Goal: Transaction & Acquisition: Download file/media

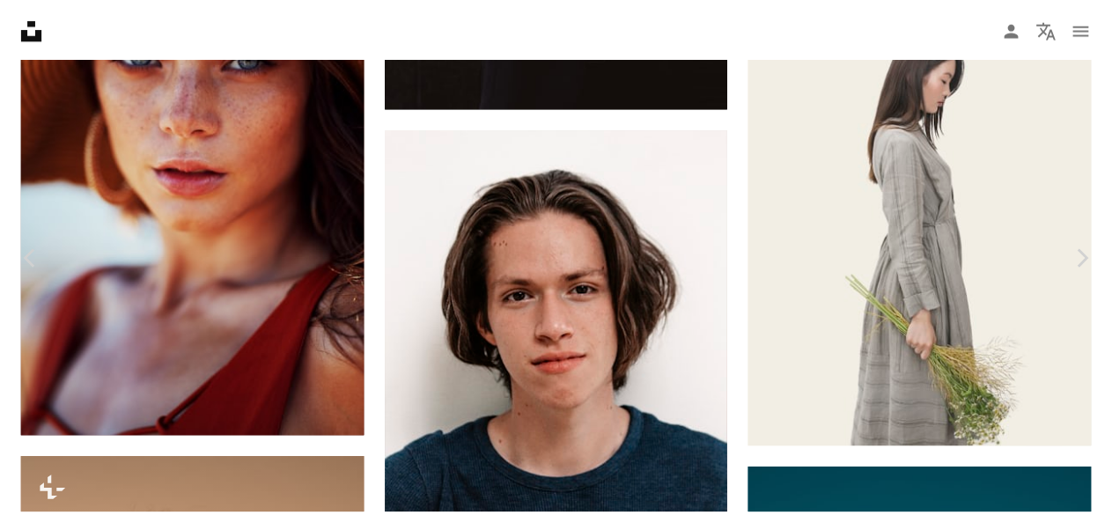
scroll to position [17625, 0]
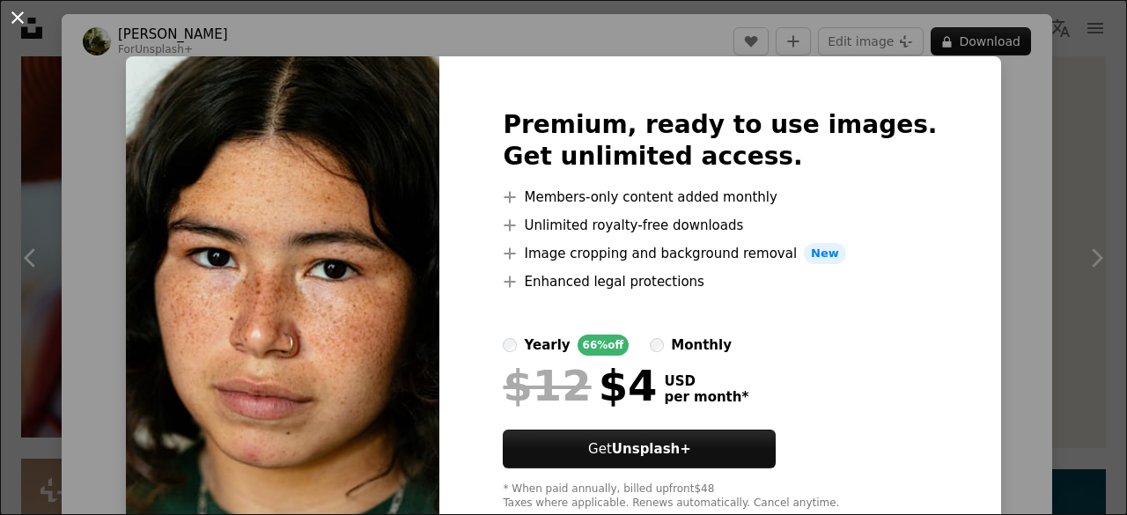
click at [19, 22] on button "An X shape" at bounding box center [17, 17] width 21 height 21
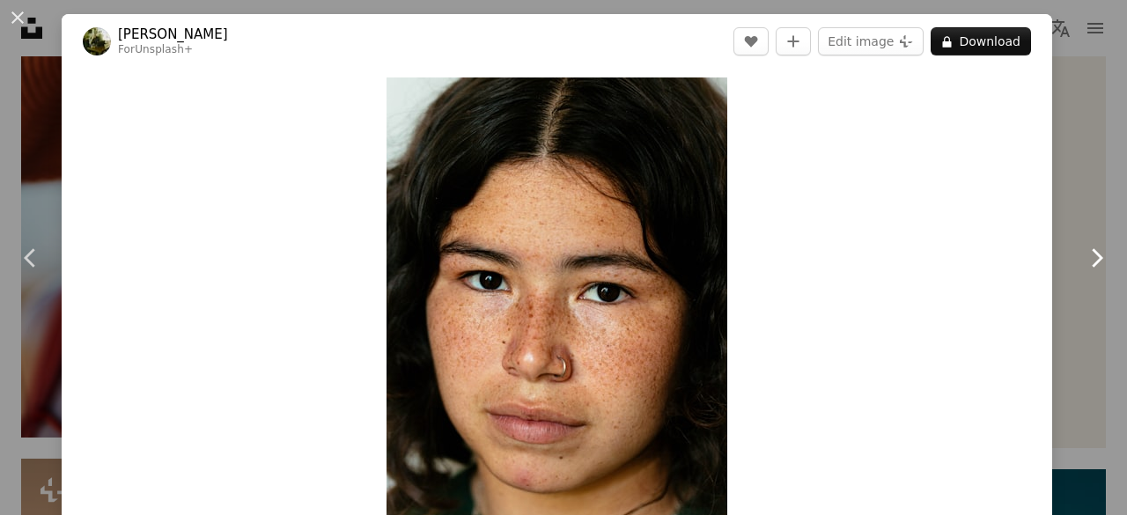
click at [1095, 250] on icon at bounding box center [1097, 257] width 11 height 18
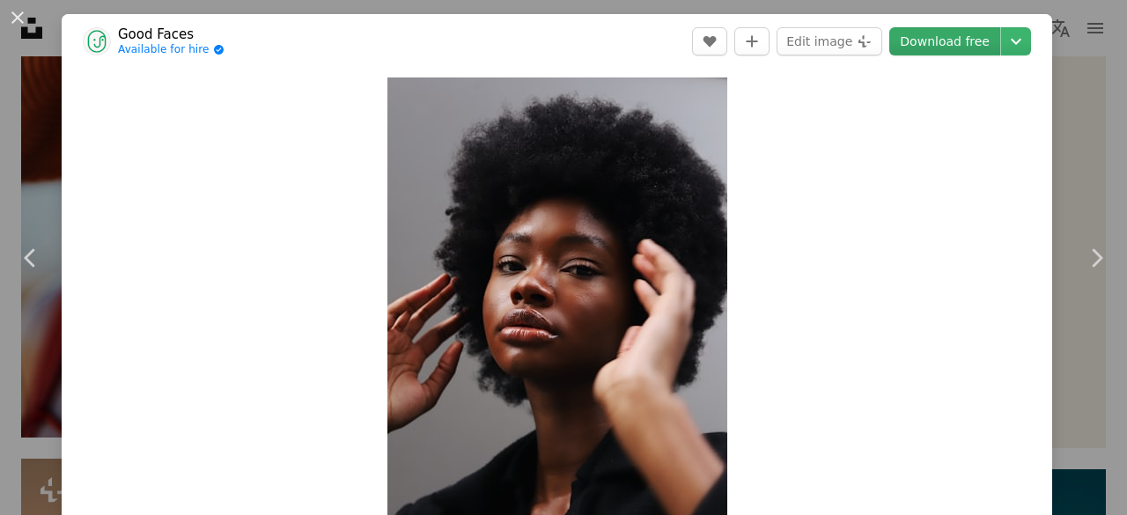
click at [949, 34] on link "Download free" at bounding box center [944, 41] width 111 height 28
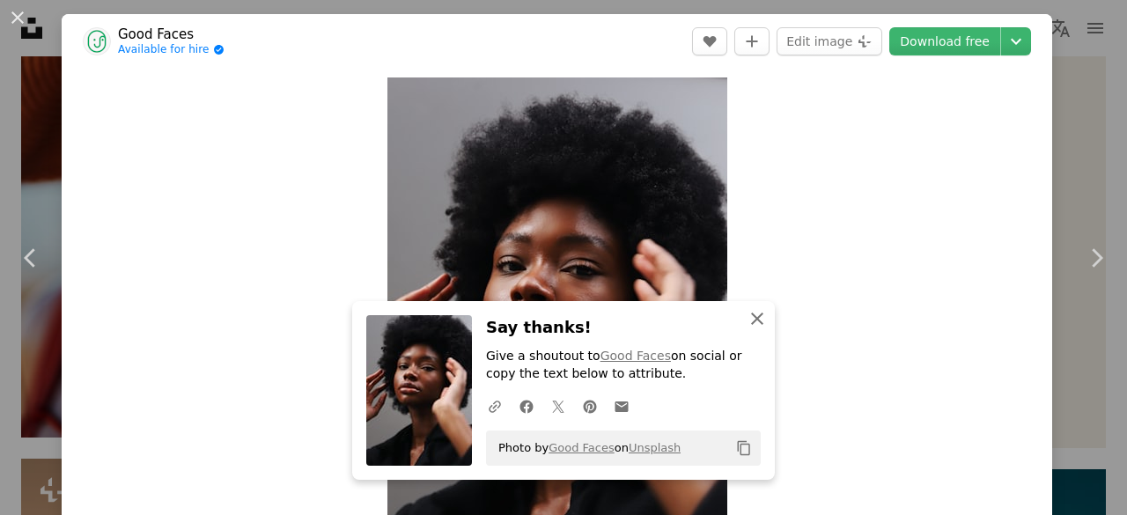
click at [765, 318] on icon "An X shape" at bounding box center [757, 318] width 21 height 21
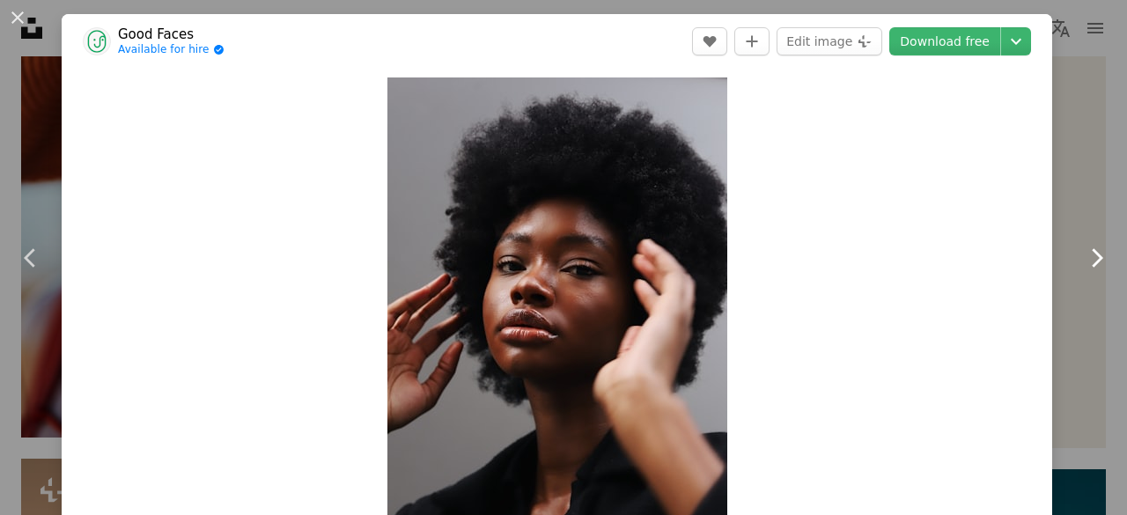
click at [1099, 252] on icon "Chevron right" at bounding box center [1096, 258] width 28 height 28
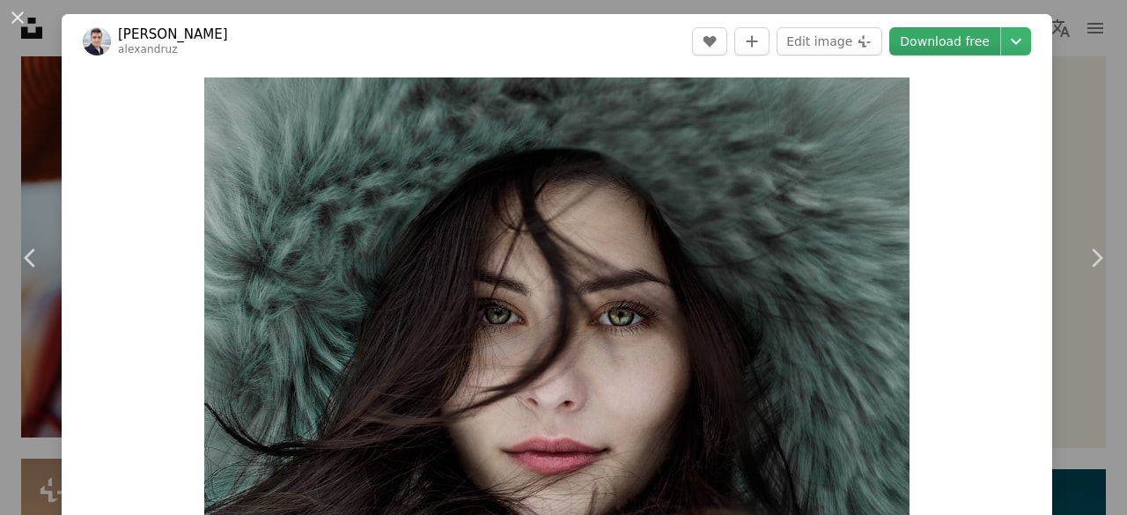
click at [967, 36] on link "Download free" at bounding box center [944, 41] width 111 height 28
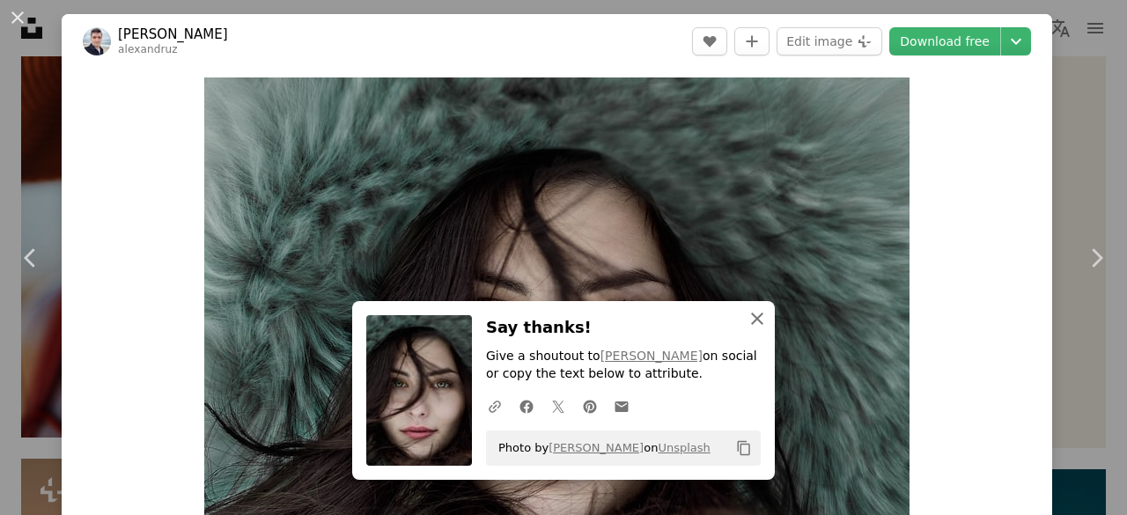
click at [764, 309] on icon "An X shape" at bounding box center [757, 318] width 21 height 21
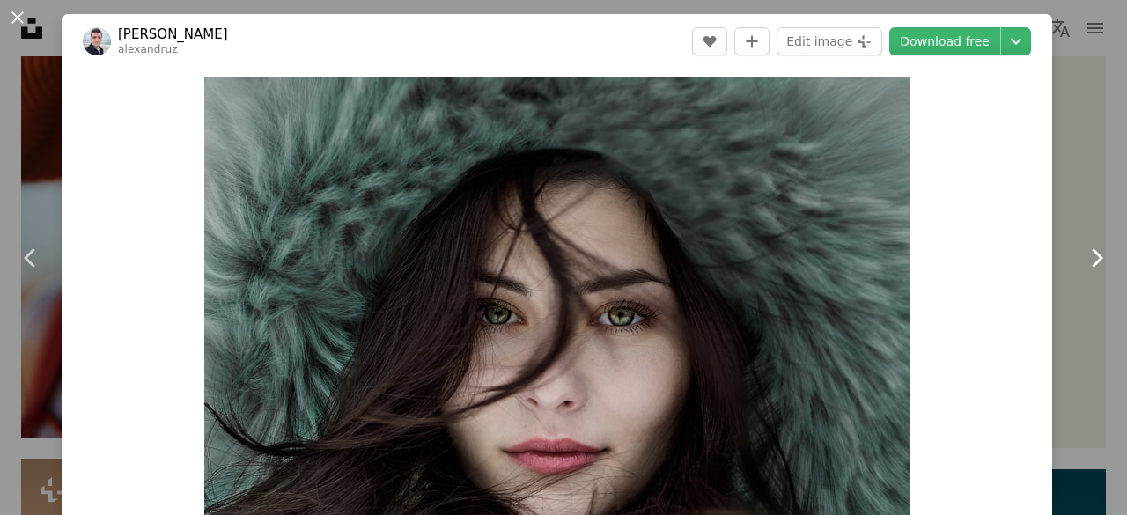
click at [1097, 249] on icon "Chevron right" at bounding box center [1096, 258] width 28 height 28
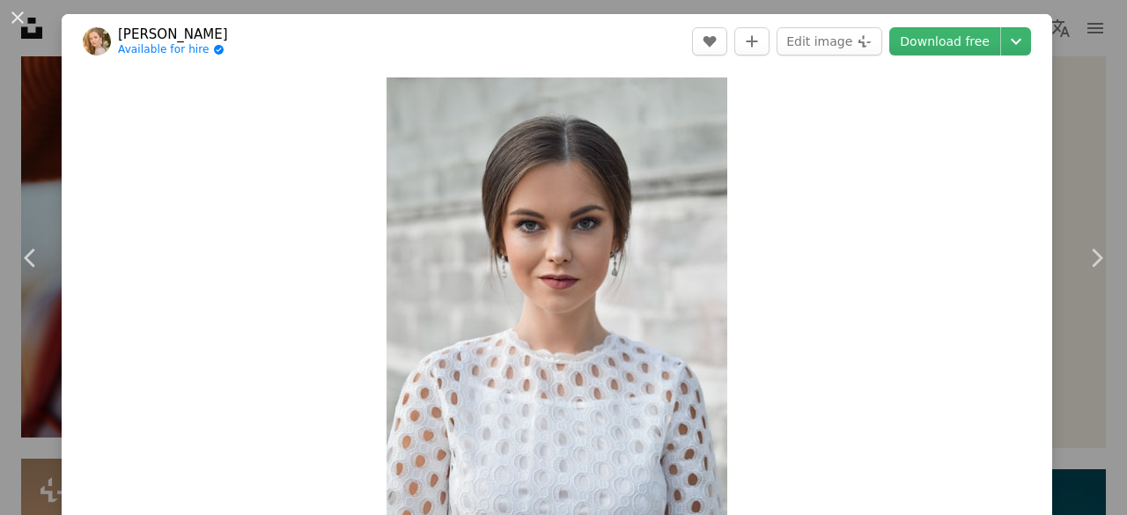
click at [968, 33] on link "Download free" at bounding box center [944, 41] width 111 height 28
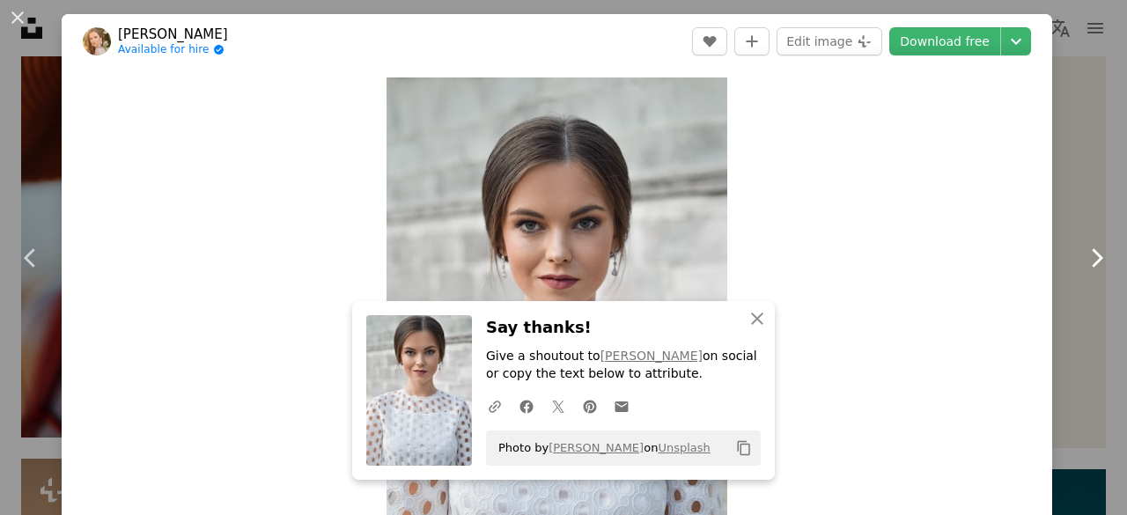
click at [1093, 247] on icon "Chevron right" at bounding box center [1096, 258] width 28 height 28
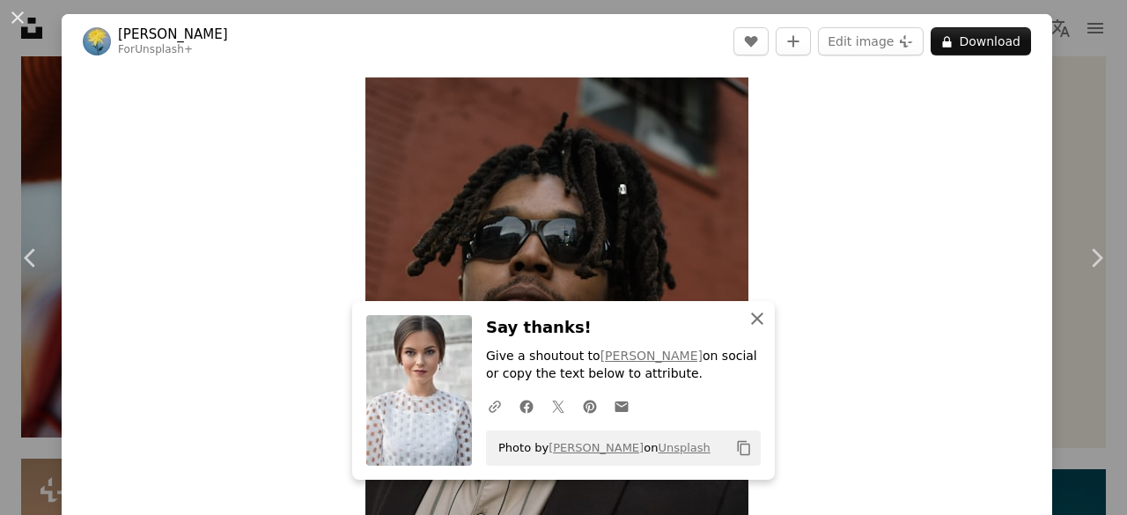
click at [755, 315] on icon "An X shape" at bounding box center [757, 318] width 21 height 21
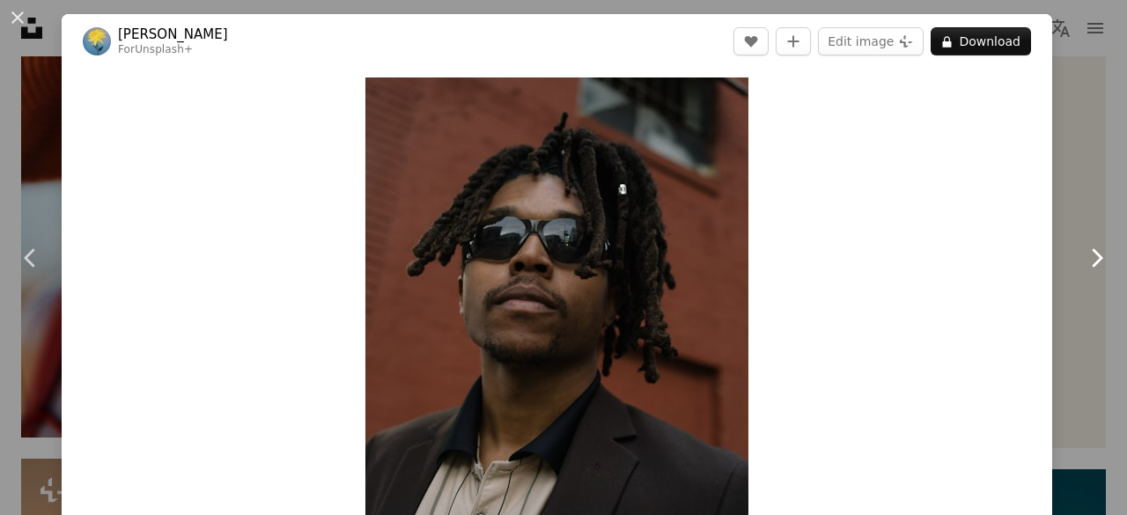
click at [1096, 256] on icon "Chevron right" at bounding box center [1096, 258] width 28 height 28
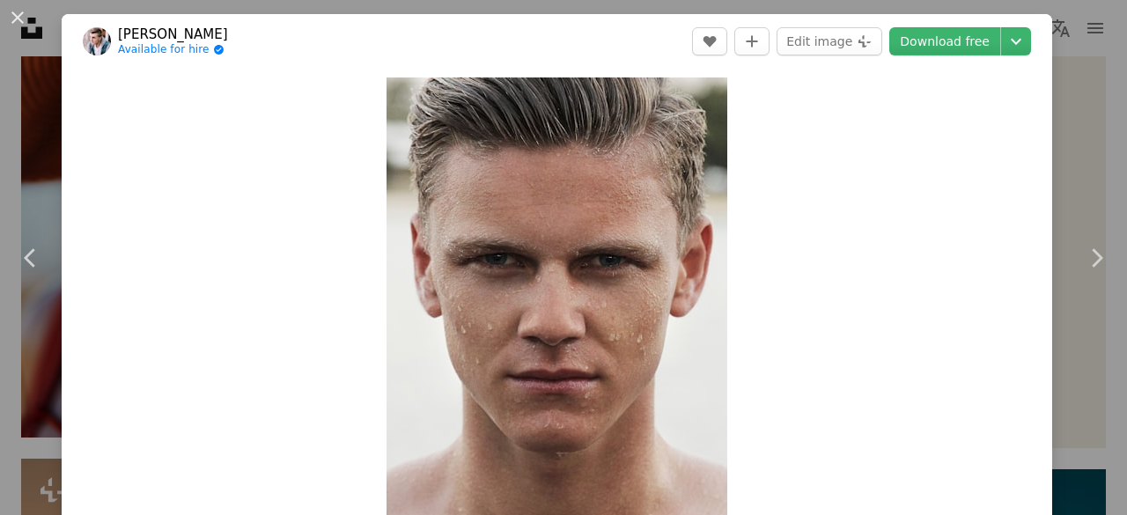
click at [960, 40] on link "Download free" at bounding box center [944, 41] width 111 height 28
click at [762, 314] on div "Zoom in" at bounding box center [557, 333] width 990 height 529
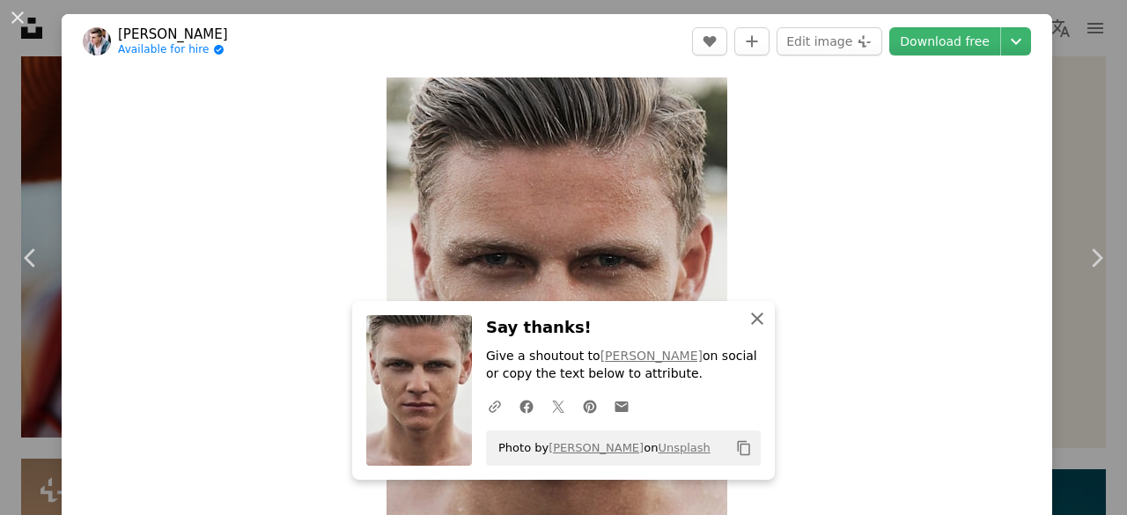
click at [743, 314] on button "An X shape Close" at bounding box center [756, 318] width 35 height 35
click at [764, 314] on icon "An X shape" at bounding box center [757, 318] width 21 height 21
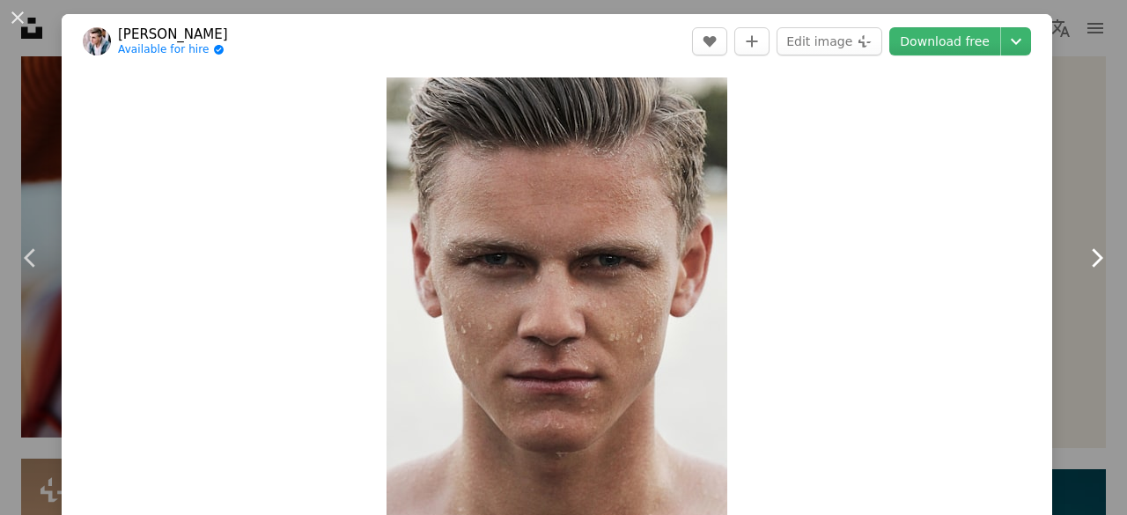
click at [1093, 255] on icon "Chevron right" at bounding box center [1096, 258] width 28 height 28
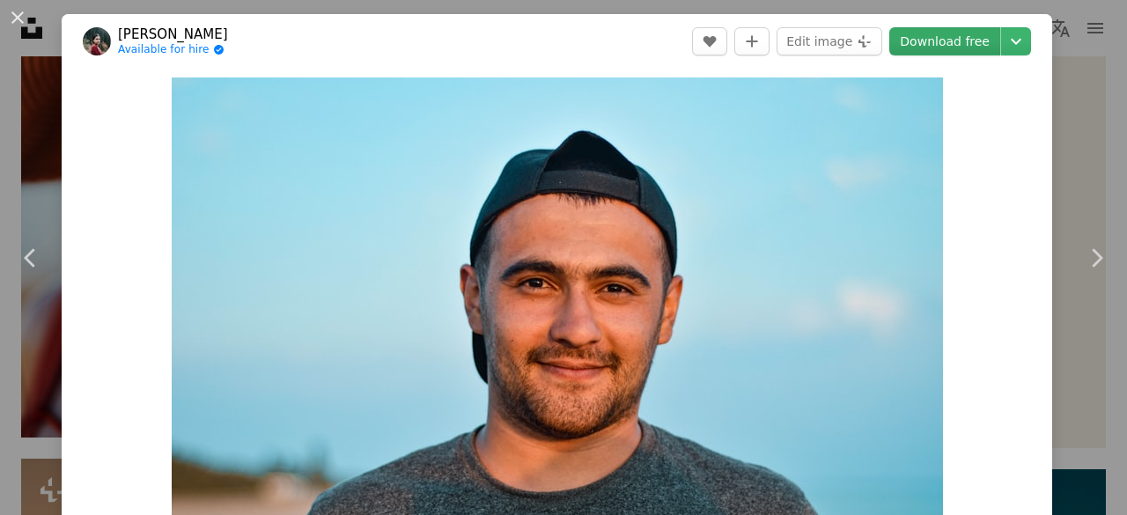
click at [952, 40] on link "Download free" at bounding box center [944, 41] width 111 height 28
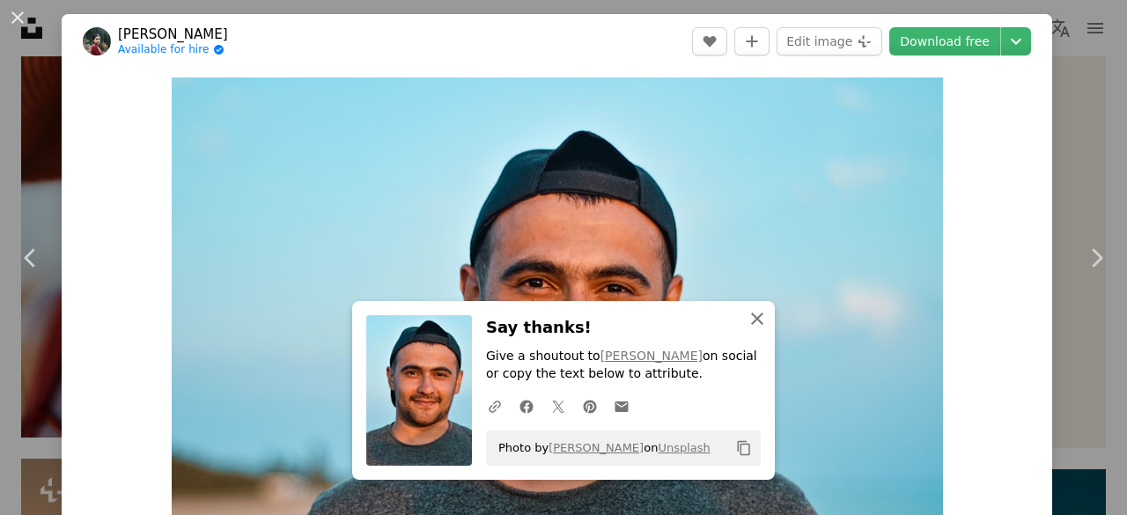
click at [755, 327] on icon "An X shape" at bounding box center [757, 318] width 21 height 21
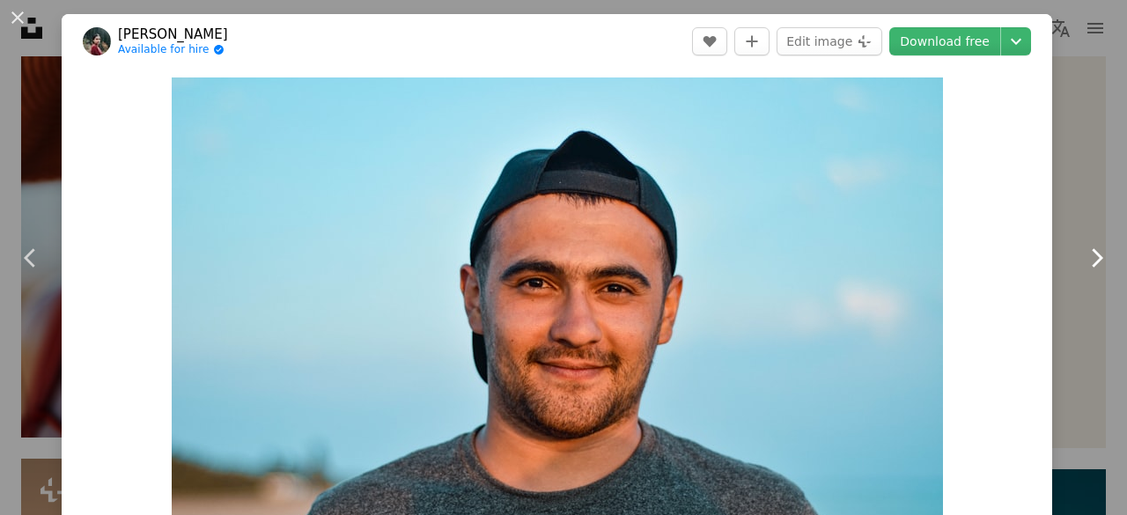
click at [1098, 256] on icon at bounding box center [1097, 257] width 11 height 18
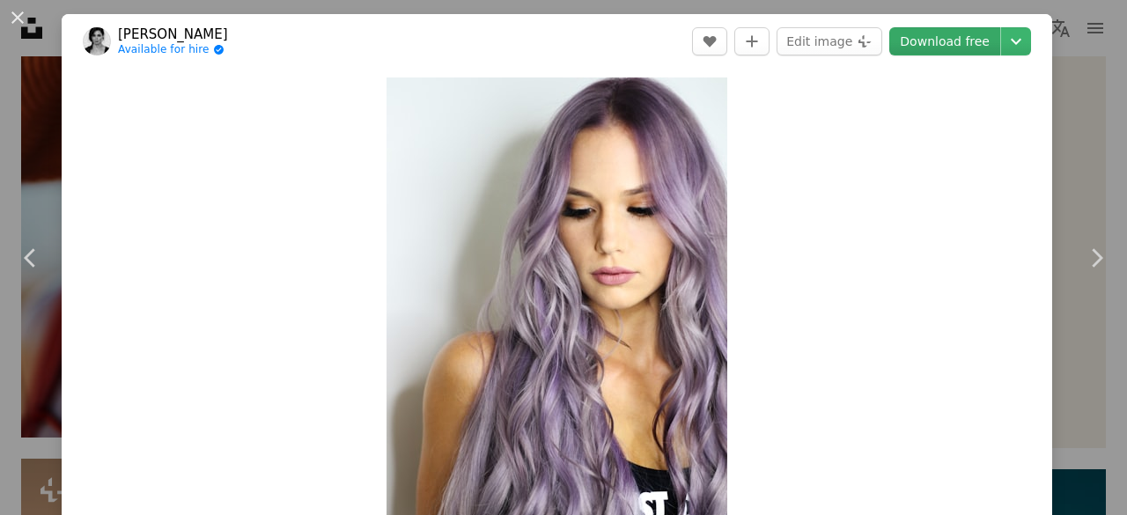
click at [953, 41] on link "Download free" at bounding box center [944, 41] width 111 height 28
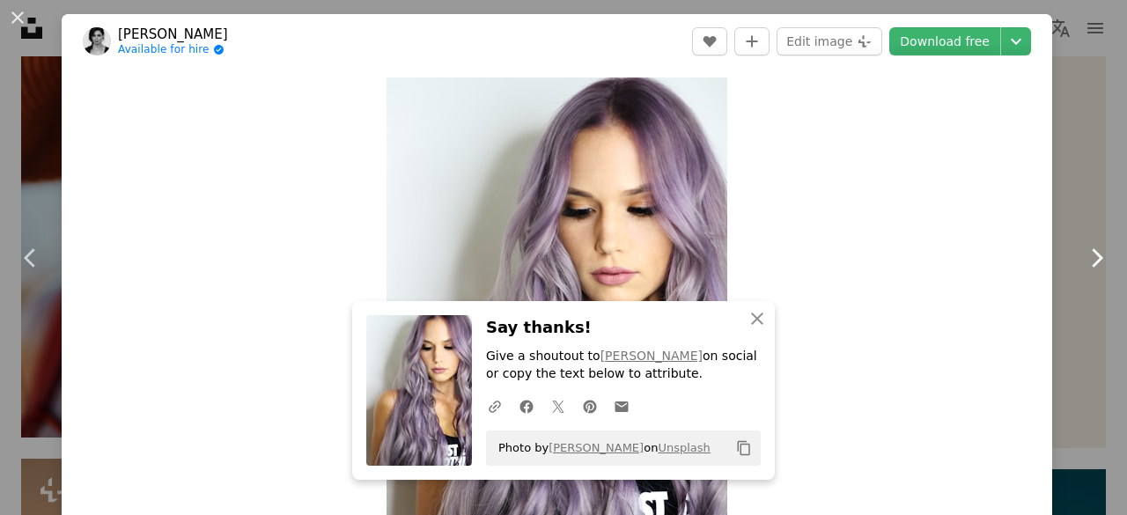
click at [1097, 254] on icon at bounding box center [1097, 257] width 11 height 18
click at [1094, 257] on icon "Chevron right" at bounding box center [1096, 258] width 28 height 28
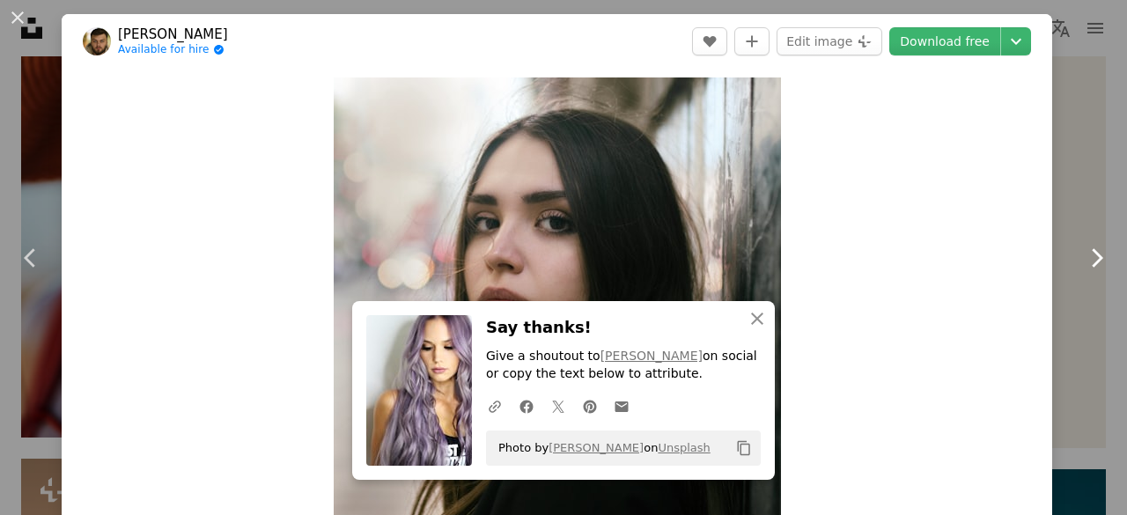
click at [1092, 253] on icon "Chevron right" at bounding box center [1096, 258] width 28 height 28
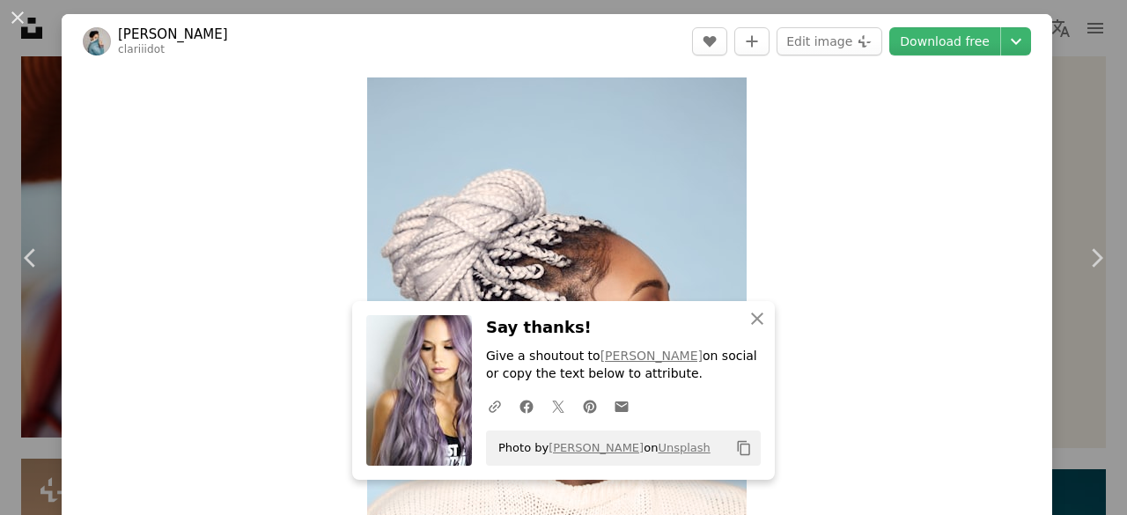
click at [952, 37] on link "Download free" at bounding box center [944, 41] width 111 height 28
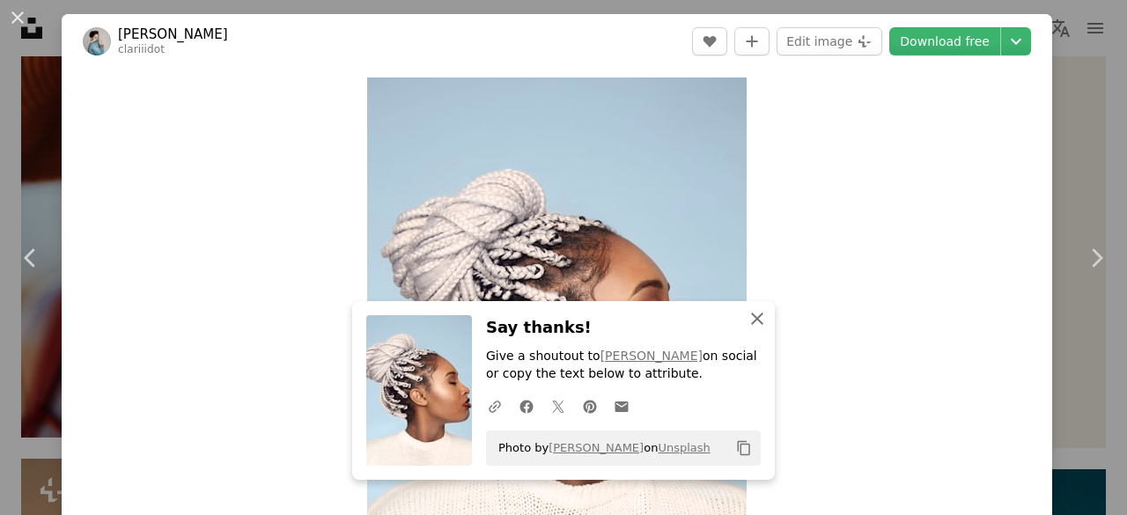
click at [769, 314] on button "An X shape Close" at bounding box center [756, 318] width 35 height 35
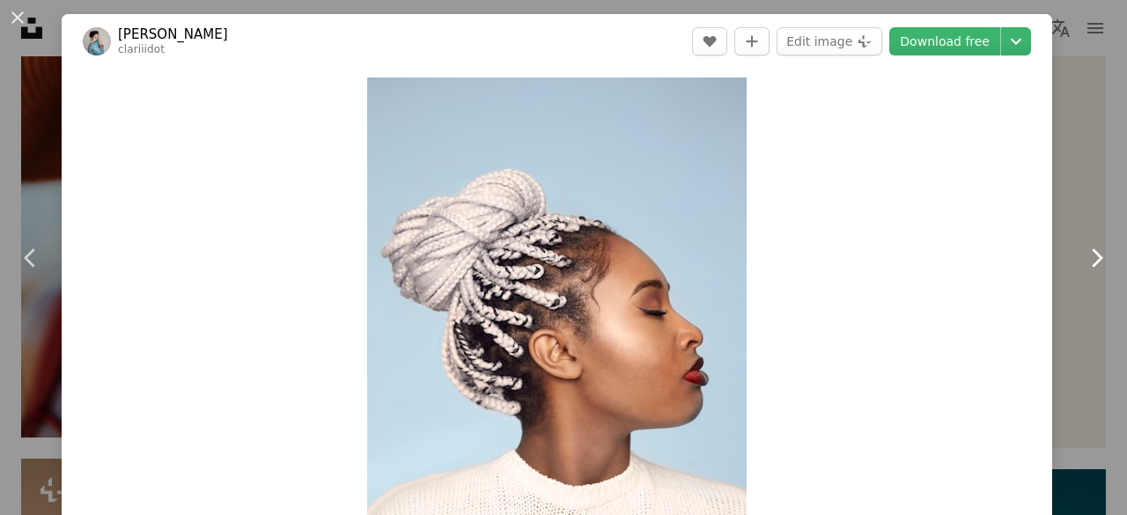
click at [1097, 251] on icon "Chevron right" at bounding box center [1096, 258] width 28 height 28
click at [931, 40] on link "Download free" at bounding box center [944, 41] width 111 height 28
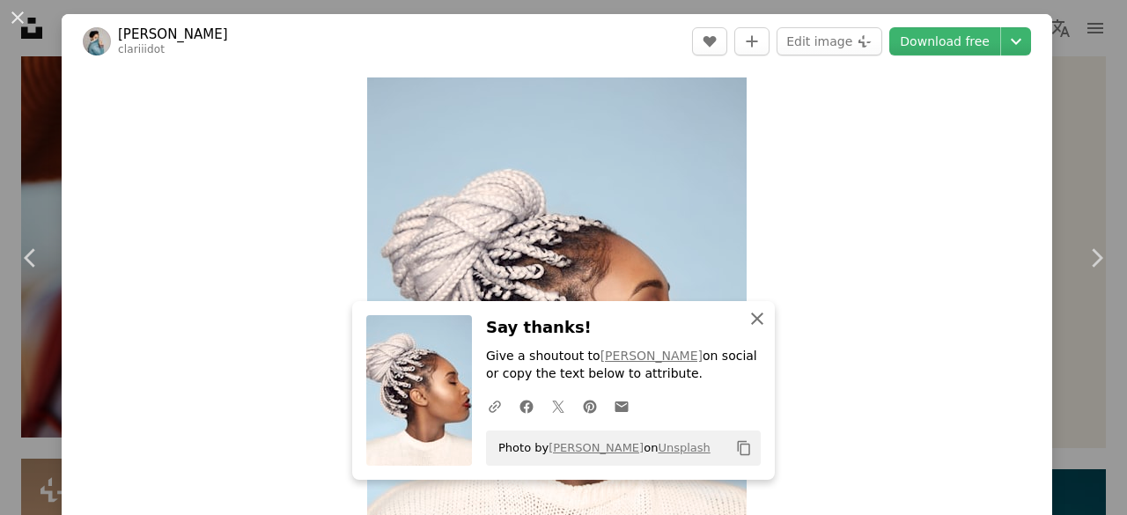
click at [757, 320] on icon "button" at bounding box center [757, 319] width 12 height 12
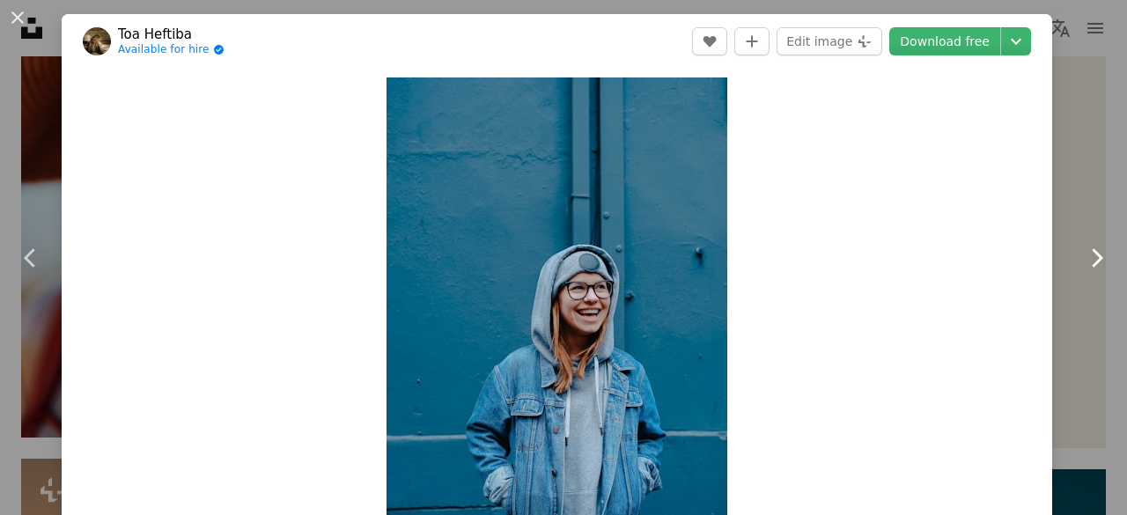
click at [1096, 256] on icon "Chevron right" at bounding box center [1096, 258] width 28 height 28
click at [959, 449] on div "Zoom in" at bounding box center [557, 333] width 990 height 529
click at [1092, 253] on icon "Chevron right" at bounding box center [1096, 258] width 28 height 28
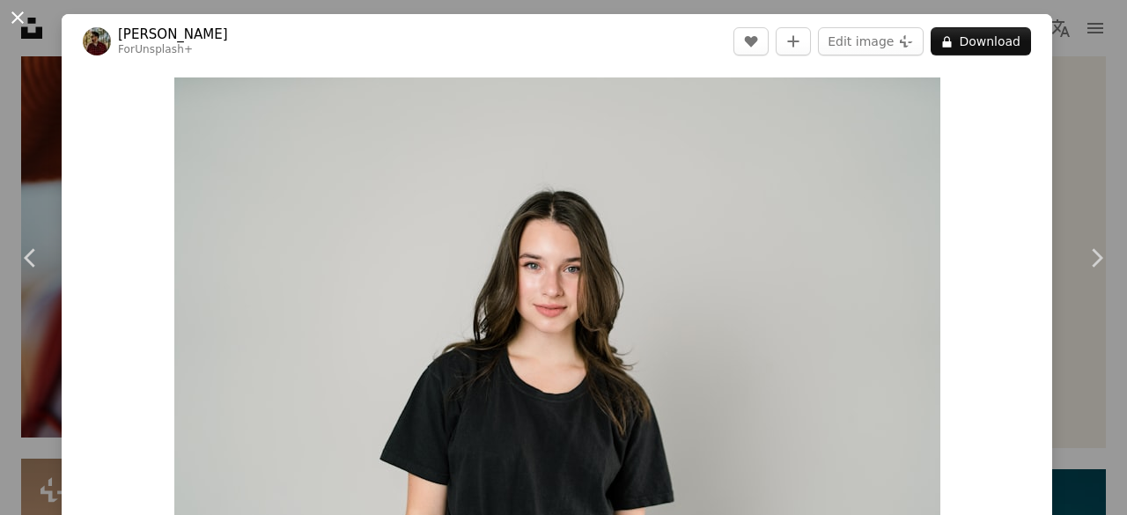
click at [12, 14] on button "An X shape" at bounding box center [17, 17] width 21 height 21
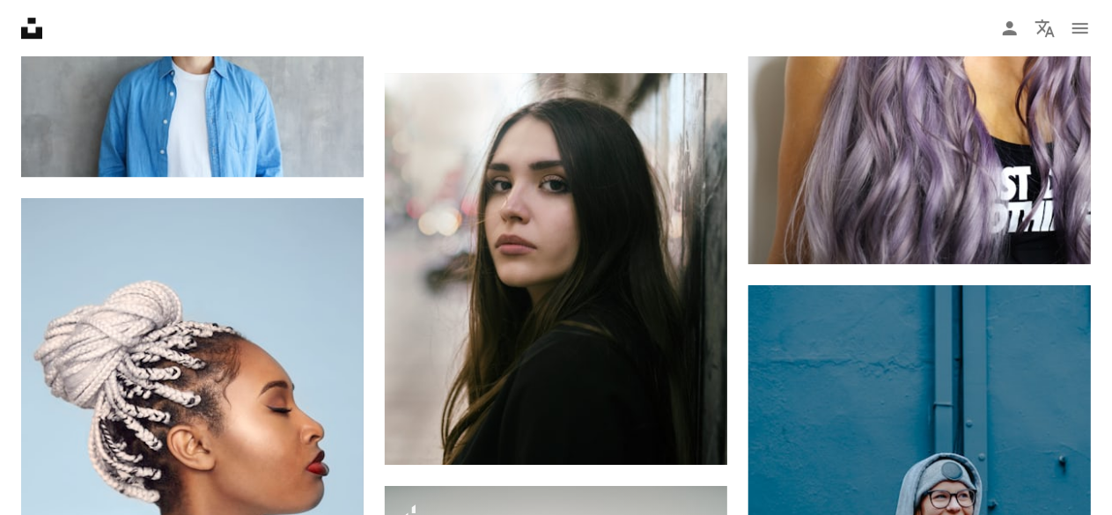
scroll to position [26516, 0]
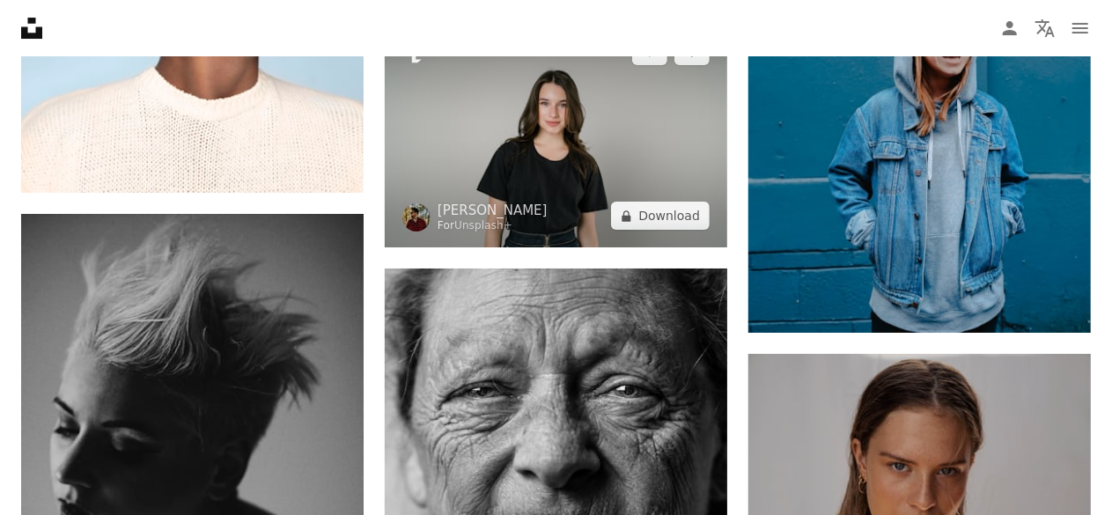
click at [650, 163] on img at bounding box center [556, 133] width 342 height 229
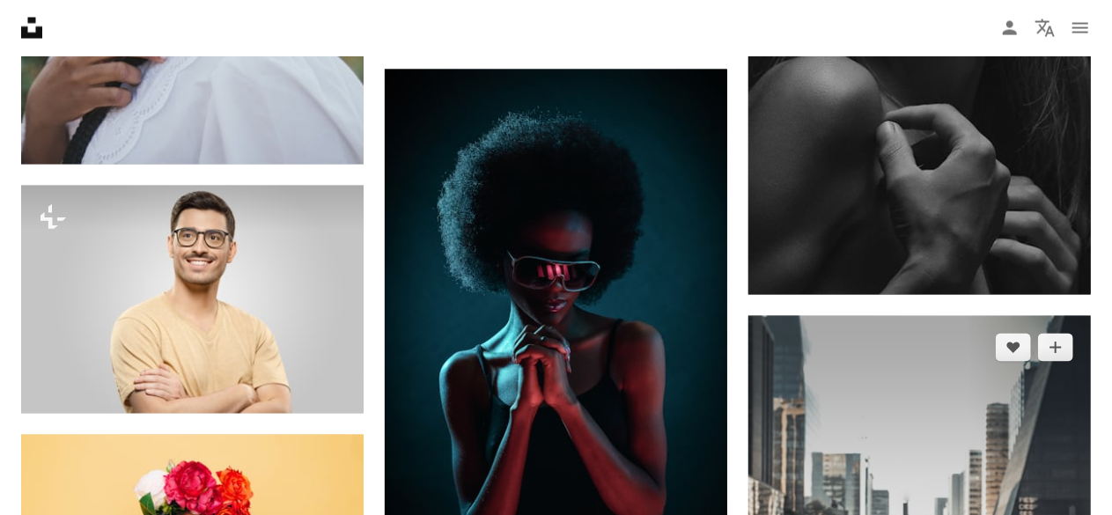
scroll to position [28101, 0]
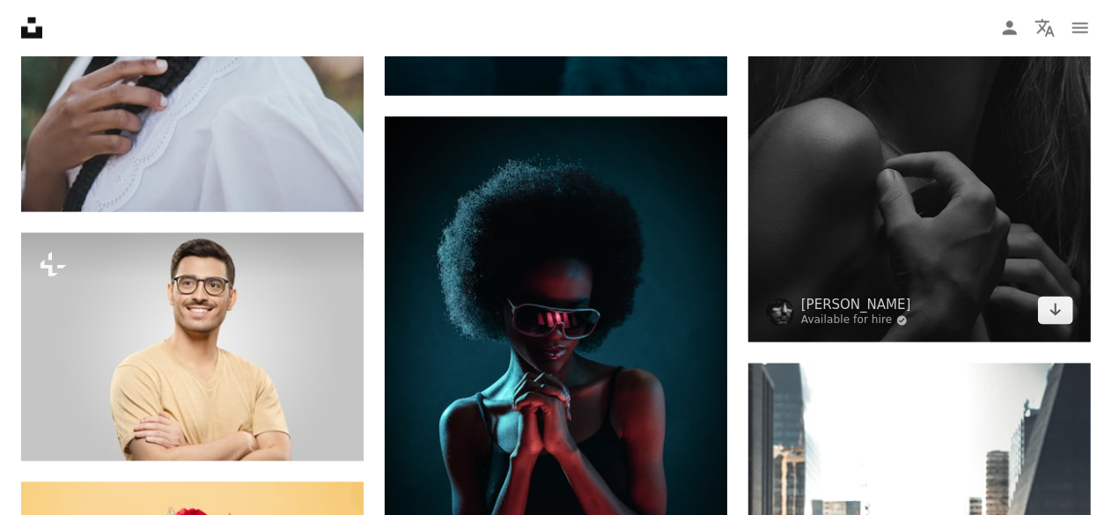
click at [911, 241] on img at bounding box center [919, 89] width 342 height 505
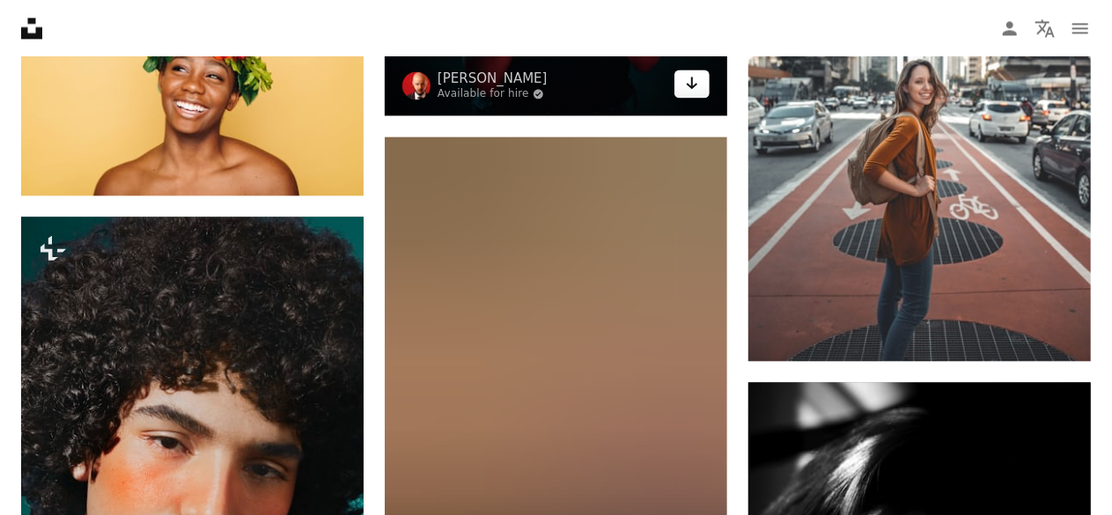
scroll to position [28629, 0]
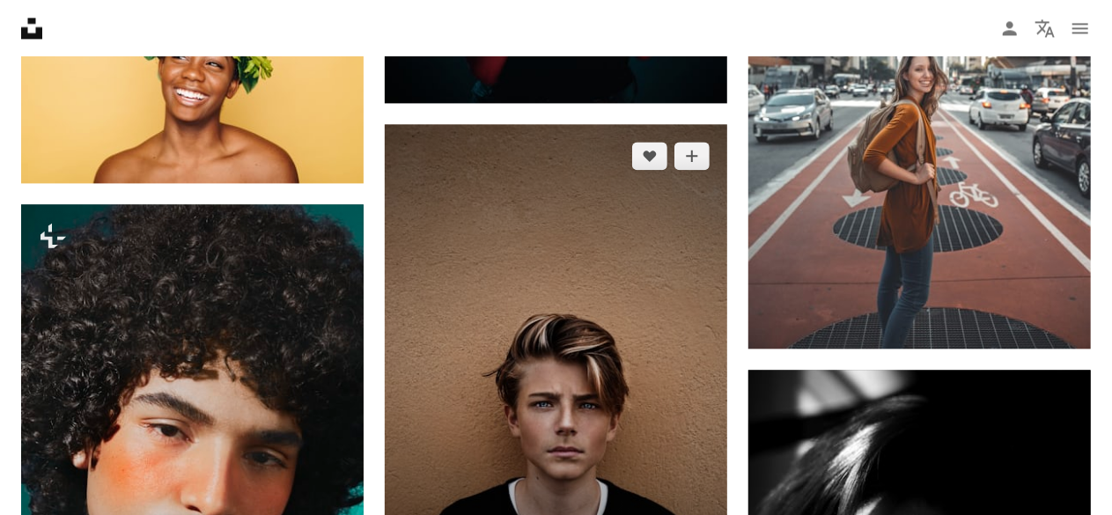
click at [600, 325] on img at bounding box center [556, 381] width 342 height 514
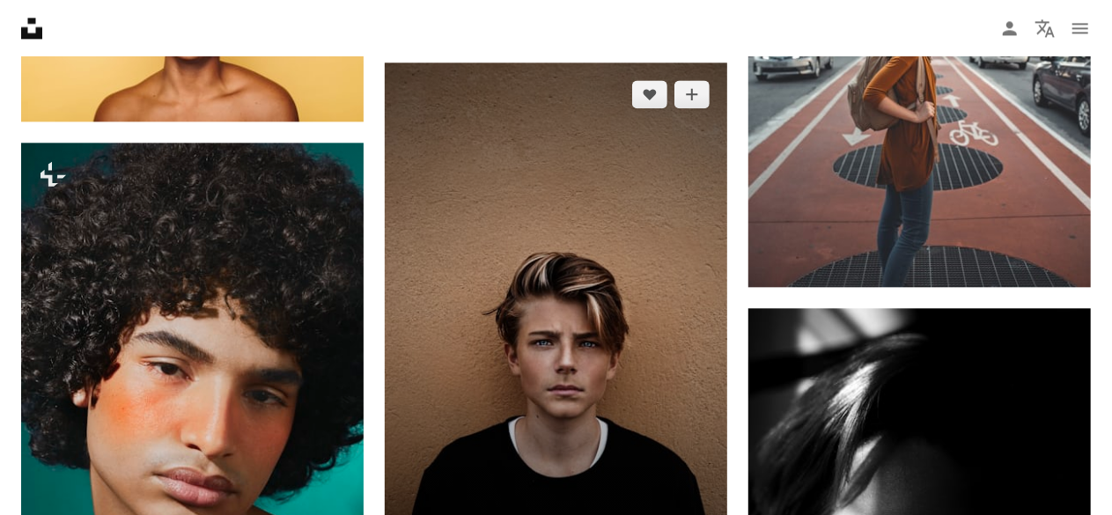
scroll to position [28717, 0]
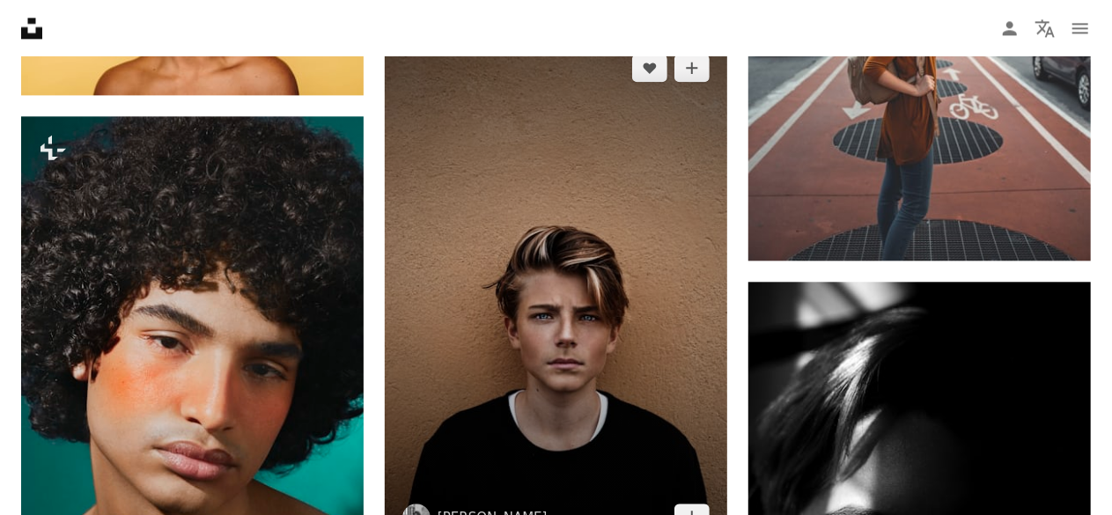
click at [594, 323] on img at bounding box center [556, 293] width 342 height 514
click at [579, 279] on img at bounding box center [556, 293] width 342 height 514
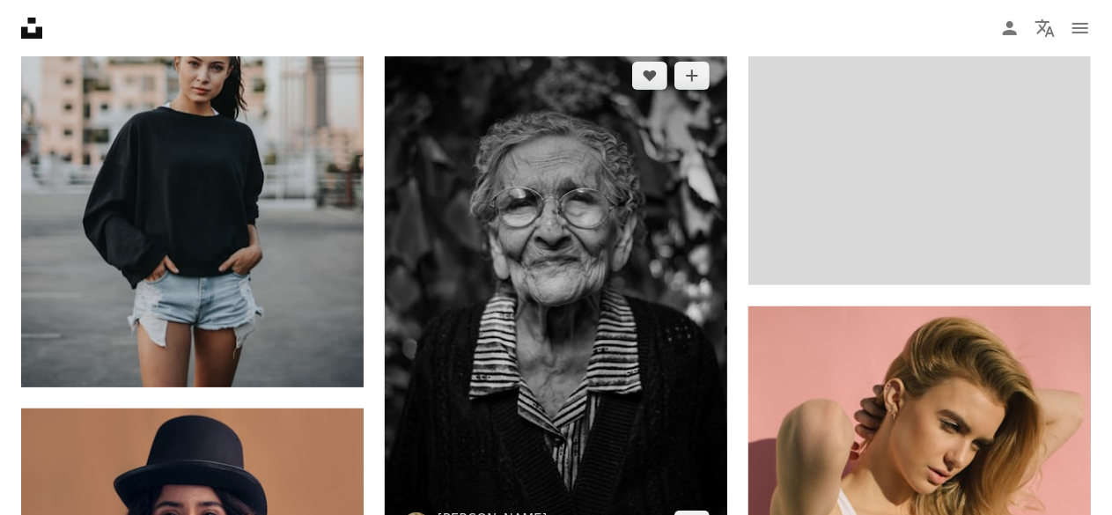
scroll to position [30302, 0]
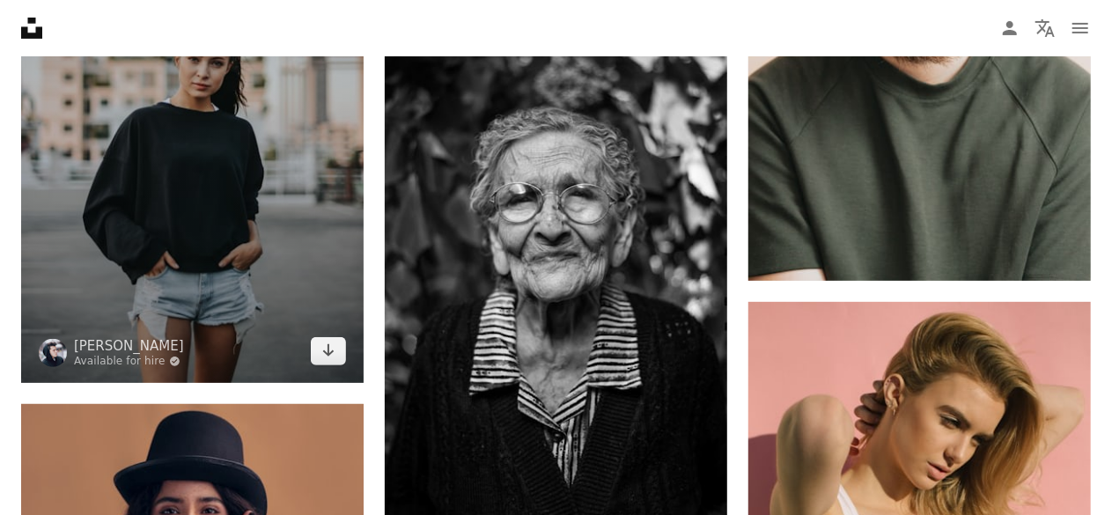
click at [269, 198] on img at bounding box center [192, 126] width 342 height 514
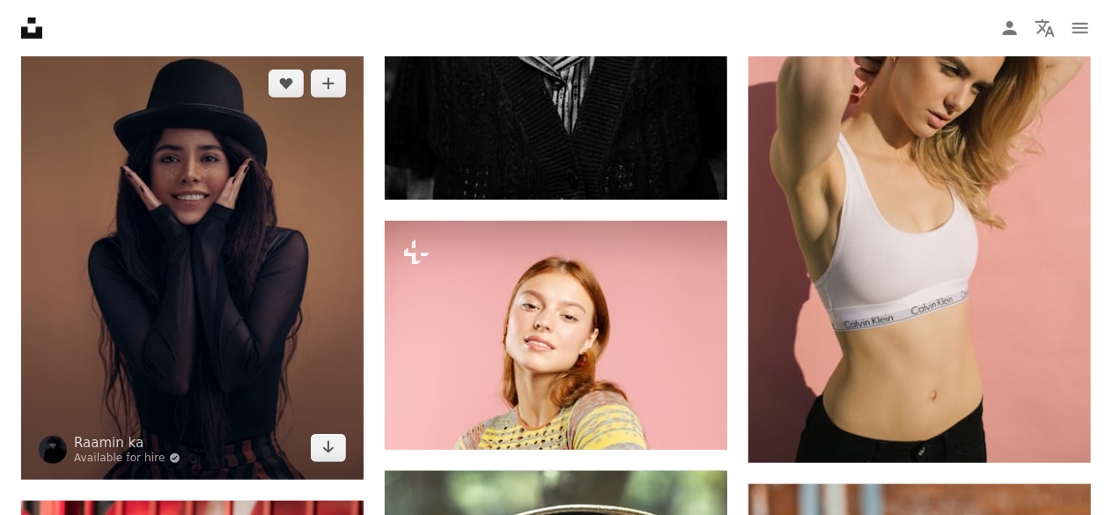
scroll to position [30654, 0]
click at [296, 313] on img at bounding box center [192, 266] width 342 height 428
click at [246, 271] on img at bounding box center [192, 266] width 342 height 428
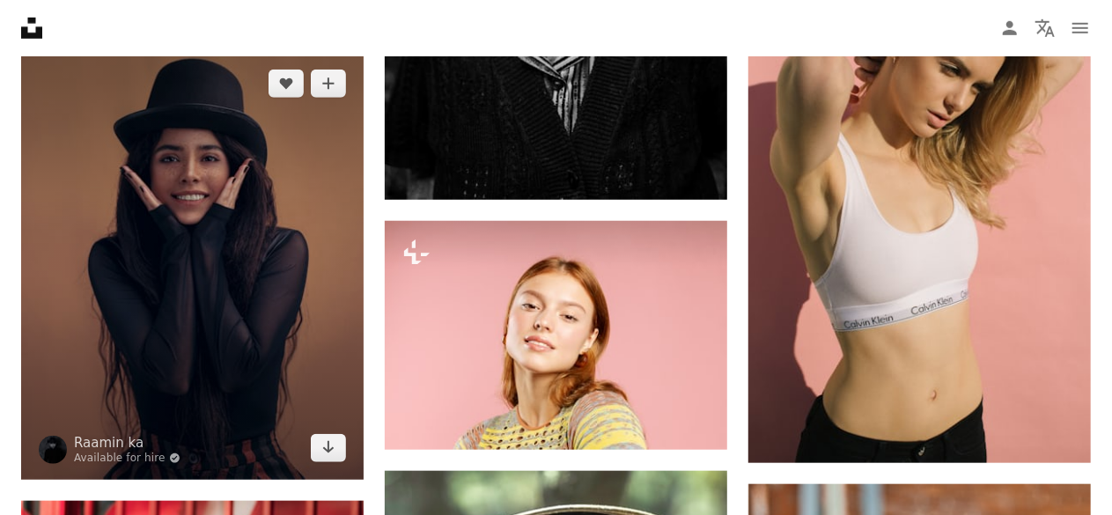
click at [246, 271] on img at bounding box center [192, 266] width 342 height 428
click at [322, 451] on icon "Arrow pointing down" at bounding box center [328, 447] width 14 height 21
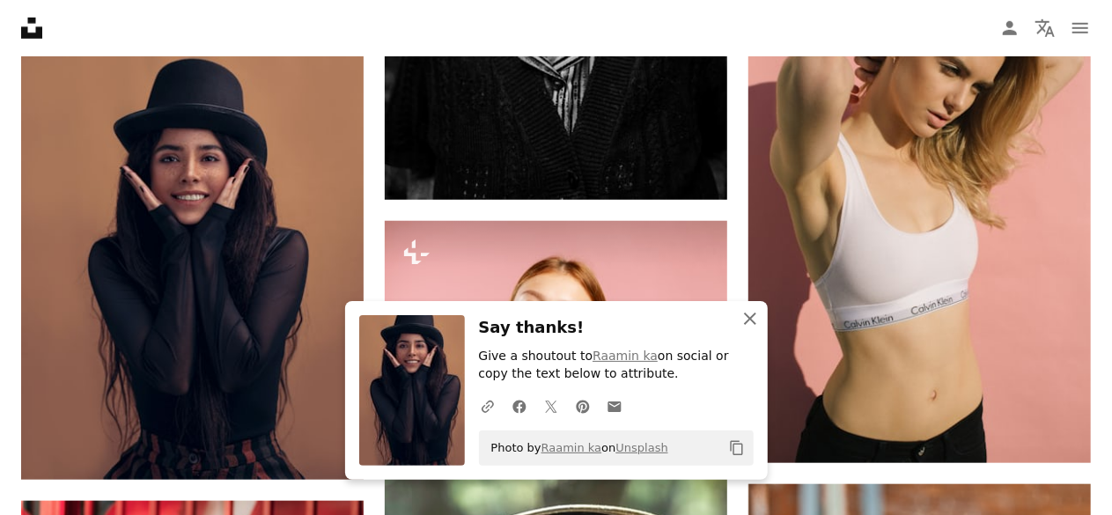
click at [753, 312] on icon "An X shape" at bounding box center [749, 318] width 21 height 21
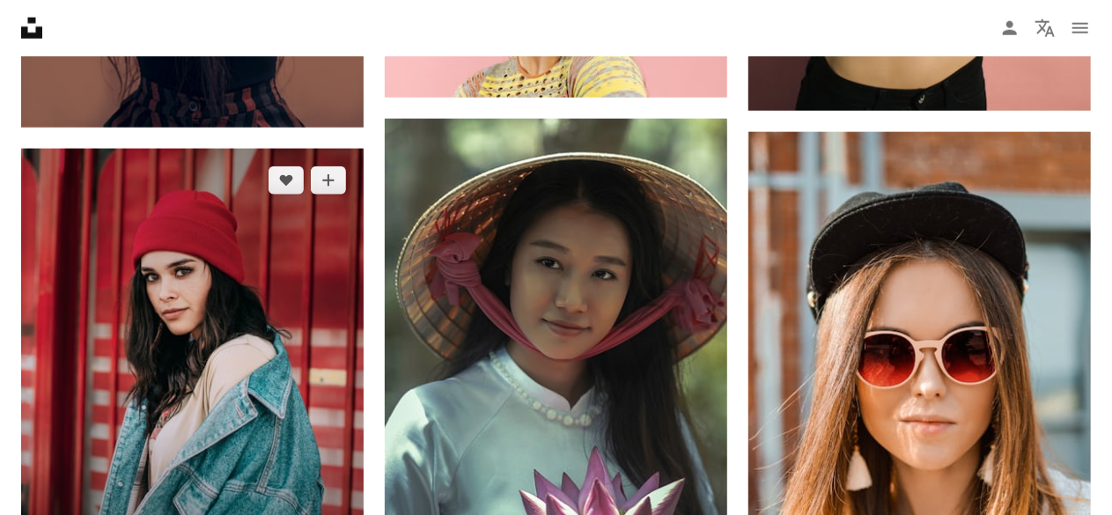
scroll to position [31094, 0]
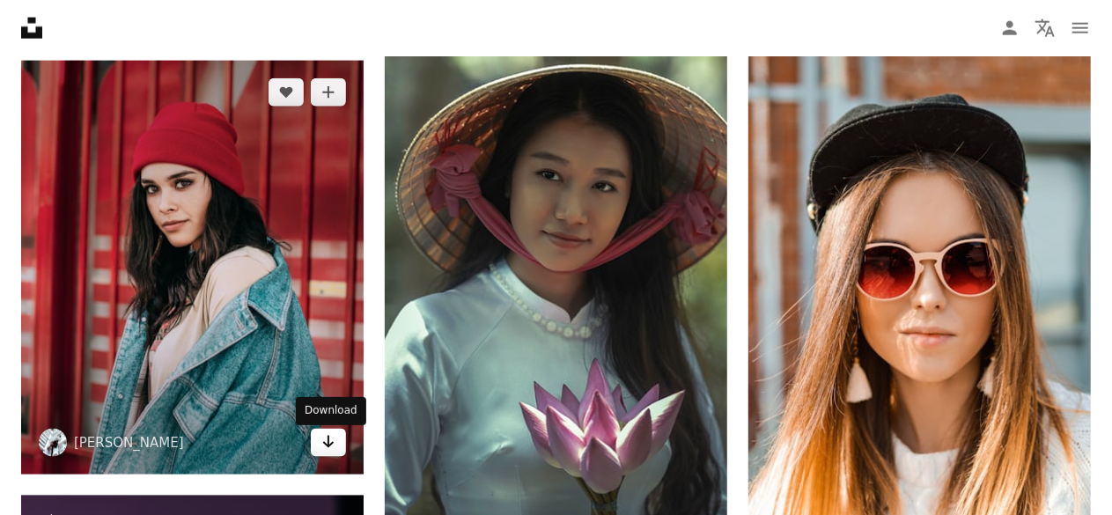
click at [327, 447] on icon "Arrow pointing down" at bounding box center [328, 441] width 14 height 21
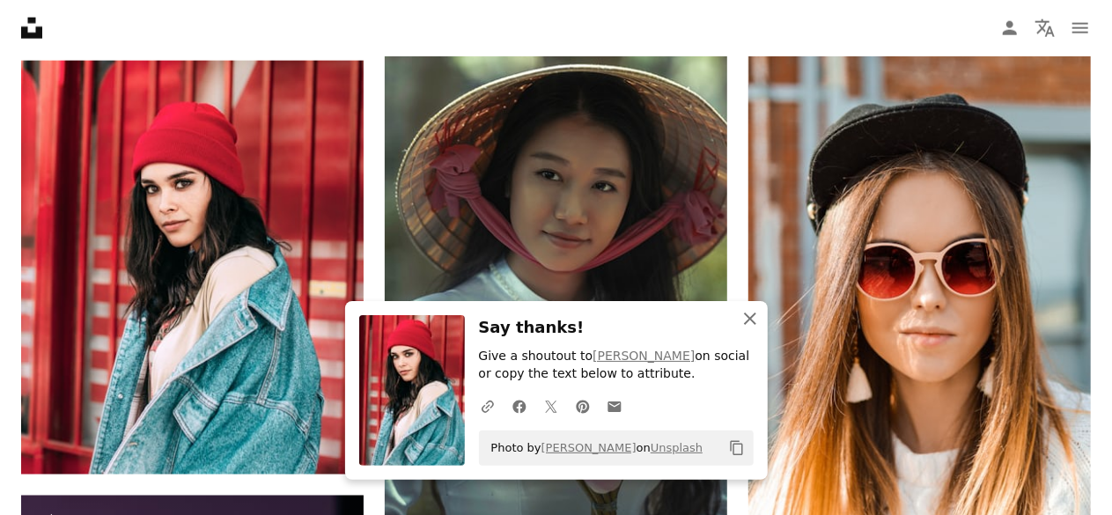
click at [748, 315] on icon "An X shape" at bounding box center [749, 318] width 21 height 21
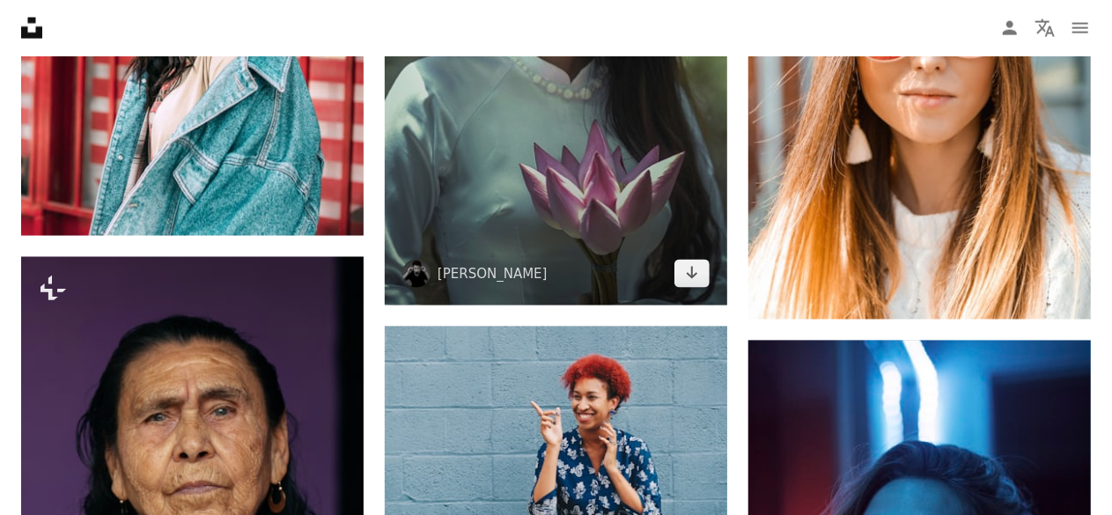
scroll to position [31358, 0]
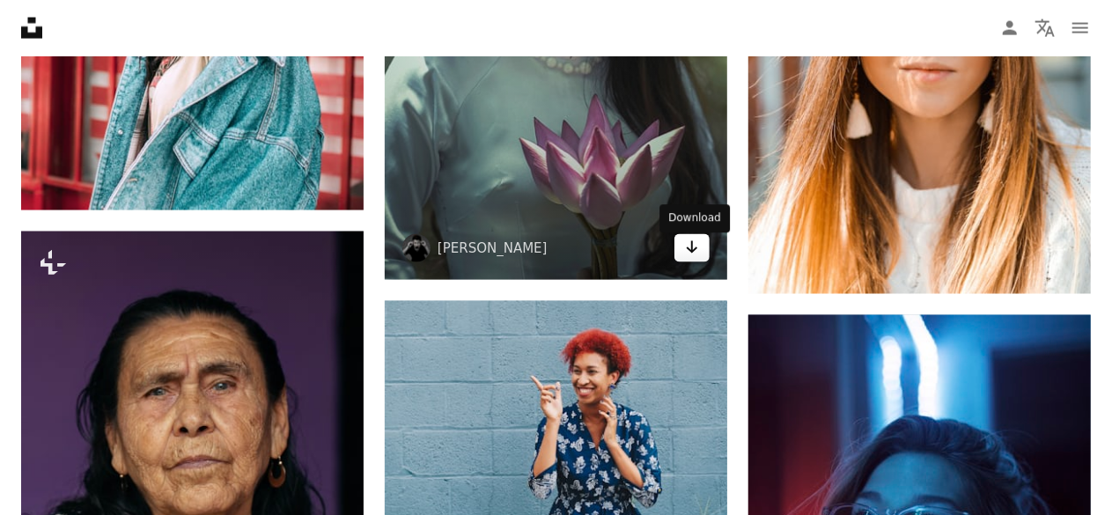
click at [693, 258] on icon "Arrow pointing down" at bounding box center [692, 247] width 14 height 21
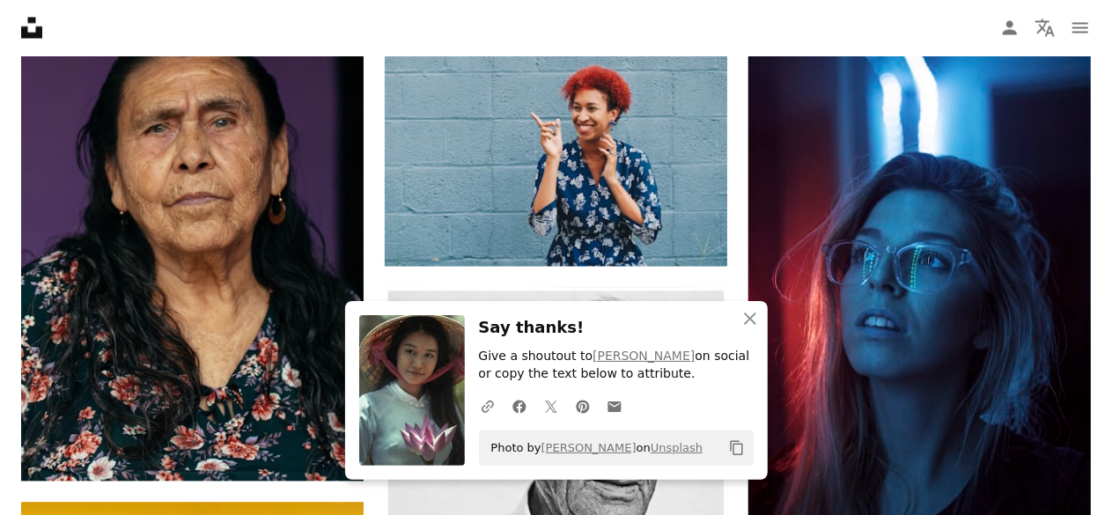
scroll to position [31622, 0]
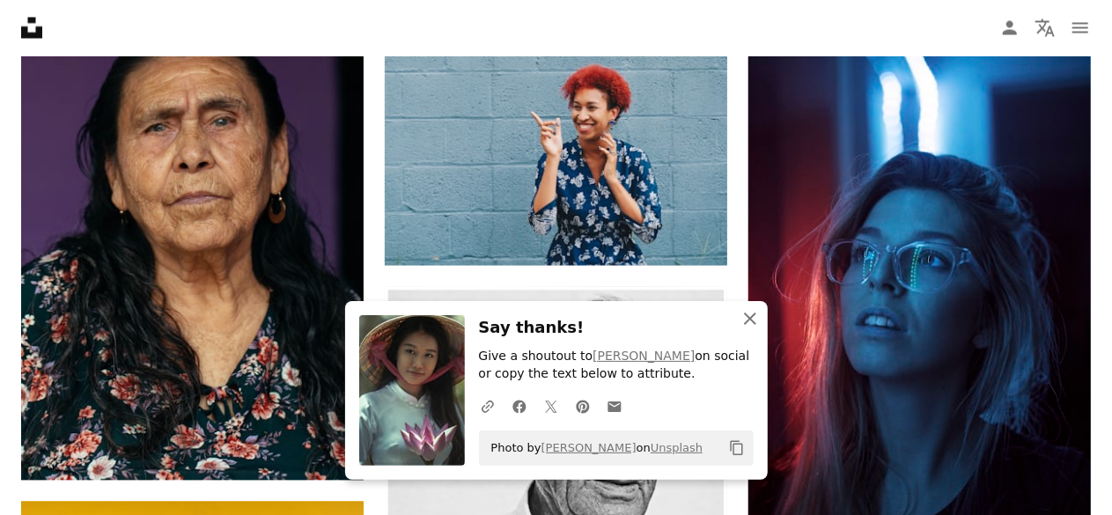
click at [747, 314] on icon "An X shape" at bounding box center [749, 318] width 21 height 21
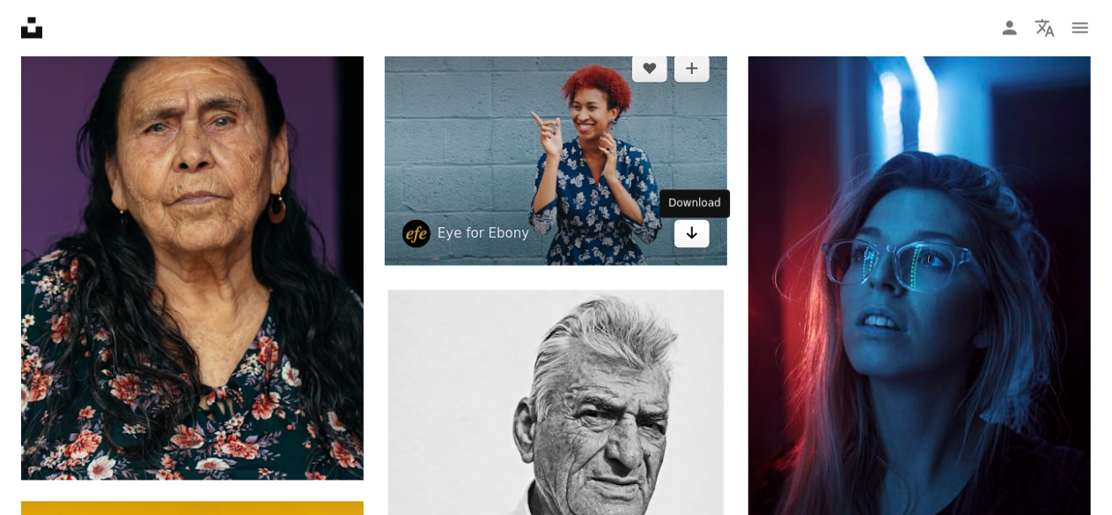
click at [692, 239] on icon "Download" at bounding box center [692, 233] width 11 height 12
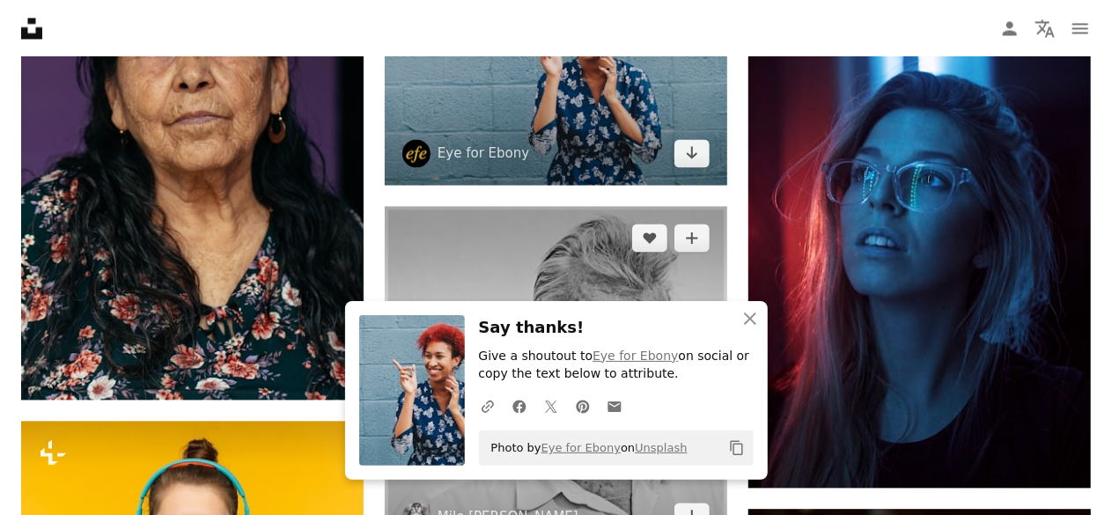
scroll to position [31710, 0]
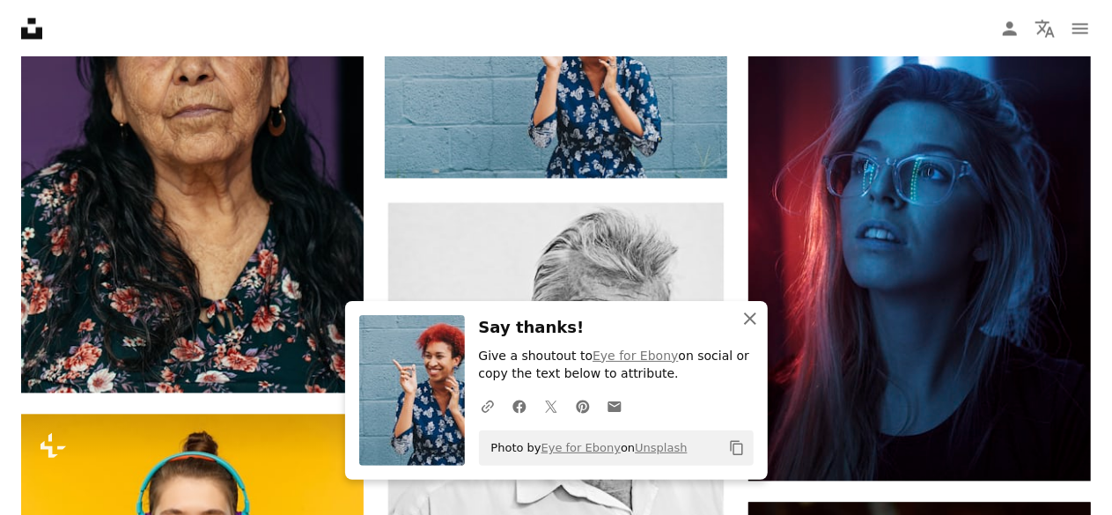
click at [744, 305] on button "An X shape Close" at bounding box center [749, 318] width 35 height 35
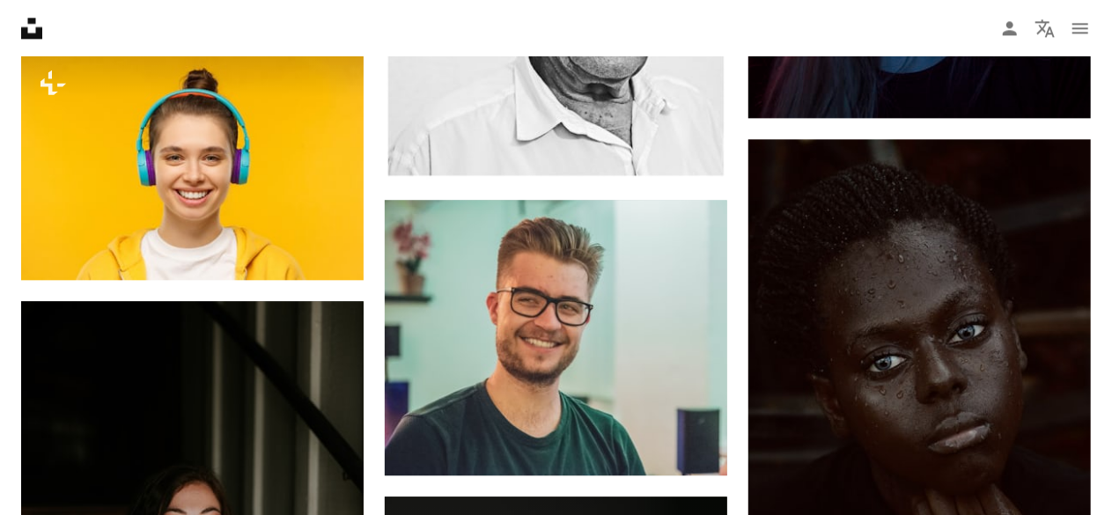
scroll to position [32239, 0]
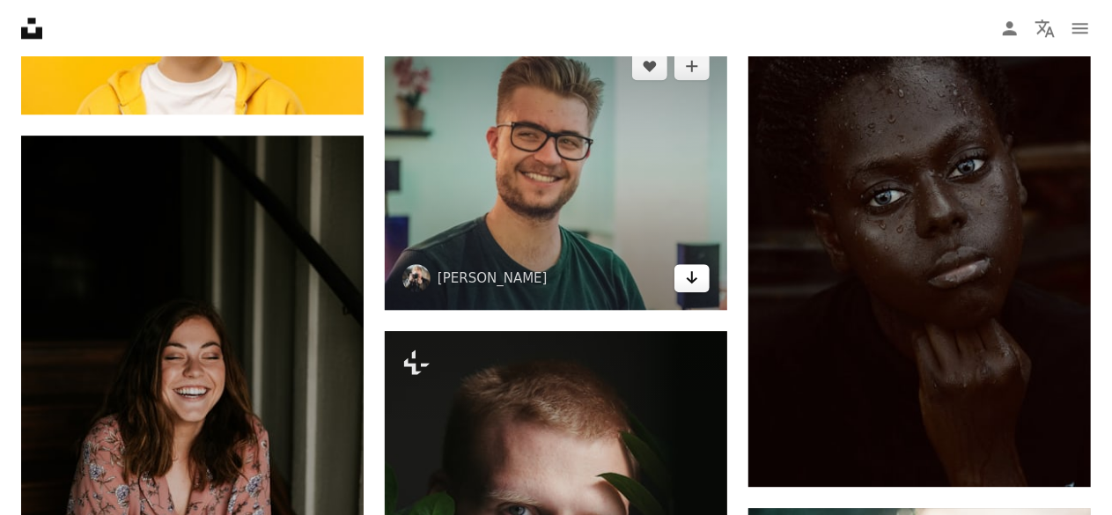
click at [688, 283] on icon "Download" at bounding box center [692, 277] width 11 height 12
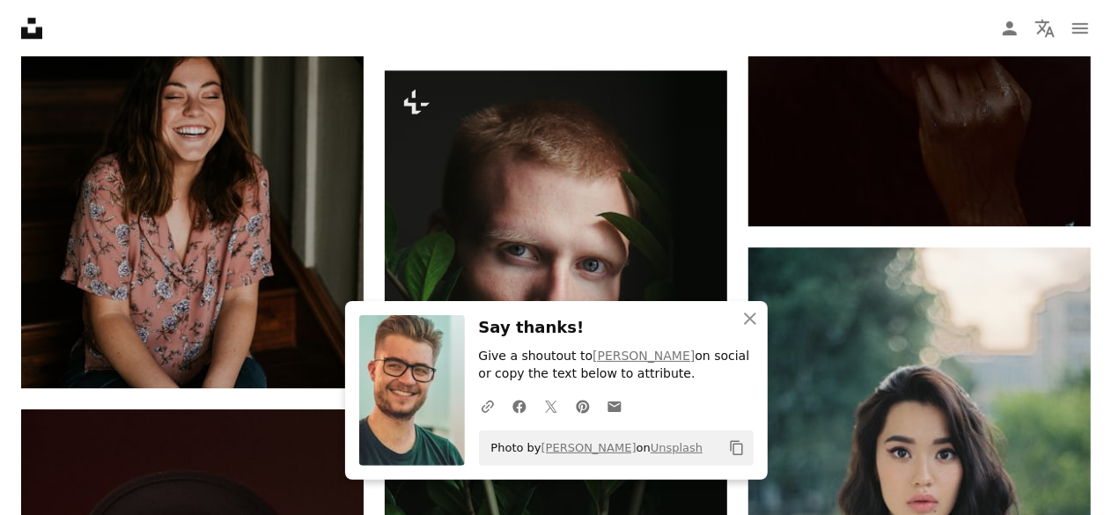
scroll to position [32591, 0]
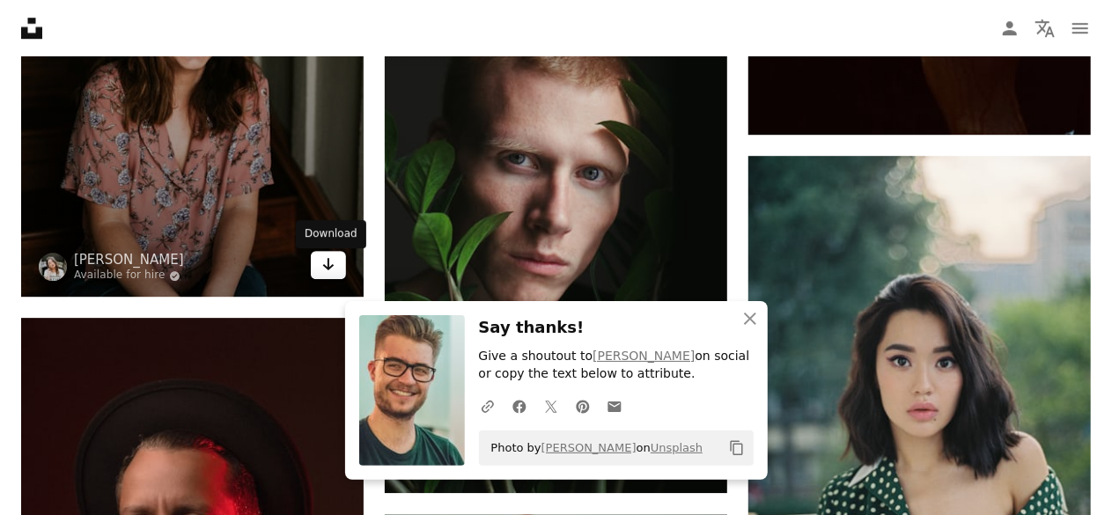
click at [329, 270] on icon "Download" at bounding box center [328, 264] width 11 height 12
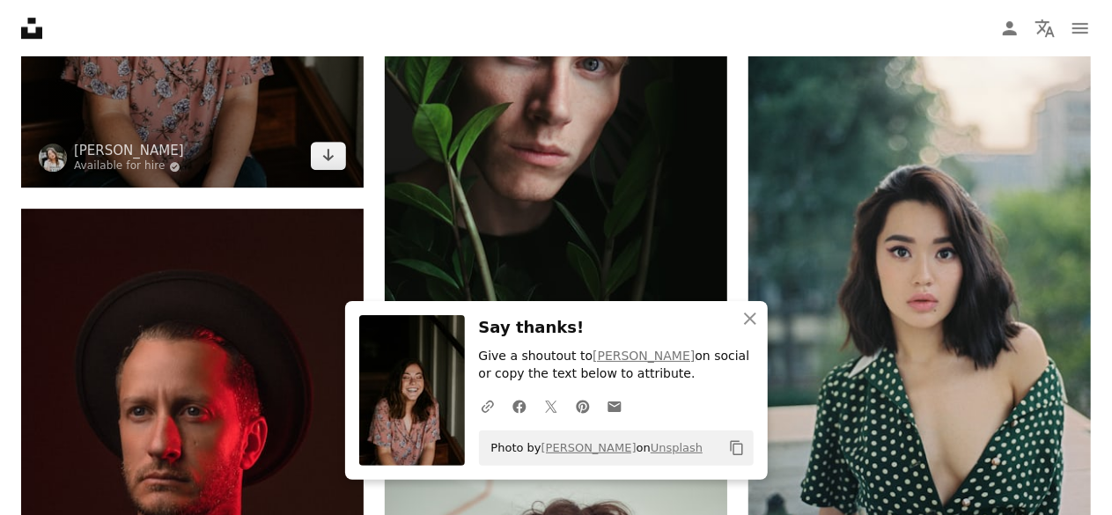
scroll to position [32767, 0]
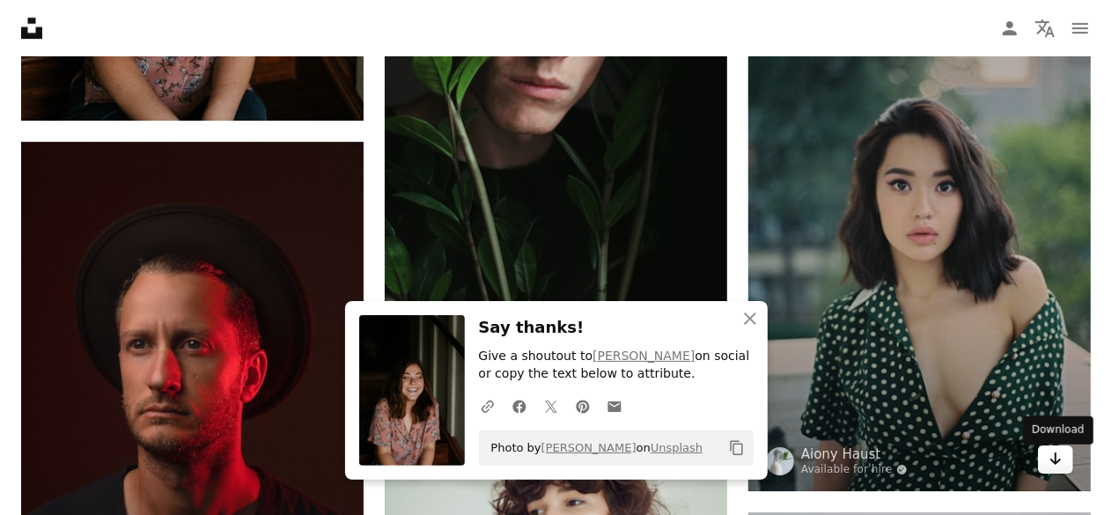
click at [1049, 464] on icon "Arrow pointing down" at bounding box center [1056, 458] width 14 height 21
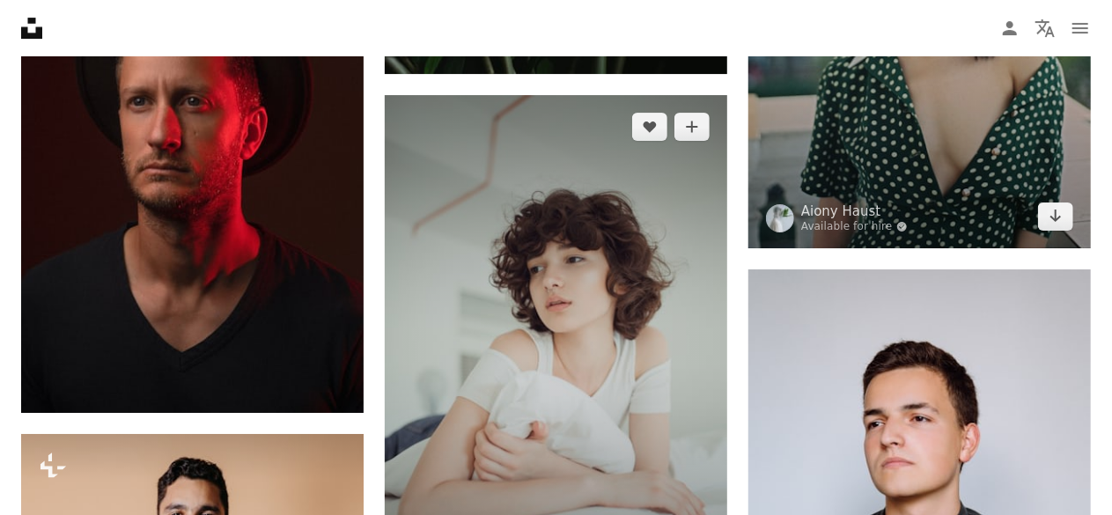
scroll to position [33031, 0]
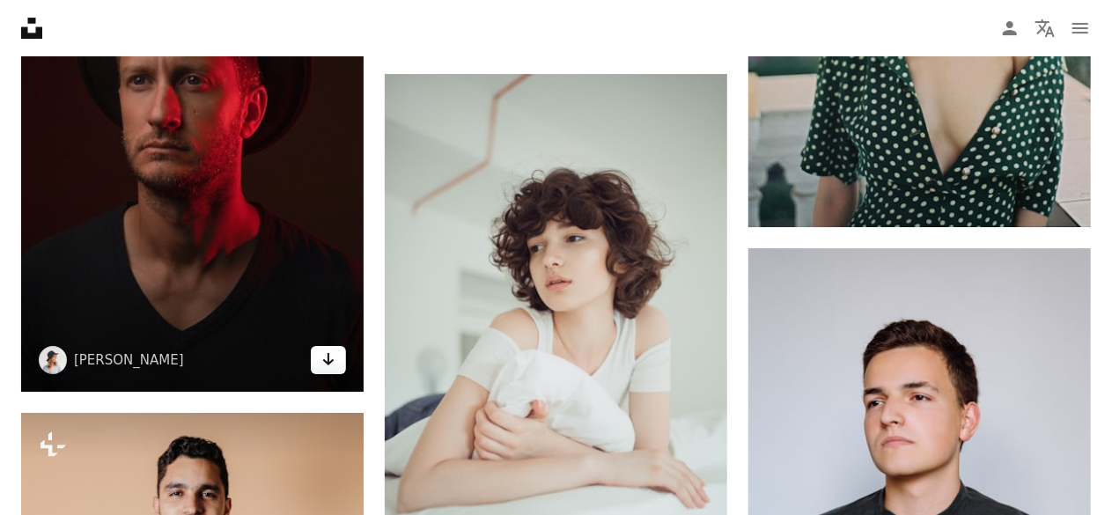
click at [335, 366] on icon "Arrow pointing down" at bounding box center [328, 359] width 14 height 21
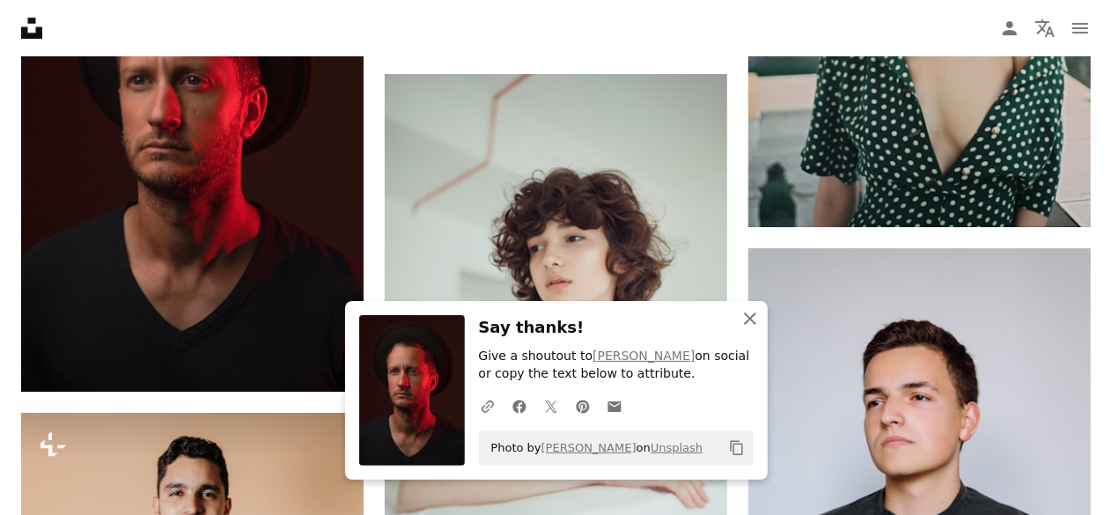
click at [750, 315] on icon "An X shape" at bounding box center [749, 318] width 21 height 21
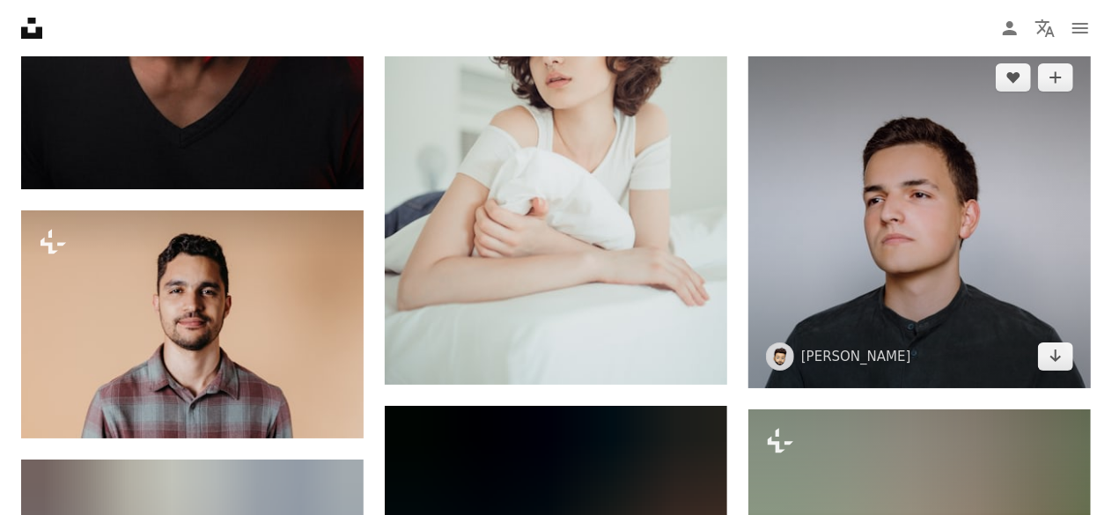
scroll to position [33295, 0]
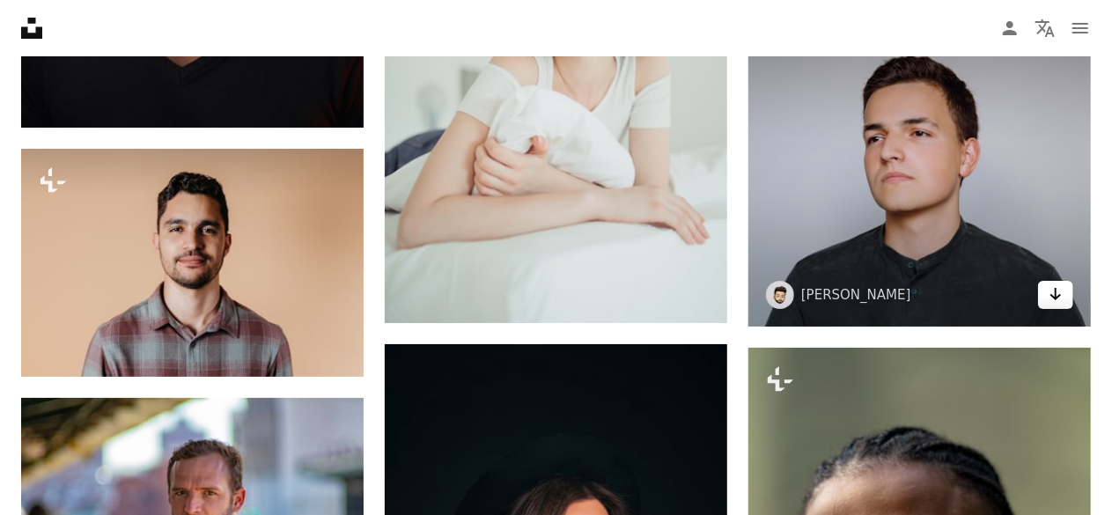
click at [1055, 298] on icon "Arrow pointing down" at bounding box center [1056, 293] width 14 height 21
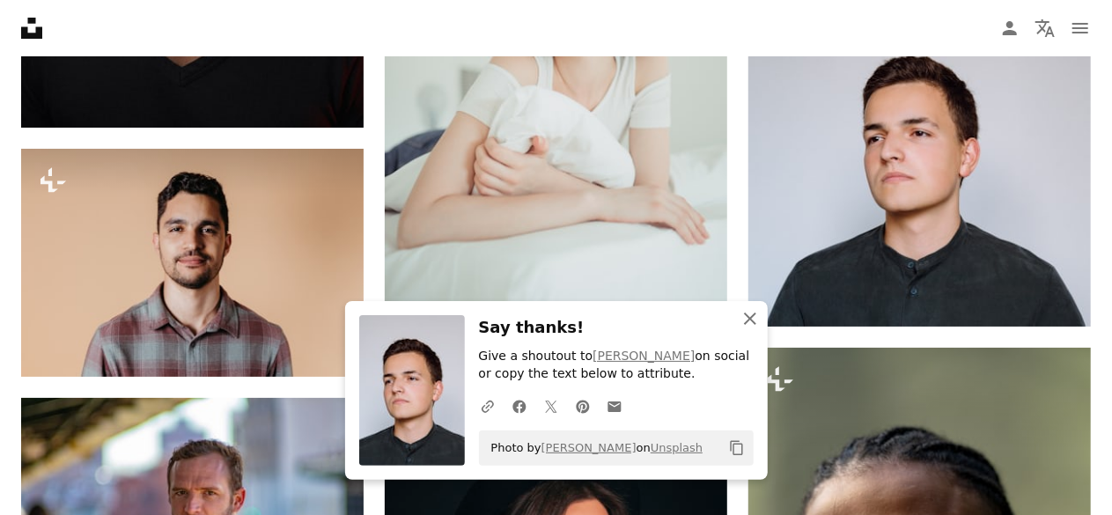
click at [745, 321] on icon "An X shape" at bounding box center [749, 318] width 21 height 21
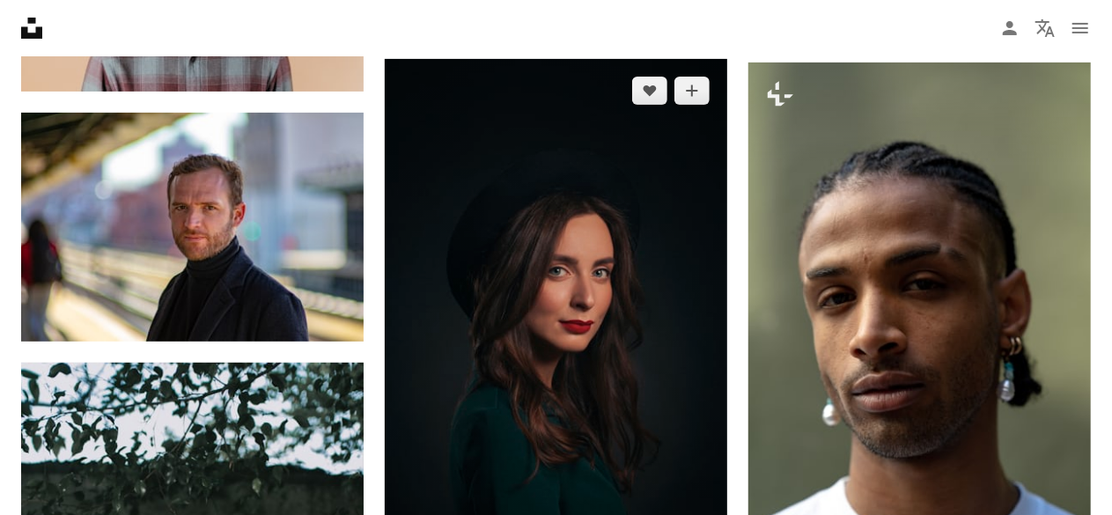
scroll to position [33647, 0]
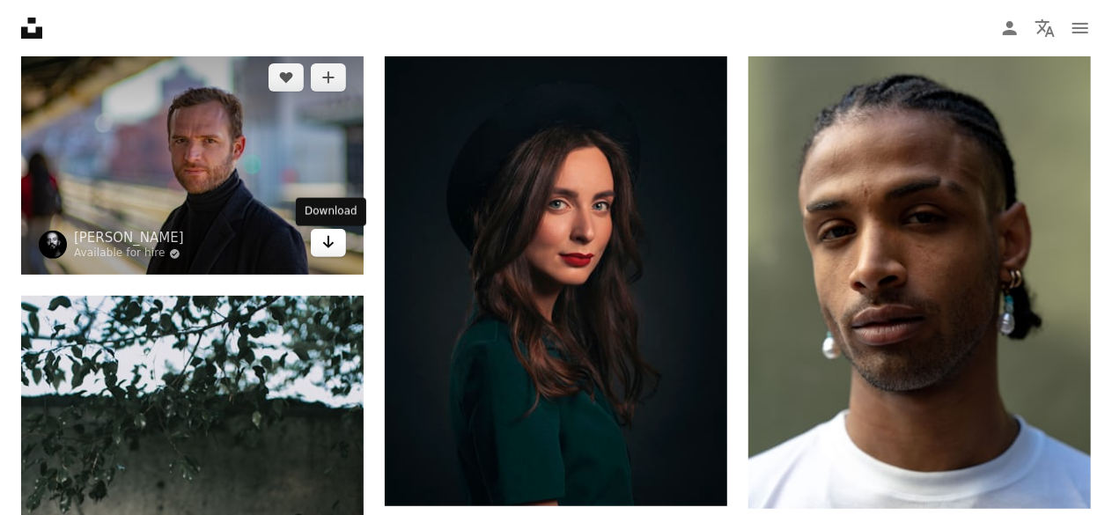
click at [325, 246] on icon "Arrow pointing down" at bounding box center [328, 242] width 14 height 21
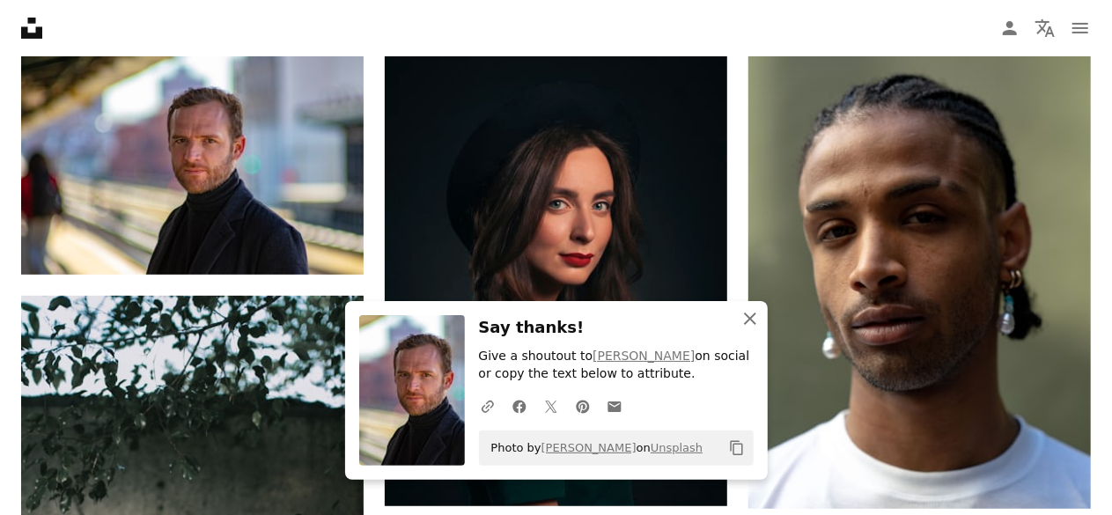
click at [755, 316] on icon "An X shape" at bounding box center [749, 318] width 21 height 21
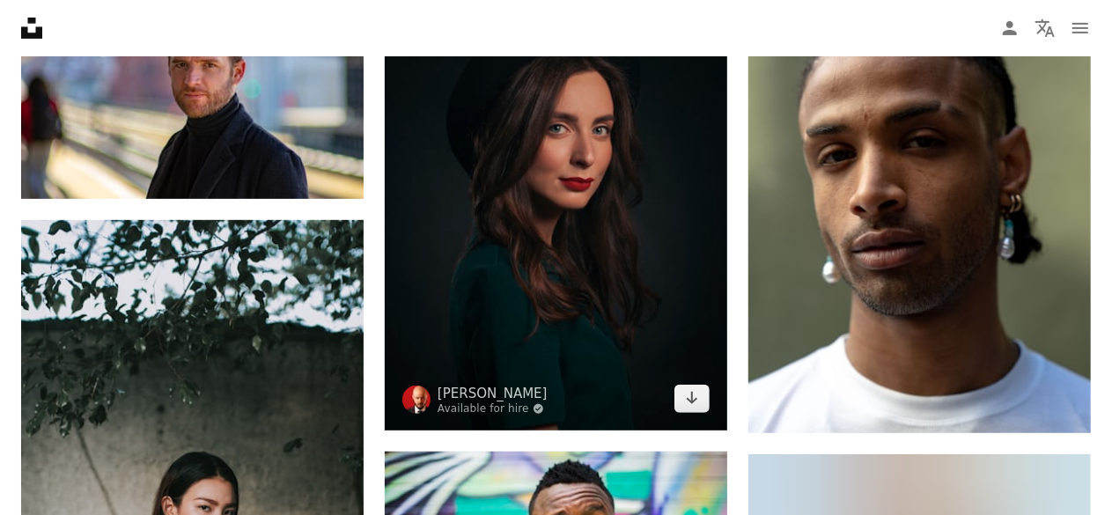
scroll to position [33823, 0]
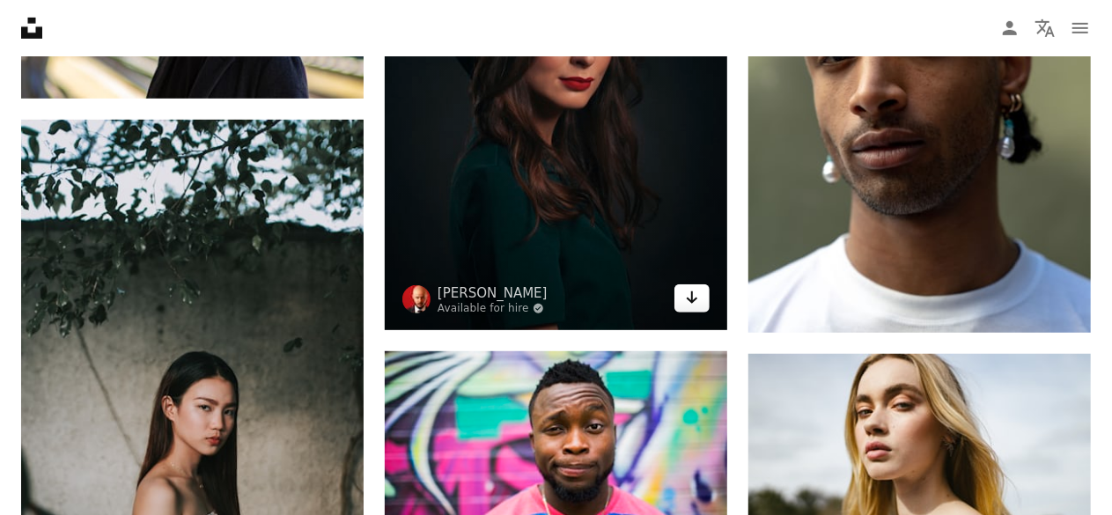
click at [688, 300] on icon "Arrow pointing down" at bounding box center [692, 297] width 14 height 21
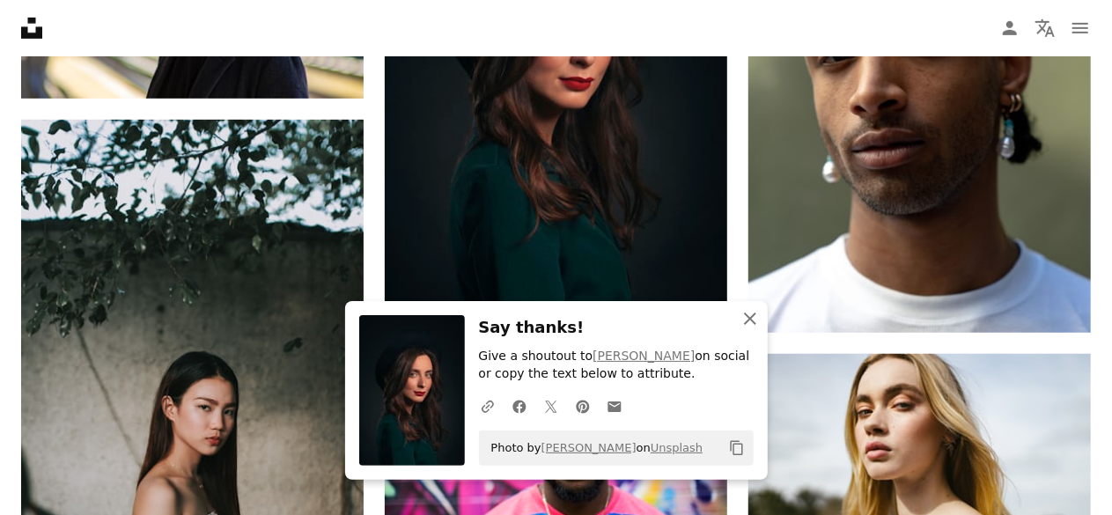
click at [741, 313] on icon "An X shape" at bounding box center [749, 318] width 21 height 21
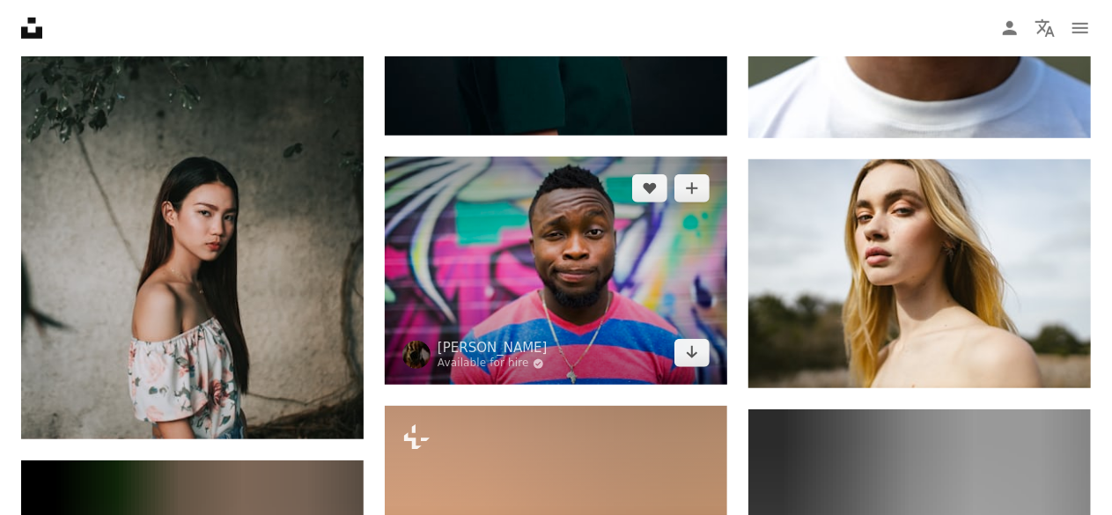
scroll to position [34087, 0]
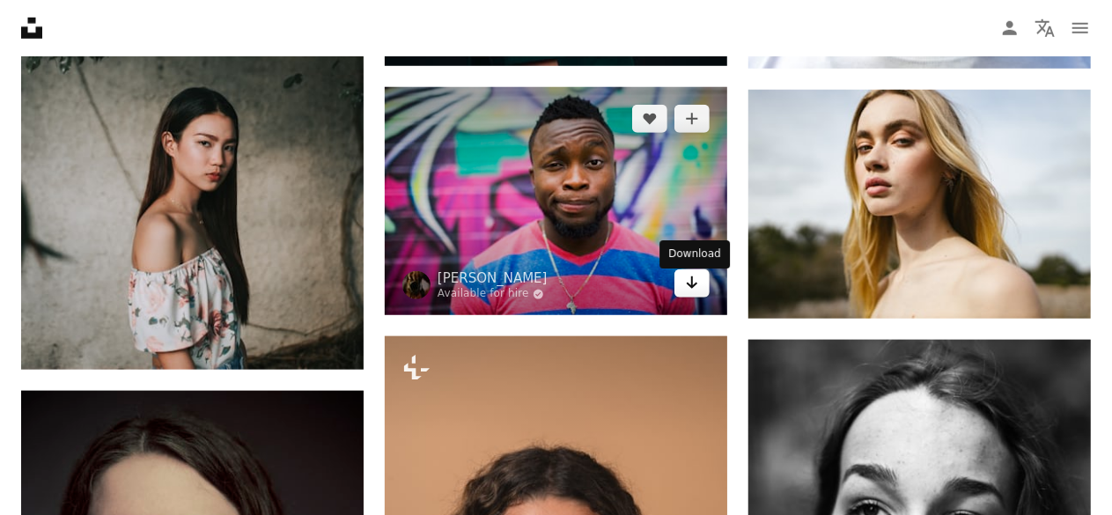
click at [694, 288] on icon "Arrow pointing down" at bounding box center [692, 282] width 14 height 21
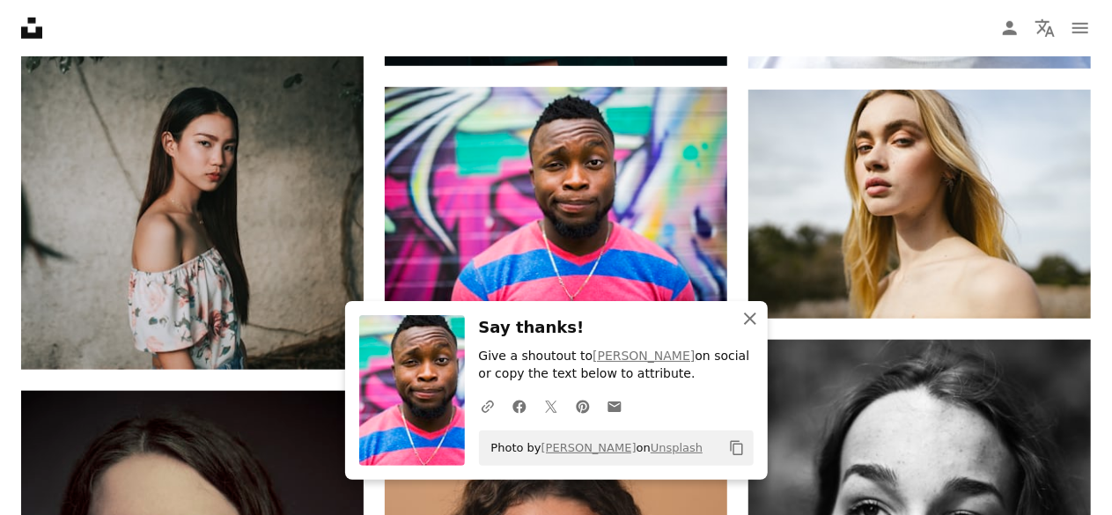
click at [750, 313] on icon "An X shape" at bounding box center [749, 318] width 21 height 21
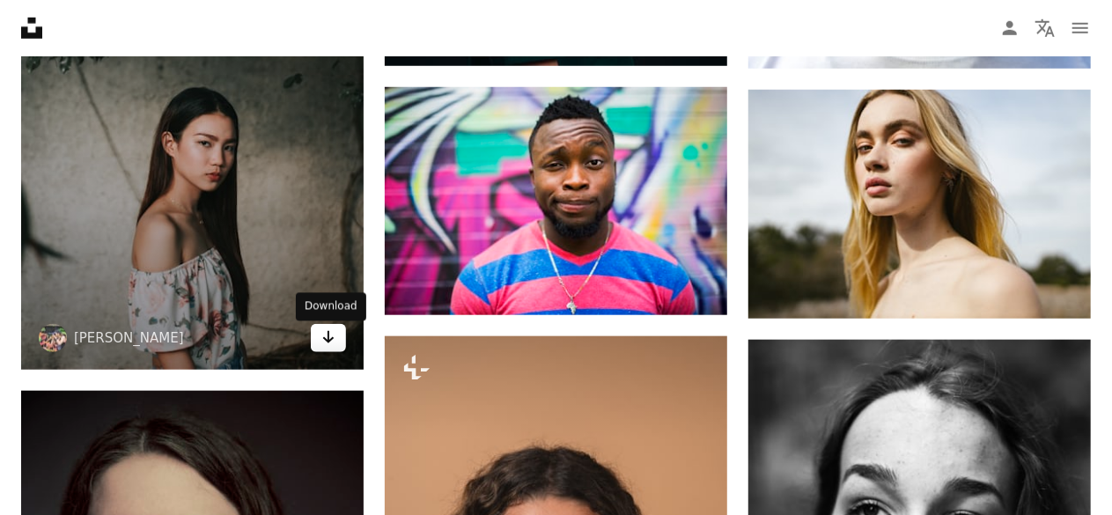
click at [326, 337] on icon "Arrow pointing down" at bounding box center [328, 337] width 14 height 21
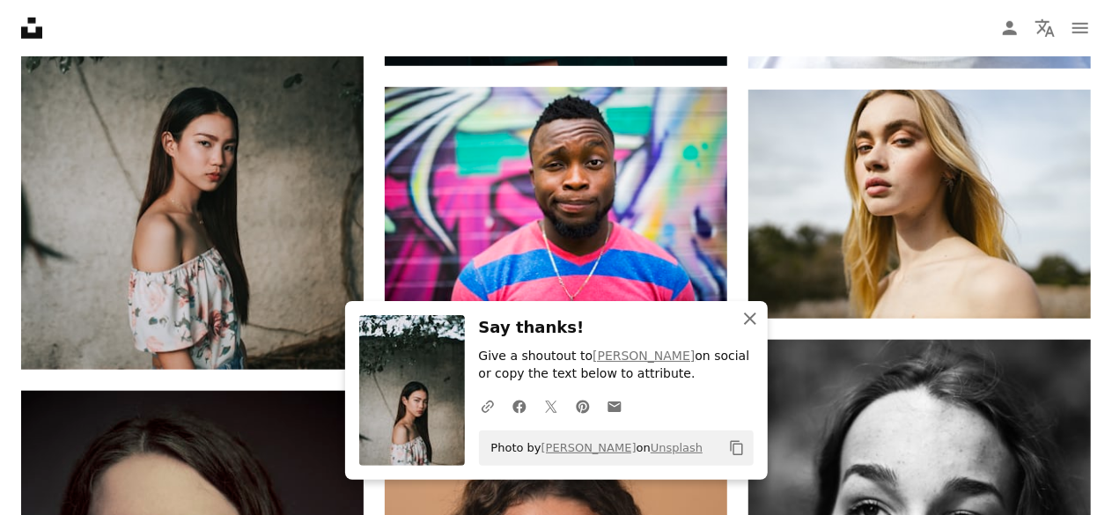
click at [743, 318] on icon "An X shape" at bounding box center [749, 318] width 21 height 21
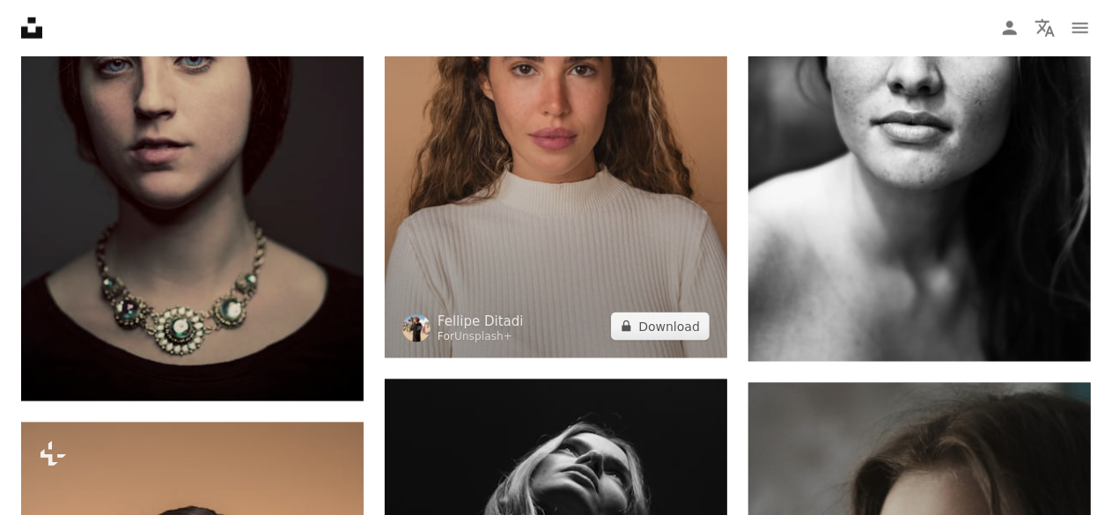
scroll to position [34616, 0]
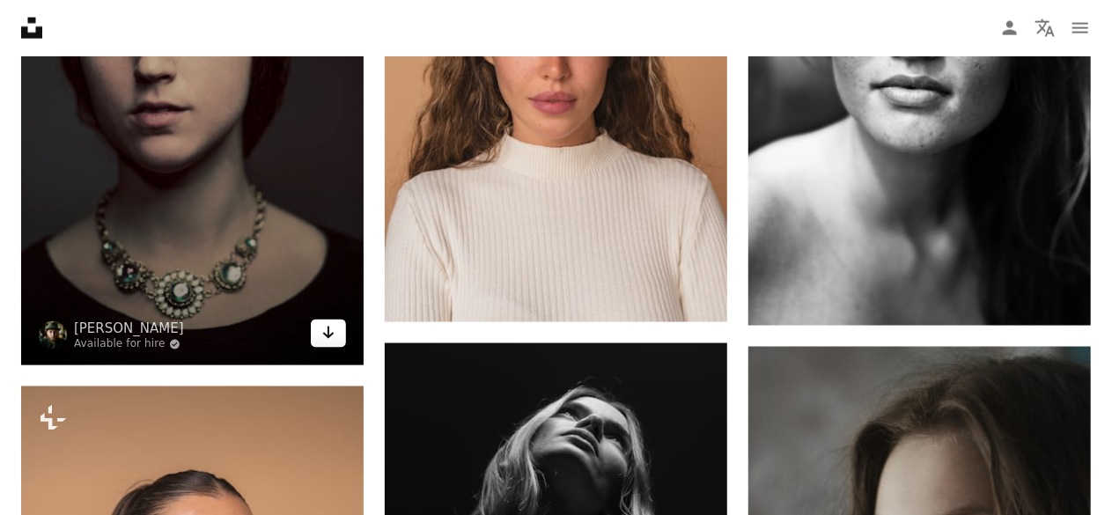
click at [324, 331] on icon "Arrow pointing down" at bounding box center [328, 332] width 14 height 21
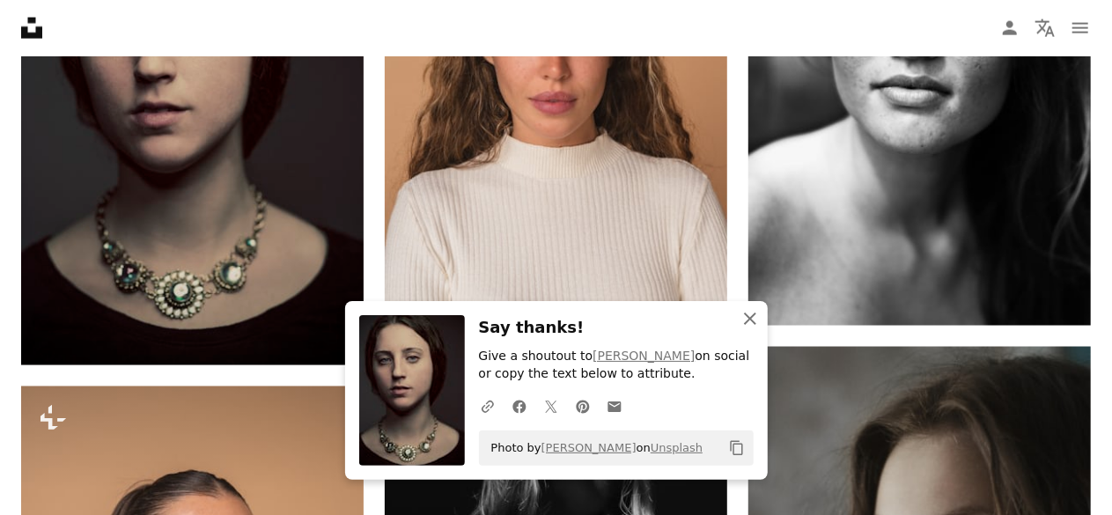
click at [755, 313] on icon "An X shape" at bounding box center [749, 318] width 21 height 21
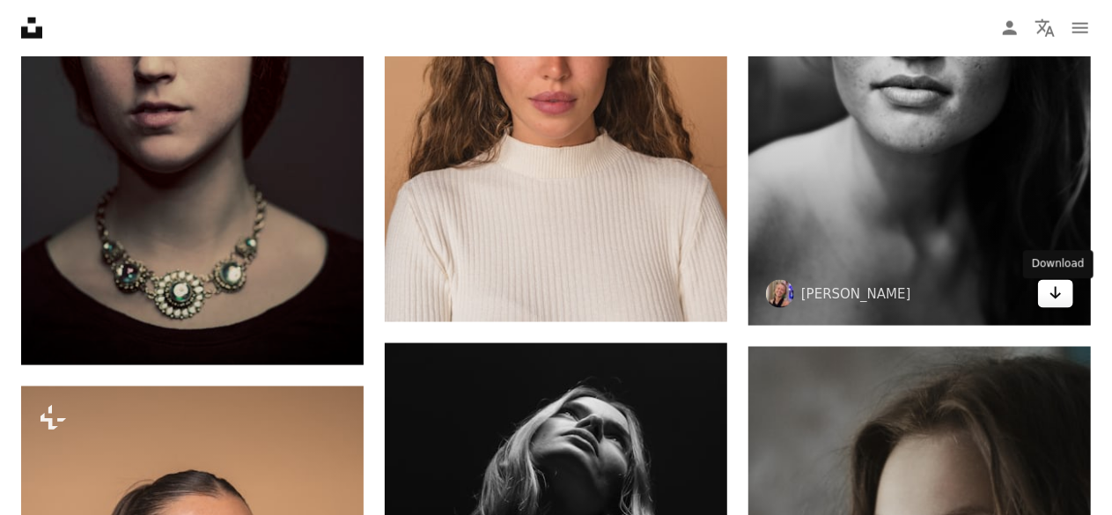
click at [1057, 295] on icon "Arrow pointing down" at bounding box center [1056, 293] width 14 height 21
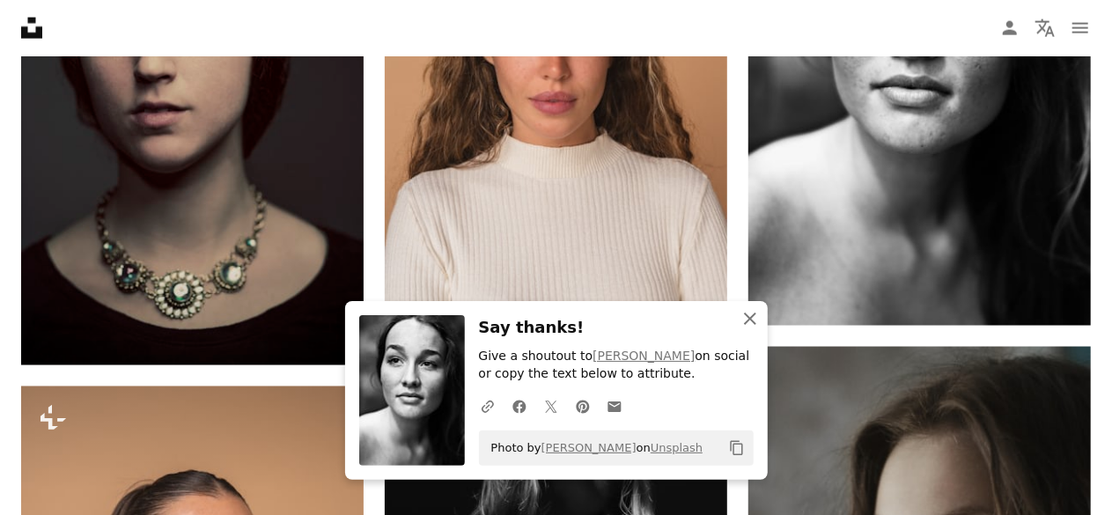
click at [750, 311] on icon "An X shape" at bounding box center [749, 318] width 21 height 21
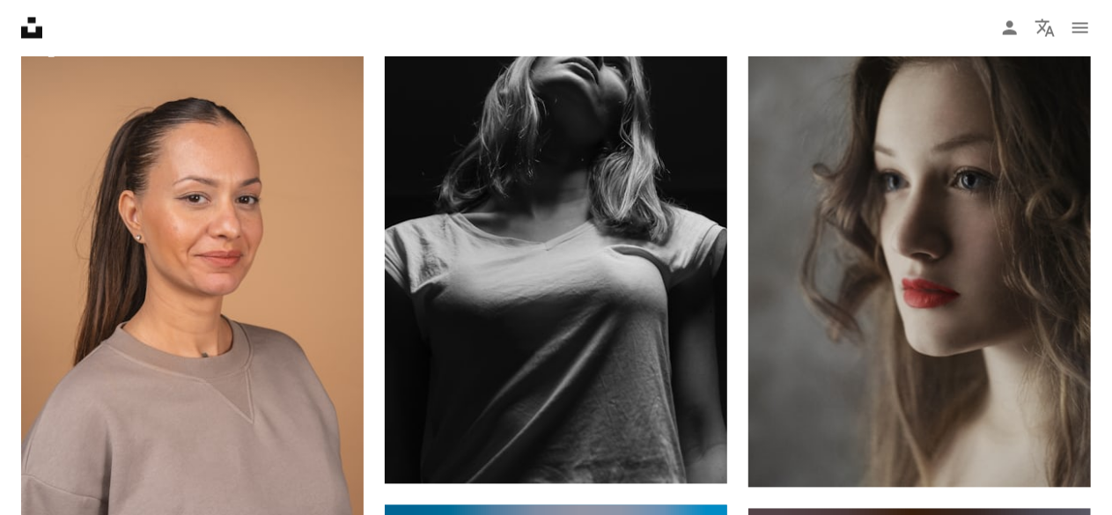
scroll to position [35056, 0]
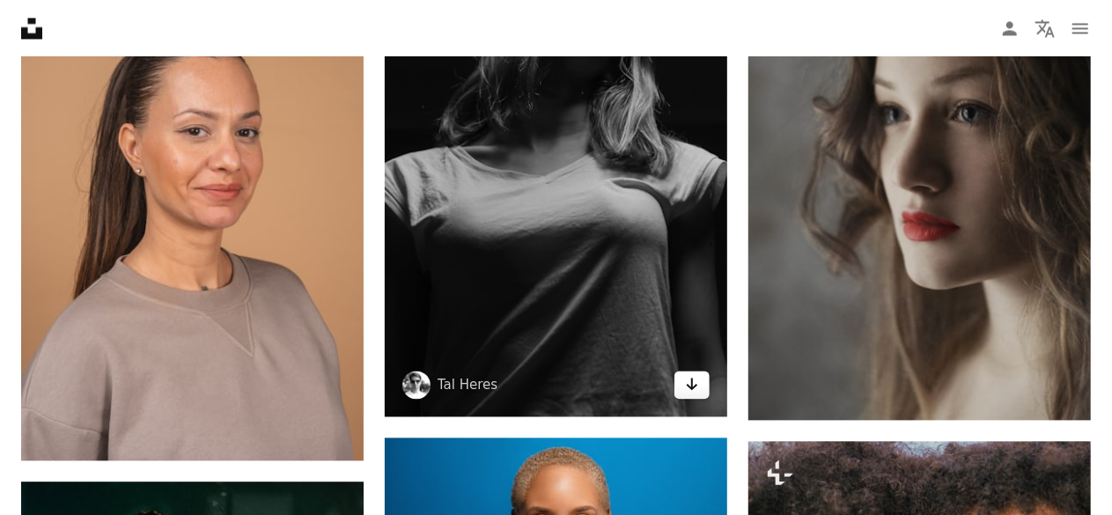
click at [688, 388] on icon "Arrow pointing down" at bounding box center [692, 383] width 14 height 21
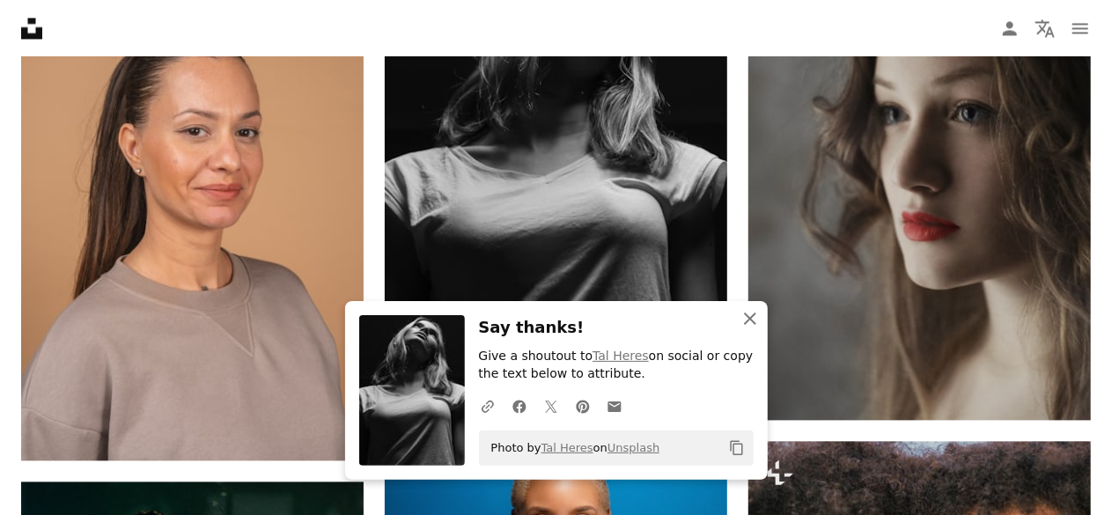
click at [742, 307] on button "An X shape Close" at bounding box center [749, 318] width 35 height 35
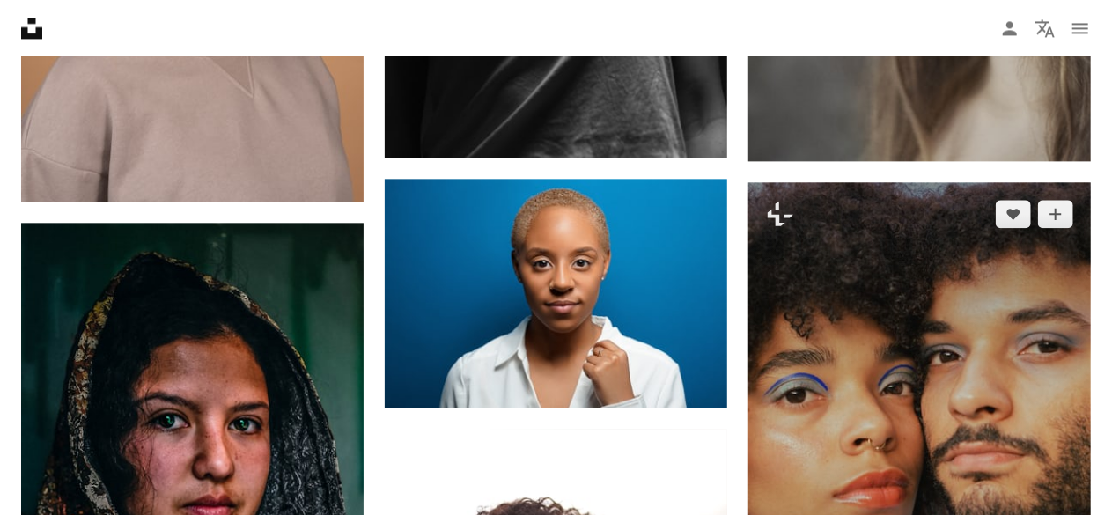
scroll to position [35320, 0]
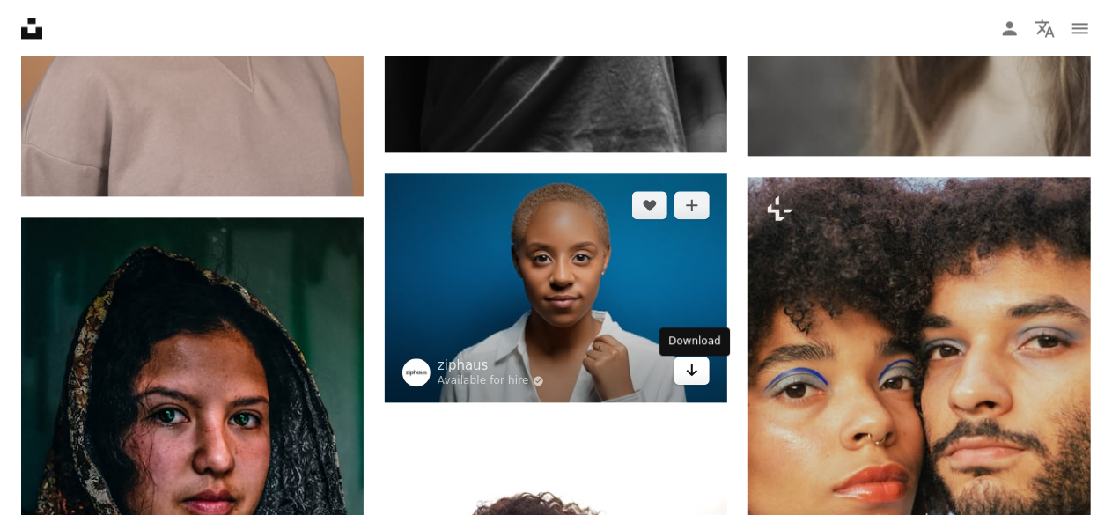
click at [694, 379] on icon "Arrow pointing down" at bounding box center [692, 369] width 14 height 21
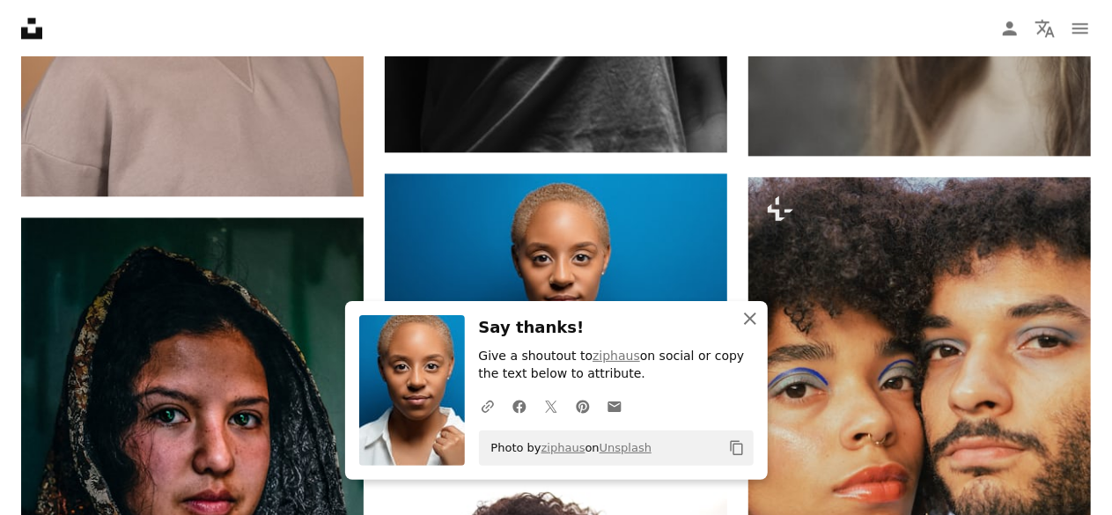
click at [756, 319] on icon "An X shape" at bounding box center [749, 318] width 21 height 21
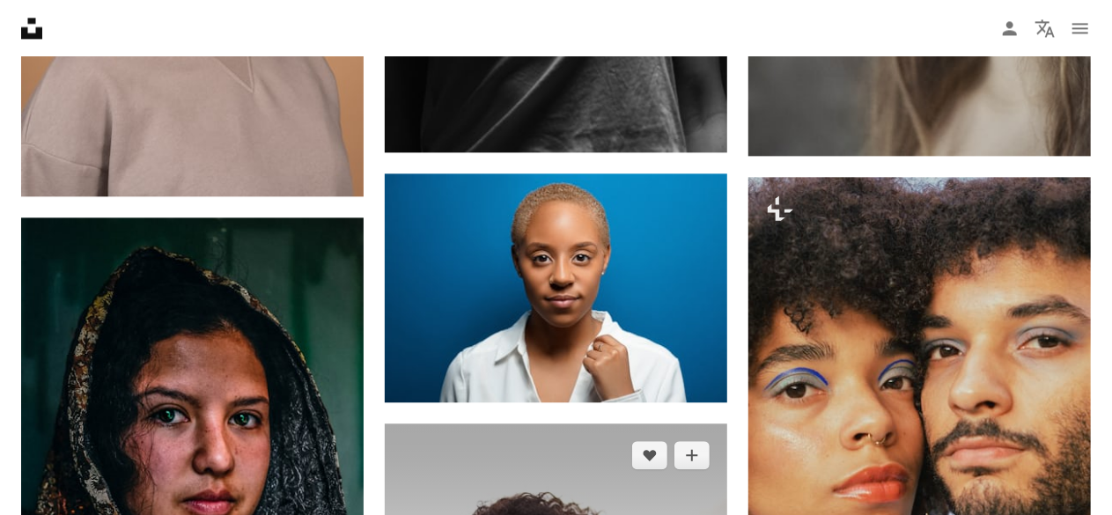
scroll to position [35584, 0]
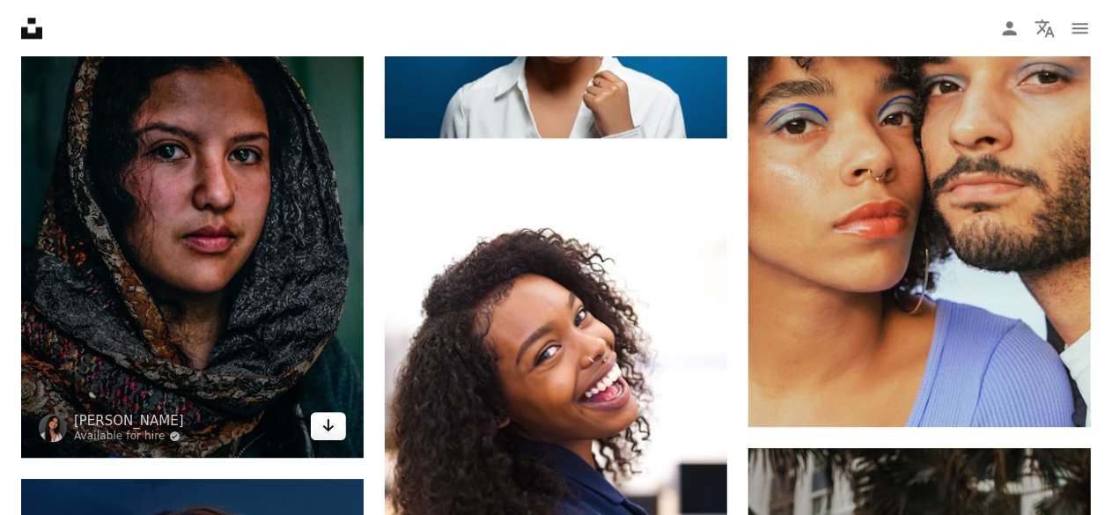
click at [329, 428] on icon "Arrow pointing down" at bounding box center [328, 425] width 14 height 21
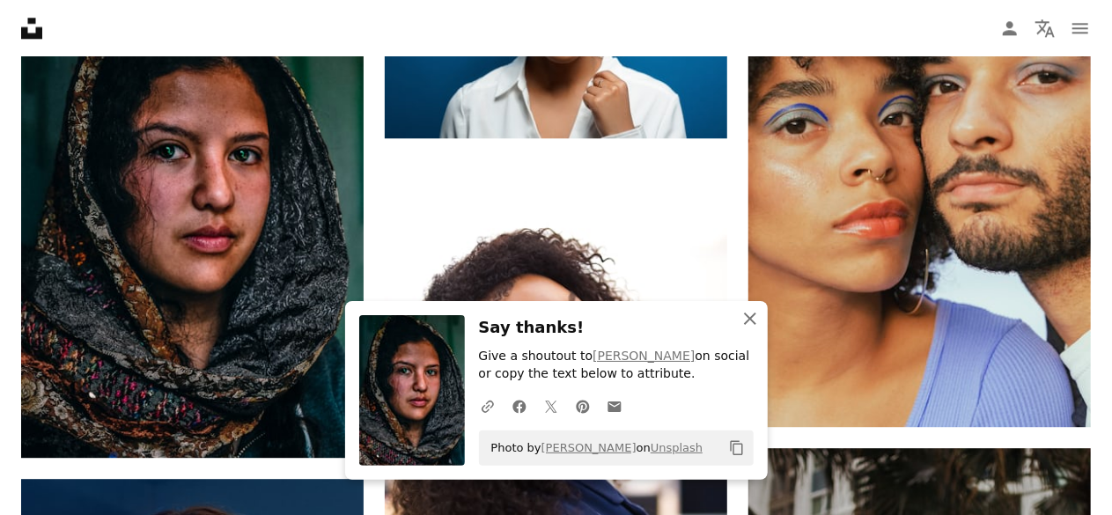
click at [761, 318] on button "An X shape Close" at bounding box center [749, 318] width 35 height 35
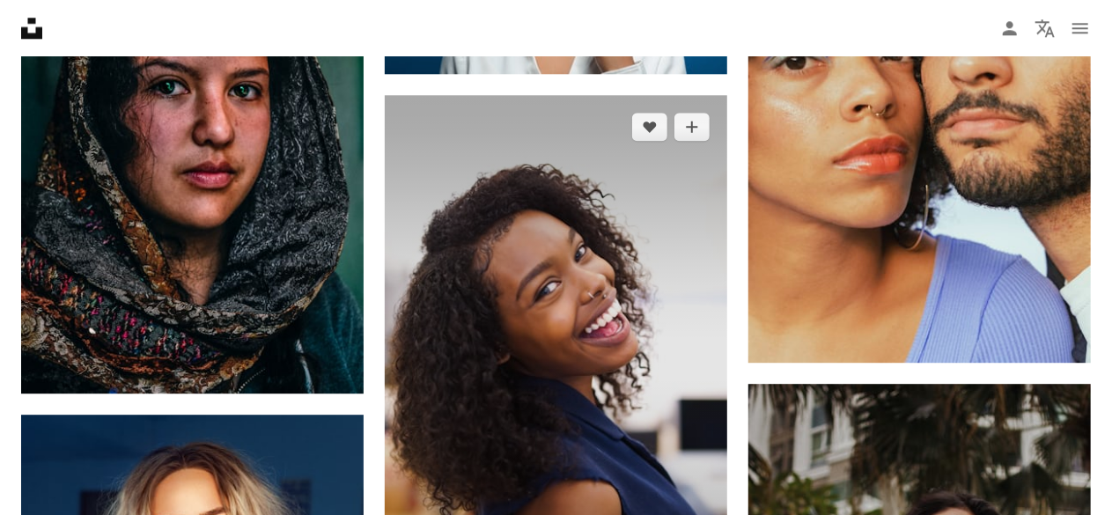
scroll to position [35936, 0]
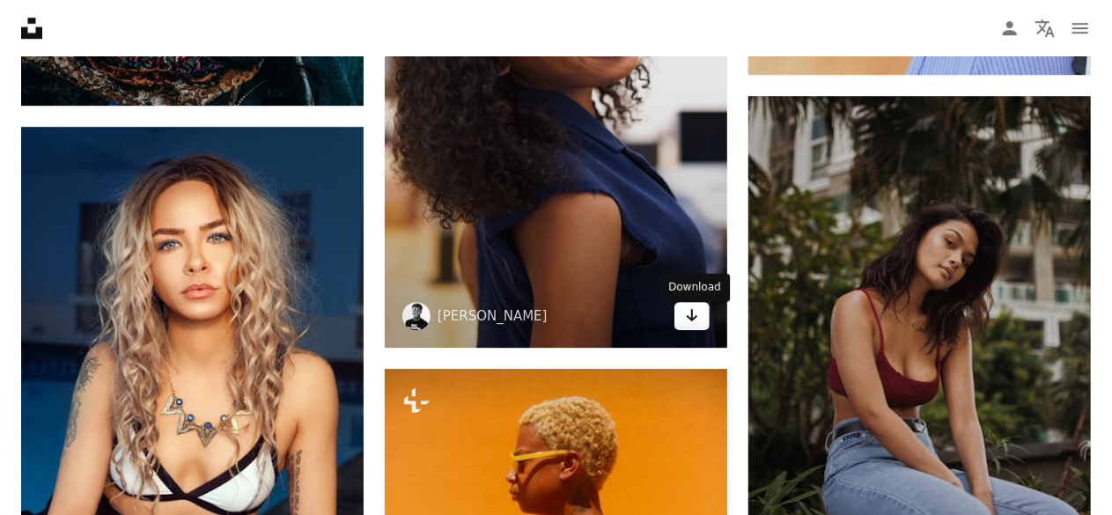
click at [695, 321] on icon "Arrow pointing down" at bounding box center [692, 315] width 14 height 21
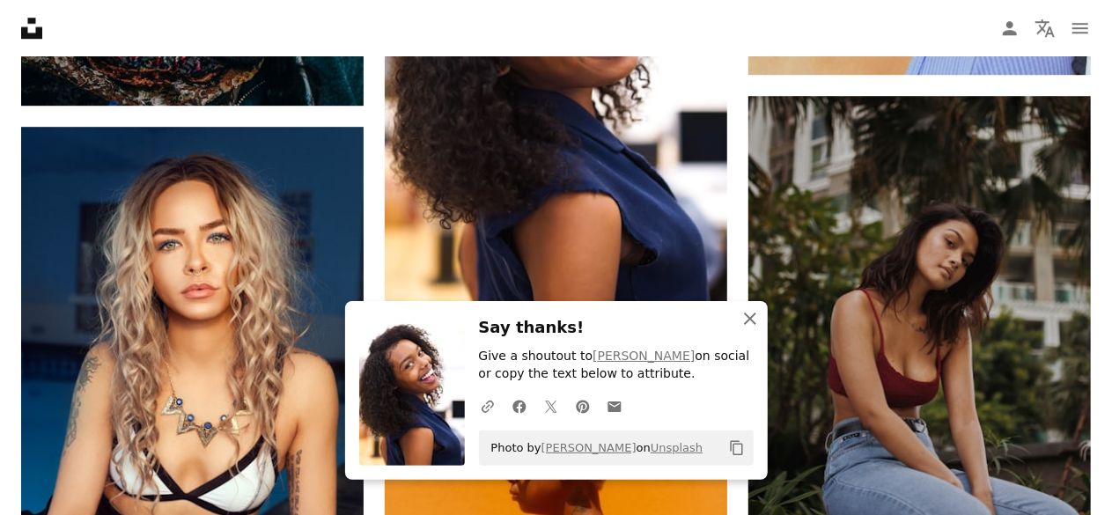
click at [751, 314] on icon "An X shape" at bounding box center [749, 318] width 21 height 21
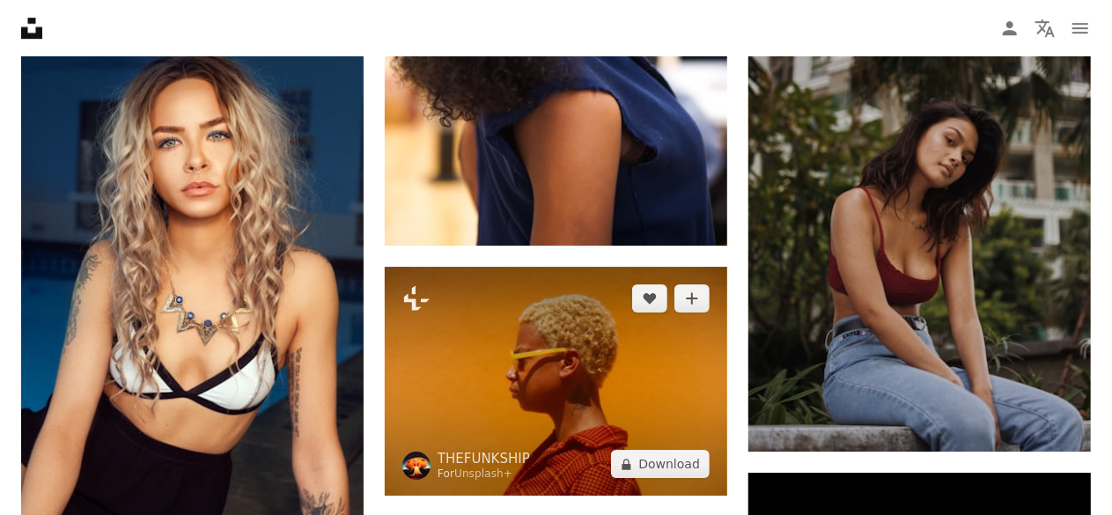
scroll to position [36200, 0]
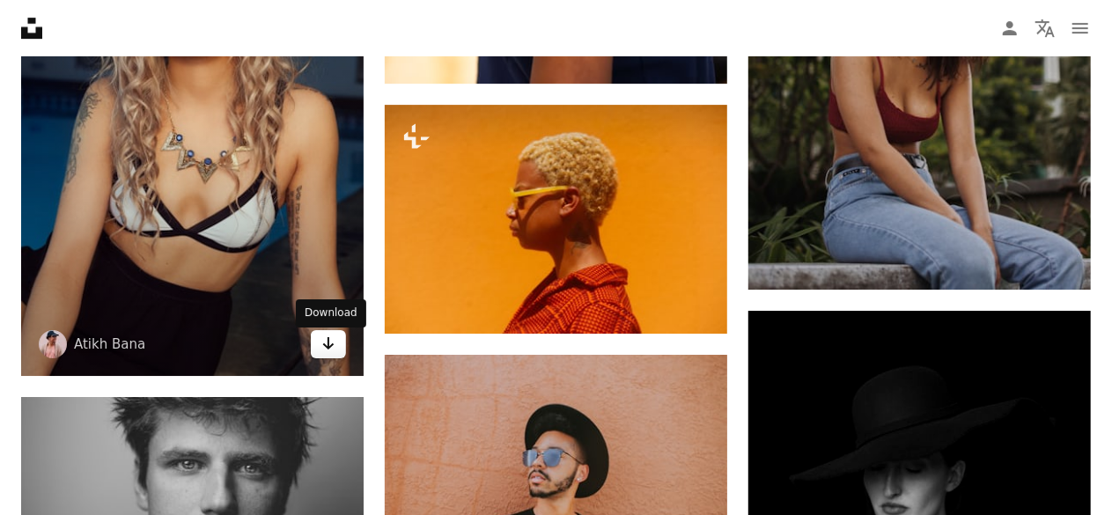
click at [323, 346] on icon "Arrow pointing down" at bounding box center [328, 343] width 14 height 21
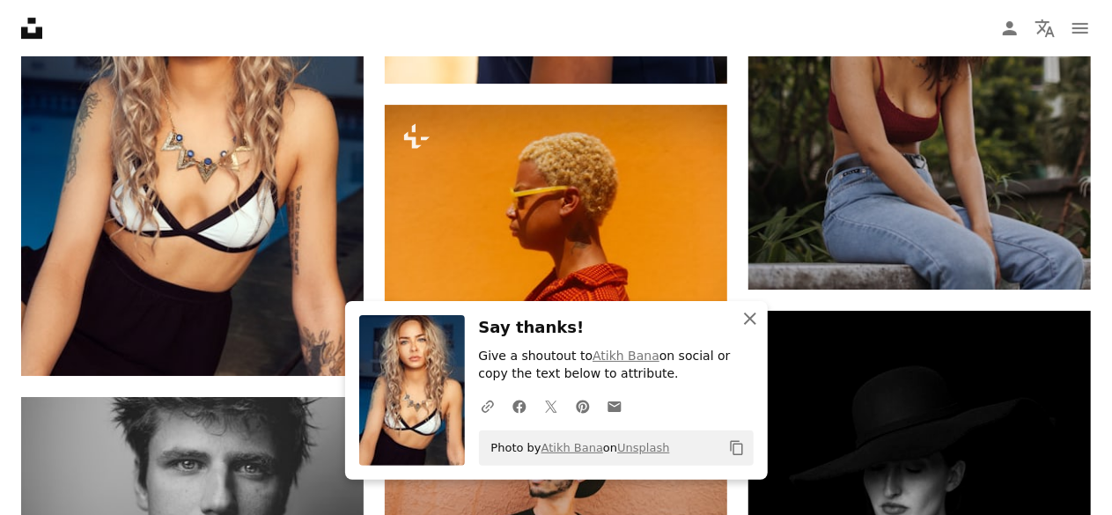
click at [748, 314] on icon "An X shape" at bounding box center [749, 318] width 21 height 21
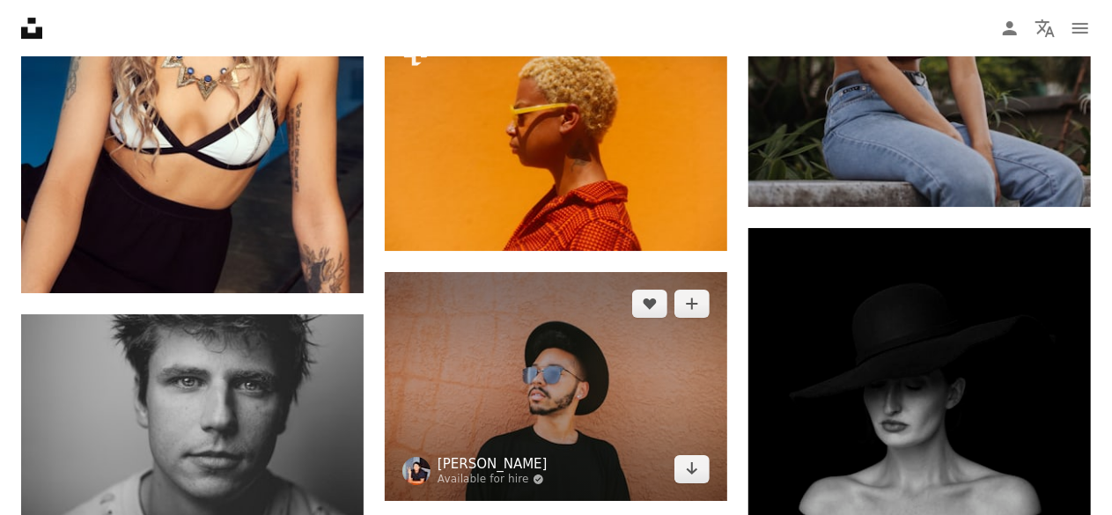
scroll to position [36464, 0]
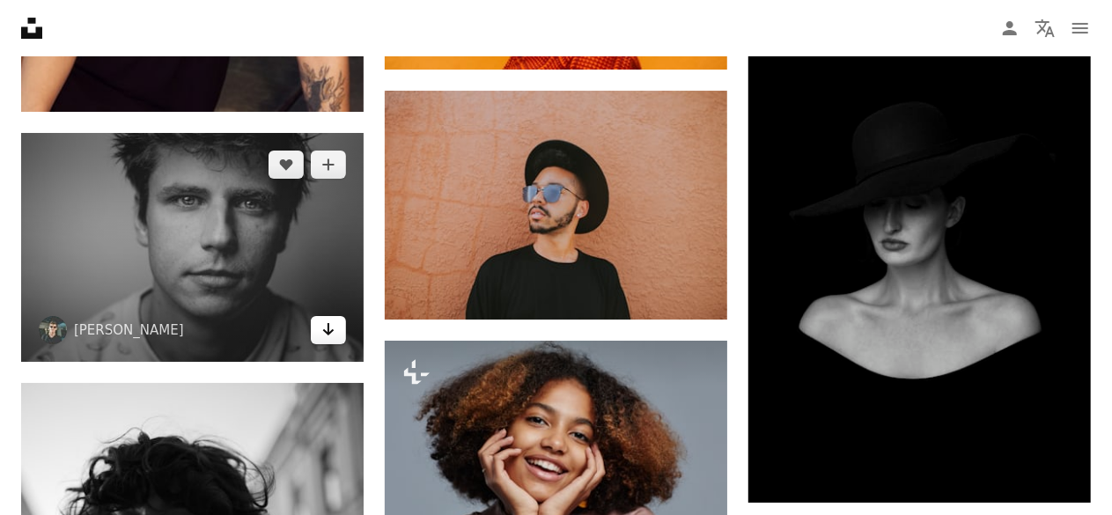
click at [330, 326] on icon "Arrow pointing down" at bounding box center [328, 329] width 14 height 21
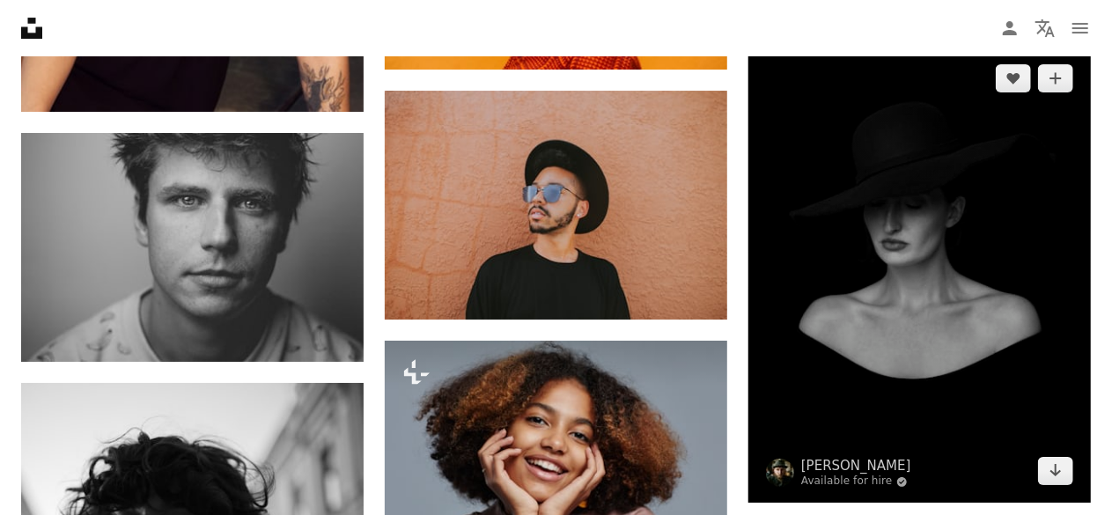
click at [764, 313] on img at bounding box center [919, 275] width 342 height 456
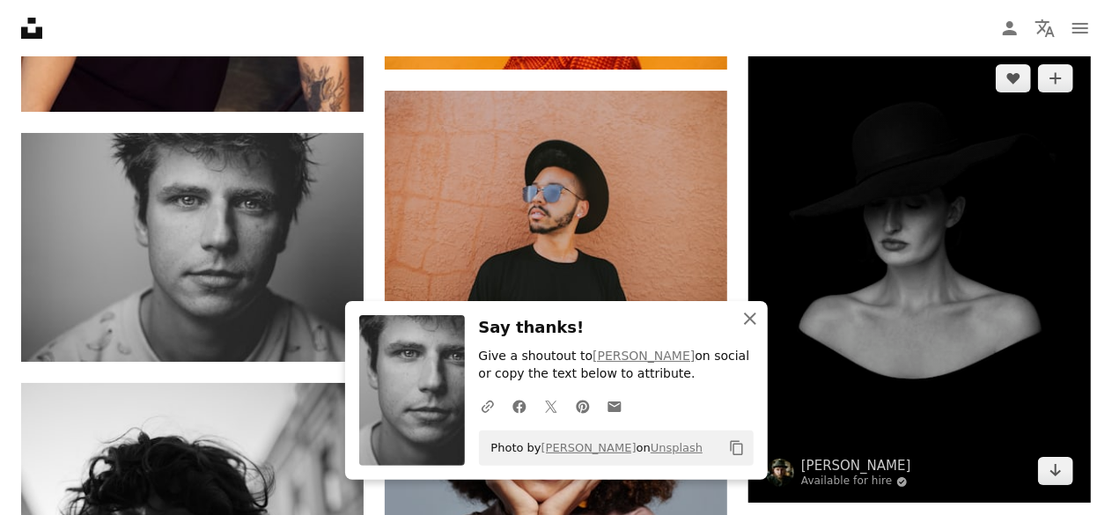
click at [754, 311] on icon "An X shape" at bounding box center [749, 318] width 21 height 21
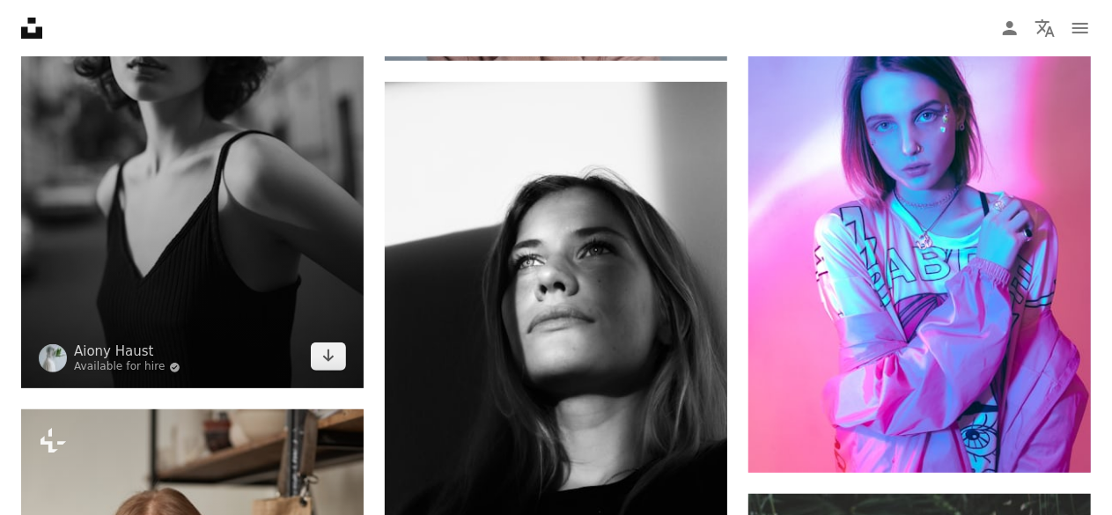
scroll to position [36993, 0]
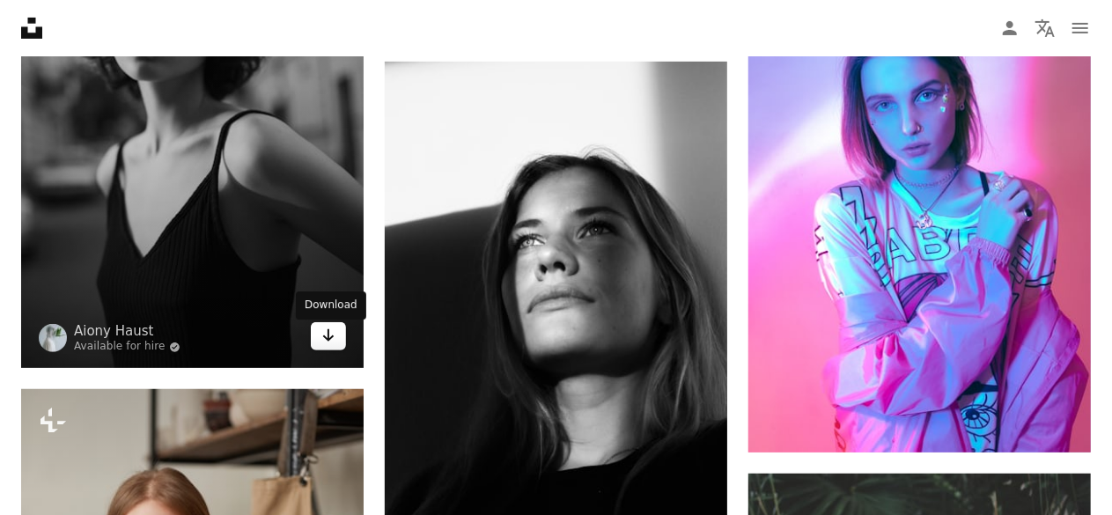
click at [330, 337] on icon "Arrow pointing down" at bounding box center [328, 335] width 14 height 21
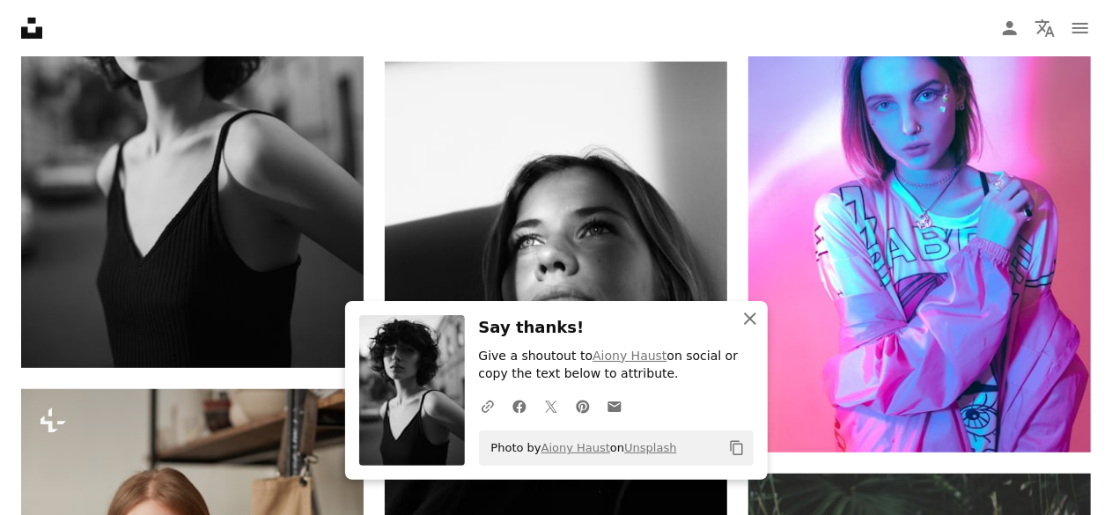
click at [749, 320] on icon "button" at bounding box center [750, 319] width 12 height 12
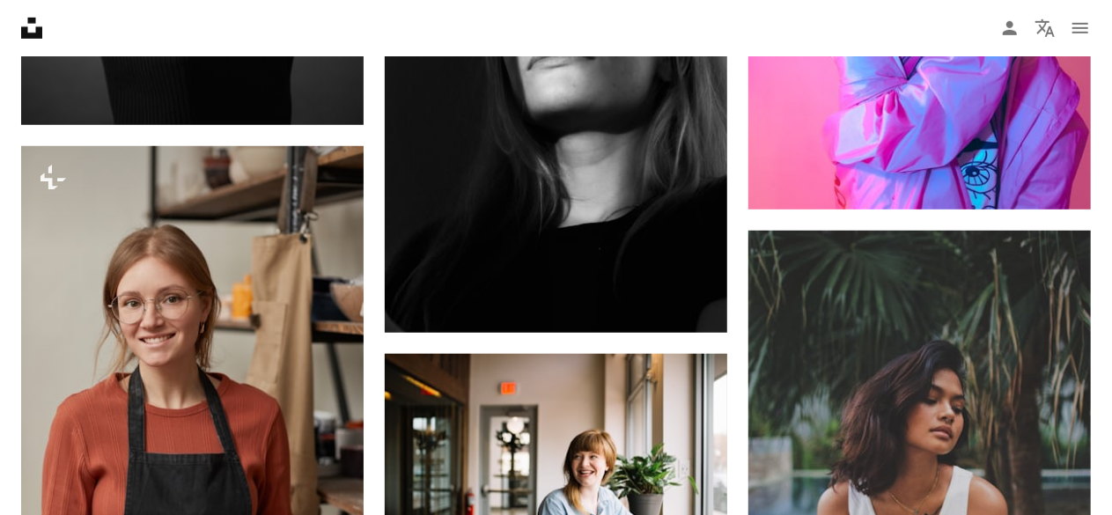
scroll to position [37257, 0]
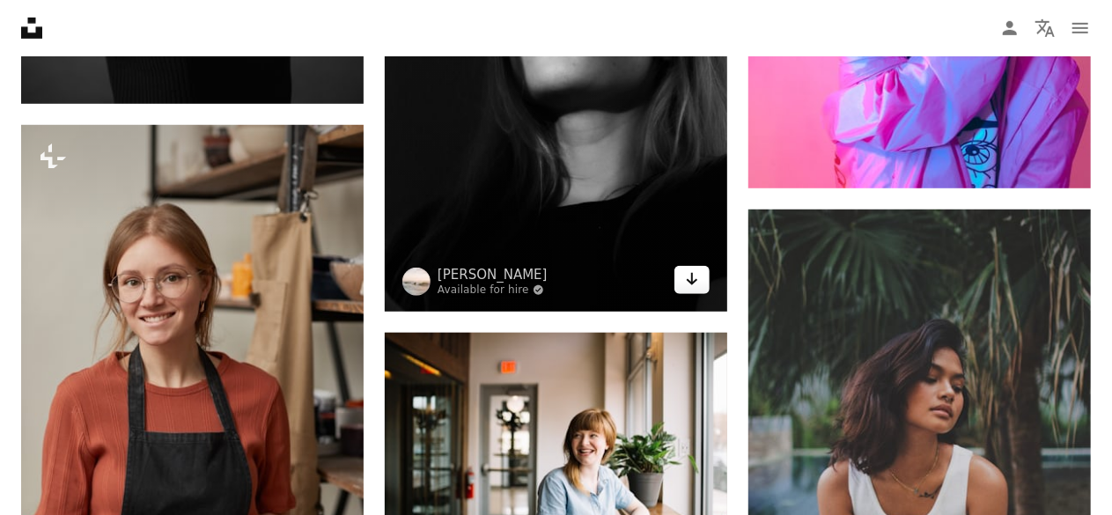
click at [698, 283] on icon "Arrow pointing down" at bounding box center [692, 279] width 14 height 21
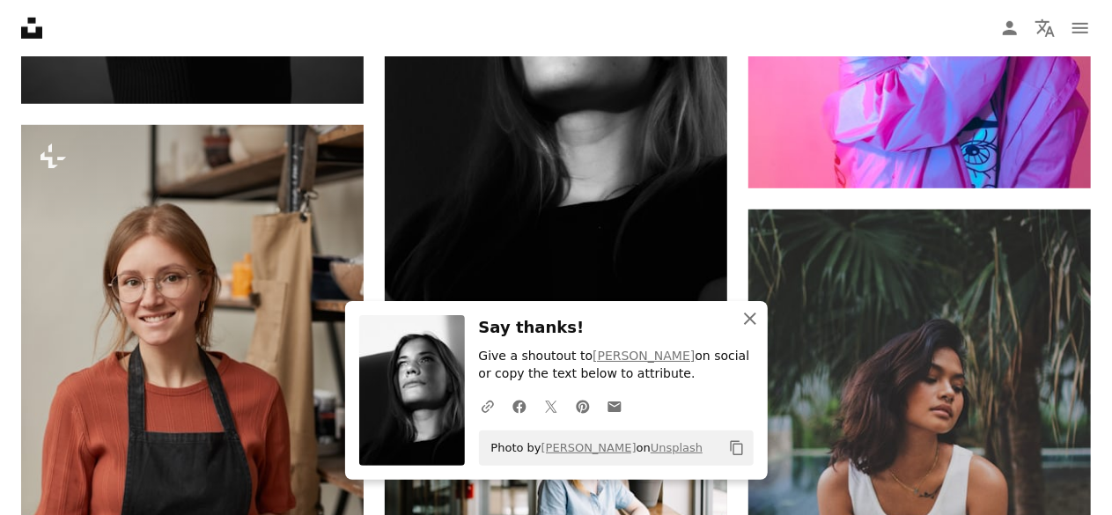
click at [751, 313] on icon "An X shape" at bounding box center [749, 318] width 21 height 21
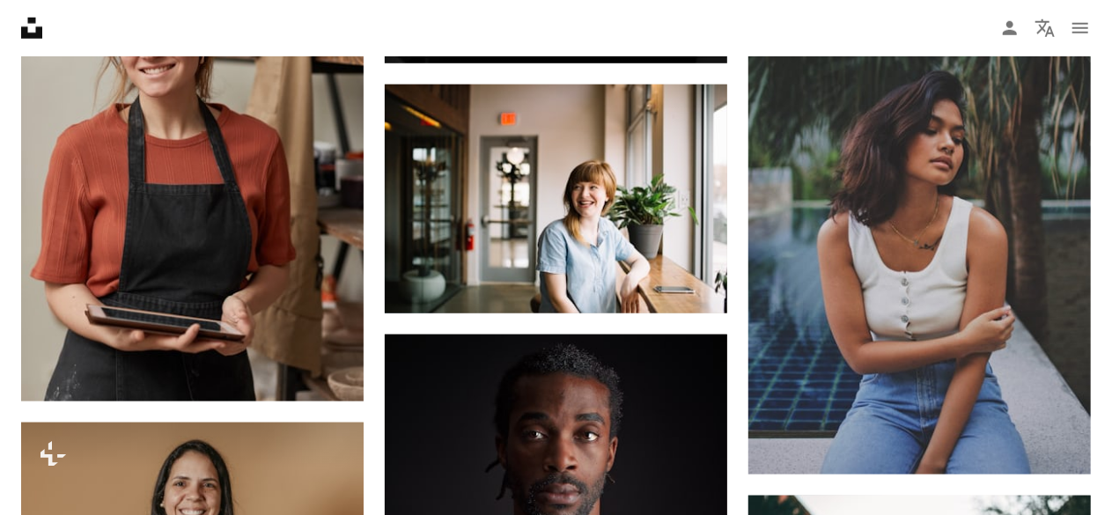
scroll to position [37521, 0]
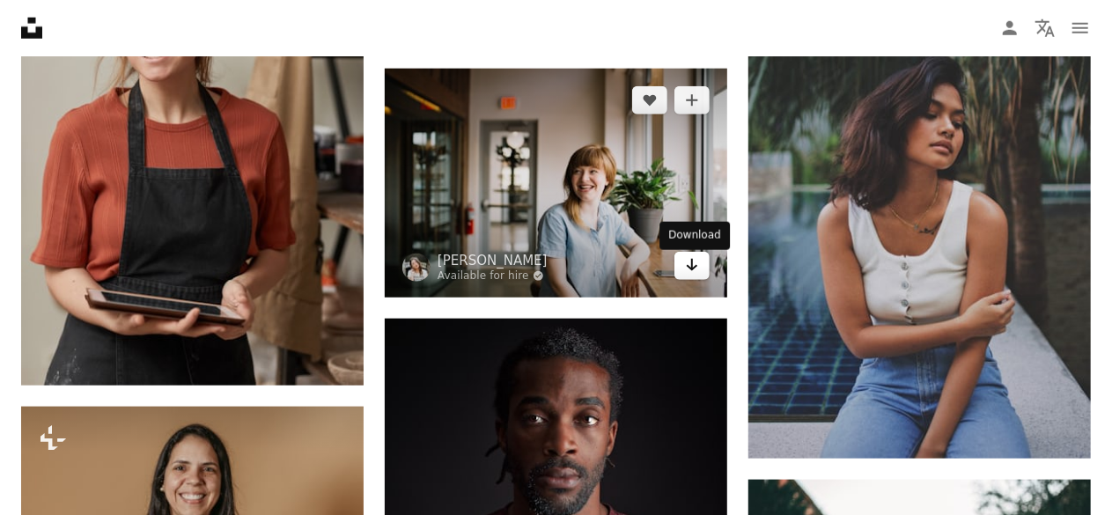
click at [695, 265] on icon "Arrow pointing down" at bounding box center [692, 264] width 14 height 21
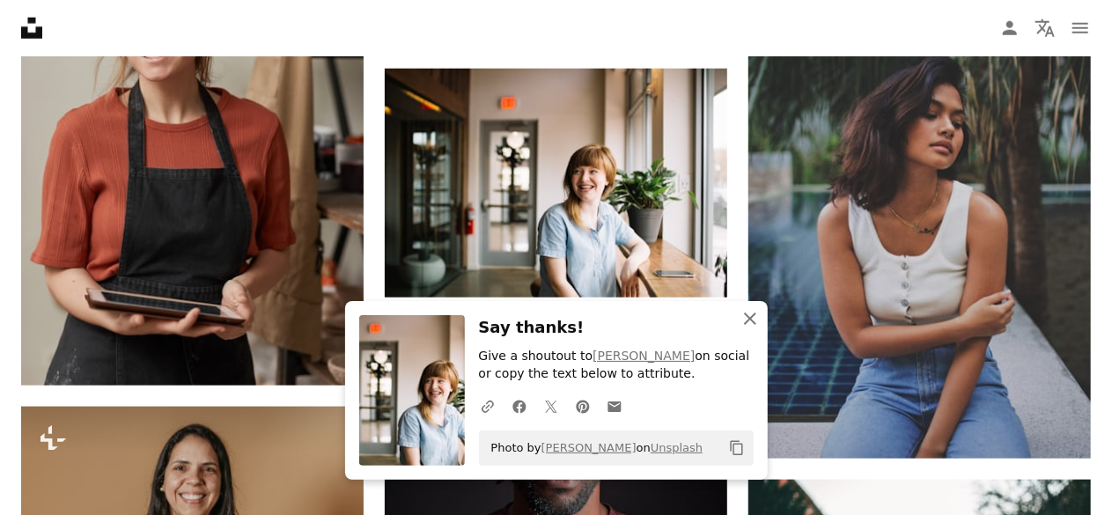
click at [748, 313] on icon "An X shape" at bounding box center [749, 318] width 21 height 21
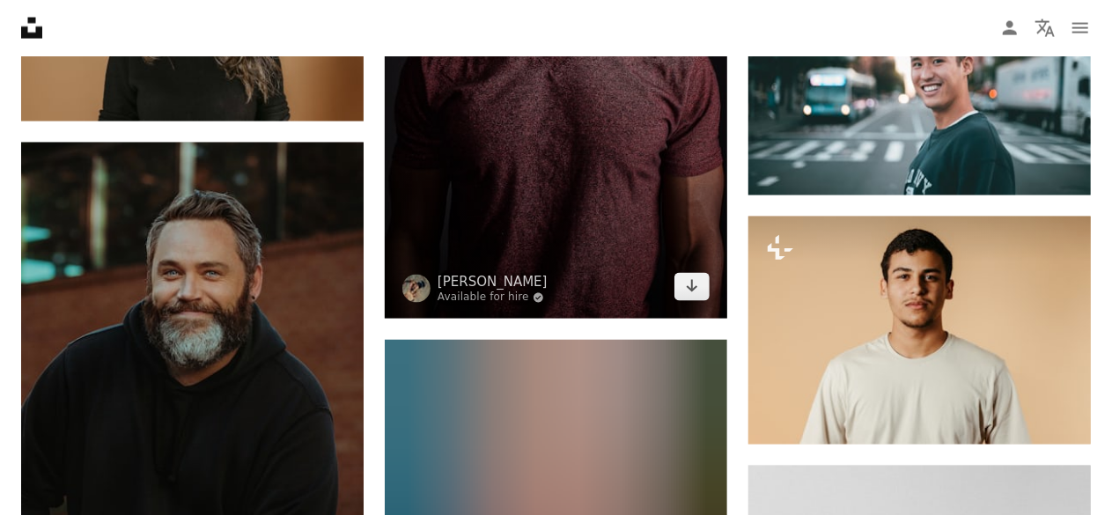
scroll to position [38049, 0]
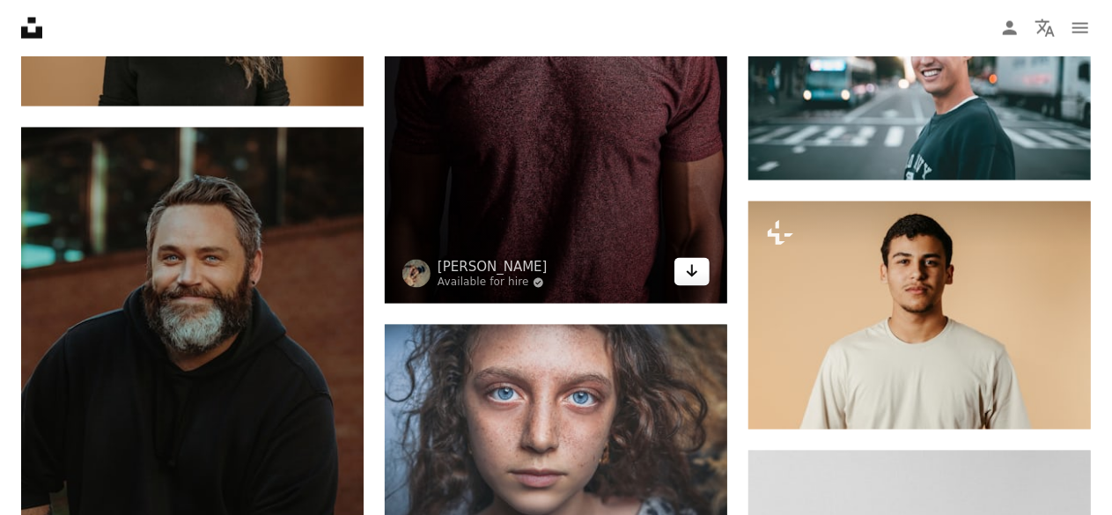
click at [690, 277] on icon "Download" at bounding box center [692, 271] width 11 height 12
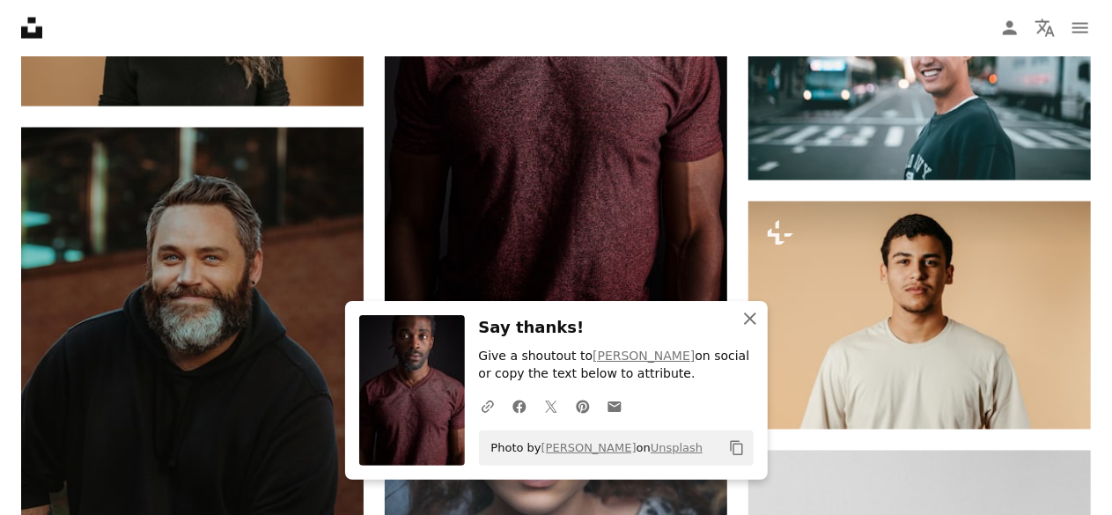
click at [746, 311] on icon "An X shape" at bounding box center [749, 318] width 21 height 21
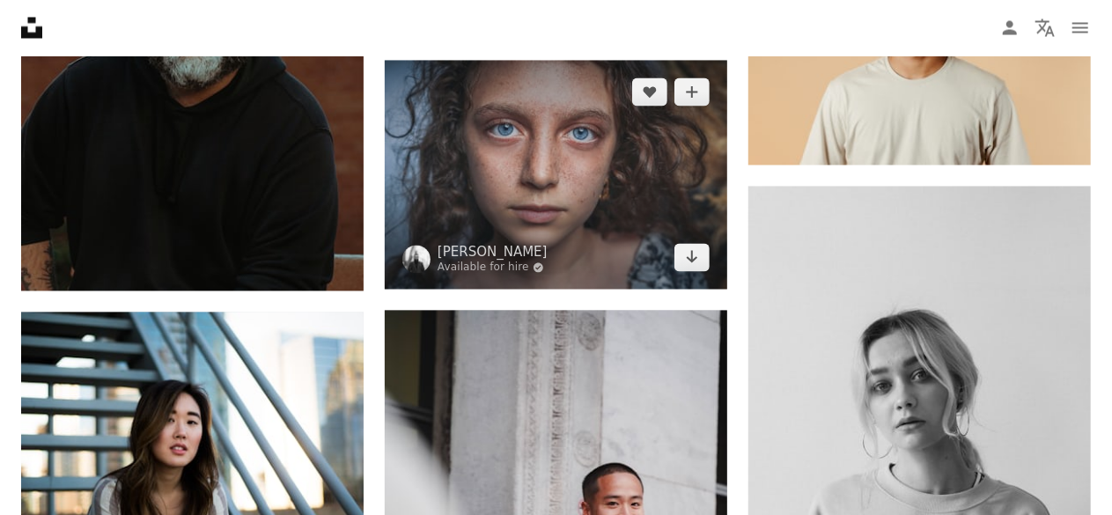
scroll to position [38313, 0]
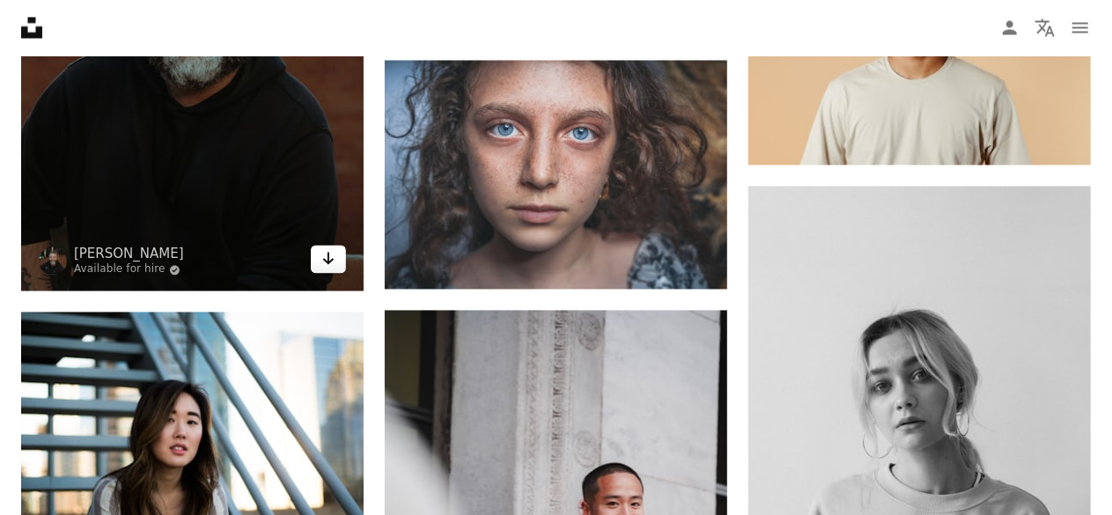
click at [326, 261] on icon "Arrow pointing down" at bounding box center [328, 258] width 14 height 21
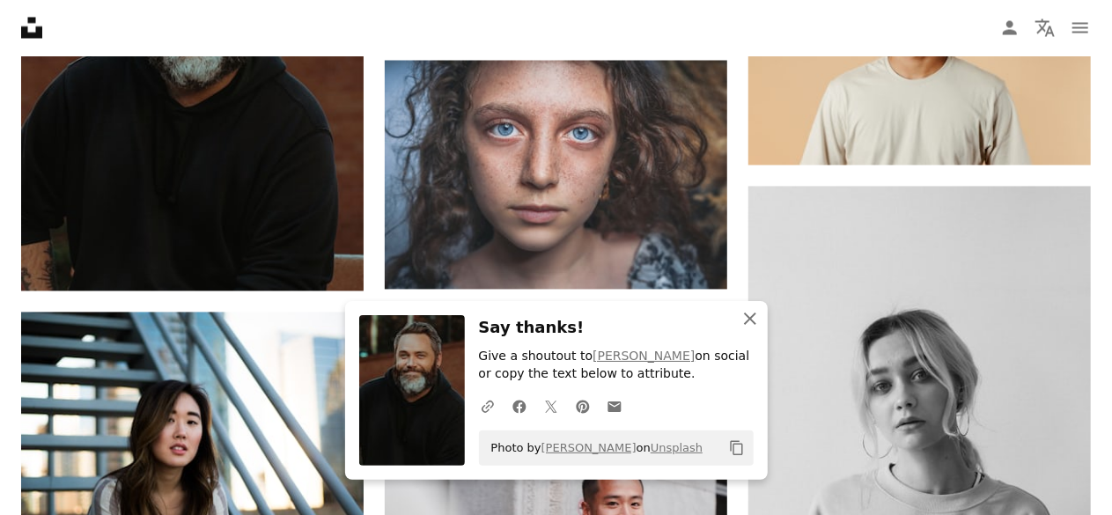
click at [752, 315] on icon "An X shape" at bounding box center [749, 318] width 21 height 21
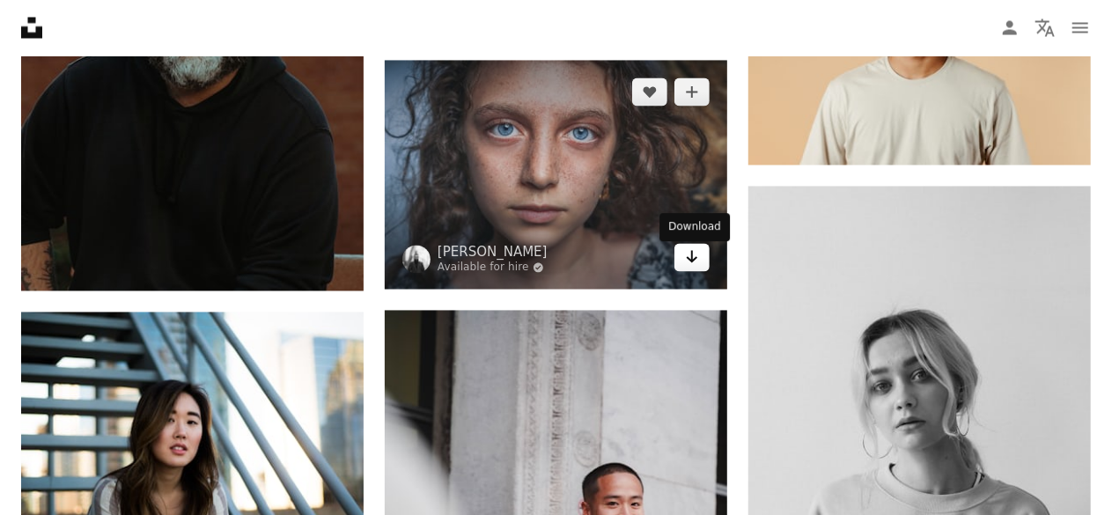
click at [690, 263] on icon "Download" at bounding box center [692, 257] width 11 height 12
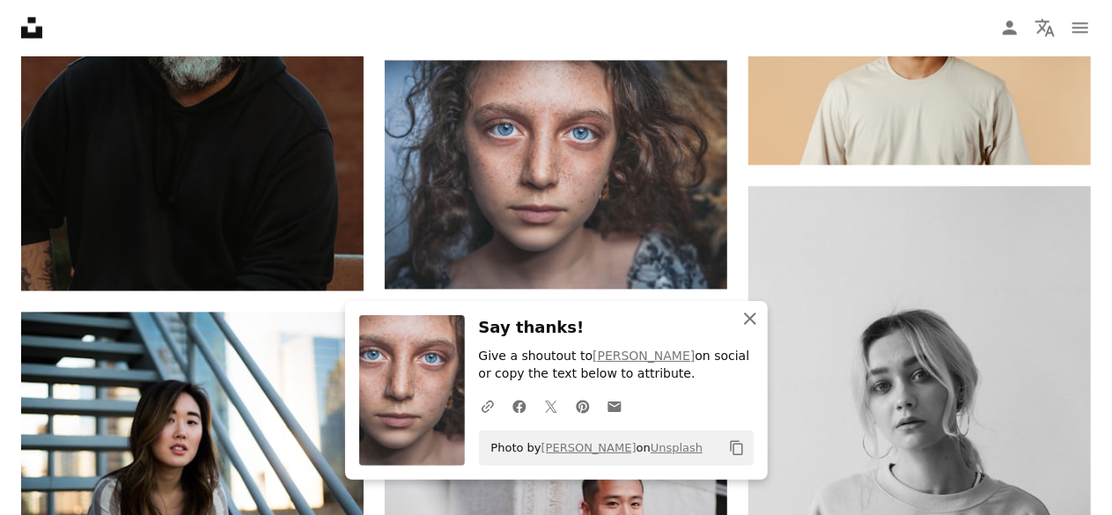
click at [747, 313] on icon "An X shape" at bounding box center [749, 318] width 21 height 21
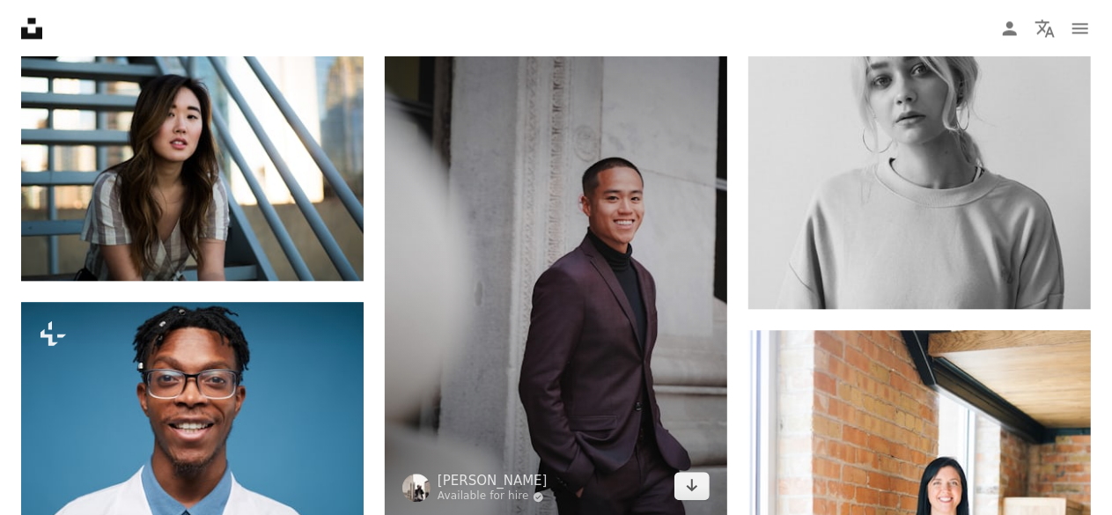
scroll to position [38753, 0]
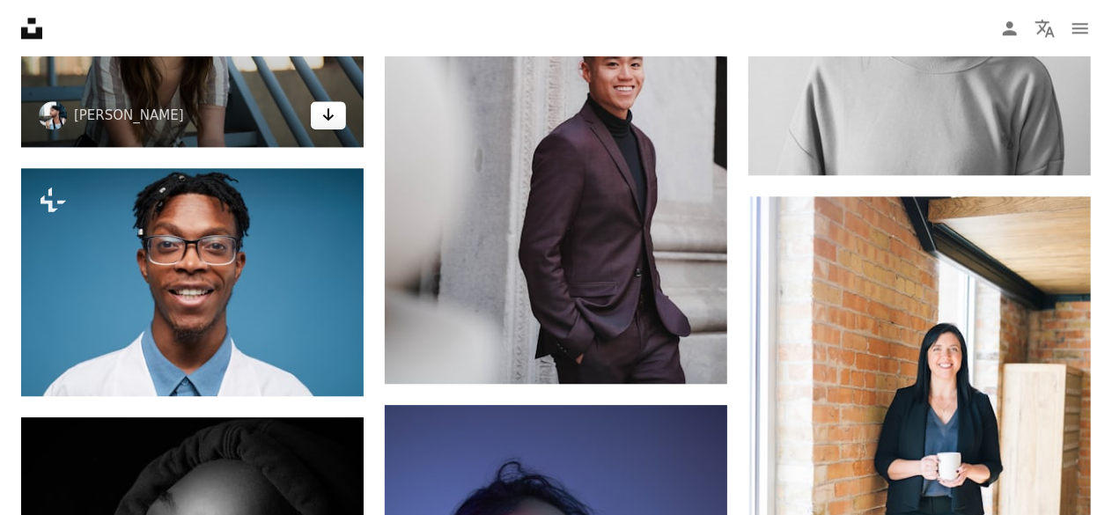
click at [329, 119] on icon "Arrow pointing down" at bounding box center [328, 114] width 14 height 21
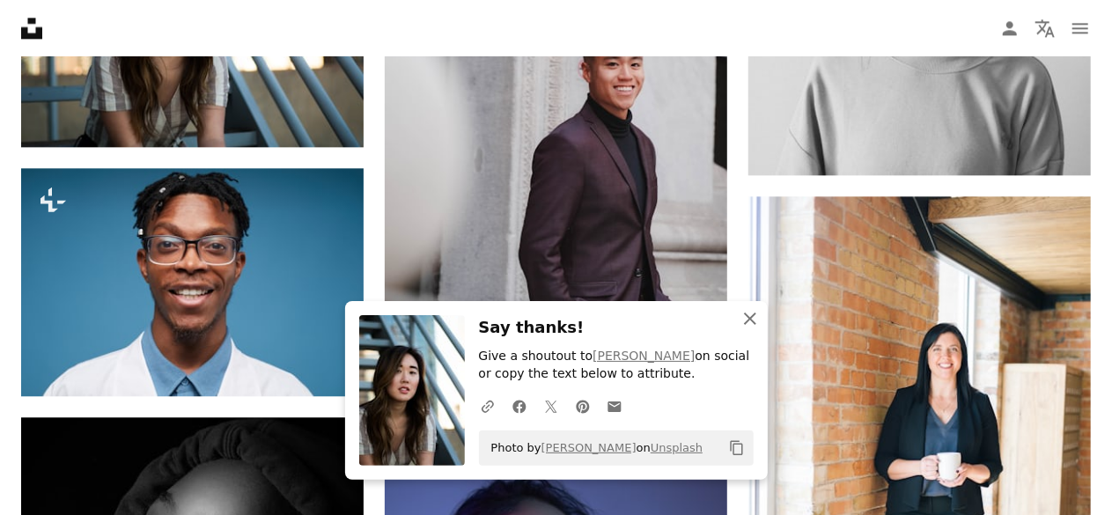
click at [744, 315] on icon "An X shape" at bounding box center [749, 318] width 21 height 21
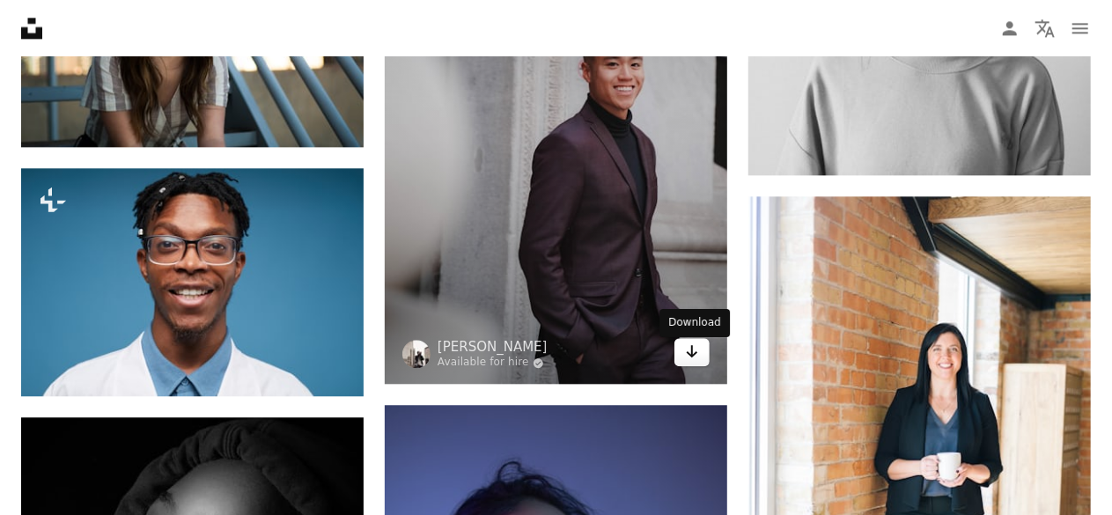
click at [694, 357] on icon "Download" at bounding box center [692, 351] width 11 height 12
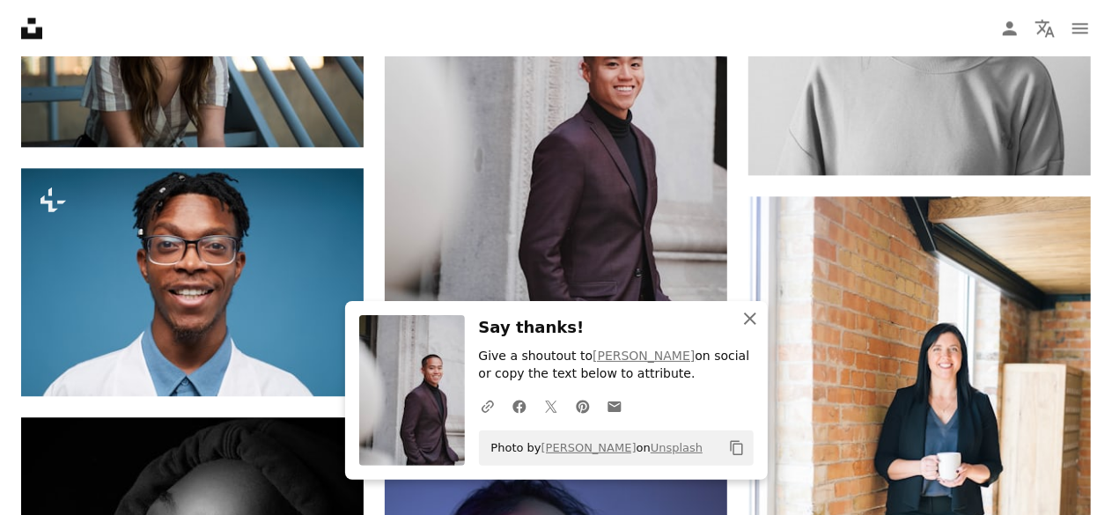
click at [752, 316] on icon "button" at bounding box center [750, 319] width 12 height 12
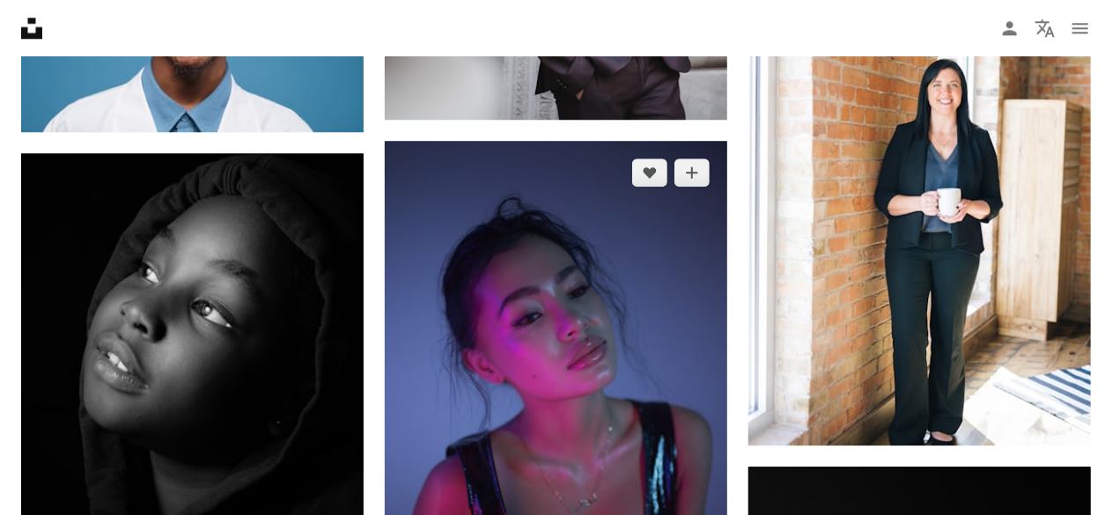
scroll to position [39193, 0]
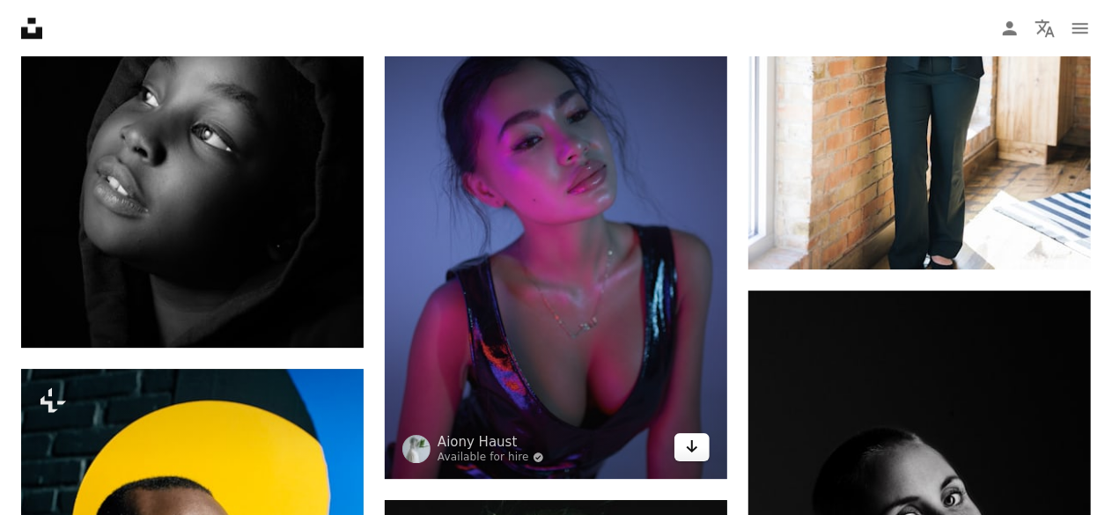
click at [688, 450] on icon "Arrow pointing down" at bounding box center [692, 446] width 14 height 21
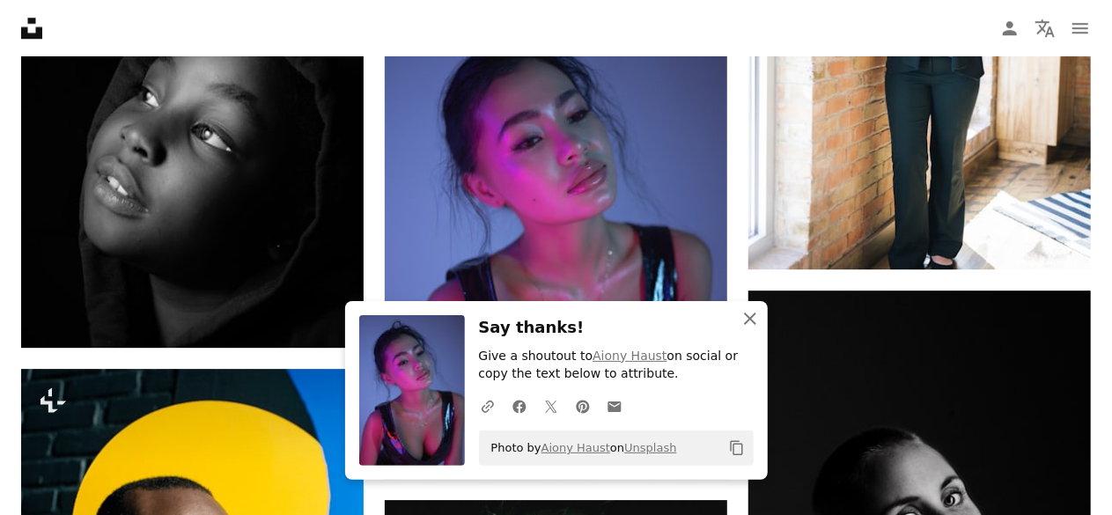
click at [760, 320] on icon "An X shape" at bounding box center [749, 318] width 21 height 21
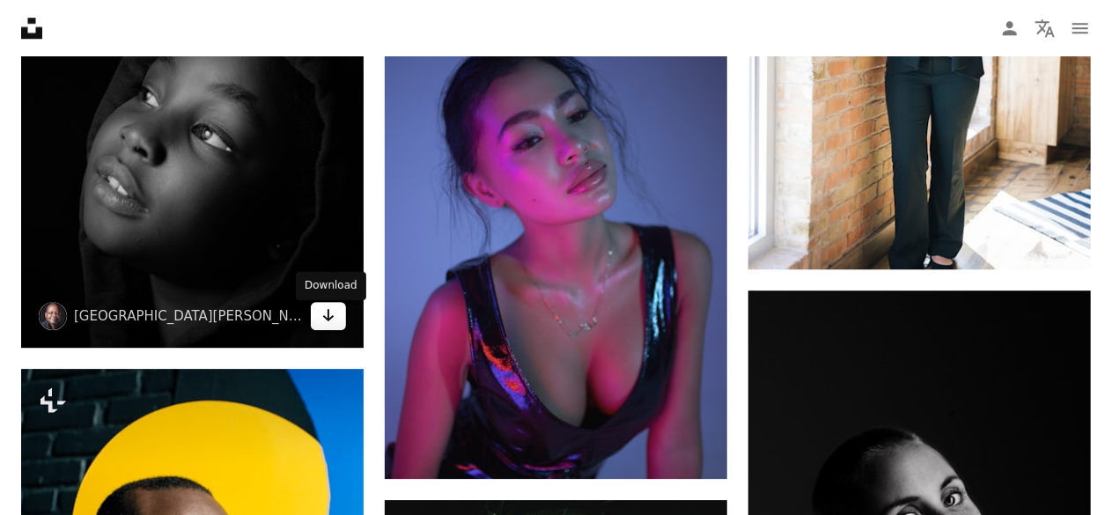
click at [325, 313] on icon "Arrow pointing down" at bounding box center [328, 315] width 14 height 21
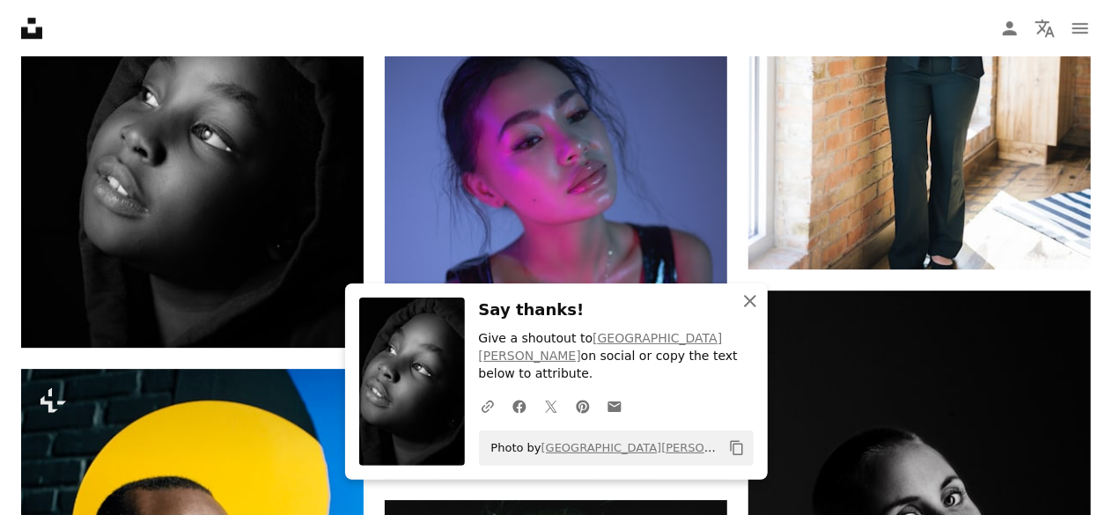
click at [754, 309] on icon "An X shape" at bounding box center [749, 301] width 21 height 21
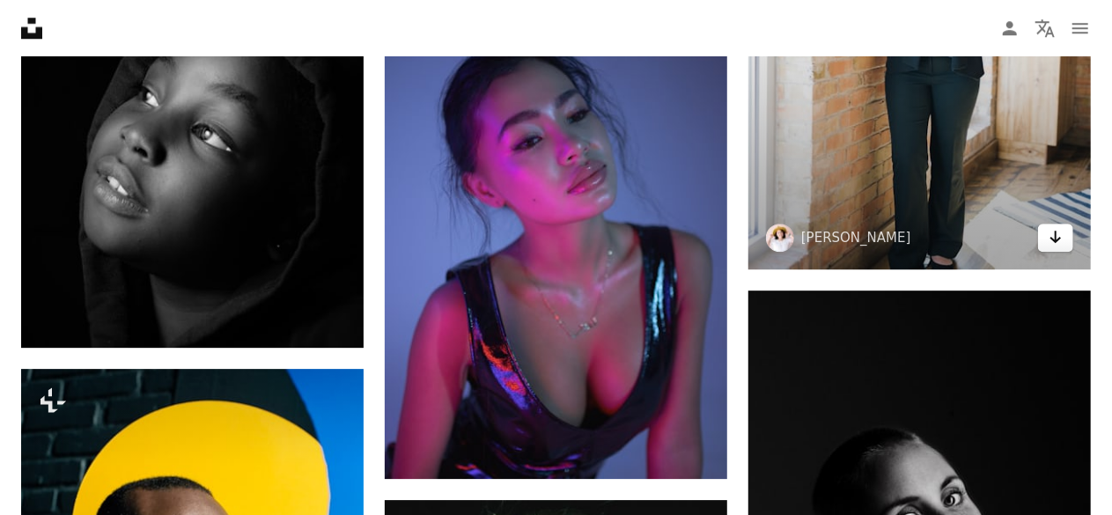
click at [1053, 243] on icon "Download" at bounding box center [1055, 237] width 11 height 12
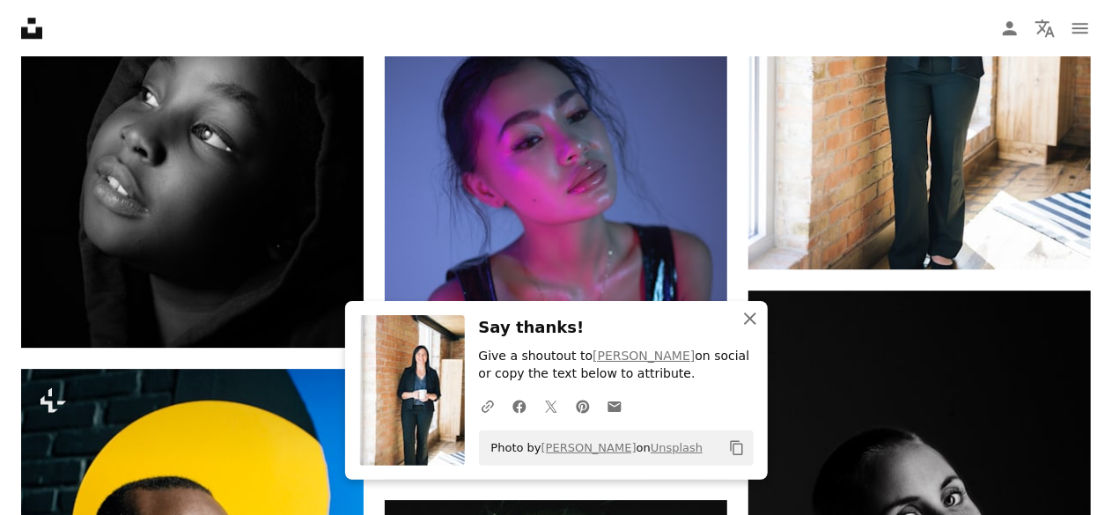
click at [750, 314] on icon "An X shape" at bounding box center [749, 318] width 21 height 21
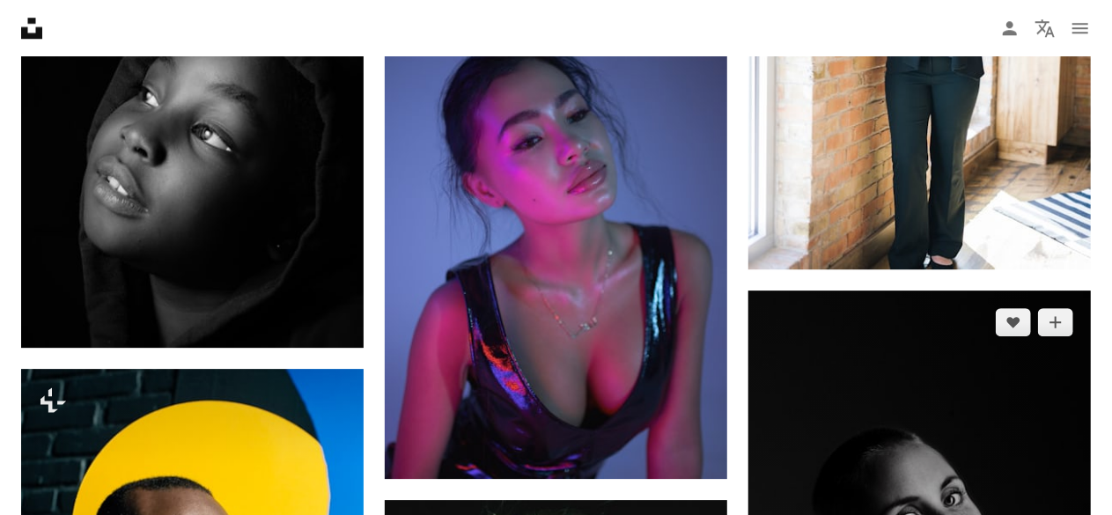
scroll to position [39458, 0]
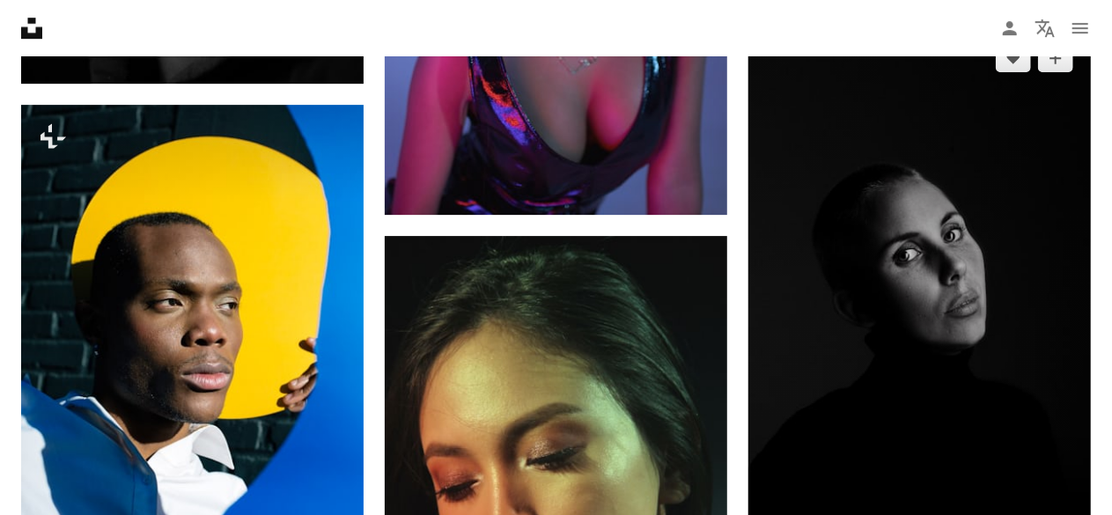
click at [1063, 430] on div "A heart A plus sign 🇸🇮 [PERSON_NAME] Available for hire A checkmark inside of a…" at bounding box center [919, 373] width 342 height 694
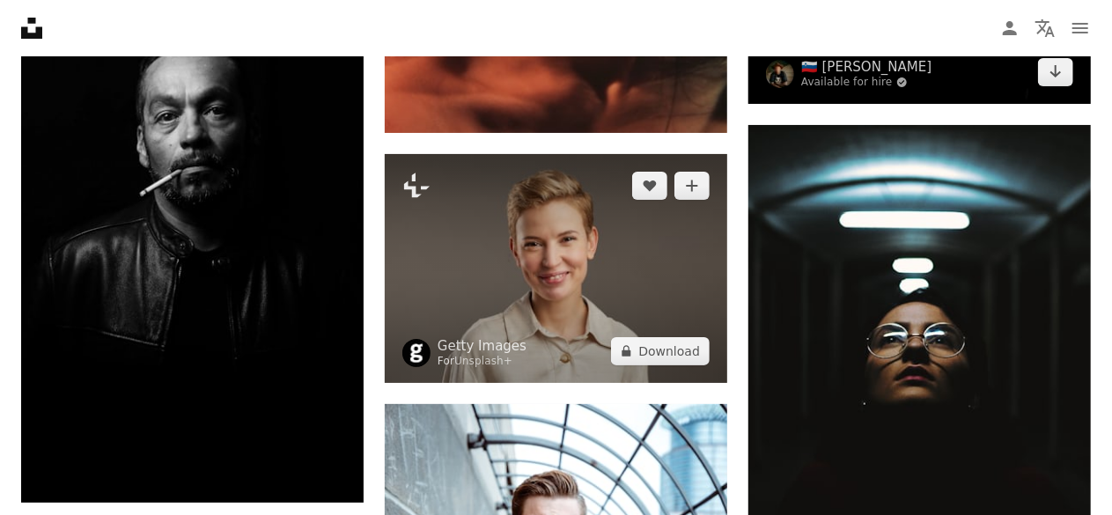
scroll to position [40338, 0]
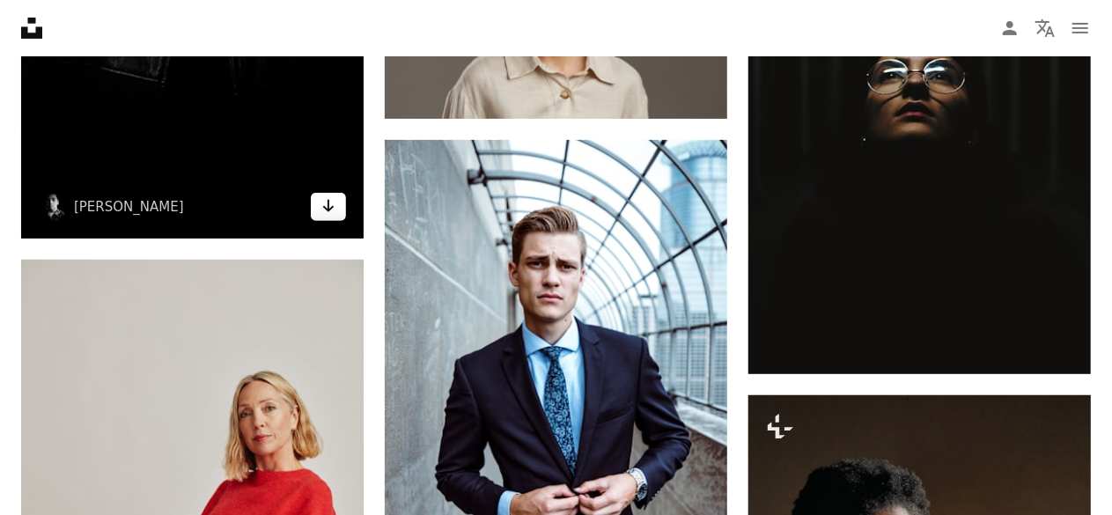
click at [334, 212] on icon "Arrow pointing down" at bounding box center [328, 205] width 14 height 21
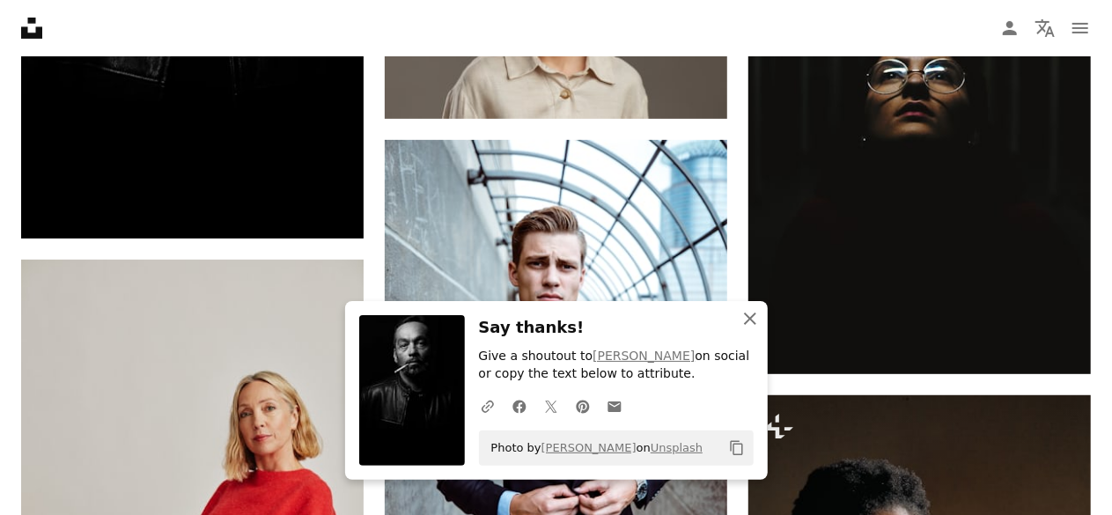
click at [755, 315] on icon "An X shape" at bounding box center [749, 318] width 21 height 21
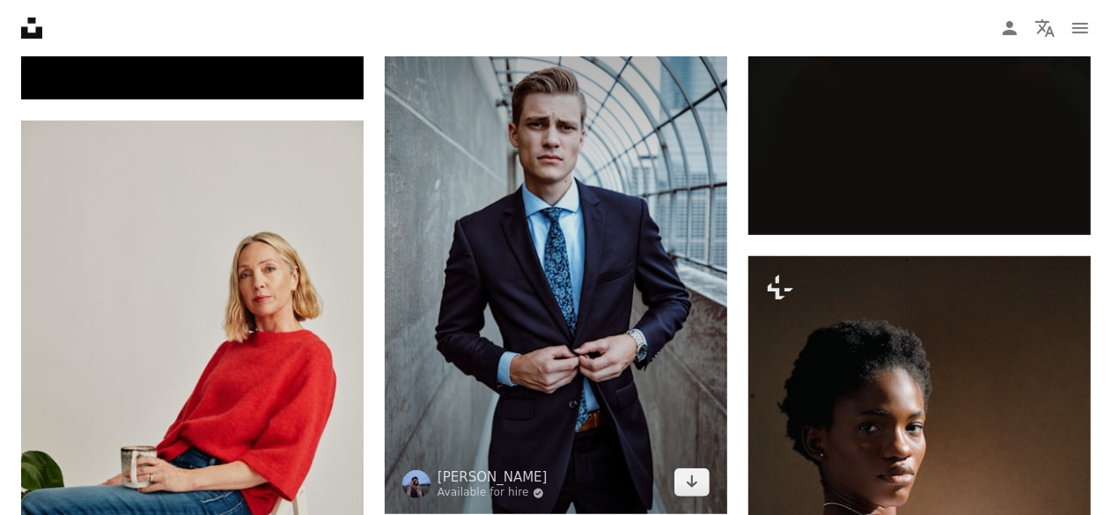
scroll to position [40690, 0]
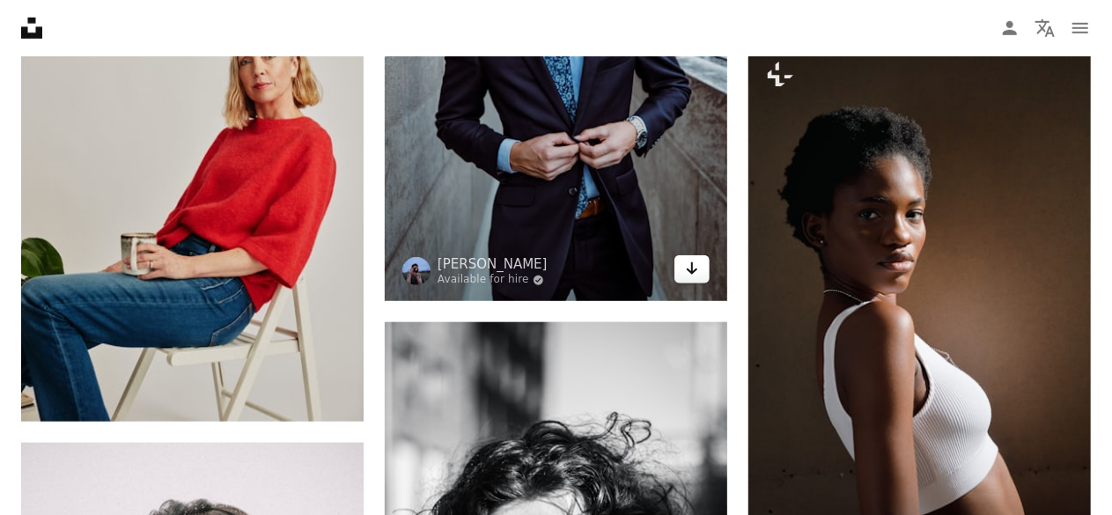
click at [690, 269] on icon "Arrow pointing down" at bounding box center [692, 268] width 14 height 21
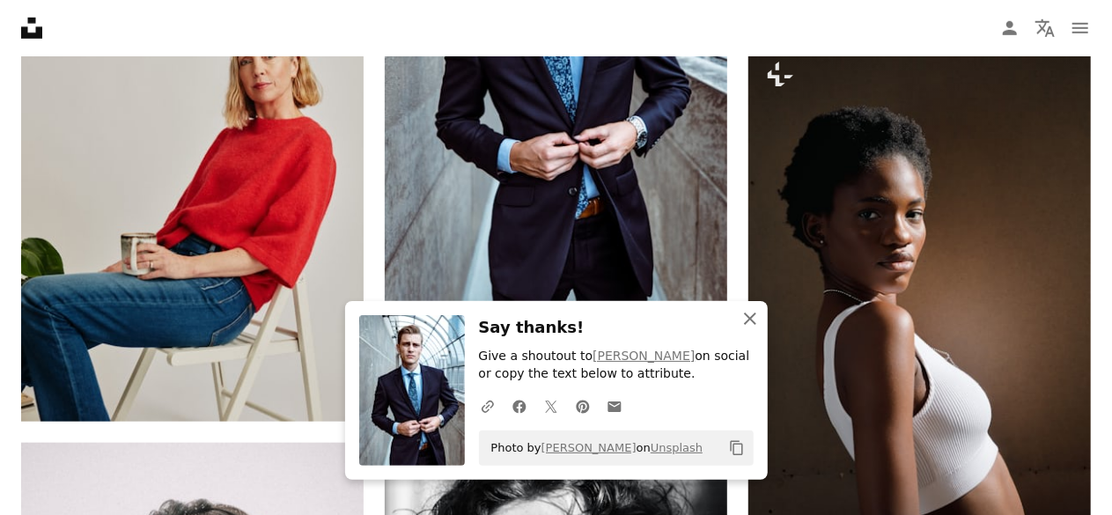
click at [757, 309] on icon "An X shape" at bounding box center [749, 318] width 21 height 21
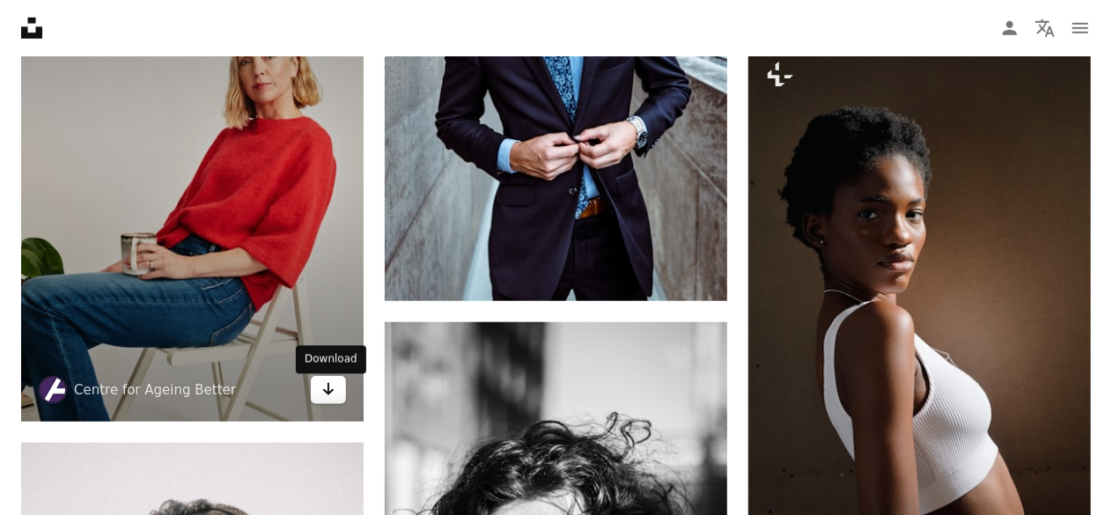
click at [328, 393] on icon "Download" at bounding box center [328, 389] width 11 height 12
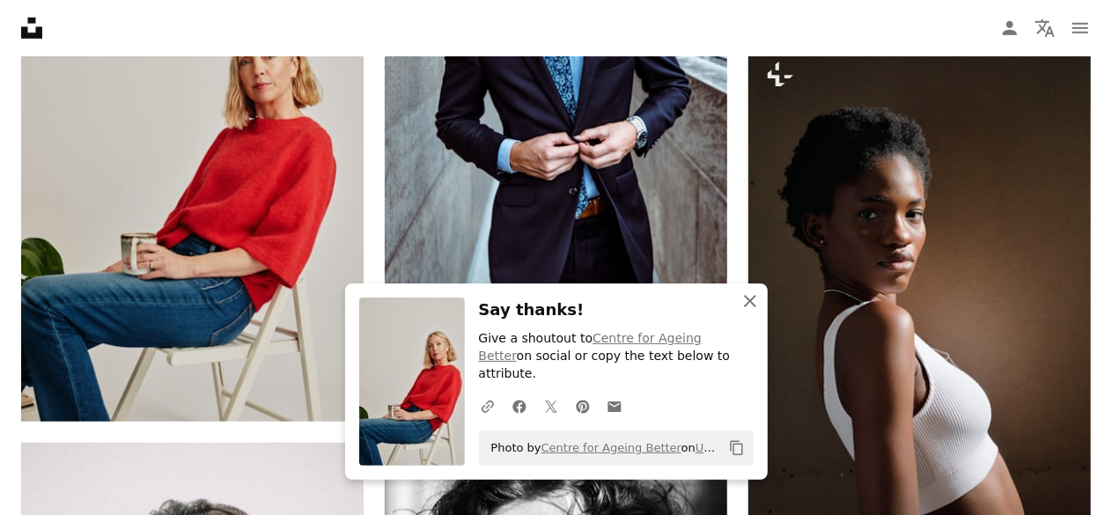
click at [754, 312] on icon "An X shape" at bounding box center [749, 301] width 21 height 21
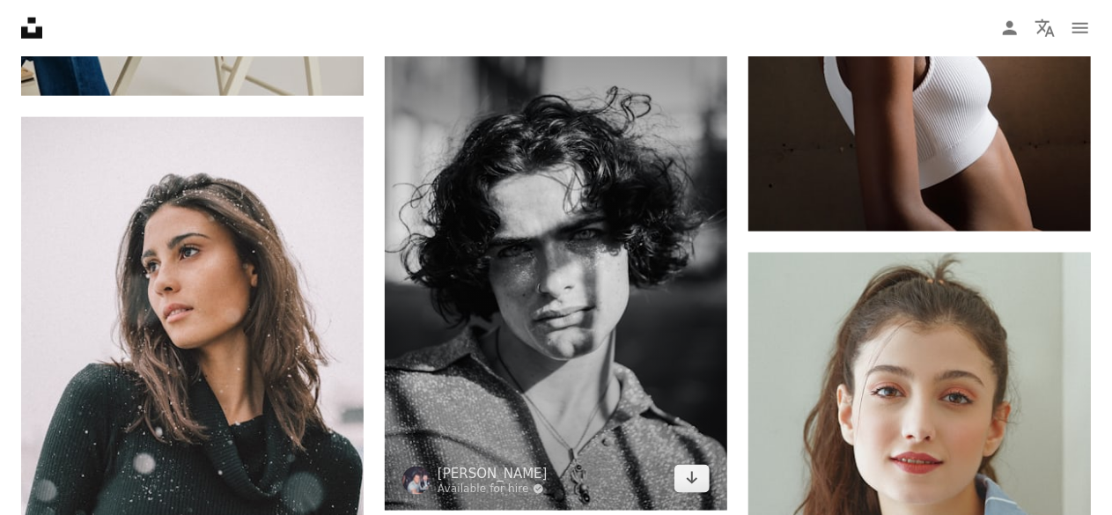
scroll to position [41130, 0]
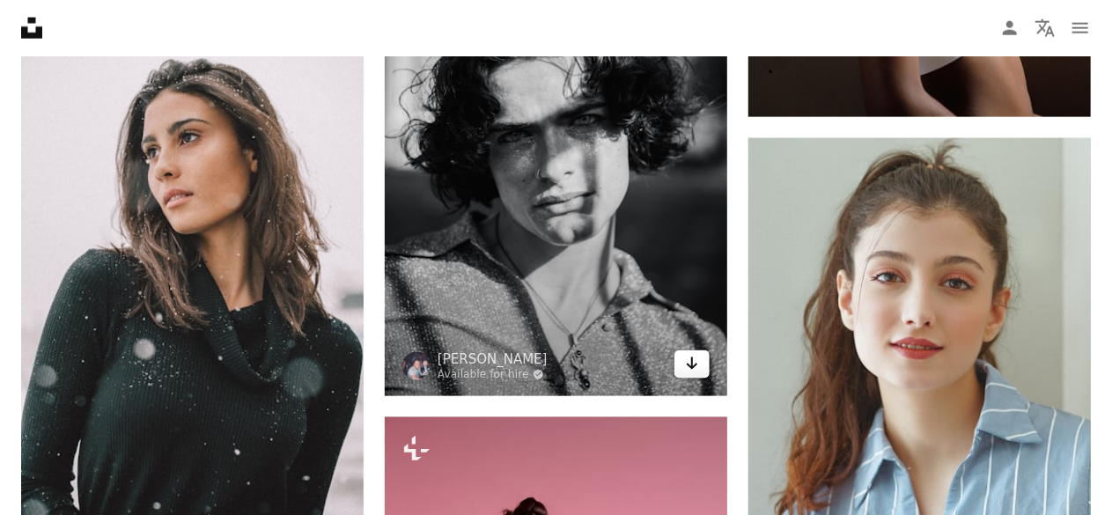
click at [700, 363] on link "Arrow pointing down" at bounding box center [691, 364] width 35 height 28
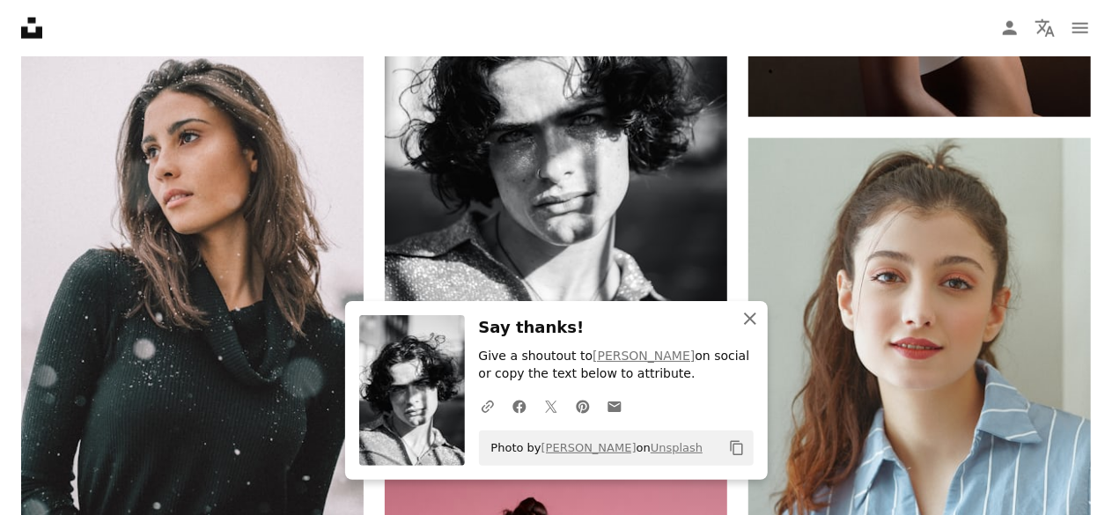
click at [742, 313] on icon "An X shape" at bounding box center [749, 318] width 21 height 21
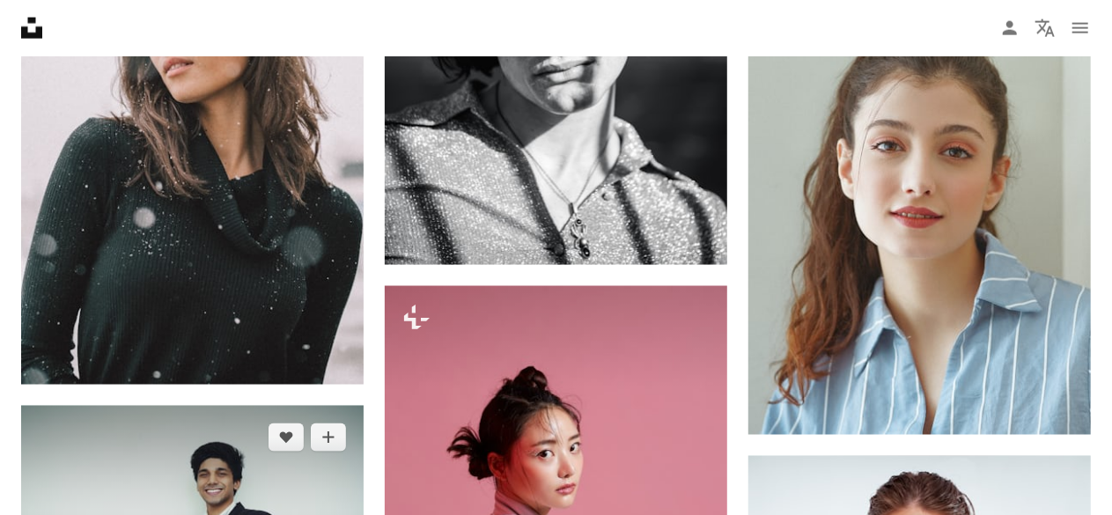
scroll to position [41394, 0]
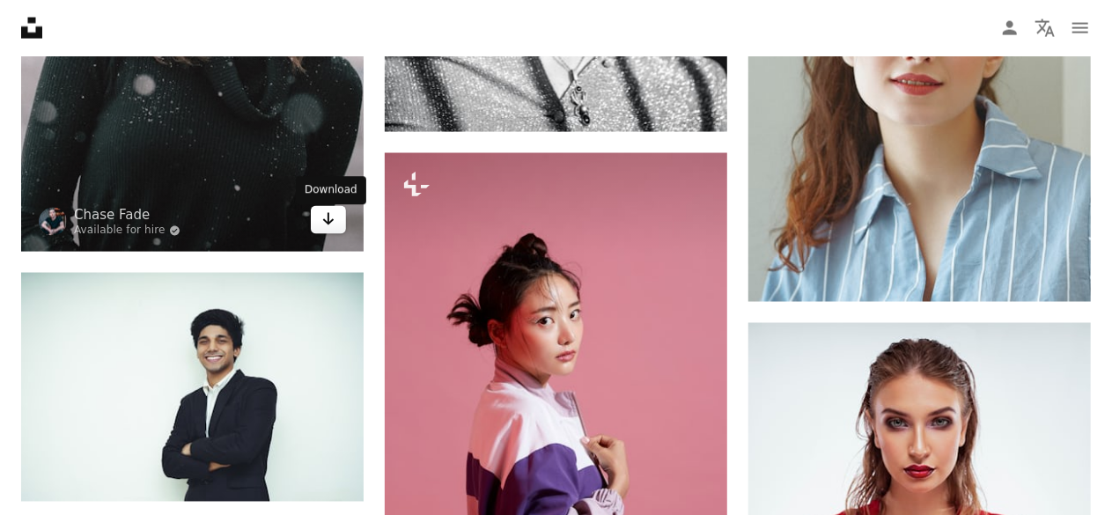
click at [333, 224] on icon "Download" at bounding box center [328, 219] width 11 height 12
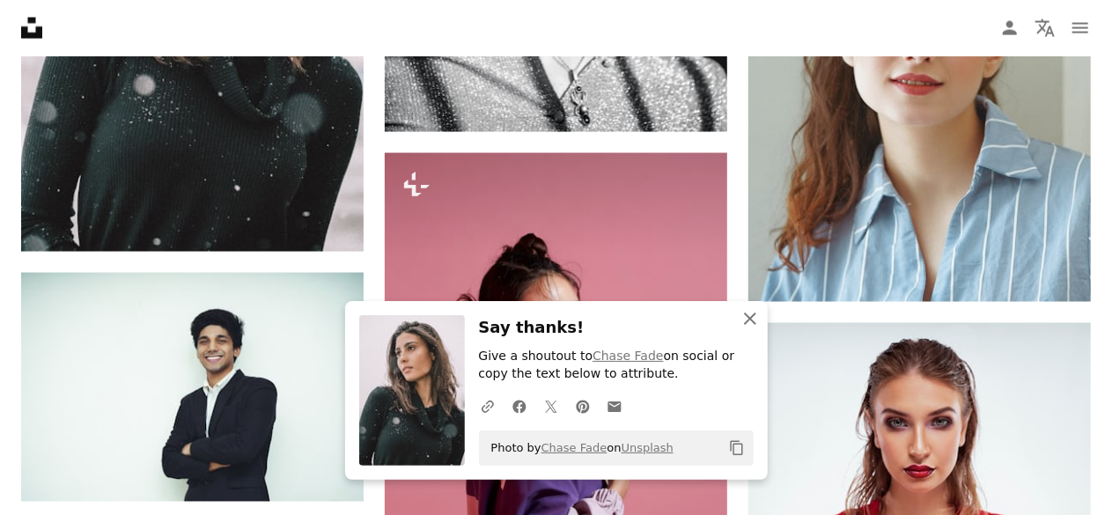
click at [753, 313] on icon "An X shape" at bounding box center [749, 318] width 21 height 21
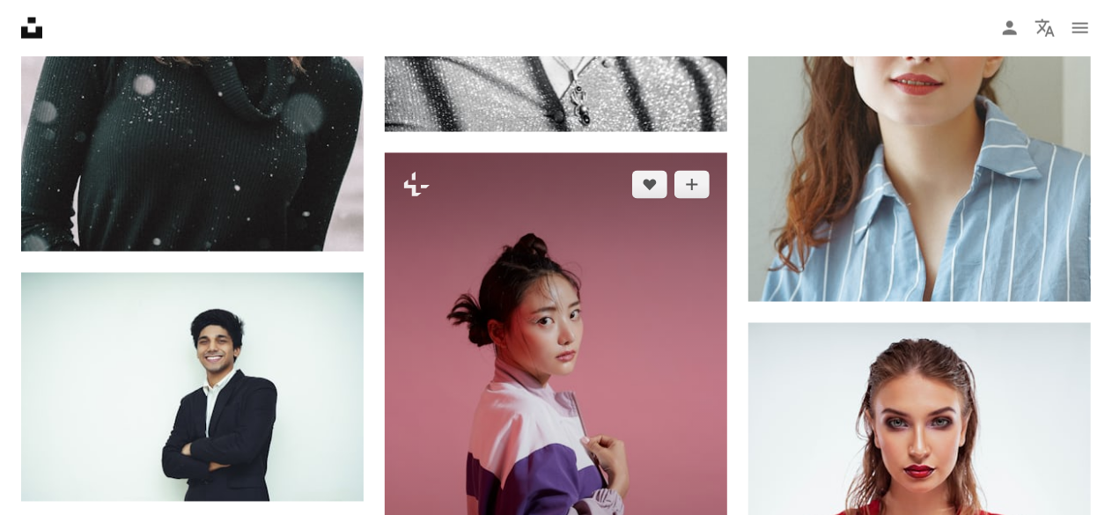
scroll to position [41570, 0]
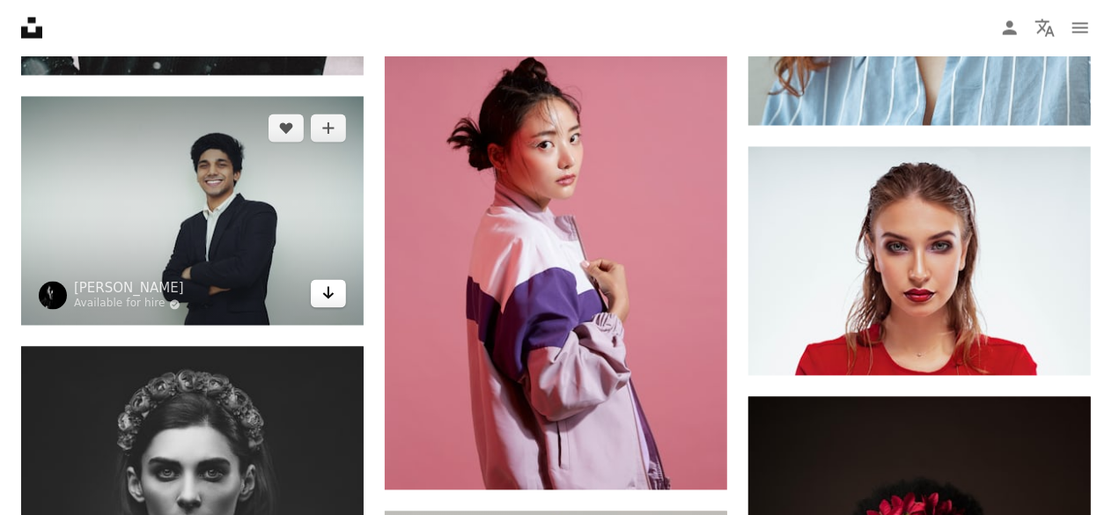
click at [324, 302] on icon "Arrow pointing down" at bounding box center [328, 293] width 14 height 21
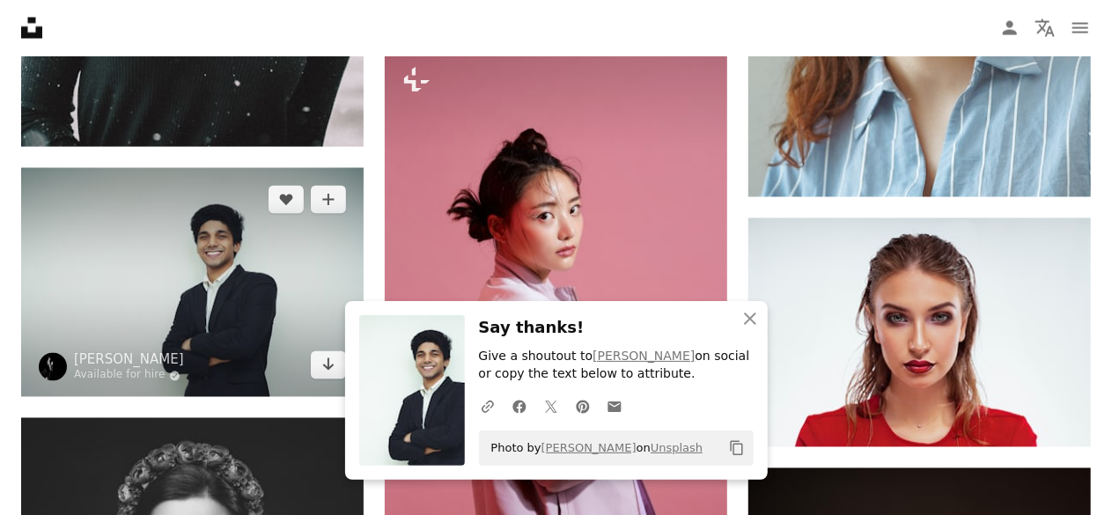
scroll to position [41482, 0]
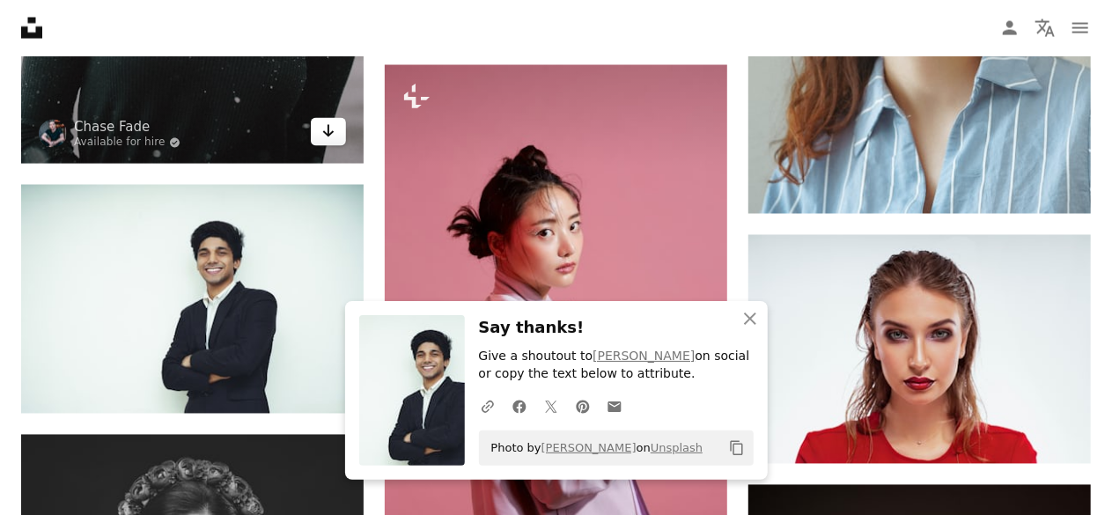
click at [335, 134] on icon "Arrow pointing down" at bounding box center [328, 131] width 14 height 21
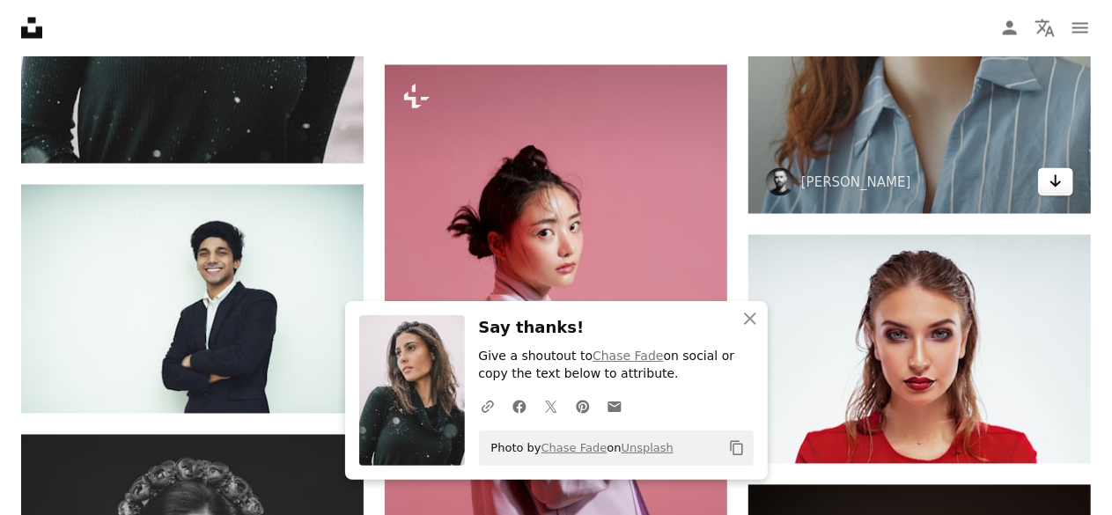
click at [1069, 186] on link "Arrow pointing down" at bounding box center [1055, 182] width 35 height 28
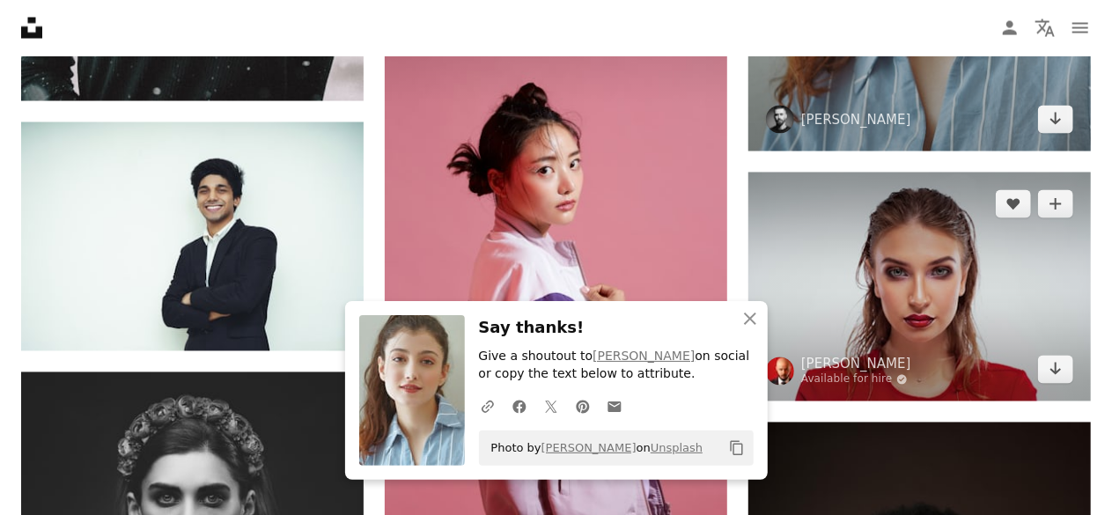
scroll to position [41746, 0]
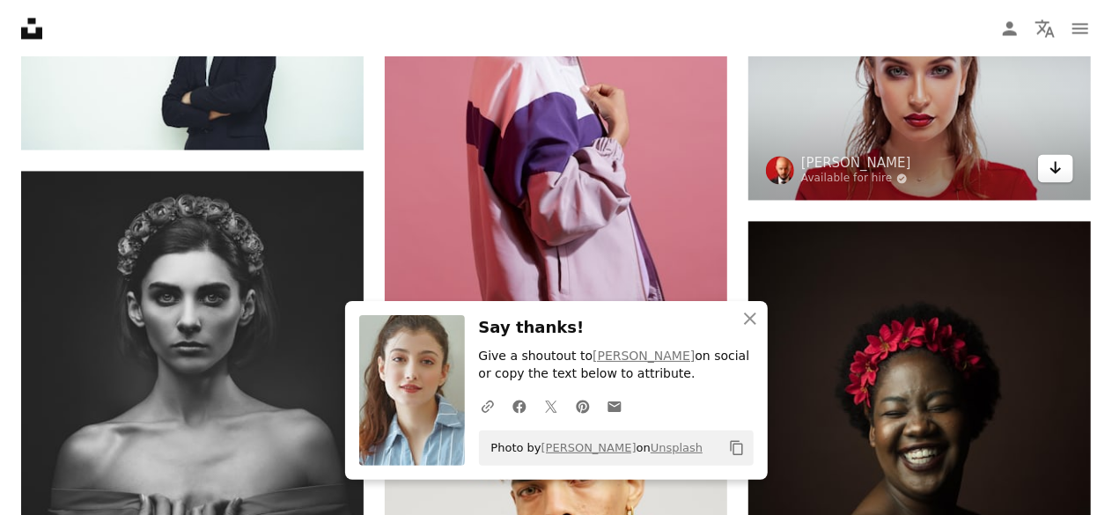
click at [1049, 169] on icon "Arrow pointing down" at bounding box center [1056, 167] width 14 height 21
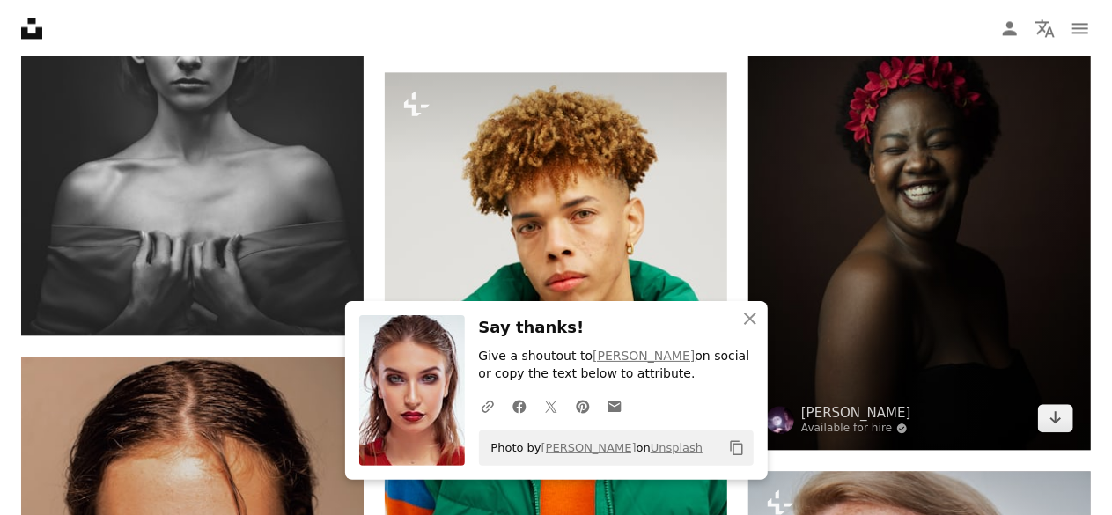
scroll to position [42011, 0]
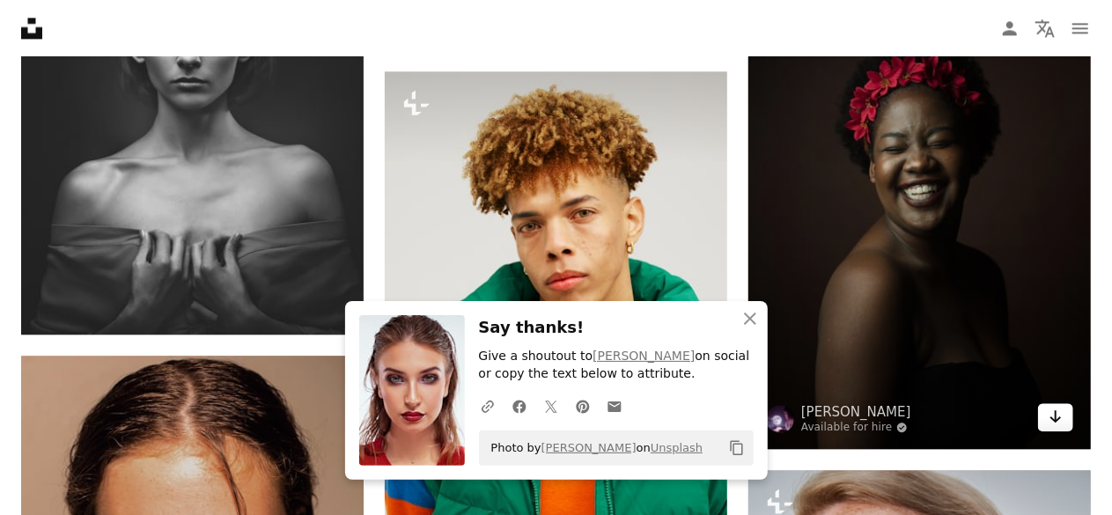
click at [1058, 425] on icon "Arrow pointing down" at bounding box center [1056, 416] width 14 height 21
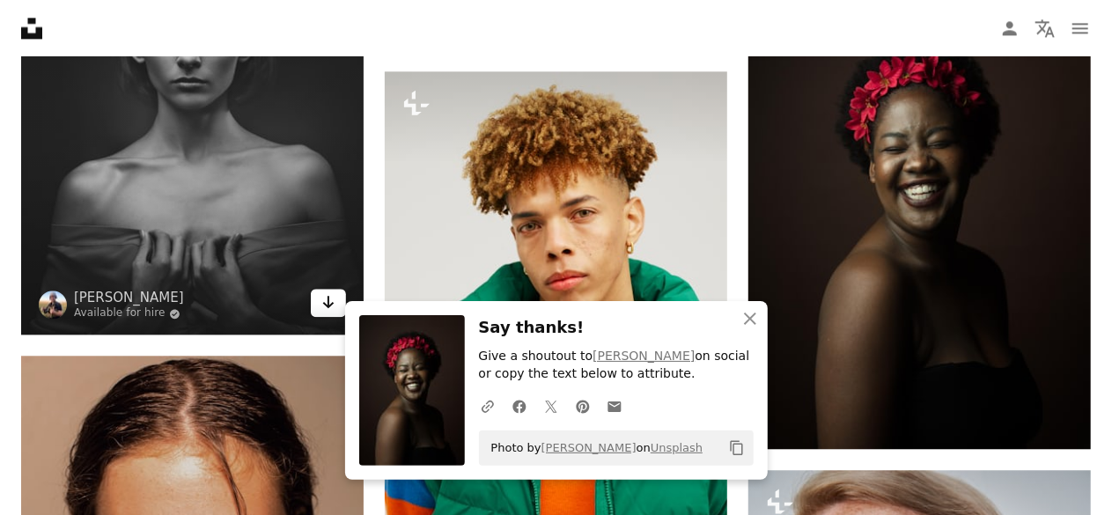
click at [327, 304] on icon "Download" at bounding box center [328, 302] width 11 height 12
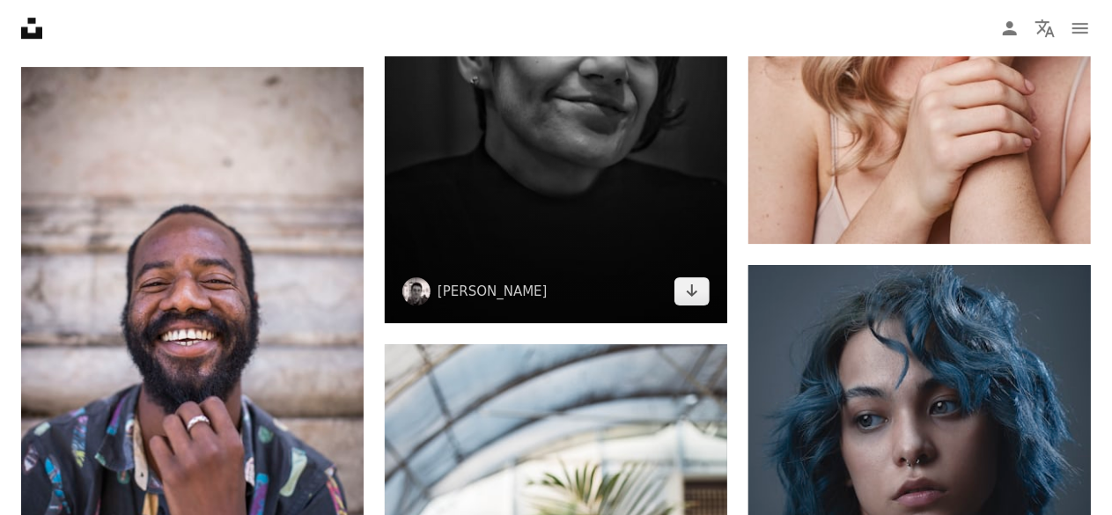
scroll to position [42803, 0]
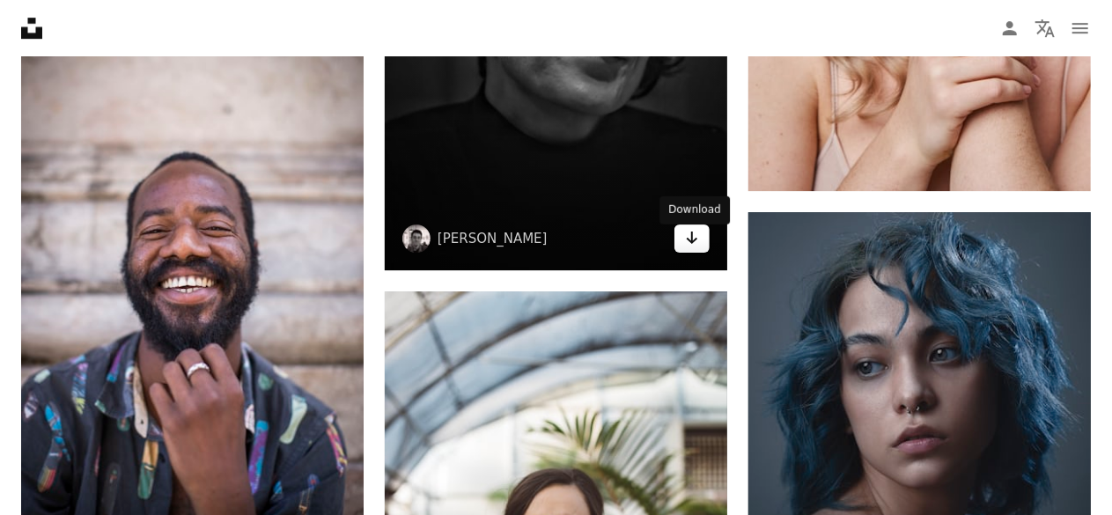
click at [690, 244] on icon "Arrow pointing down" at bounding box center [692, 237] width 14 height 21
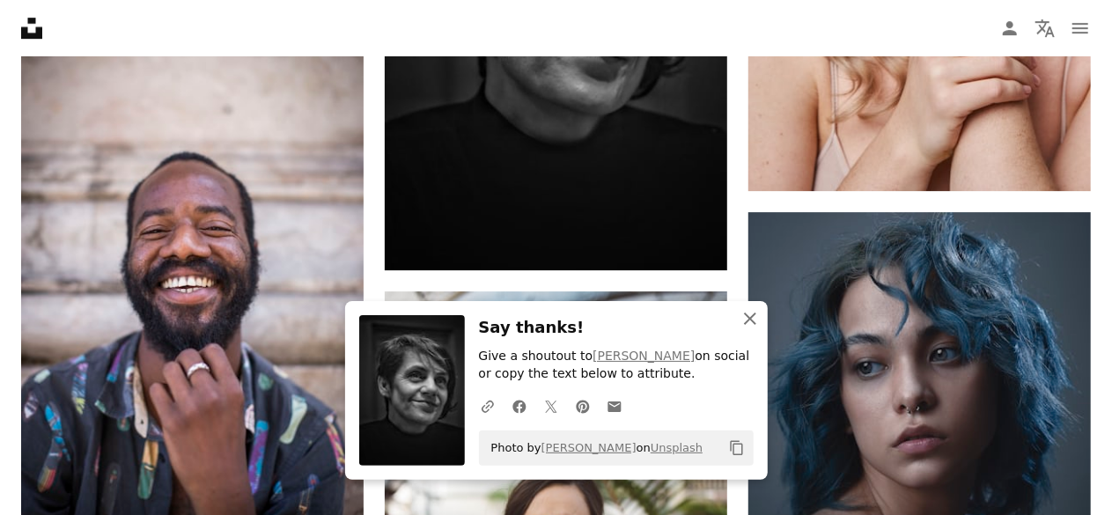
click at [748, 306] on button "An X shape Close" at bounding box center [749, 318] width 35 height 35
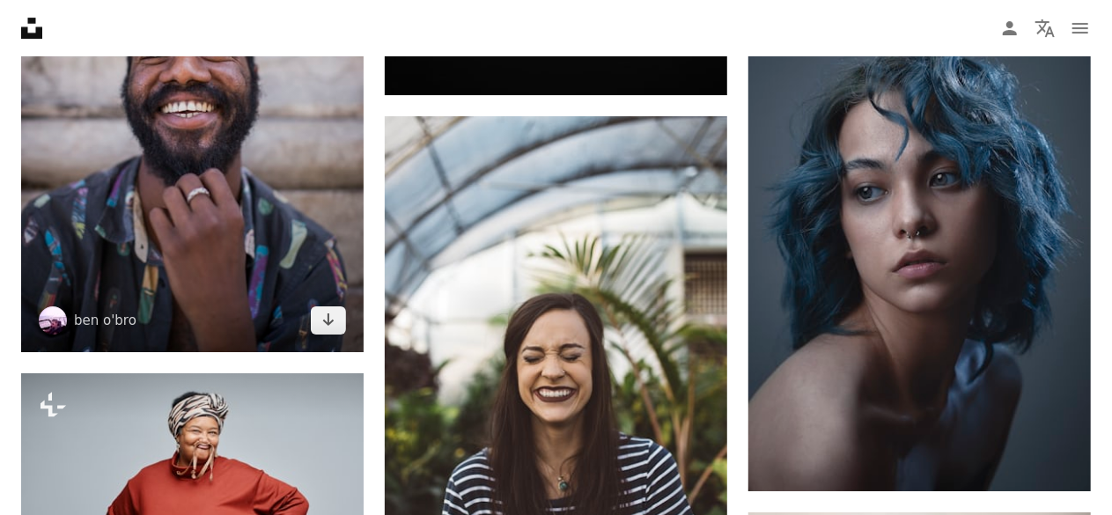
scroll to position [42979, 0]
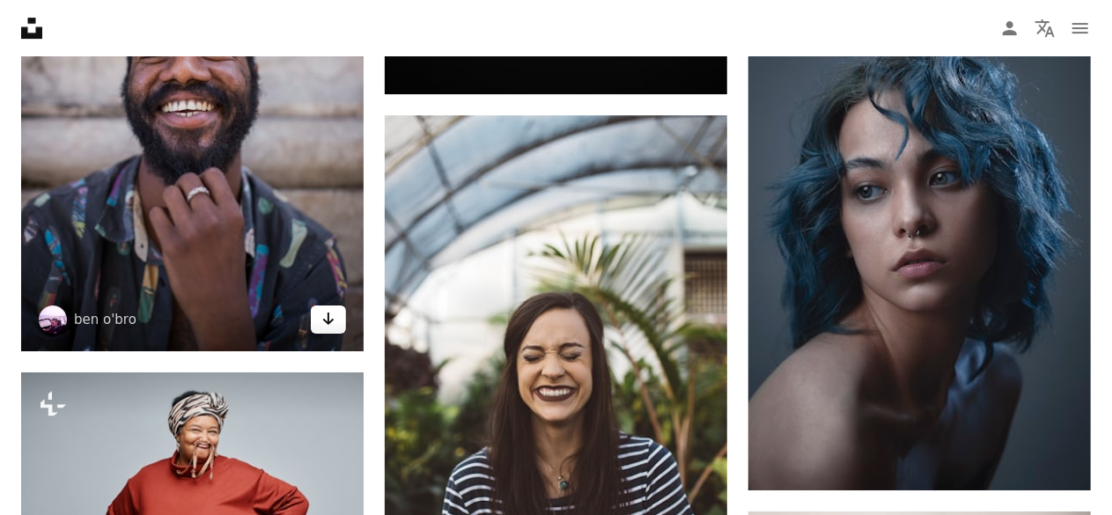
click at [326, 328] on icon "Arrow pointing down" at bounding box center [328, 318] width 14 height 21
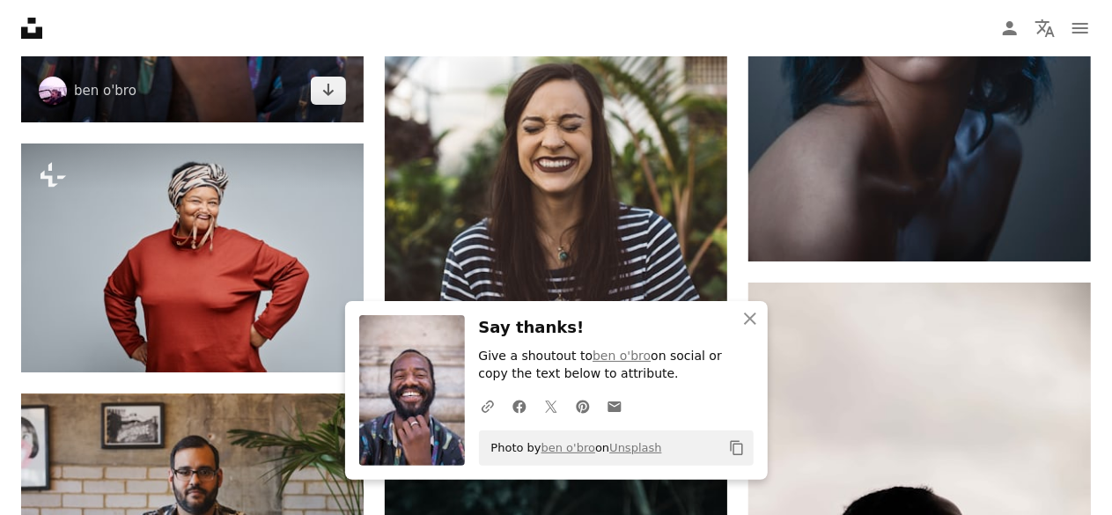
scroll to position [43243, 0]
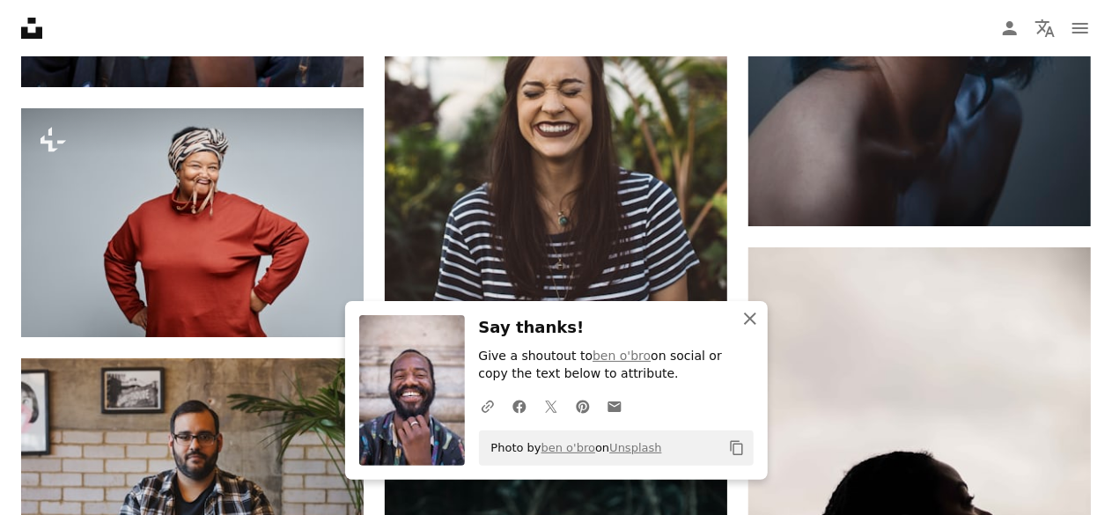
click at [756, 311] on icon "An X shape" at bounding box center [749, 318] width 21 height 21
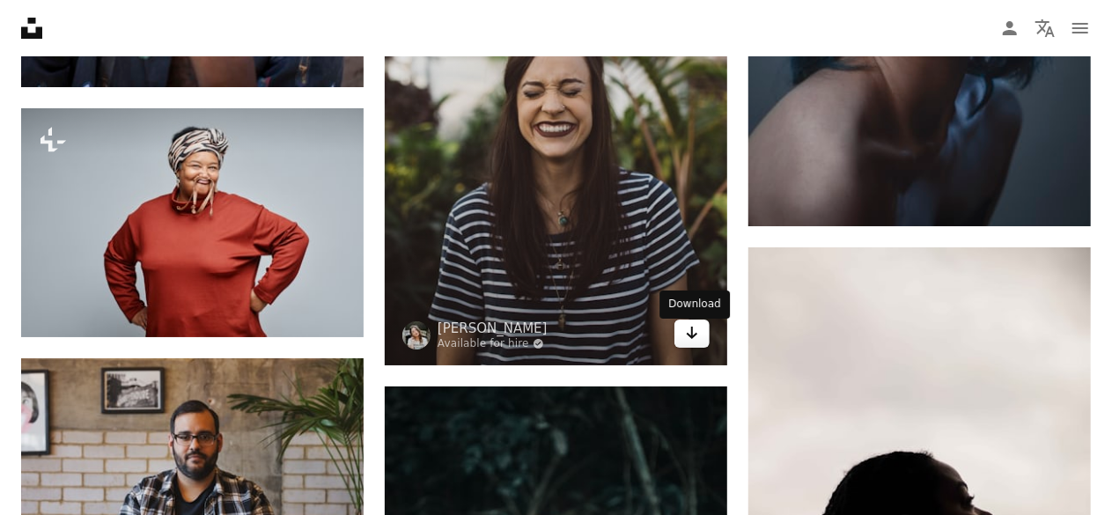
click at [689, 342] on icon "Arrow pointing down" at bounding box center [692, 332] width 14 height 21
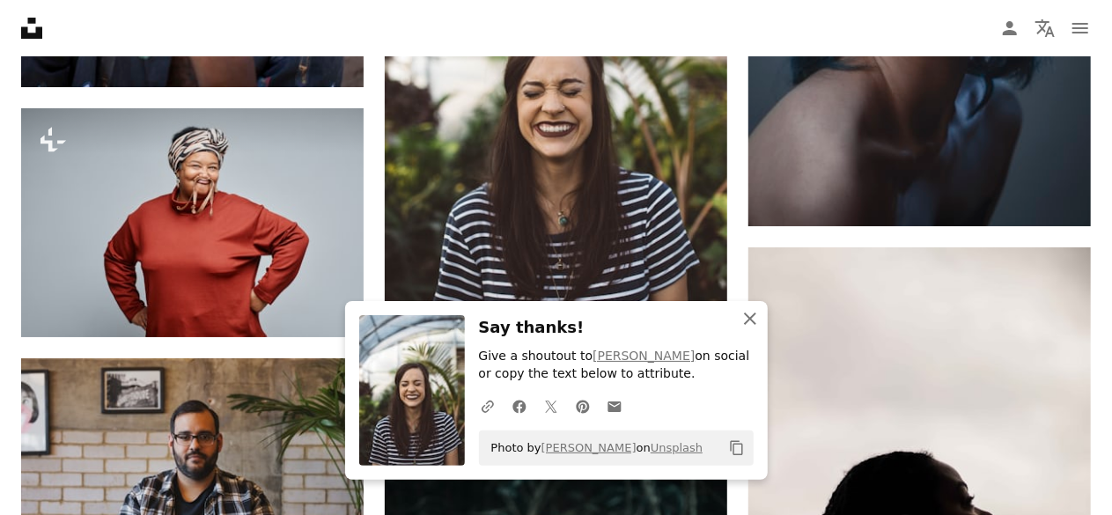
click at [745, 313] on icon "An X shape" at bounding box center [749, 318] width 21 height 21
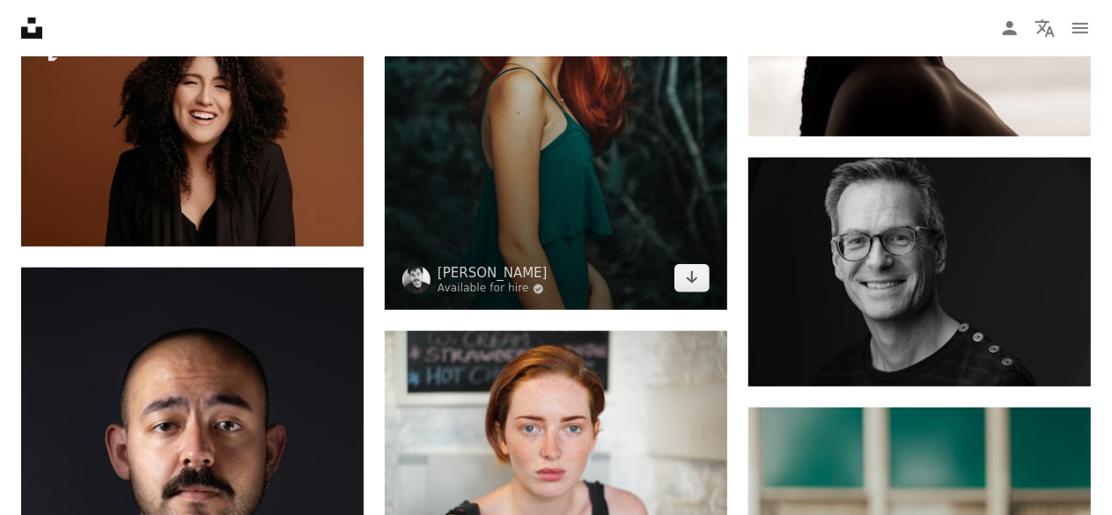
scroll to position [43859, 0]
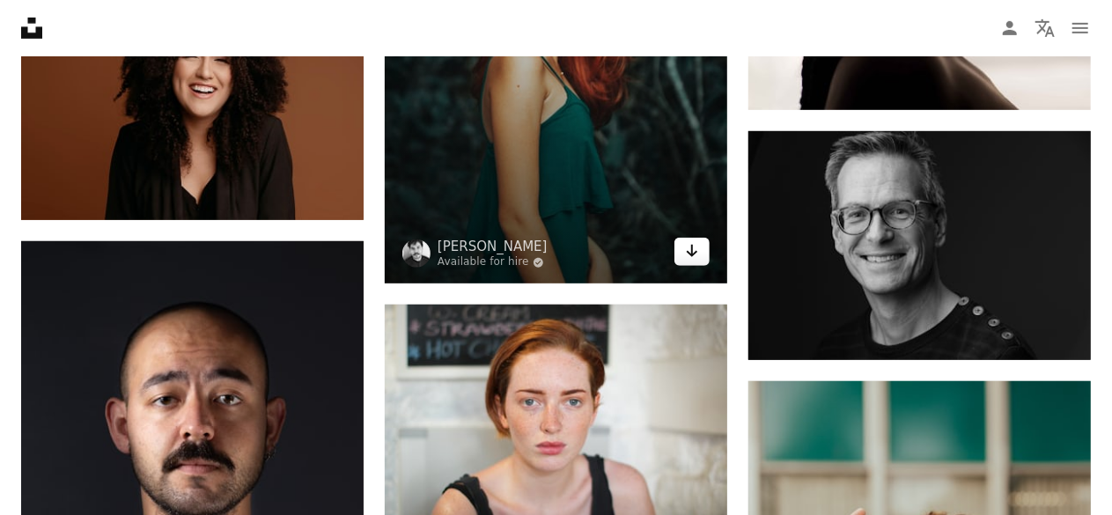
click at [694, 256] on icon "Arrow pointing down" at bounding box center [692, 250] width 14 height 21
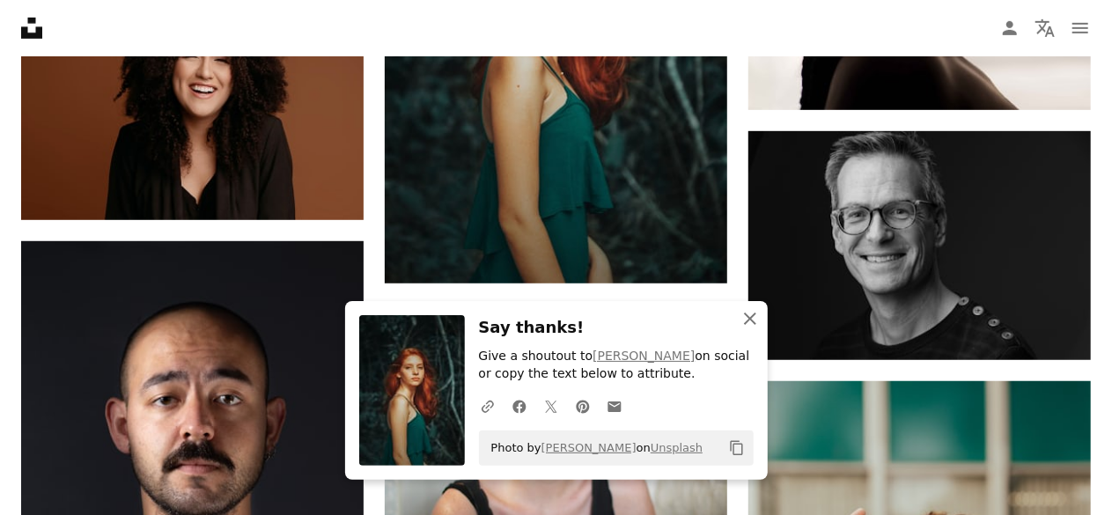
click at [750, 311] on icon "An X shape" at bounding box center [749, 318] width 21 height 21
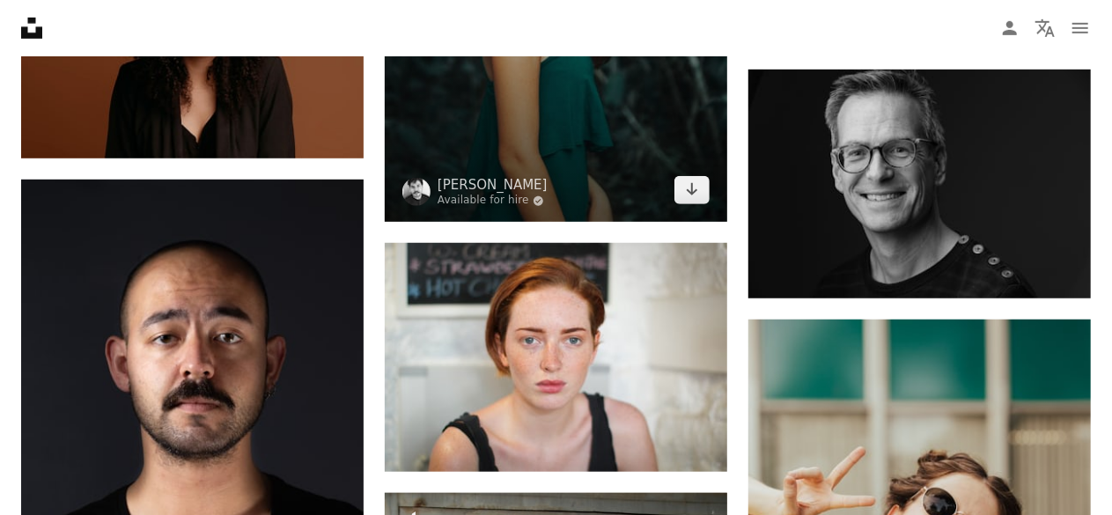
scroll to position [44035, 0]
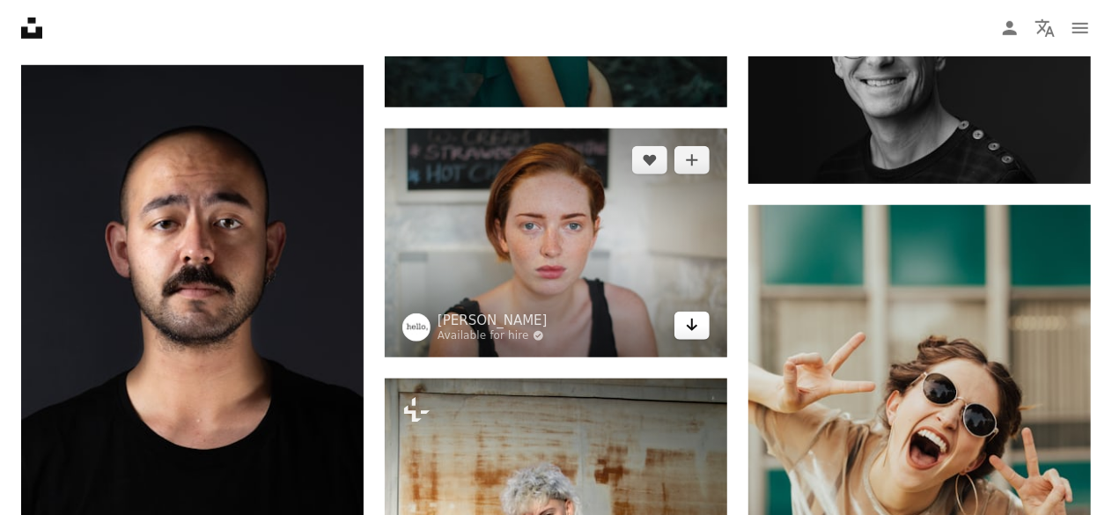
click at [685, 327] on icon "Arrow pointing down" at bounding box center [692, 324] width 14 height 21
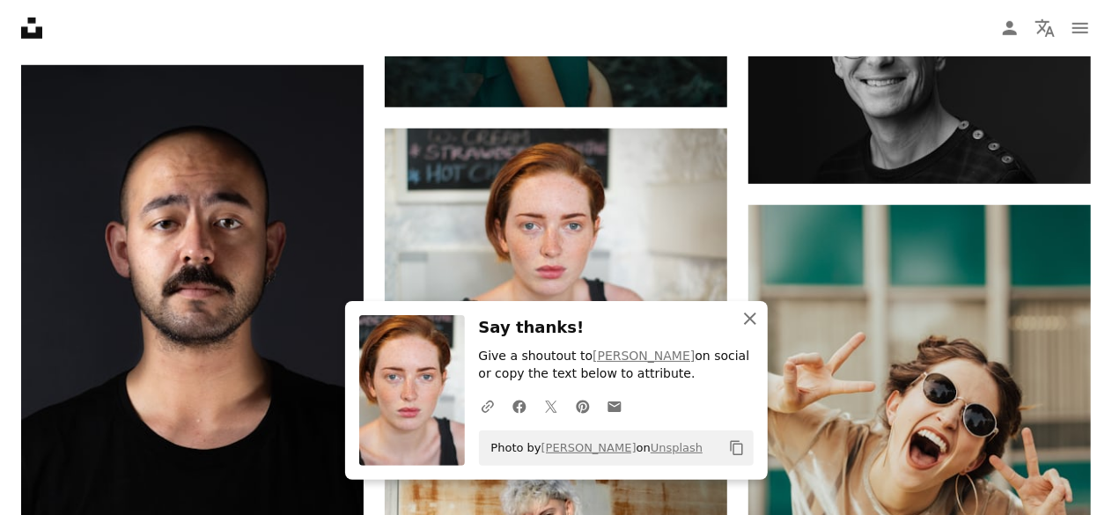
click at [740, 317] on icon "An X shape" at bounding box center [749, 318] width 21 height 21
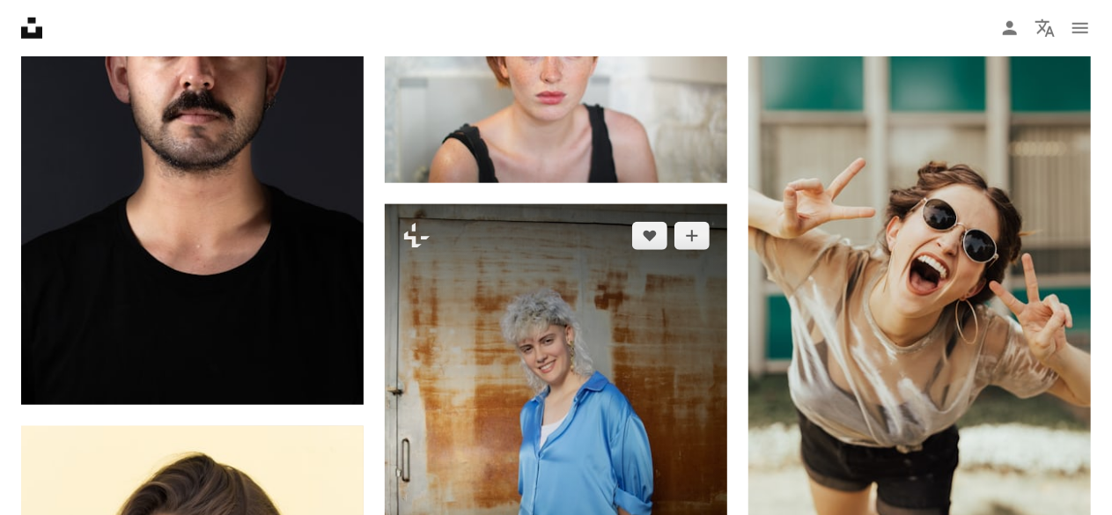
scroll to position [44211, 0]
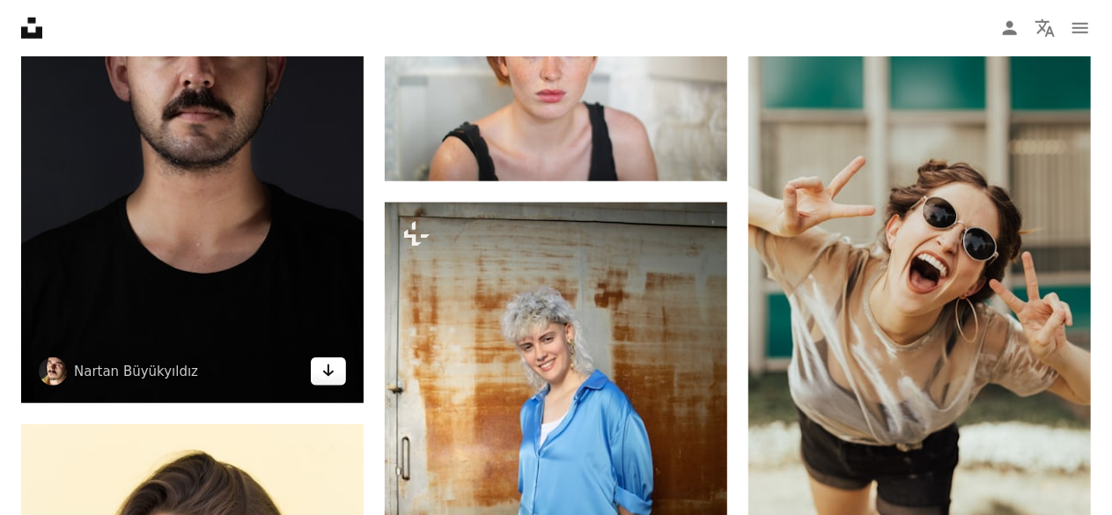
click at [327, 372] on icon "Arrow pointing down" at bounding box center [328, 370] width 14 height 21
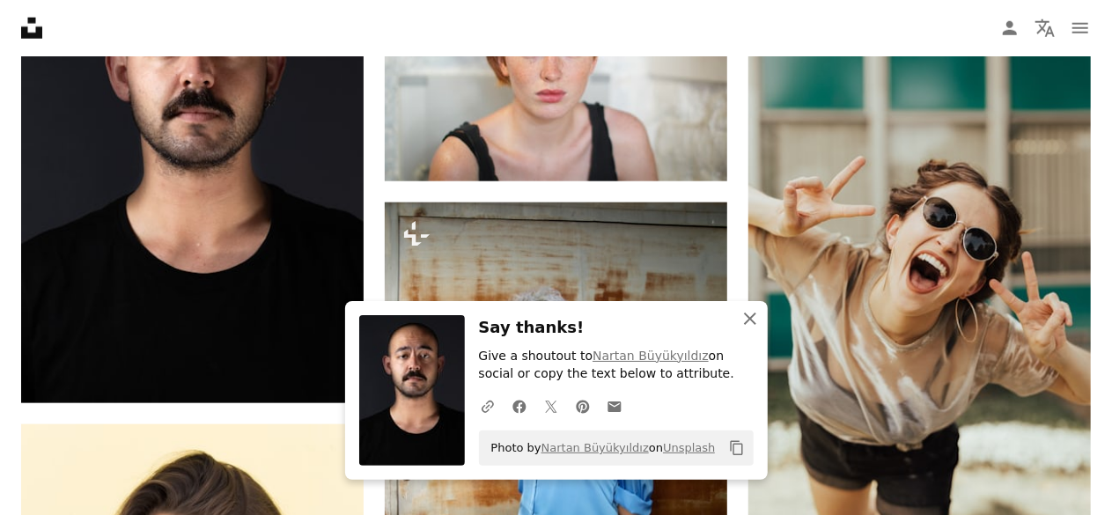
click at [747, 313] on icon "An X shape" at bounding box center [749, 318] width 21 height 21
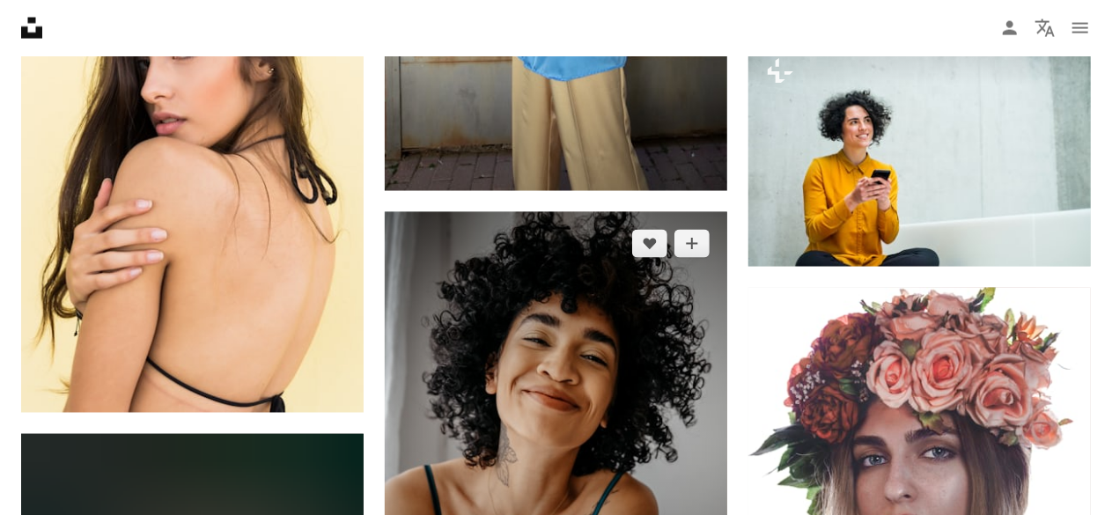
scroll to position [44916, 0]
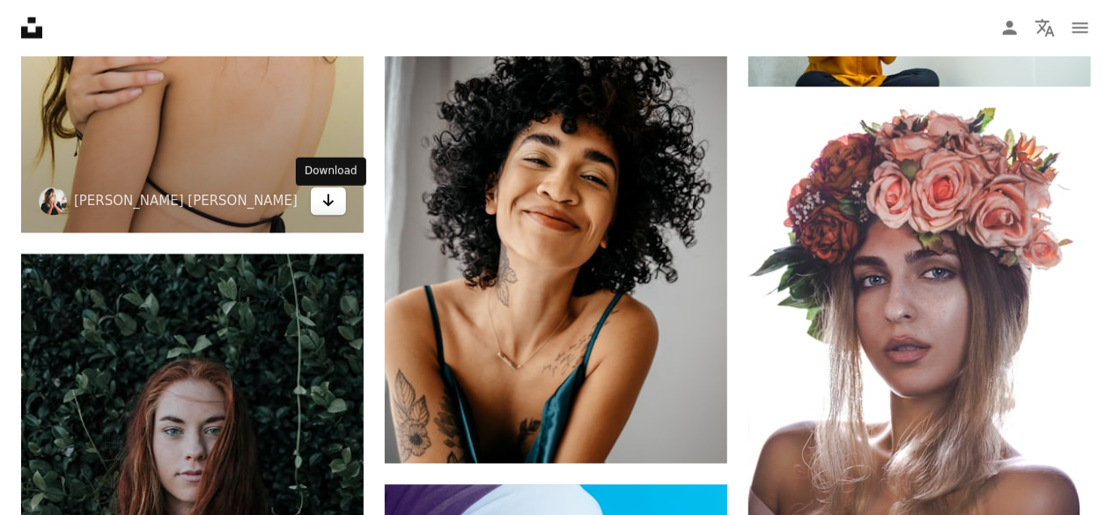
click at [329, 204] on icon "Download" at bounding box center [328, 201] width 11 height 12
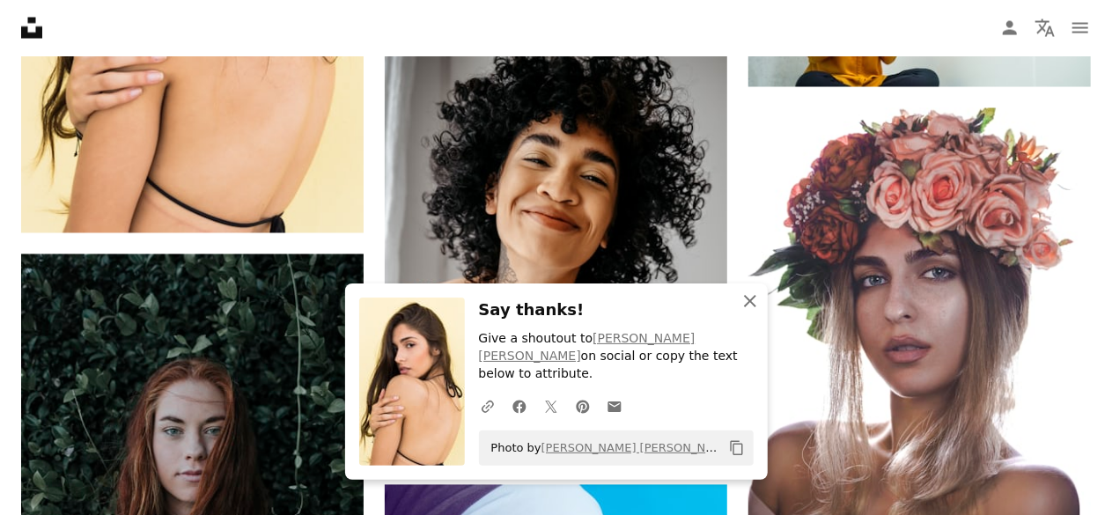
click at [754, 307] on icon "button" at bounding box center [750, 301] width 12 height 12
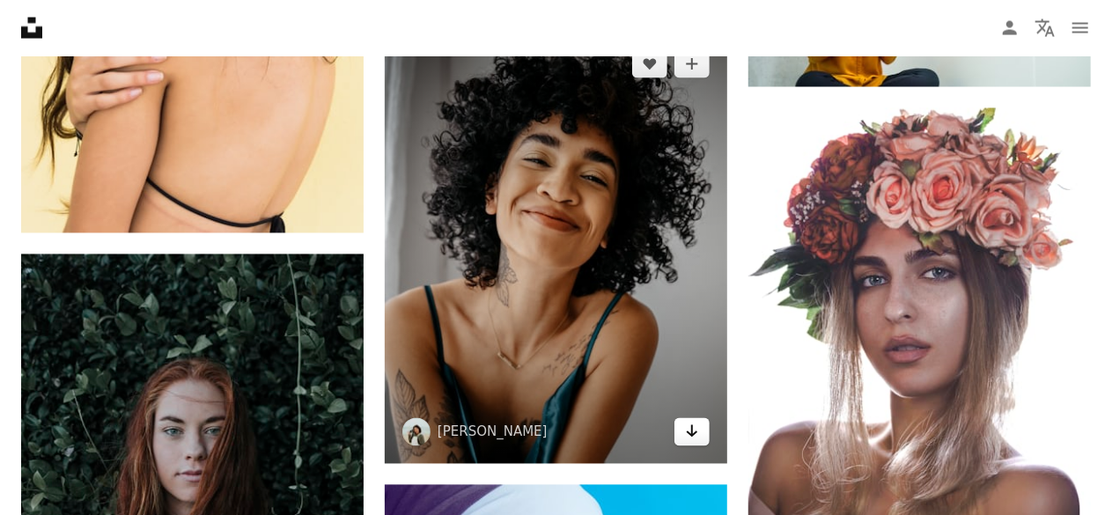
click at [690, 430] on icon "Arrow pointing down" at bounding box center [692, 431] width 14 height 21
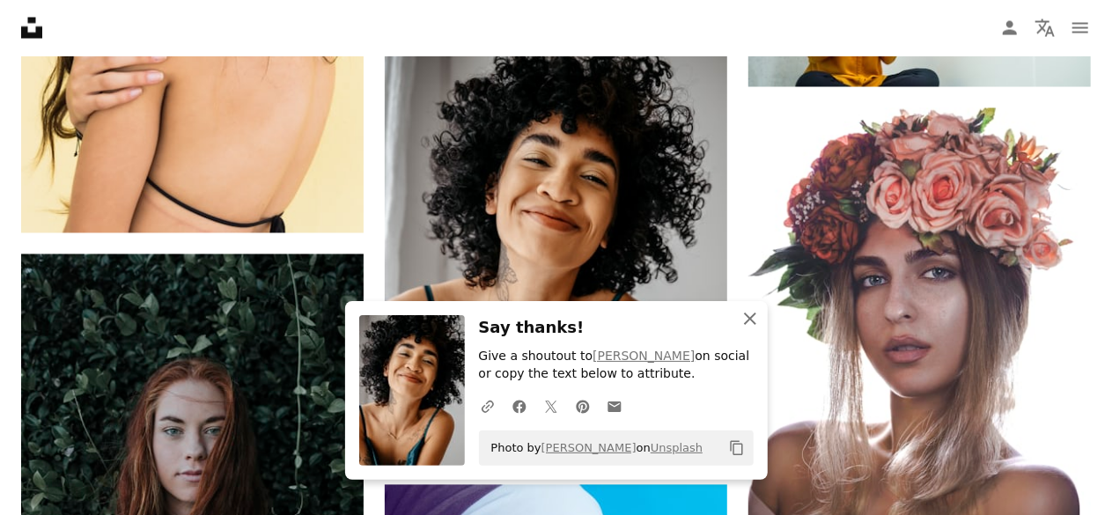
click at [757, 317] on icon "An X shape" at bounding box center [749, 318] width 21 height 21
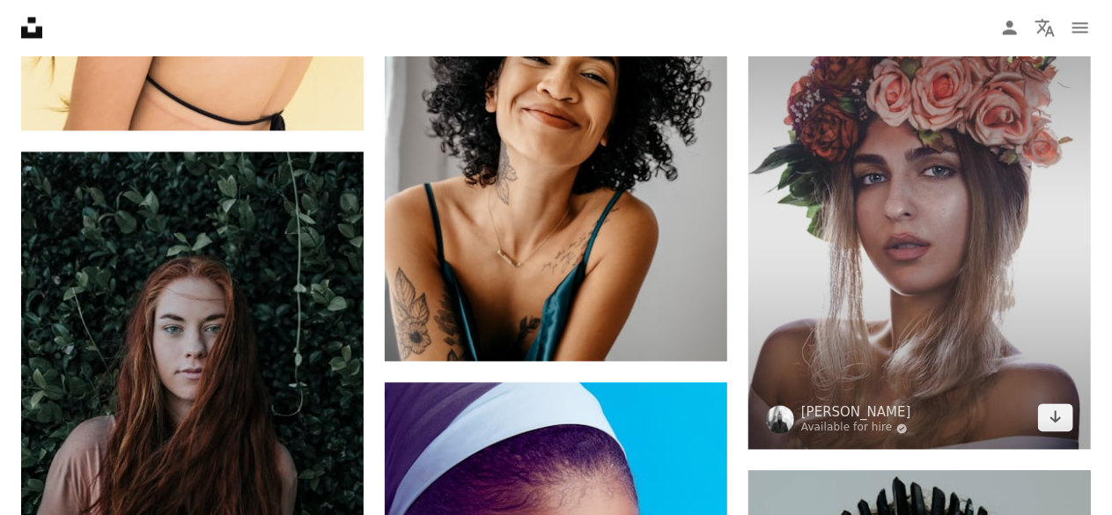
scroll to position [45092, 0]
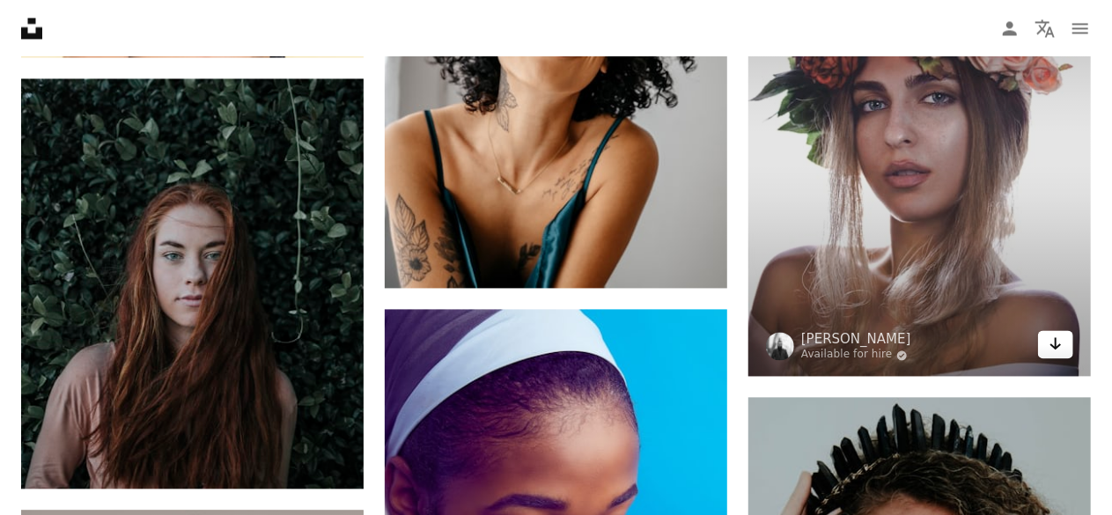
click at [1058, 352] on icon "Arrow pointing down" at bounding box center [1056, 343] width 14 height 21
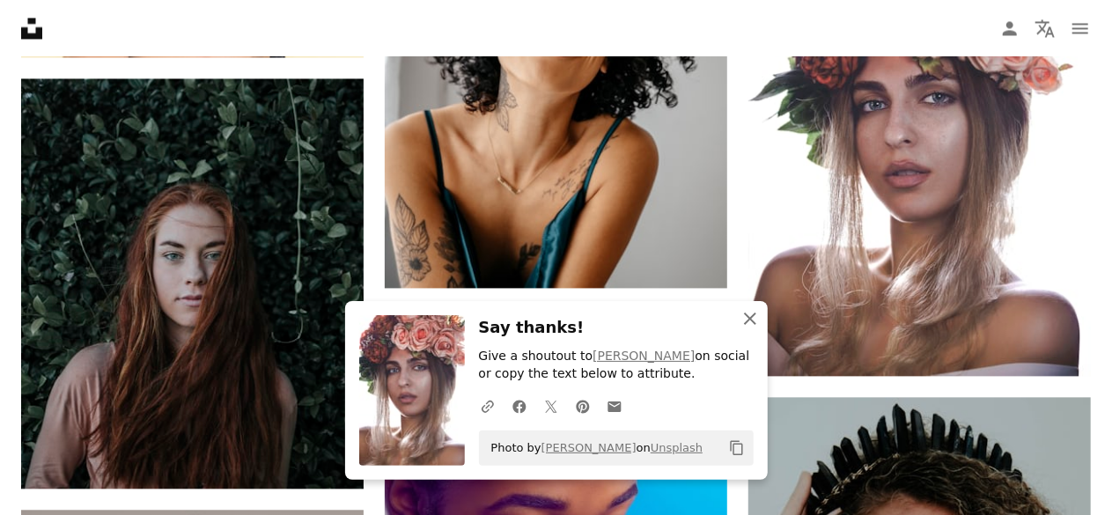
click at [752, 323] on icon "An X shape" at bounding box center [749, 318] width 21 height 21
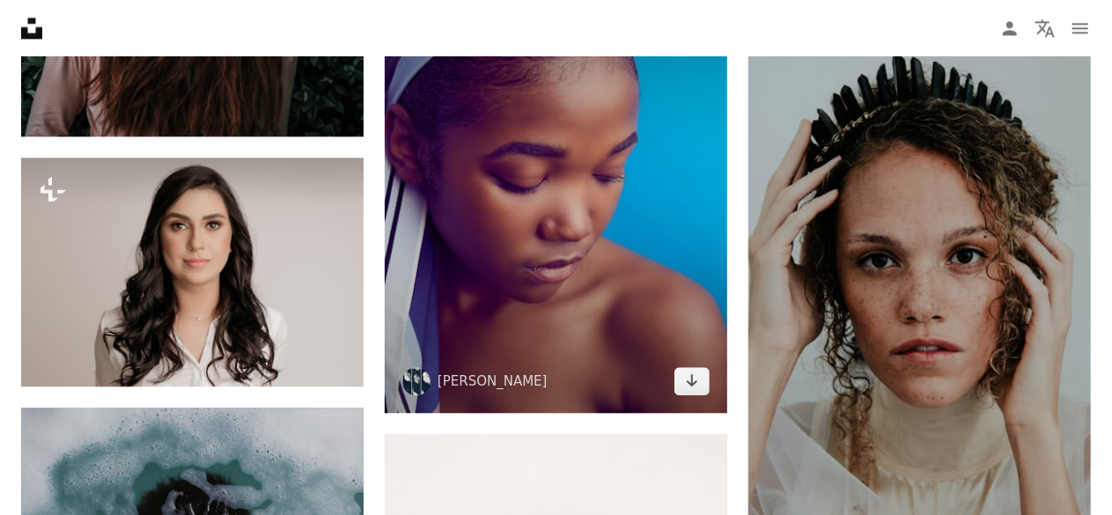
scroll to position [45525, 0]
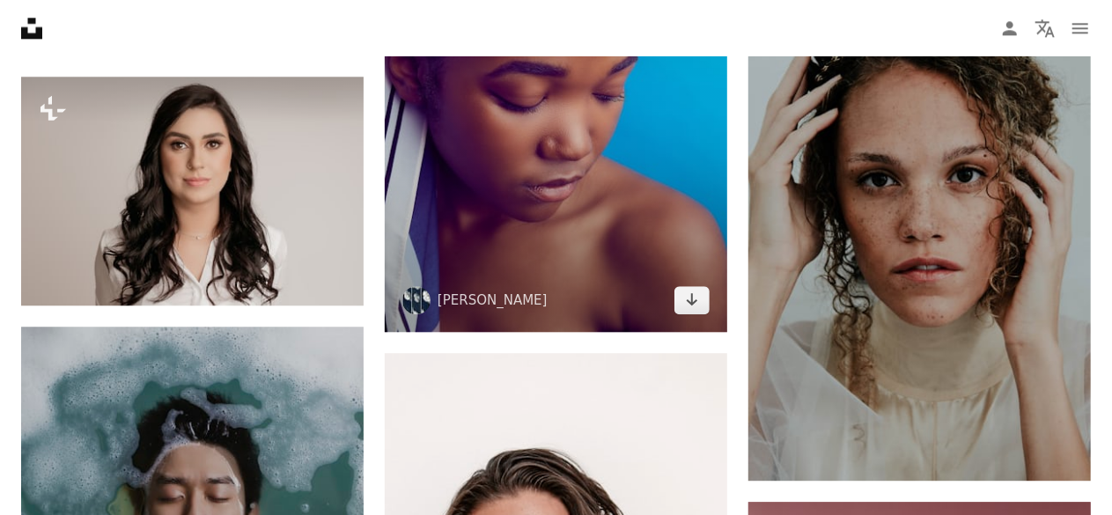
click at [692, 291] on icon "Arrow pointing down" at bounding box center [692, 299] width 14 height 21
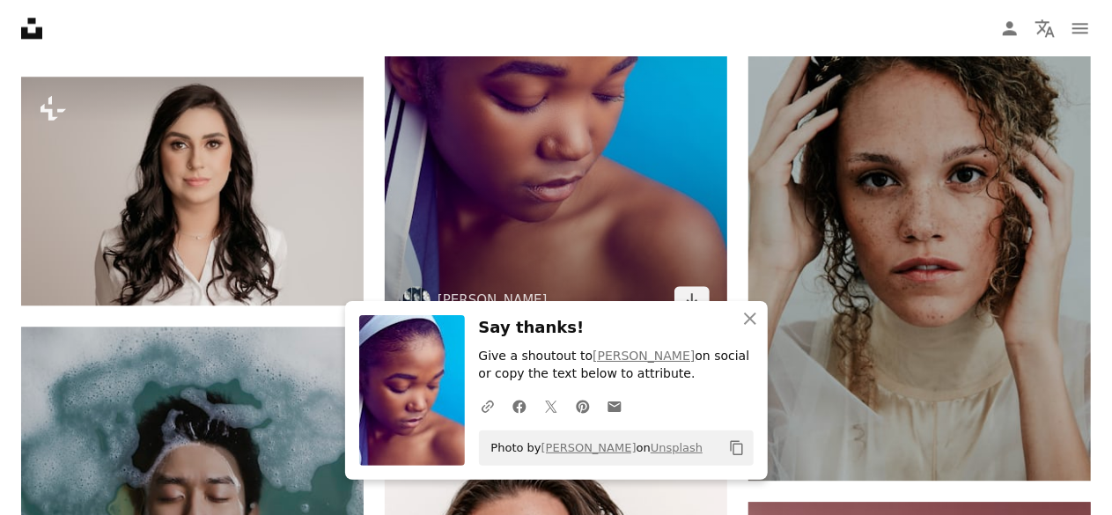
scroll to position [45532, 0]
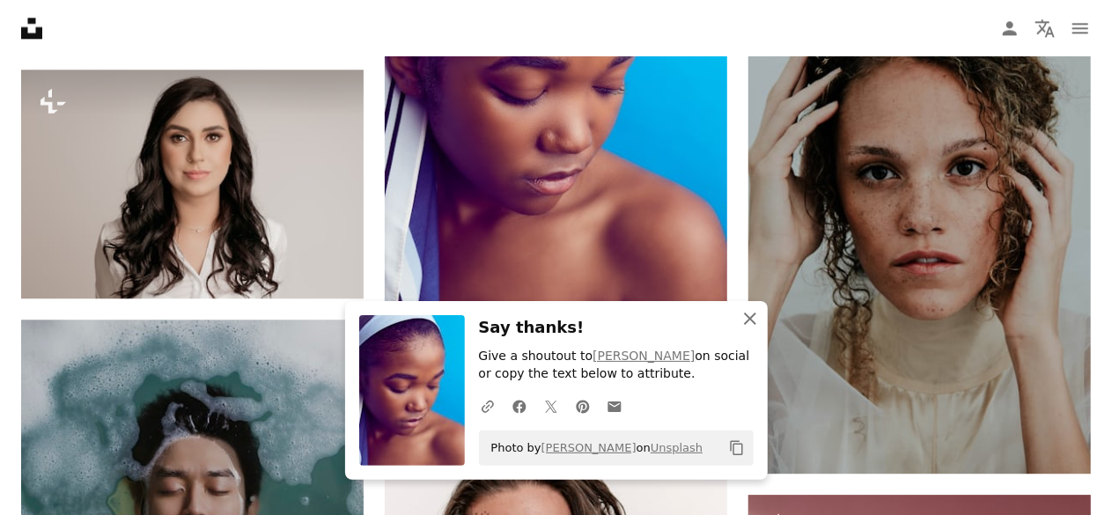
click at [762, 320] on button "An X shape Close" at bounding box center [749, 318] width 35 height 35
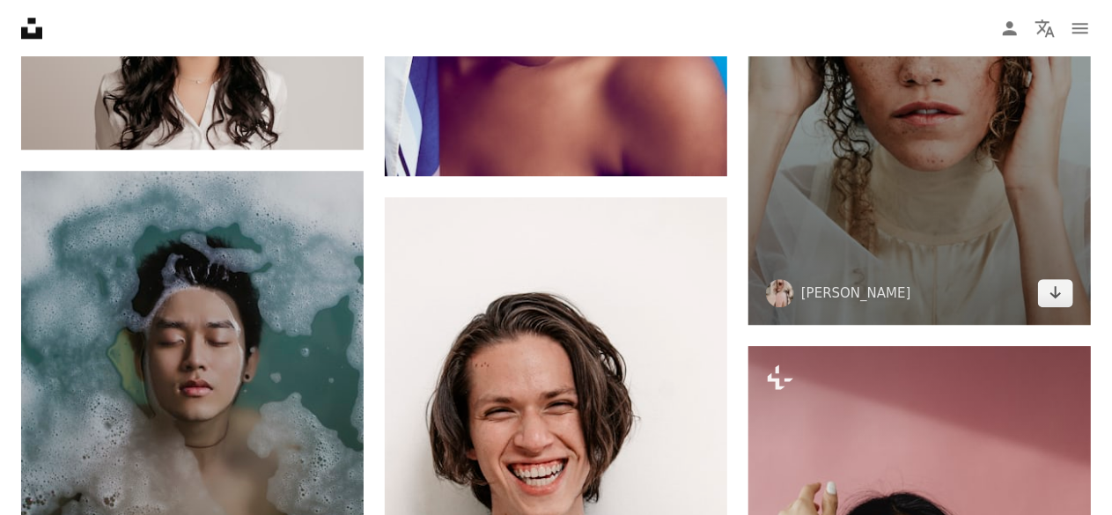
scroll to position [45708, 0]
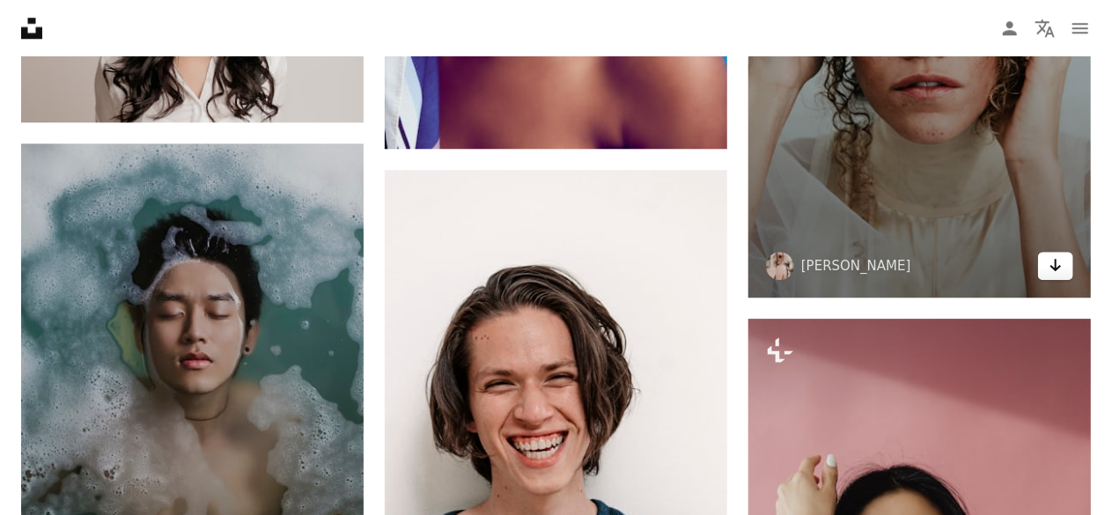
click at [1055, 270] on icon "Arrow pointing down" at bounding box center [1056, 264] width 14 height 21
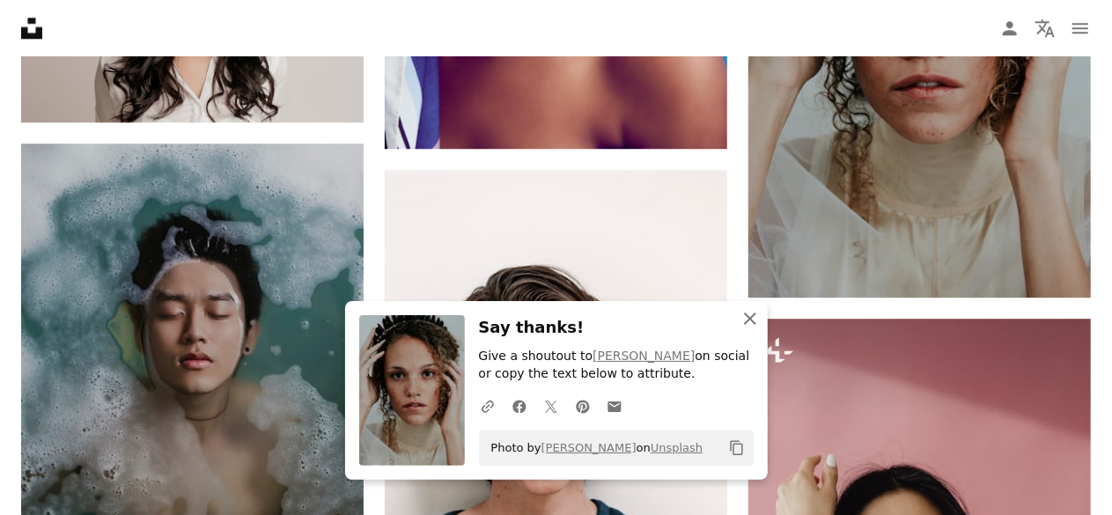
click at [743, 314] on icon "An X shape" at bounding box center [749, 318] width 21 height 21
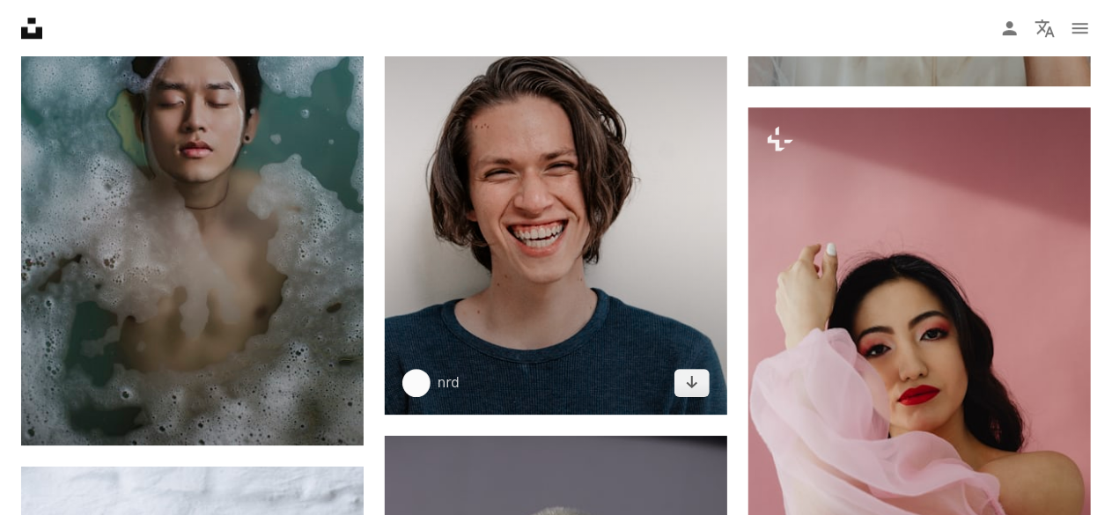
scroll to position [45972, 0]
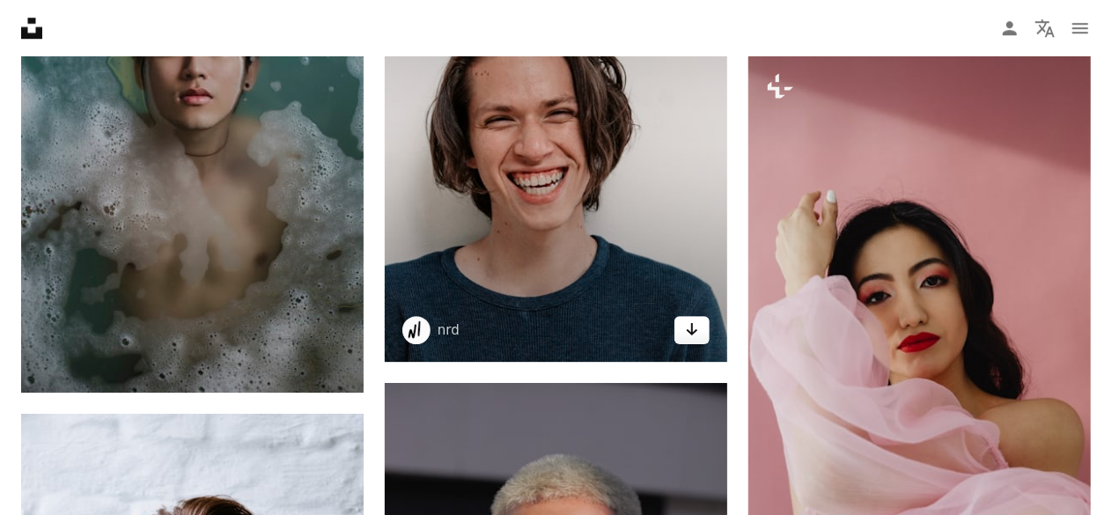
click at [691, 335] on icon "Download" at bounding box center [692, 329] width 11 height 12
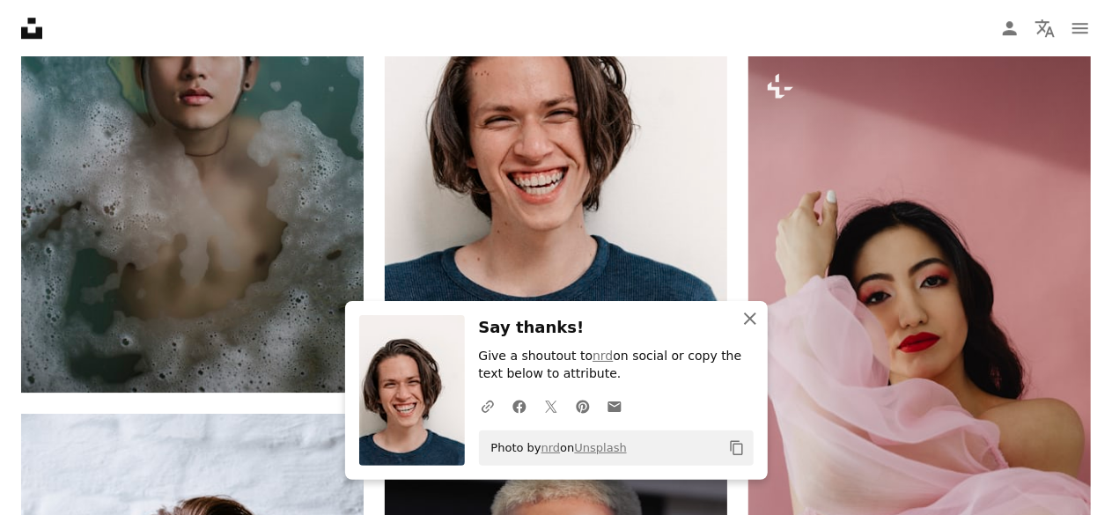
click at [755, 313] on icon "An X shape" at bounding box center [749, 318] width 21 height 21
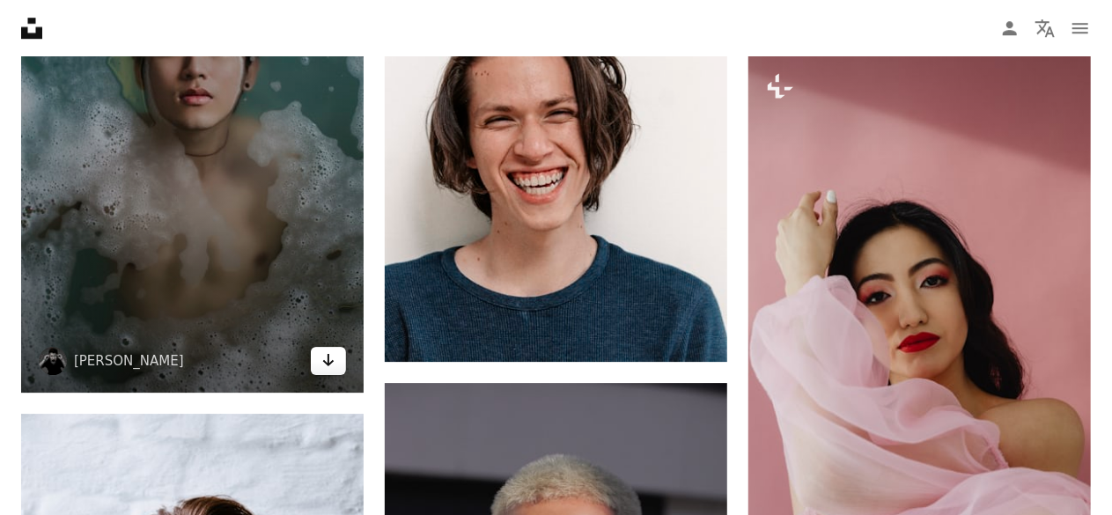
click at [331, 362] on icon "Arrow pointing down" at bounding box center [328, 360] width 14 height 21
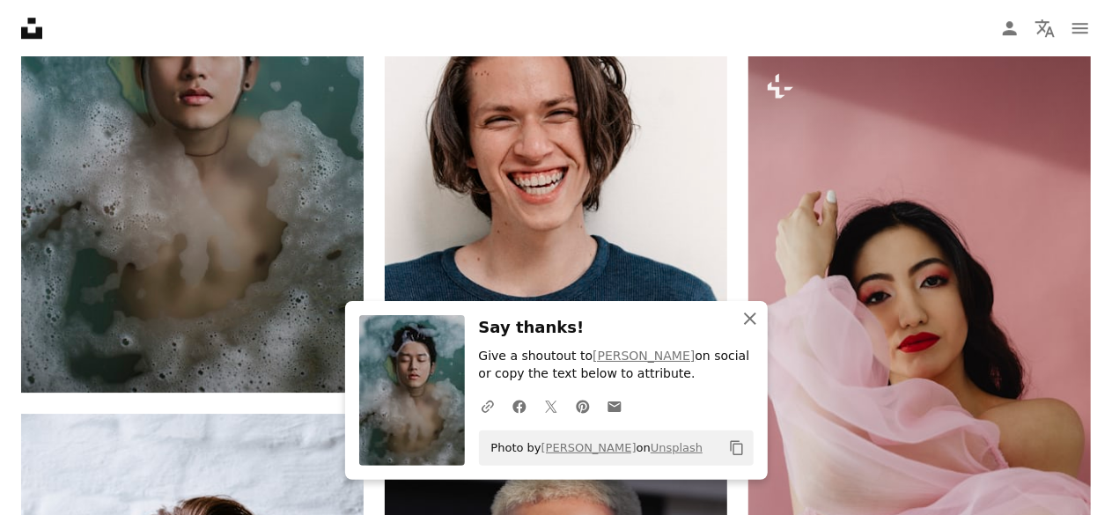
click at [756, 317] on icon "An X shape" at bounding box center [749, 318] width 21 height 21
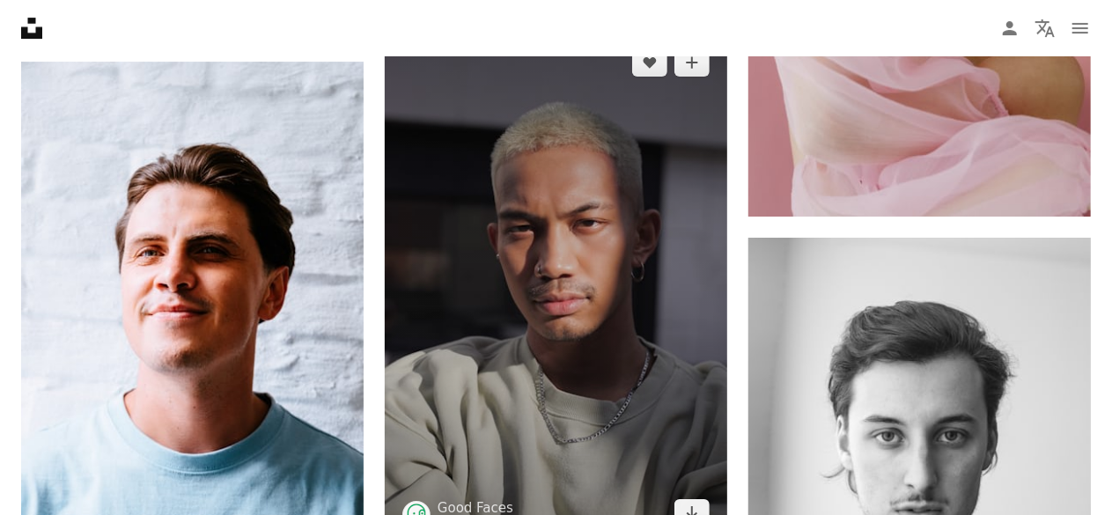
scroll to position [46500, 0]
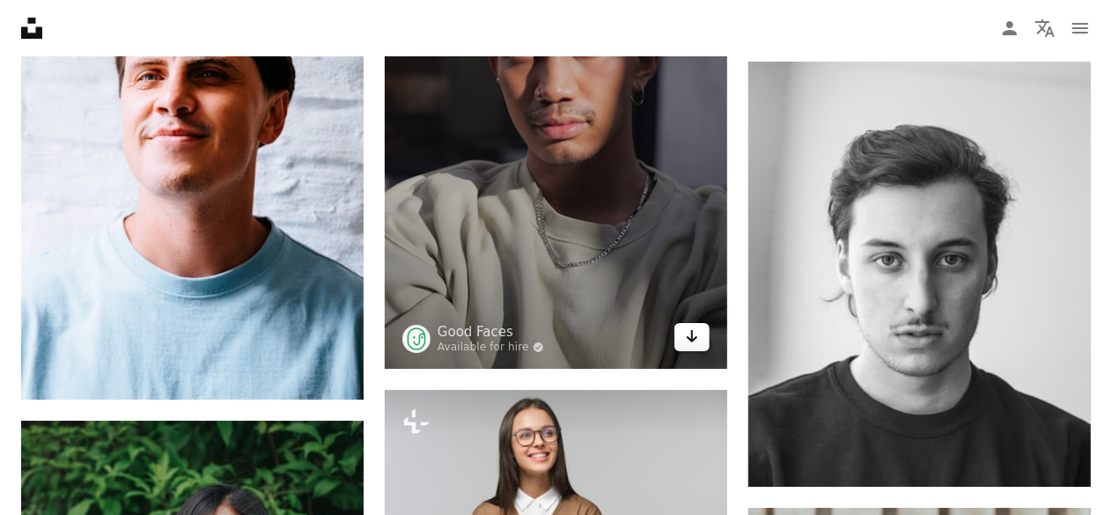
click at [688, 338] on icon "Arrow pointing down" at bounding box center [692, 336] width 14 height 21
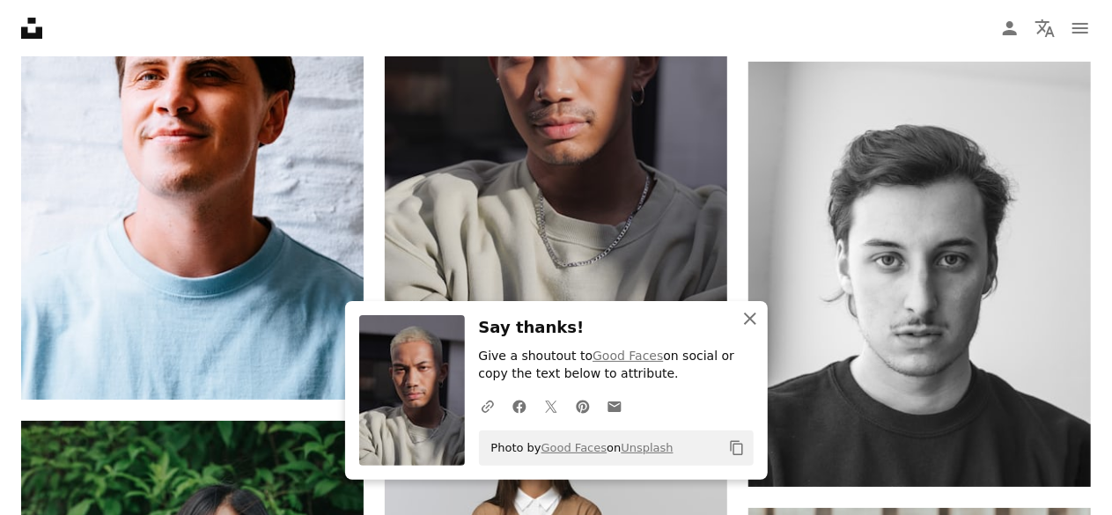
click at [746, 316] on icon "button" at bounding box center [750, 319] width 12 height 12
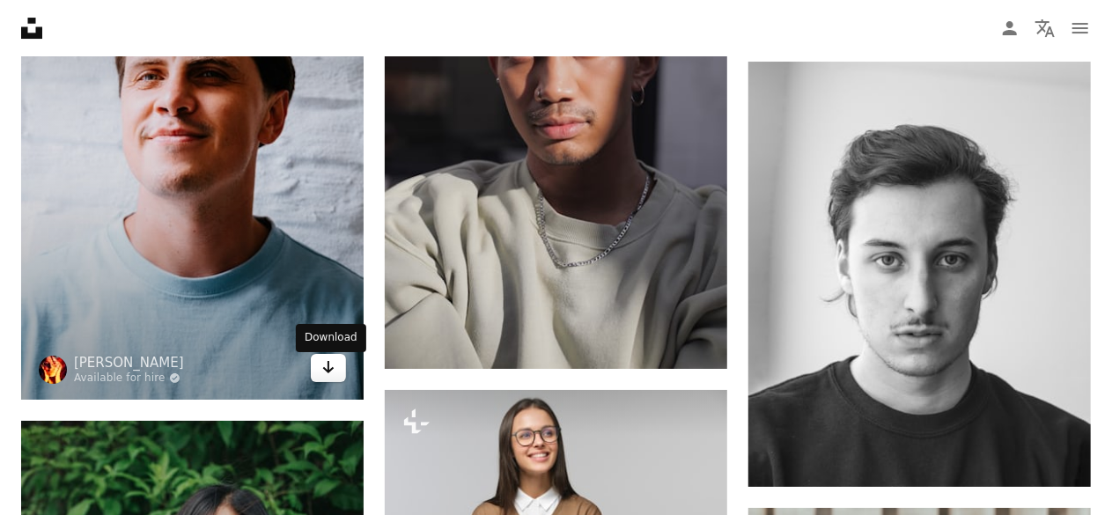
click at [315, 372] on link "Arrow pointing down" at bounding box center [328, 368] width 35 height 28
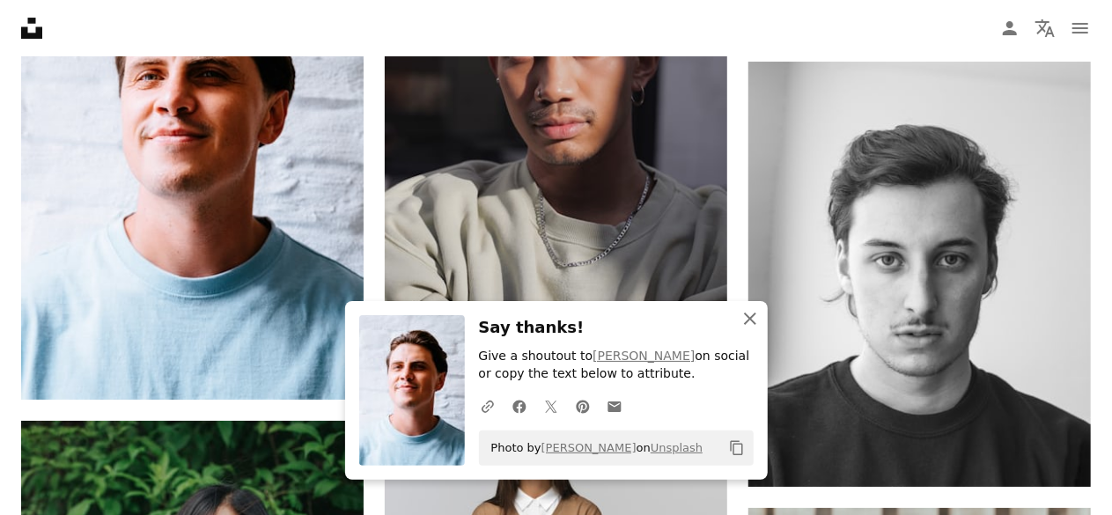
click at [747, 318] on icon "An X shape" at bounding box center [749, 318] width 21 height 21
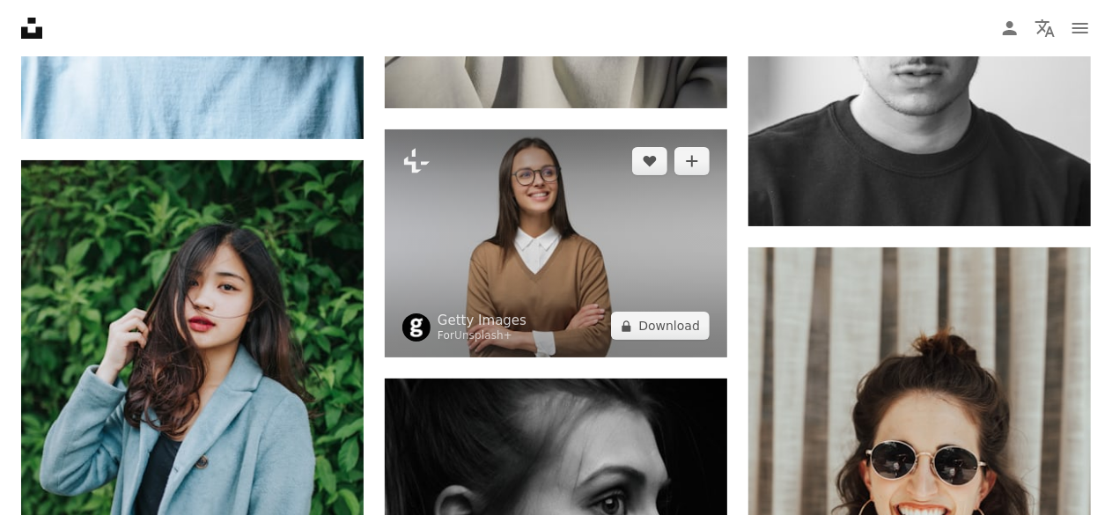
scroll to position [46765, 0]
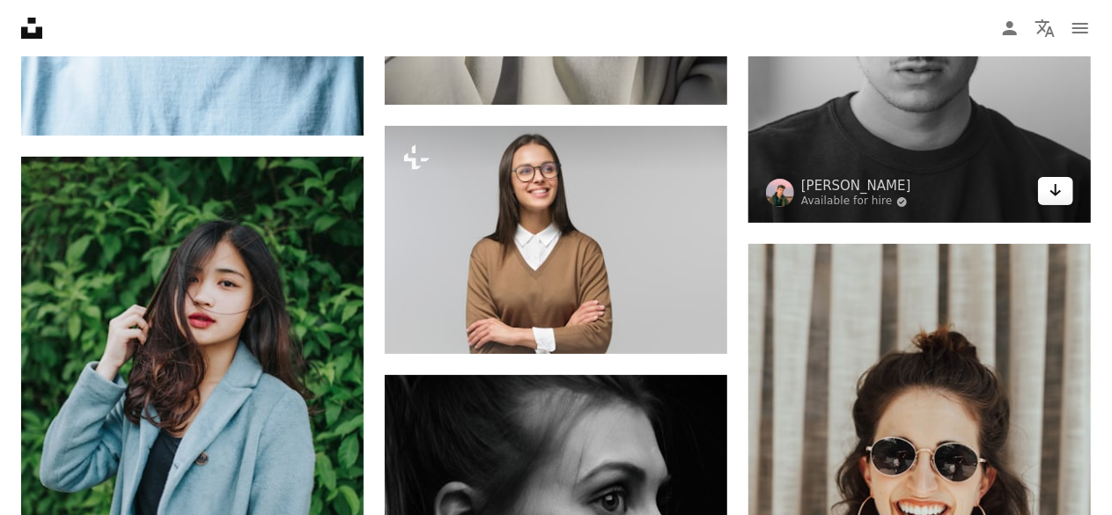
click at [1054, 196] on icon "Arrow pointing down" at bounding box center [1056, 190] width 14 height 21
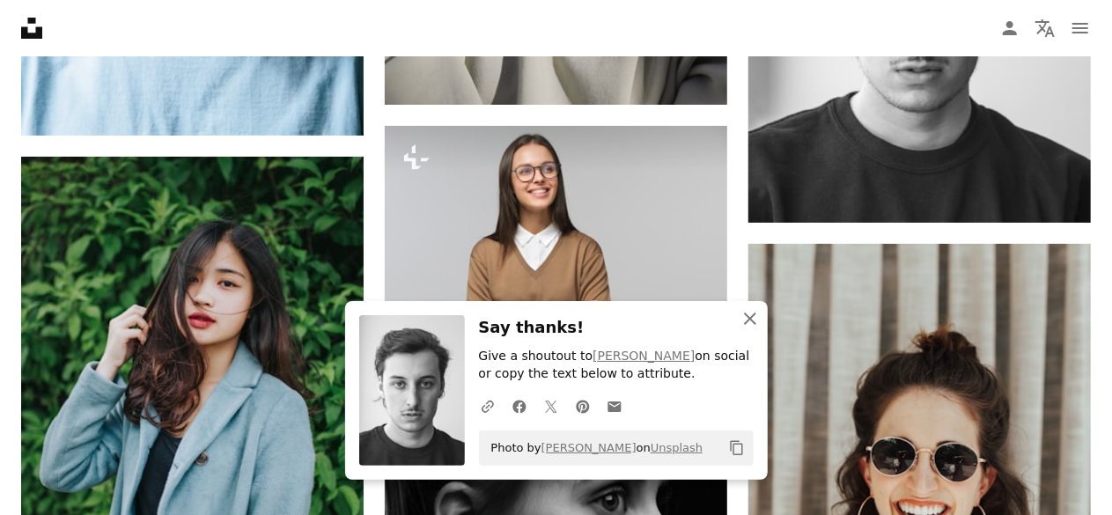
click at [746, 318] on icon "An X shape" at bounding box center [749, 318] width 21 height 21
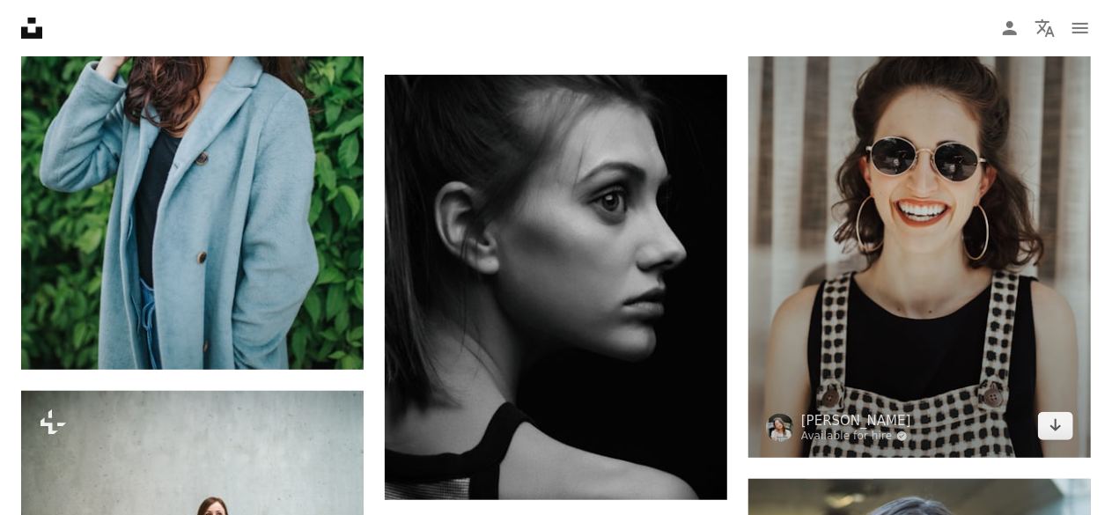
scroll to position [47117, 0]
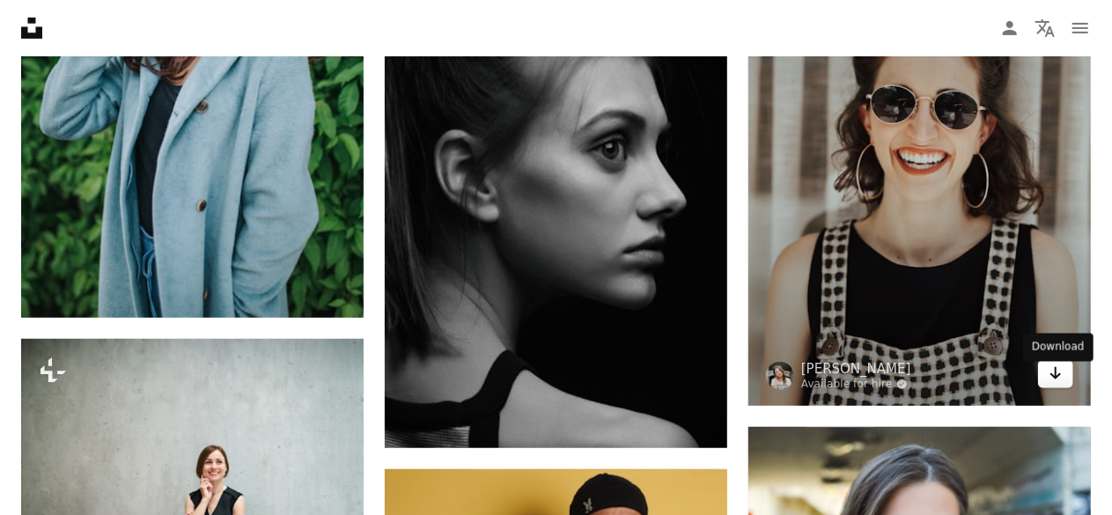
click at [1053, 376] on icon "Arrow pointing down" at bounding box center [1056, 373] width 14 height 21
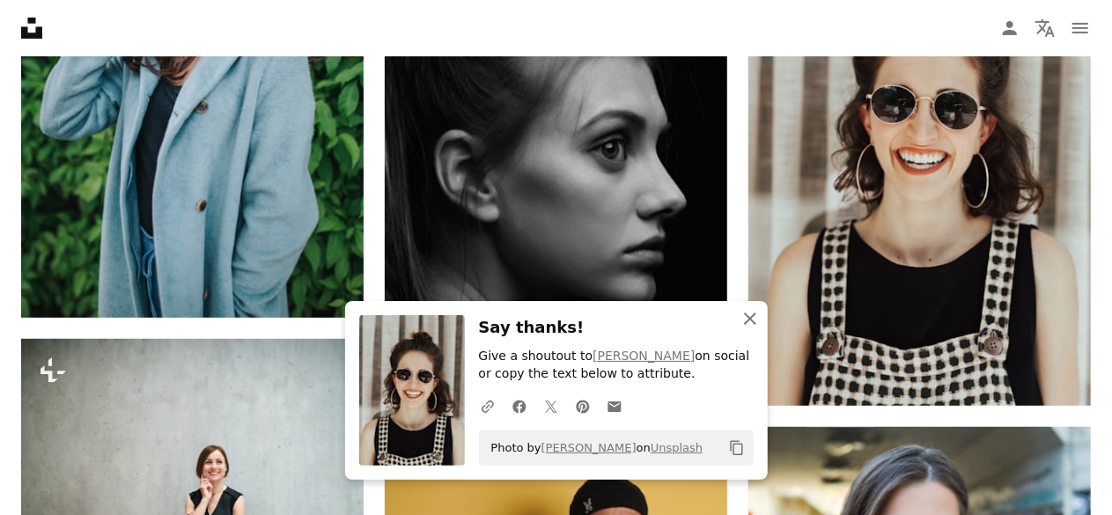
click at [762, 329] on button "An X shape Close" at bounding box center [749, 318] width 35 height 35
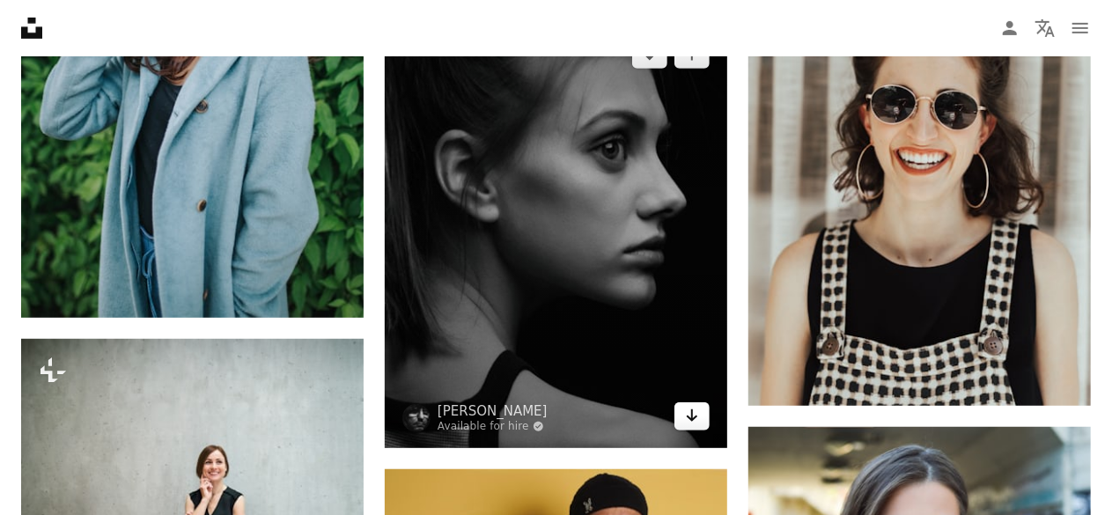
click at [690, 418] on icon "Arrow pointing down" at bounding box center [692, 415] width 14 height 21
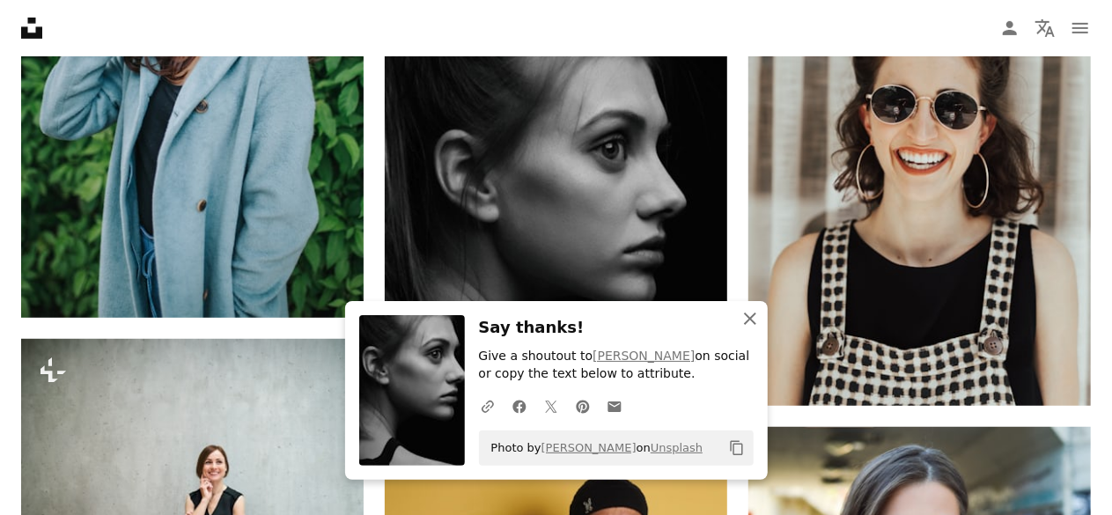
click at [755, 319] on icon "An X shape" at bounding box center [749, 318] width 21 height 21
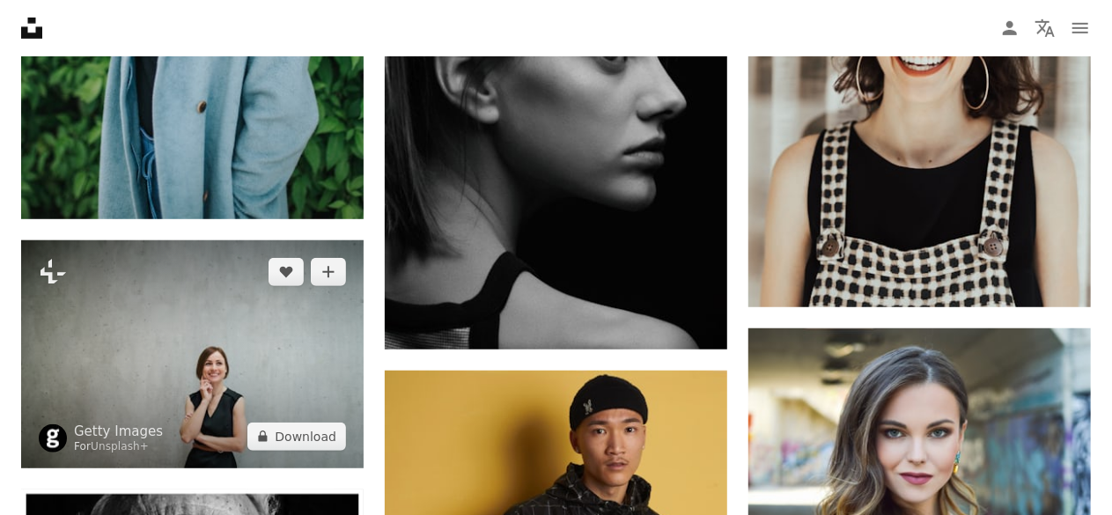
scroll to position [47029, 0]
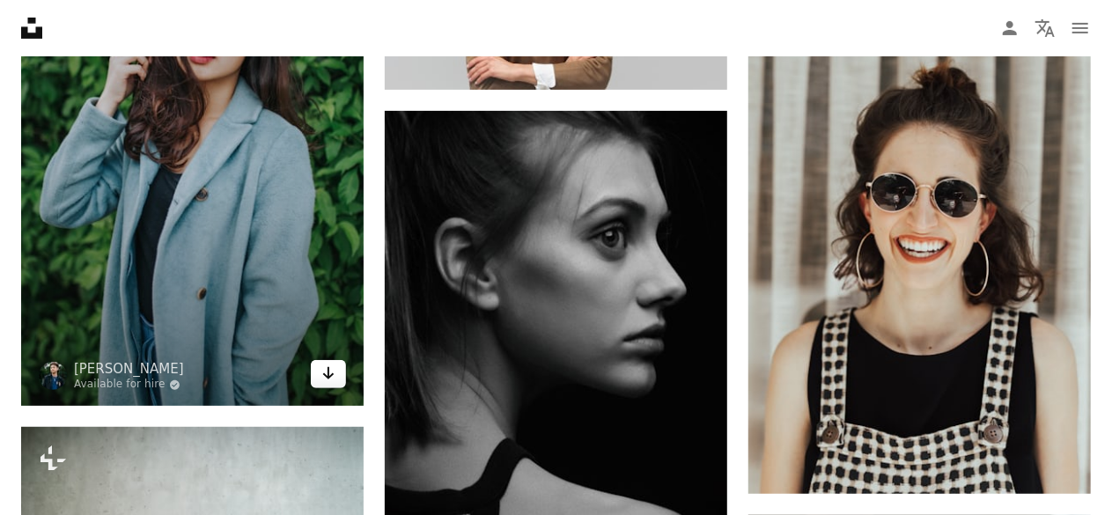
click at [329, 378] on icon "Arrow pointing down" at bounding box center [328, 373] width 14 height 21
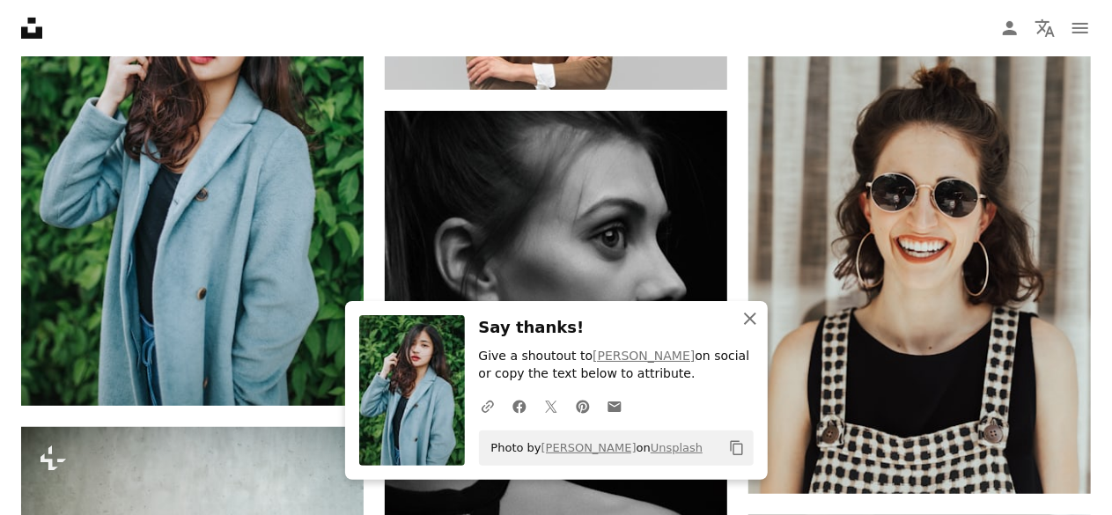
click at [755, 320] on icon "An X shape" at bounding box center [749, 318] width 21 height 21
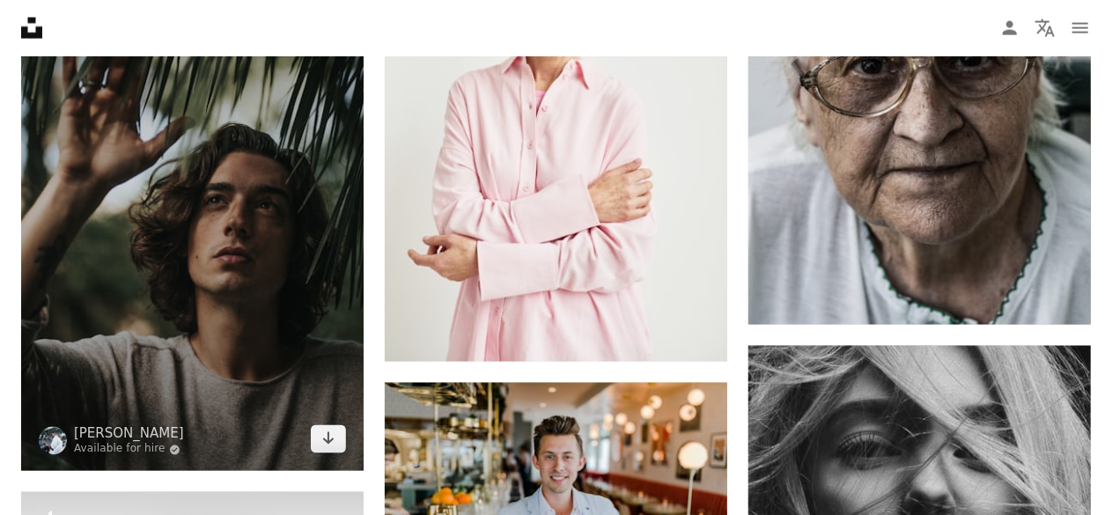
scroll to position [47997, 0]
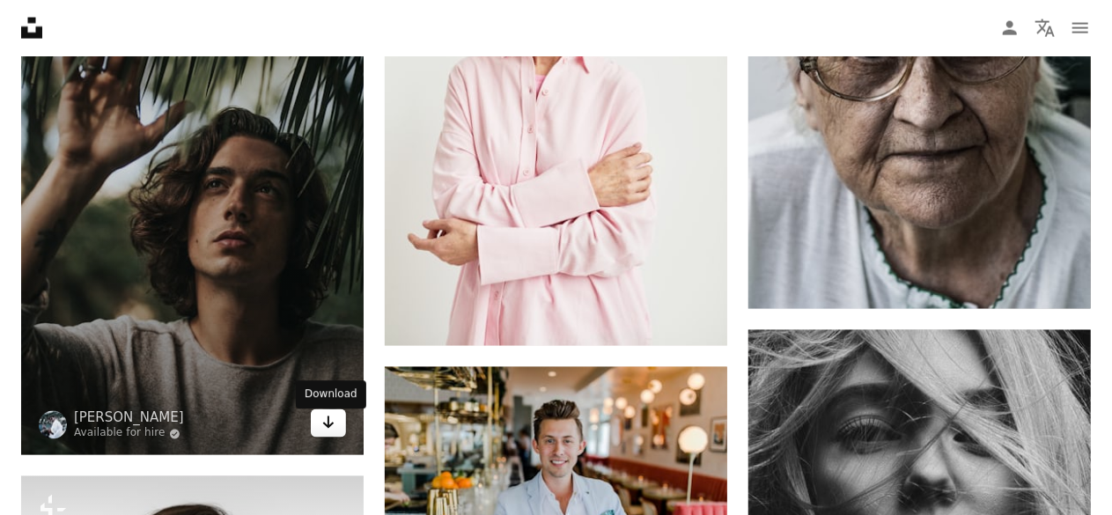
click at [326, 424] on icon "Arrow pointing down" at bounding box center [328, 422] width 14 height 21
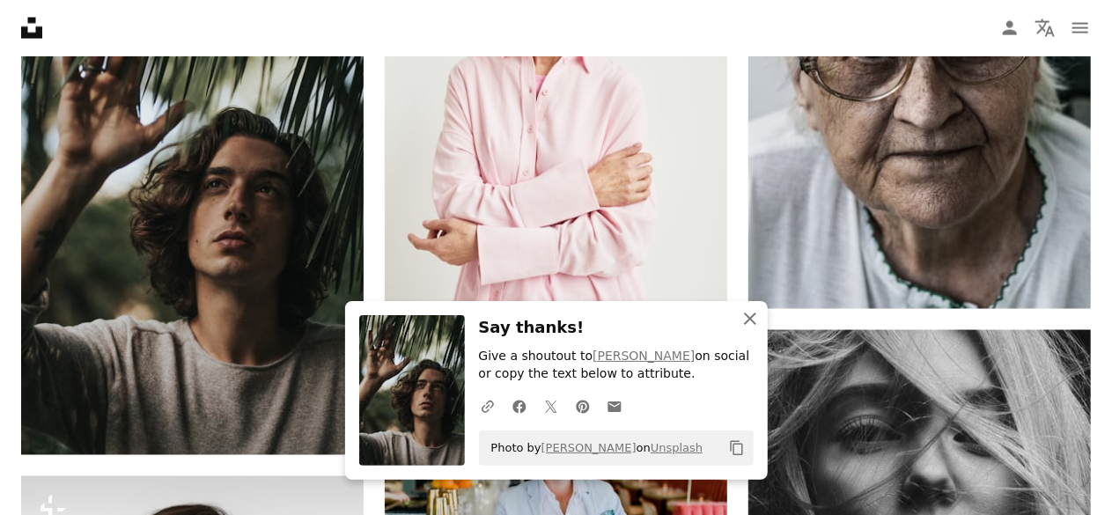
click at [741, 317] on icon "An X shape" at bounding box center [749, 318] width 21 height 21
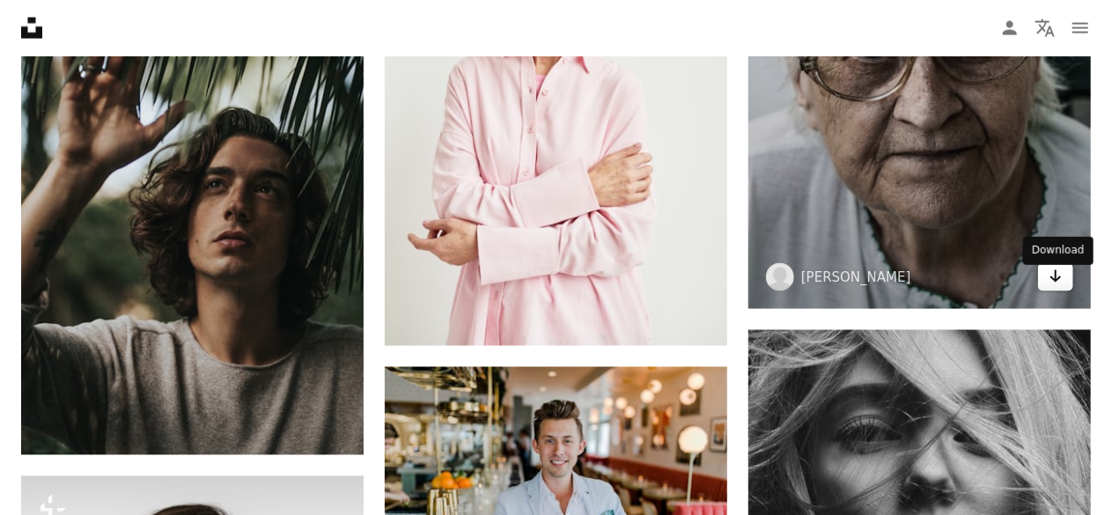
click at [1059, 281] on icon "Arrow pointing down" at bounding box center [1056, 276] width 14 height 21
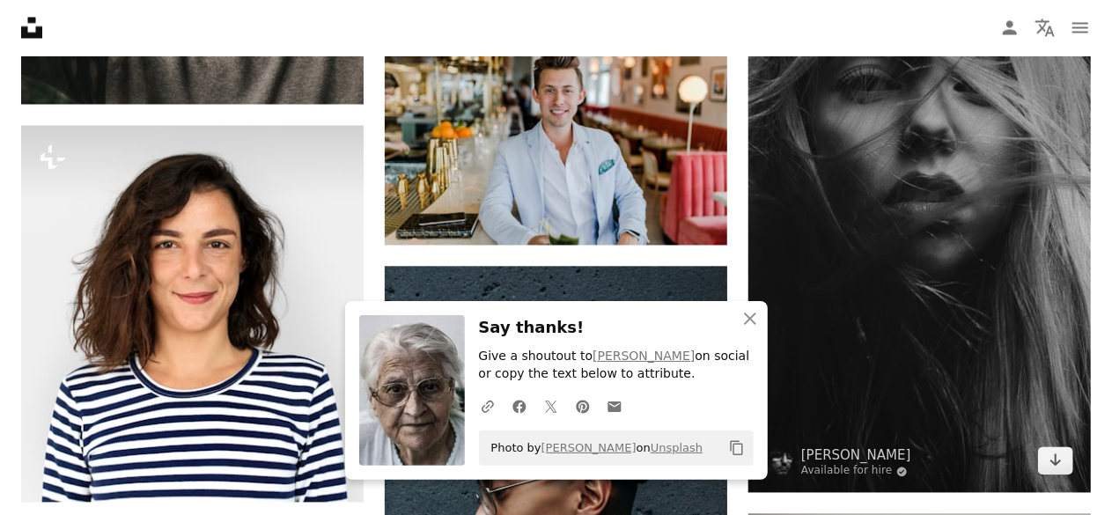
scroll to position [48349, 0]
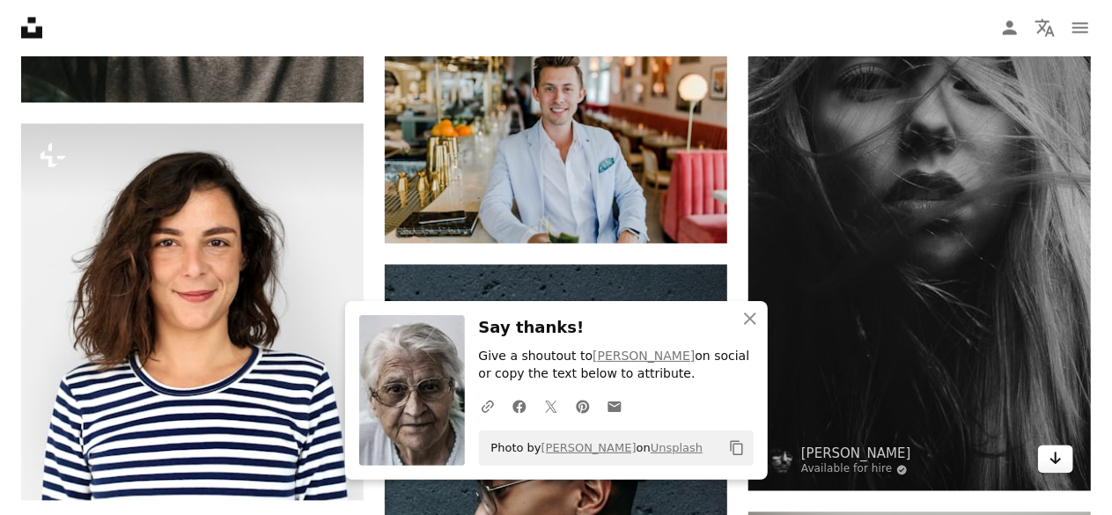
click at [1055, 465] on icon "Download" at bounding box center [1055, 459] width 11 height 12
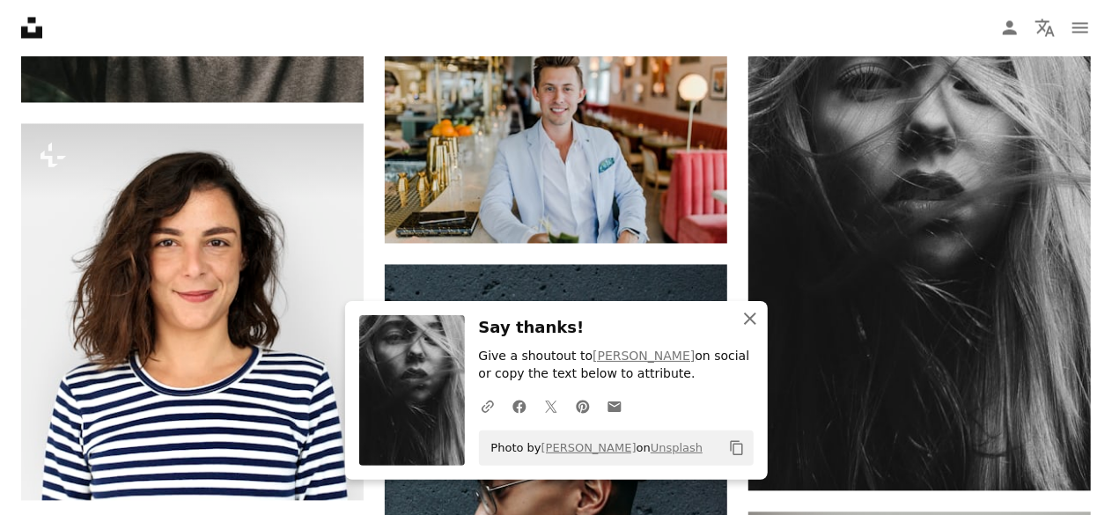
click at [755, 327] on icon "An X shape" at bounding box center [749, 318] width 21 height 21
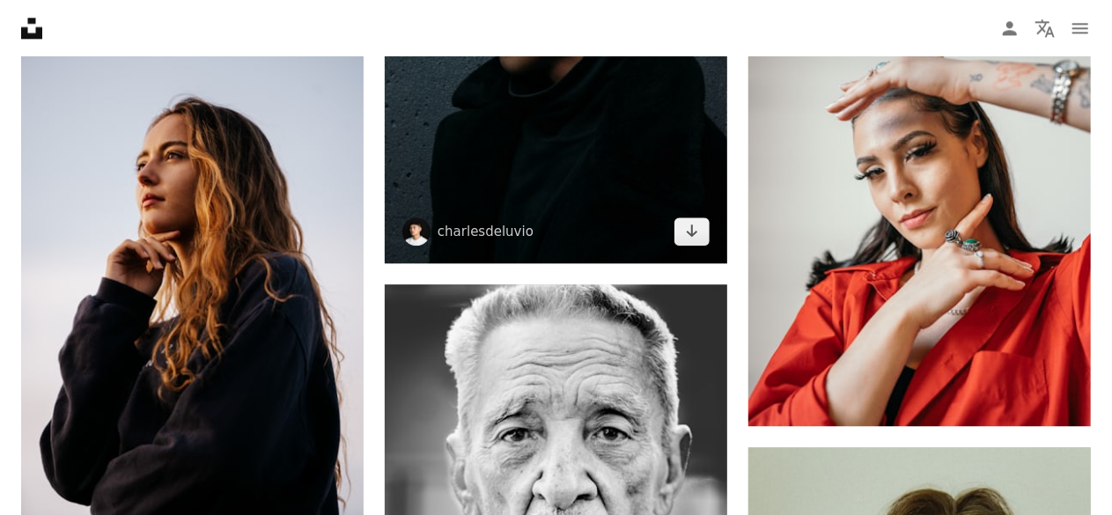
scroll to position [48877, 0]
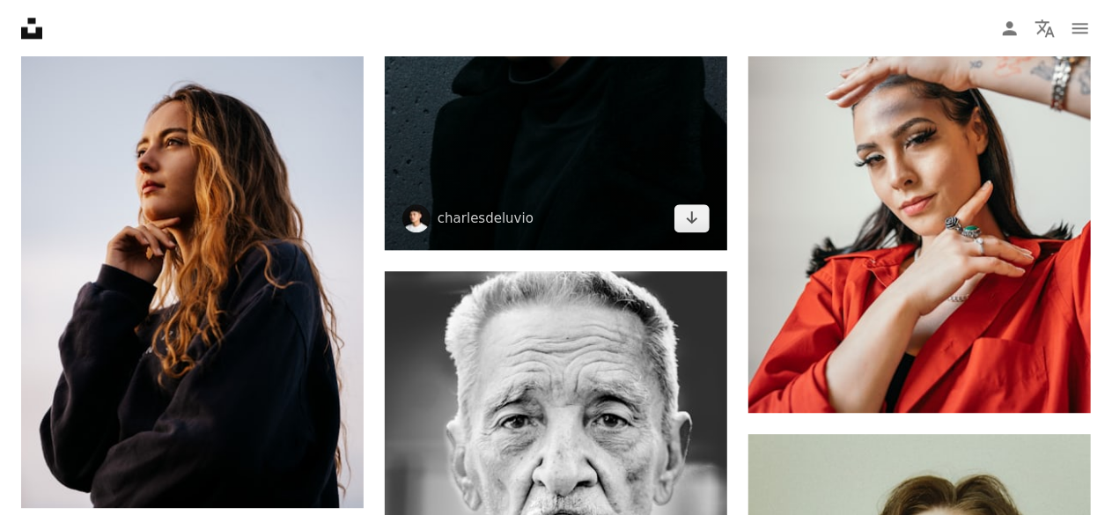
click at [685, 228] on icon "Arrow pointing down" at bounding box center [692, 217] width 14 height 21
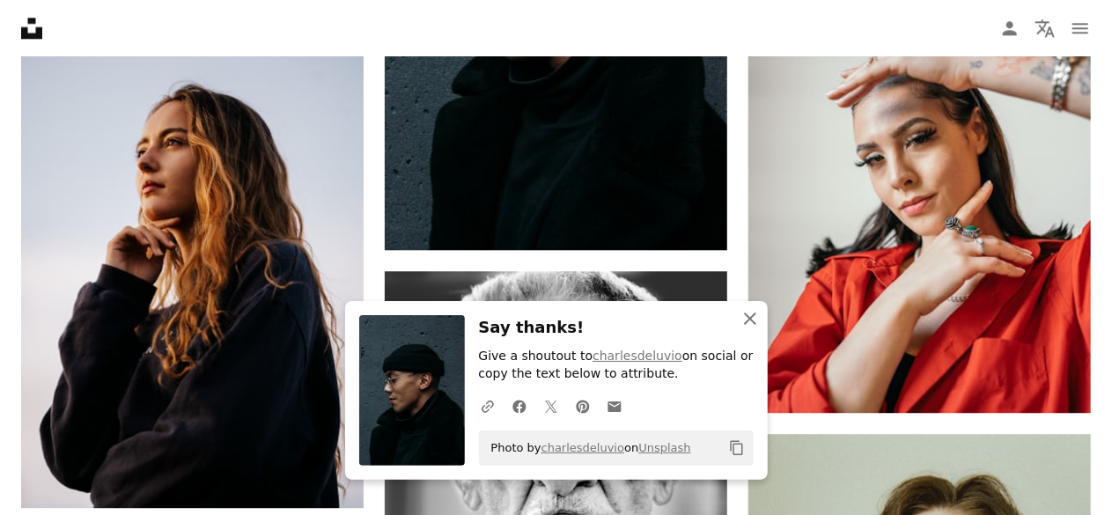
click at [760, 314] on icon "An X shape" at bounding box center [749, 318] width 21 height 21
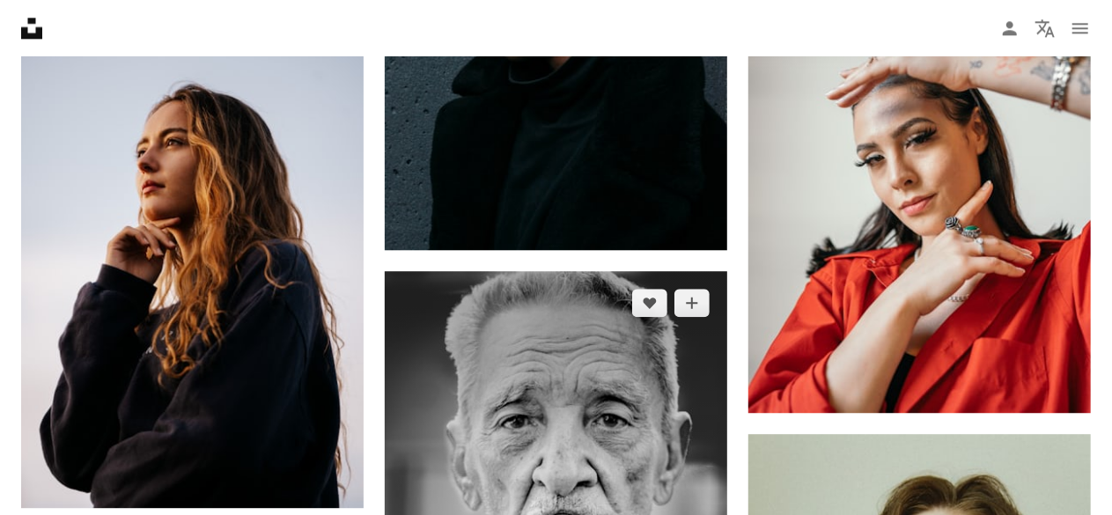
scroll to position [49053, 0]
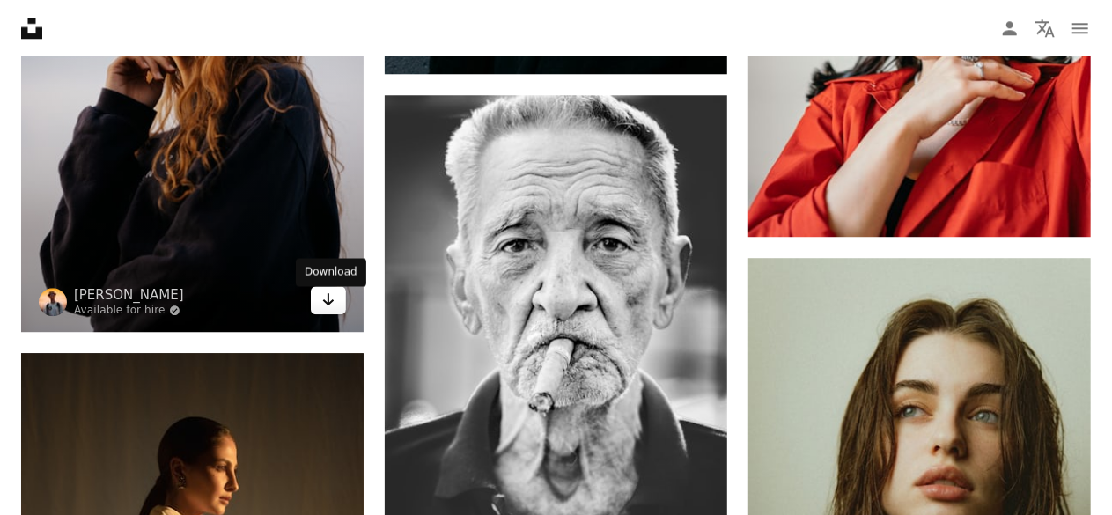
click at [333, 305] on icon "Arrow pointing down" at bounding box center [328, 299] width 14 height 21
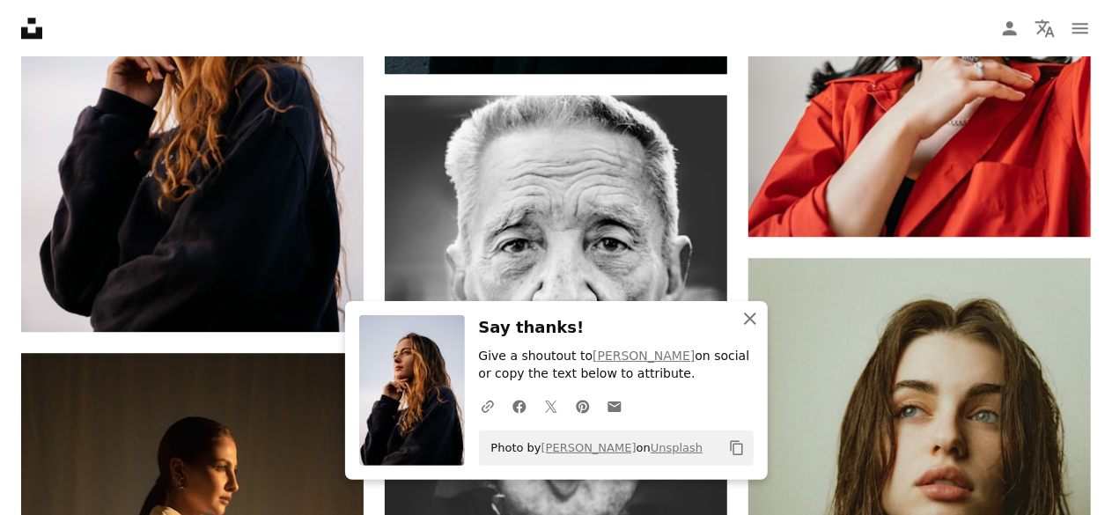
click at [762, 312] on button "An X shape Close" at bounding box center [749, 318] width 35 height 35
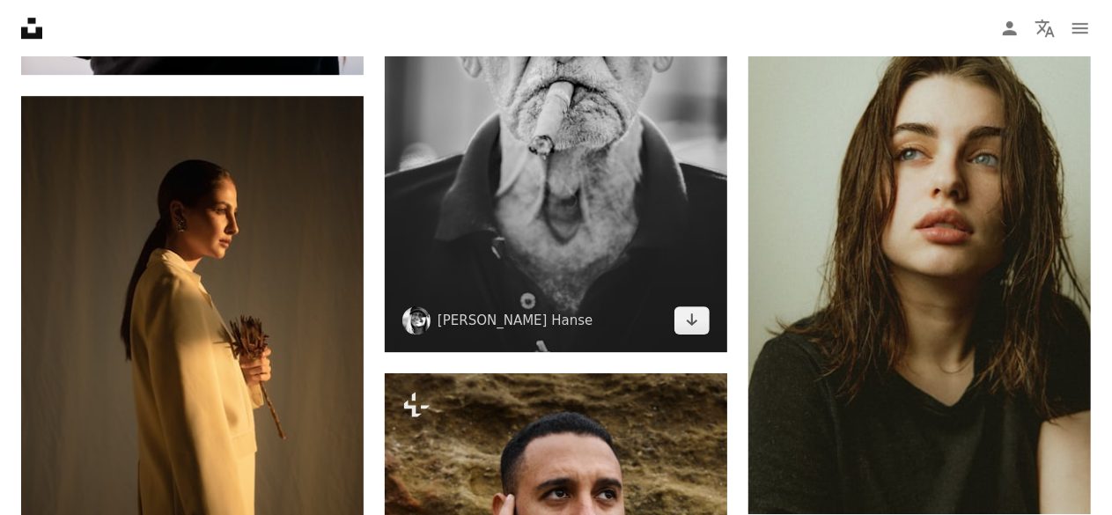
scroll to position [49318, 0]
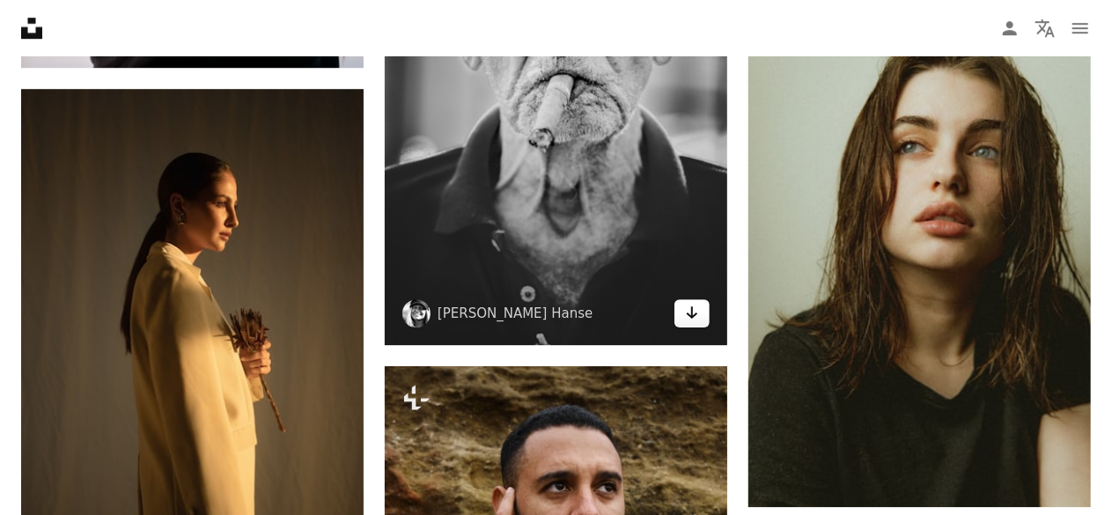
click at [690, 313] on icon "Arrow pointing down" at bounding box center [692, 312] width 14 height 21
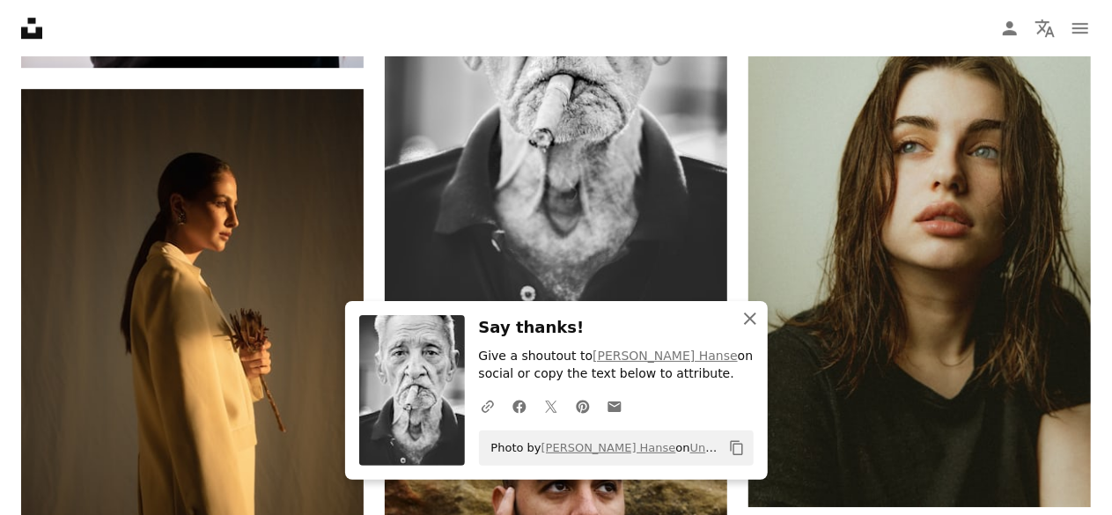
click at [754, 312] on icon "An X shape" at bounding box center [749, 318] width 21 height 21
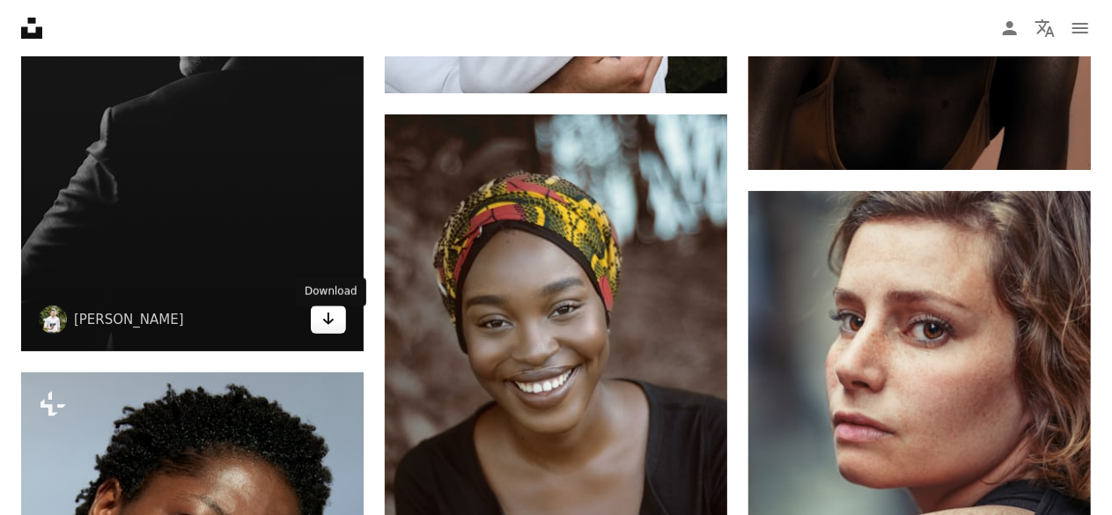
scroll to position [50110, 0]
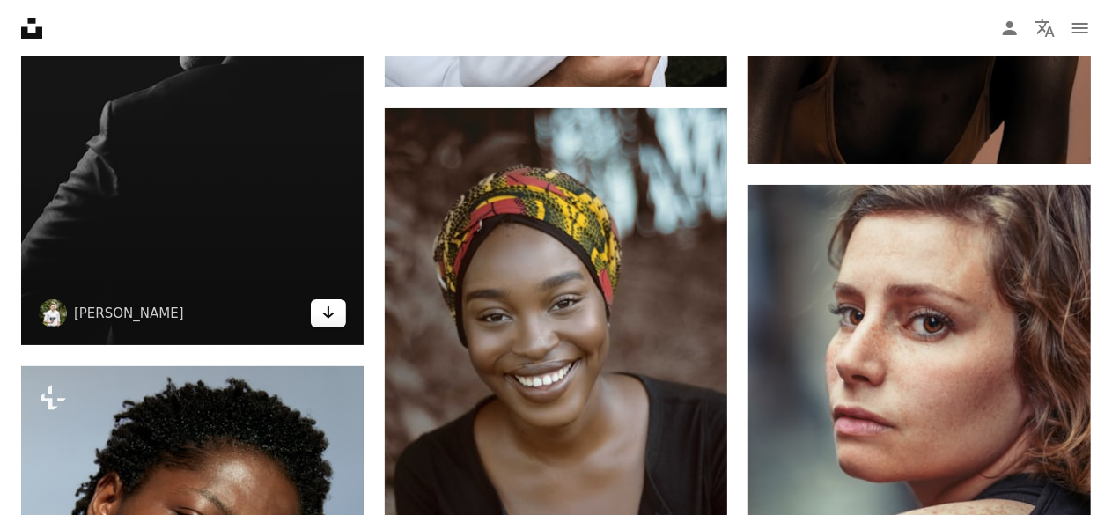
click at [332, 310] on icon "Arrow pointing down" at bounding box center [328, 312] width 14 height 21
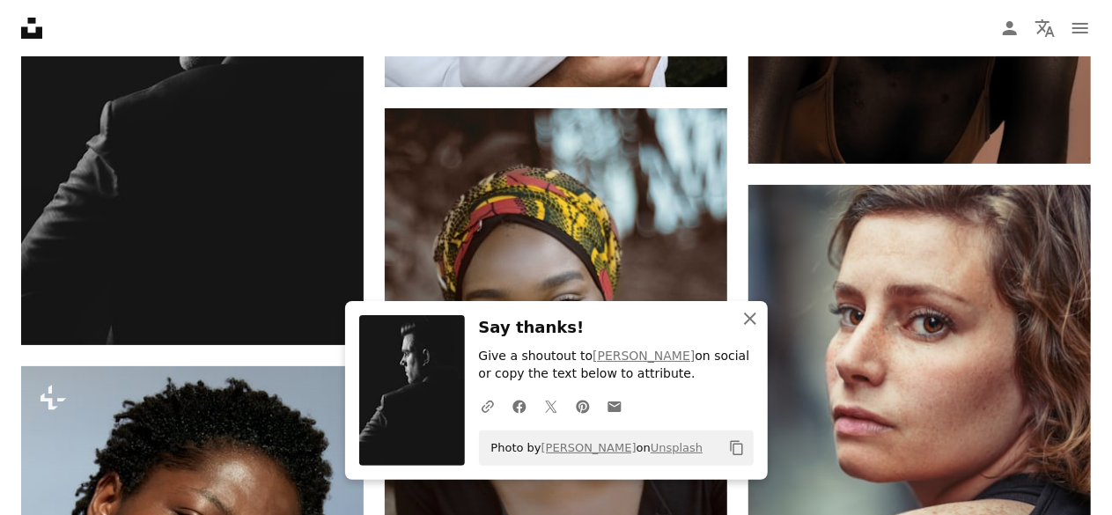
click at [743, 314] on icon "An X shape" at bounding box center [749, 318] width 21 height 21
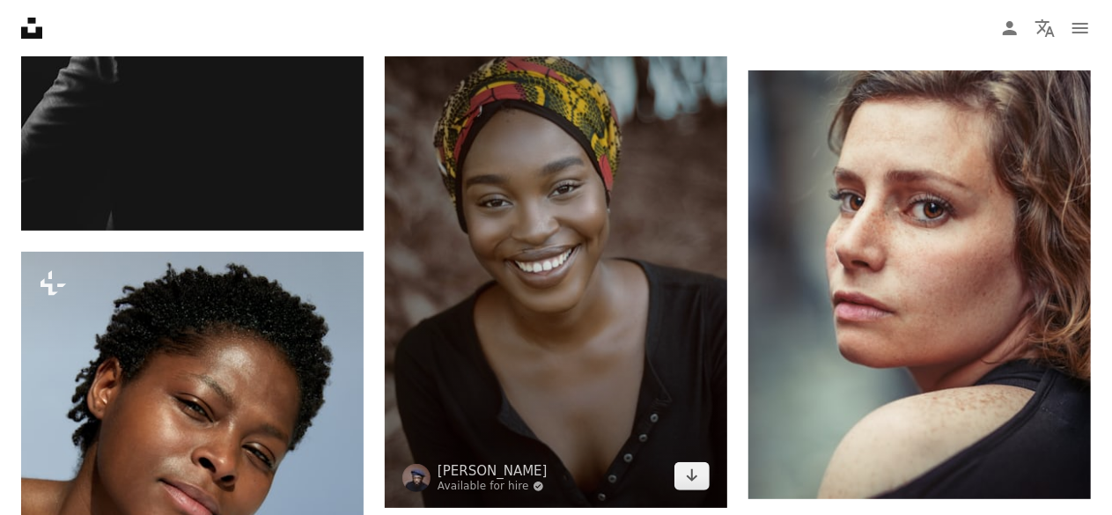
scroll to position [50286, 0]
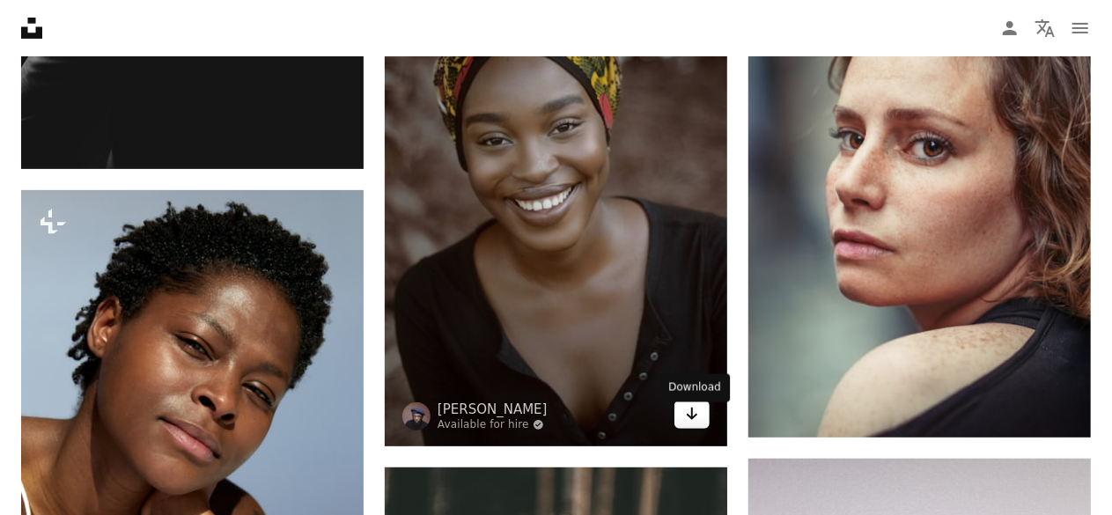
click at [695, 420] on icon "Download" at bounding box center [692, 414] width 11 height 12
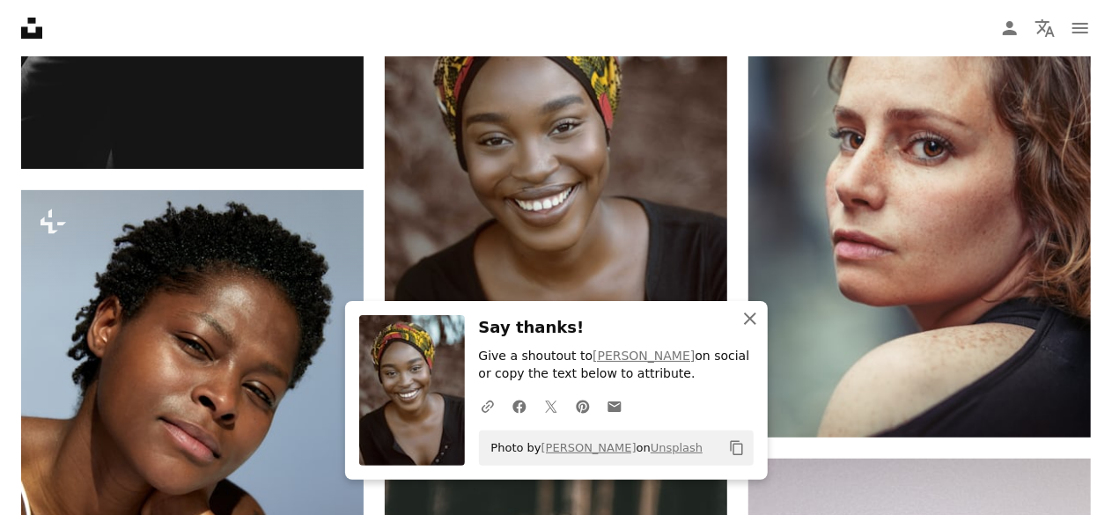
click at [747, 318] on icon "An X shape" at bounding box center [749, 318] width 21 height 21
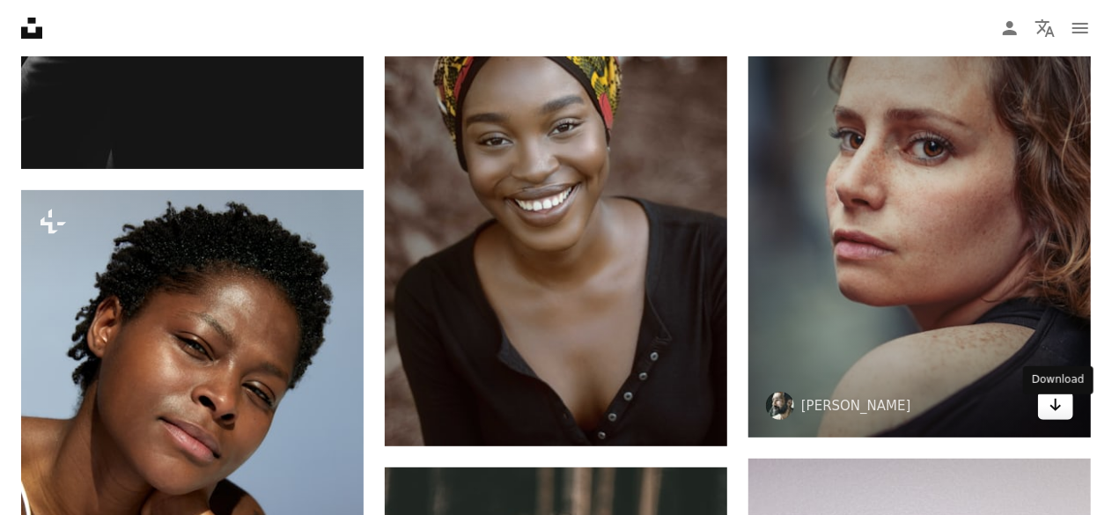
click at [1051, 408] on icon "Arrow pointing down" at bounding box center [1056, 404] width 14 height 21
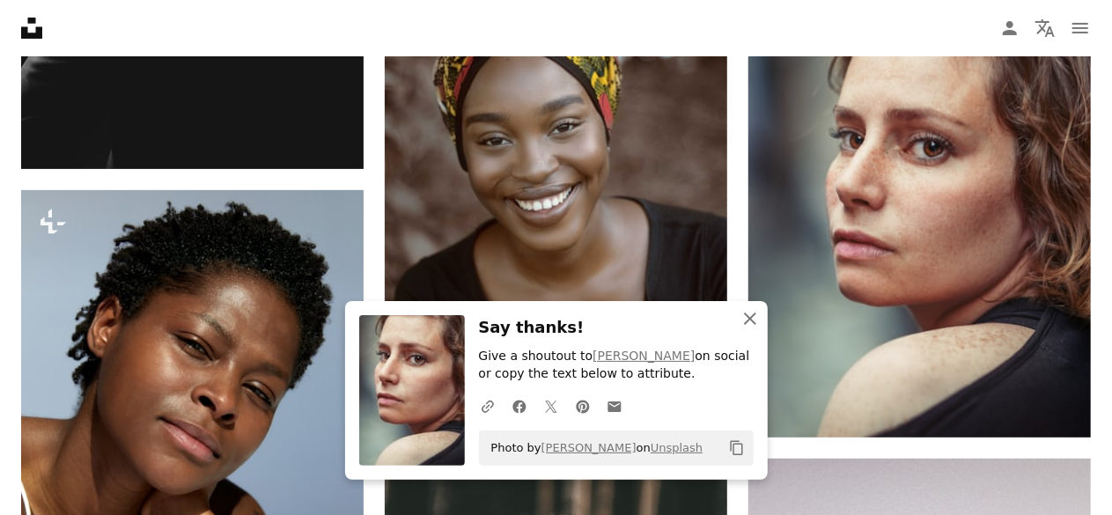
click at [758, 325] on icon "An X shape" at bounding box center [749, 318] width 21 height 21
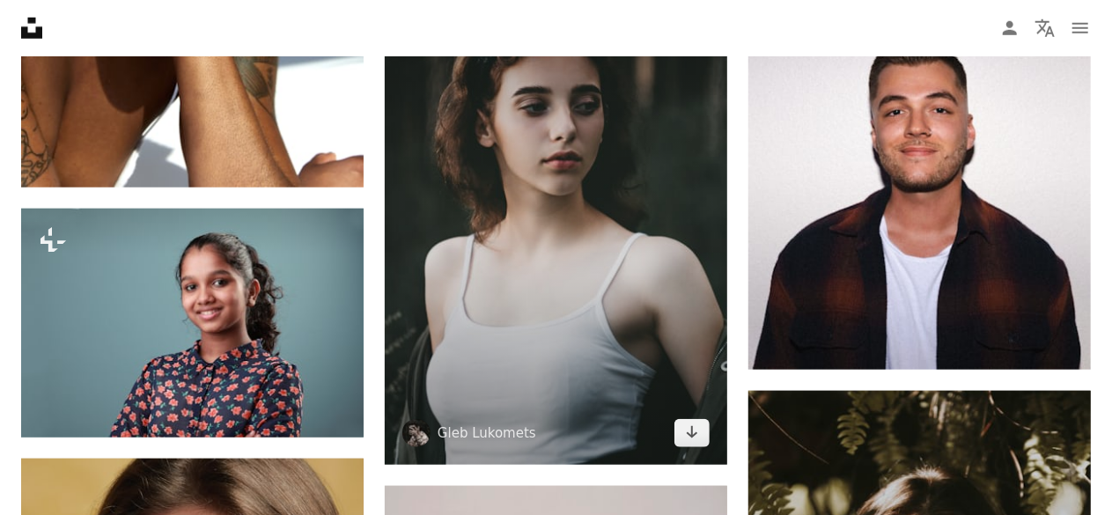
scroll to position [50902, 0]
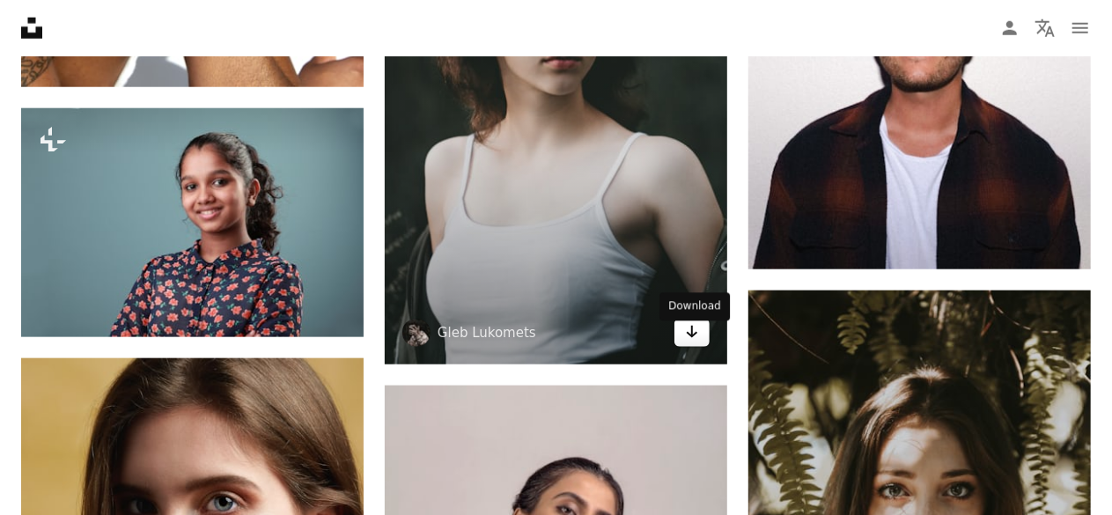
click at [687, 340] on icon "Arrow pointing down" at bounding box center [692, 331] width 14 height 21
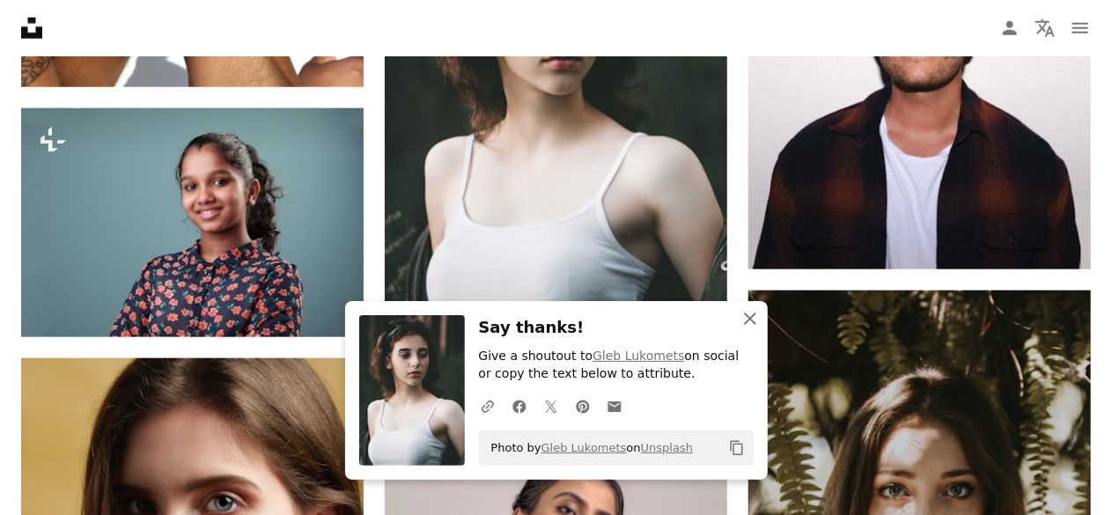
click at [757, 316] on icon "An X shape" at bounding box center [749, 318] width 21 height 21
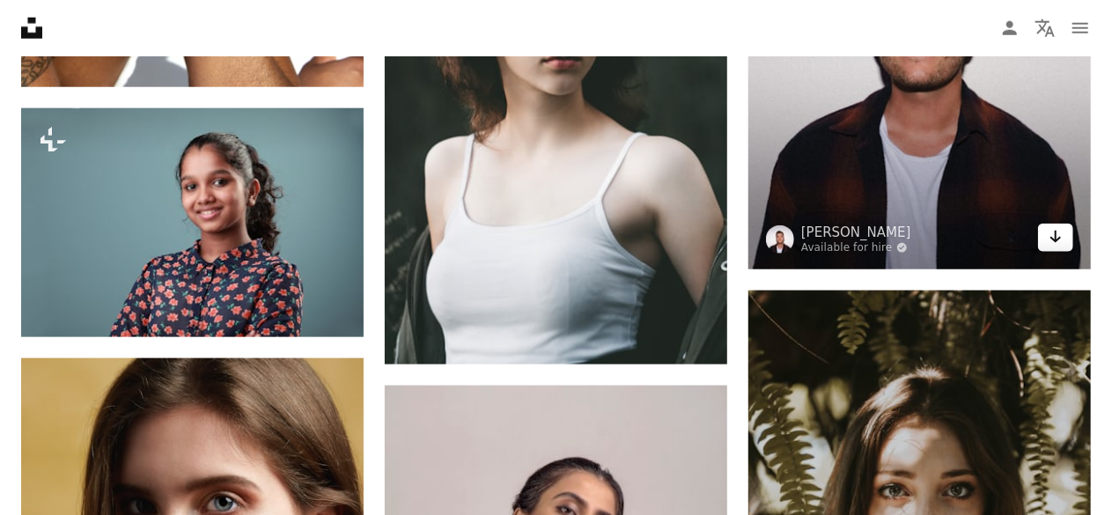
click at [1056, 243] on icon "Download" at bounding box center [1055, 237] width 11 height 12
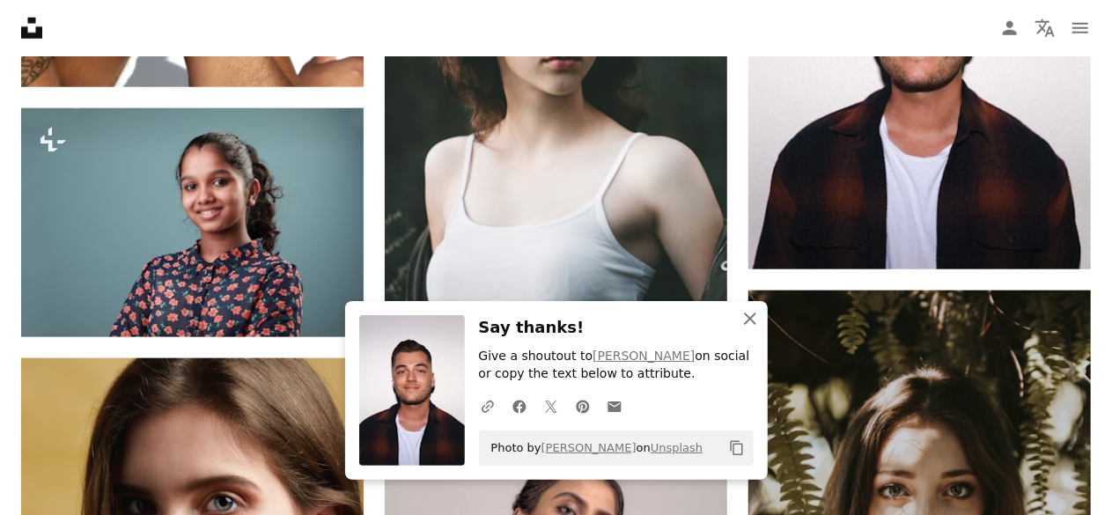
click at [748, 318] on icon "button" at bounding box center [750, 319] width 12 height 12
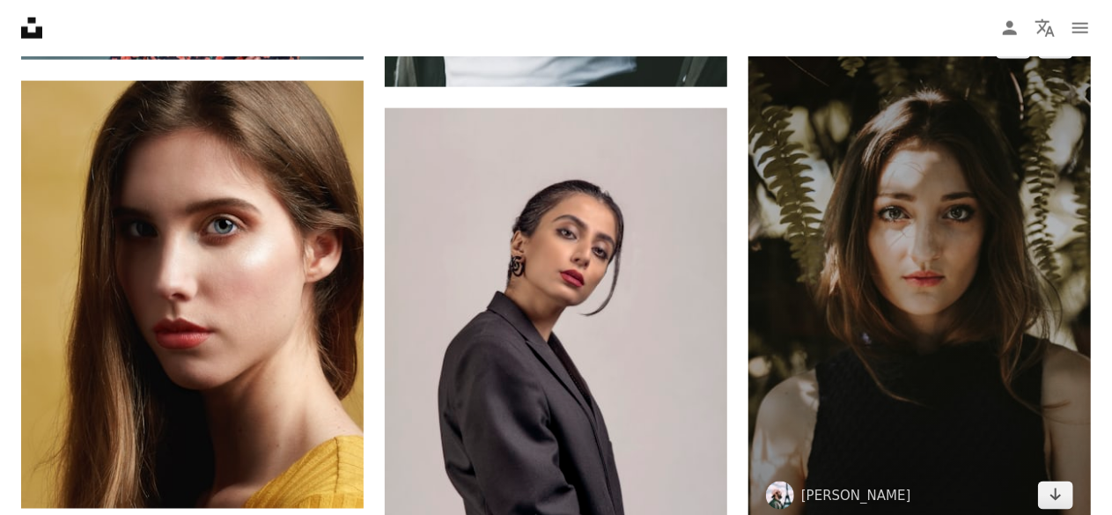
scroll to position [51254, 0]
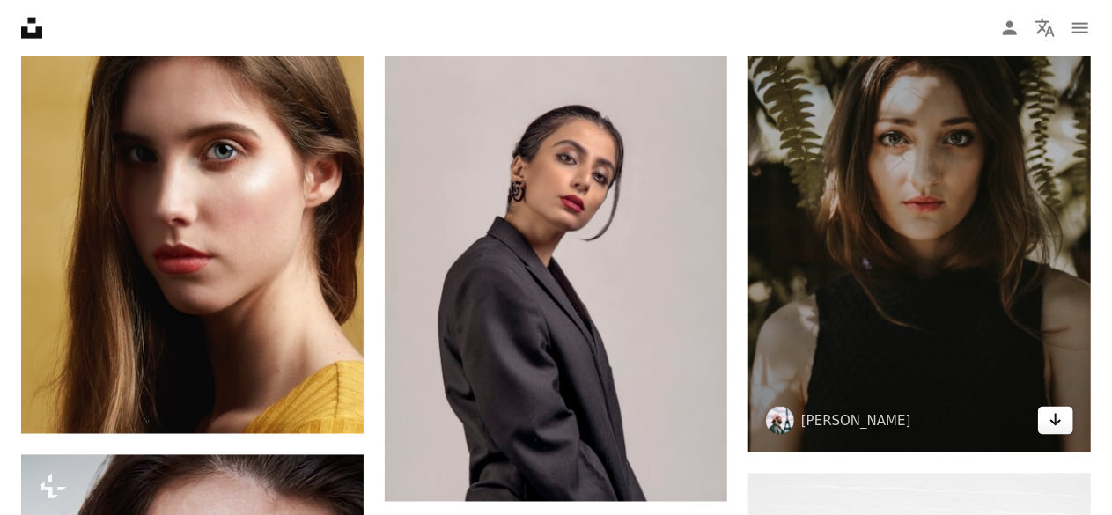
click at [1053, 419] on icon "Arrow pointing down" at bounding box center [1056, 419] width 14 height 21
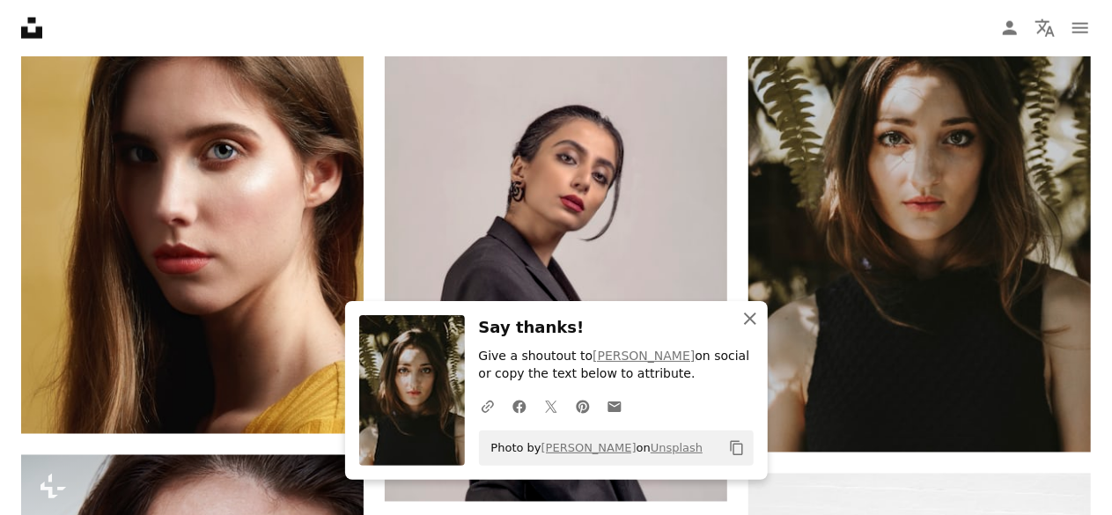
click at [753, 323] on icon "button" at bounding box center [750, 319] width 12 height 12
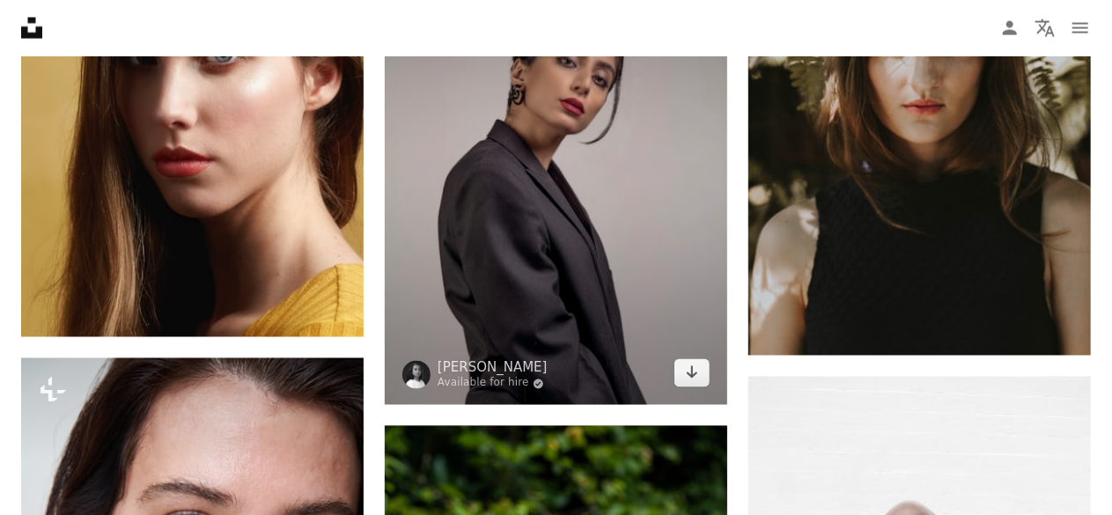
scroll to position [51430, 0]
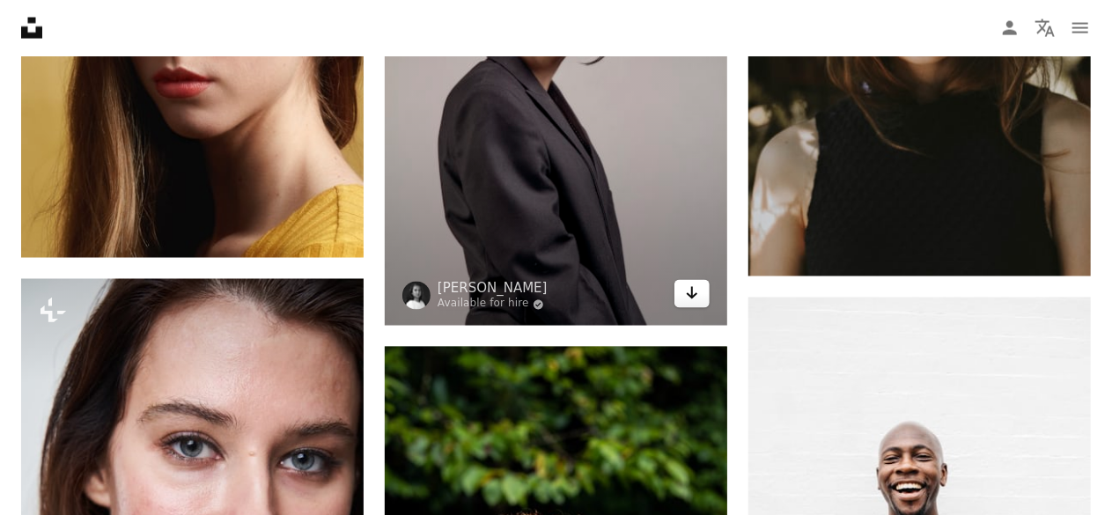
click at [689, 299] on icon "Download" at bounding box center [692, 293] width 11 height 12
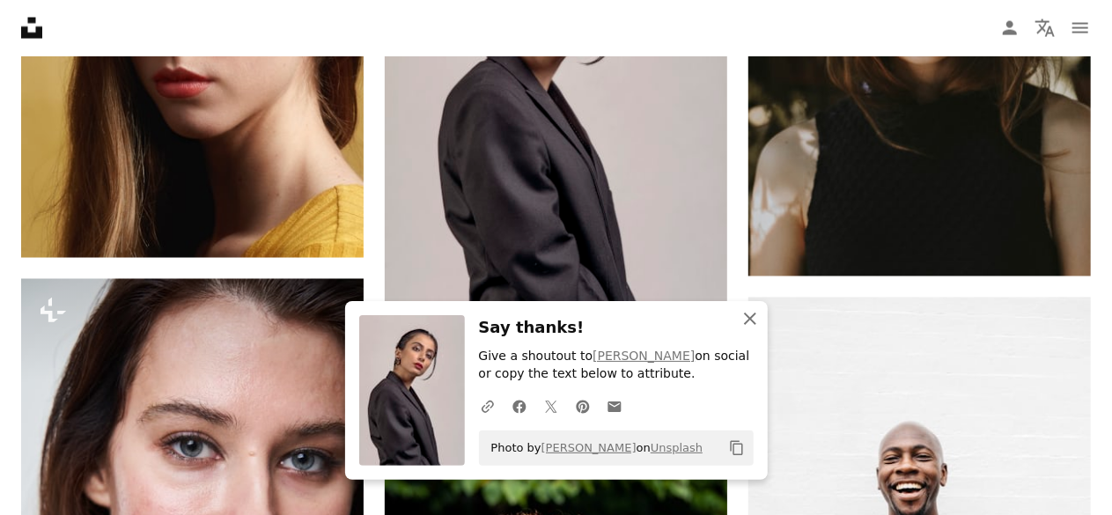
click at [754, 311] on icon "An X shape" at bounding box center [749, 318] width 21 height 21
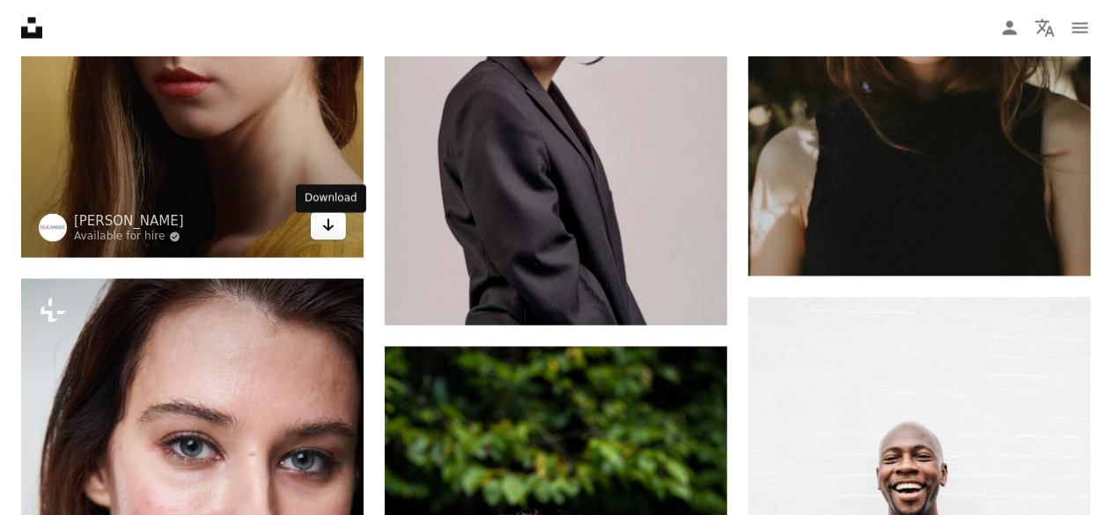
click at [325, 236] on icon "Arrow pointing down" at bounding box center [328, 225] width 14 height 21
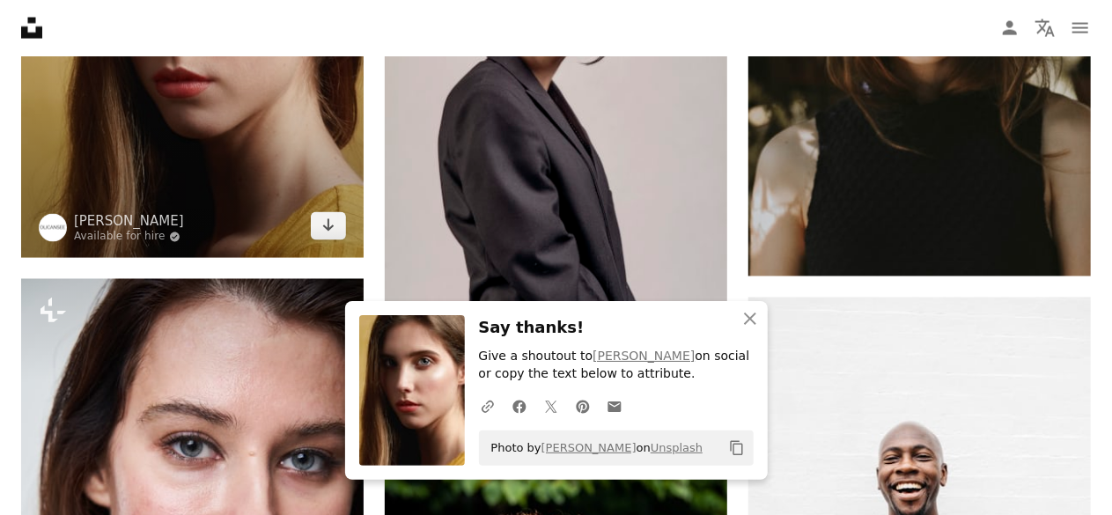
scroll to position [51695, 0]
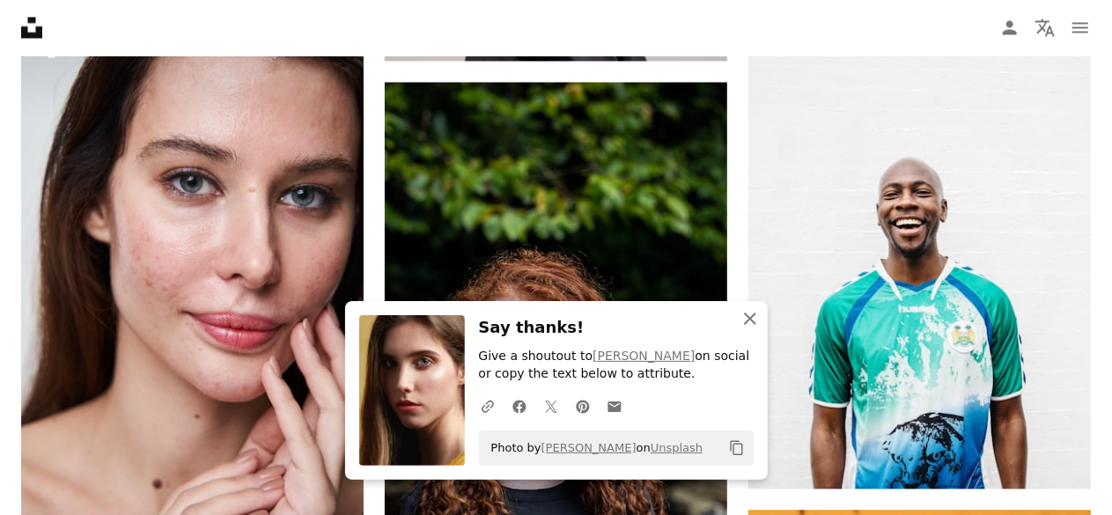
click at [751, 320] on icon "button" at bounding box center [750, 319] width 12 height 12
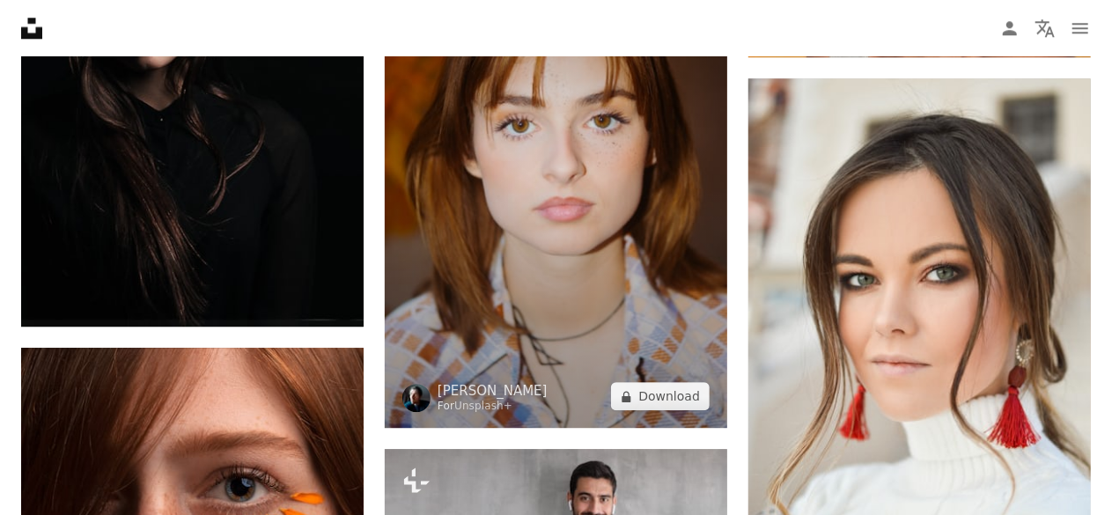
scroll to position [52399, 0]
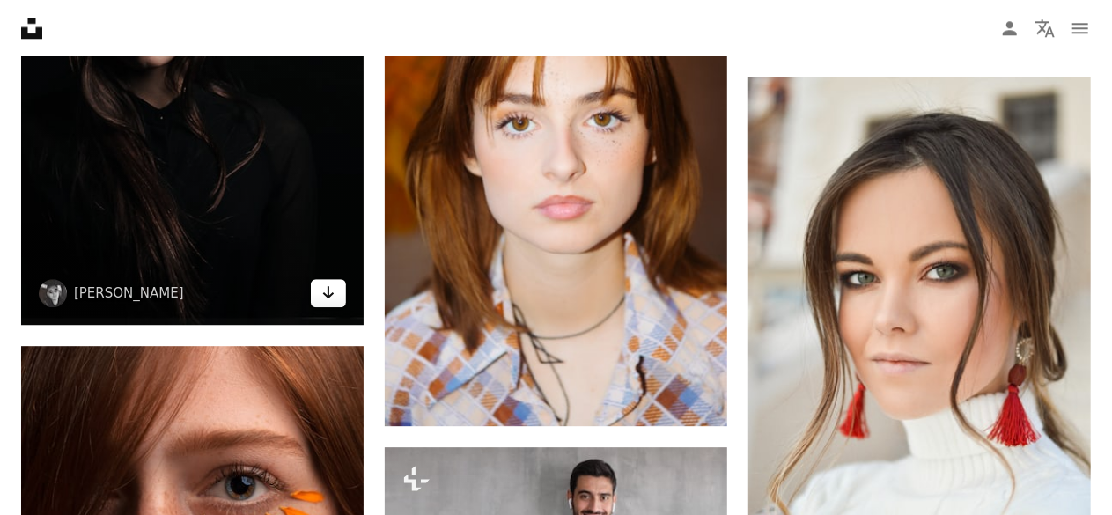
click at [334, 300] on icon "Arrow pointing down" at bounding box center [328, 292] width 14 height 21
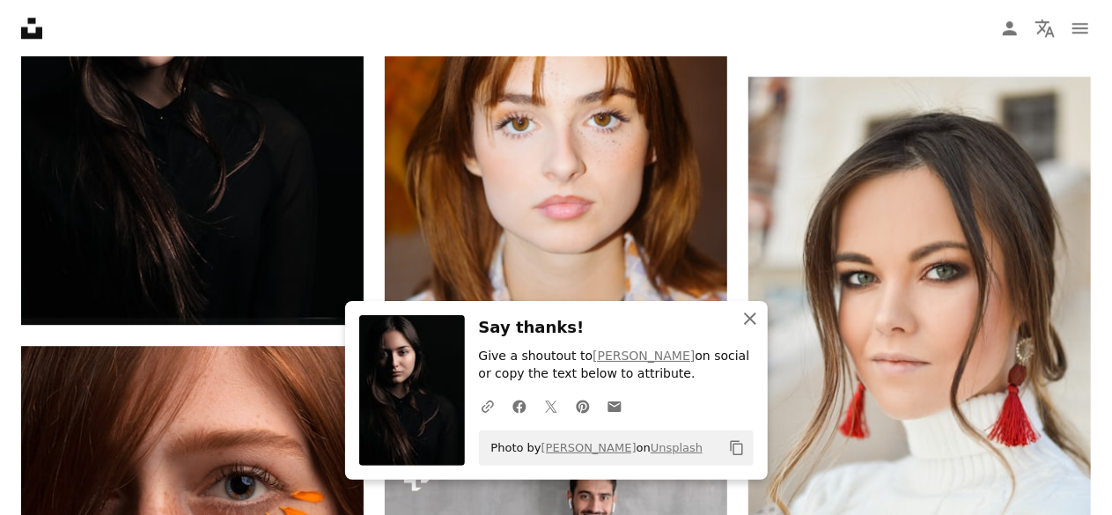
click at [749, 313] on icon "An X shape" at bounding box center [749, 318] width 21 height 21
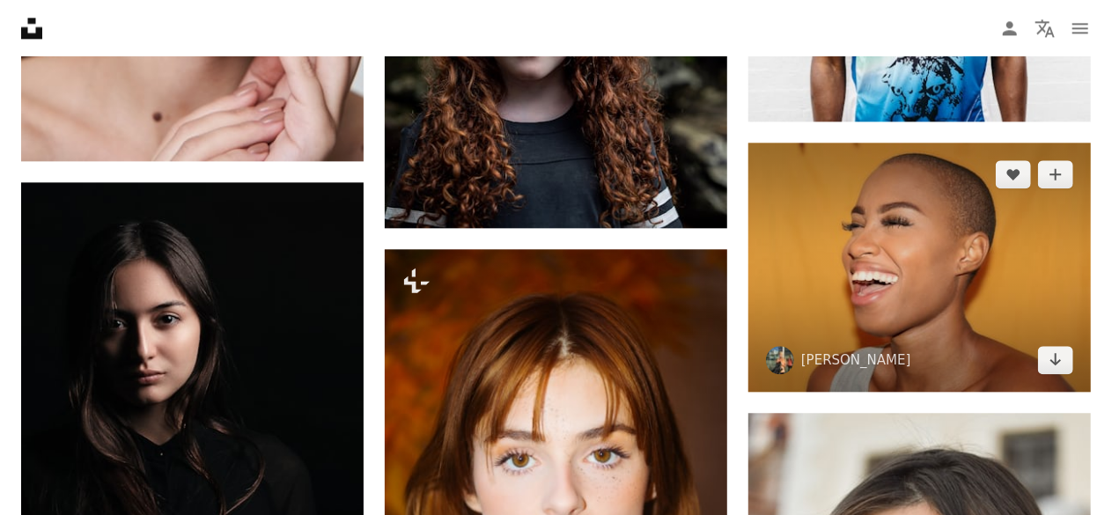
scroll to position [52047, 0]
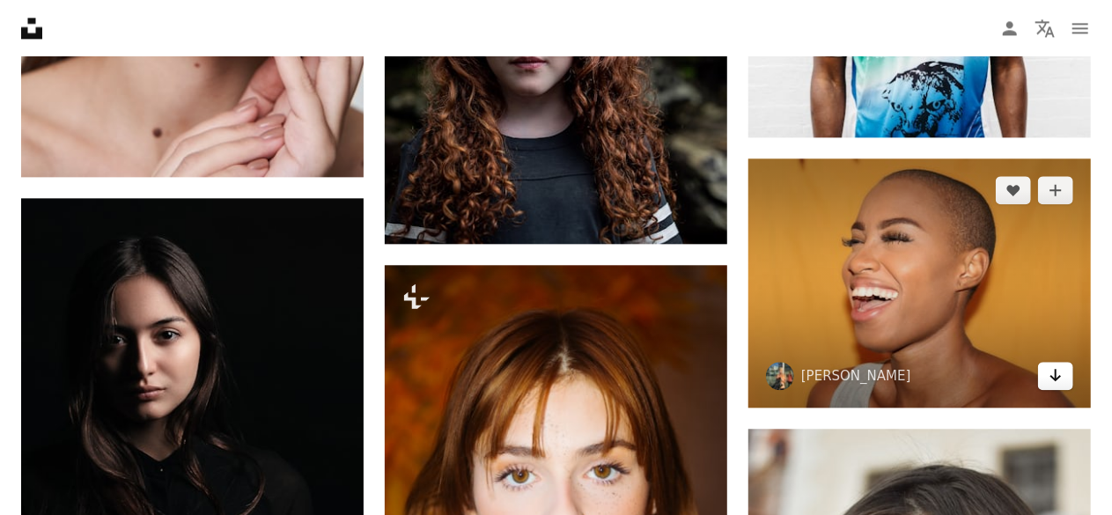
click at [1057, 385] on icon "Arrow pointing down" at bounding box center [1056, 374] width 14 height 21
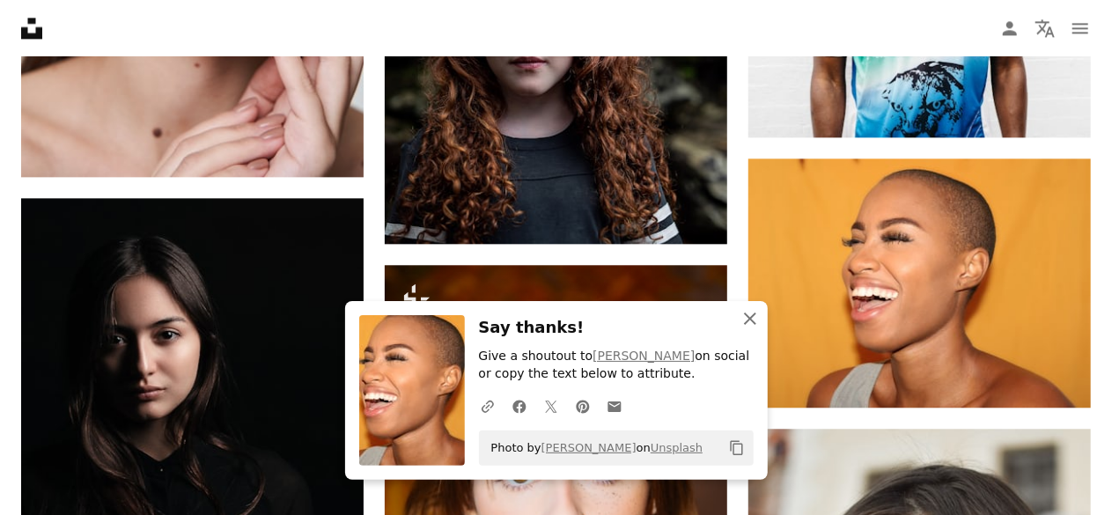
click at [751, 324] on icon "An X shape" at bounding box center [749, 318] width 21 height 21
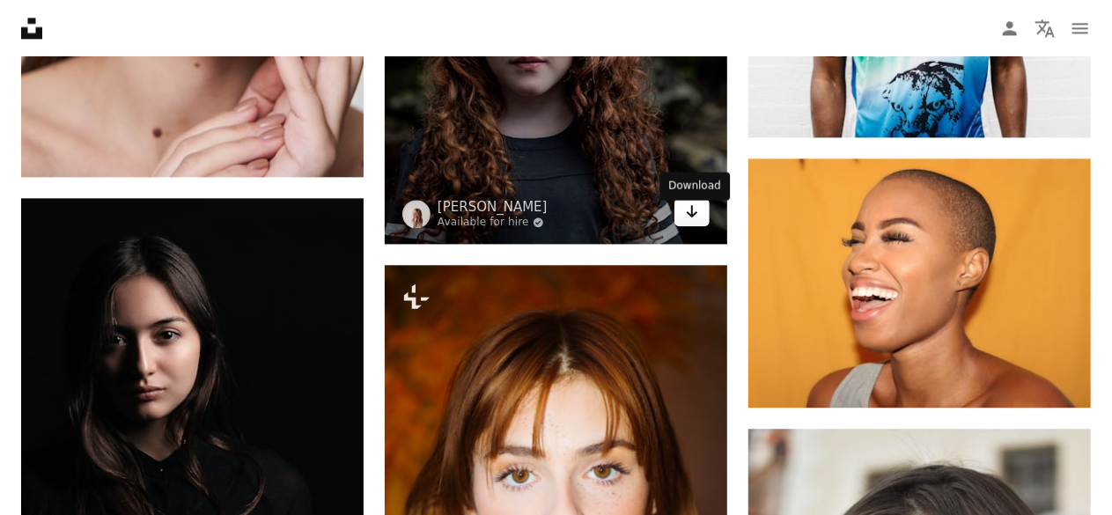
click at [680, 223] on link "Arrow pointing down" at bounding box center [691, 212] width 35 height 28
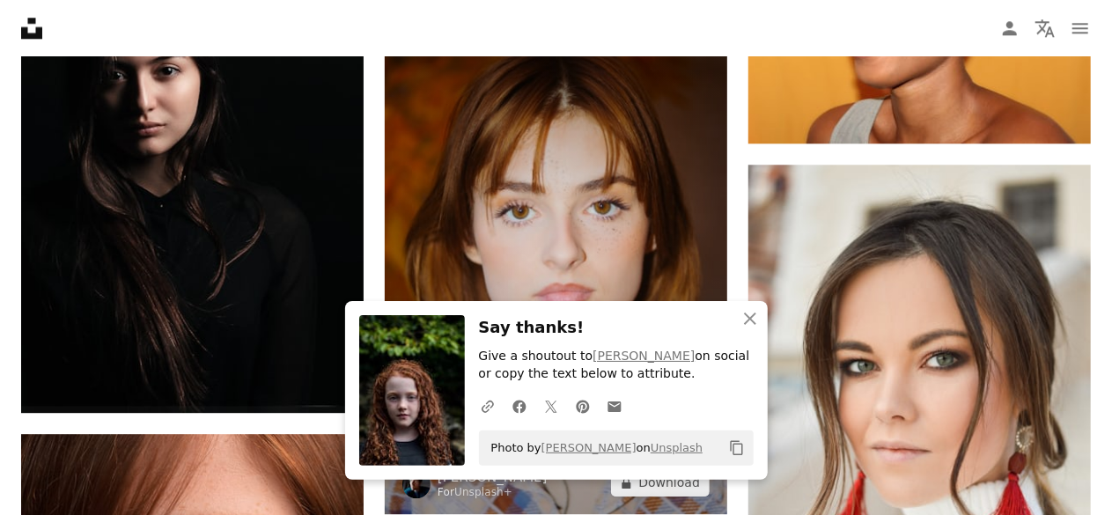
scroll to position [52311, 0]
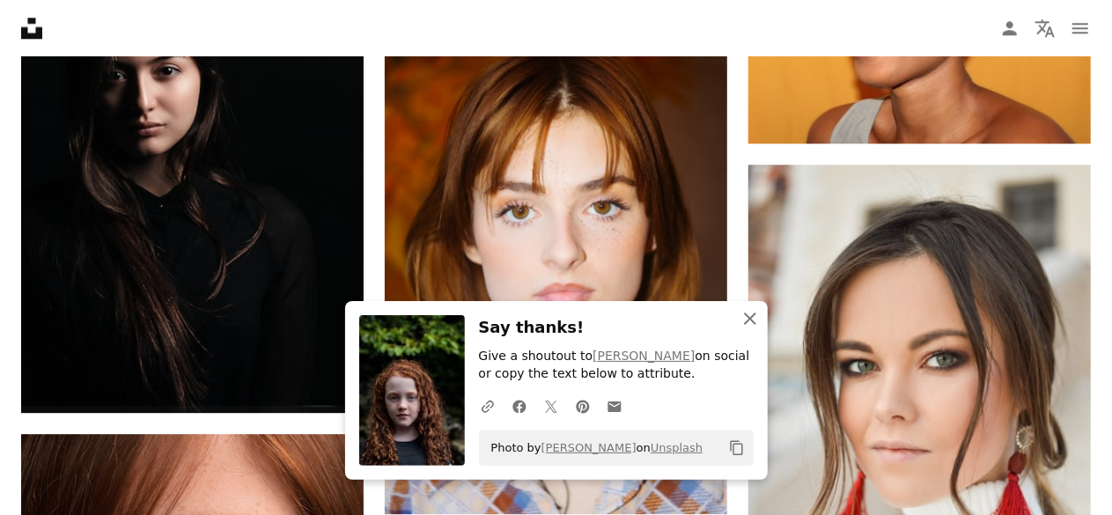
click at [754, 323] on icon "button" at bounding box center [750, 319] width 12 height 12
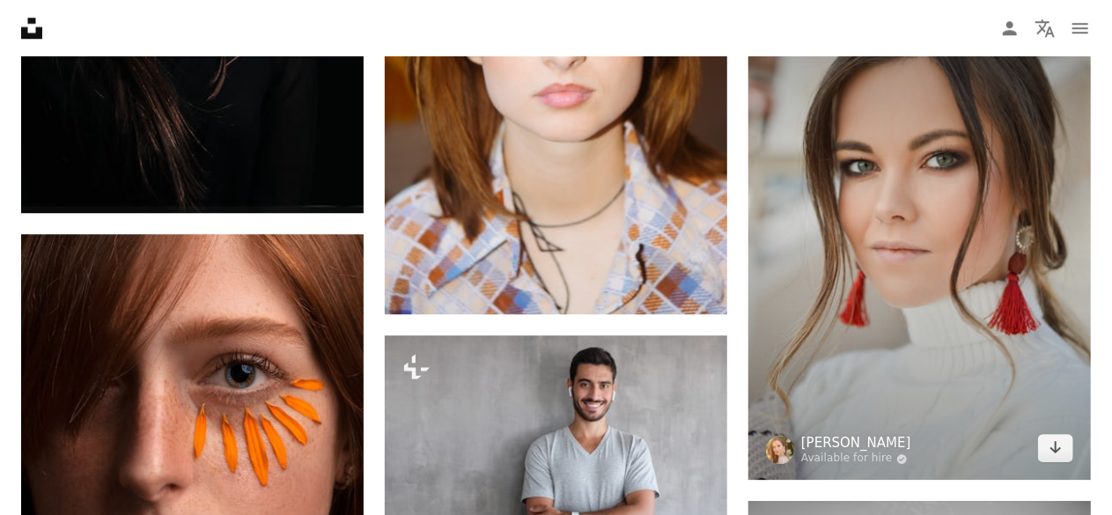
scroll to position [52663, 0]
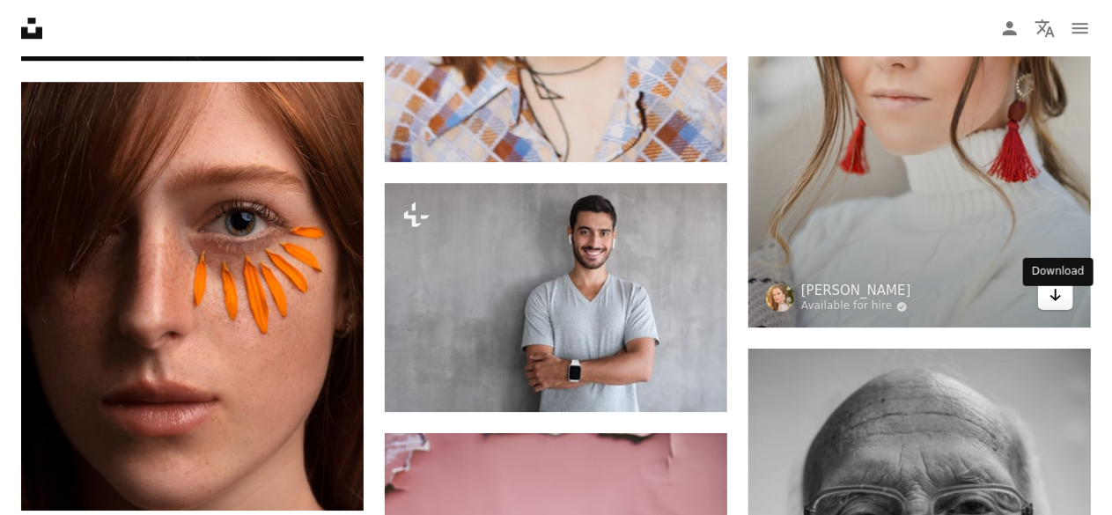
click at [1055, 304] on icon "Arrow pointing down" at bounding box center [1056, 294] width 14 height 21
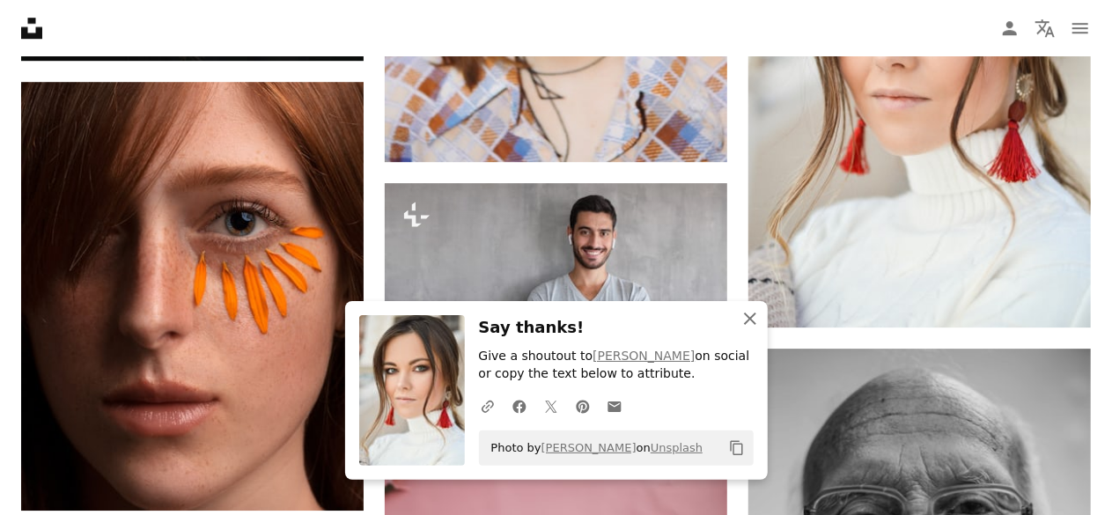
click at [754, 305] on button "An X shape Close" at bounding box center [749, 318] width 35 height 35
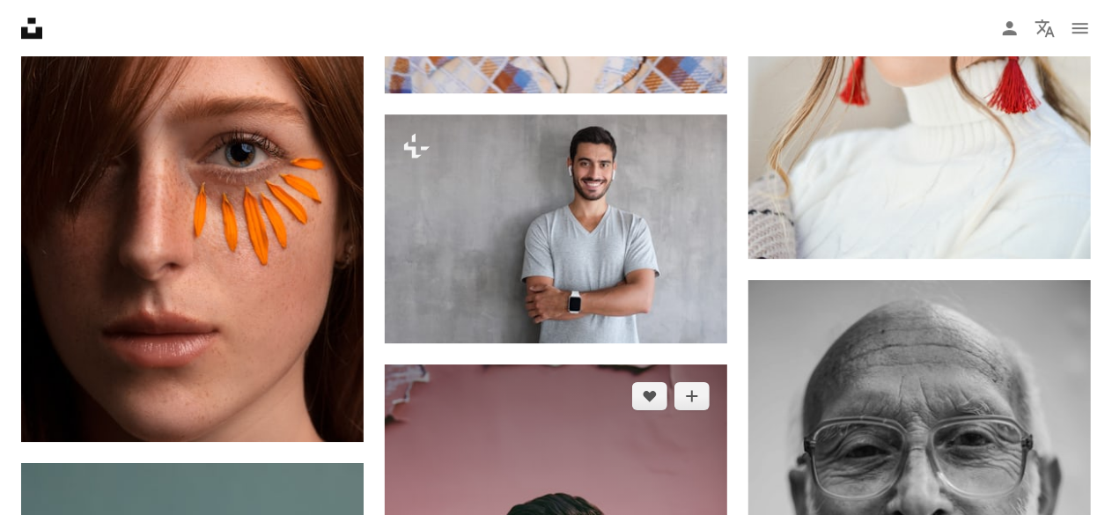
scroll to position [52839, 0]
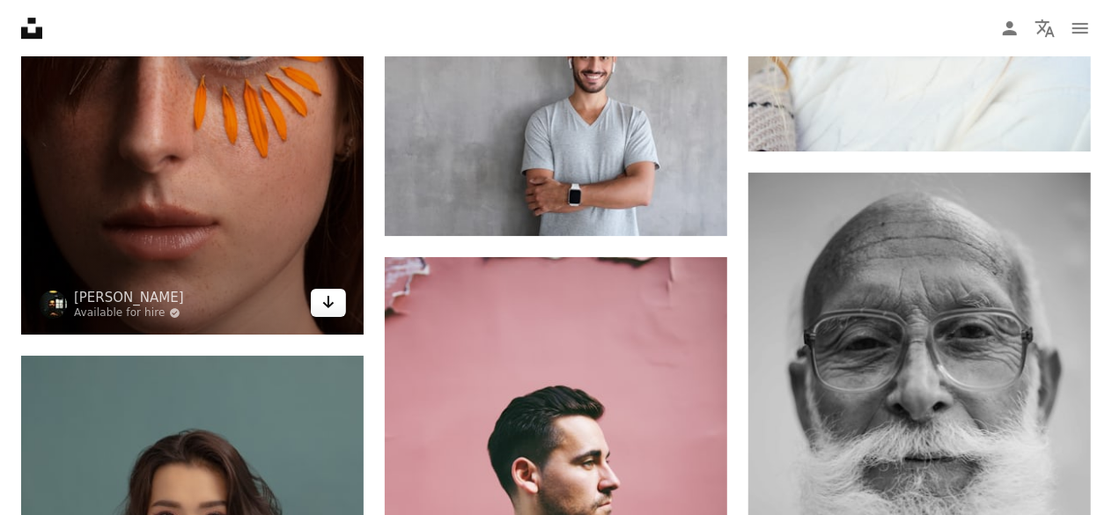
click at [327, 305] on icon "Arrow pointing down" at bounding box center [328, 301] width 14 height 21
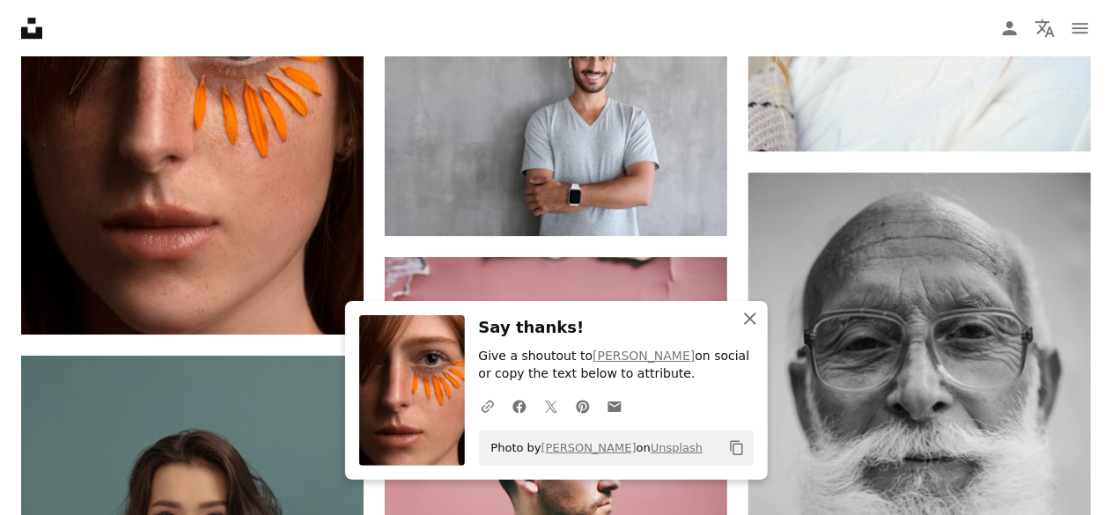
click at [753, 321] on icon "button" at bounding box center [750, 319] width 12 height 12
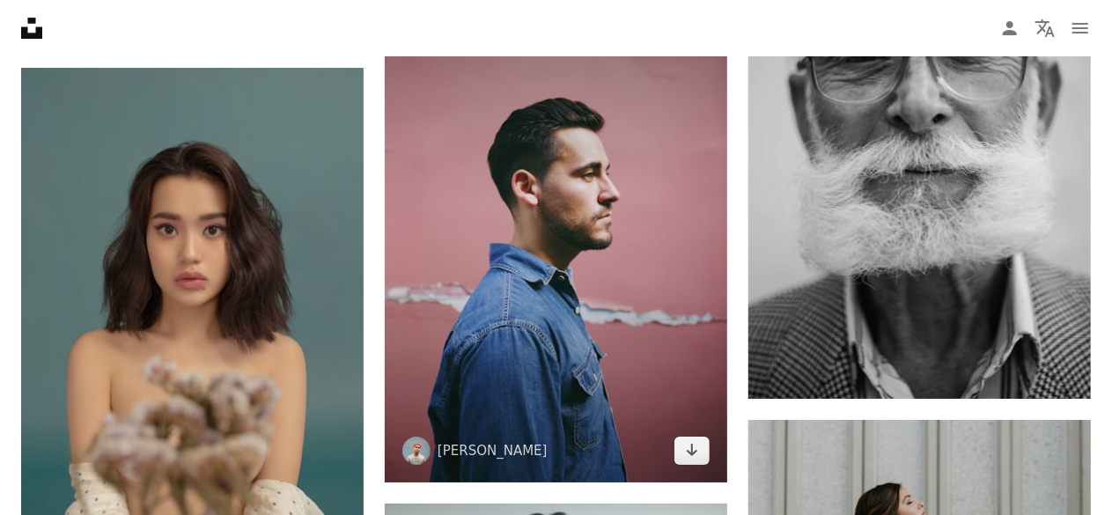
scroll to position [53191, 0]
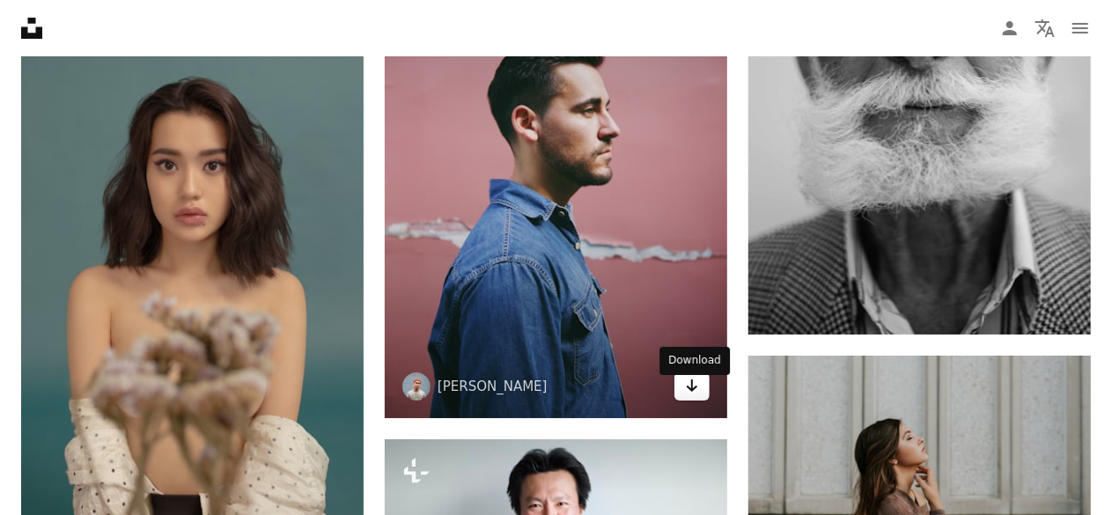
click at [690, 386] on icon "Arrow pointing down" at bounding box center [692, 385] width 14 height 21
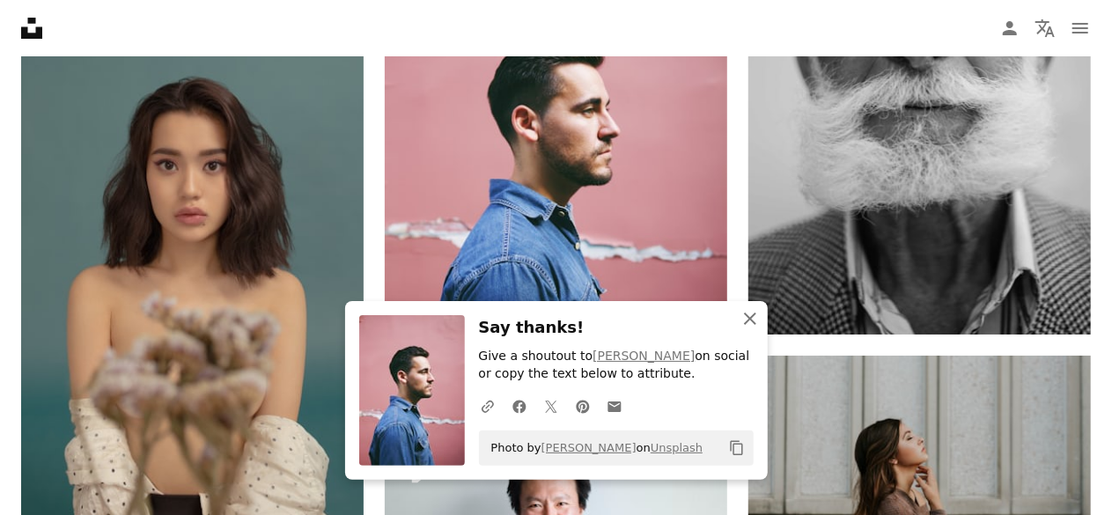
click at [739, 316] on icon "An X shape" at bounding box center [749, 318] width 21 height 21
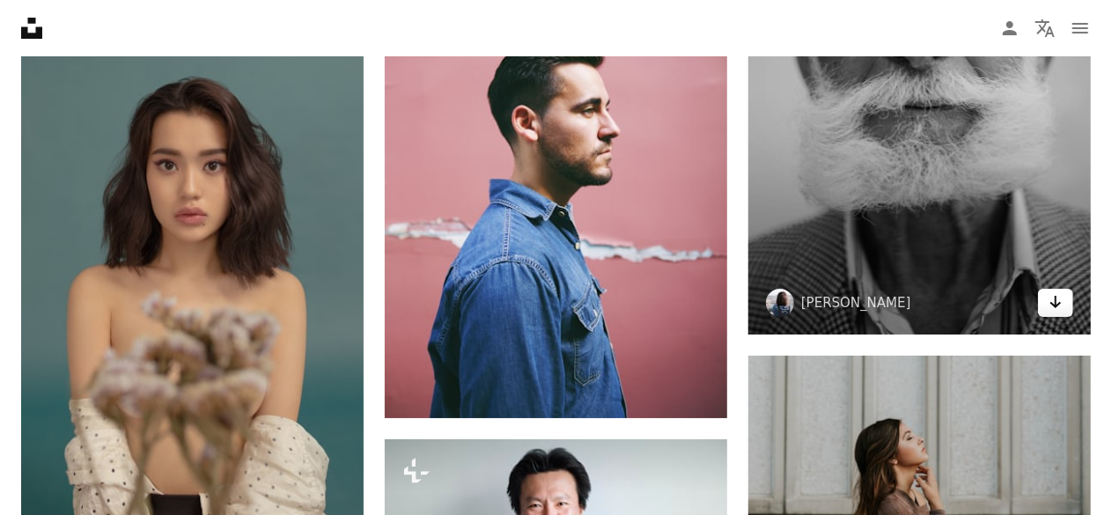
click at [1049, 313] on icon "Arrow pointing down" at bounding box center [1056, 301] width 14 height 21
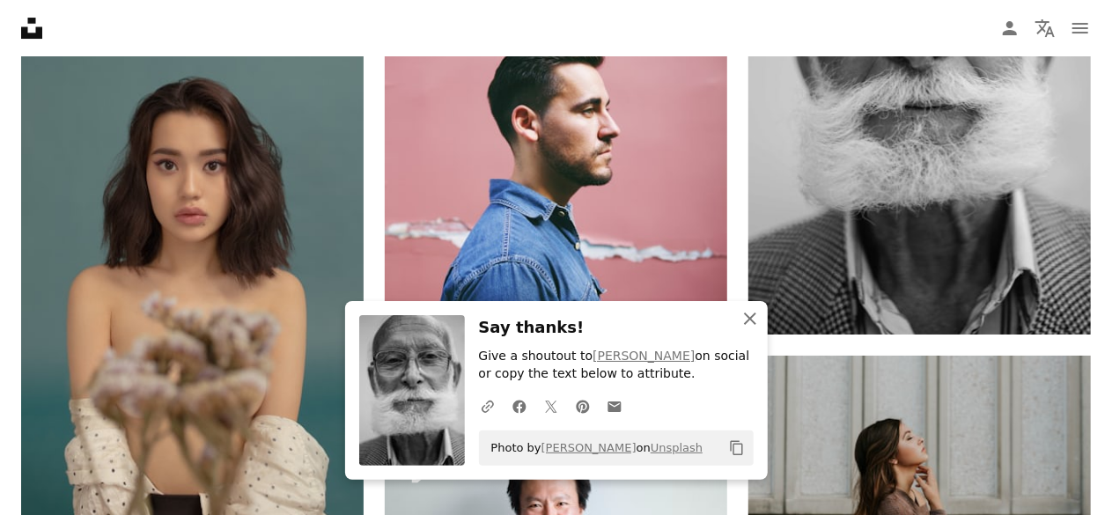
click at [759, 314] on icon "An X shape" at bounding box center [749, 318] width 21 height 21
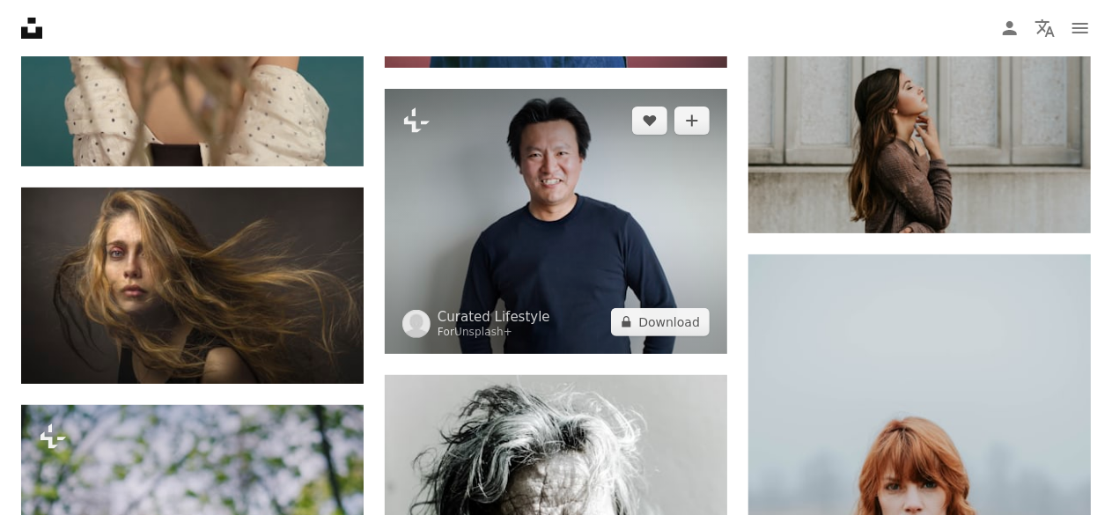
scroll to position [53543, 0]
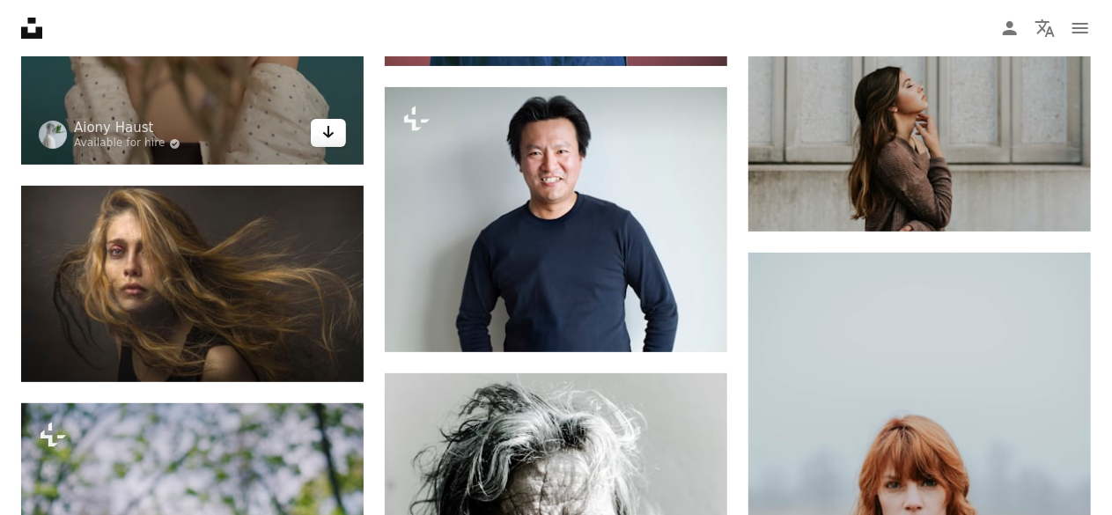
click at [331, 136] on icon "Arrow pointing down" at bounding box center [328, 131] width 14 height 21
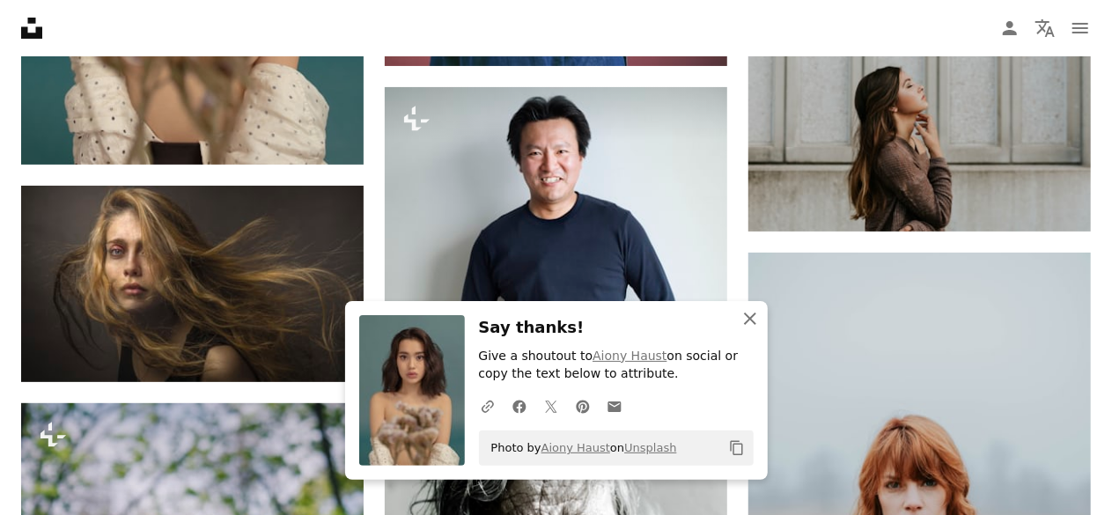
click at [756, 316] on icon "An X shape" at bounding box center [749, 318] width 21 height 21
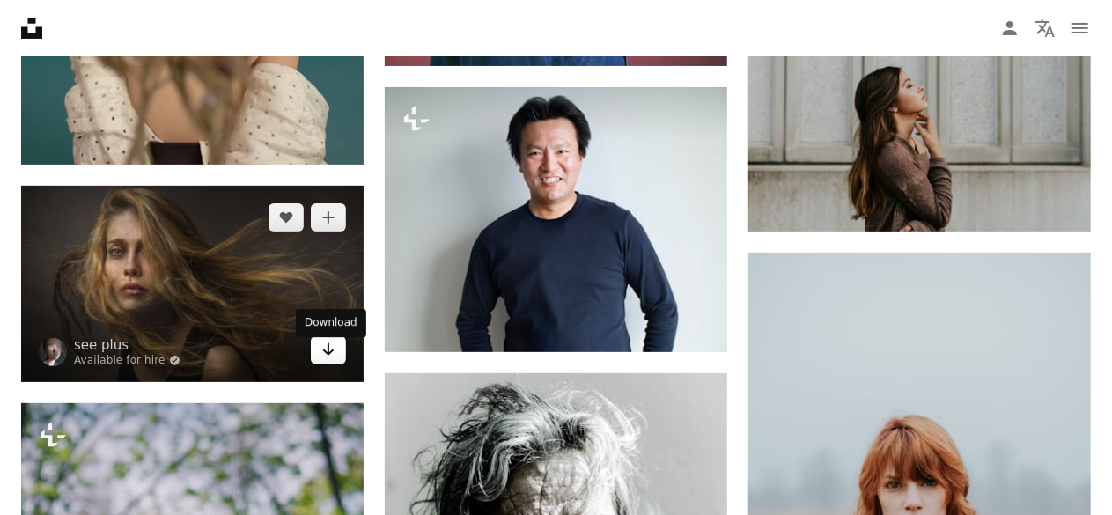
click at [335, 354] on link "Arrow pointing down" at bounding box center [328, 350] width 35 height 28
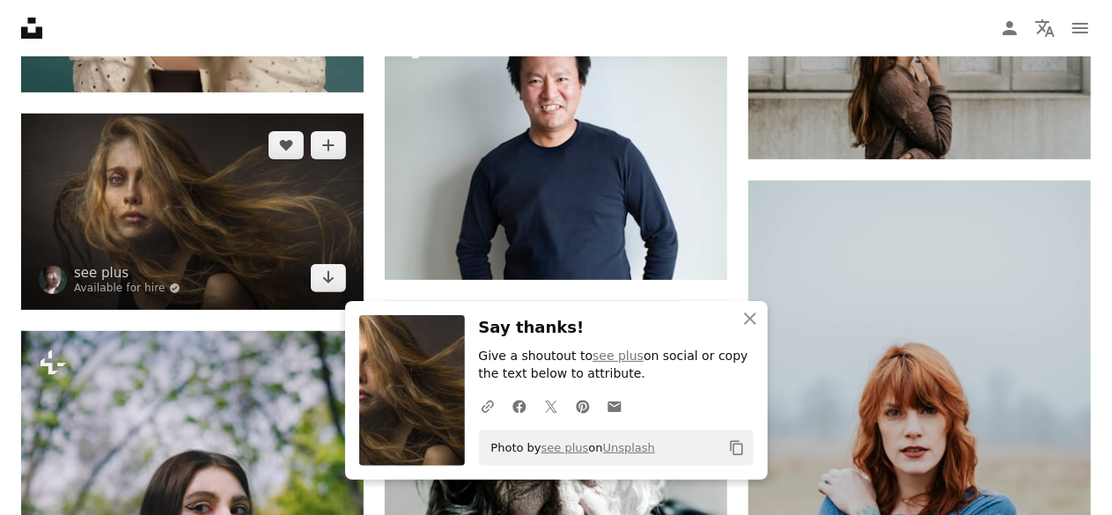
scroll to position [53719, 0]
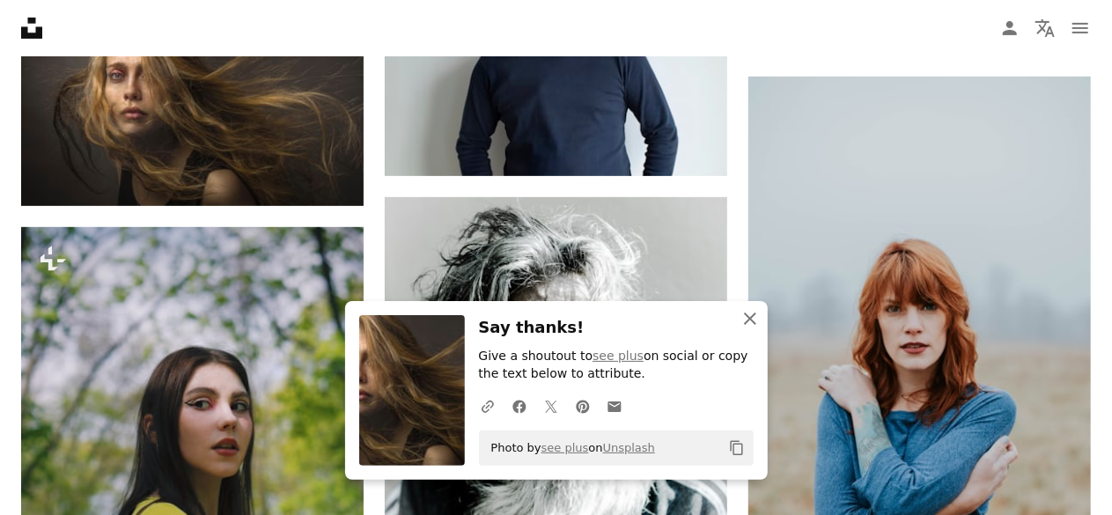
click at [754, 316] on icon "button" at bounding box center [750, 319] width 12 height 12
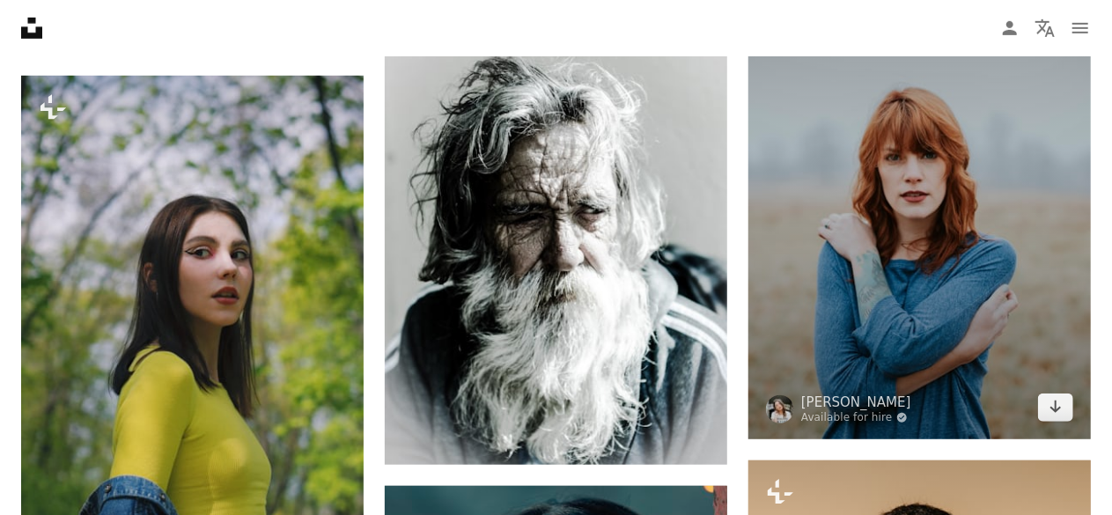
scroll to position [53895, 0]
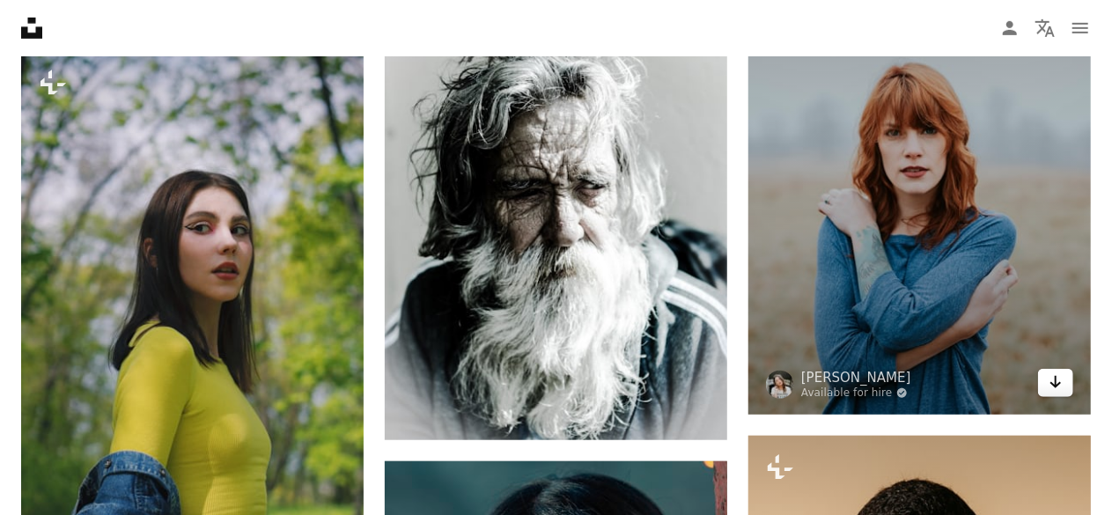
click at [1059, 388] on icon "Arrow pointing down" at bounding box center [1056, 382] width 14 height 21
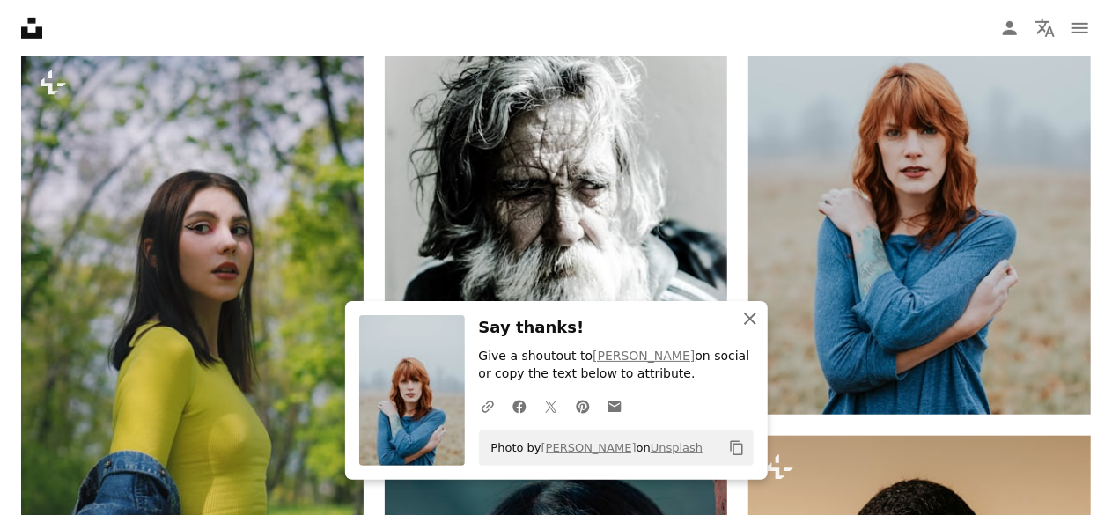
click at [754, 323] on icon "button" at bounding box center [750, 319] width 12 height 12
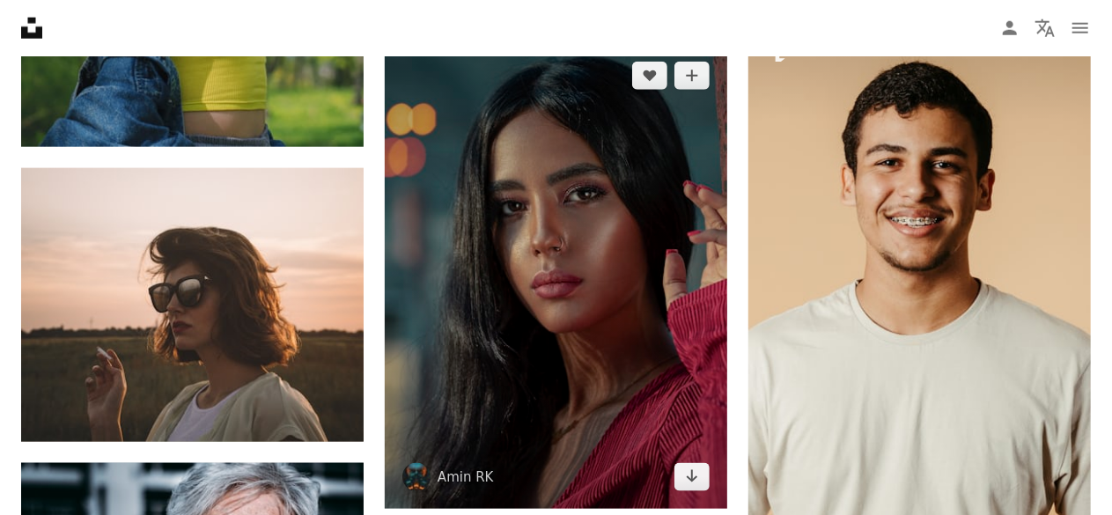
scroll to position [54424, 0]
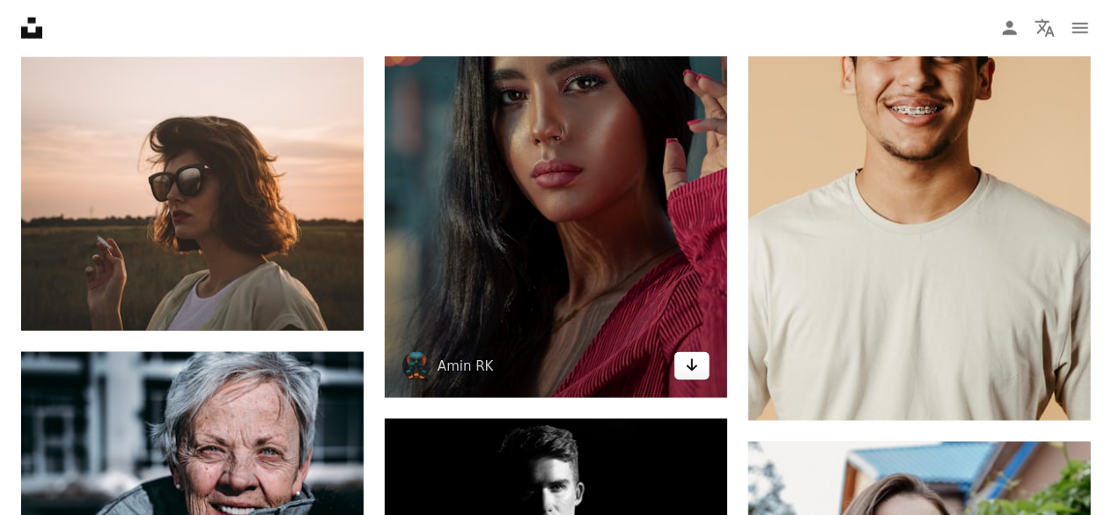
click at [692, 367] on icon "Download" at bounding box center [692, 365] width 11 height 12
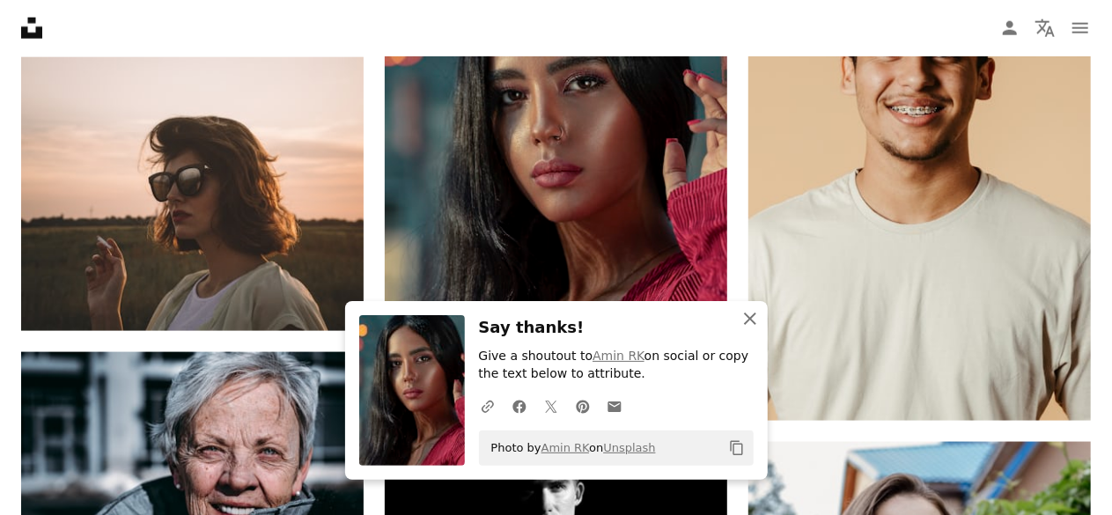
click at [750, 309] on icon "An X shape" at bounding box center [749, 318] width 21 height 21
click at [745, 320] on icon "An X shape" at bounding box center [749, 318] width 21 height 21
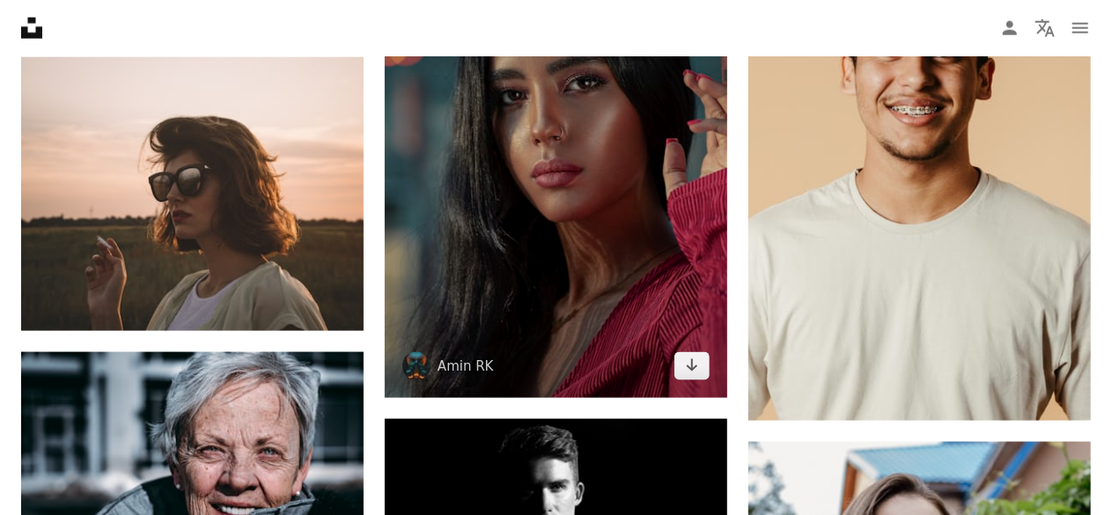
scroll to position [54424, 0]
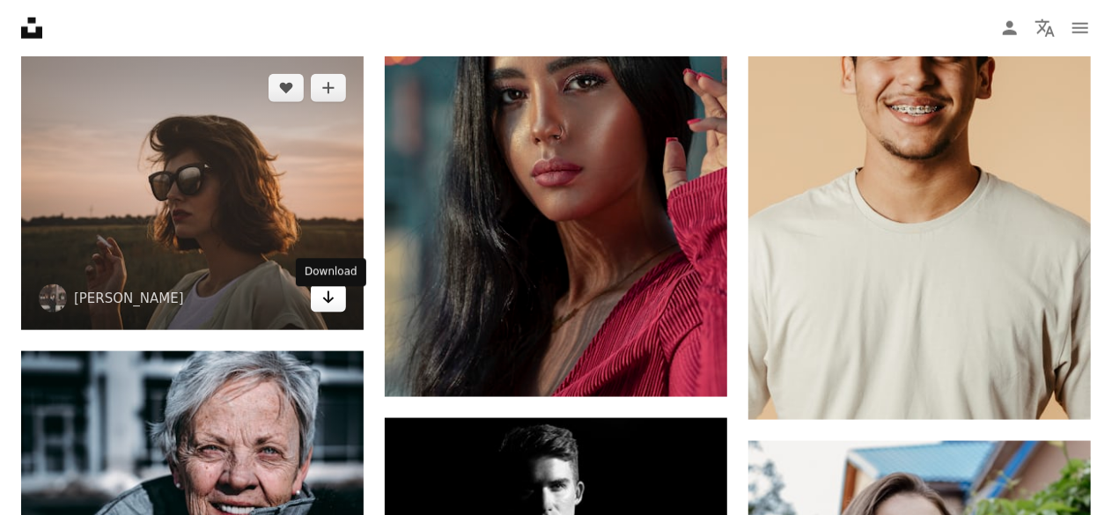
click at [327, 304] on icon "Download" at bounding box center [328, 297] width 11 height 12
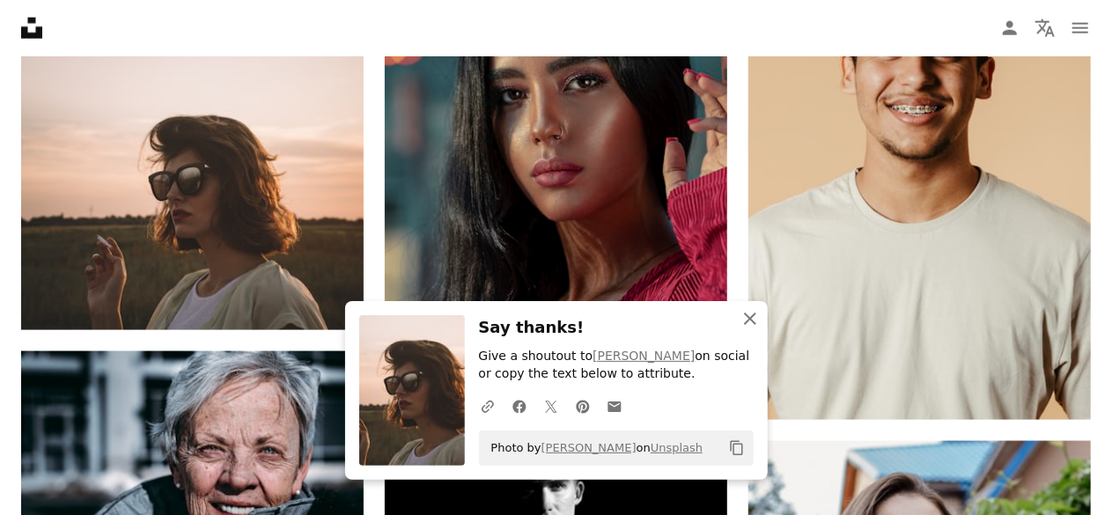
click at [752, 321] on icon "button" at bounding box center [750, 319] width 12 height 12
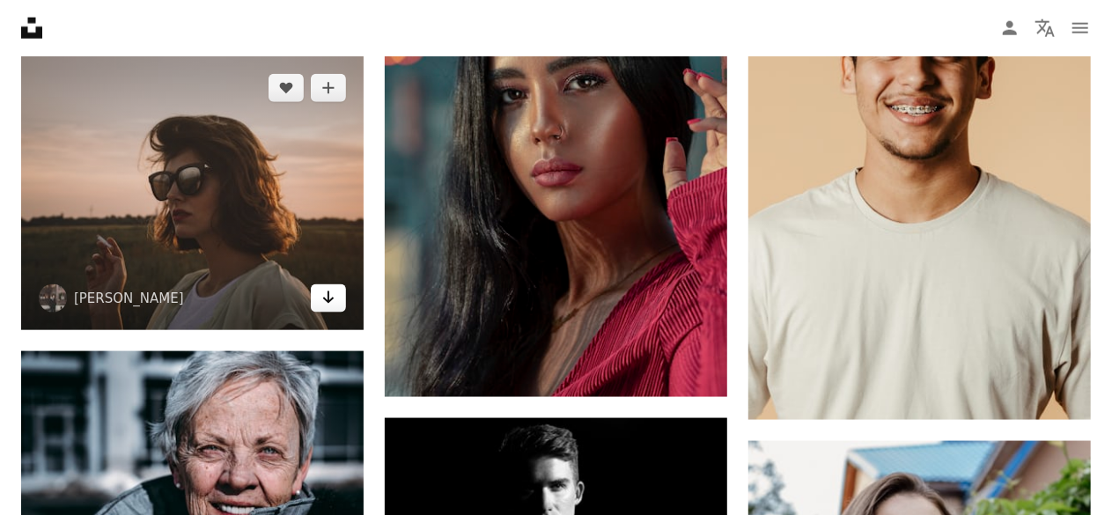
click at [333, 304] on icon "Download" at bounding box center [328, 297] width 11 height 12
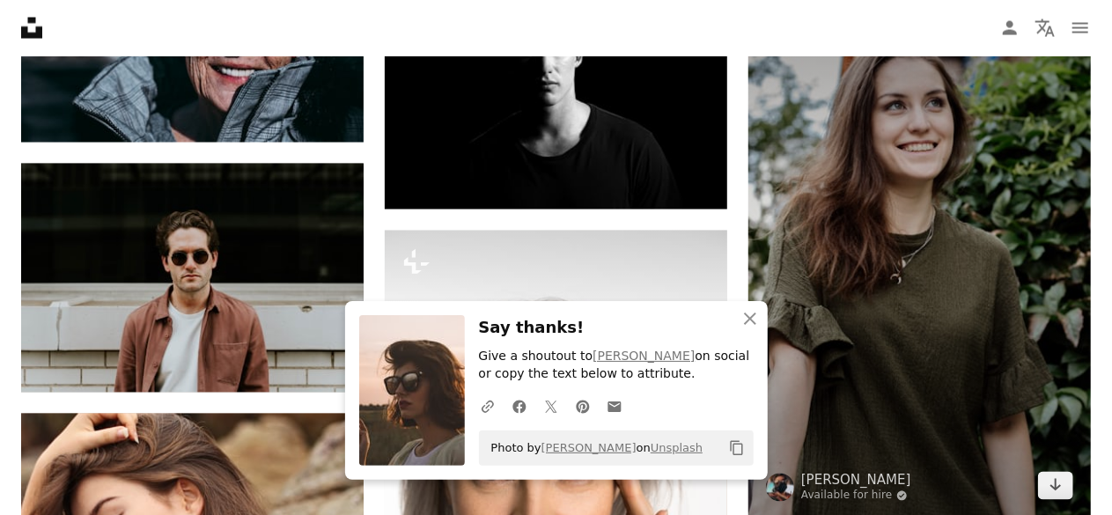
scroll to position [54865, 0]
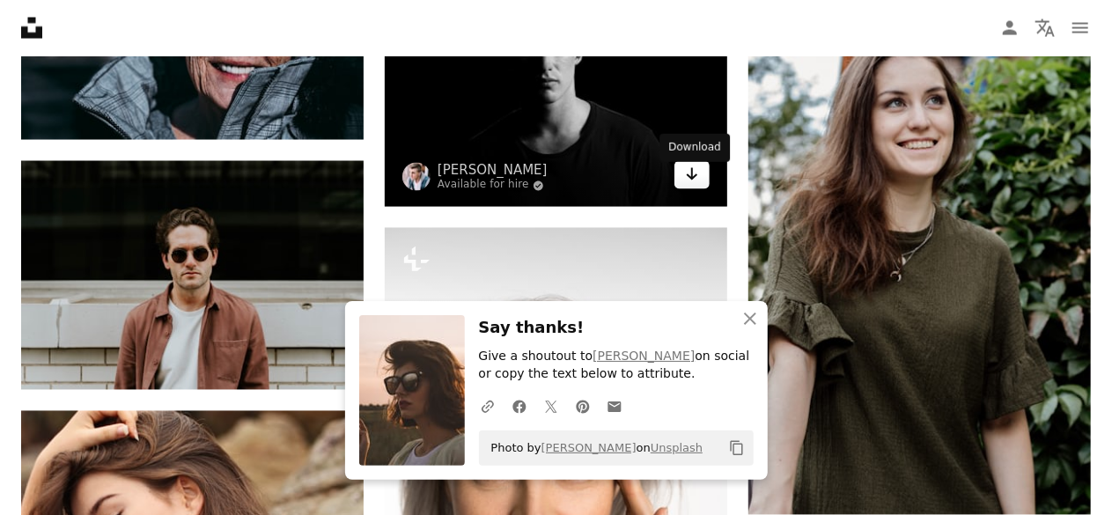
click at [700, 180] on link "Arrow pointing down" at bounding box center [691, 175] width 35 height 28
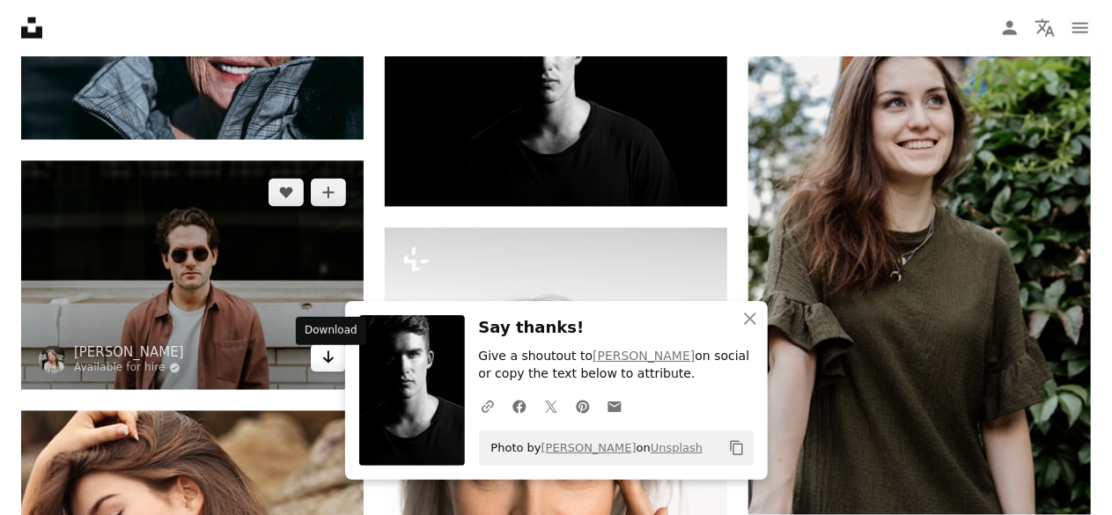
click at [330, 358] on icon "Arrow pointing down" at bounding box center [328, 357] width 14 height 21
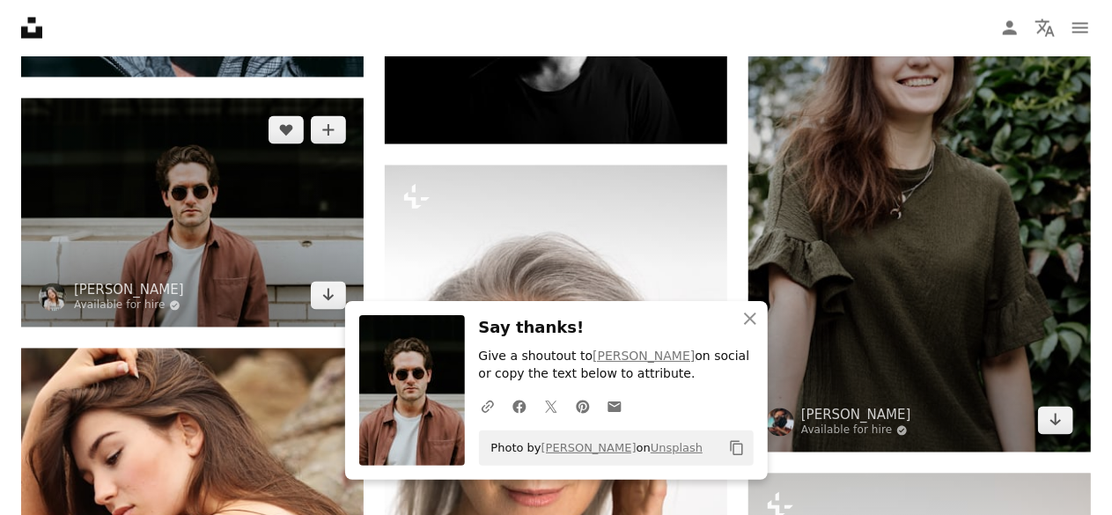
scroll to position [54953, 0]
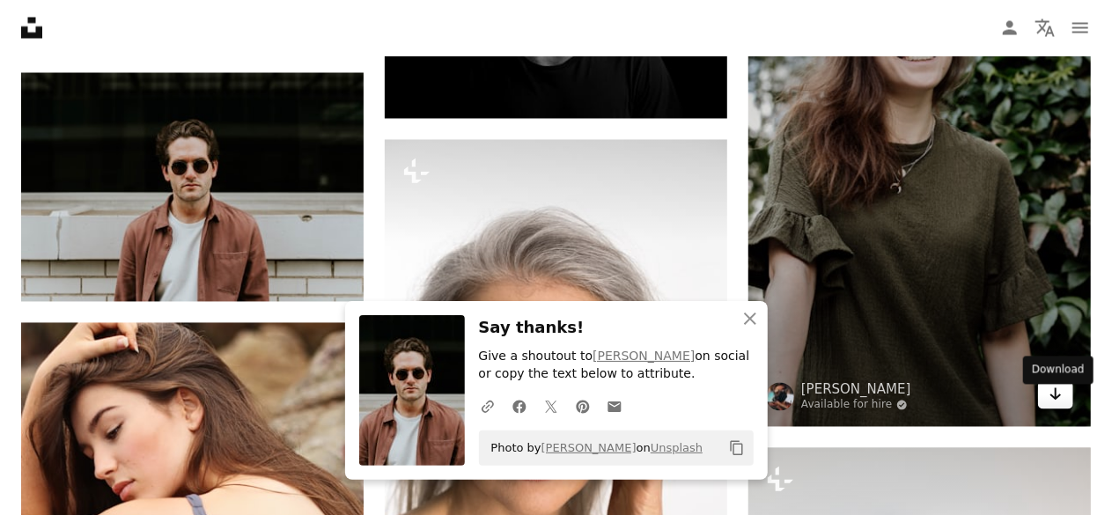
click at [1058, 401] on icon "Download" at bounding box center [1055, 394] width 11 height 12
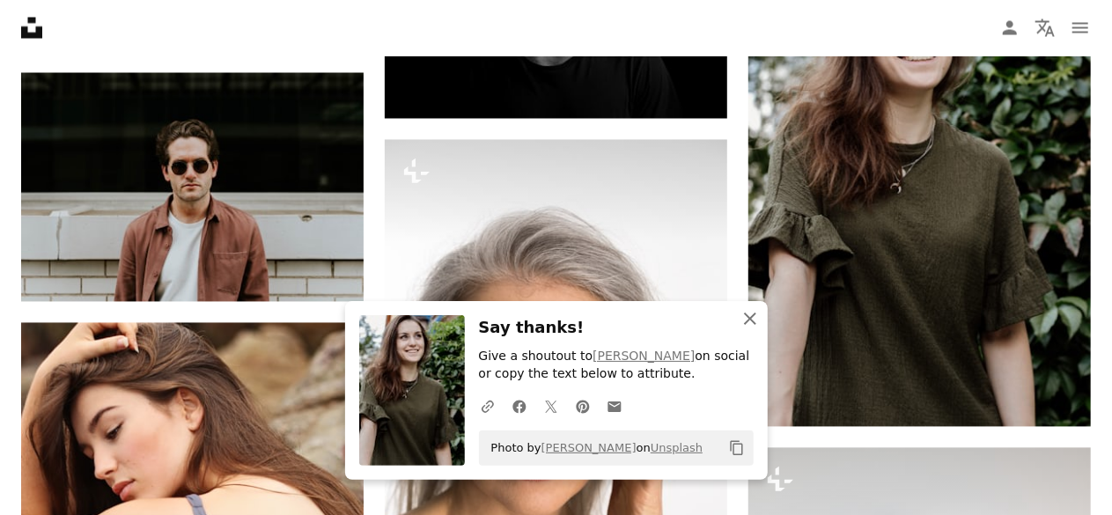
click at [753, 323] on icon "button" at bounding box center [750, 319] width 12 height 12
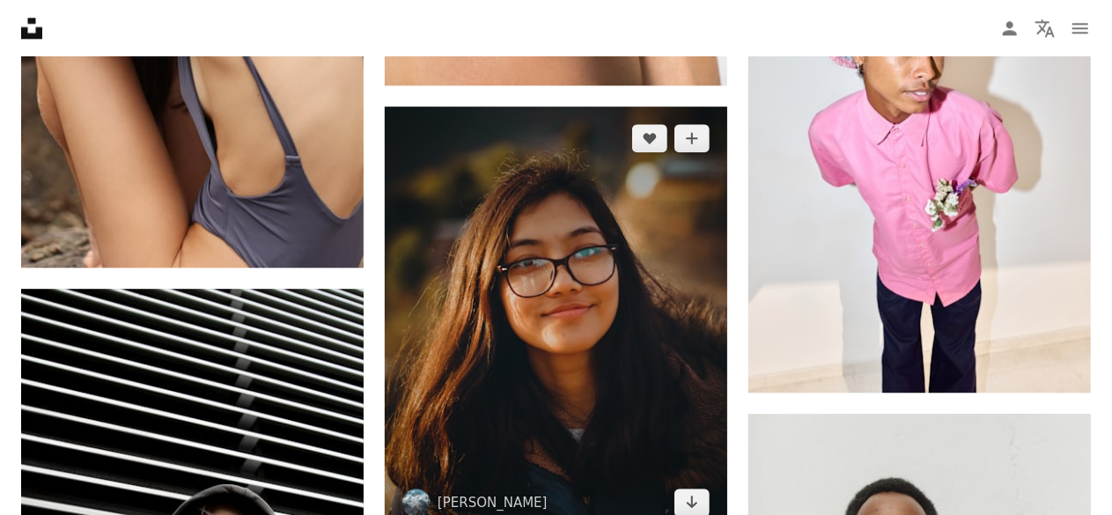
scroll to position [55657, 0]
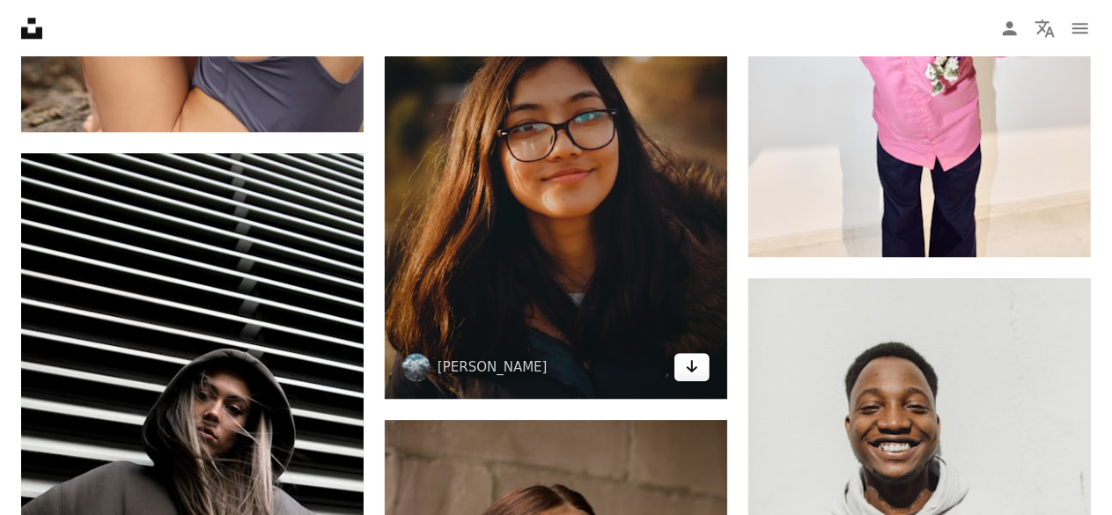
click at [695, 377] on icon "Arrow pointing down" at bounding box center [692, 366] width 14 height 21
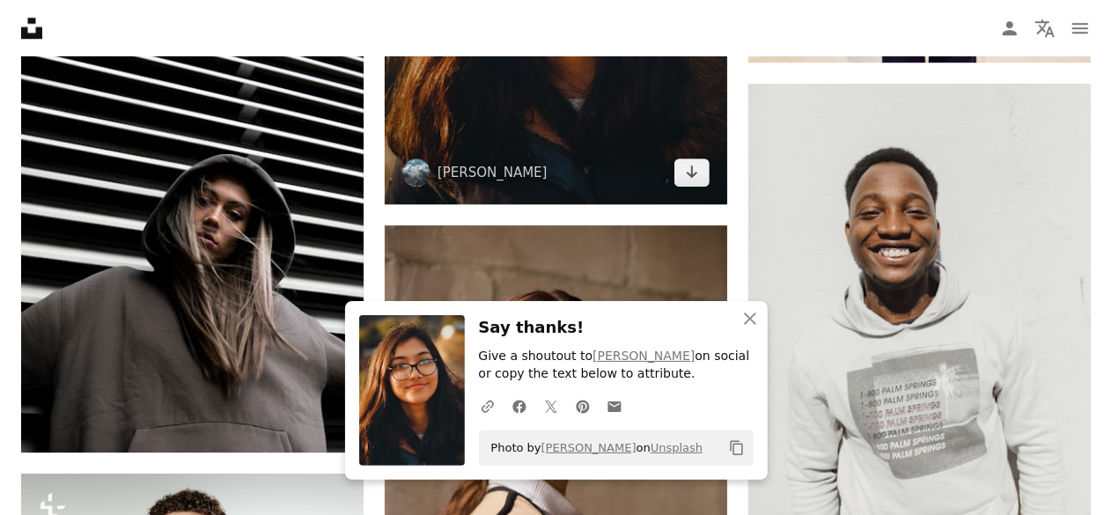
scroll to position [55921, 0]
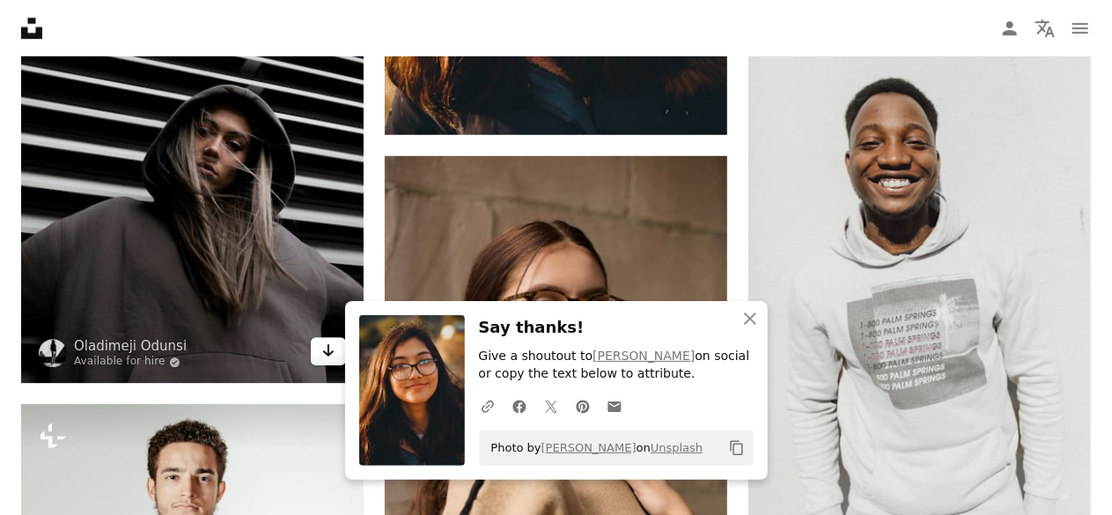
click at [319, 355] on link "Arrow pointing down" at bounding box center [328, 351] width 35 height 28
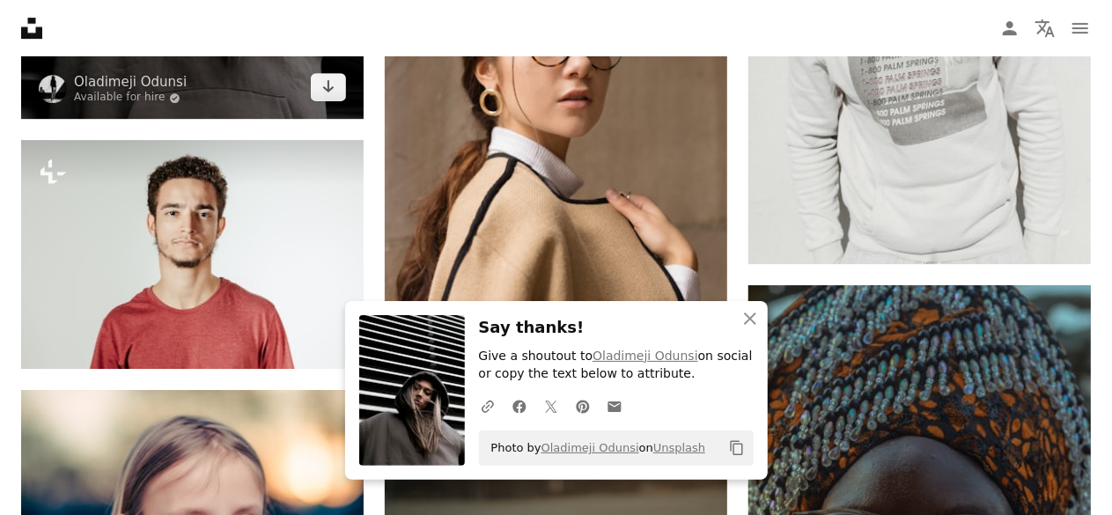
scroll to position [56361, 0]
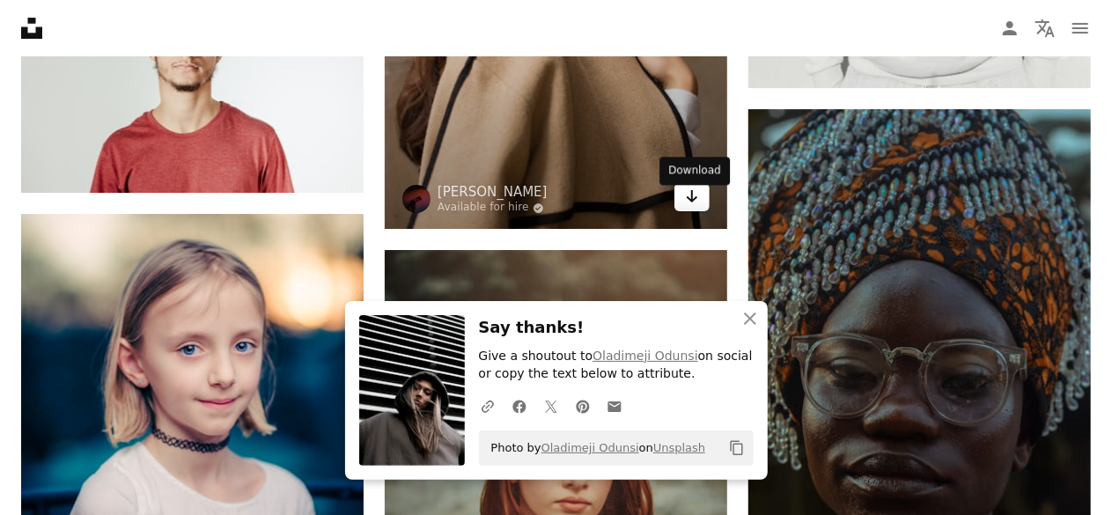
click at [685, 207] on icon "Arrow pointing down" at bounding box center [692, 196] width 14 height 21
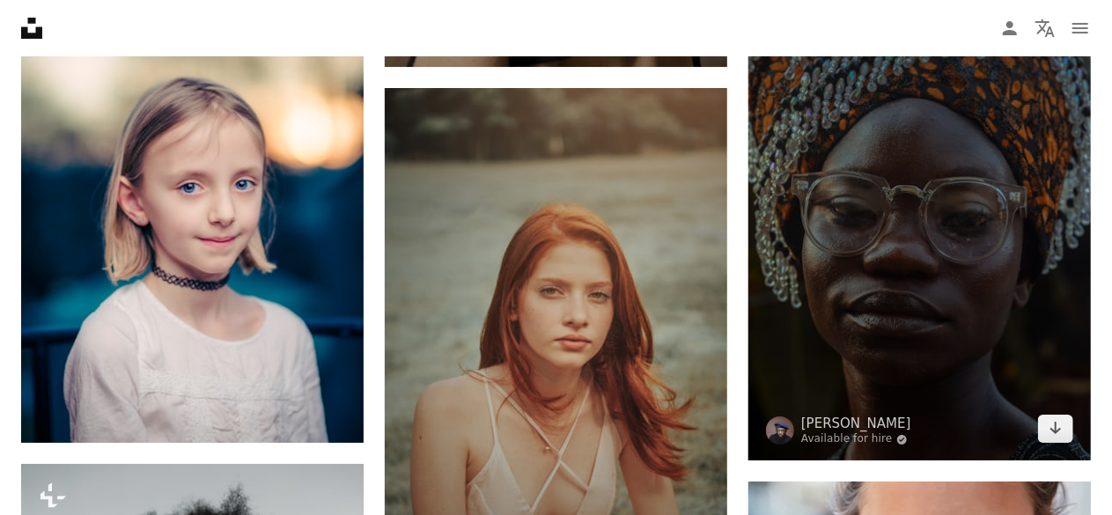
scroll to position [56537, 0]
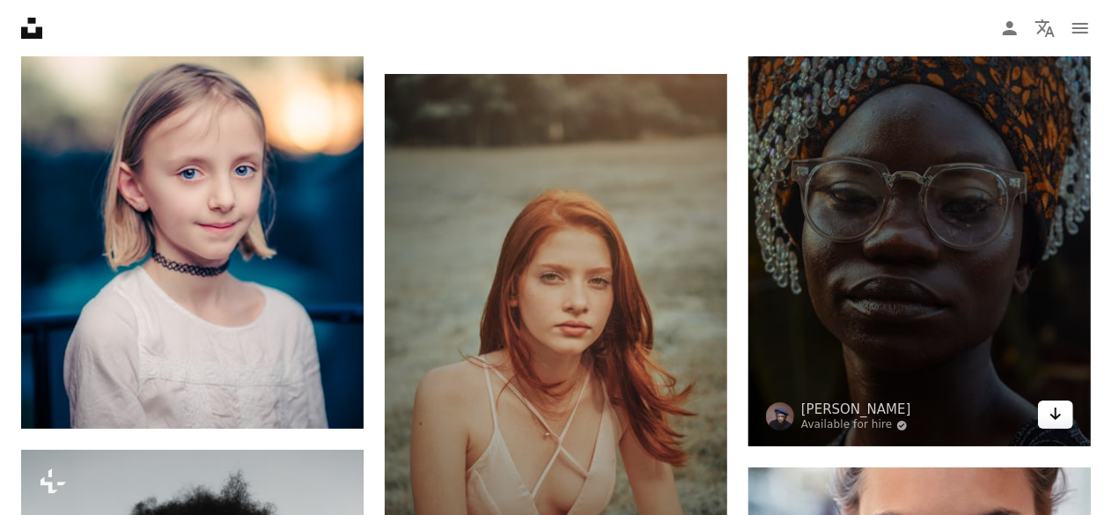
click at [1053, 423] on icon "Arrow pointing down" at bounding box center [1056, 413] width 14 height 21
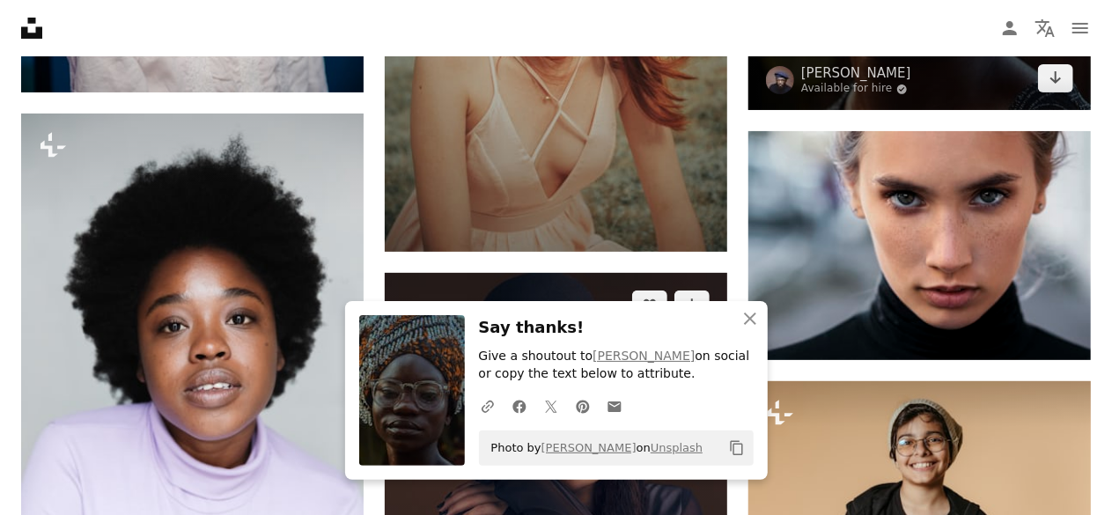
scroll to position [56889, 0]
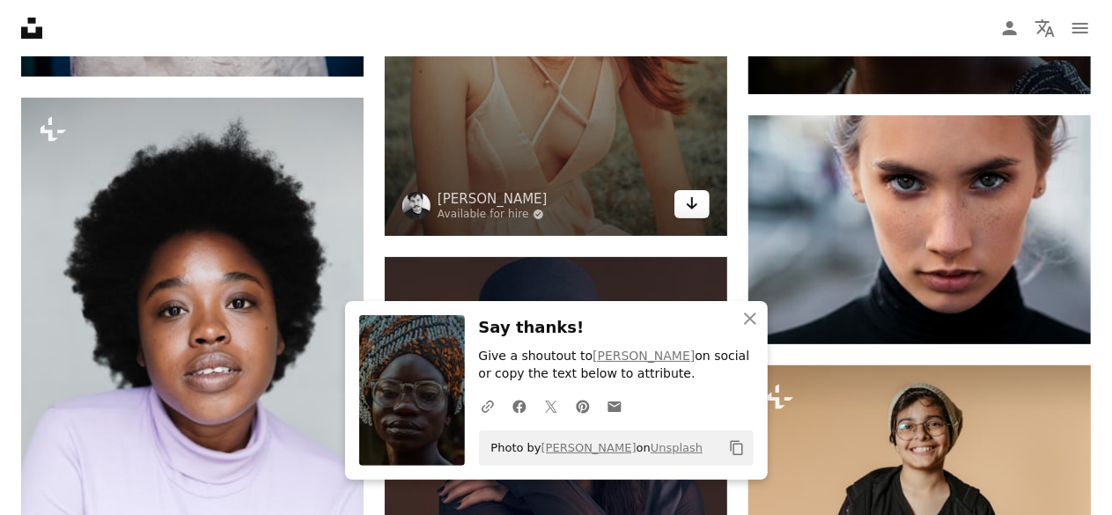
click at [687, 211] on icon "Arrow pointing down" at bounding box center [692, 203] width 14 height 21
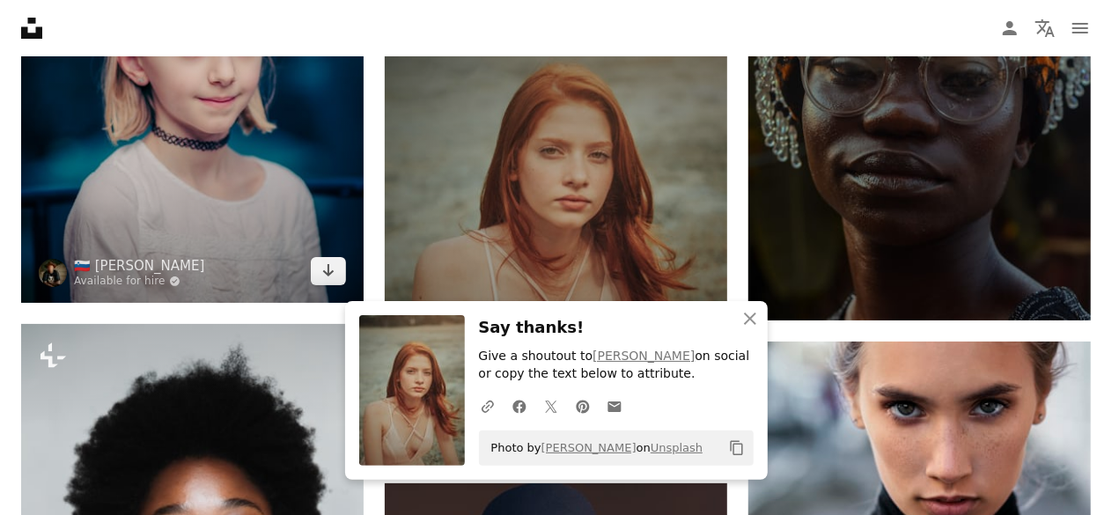
scroll to position [56625, 0]
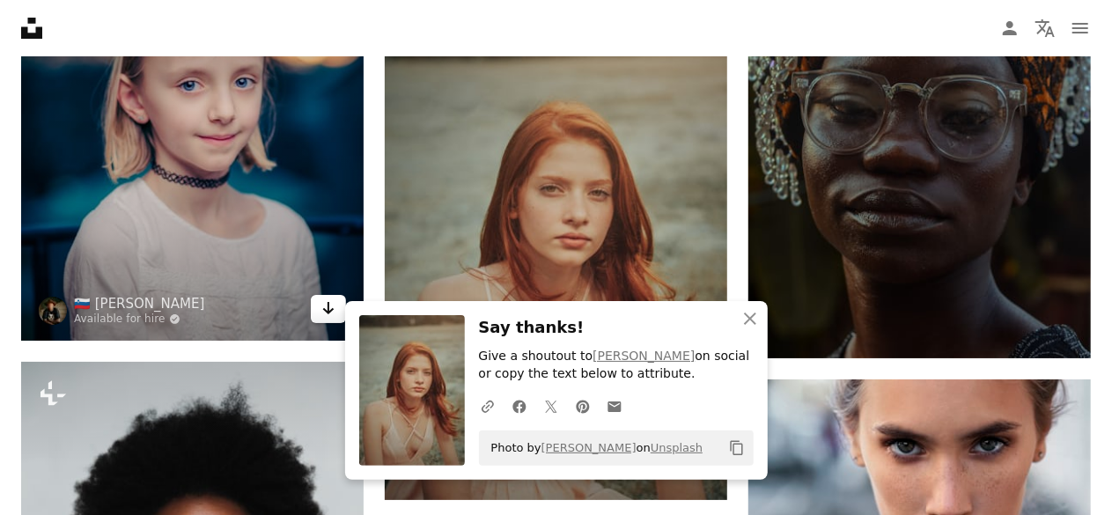
click at [327, 314] on icon "Download" at bounding box center [328, 308] width 11 height 12
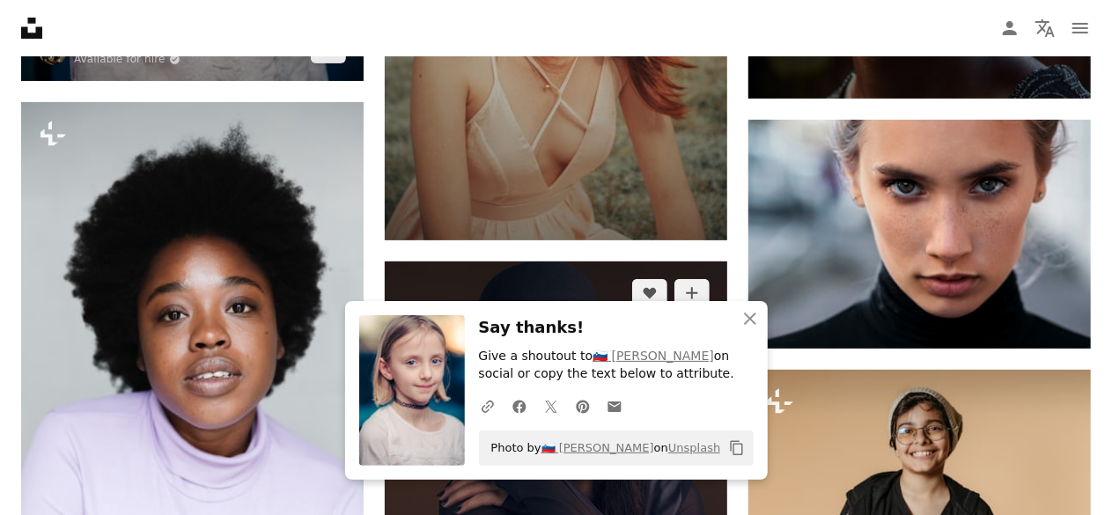
scroll to position [57066, 0]
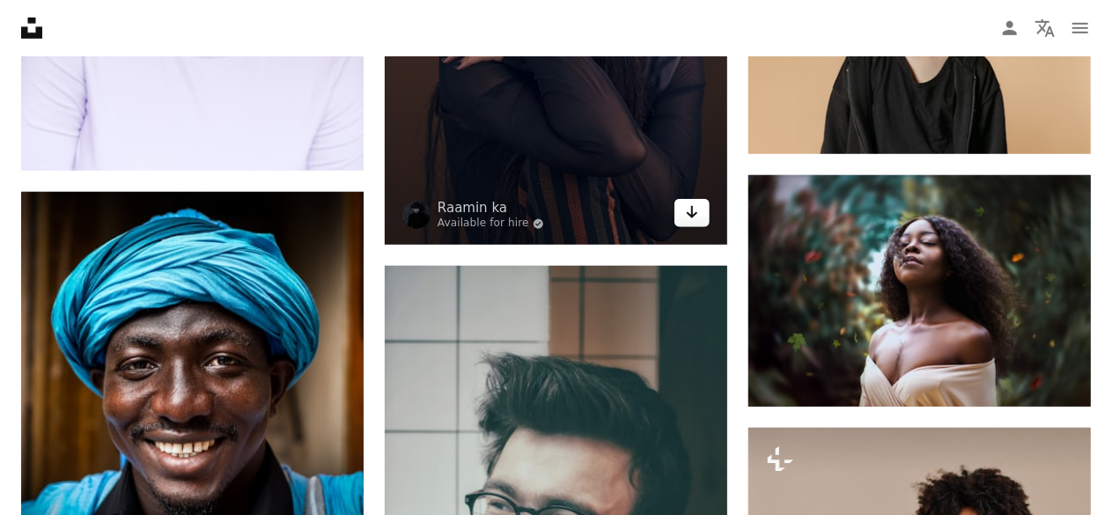
click at [695, 218] on icon "Download" at bounding box center [692, 212] width 11 height 12
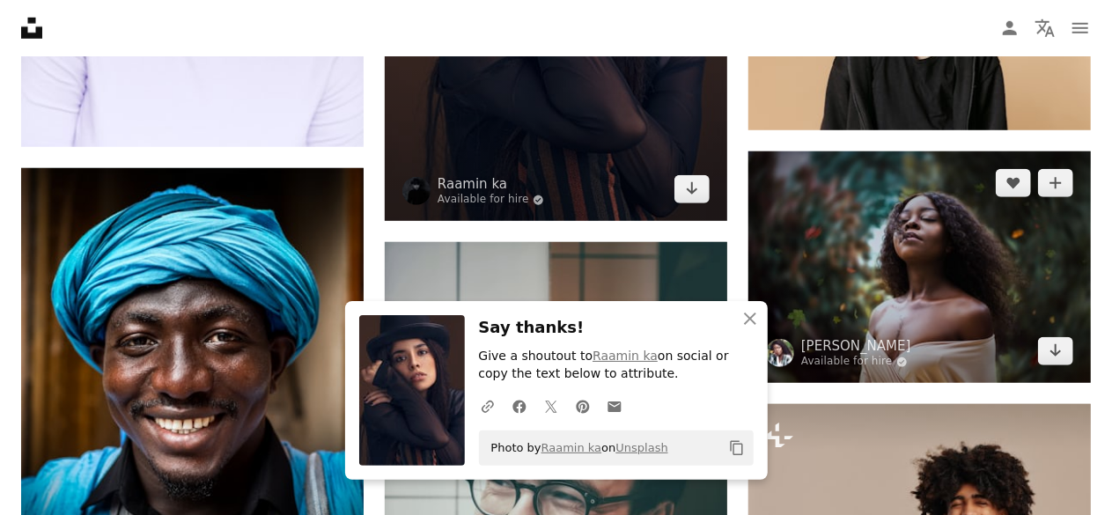
scroll to position [57506, 0]
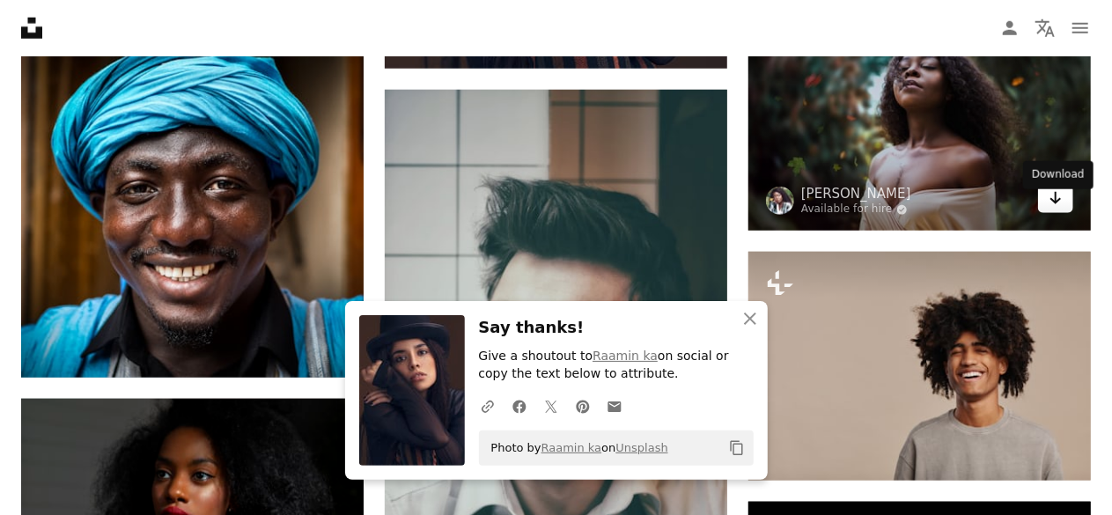
click at [1052, 205] on icon "Arrow pointing down" at bounding box center [1056, 198] width 14 height 21
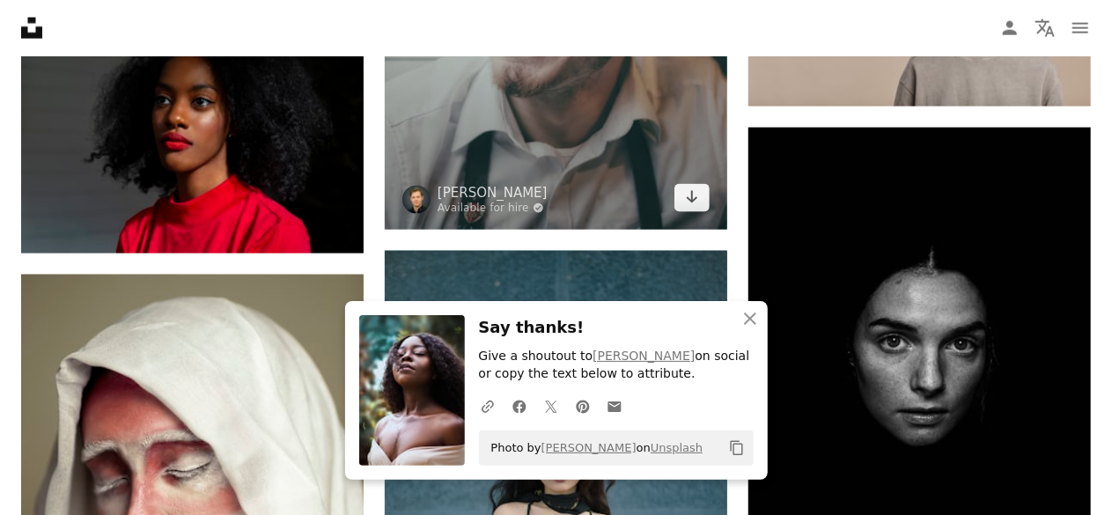
scroll to position [57946, 0]
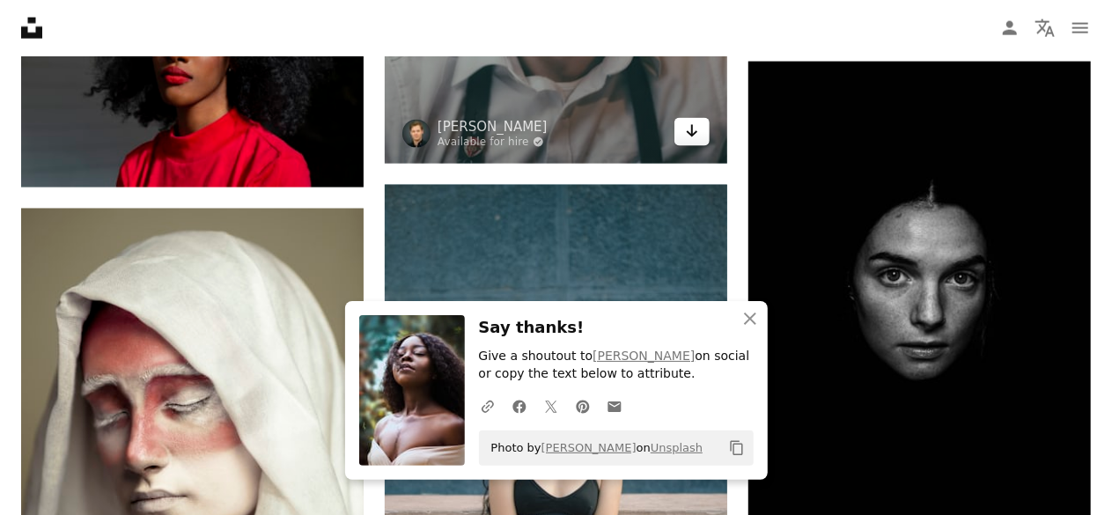
click at [687, 137] on icon "Download" at bounding box center [692, 131] width 11 height 12
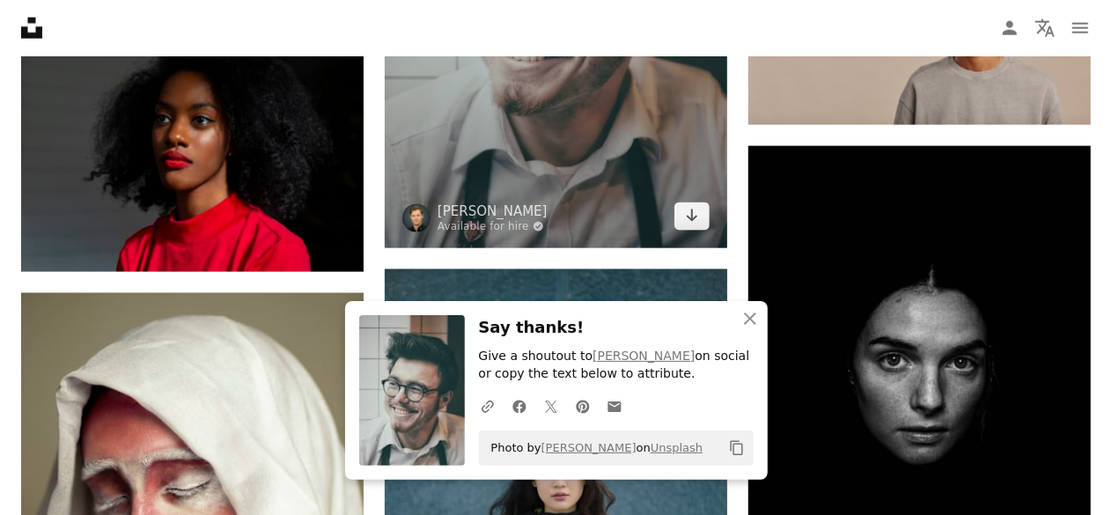
scroll to position [57682, 0]
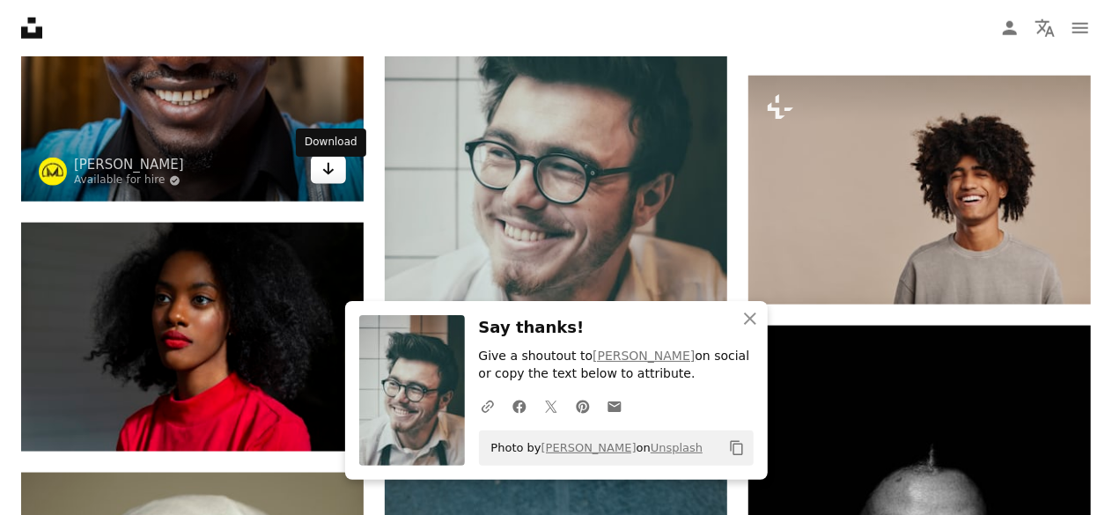
click at [319, 180] on link "Arrow pointing down" at bounding box center [328, 170] width 35 height 28
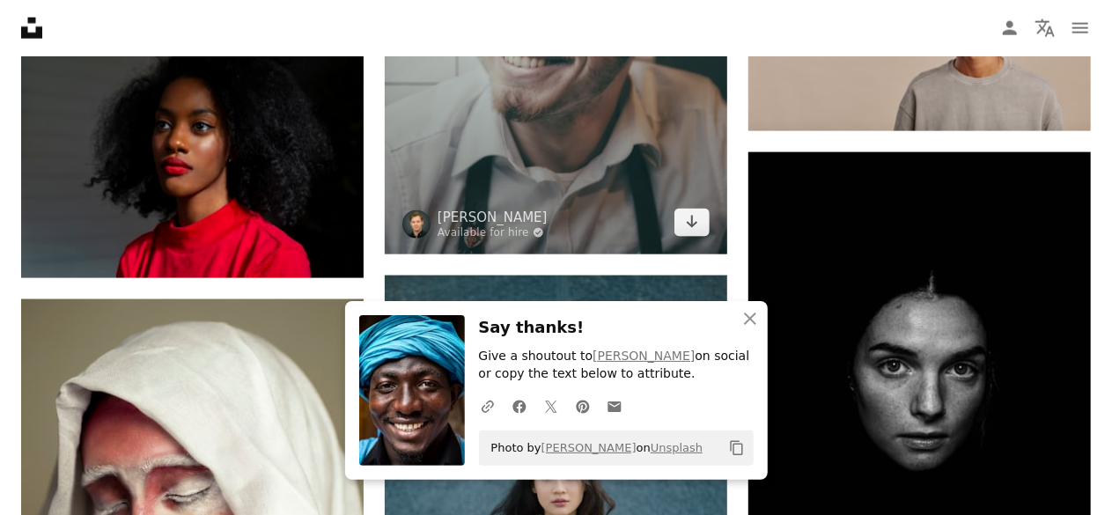
scroll to position [57946, 0]
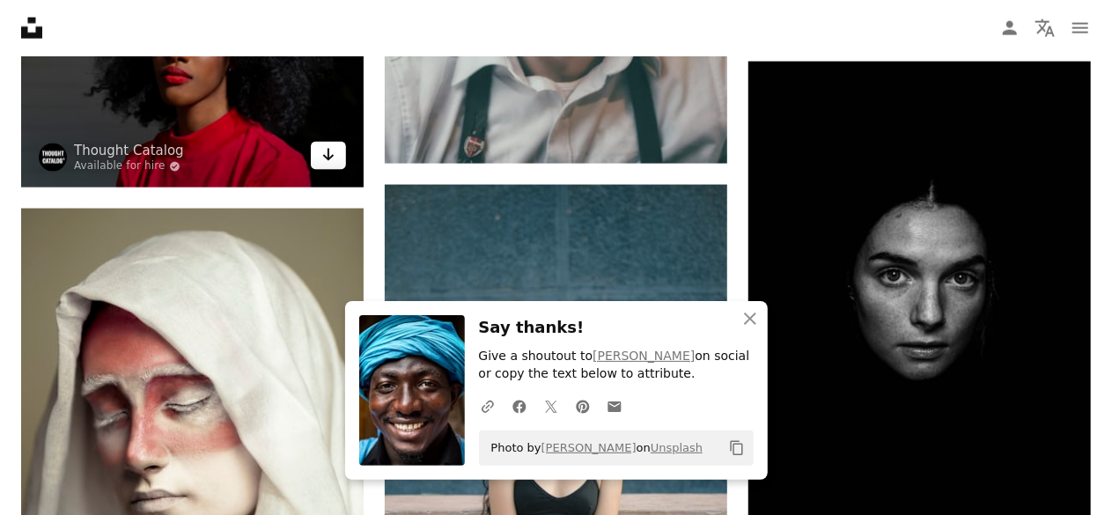
click at [331, 166] on icon "Arrow pointing down" at bounding box center [328, 154] width 14 height 21
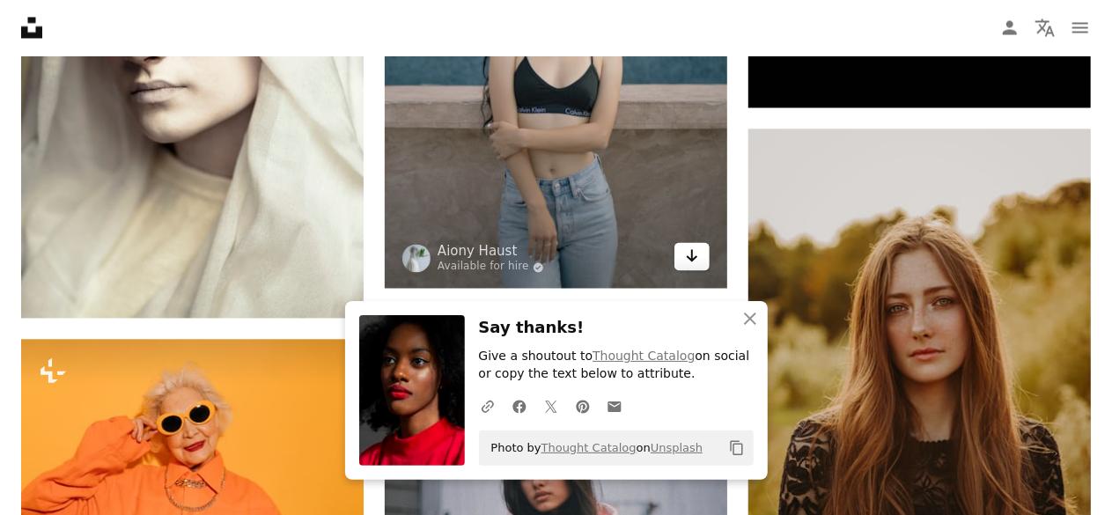
scroll to position [58386, 0]
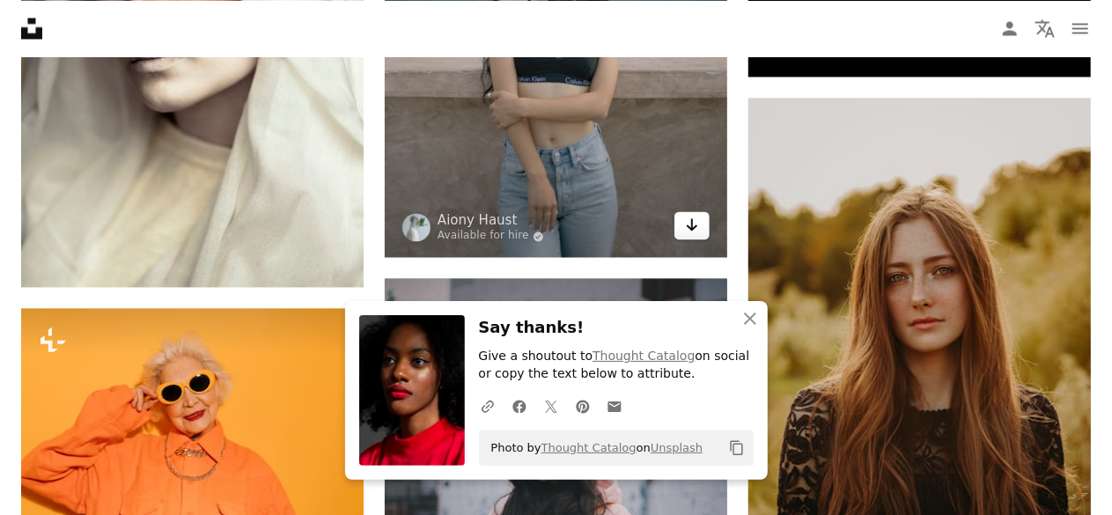
click at [692, 235] on icon "Arrow pointing down" at bounding box center [692, 225] width 14 height 21
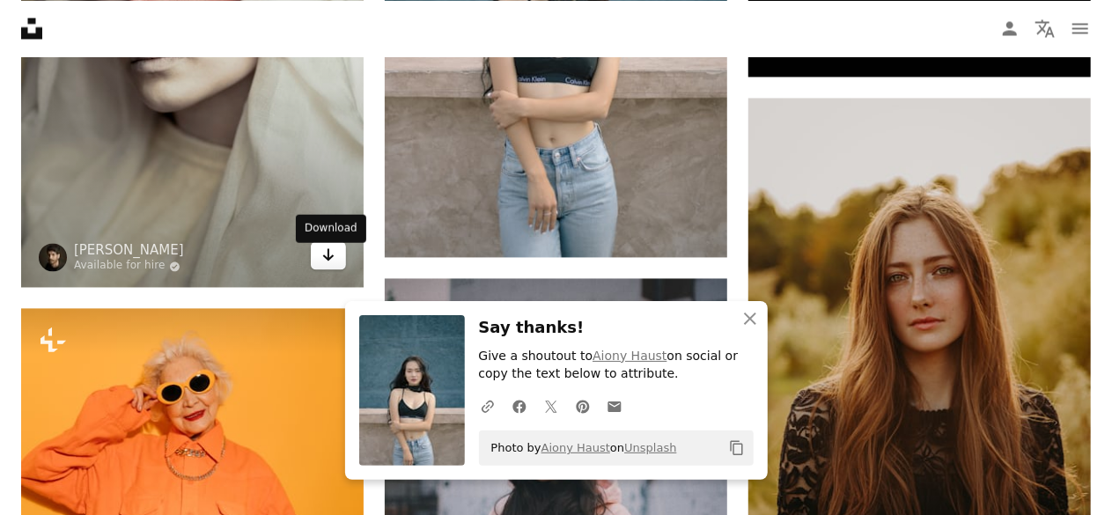
click at [327, 259] on icon "Arrow pointing down" at bounding box center [328, 255] width 14 height 21
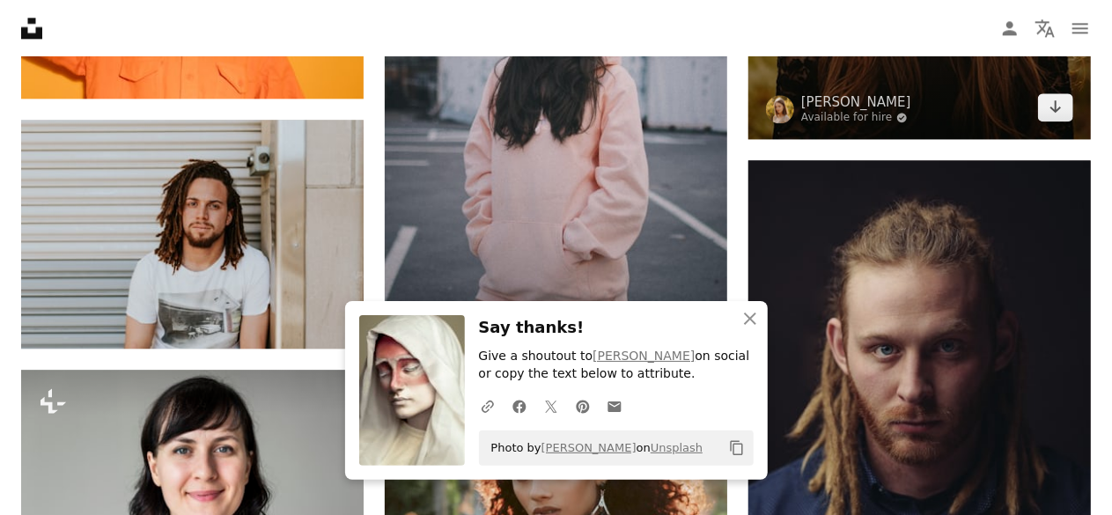
scroll to position [58826, 0]
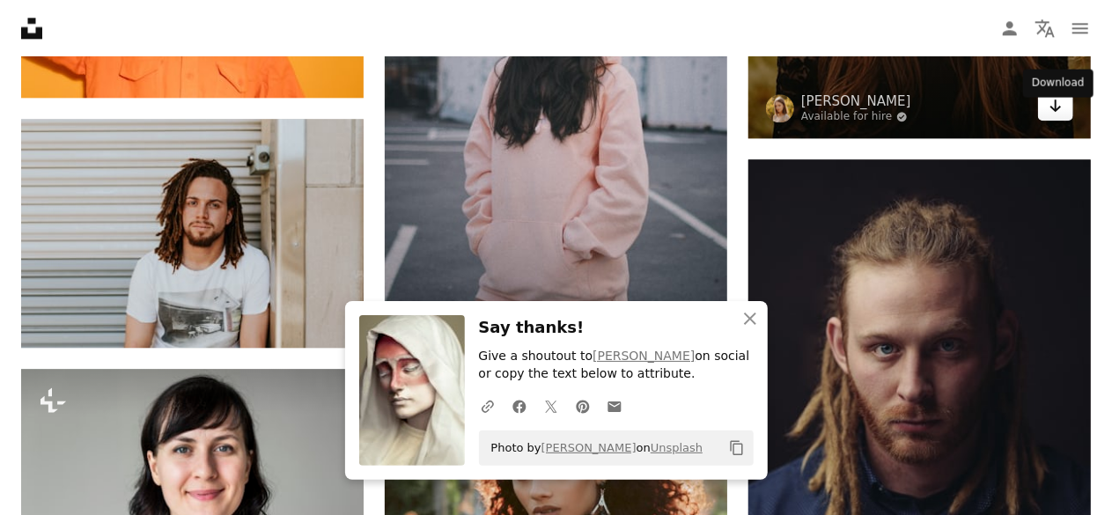
click at [1069, 114] on link "Arrow pointing down" at bounding box center [1055, 106] width 35 height 28
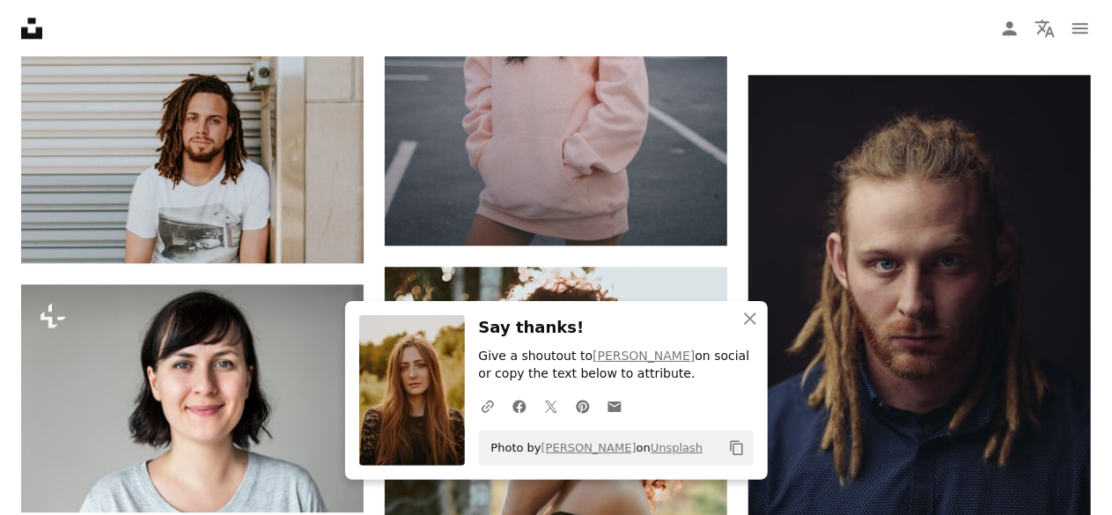
scroll to position [59002, 0]
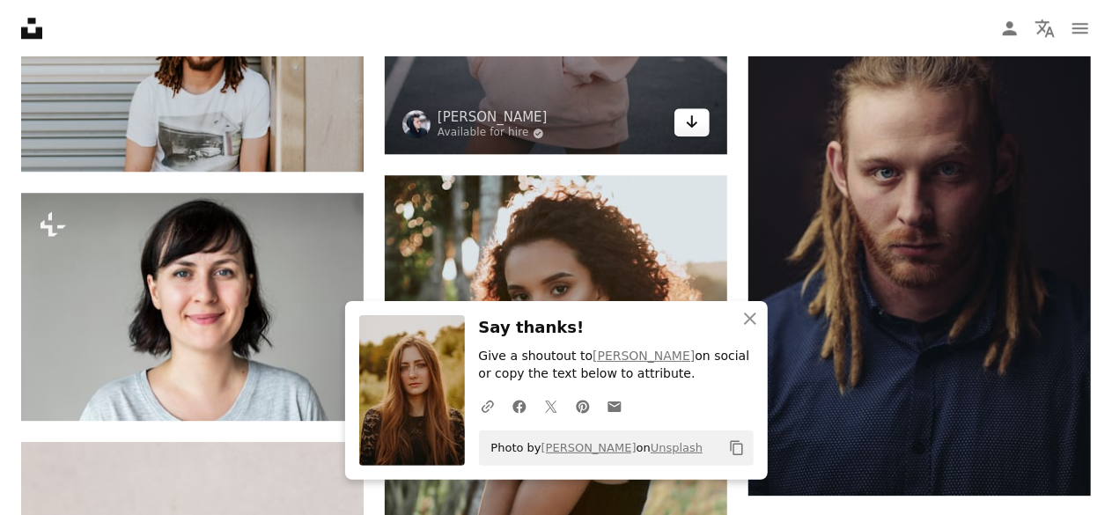
click at [690, 132] on icon "Arrow pointing down" at bounding box center [692, 121] width 14 height 21
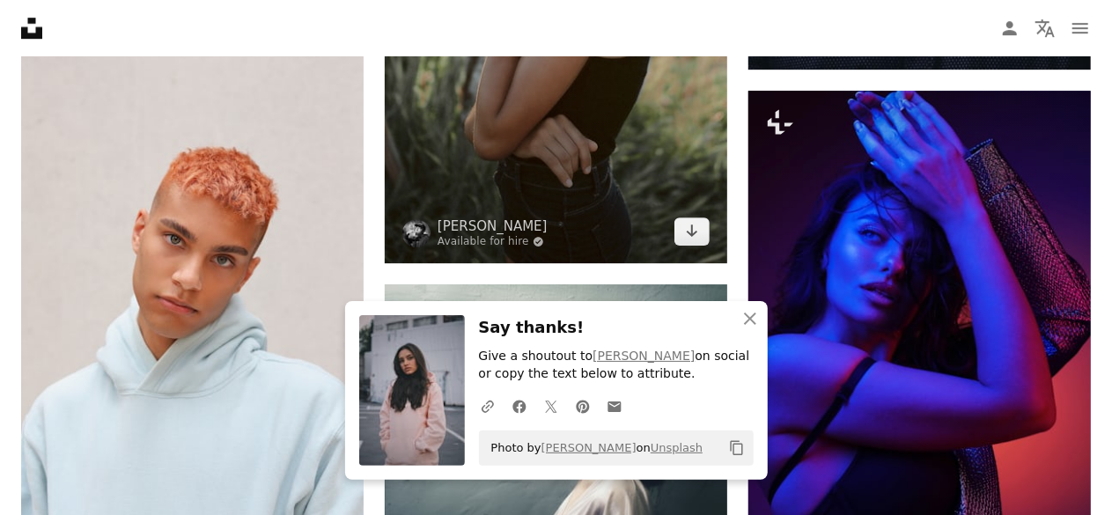
scroll to position [59443, 0]
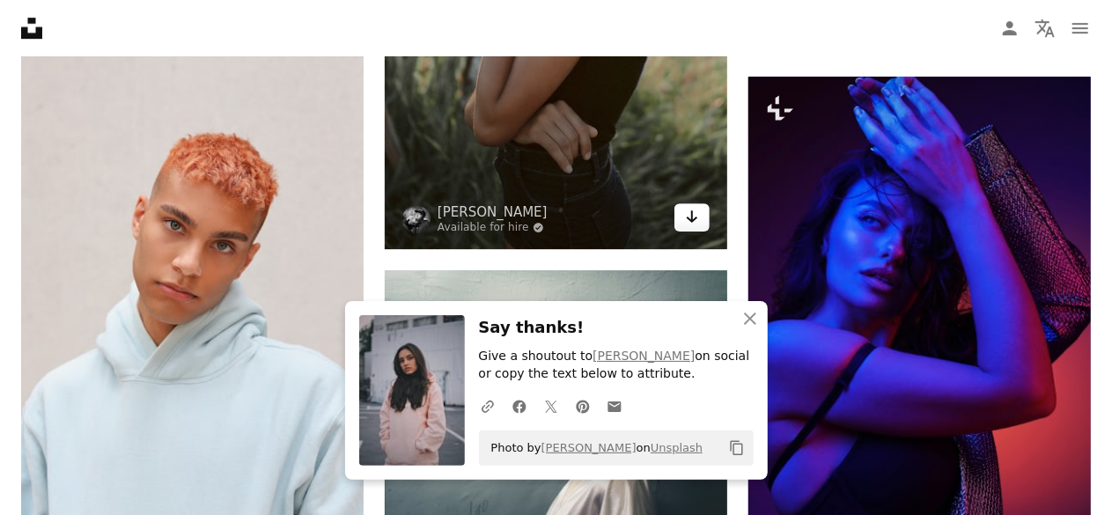
click at [691, 223] on icon "Download" at bounding box center [692, 216] width 11 height 12
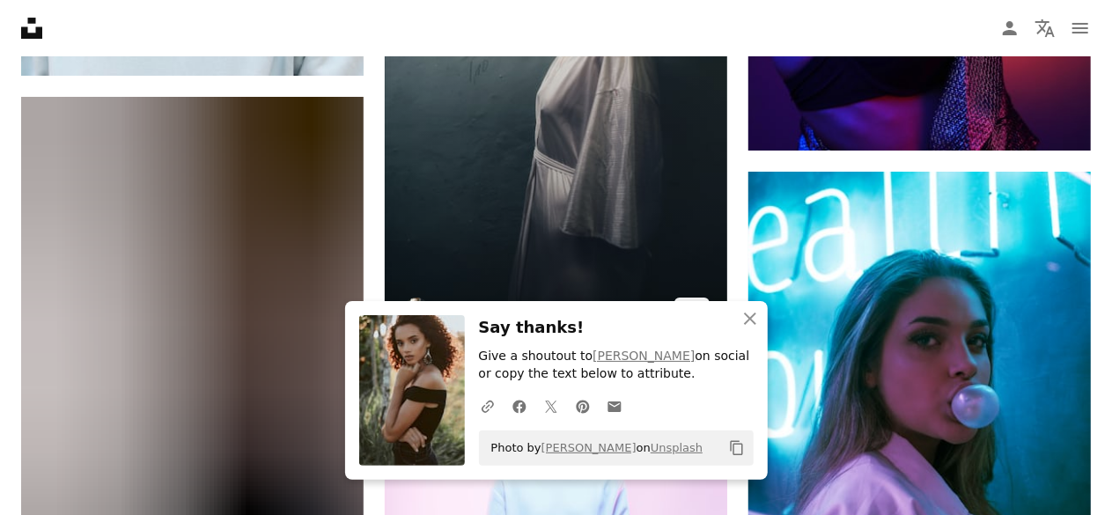
scroll to position [59971, 0]
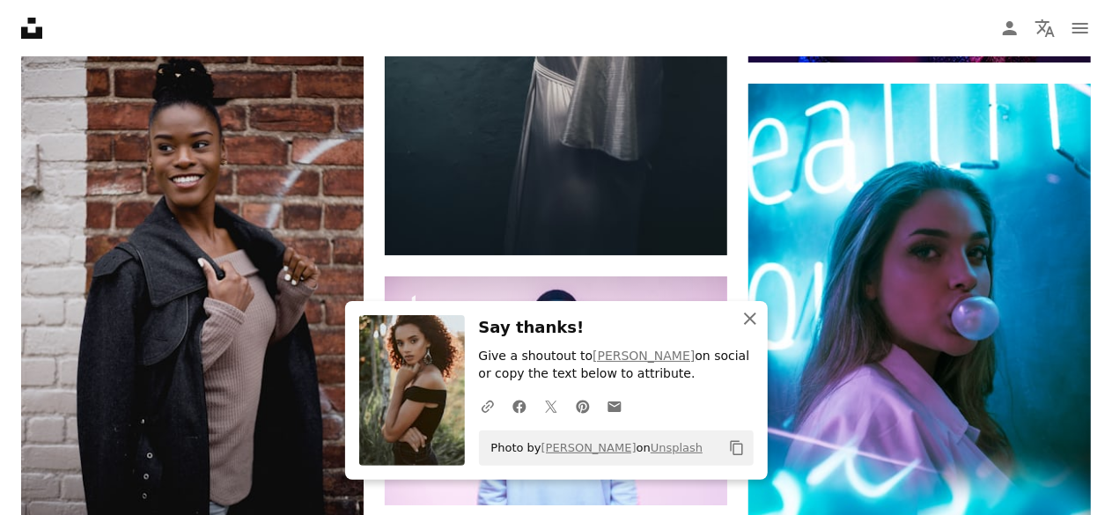
click at [750, 319] on icon "button" at bounding box center [750, 319] width 12 height 12
click at [748, 320] on icon "button" at bounding box center [750, 319] width 12 height 12
click at [752, 313] on icon "An X shape" at bounding box center [749, 318] width 21 height 21
click at [748, 316] on icon "An X shape" at bounding box center [749, 318] width 21 height 21
click at [755, 318] on icon "An X shape" at bounding box center [749, 318] width 21 height 21
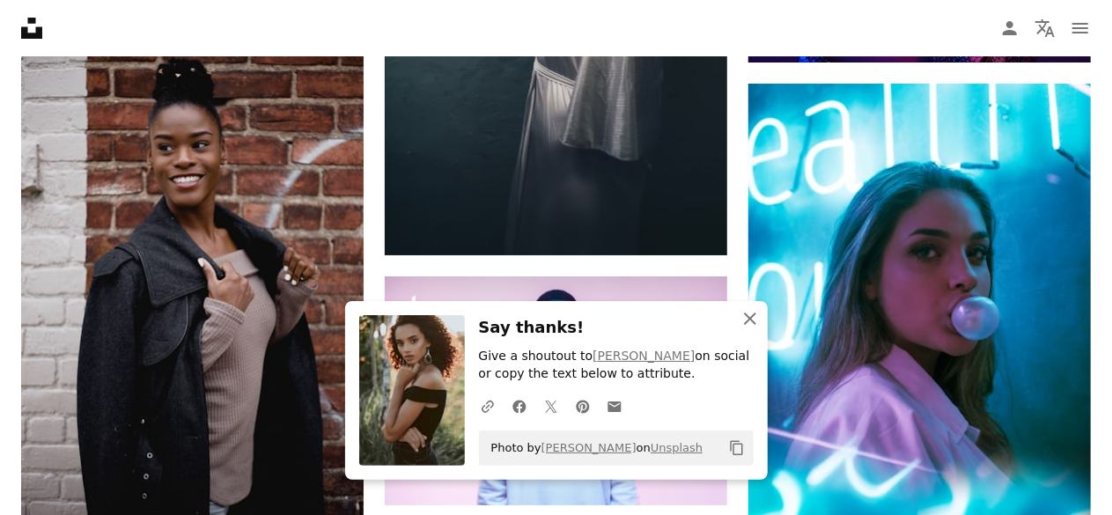
click at [748, 312] on icon "An X shape" at bounding box center [749, 318] width 21 height 21
click at [749, 322] on icon "An X shape" at bounding box center [749, 318] width 21 height 21
click at [750, 321] on icon "An X shape" at bounding box center [749, 318] width 21 height 21
click at [748, 313] on icon "An X shape" at bounding box center [749, 318] width 21 height 21
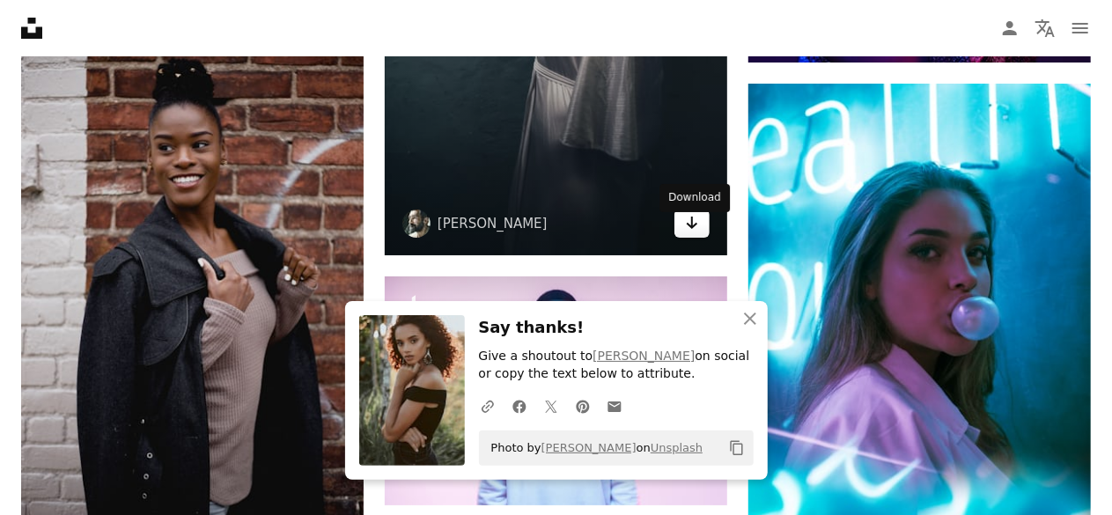
click at [697, 232] on icon "Arrow pointing down" at bounding box center [692, 222] width 14 height 21
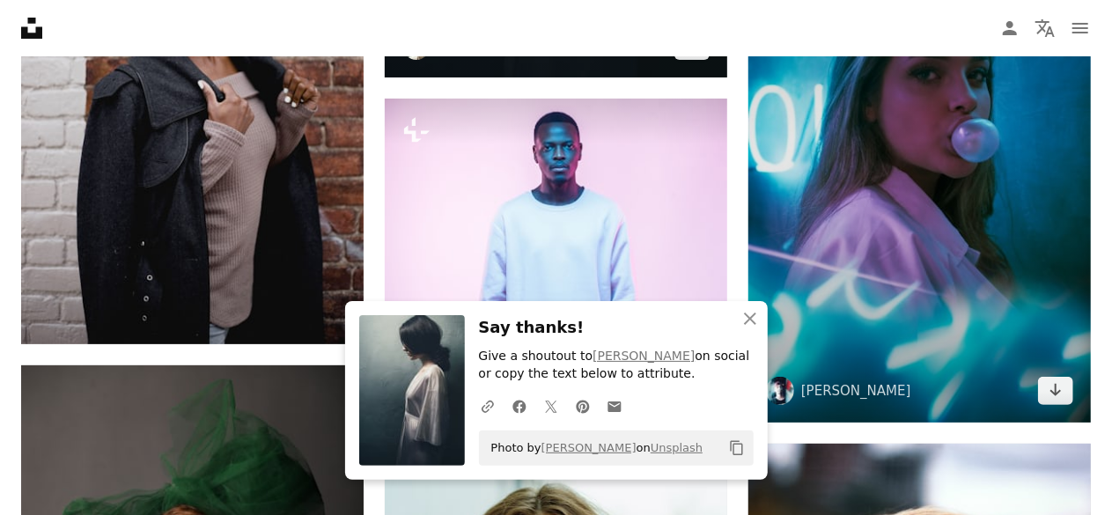
scroll to position [60235, 0]
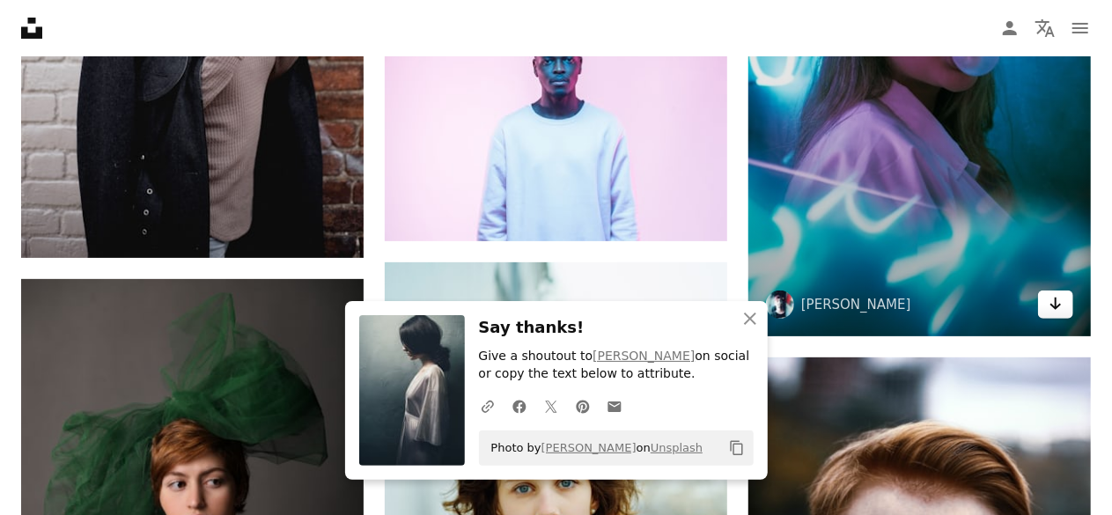
click at [1058, 313] on icon "Arrow pointing down" at bounding box center [1056, 303] width 14 height 21
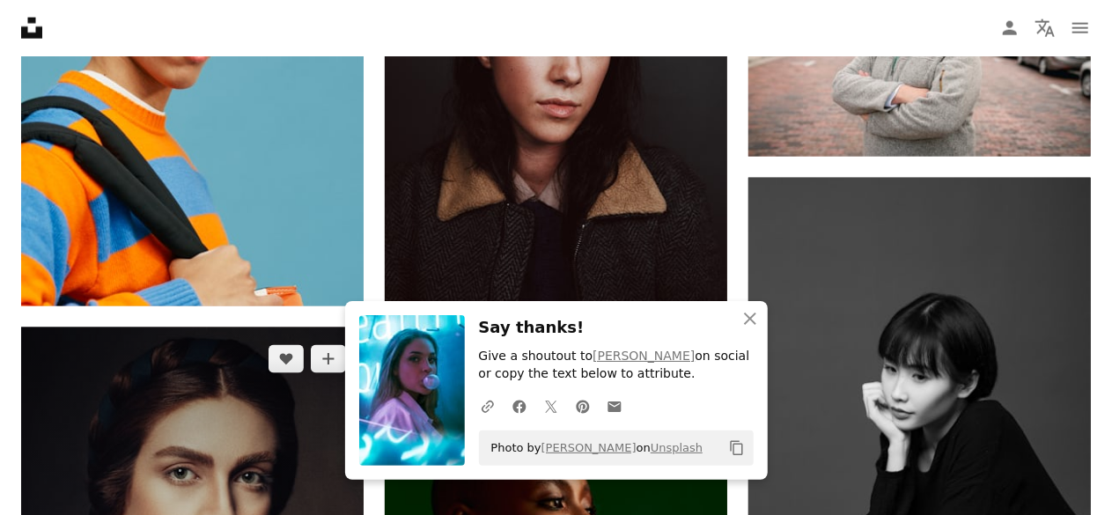
scroll to position [61291, 0]
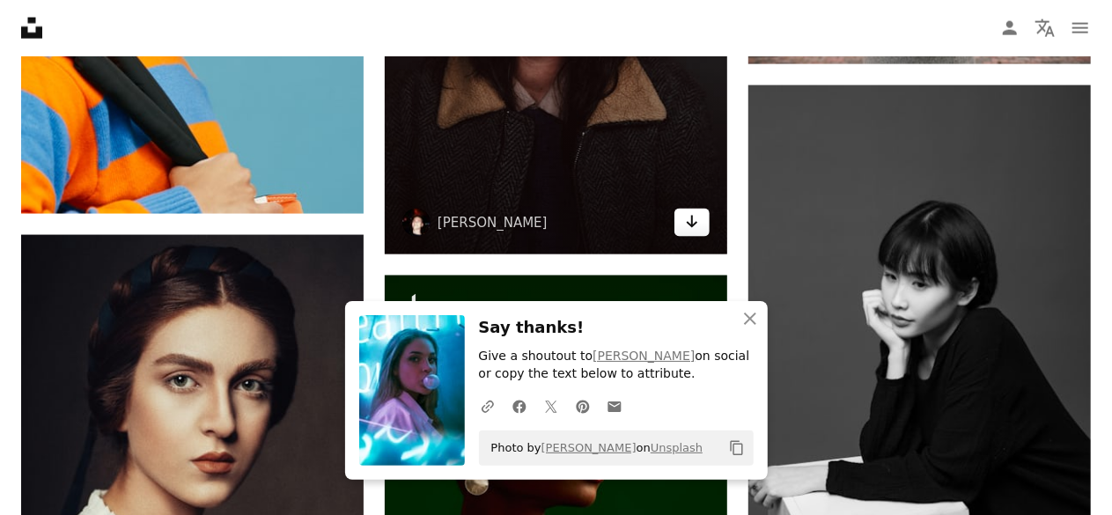
click at [686, 227] on icon "Arrow pointing down" at bounding box center [692, 221] width 14 height 21
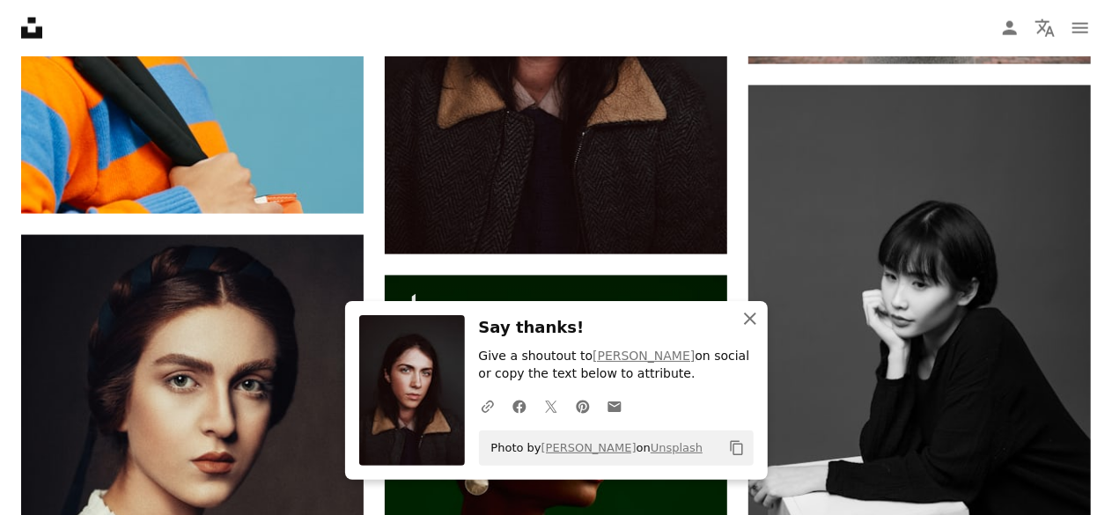
click at [747, 313] on icon "An X shape" at bounding box center [749, 318] width 21 height 21
click at [756, 313] on icon "An X shape" at bounding box center [749, 318] width 21 height 21
click at [747, 313] on icon "An X shape" at bounding box center [749, 318] width 21 height 21
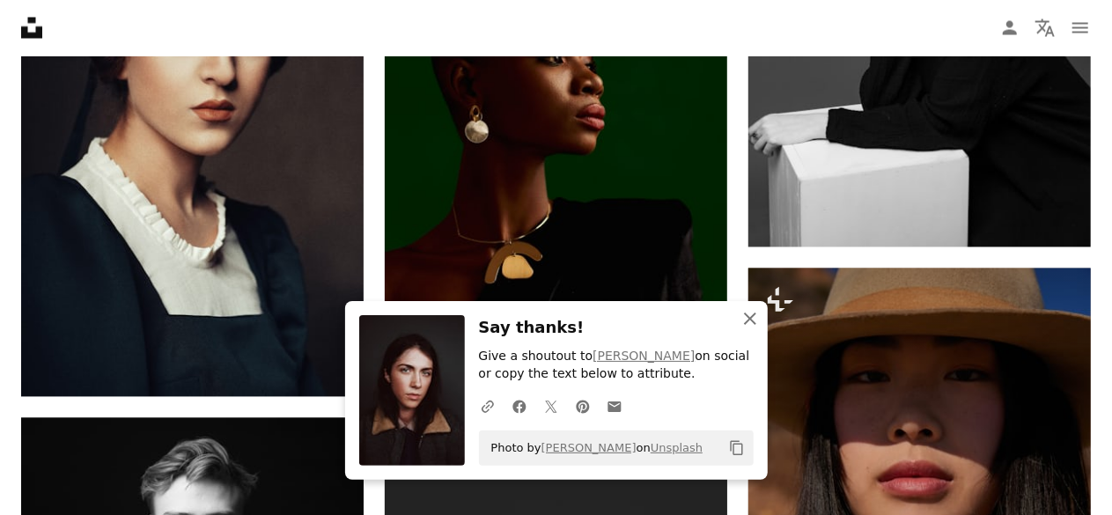
click at [747, 315] on icon "An X shape" at bounding box center [749, 318] width 21 height 21
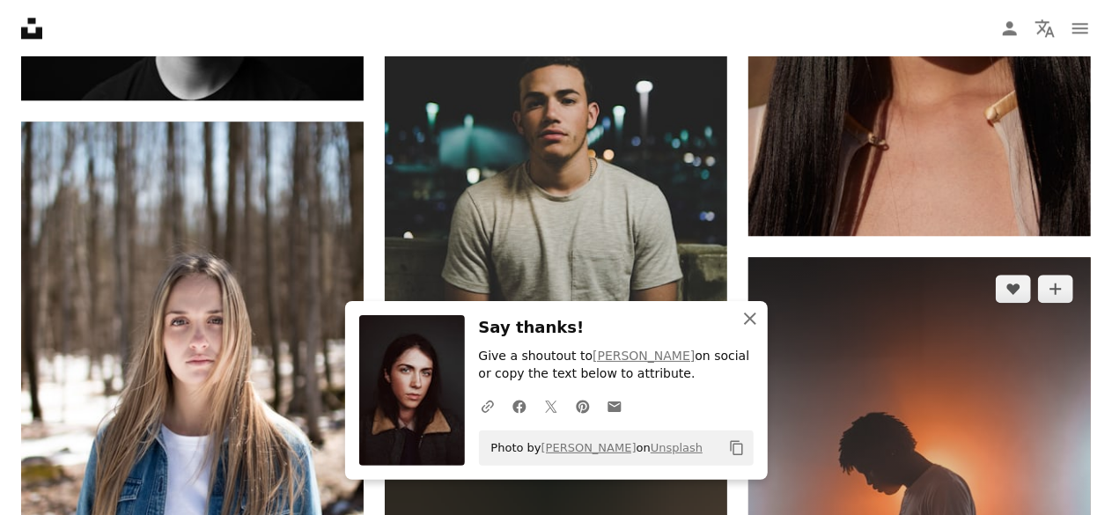
scroll to position [62260, 0]
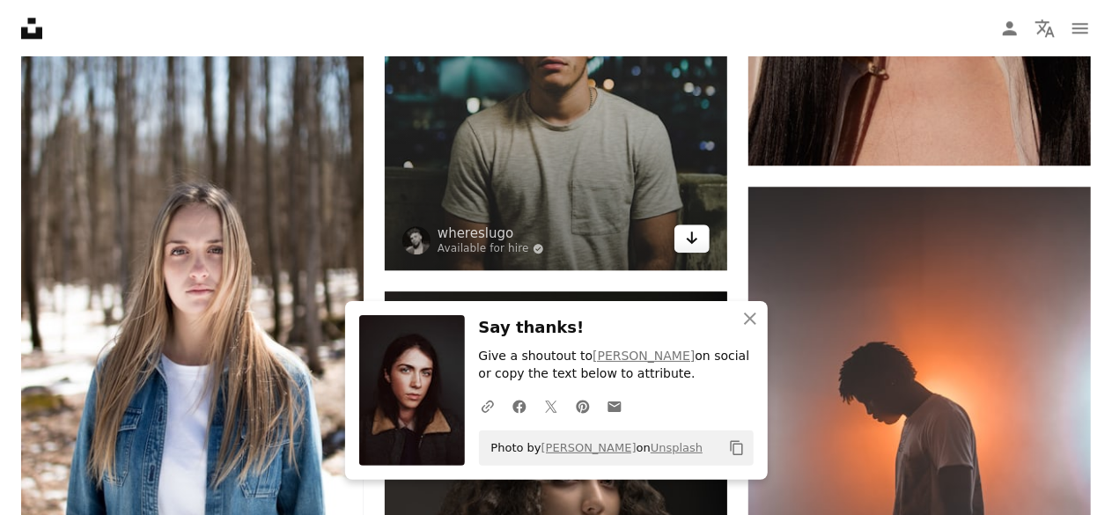
click at [695, 244] on icon "Arrow pointing down" at bounding box center [692, 237] width 14 height 21
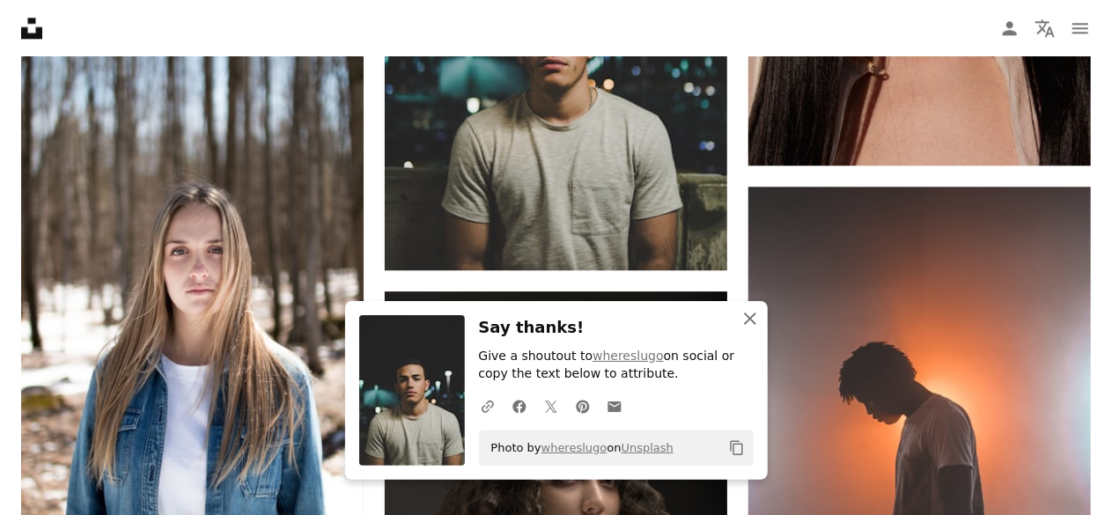
click at [747, 312] on icon "An X shape" at bounding box center [749, 318] width 21 height 21
click at [750, 315] on icon "An X shape" at bounding box center [749, 318] width 21 height 21
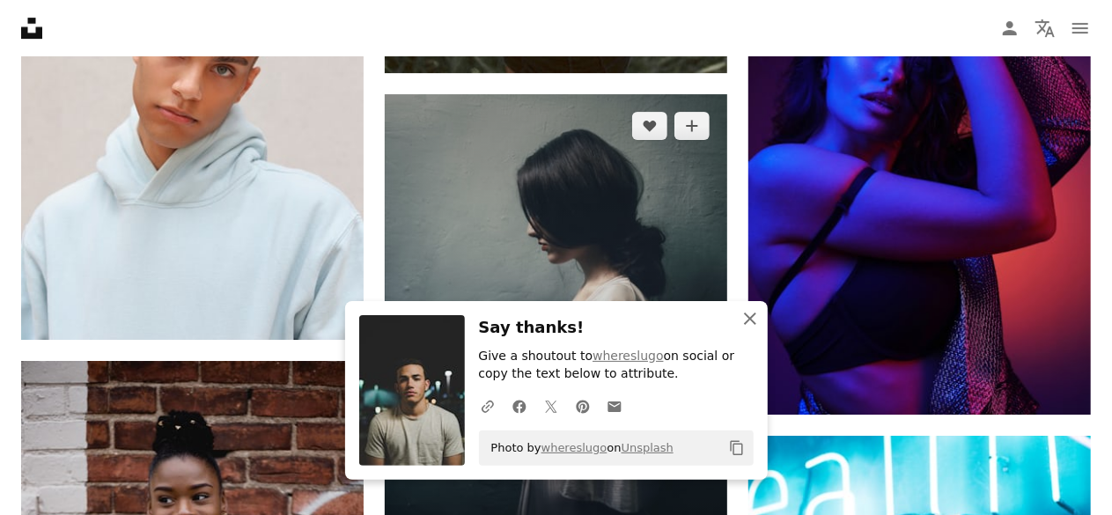
scroll to position [59090, 0]
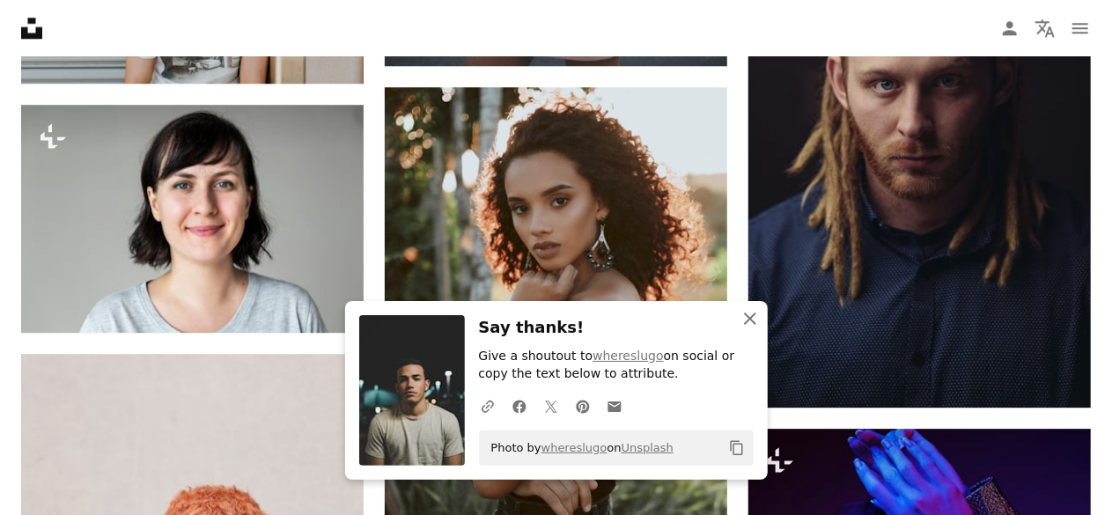
click at [758, 313] on icon "An X shape" at bounding box center [749, 318] width 21 height 21
click at [747, 313] on icon "An X shape" at bounding box center [749, 318] width 21 height 21
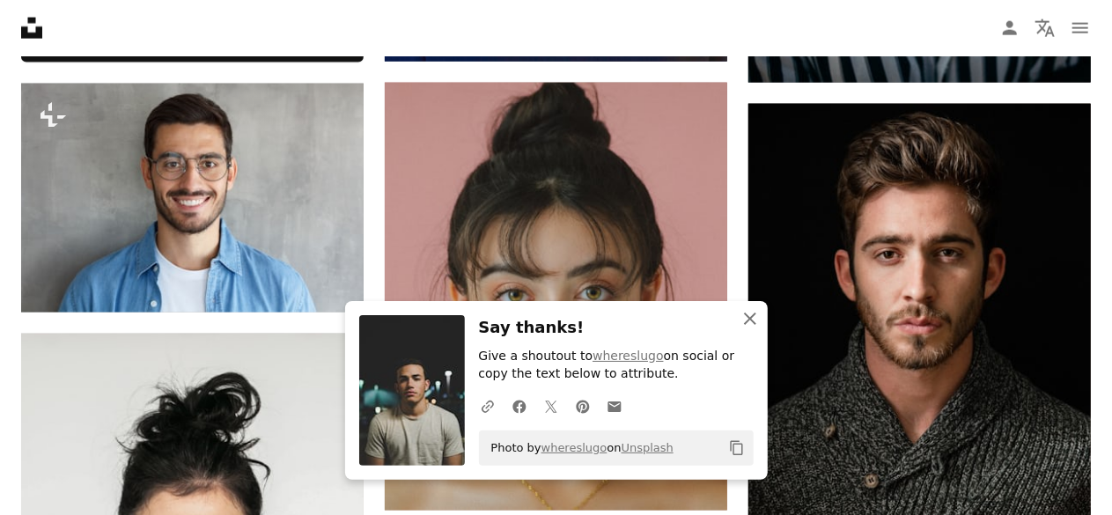
scroll to position [0, 0]
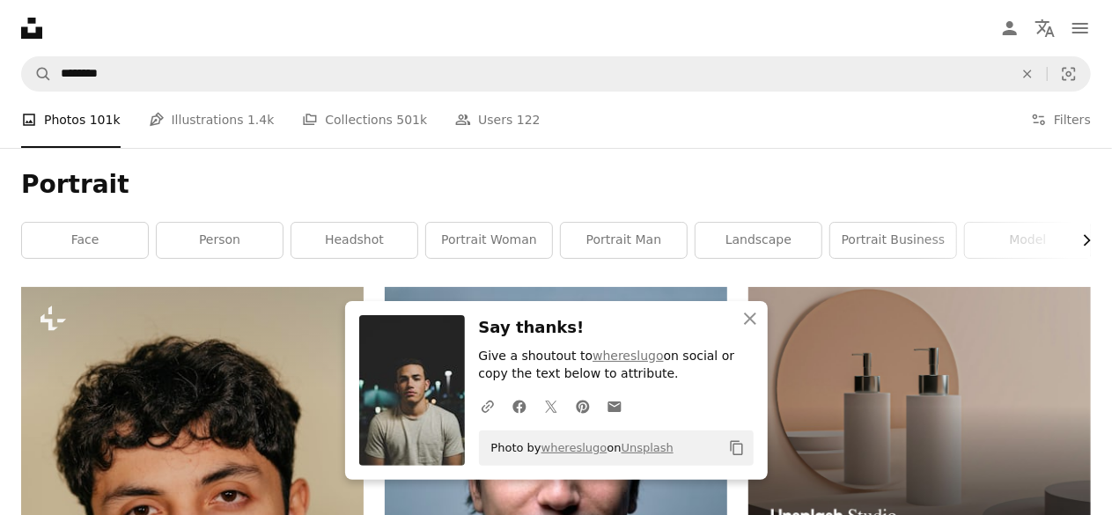
click at [1093, 234] on icon "Chevron right" at bounding box center [1087, 241] width 18 height 18
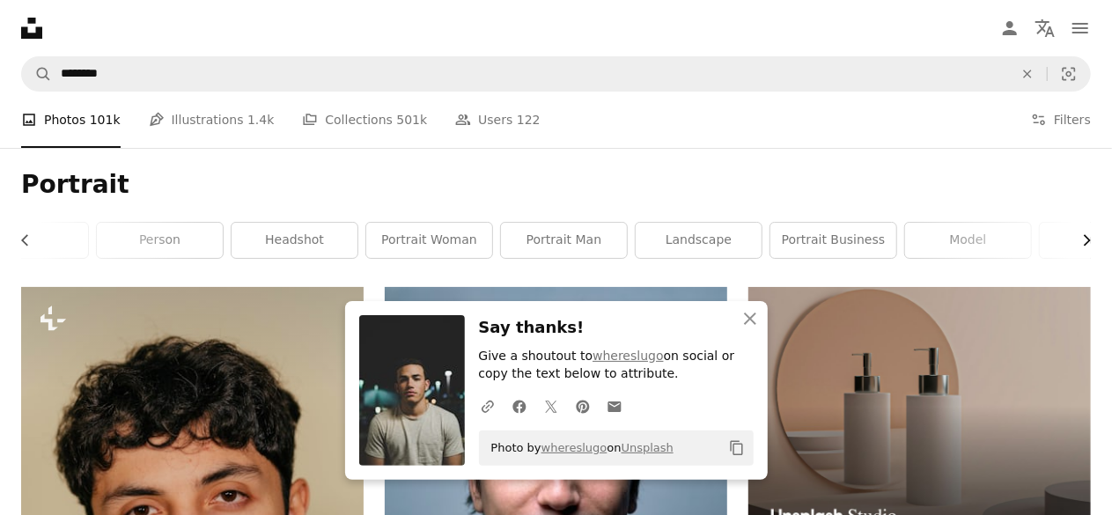
scroll to position [0, 264]
click at [1088, 235] on icon "Chevron right" at bounding box center [1087, 241] width 18 height 18
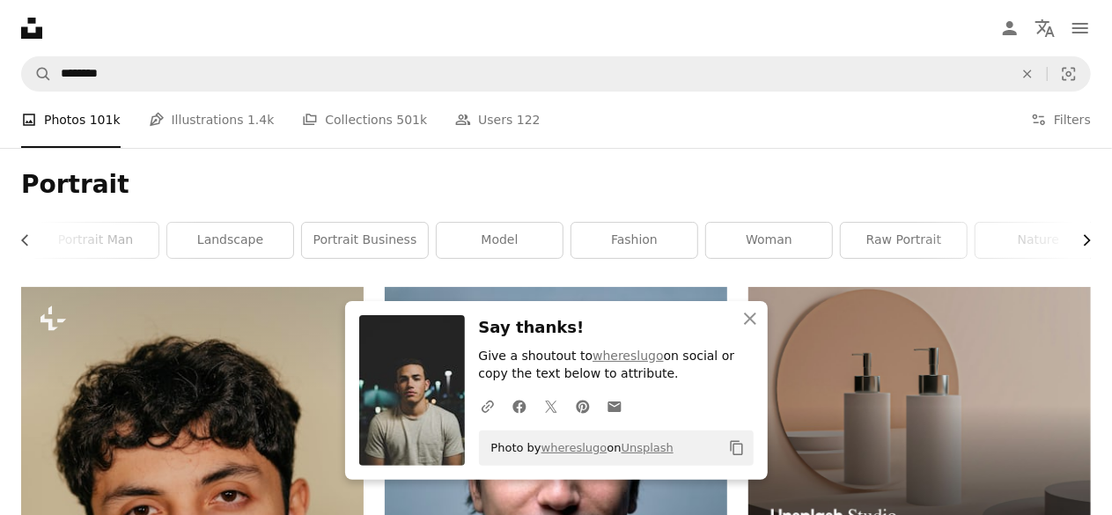
click at [1088, 235] on icon "Chevron right" at bounding box center [1087, 241] width 18 height 18
click at [1042, 236] on link "nature" at bounding box center [1028, 240] width 126 height 35
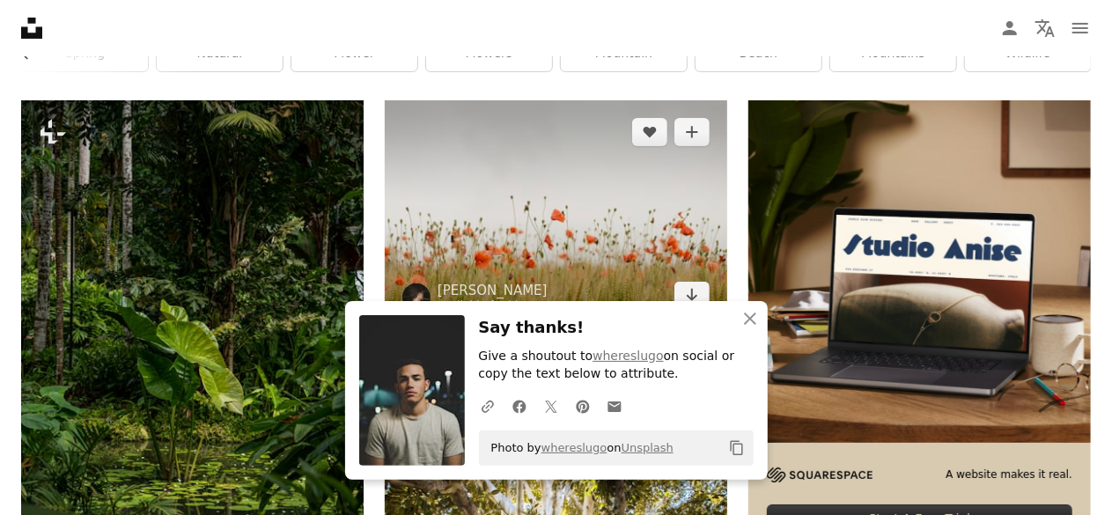
scroll to position [264, 0]
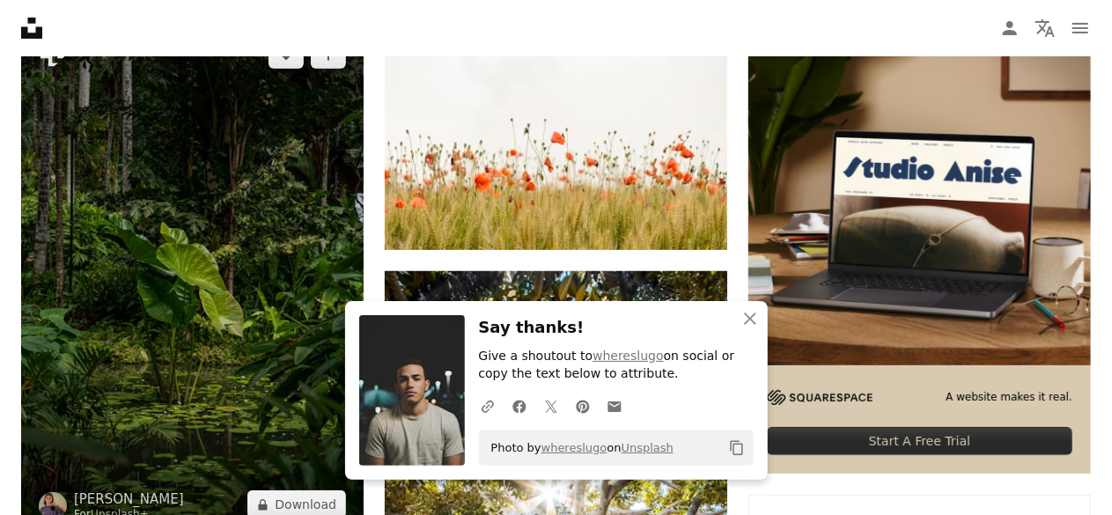
click at [231, 241] on img at bounding box center [192, 280] width 342 height 514
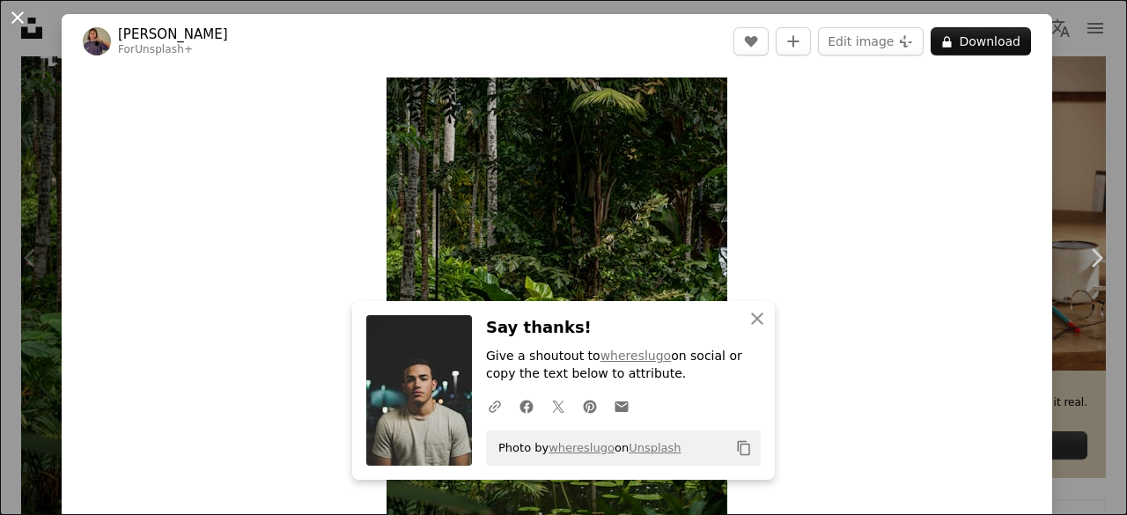
click at [16, 12] on button "An X shape" at bounding box center [17, 17] width 21 height 21
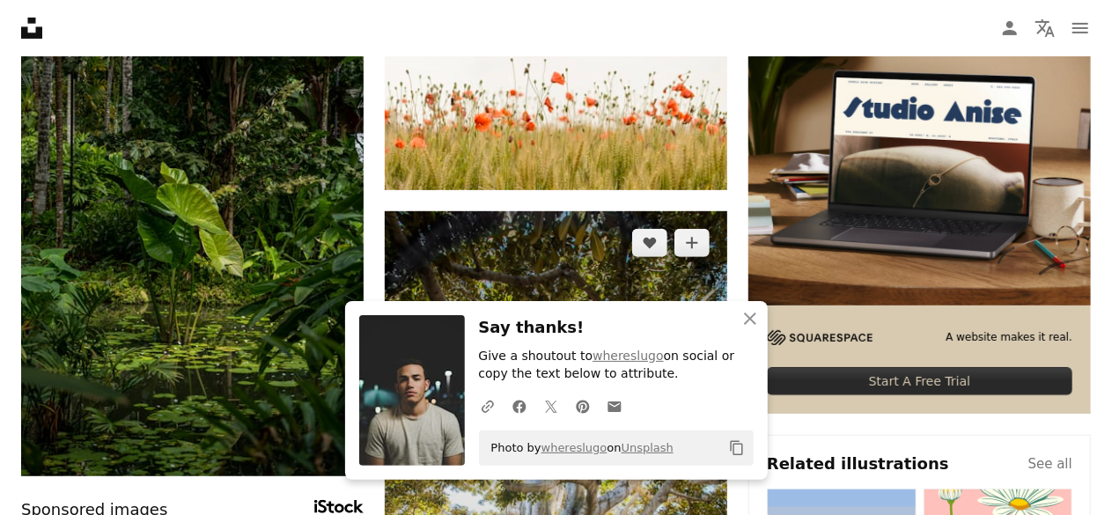
scroll to position [352, 0]
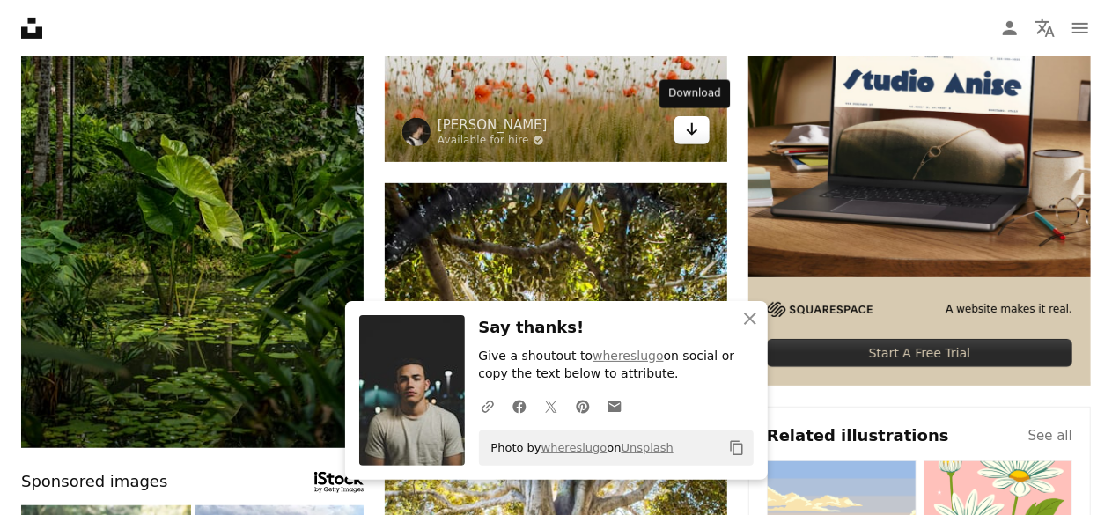
click at [697, 130] on icon "Arrow pointing down" at bounding box center [692, 129] width 14 height 21
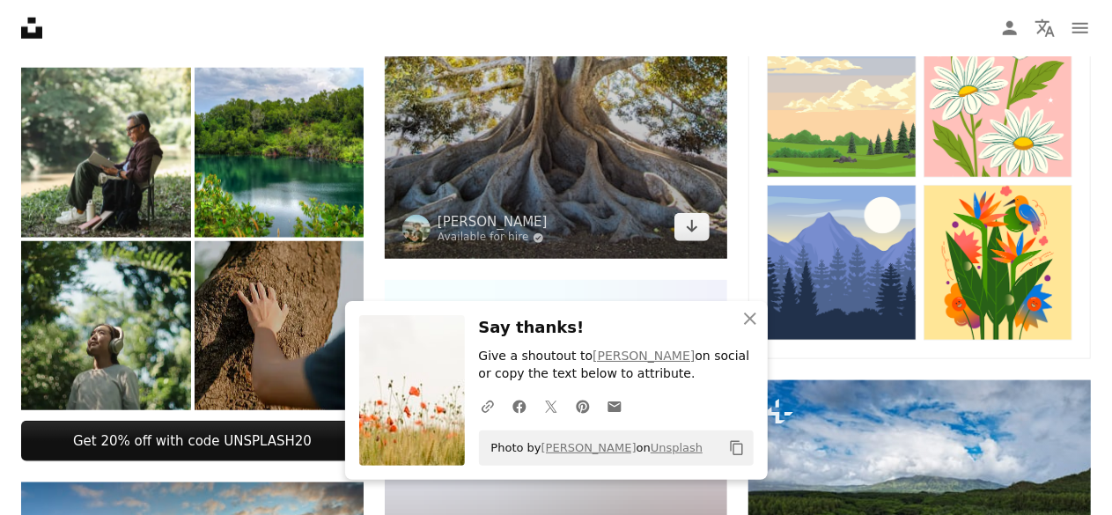
scroll to position [792, 0]
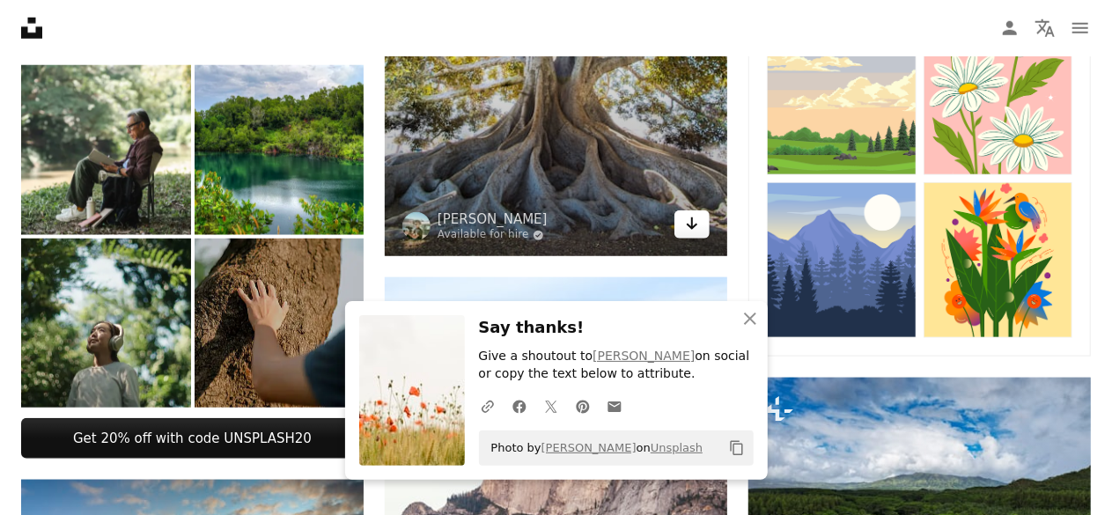
click at [699, 225] on icon "Arrow pointing down" at bounding box center [692, 223] width 14 height 21
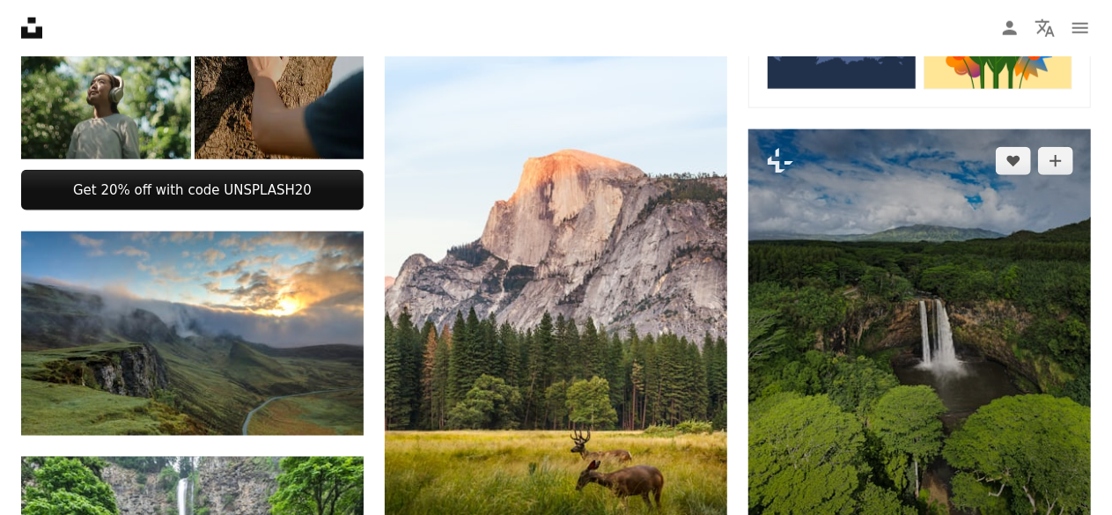
scroll to position [1144, 0]
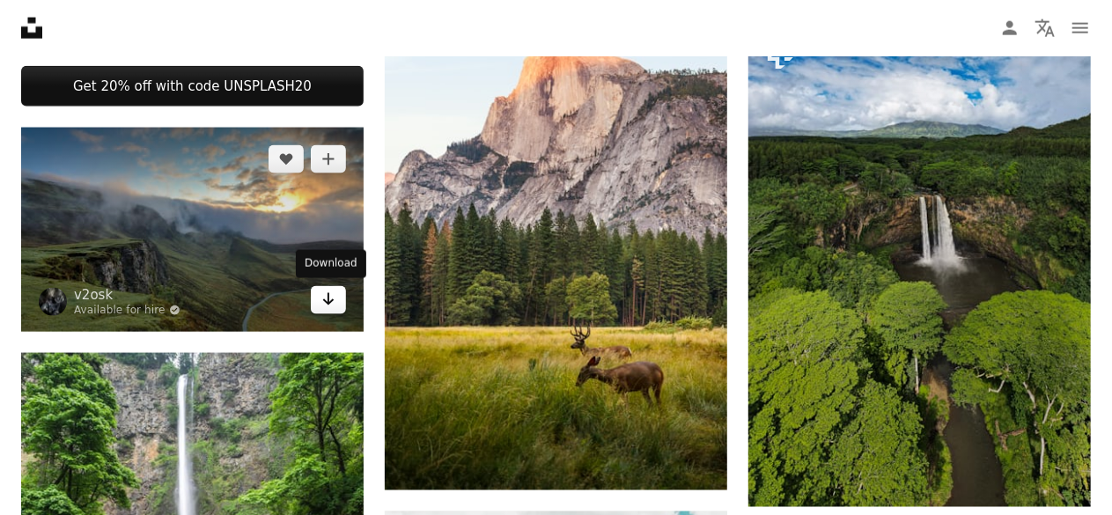
click at [324, 295] on icon "Arrow pointing down" at bounding box center [328, 299] width 14 height 21
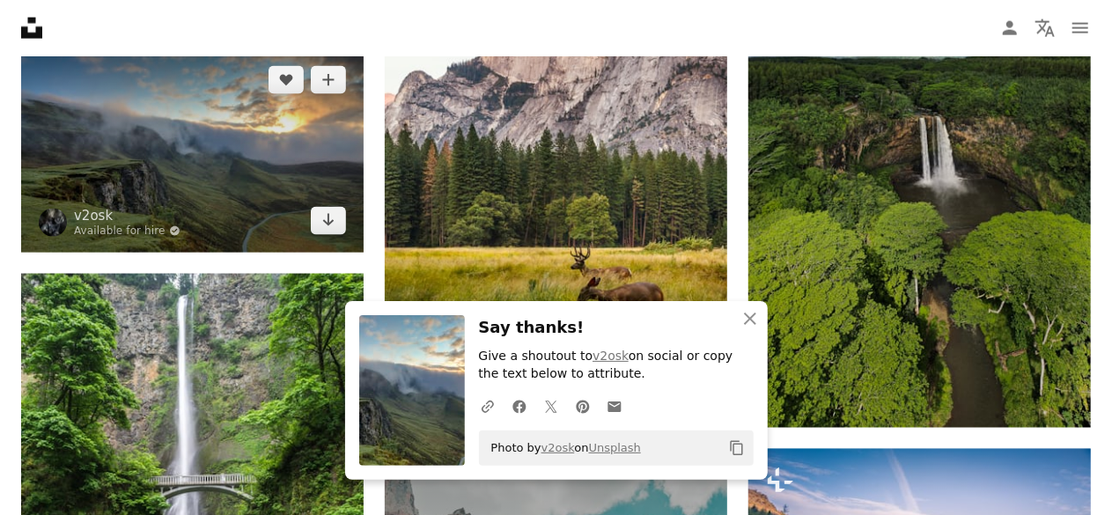
scroll to position [1409, 0]
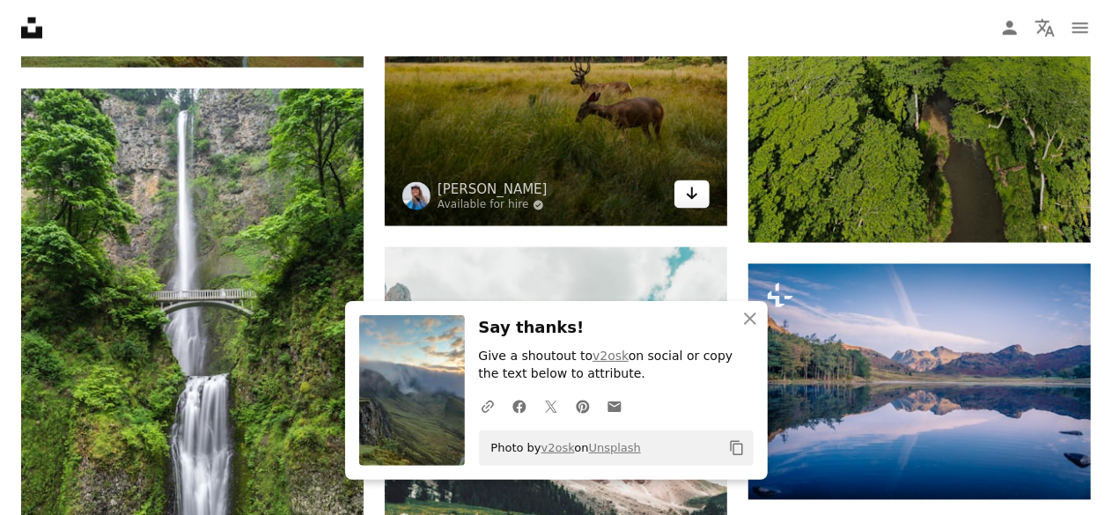
click at [688, 199] on icon "Arrow pointing down" at bounding box center [692, 193] width 14 height 21
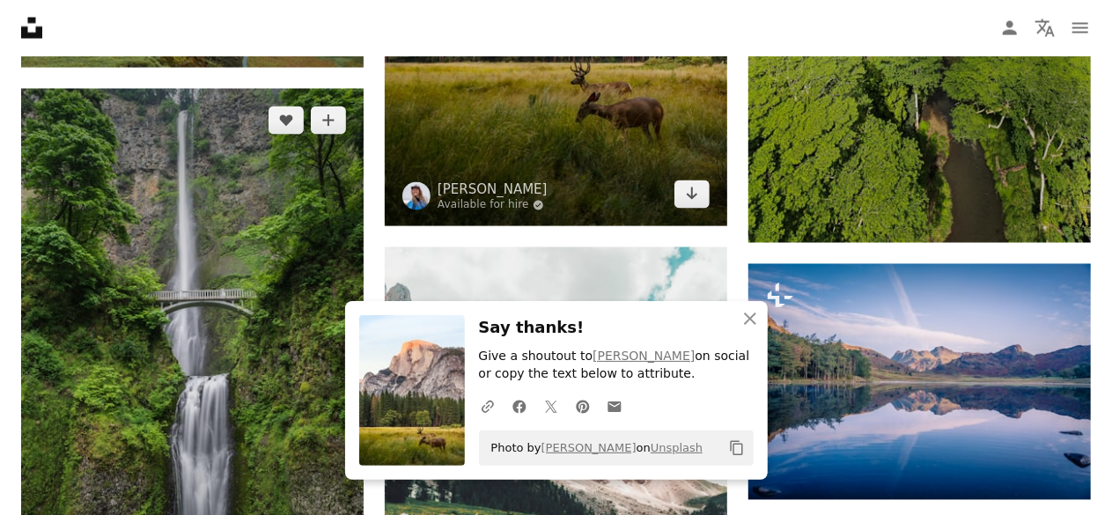
scroll to position [1497, 0]
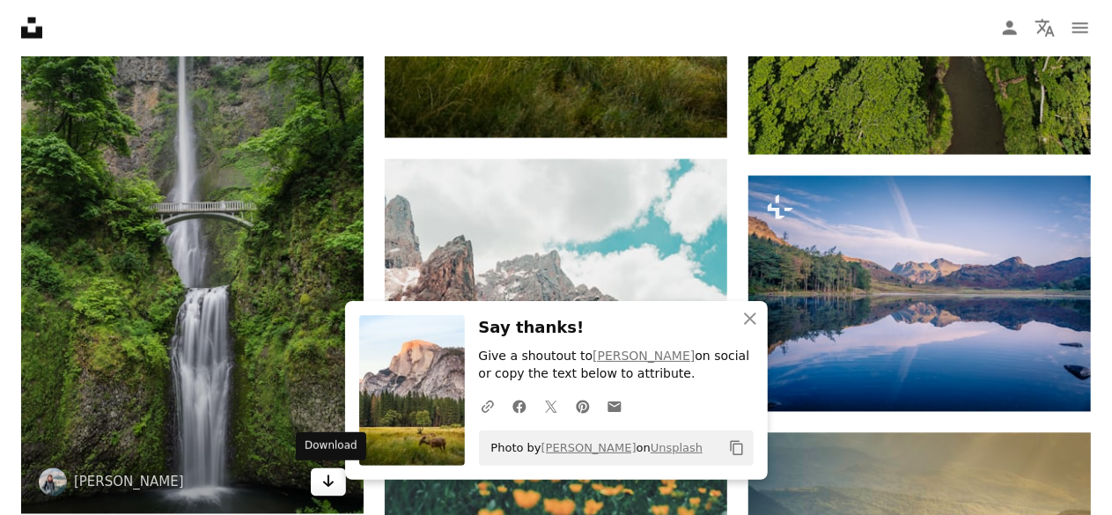
click at [329, 481] on icon "Arrow pointing down" at bounding box center [328, 481] width 14 height 21
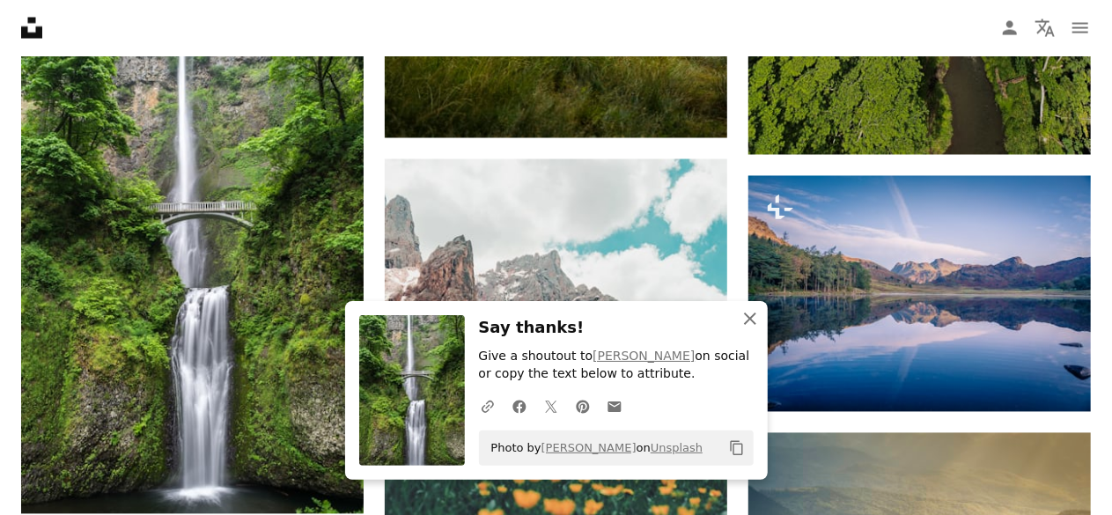
click at [748, 316] on icon "An X shape" at bounding box center [749, 318] width 21 height 21
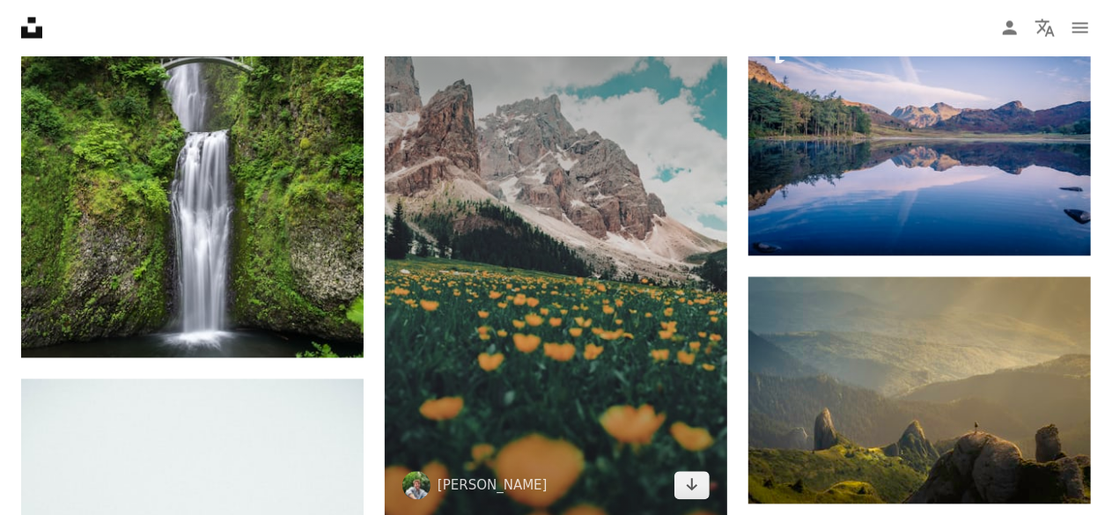
scroll to position [1673, 0]
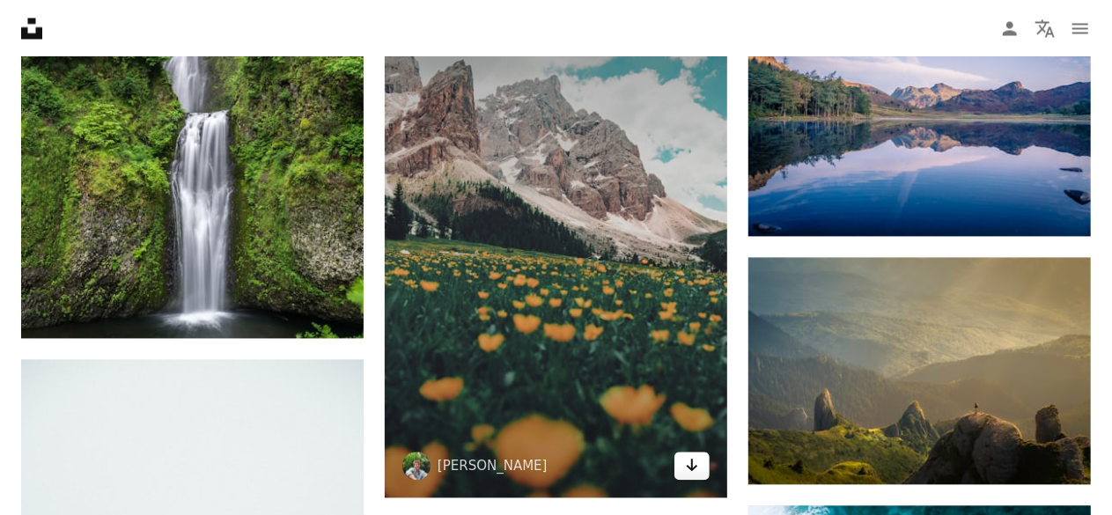
click at [685, 466] on icon "Arrow pointing down" at bounding box center [692, 464] width 14 height 21
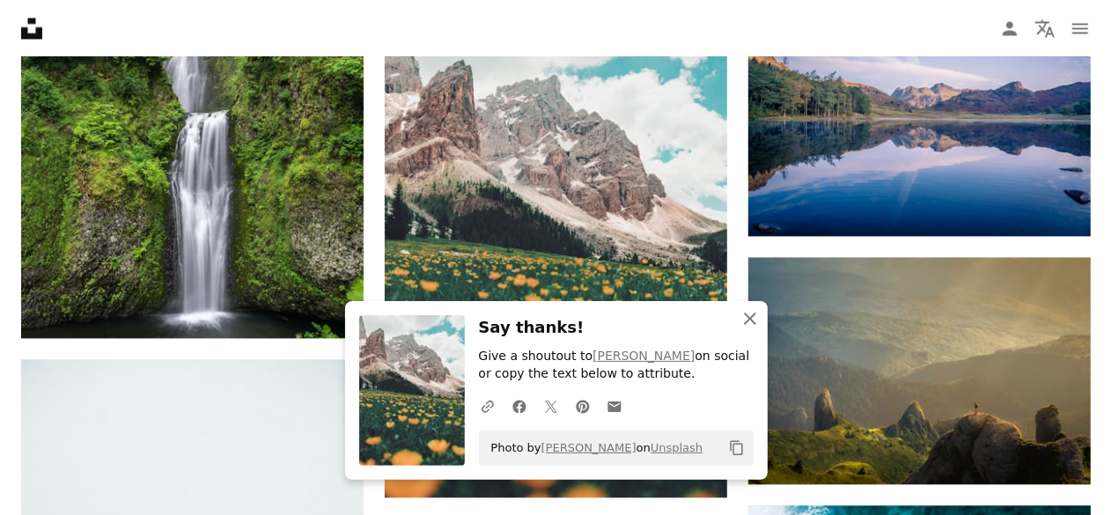
click at [748, 312] on icon "An X shape" at bounding box center [749, 318] width 21 height 21
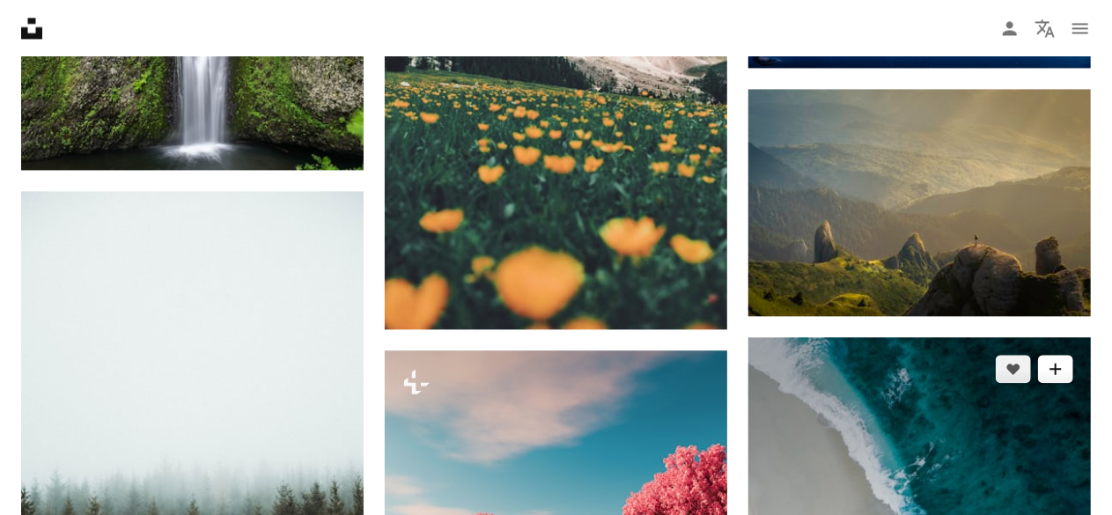
scroll to position [1849, 0]
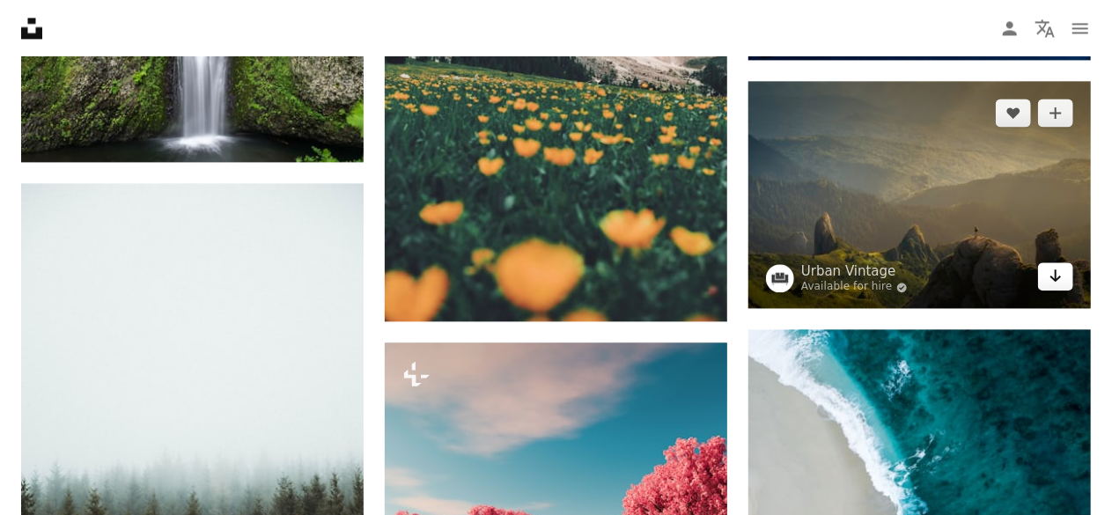
click at [1056, 276] on icon "Download" at bounding box center [1055, 275] width 11 height 12
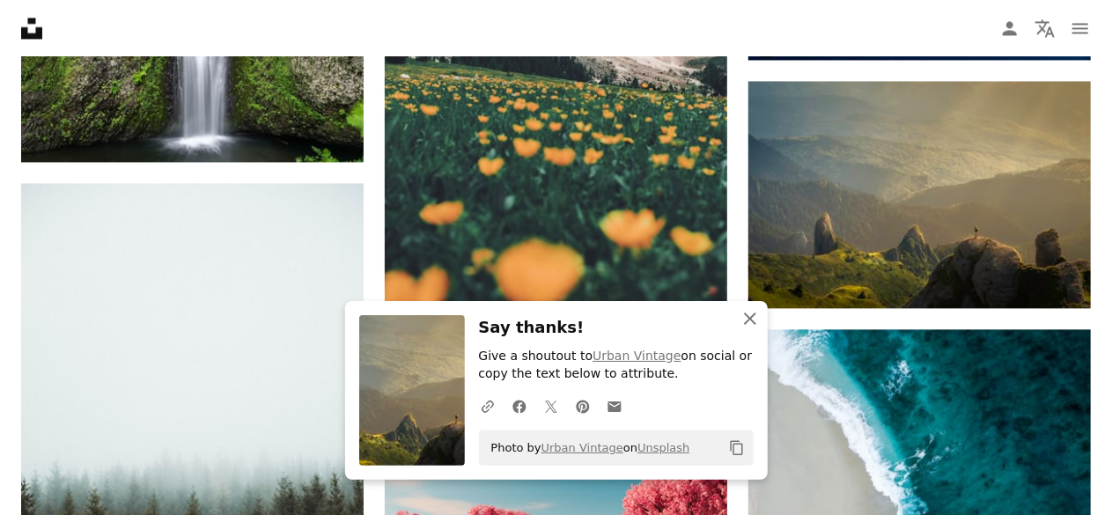
click at [748, 309] on icon "An X shape" at bounding box center [749, 318] width 21 height 21
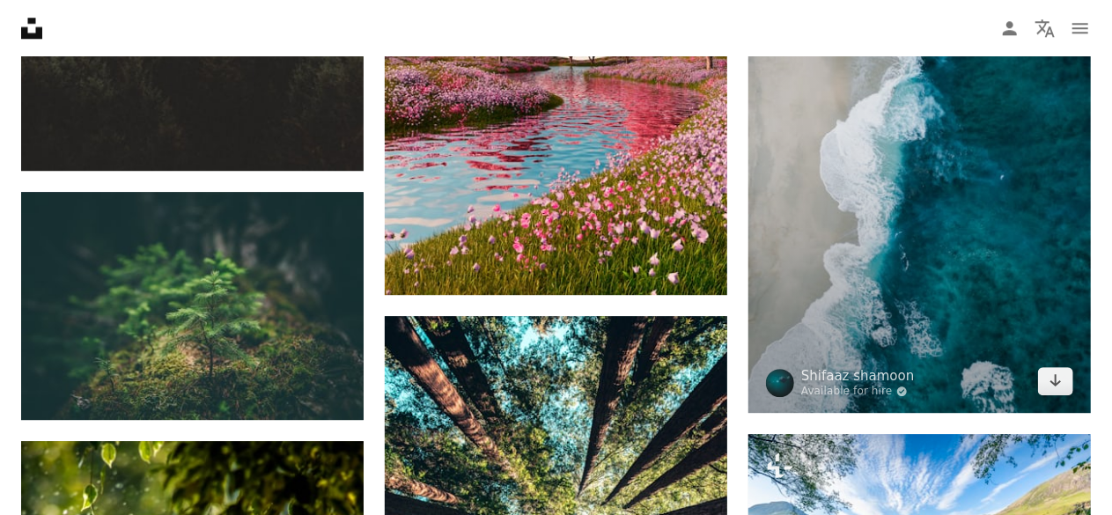
scroll to position [2377, 0]
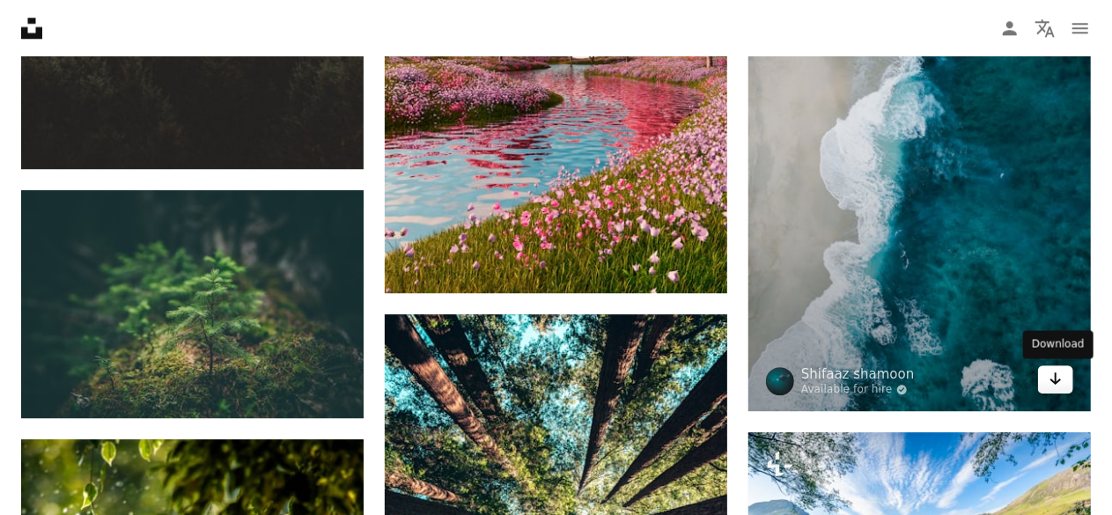
click at [1054, 379] on icon "Arrow pointing down" at bounding box center [1056, 378] width 14 height 21
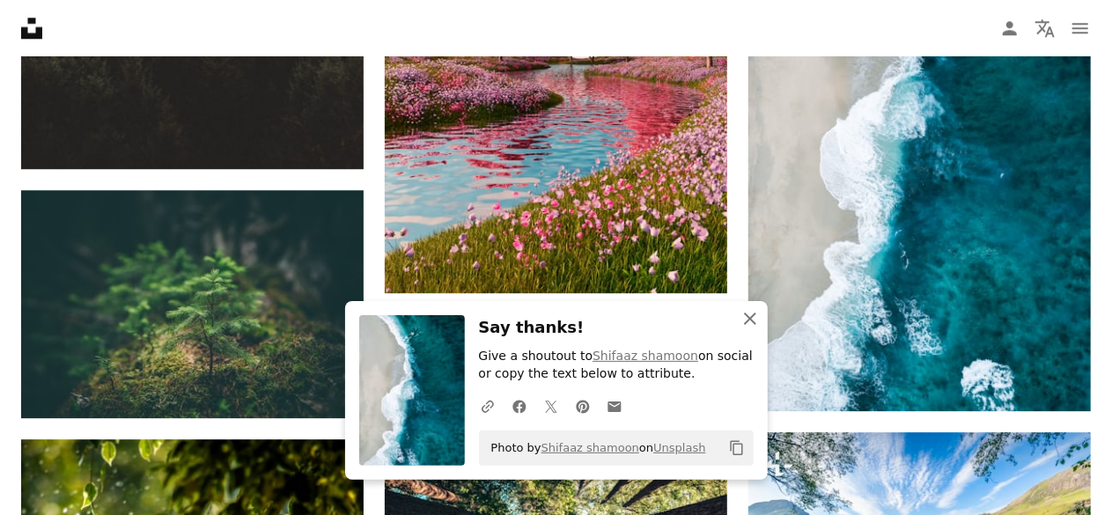
click at [745, 316] on icon "An X shape" at bounding box center [749, 318] width 21 height 21
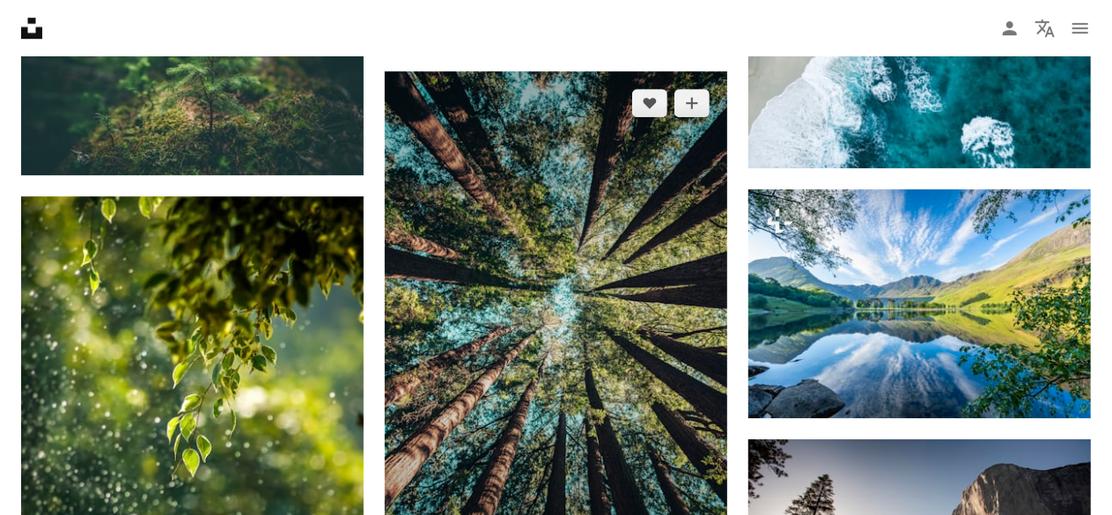
scroll to position [2729, 0]
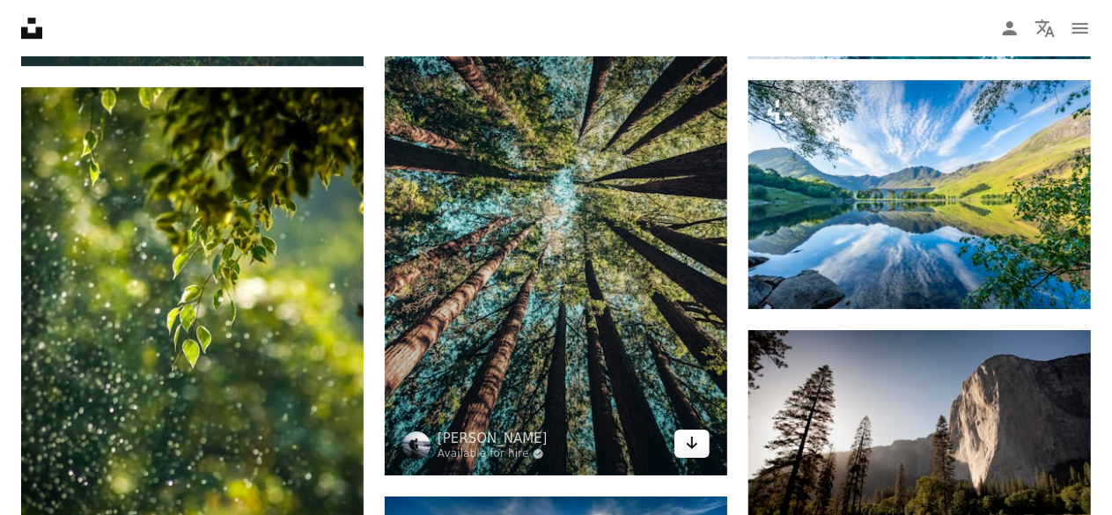
click at [695, 439] on icon "Arrow pointing down" at bounding box center [692, 442] width 14 height 21
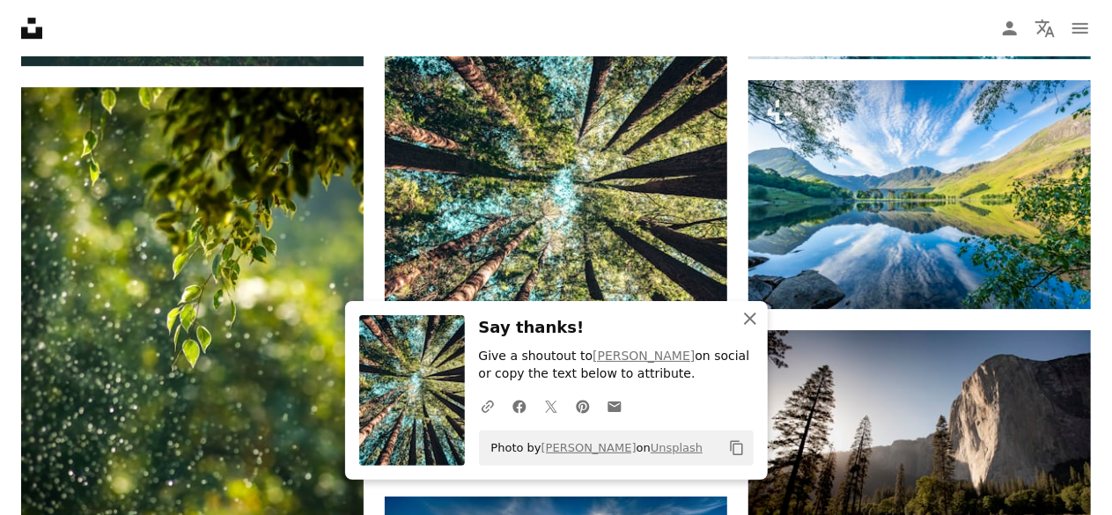
click at [749, 312] on icon "An X shape" at bounding box center [749, 318] width 21 height 21
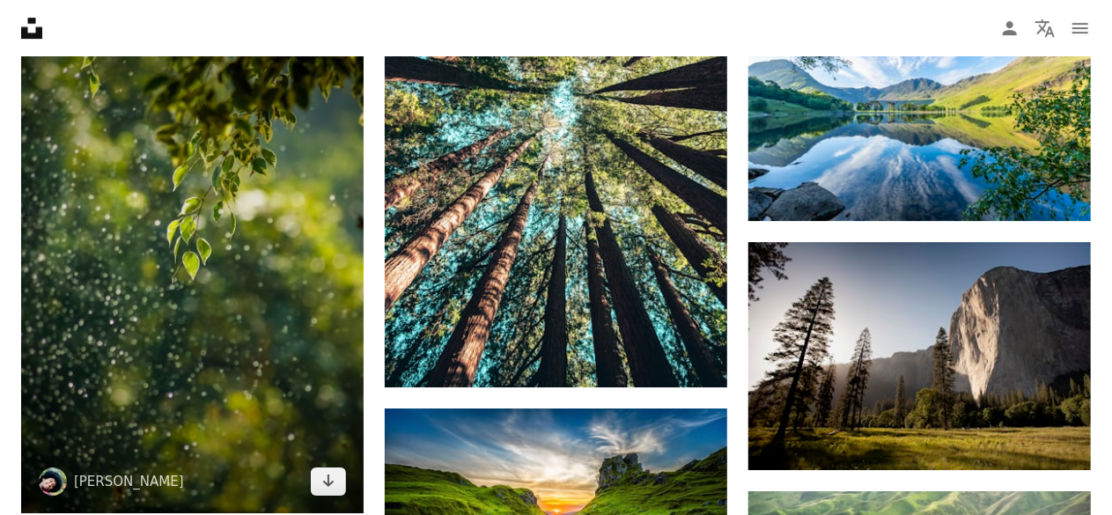
scroll to position [2905, 0]
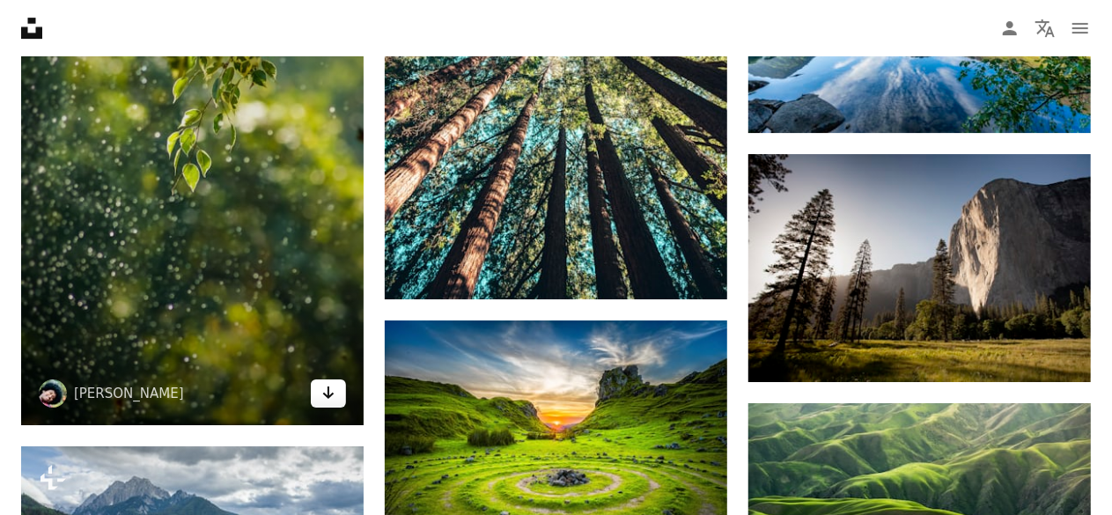
click at [324, 388] on icon "Arrow pointing down" at bounding box center [328, 392] width 14 height 21
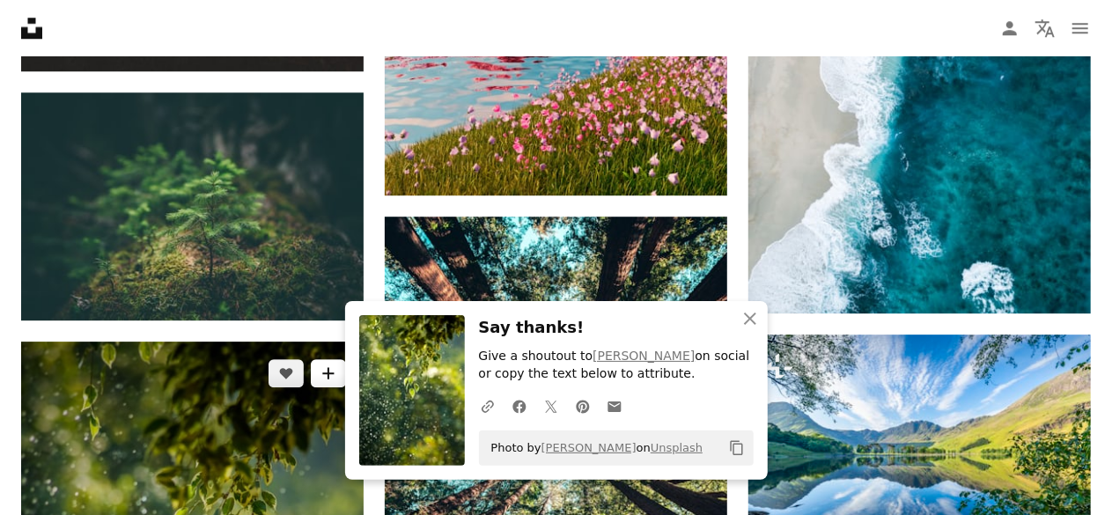
scroll to position [2465, 0]
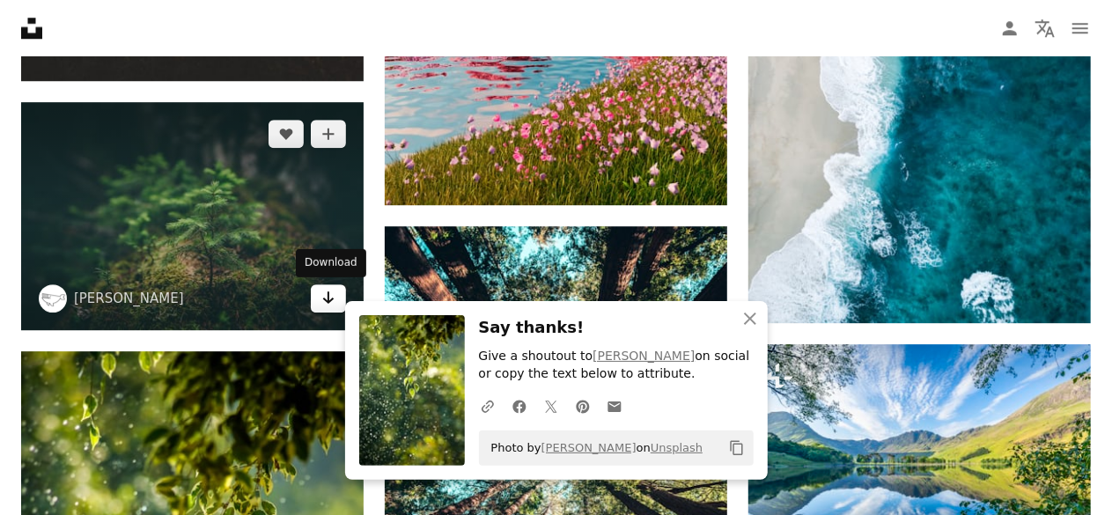
click at [327, 299] on icon "Download" at bounding box center [328, 297] width 11 height 12
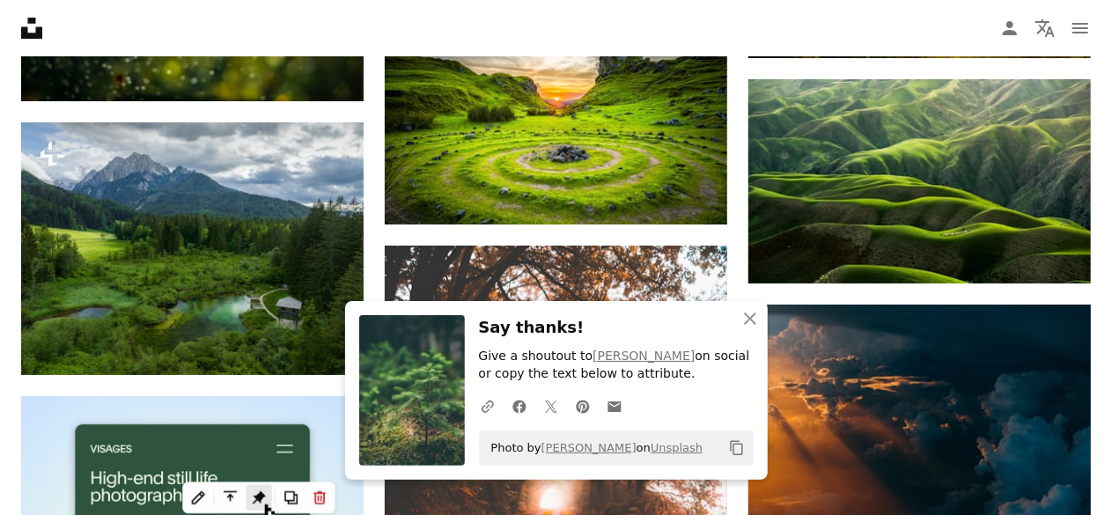
scroll to position [3257, 0]
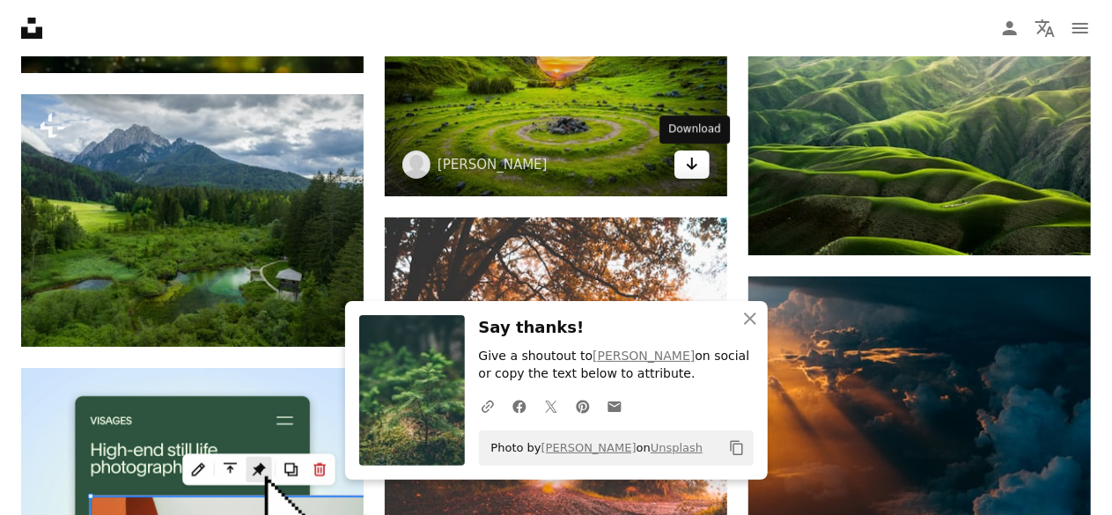
click at [690, 169] on icon "Arrow pointing down" at bounding box center [692, 163] width 14 height 21
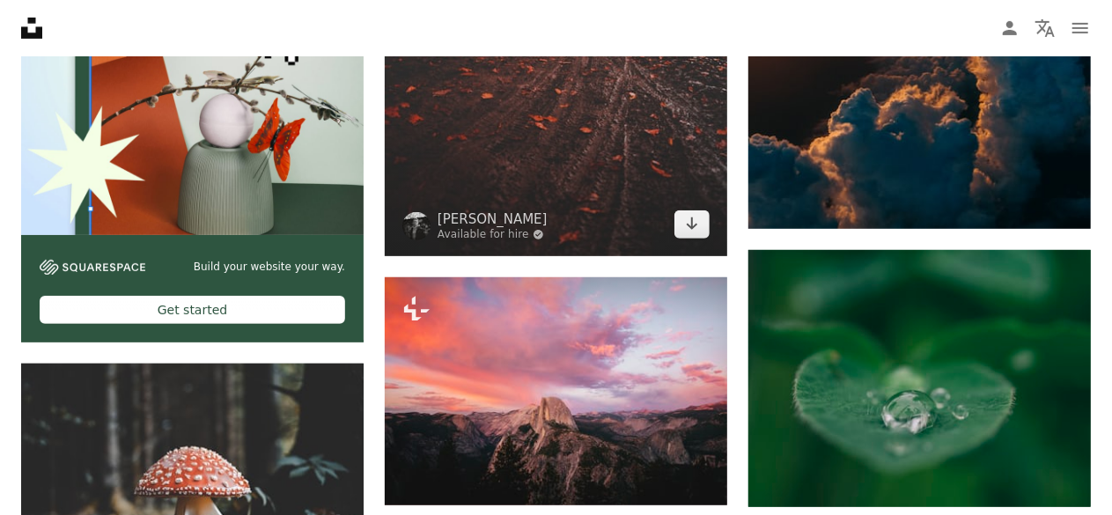
scroll to position [3786, 0]
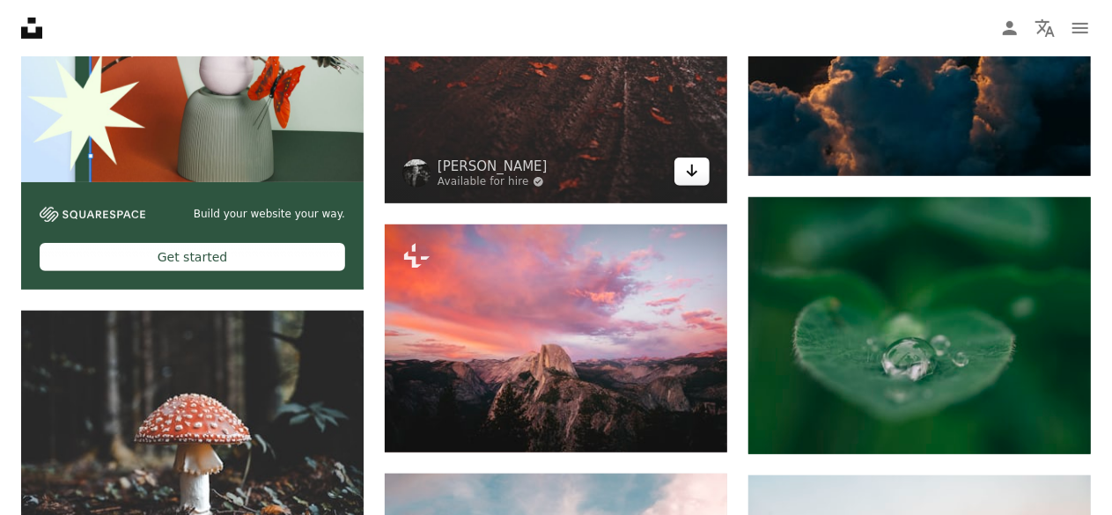
click at [704, 185] on div "Arrow pointing down" at bounding box center [691, 172] width 35 height 28
click at [694, 176] on icon "Arrow pointing down" at bounding box center [692, 170] width 14 height 21
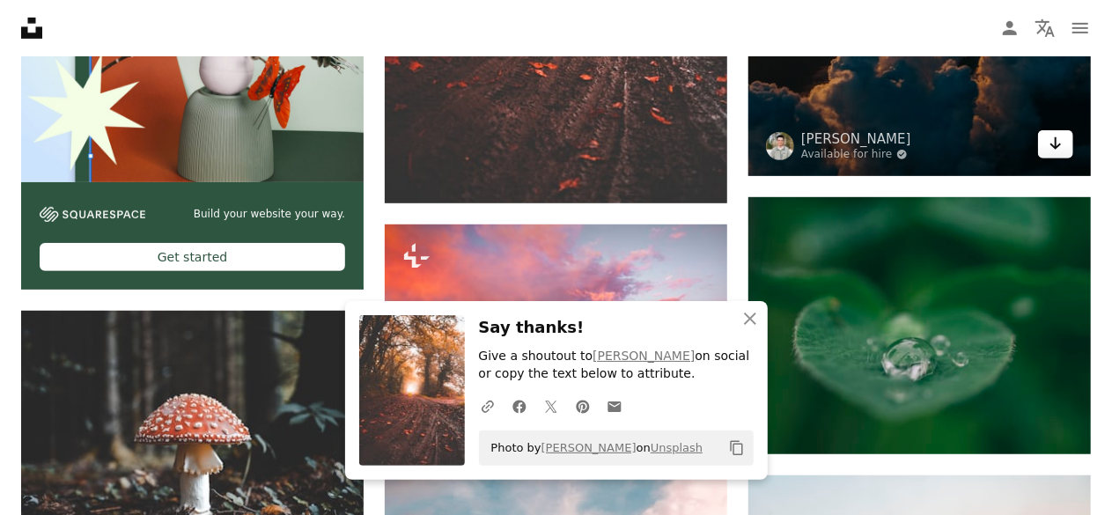
click at [1057, 139] on icon "Arrow pointing down" at bounding box center [1056, 143] width 14 height 21
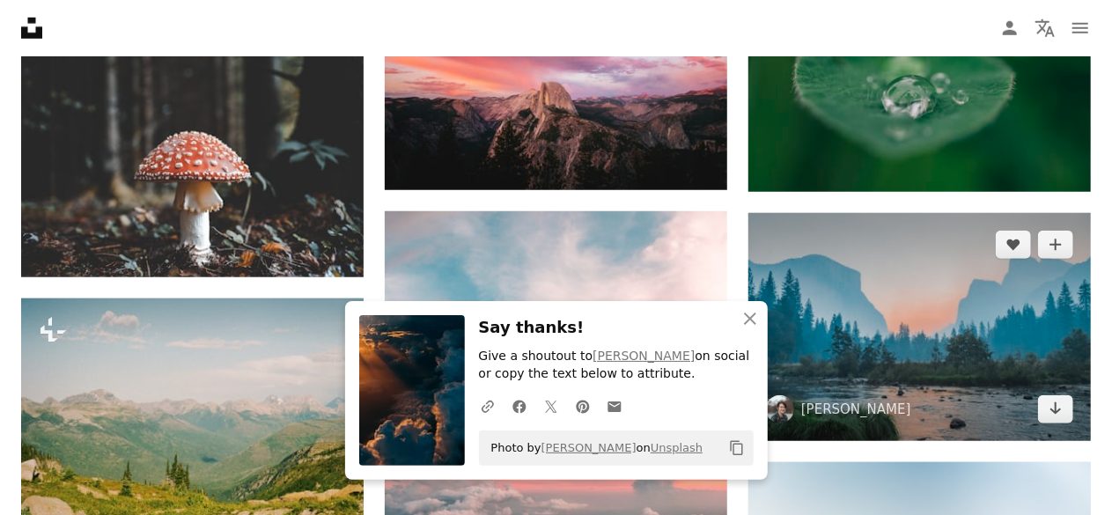
scroll to position [4050, 0]
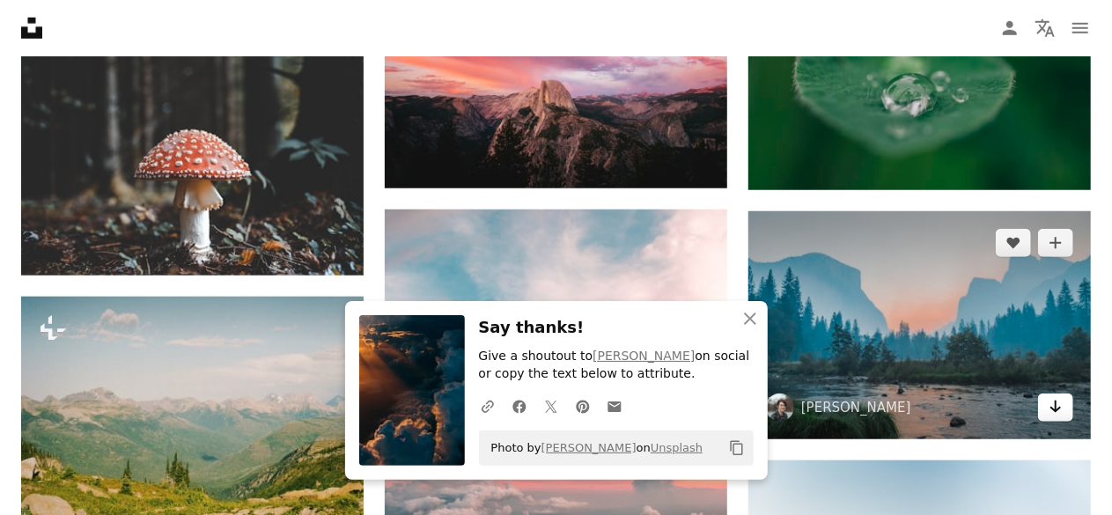
click at [1057, 407] on icon "Arrow pointing down" at bounding box center [1056, 406] width 14 height 21
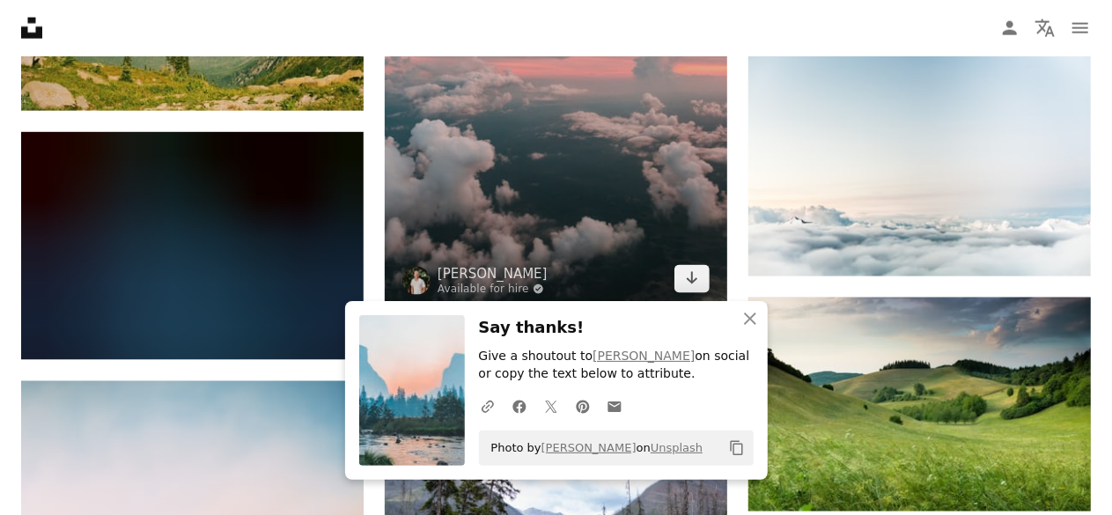
scroll to position [4490, 0]
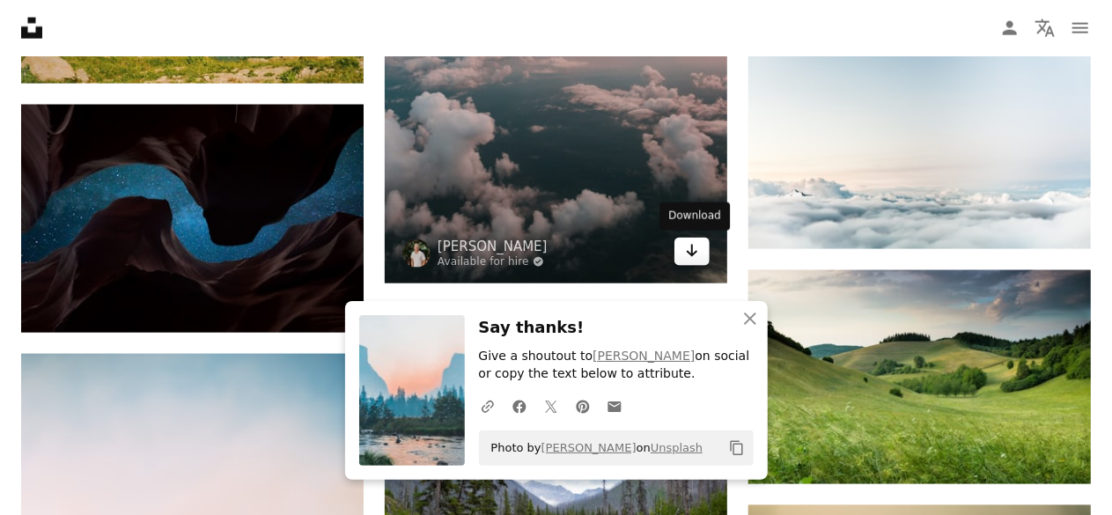
click at [690, 251] on icon "Arrow pointing down" at bounding box center [692, 250] width 14 height 21
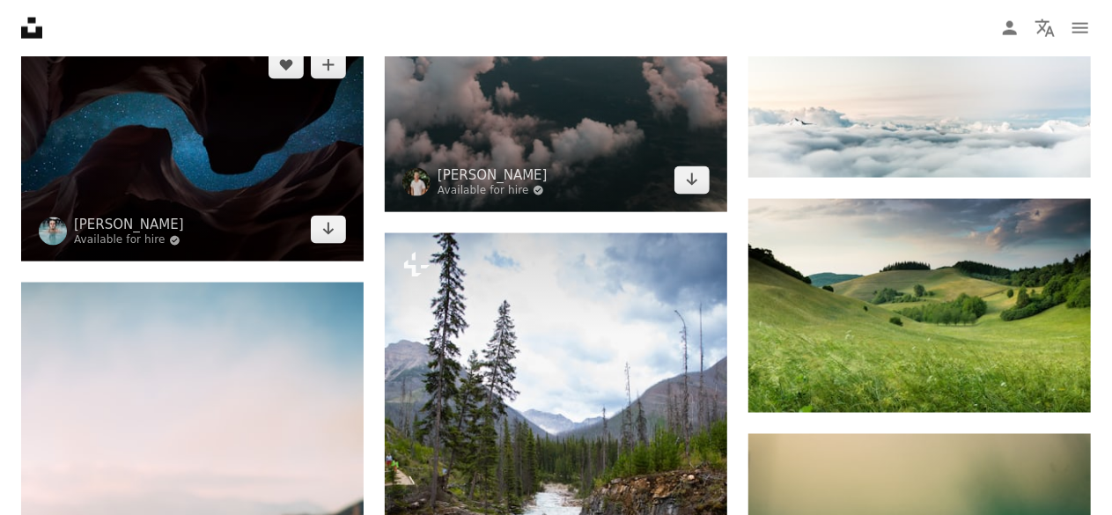
scroll to position [4578, 0]
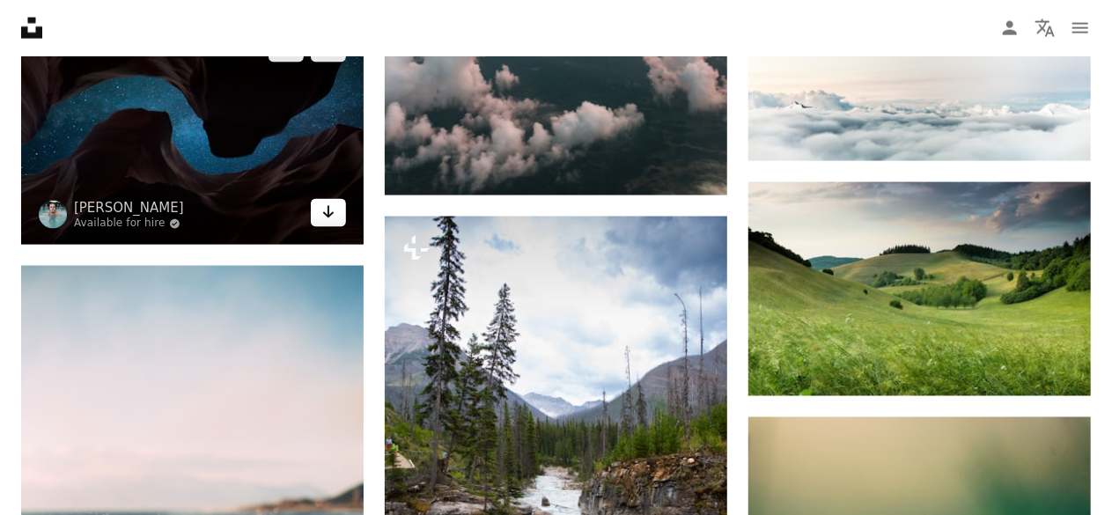
click at [319, 210] on link "Arrow pointing down" at bounding box center [328, 213] width 35 height 28
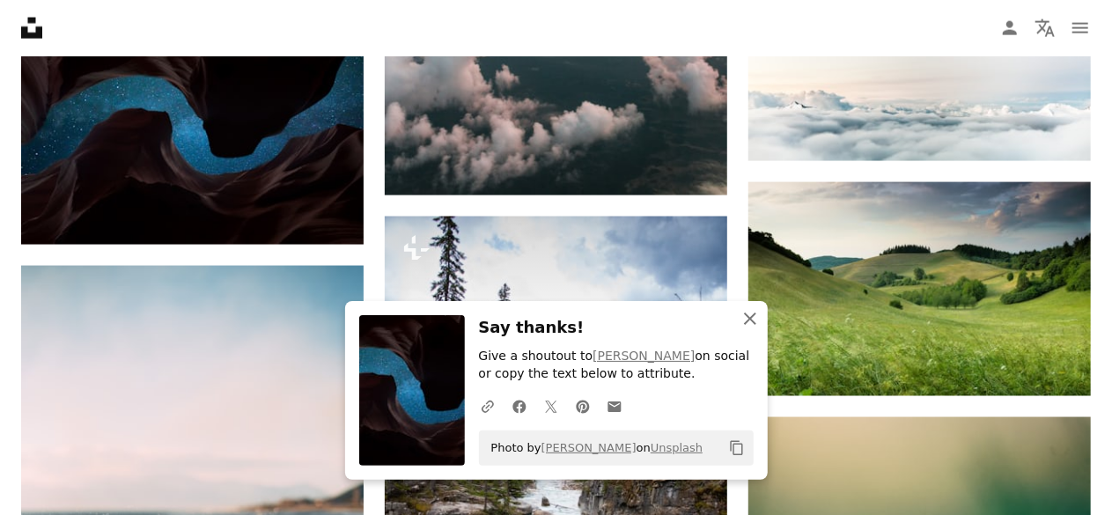
click at [754, 321] on icon "An X shape" at bounding box center [749, 318] width 21 height 21
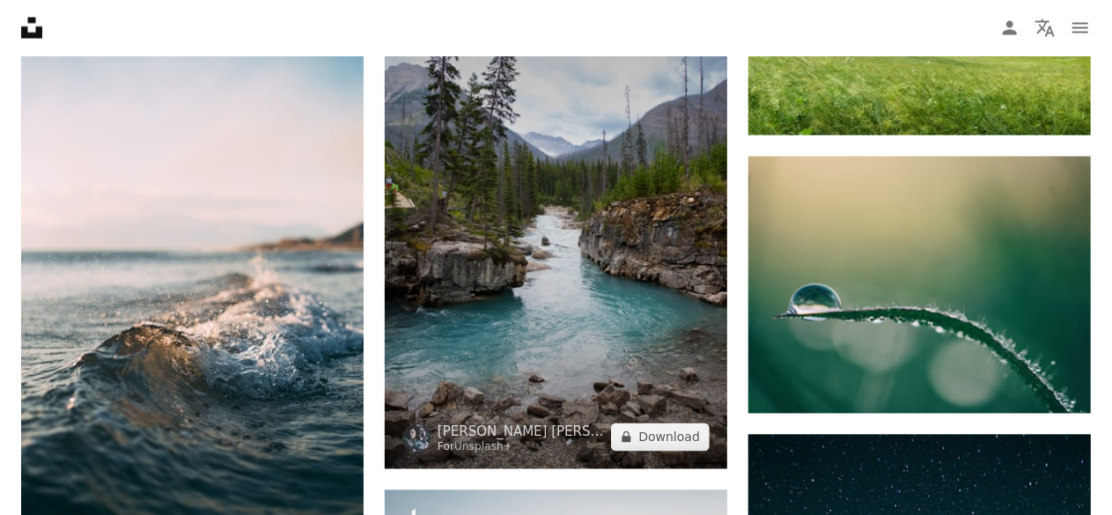
scroll to position [4842, 0]
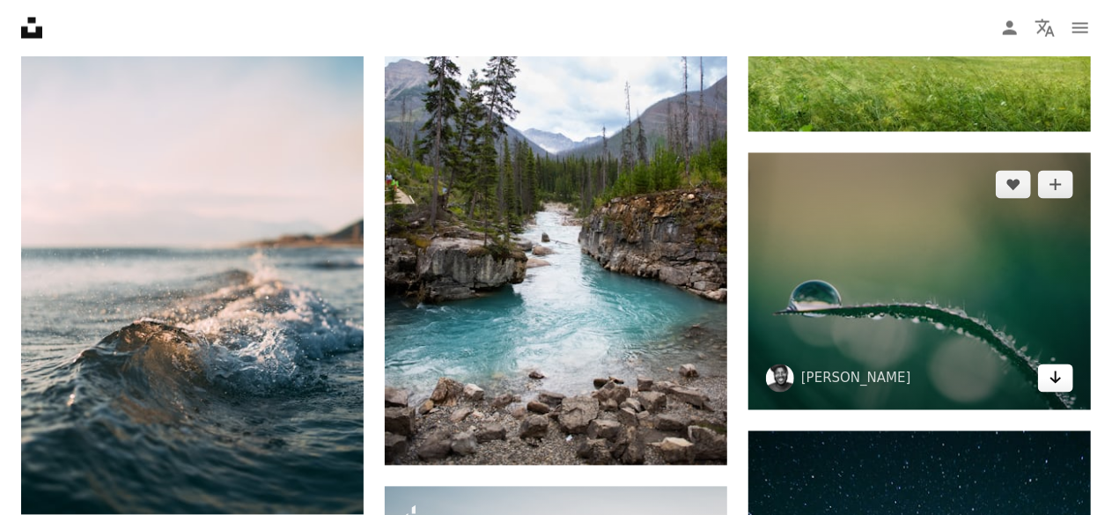
click at [1063, 379] on link "Arrow pointing down" at bounding box center [1055, 378] width 35 height 28
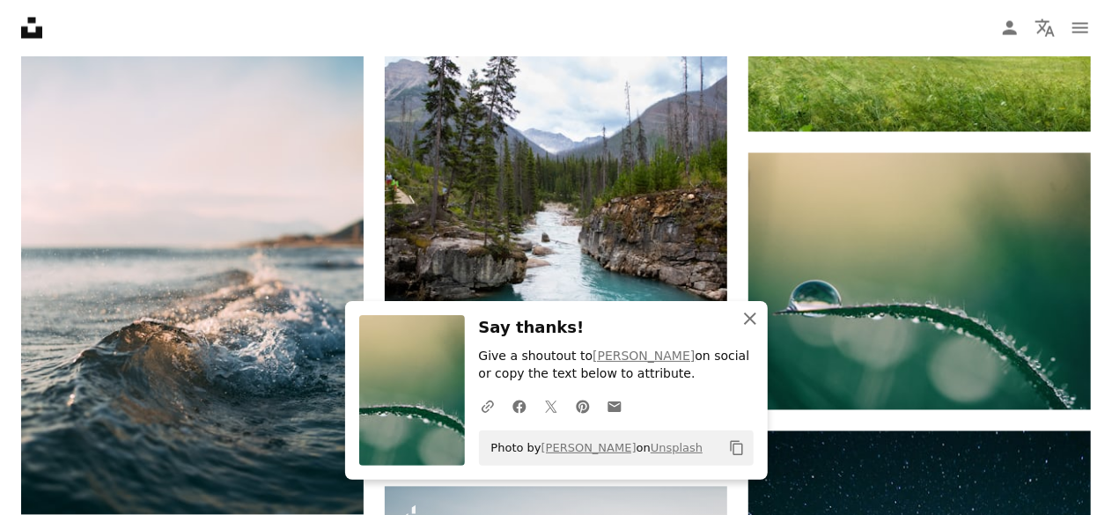
click at [748, 318] on icon "button" at bounding box center [750, 319] width 12 height 12
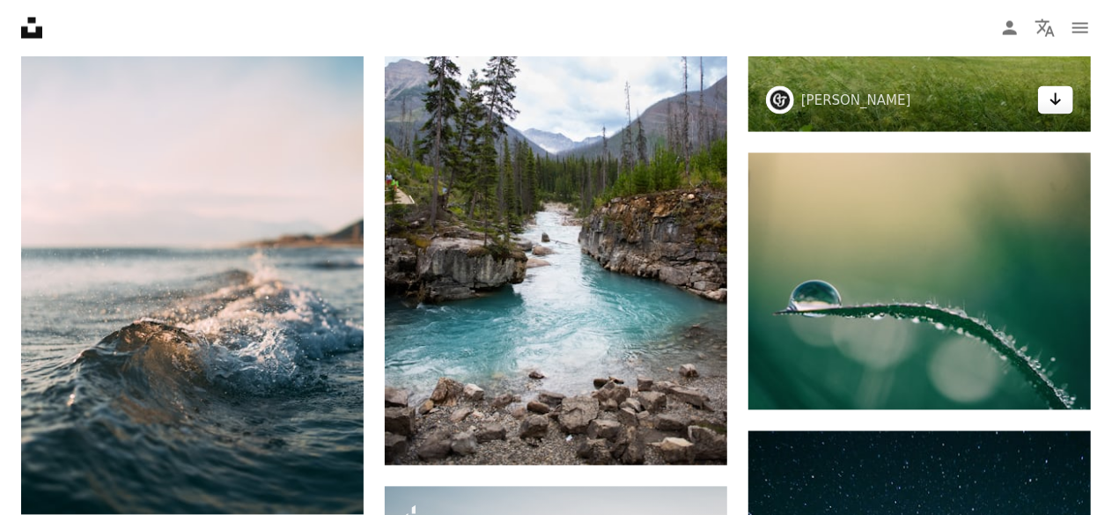
click at [1052, 99] on icon "Arrow pointing down" at bounding box center [1056, 99] width 14 height 21
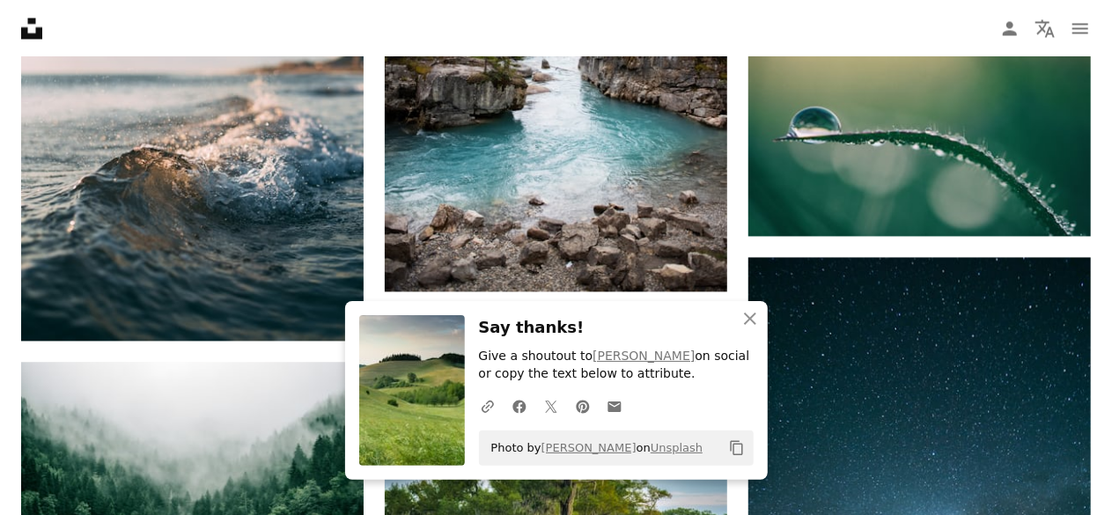
scroll to position [5018, 0]
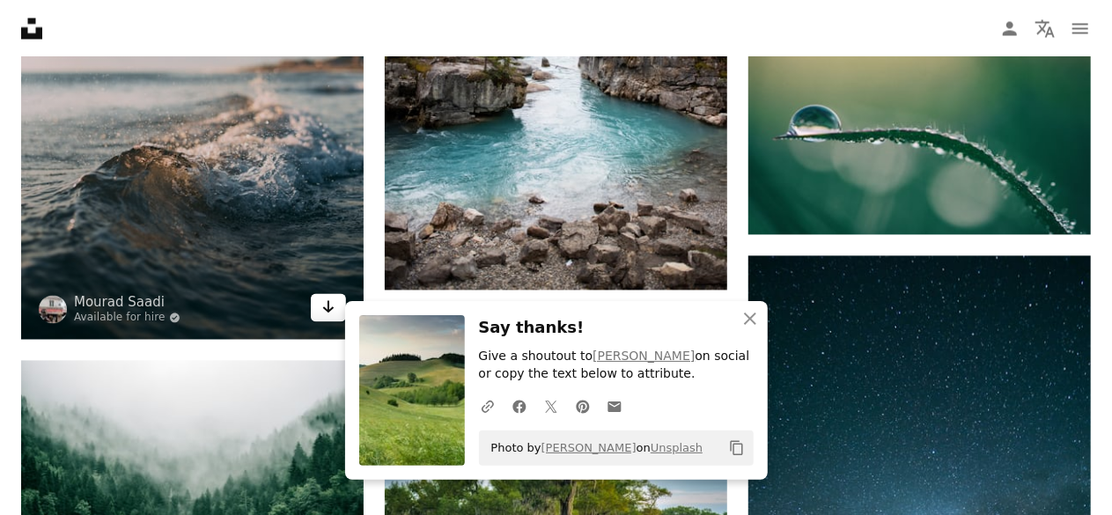
click at [326, 303] on icon "Arrow pointing down" at bounding box center [328, 306] width 14 height 21
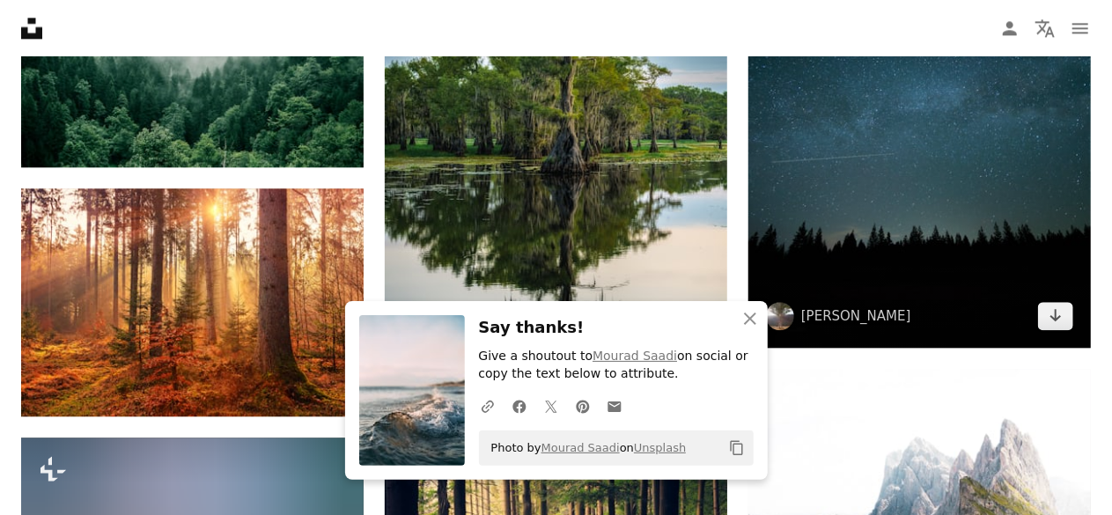
scroll to position [5546, 0]
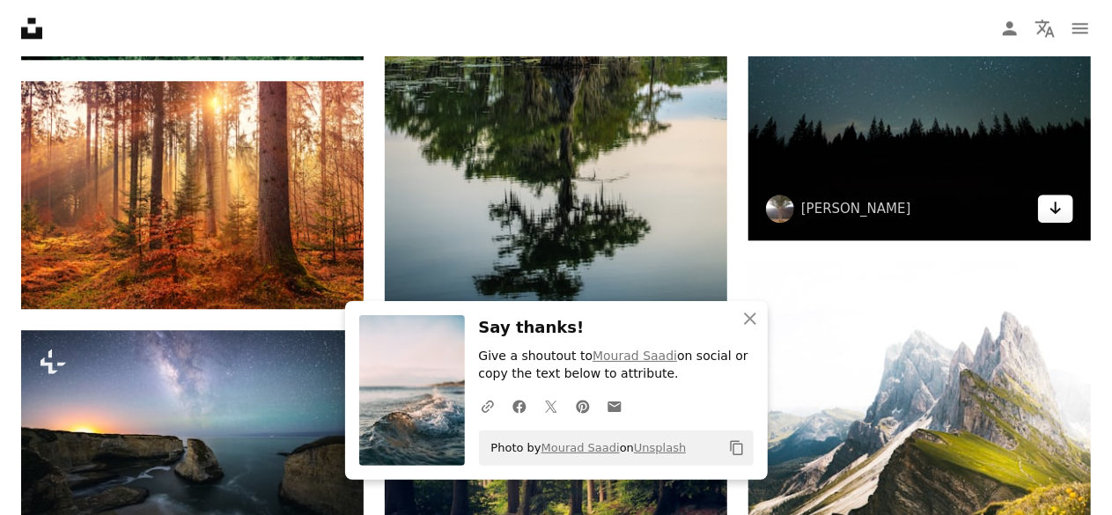
click at [1056, 210] on icon "Arrow pointing down" at bounding box center [1056, 207] width 14 height 21
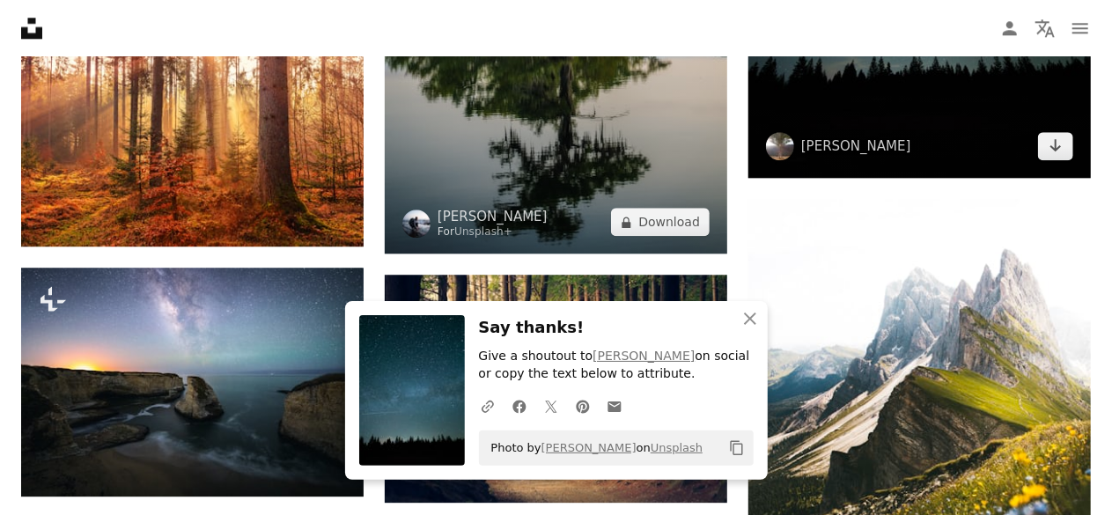
scroll to position [5634, 0]
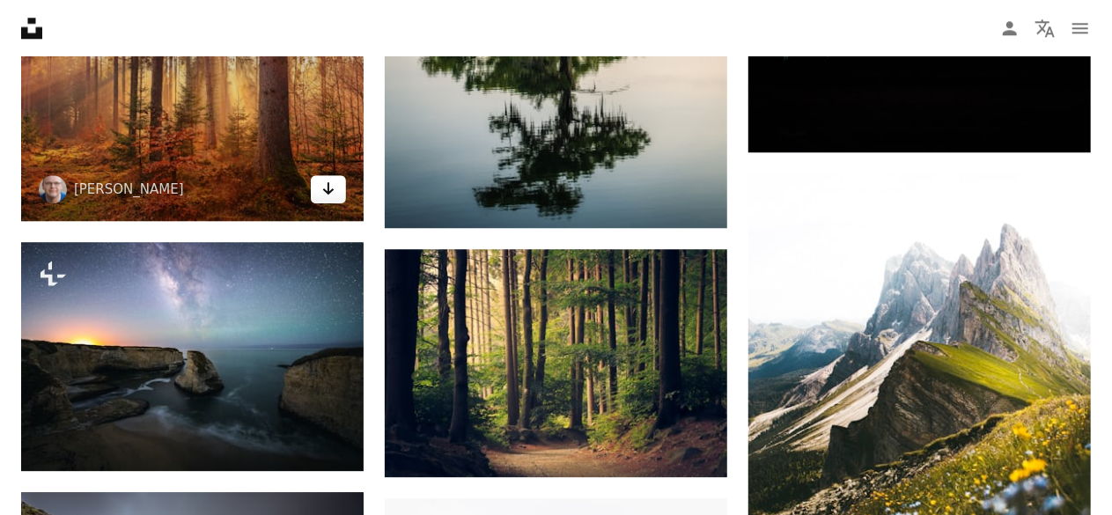
click at [325, 188] on icon "Arrow pointing down" at bounding box center [328, 188] width 14 height 21
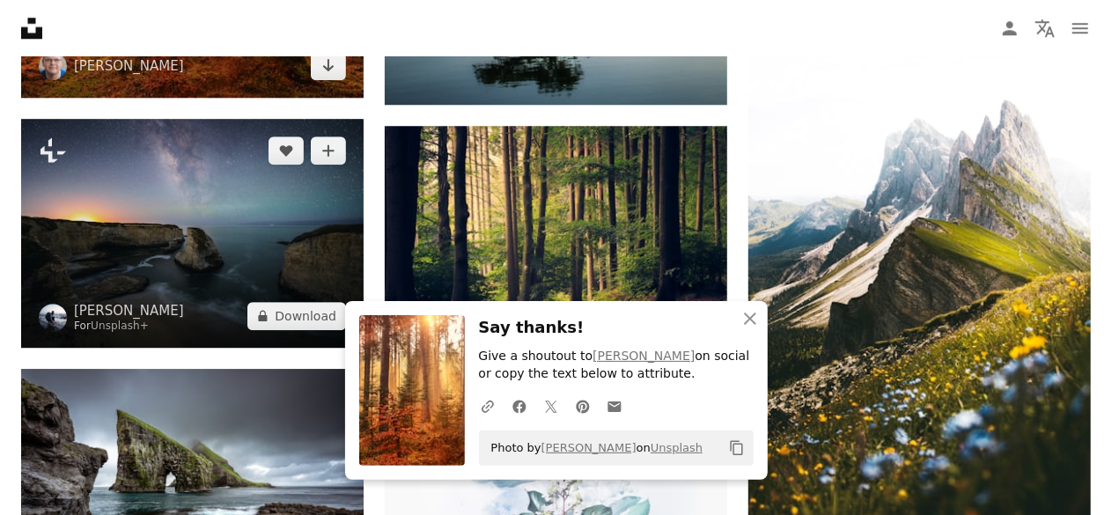
scroll to position [5898, 0]
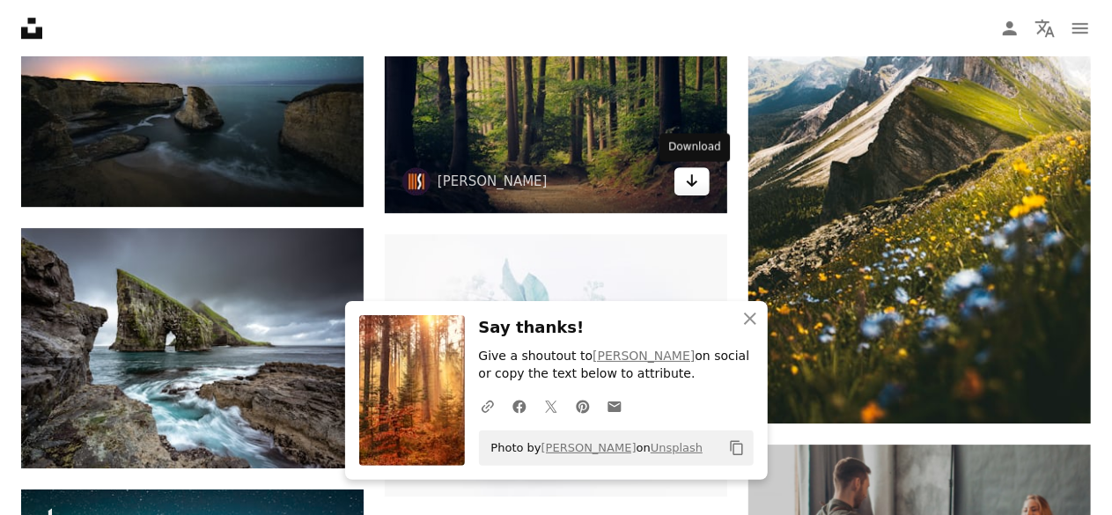
click at [690, 185] on icon "Download" at bounding box center [692, 180] width 11 height 12
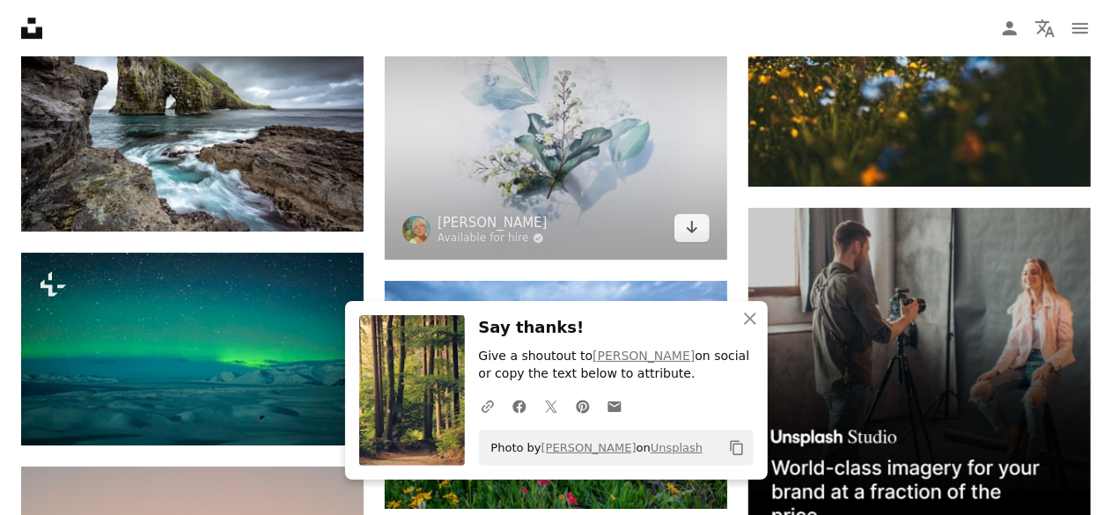
scroll to position [6162, 0]
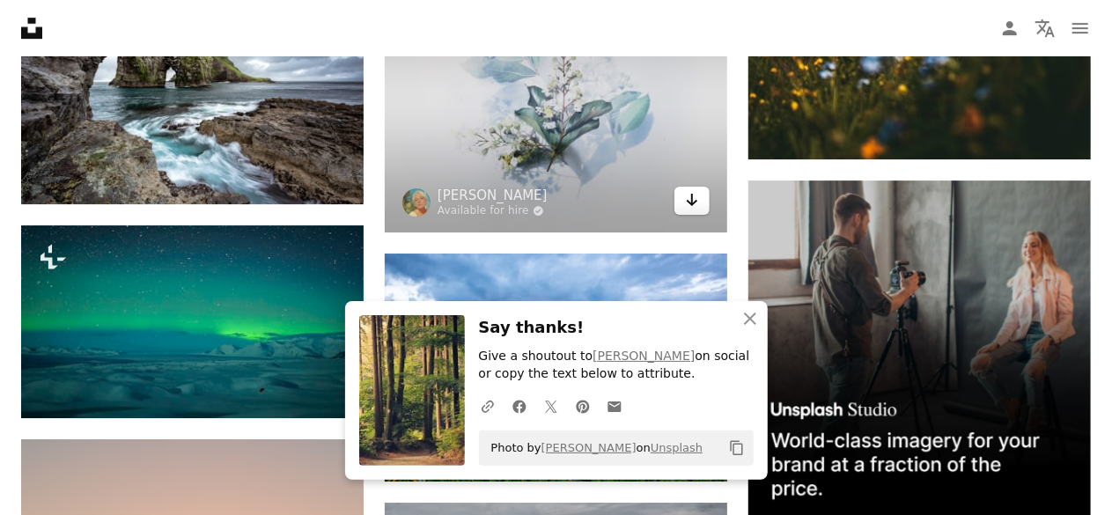
click at [693, 200] on icon "Arrow pointing down" at bounding box center [692, 199] width 14 height 21
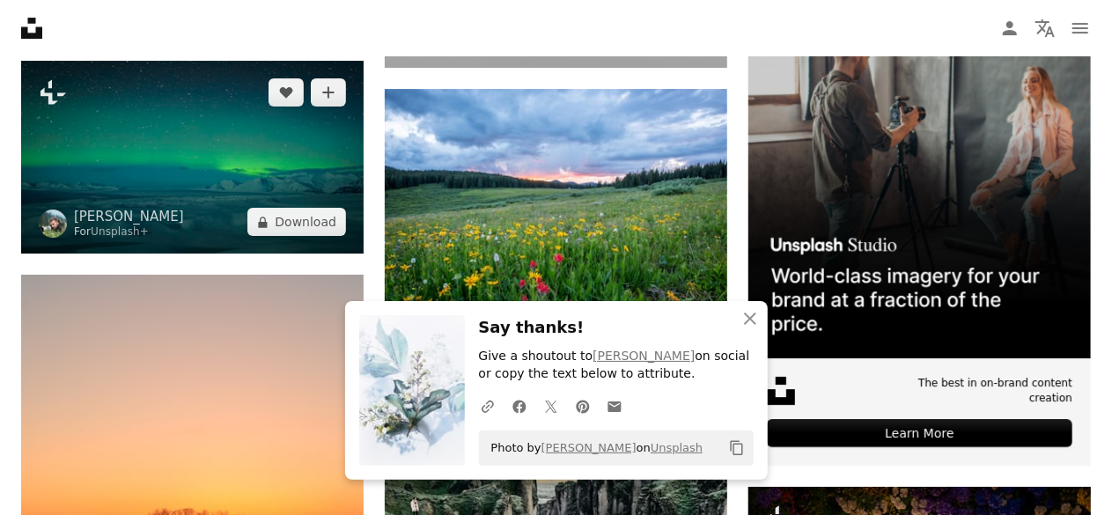
scroll to position [6339, 0]
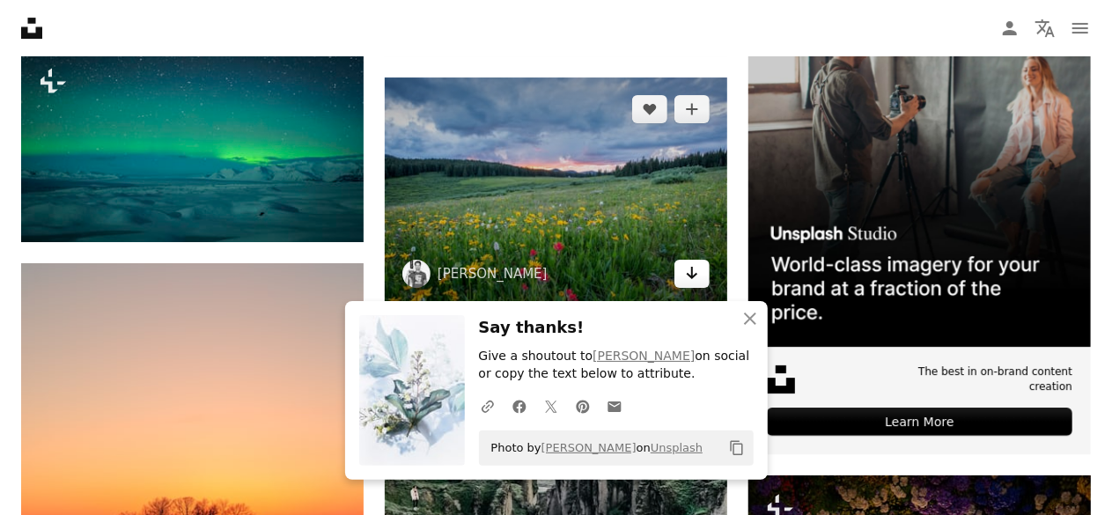
click at [697, 274] on icon "Arrow pointing down" at bounding box center [692, 272] width 14 height 21
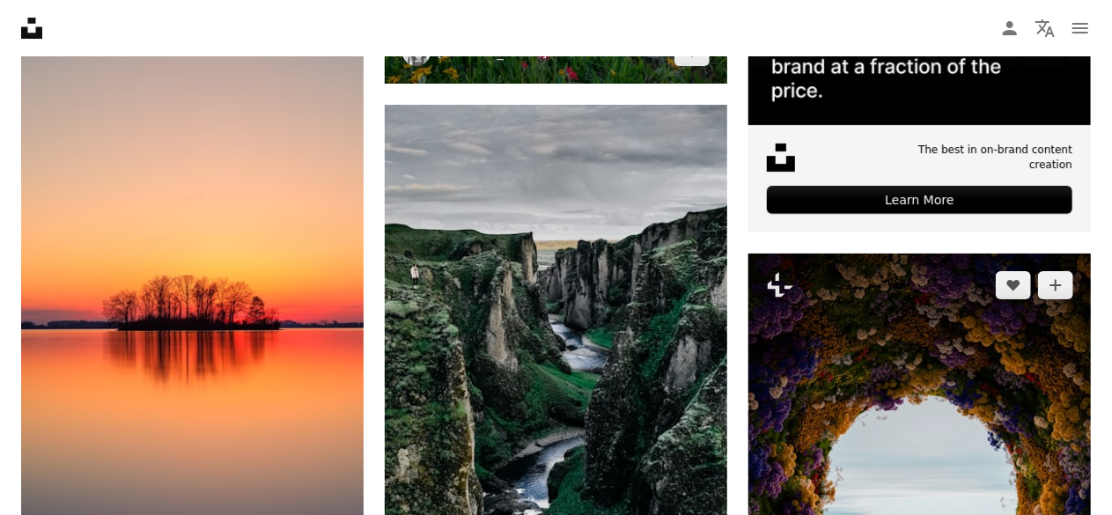
scroll to position [6603, 0]
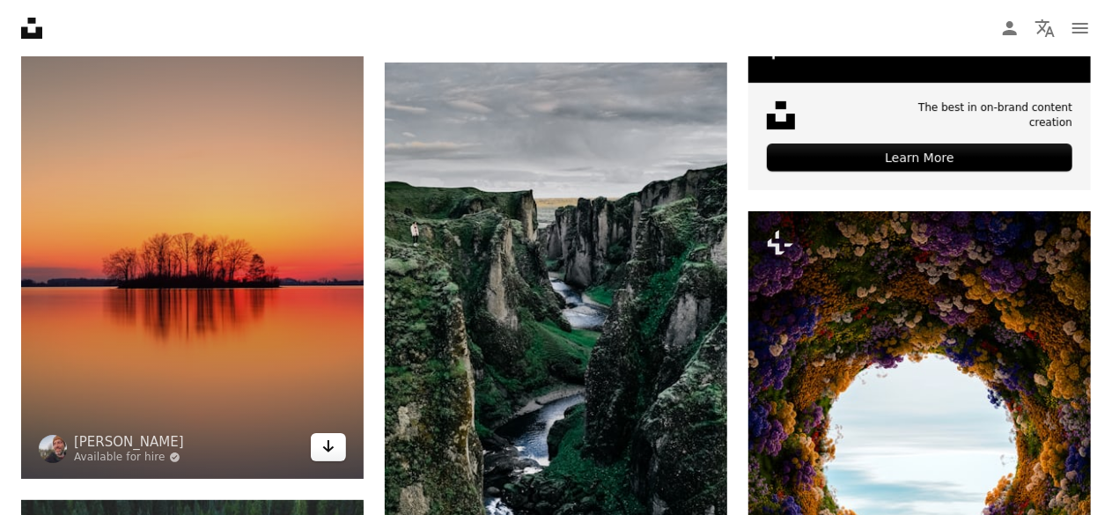
click at [340, 444] on link "Arrow pointing down" at bounding box center [328, 447] width 35 height 28
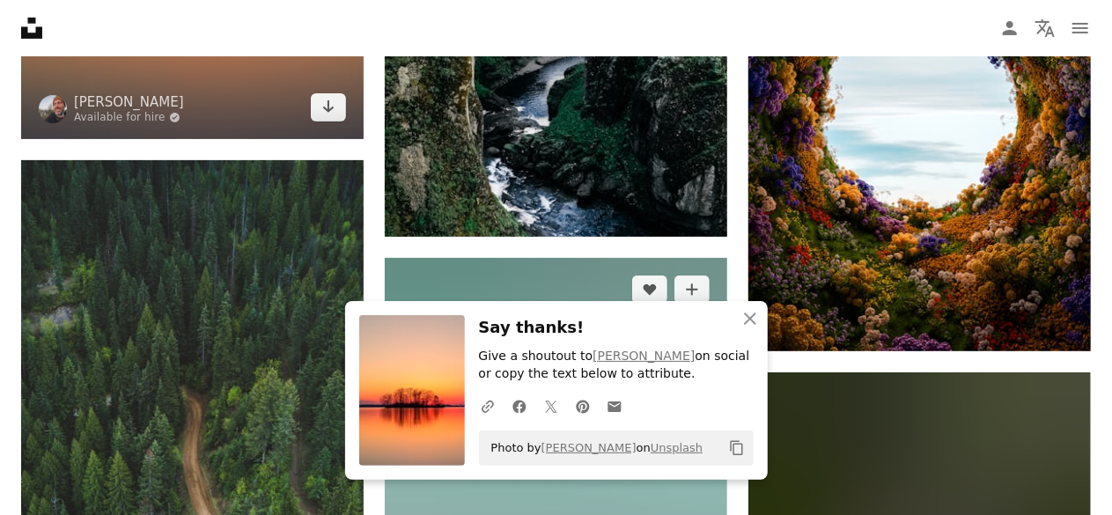
scroll to position [6955, 0]
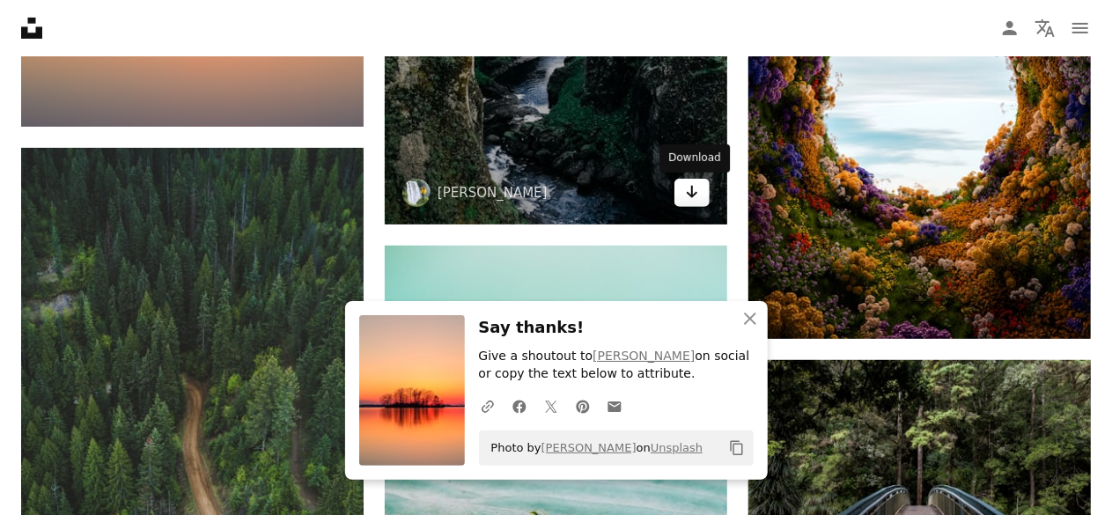
click at [695, 196] on icon "Download" at bounding box center [692, 192] width 11 height 12
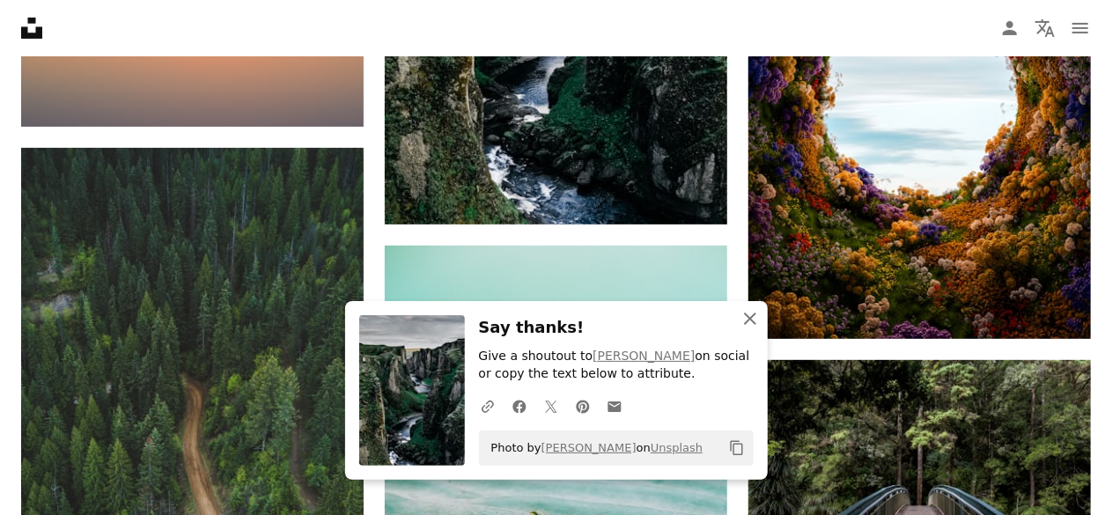
click at [743, 309] on icon "An X shape" at bounding box center [749, 318] width 21 height 21
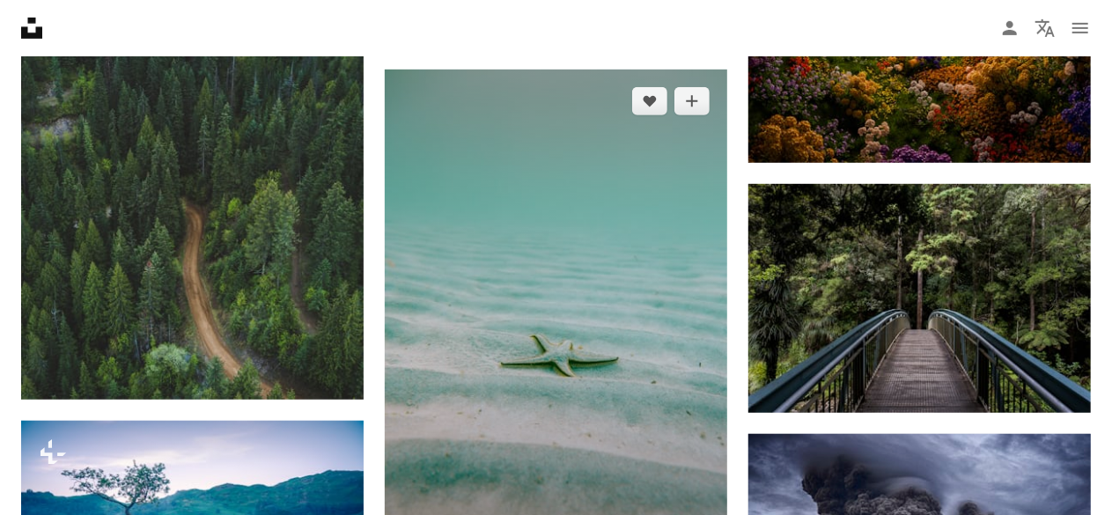
scroll to position [7219, 0]
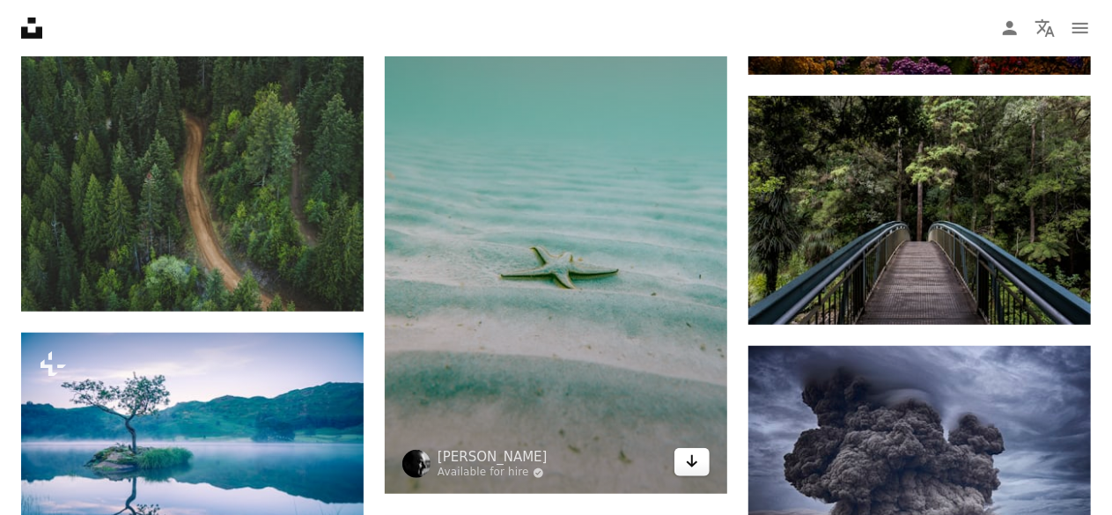
click at [692, 459] on icon "Download" at bounding box center [692, 461] width 11 height 12
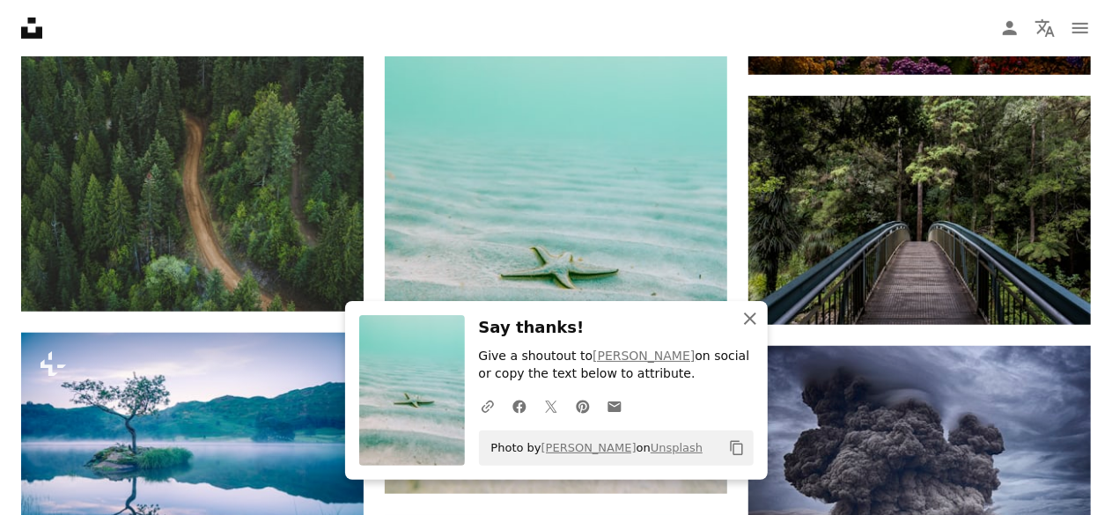
click at [749, 314] on icon "An X shape" at bounding box center [749, 318] width 21 height 21
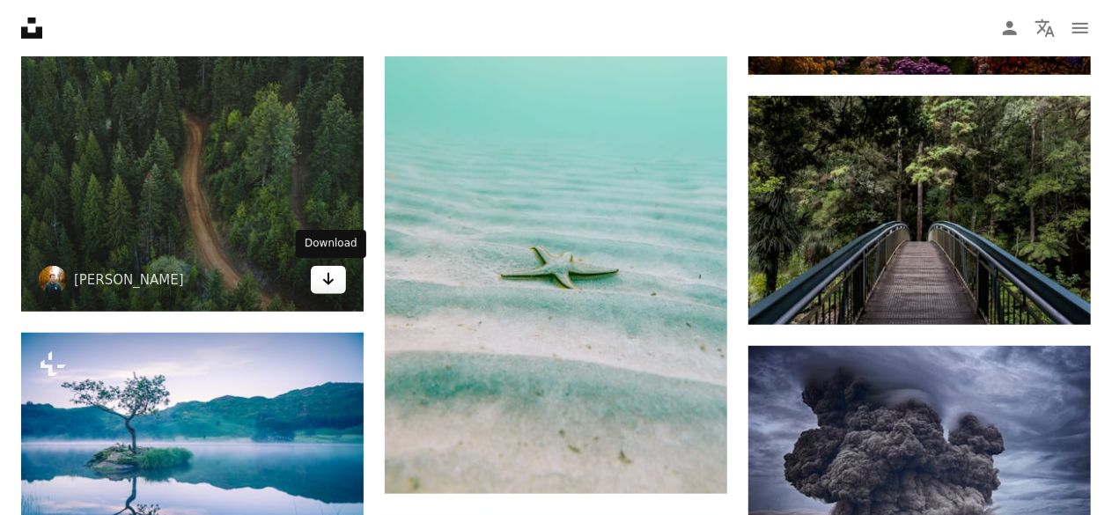
click at [335, 277] on icon "Arrow pointing down" at bounding box center [328, 279] width 14 height 21
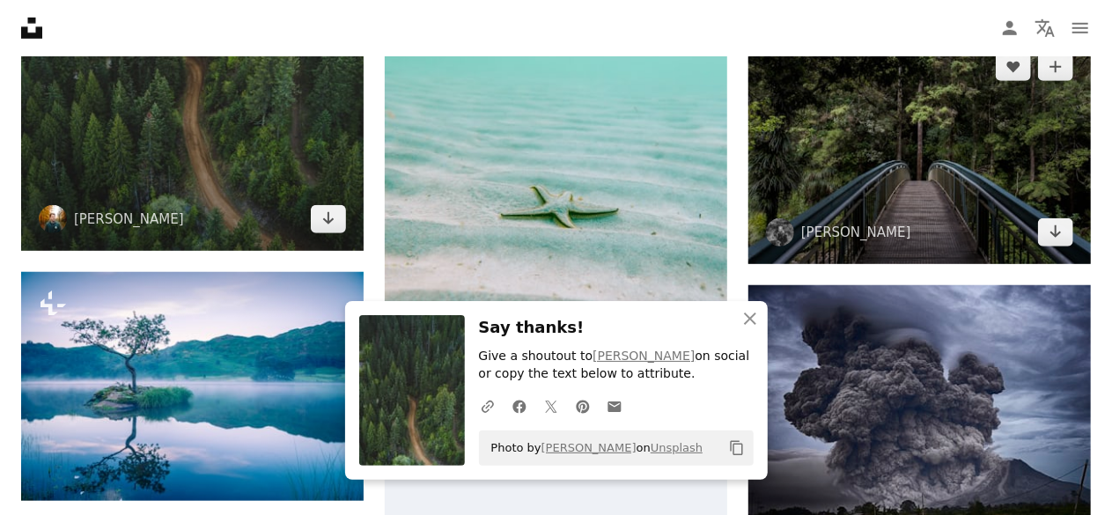
scroll to position [7307, 0]
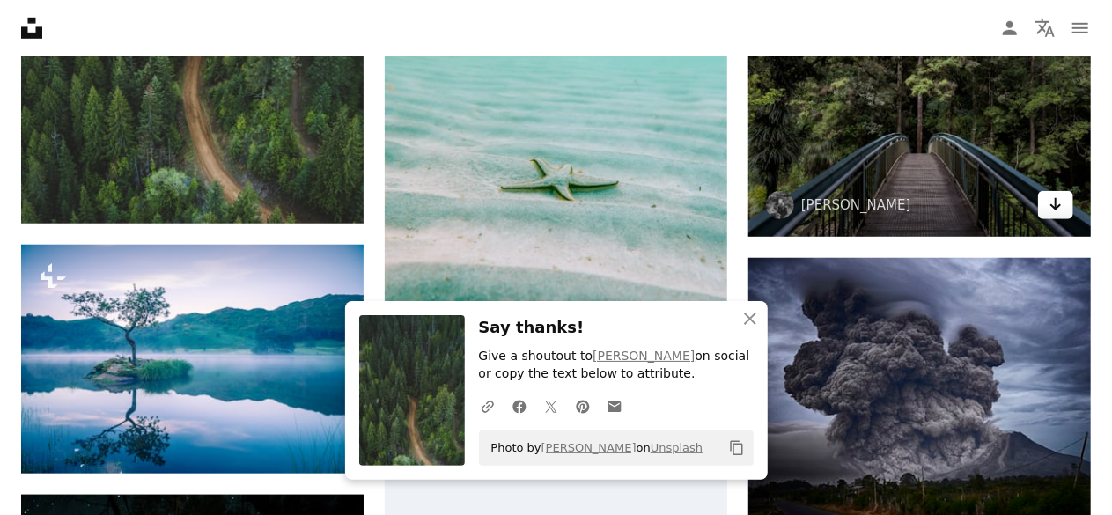
click at [1052, 203] on icon "Arrow pointing down" at bounding box center [1056, 204] width 14 height 21
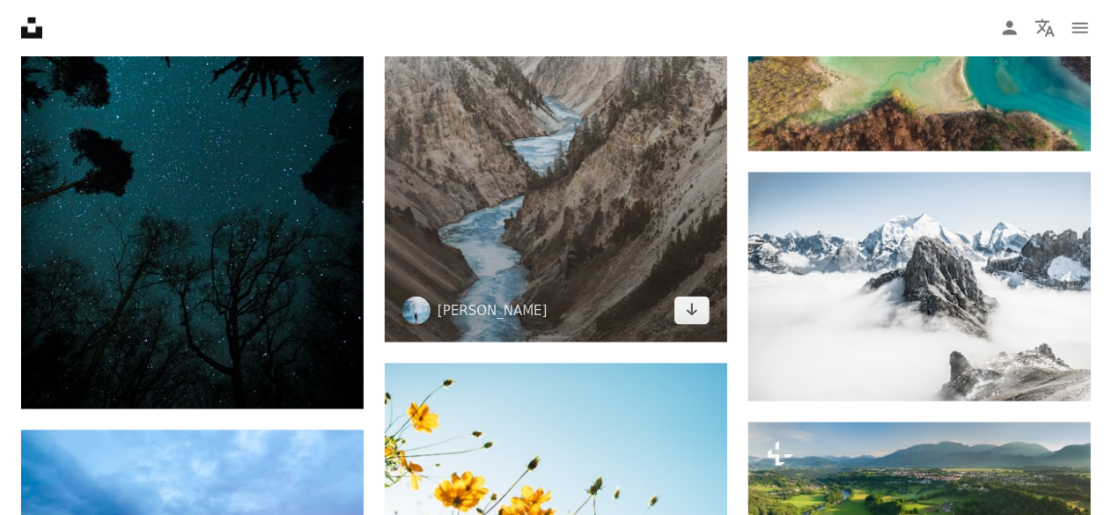
scroll to position [8011, 0]
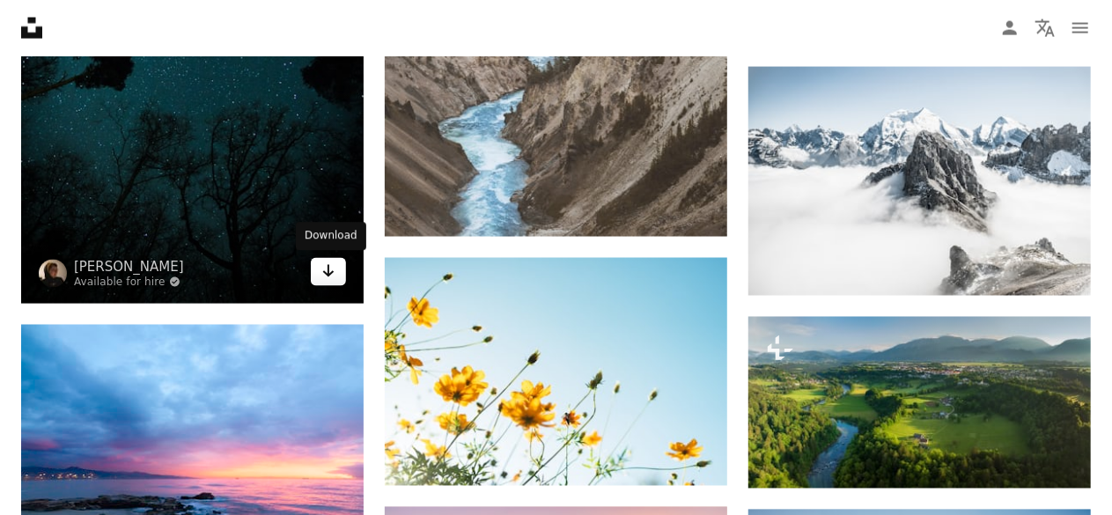
click at [333, 269] on icon "Arrow pointing down" at bounding box center [328, 271] width 14 height 21
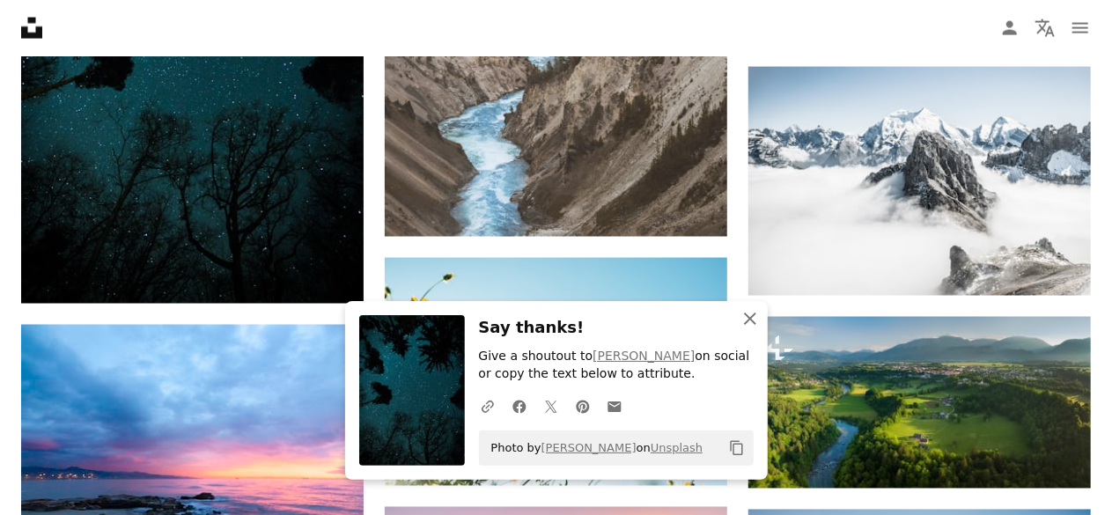
click at [752, 309] on icon "An X shape" at bounding box center [749, 318] width 21 height 21
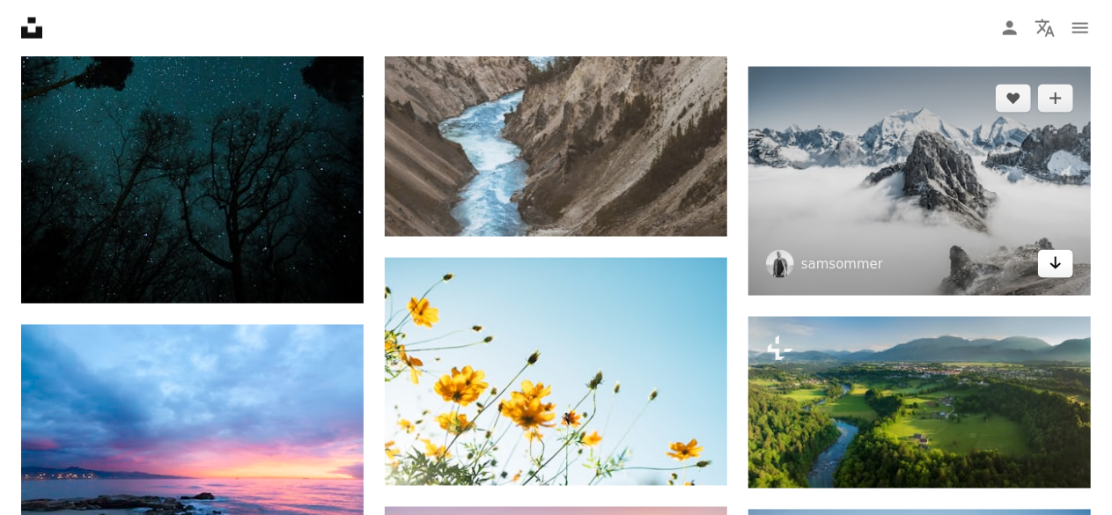
click at [1063, 263] on link "Arrow pointing down" at bounding box center [1055, 264] width 35 height 28
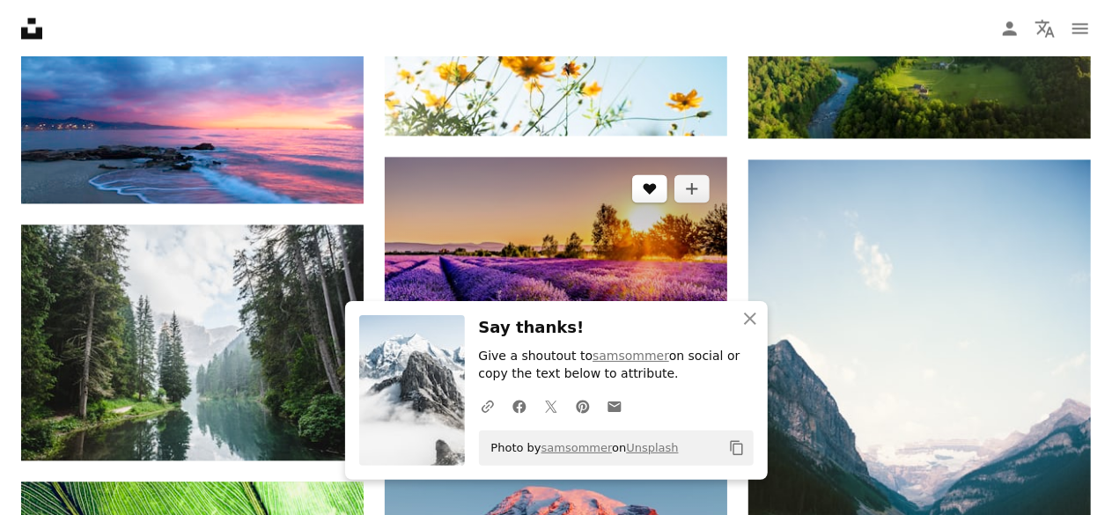
scroll to position [8363, 0]
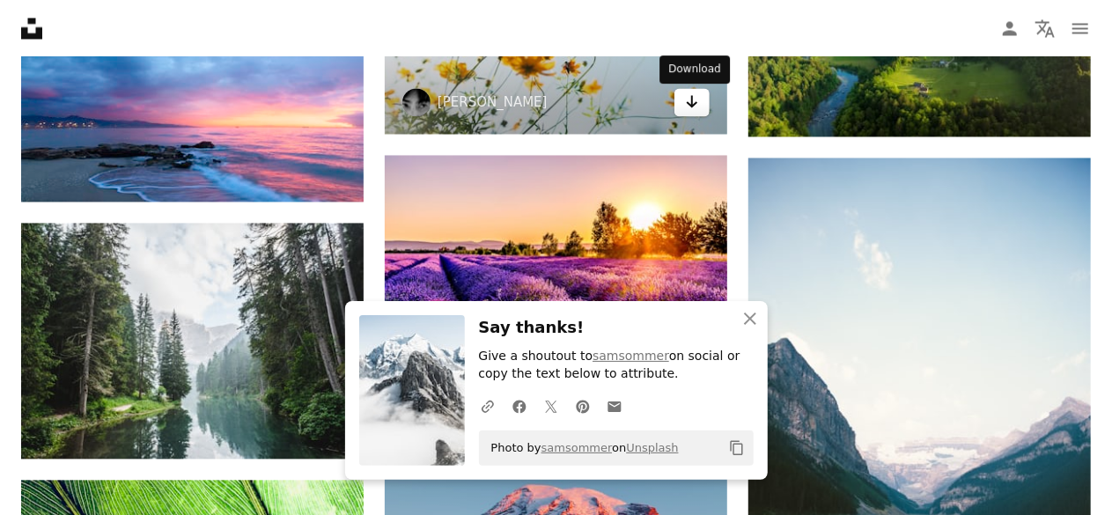
click at [693, 108] on icon "Arrow pointing down" at bounding box center [692, 101] width 14 height 21
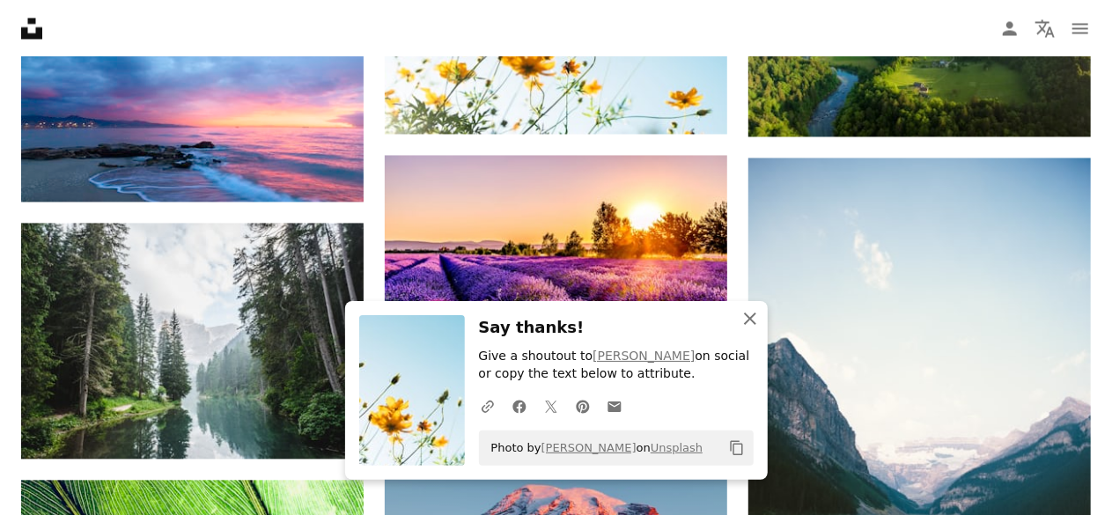
click at [750, 311] on icon "An X shape" at bounding box center [749, 318] width 21 height 21
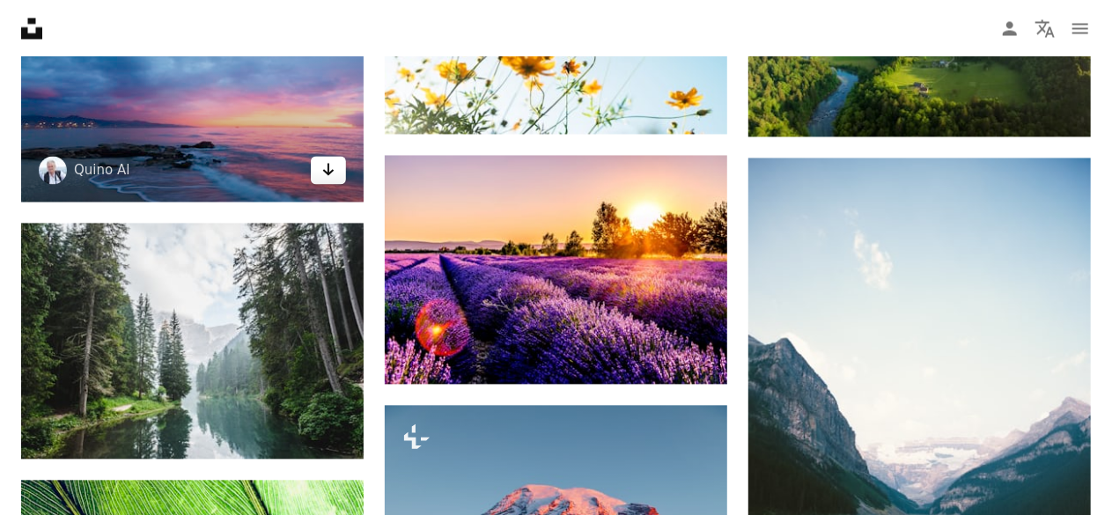
click at [335, 173] on icon "Arrow pointing down" at bounding box center [328, 168] width 14 height 21
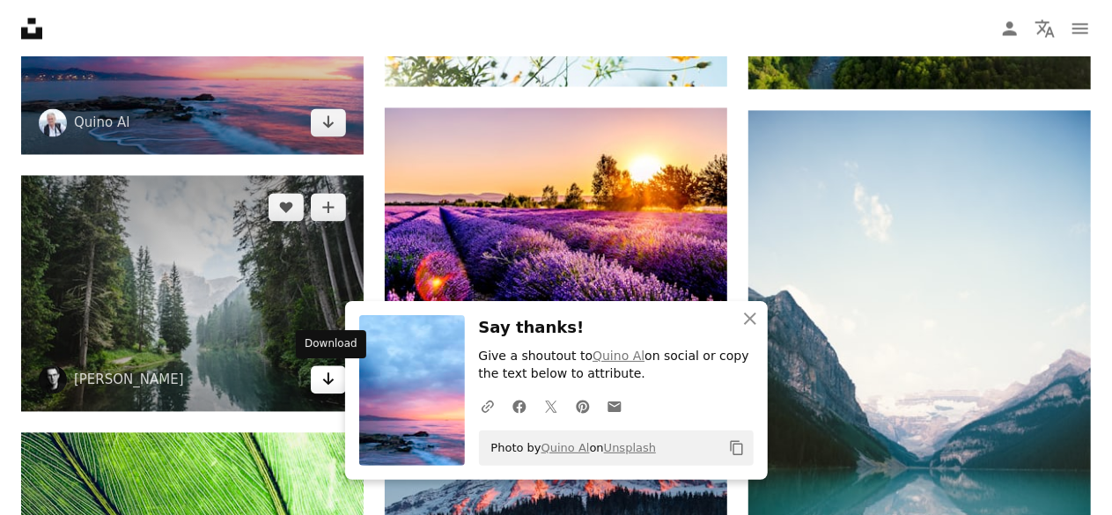
scroll to position [8451, 0]
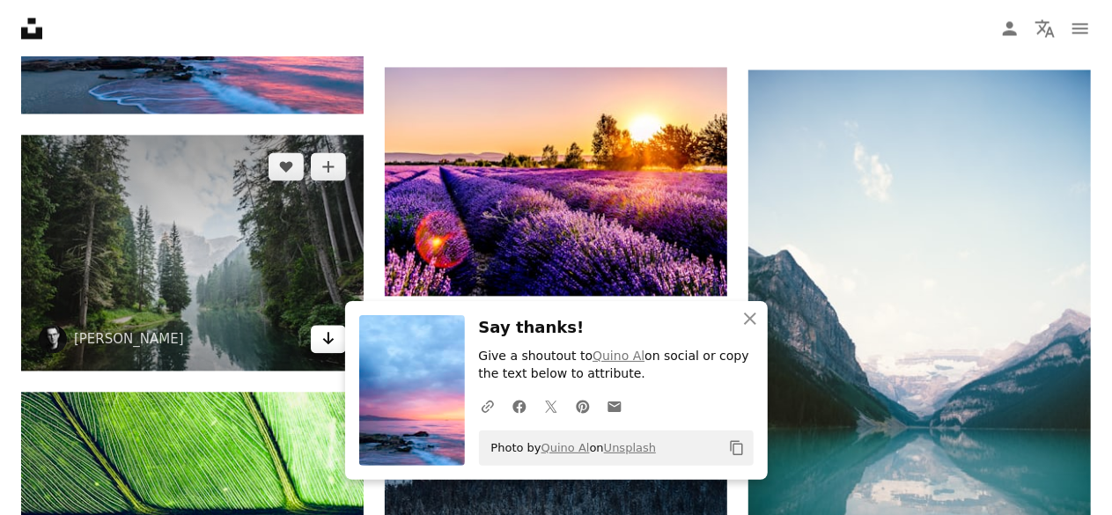
click at [324, 335] on icon "Arrow pointing down" at bounding box center [328, 337] width 14 height 21
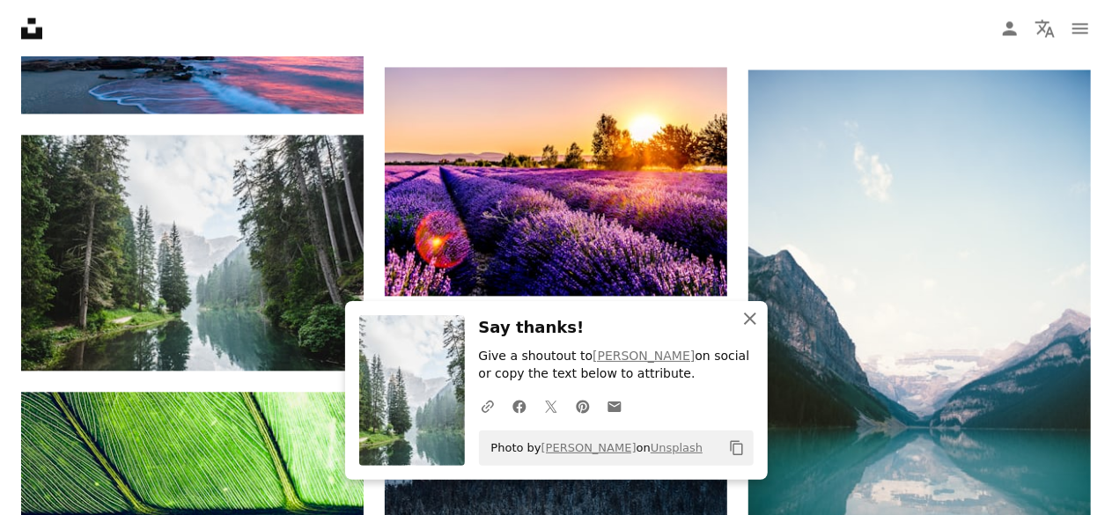
click at [748, 307] on button "An X shape Close" at bounding box center [749, 318] width 35 height 35
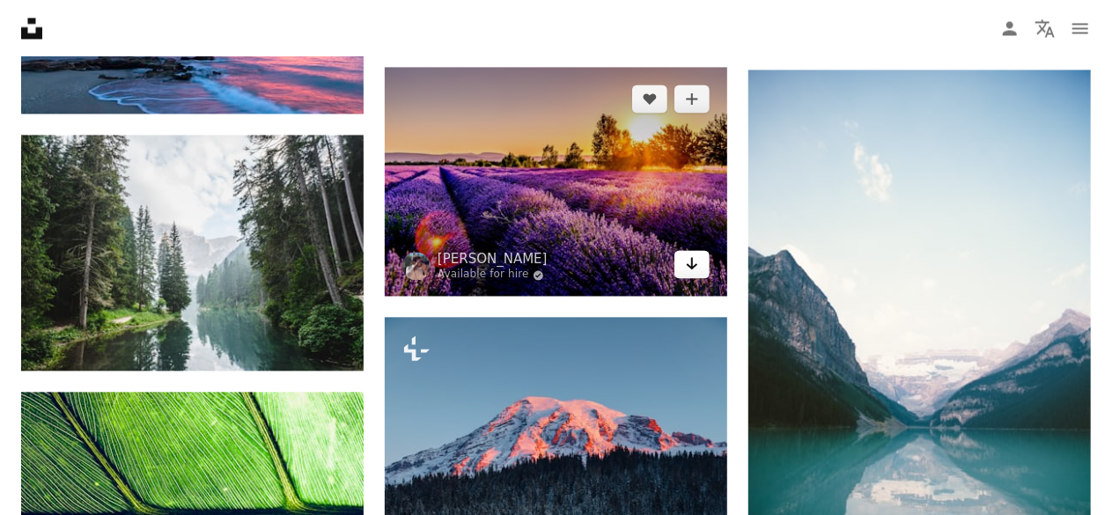
click at [688, 266] on icon "Download" at bounding box center [692, 263] width 11 height 12
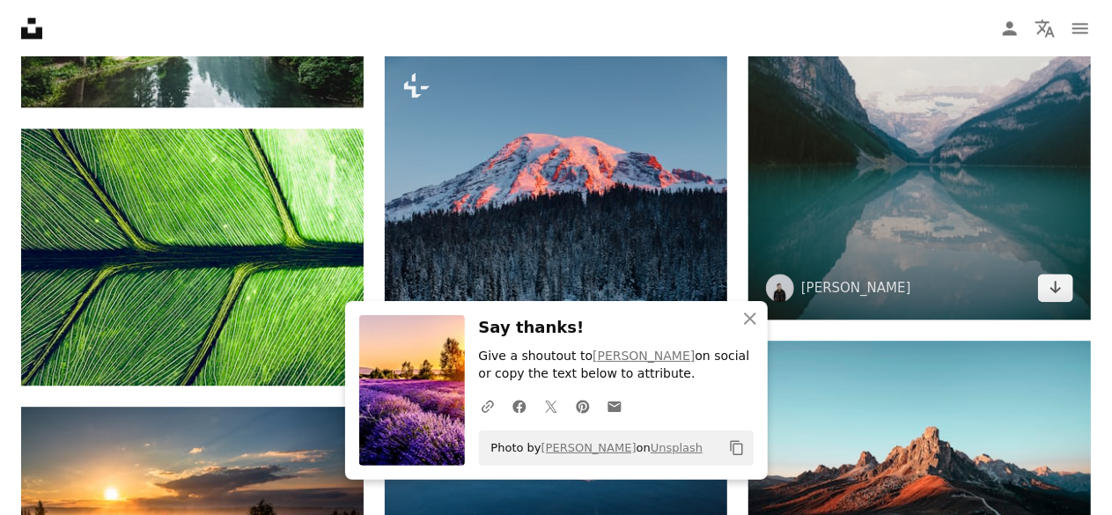
scroll to position [8716, 0]
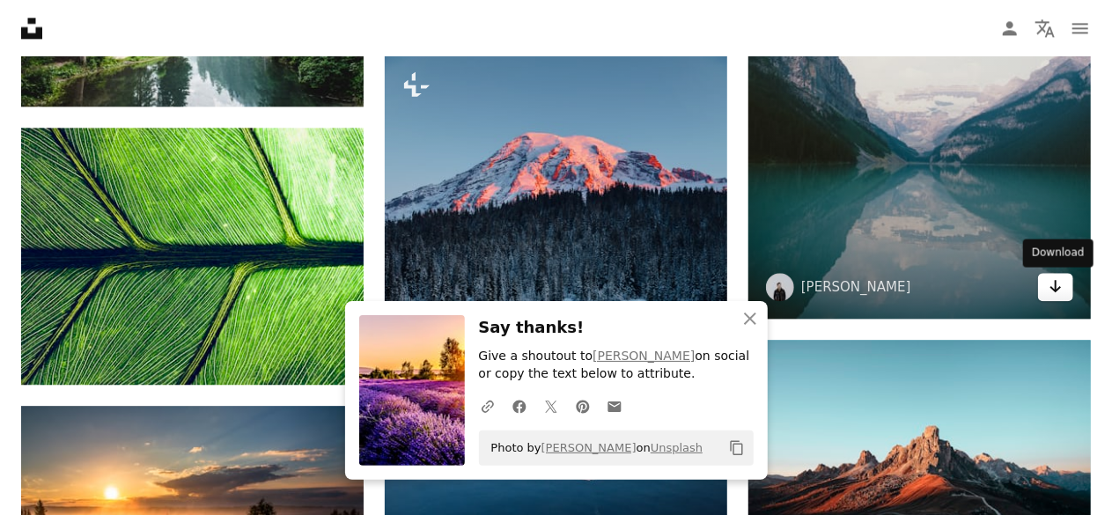
click at [1056, 283] on icon "Arrow pointing down" at bounding box center [1056, 286] width 14 height 21
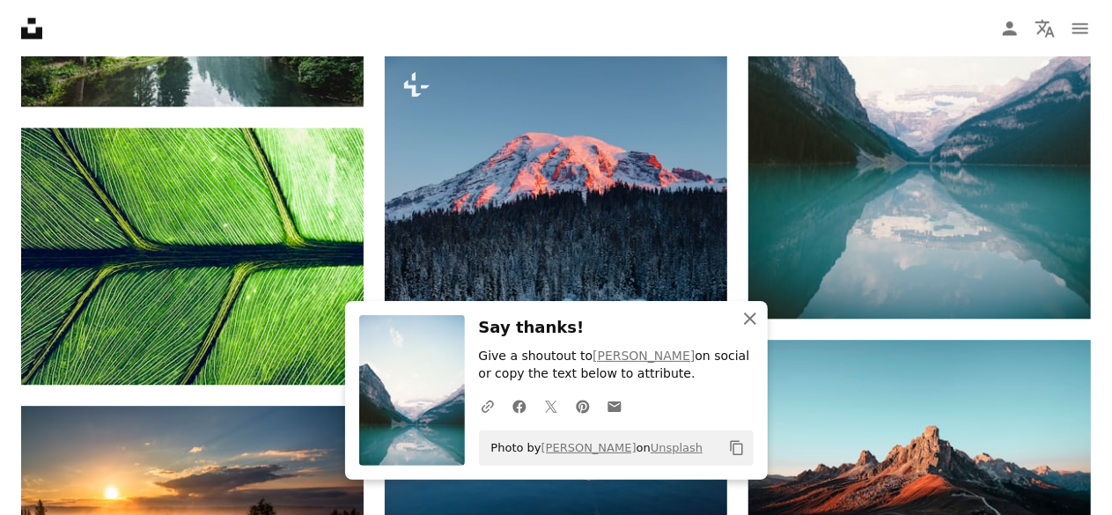
click at [750, 321] on icon "An X shape" at bounding box center [749, 318] width 21 height 21
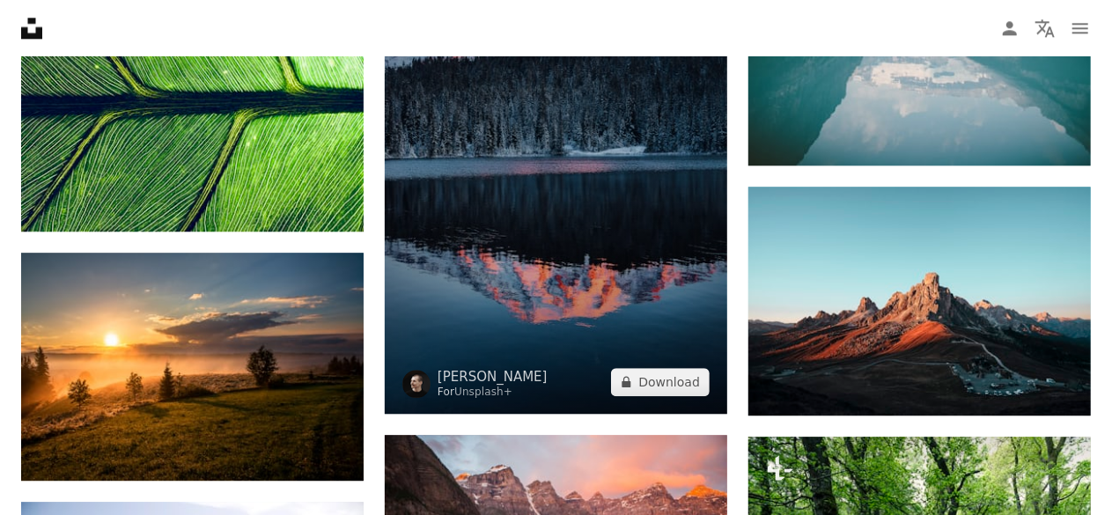
scroll to position [8892, 0]
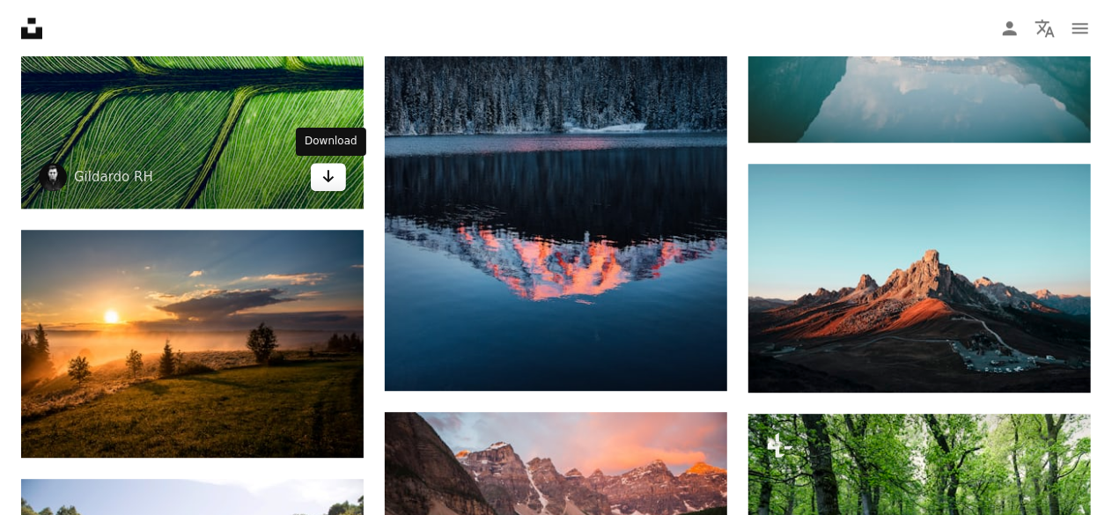
click at [330, 180] on icon "Arrow pointing down" at bounding box center [328, 176] width 14 height 21
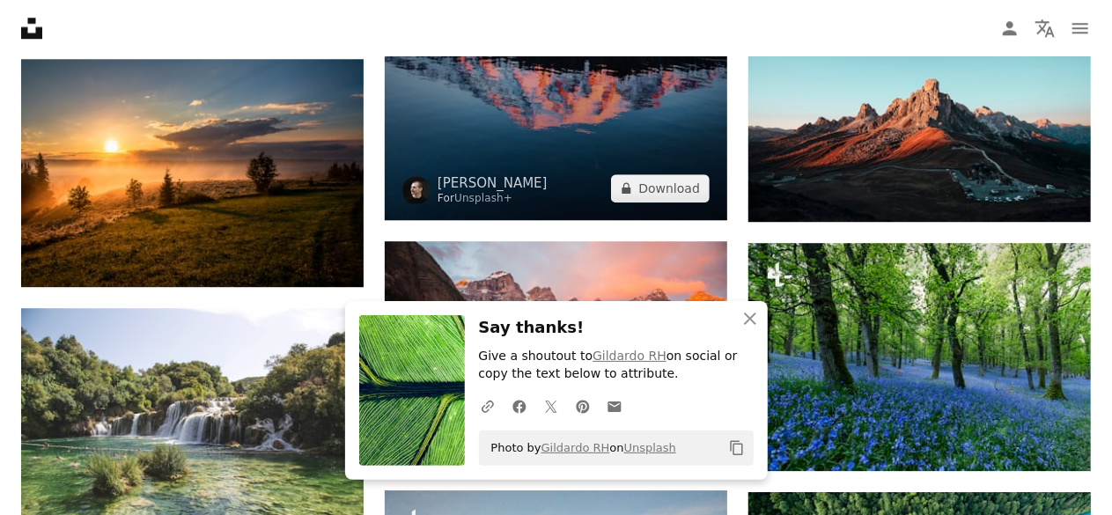
scroll to position [9068, 0]
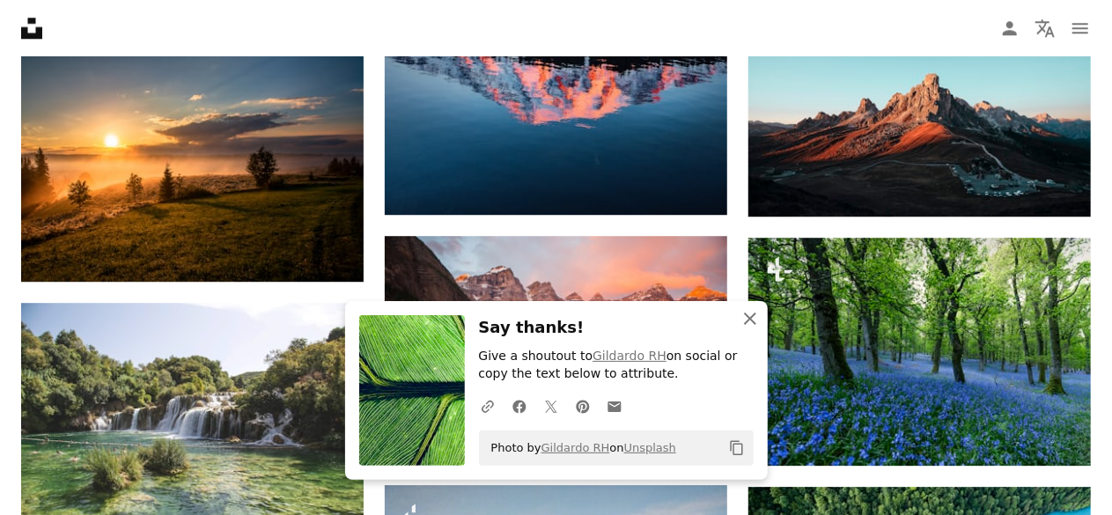
click at [748, 315] on icon "An X shape" at bounding box center [749, 318] width 21 height 21
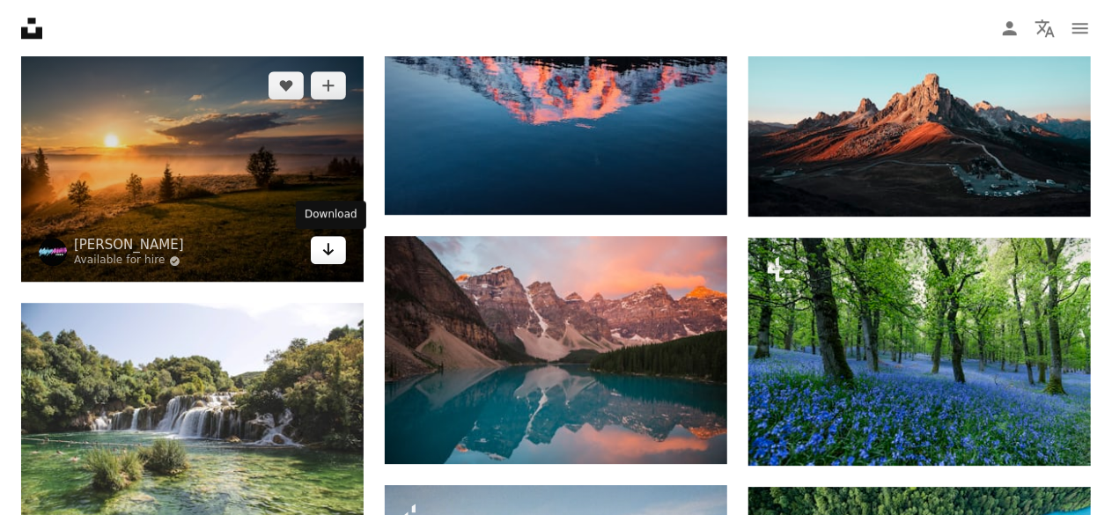
click at [331, 246] on icon "Arrow pointing down" at bounding box center [328, 249] width 14 height 21
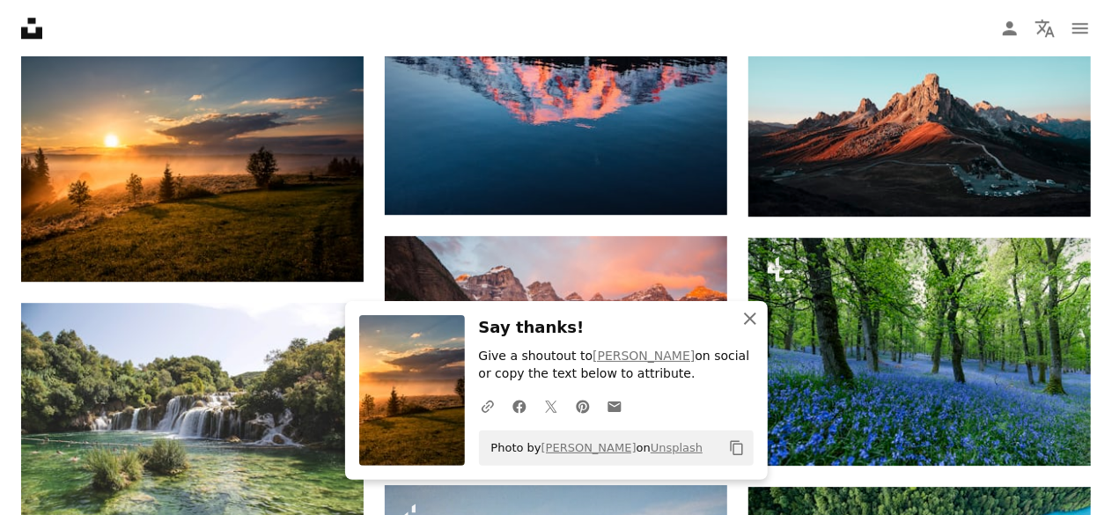
click at [748, 319] on icon "button" at bounding box center [750, 319] width 12 height 12
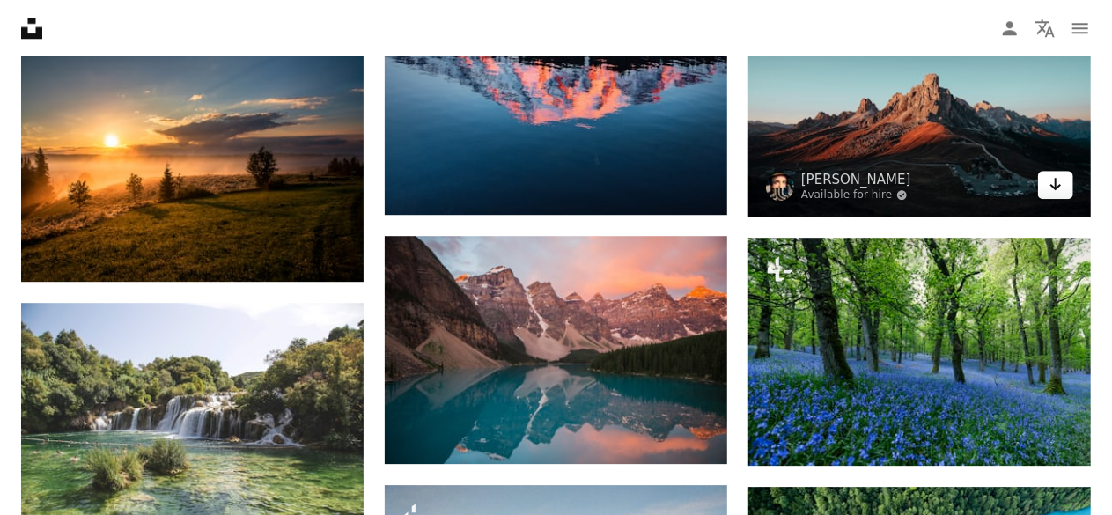
click at [1060, 184] on icon "Arrow pointing down" at bounding box center [1056, 183] width 14 height 21
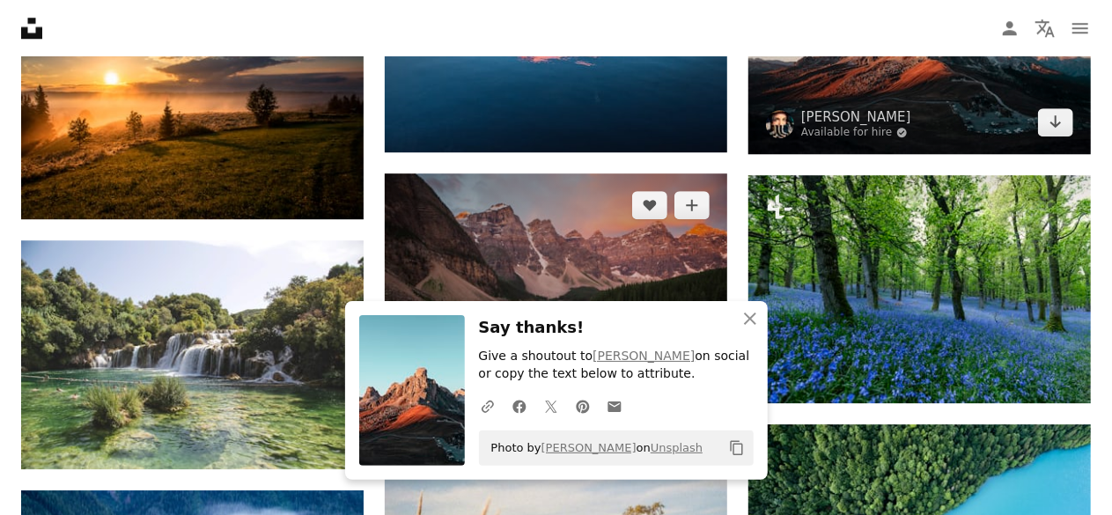
scroll to position [9156, 0]
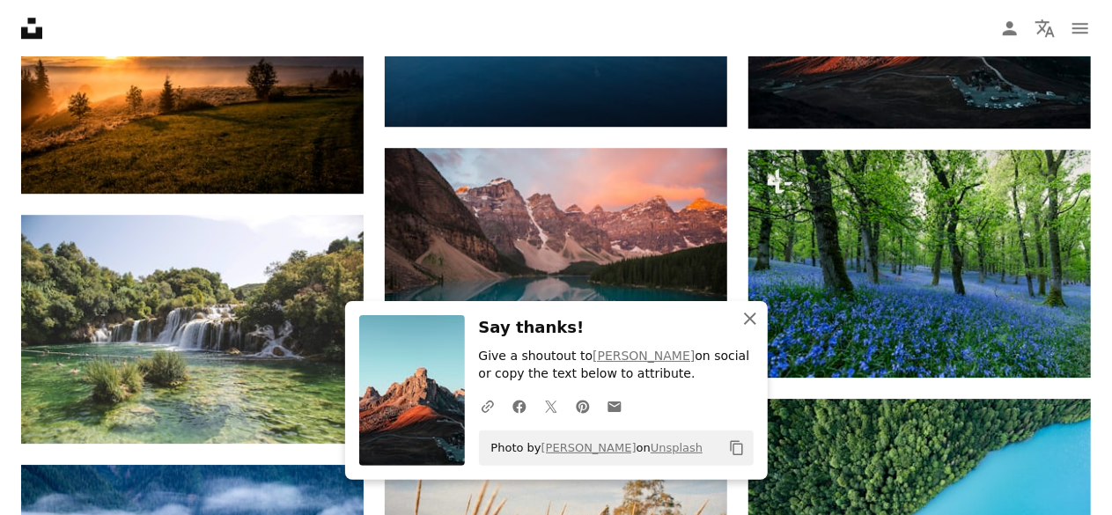
click at [755, 305] on button "An X shape Close" at bounding box center [749, 318] width 35 height 35
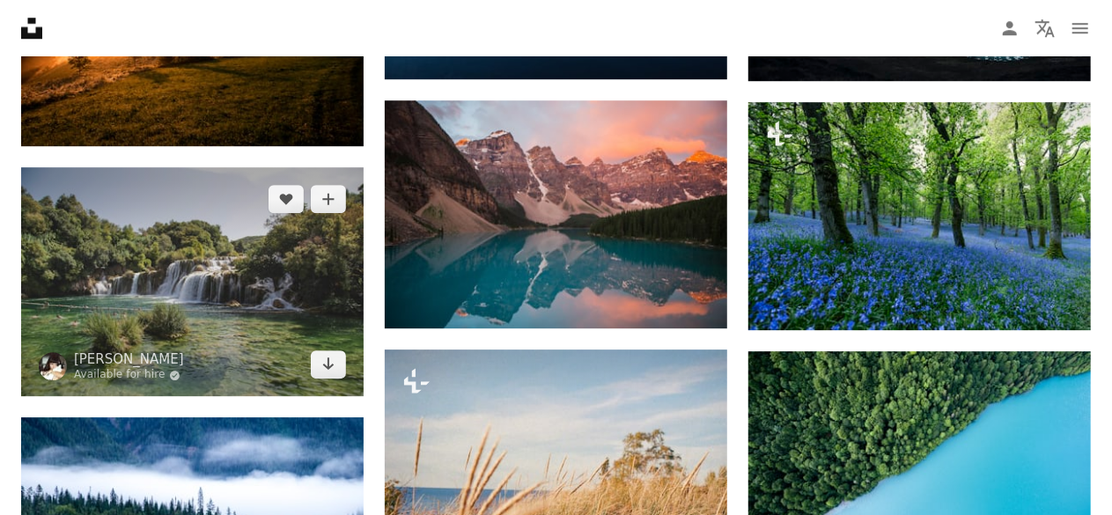
scroll to position [9244, 0]
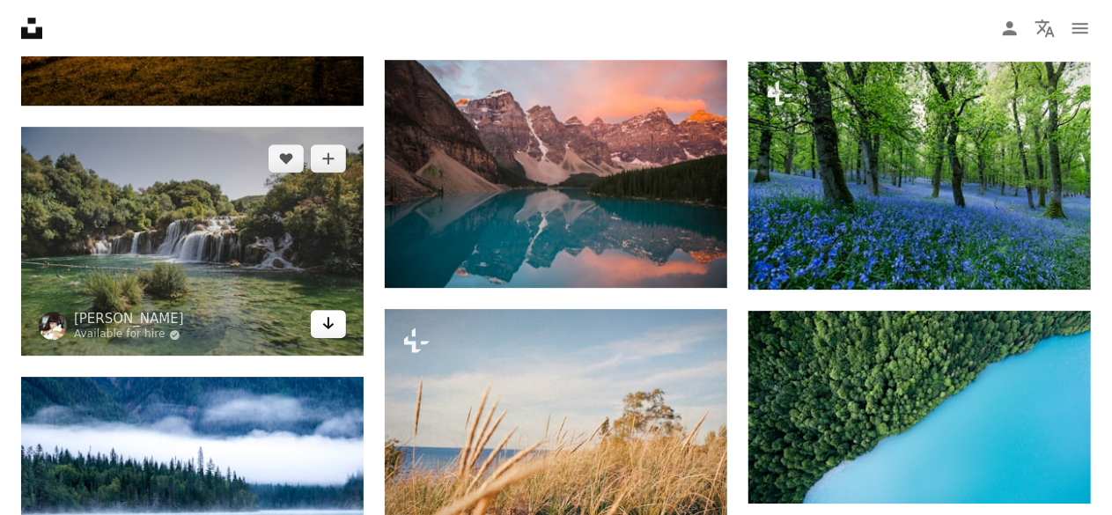
click at [328, 325] on icon "Download" at bounding box center [328, 323] width 11 height 12
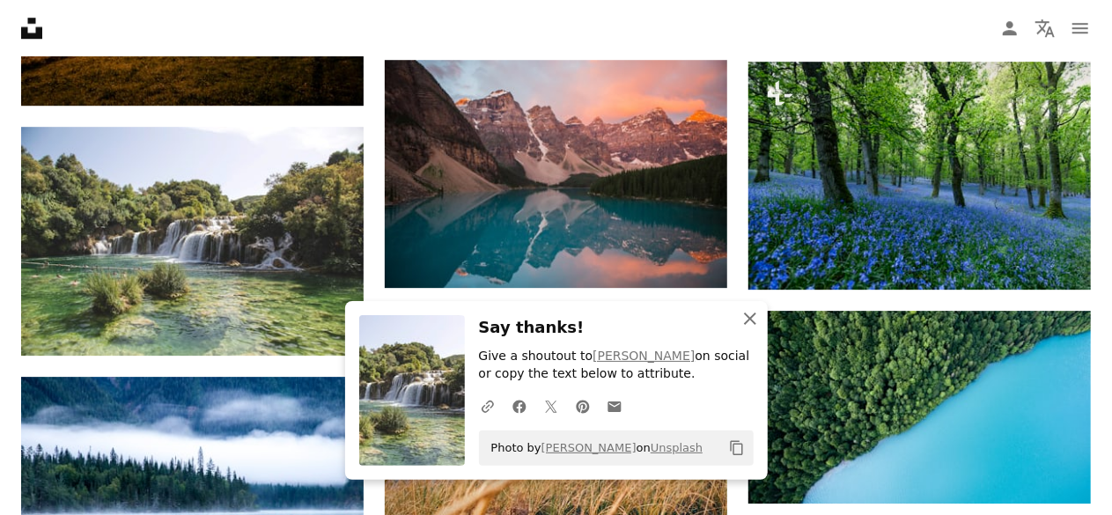
click at [747, 313] on icon "An X shape" at bounding box center [749, 318] width 21 height 21
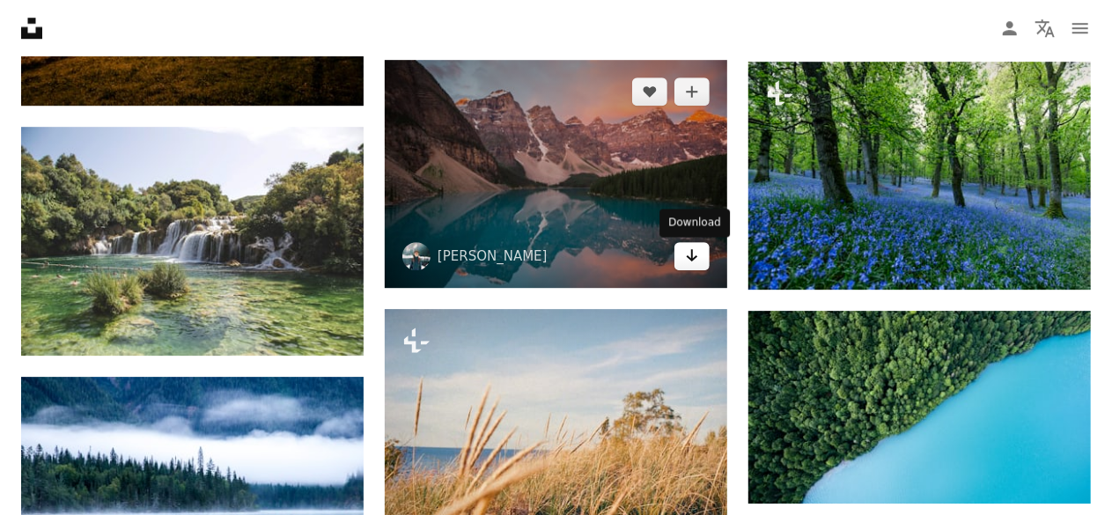
click at [699, 261] on link "Arrow pointing down" at bounding box center [691, 256] width 35 height 28
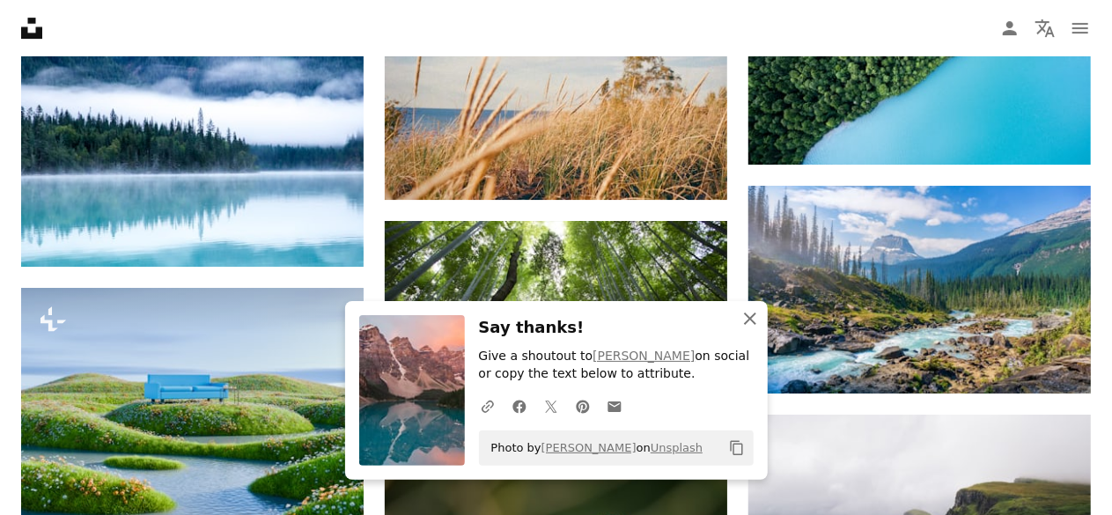
scroll to position [9596, 0]
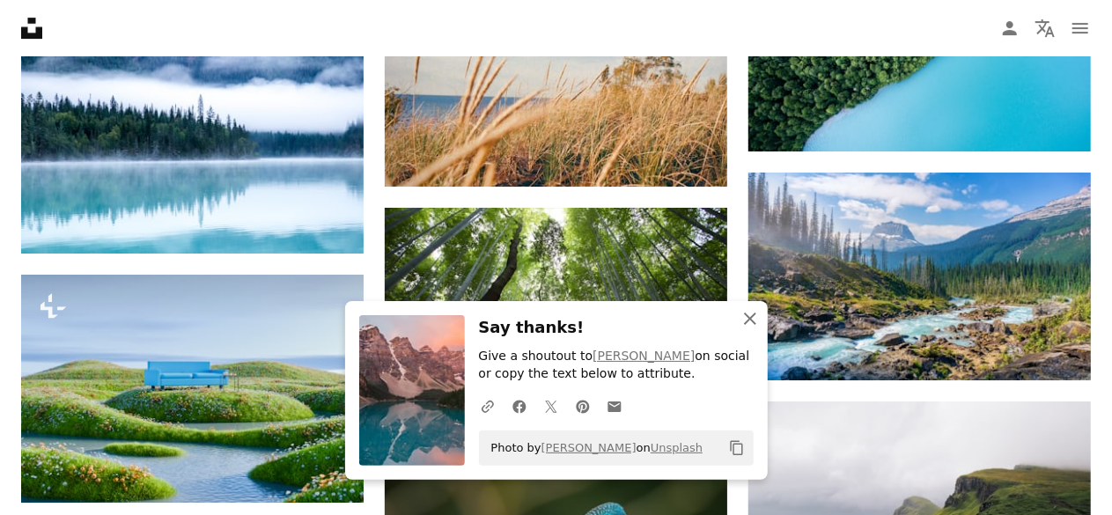
click at [748, 317] on icon "button" at bounding box center [750, 319] width 12 height 12
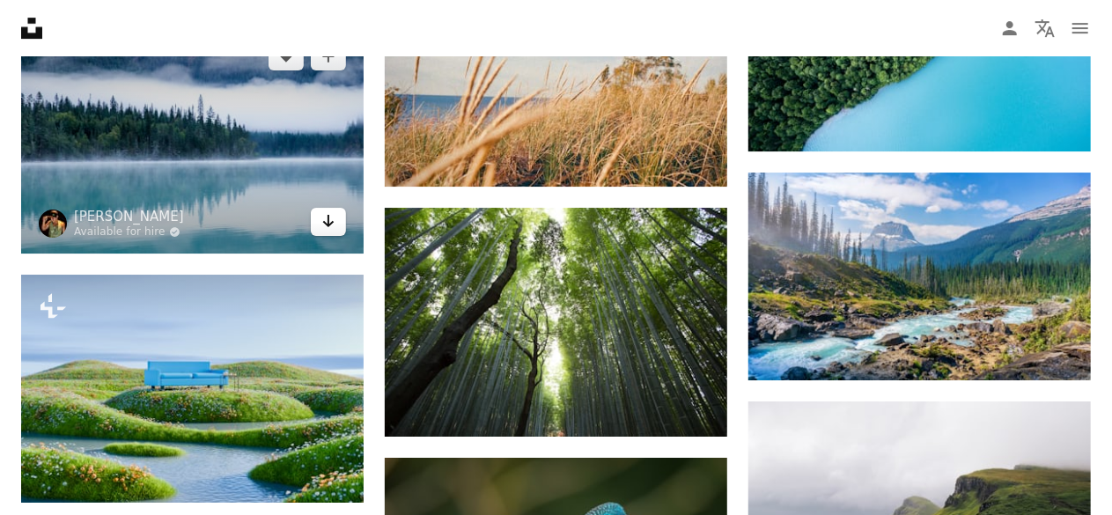
click at [329, 216] on icon "Arrow pointing down" at bounding box center [328, 220] width 14 height 21
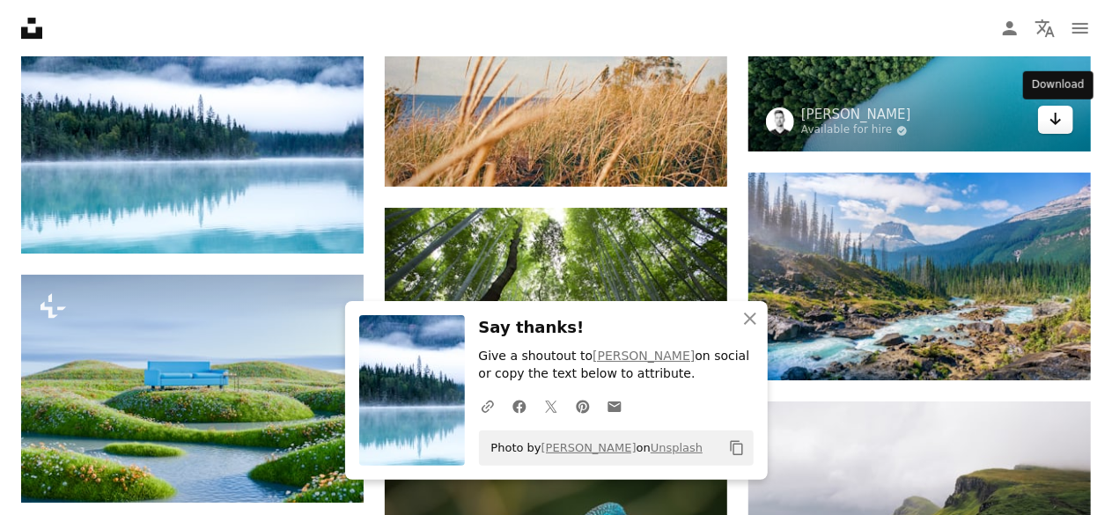
click at [1049, 121] on icon "Arrow pointing down" at bounding box center [1056, 118] width 14 height 21
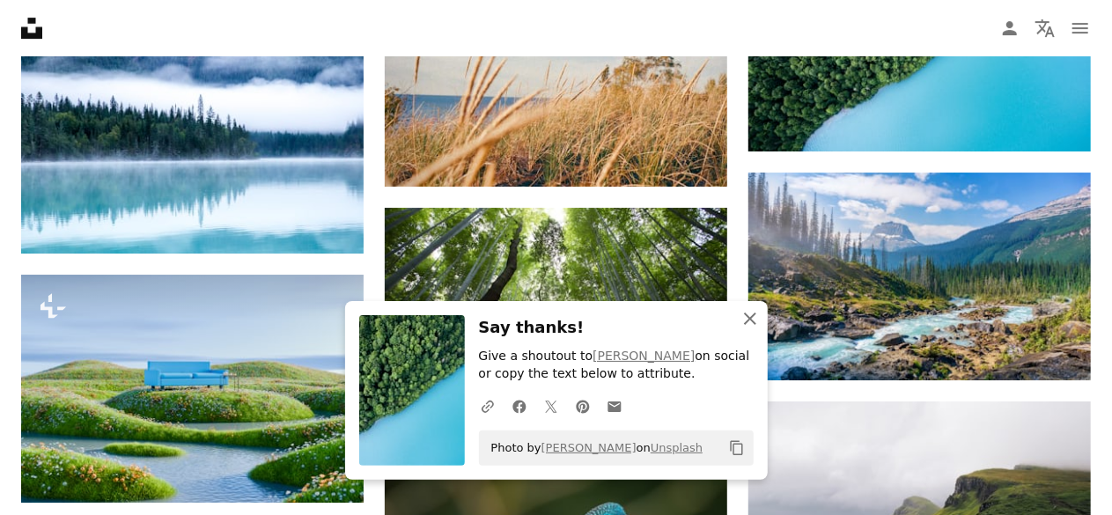
click at [754, 316] on icon "button" at bounding box center [750, 319] width 12 height 12
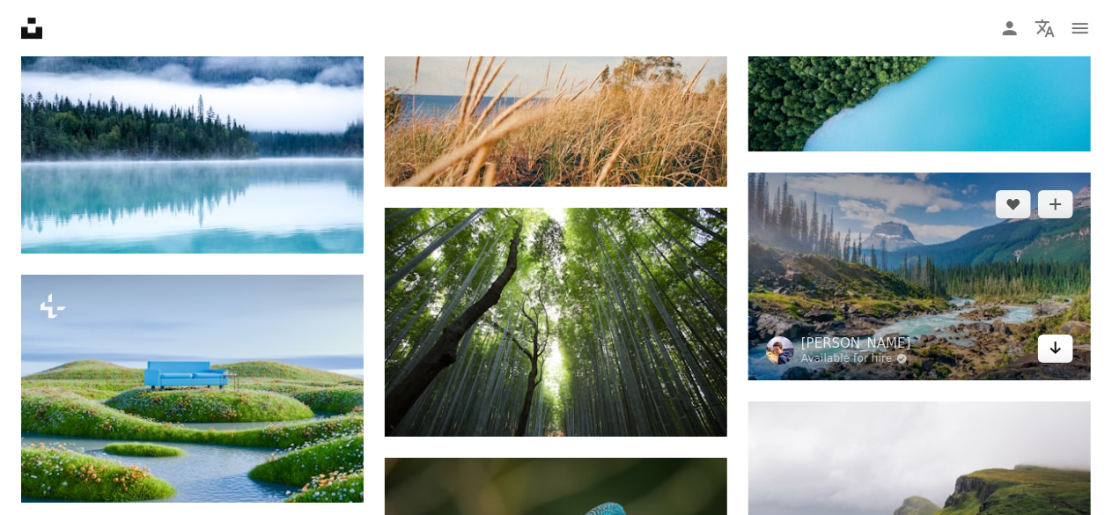
click at [1050, 350] on icon "Arrow pointing down" at bounding box center [1056, 347] width 14 height 21
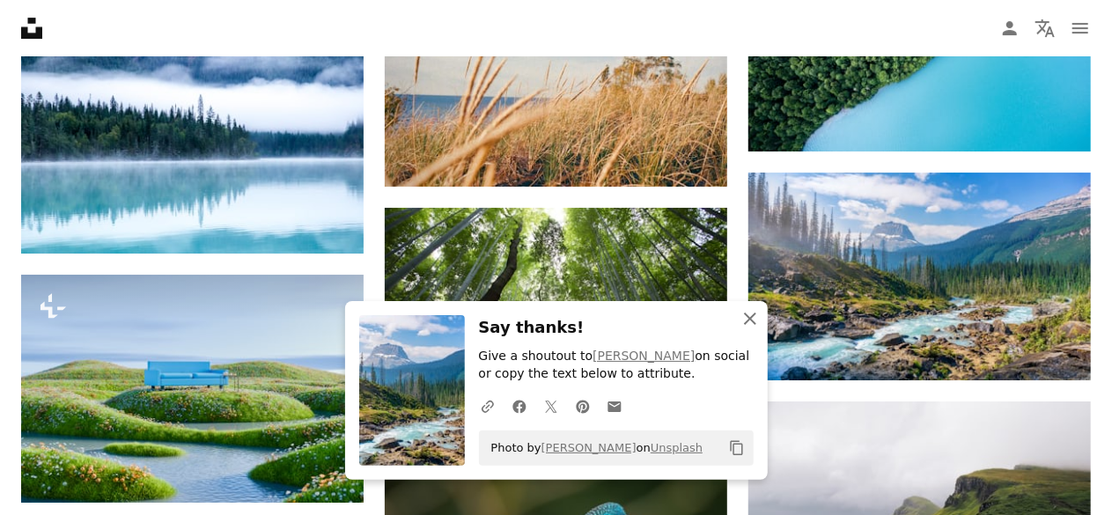
click at [747, 316] on icon "An X shape" at bounding box center [749, 318] width 21 height 21
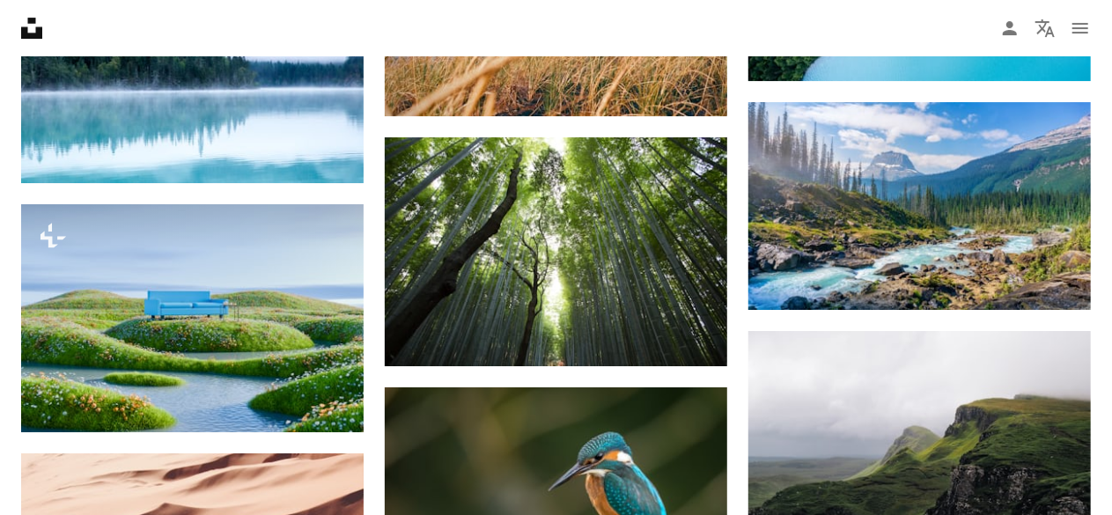
scroll to position [9772, 0]
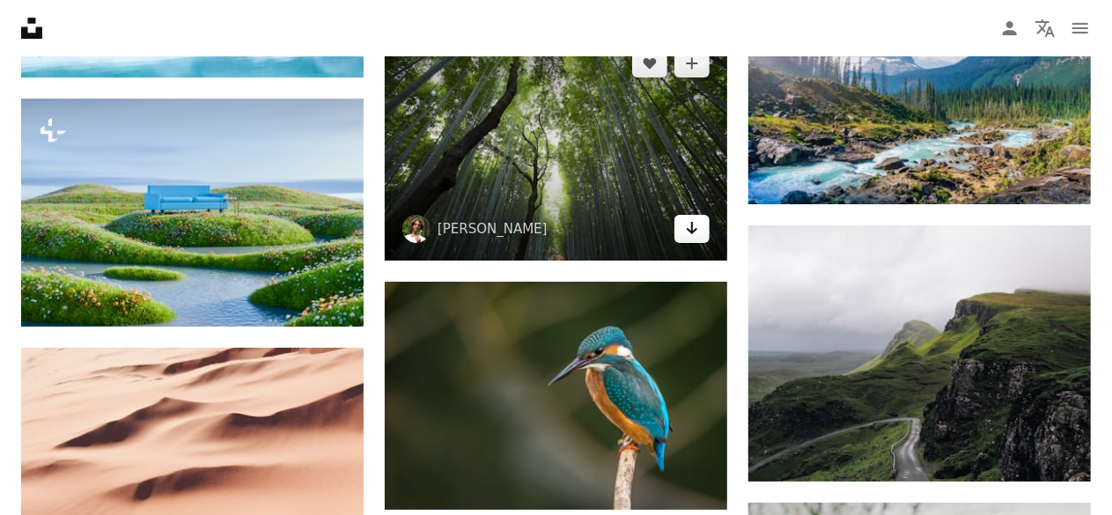
click at [687, 233] on icon "Arrow pointing down" at bounding box center [692, 227] width 14 height 21
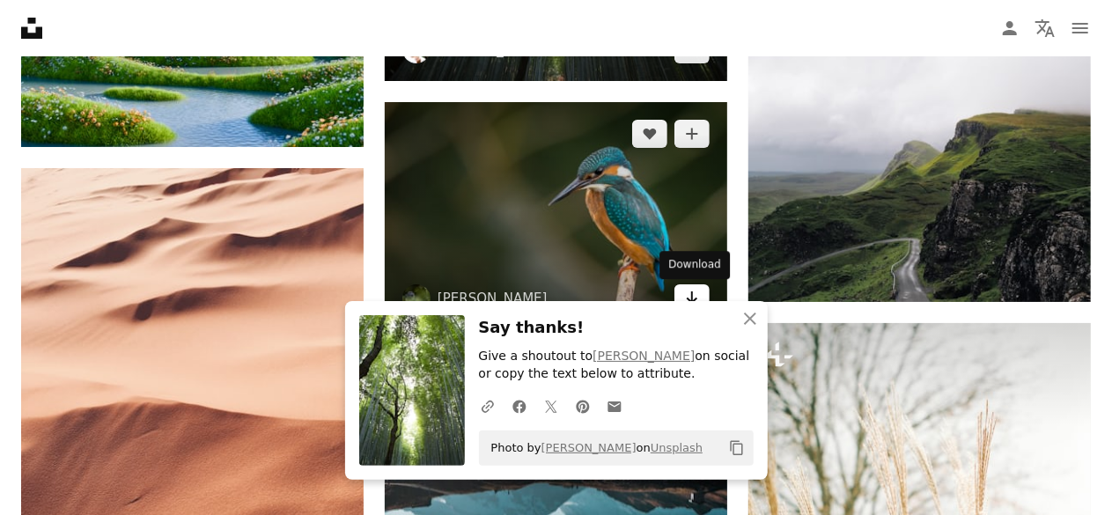
scroll to position [10036, 0]
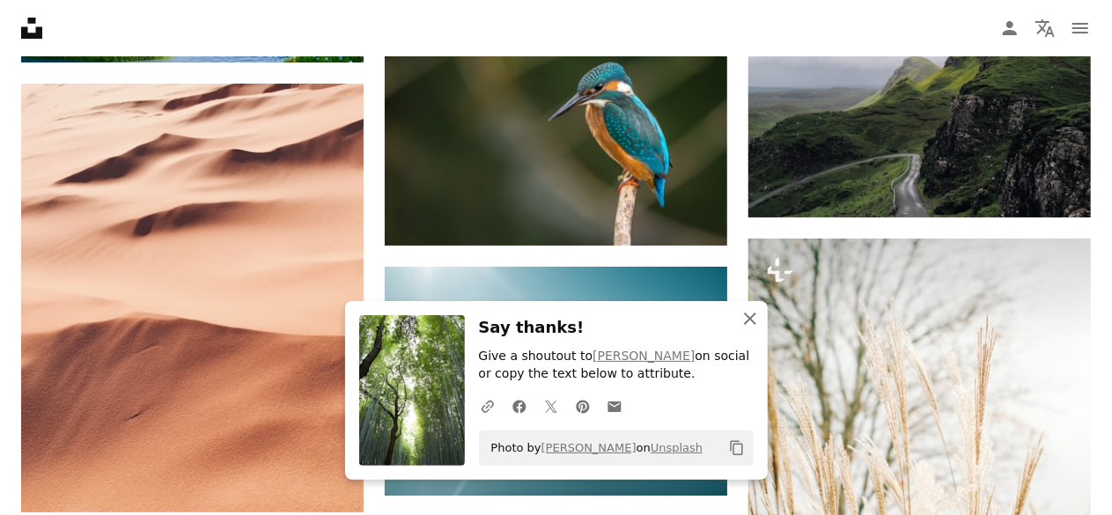
click at [752, 305] on button "An X shape Close" at bounding box center [749, 318] width 35 height 35
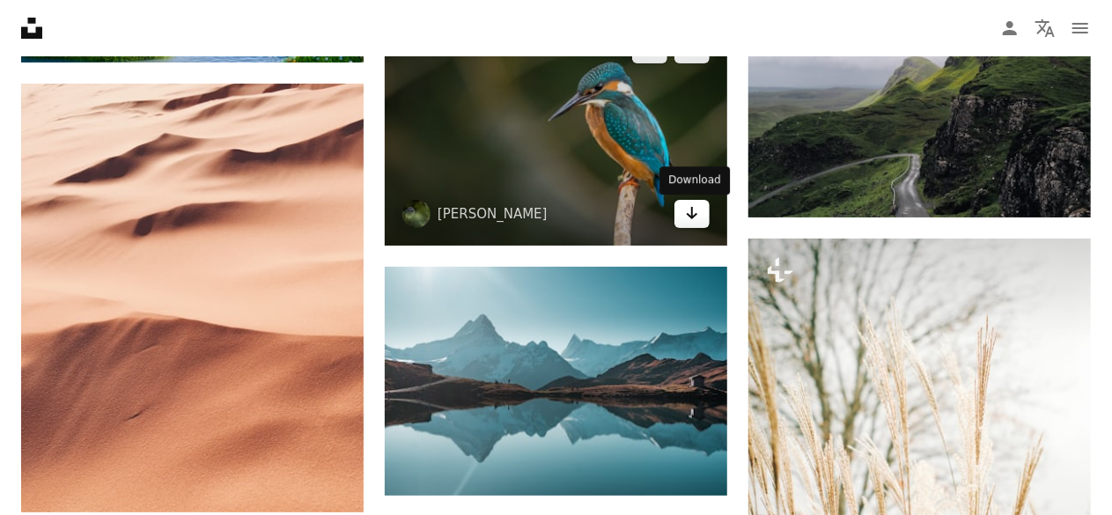
click at [694, 215] on icon "Arrow pointing down" at bounding box center [692, 212] width 14 height 21
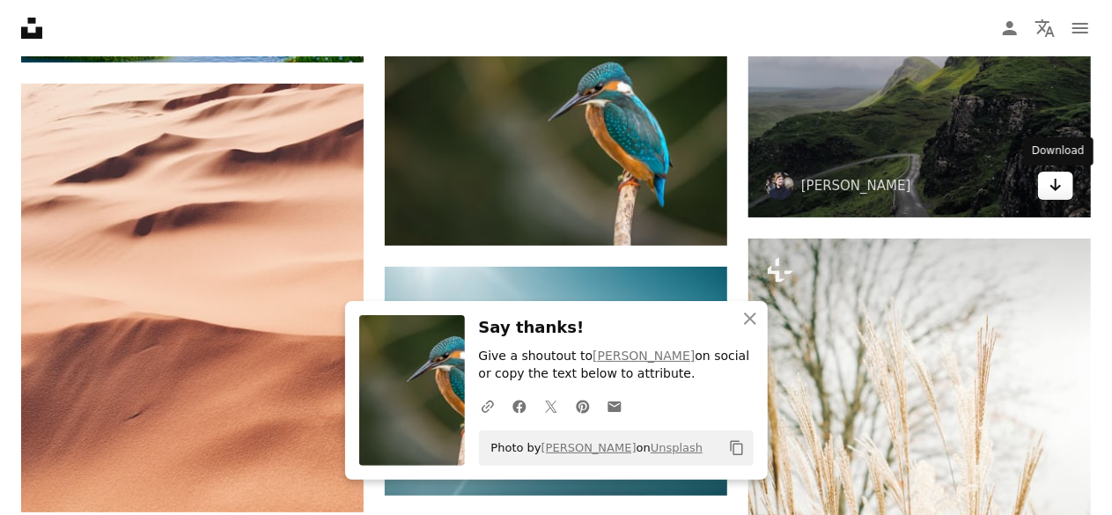
click at [1053, 183] on icon "Arrow pointing down" at bounding box center [1056, 184] width 14 height 21
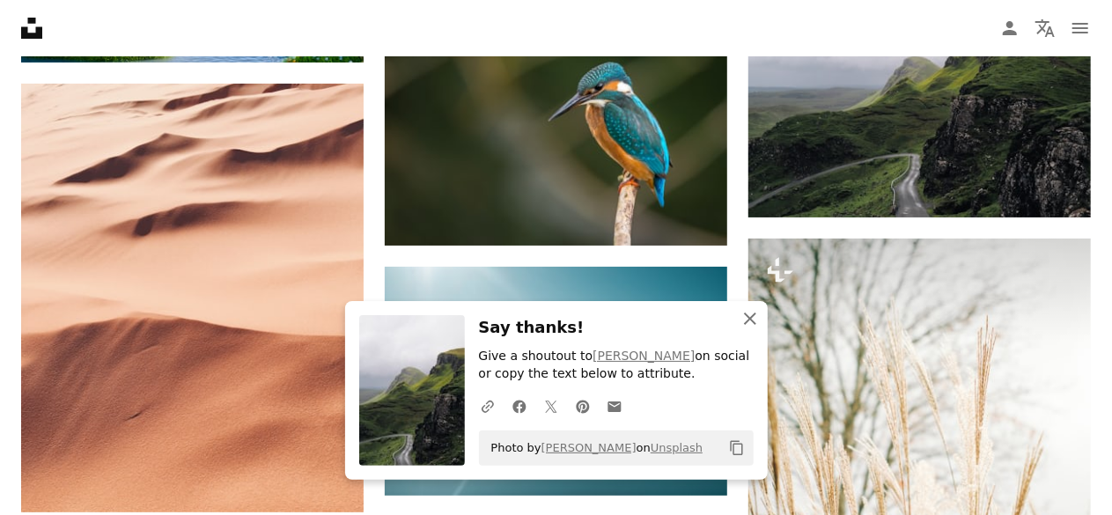
click at [757, 317] on icon "An X shape" at bounding box center [749, 318] width 21 height 21
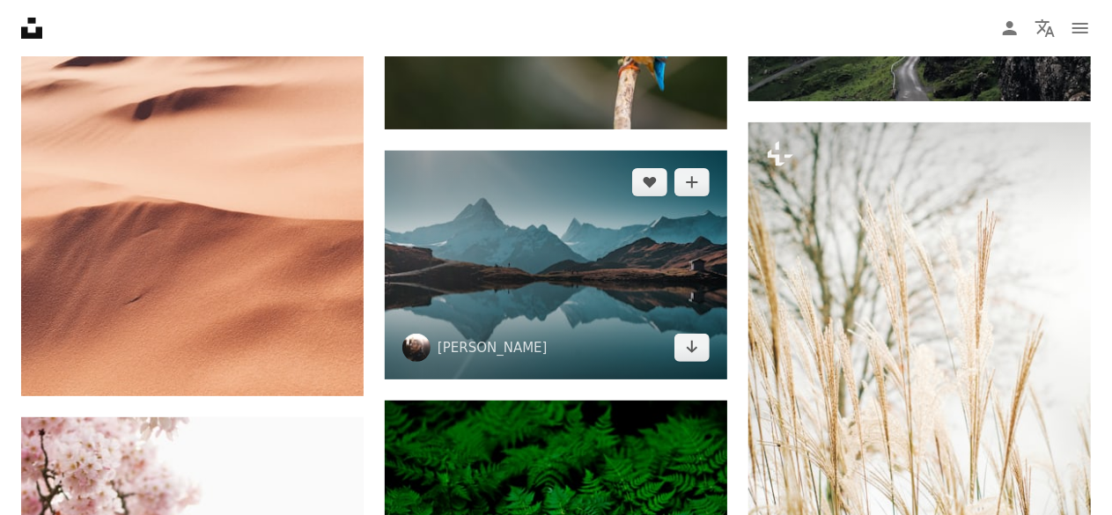
scroll to position [10212, 0]
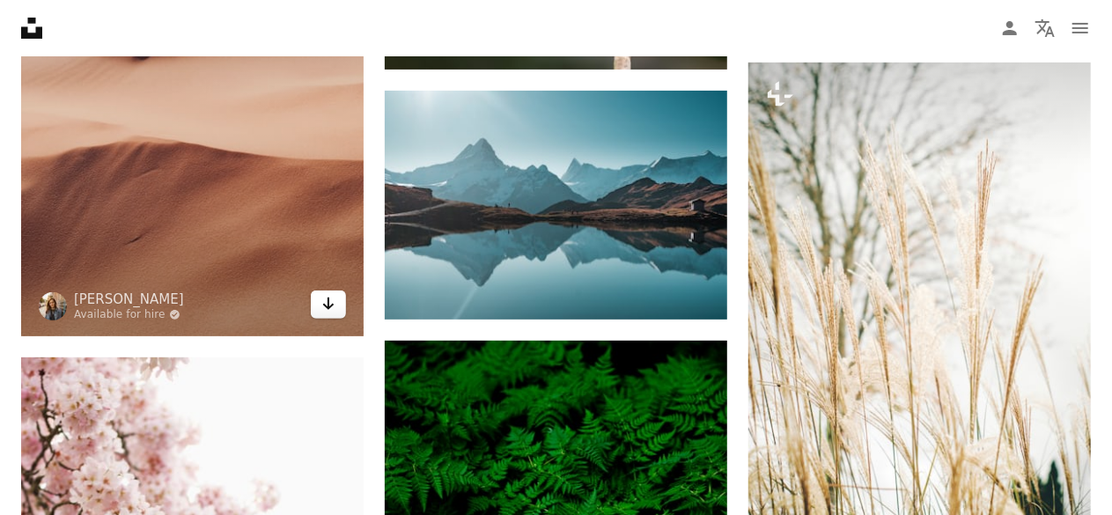
click at [321, 295] on icon "Arrow pointing down" at bounding box center [328, 303] width 14 height 21
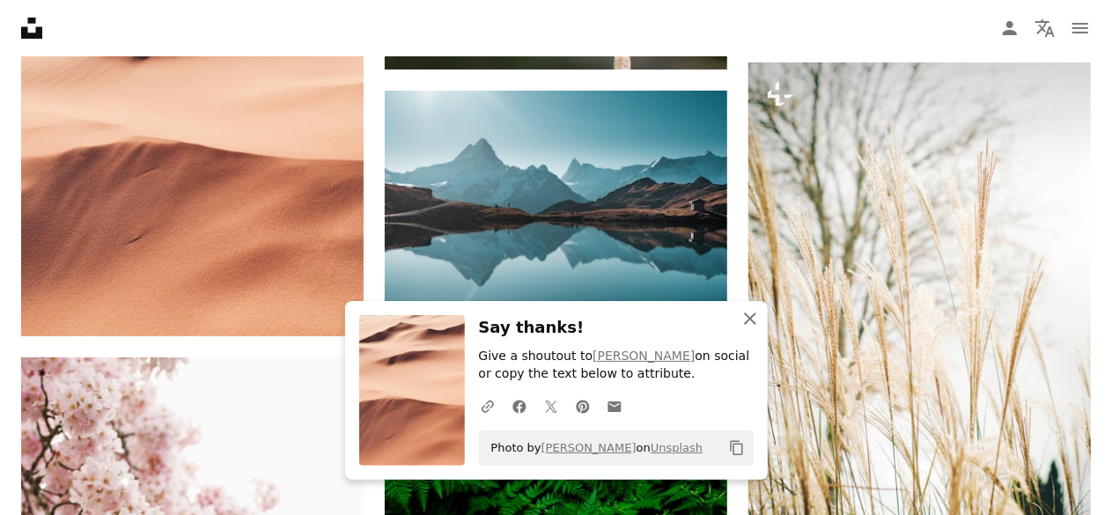
click at [746, 312] on icon "An X shape" at bounding box center [749, 318] width 21 height 21
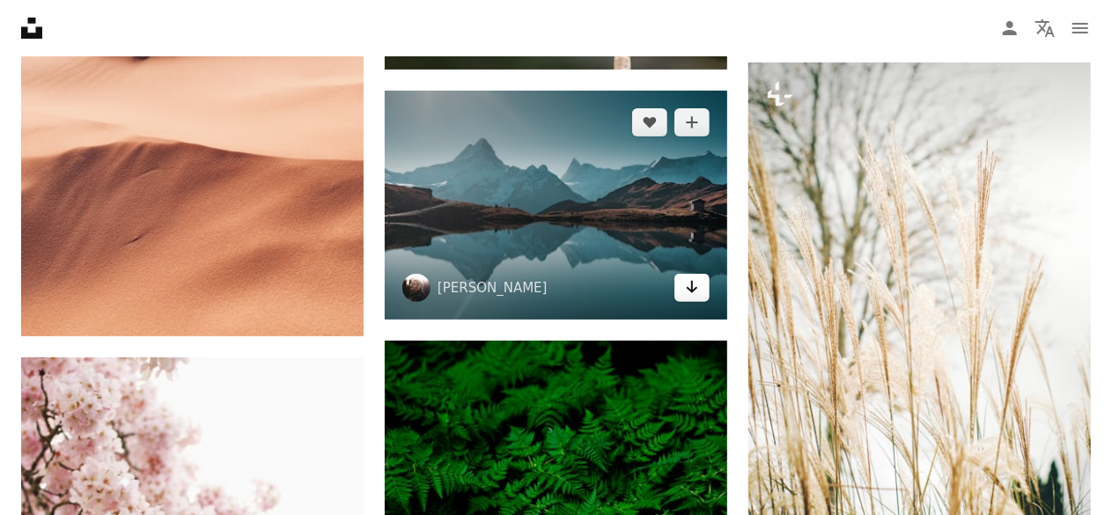
click at [688, 286] on icon "Arrow pointing down" at bounding box center [692, 286] width 14 height 21
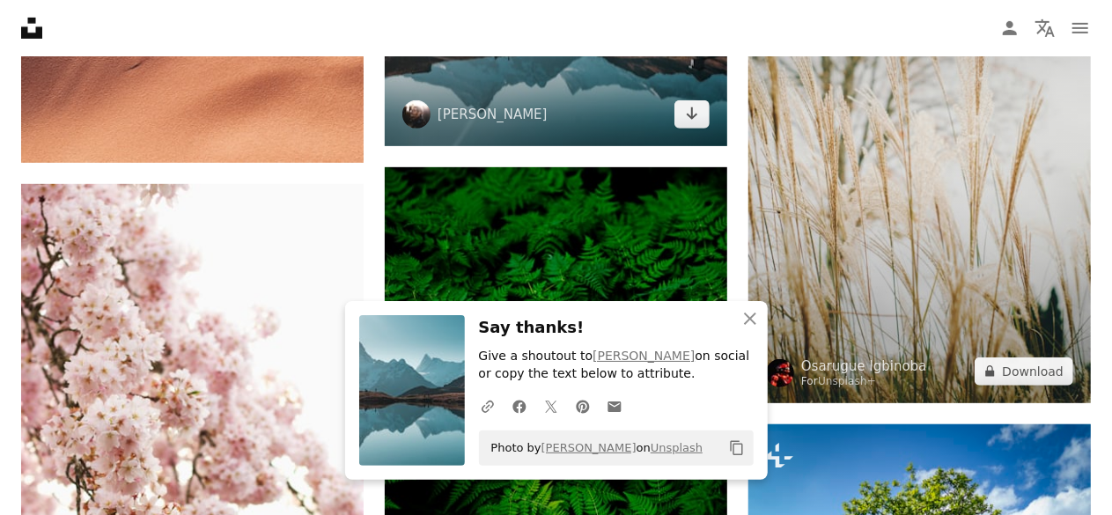
scroll to position [10388, 0]
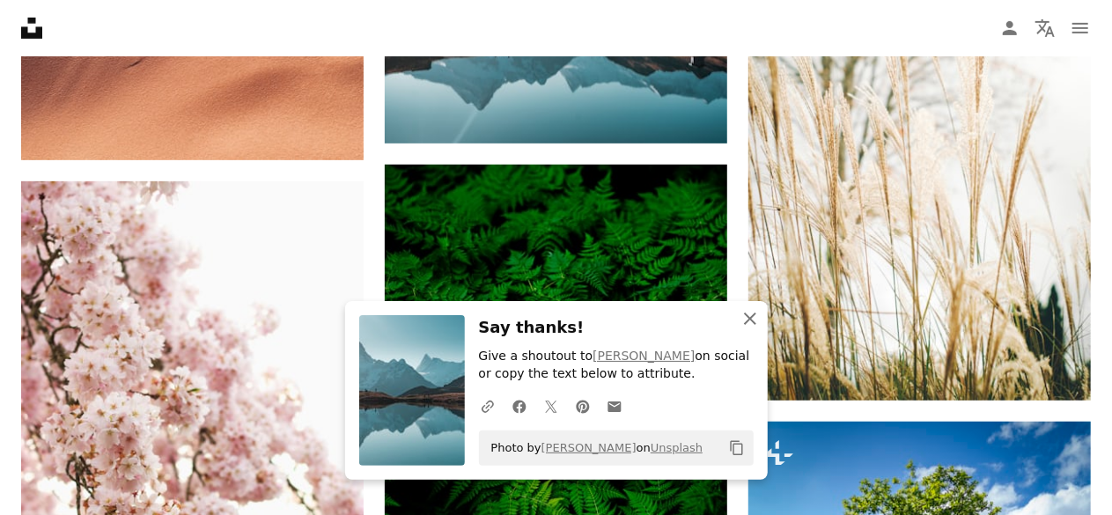
click at [755, 320] on icon "An X shape" at bounding box center [749, 318] width 21 height 21
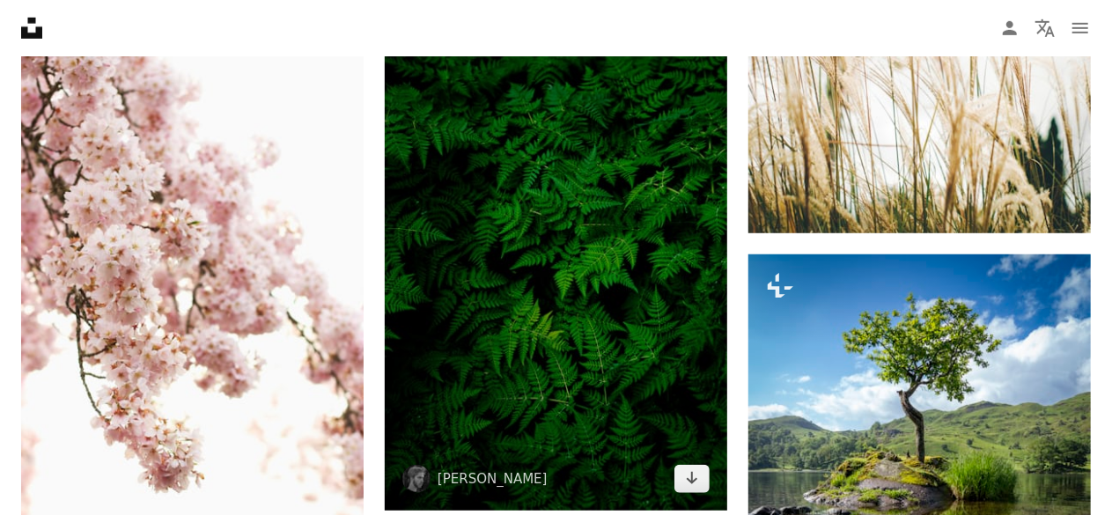
scroll to position [10564, 0]
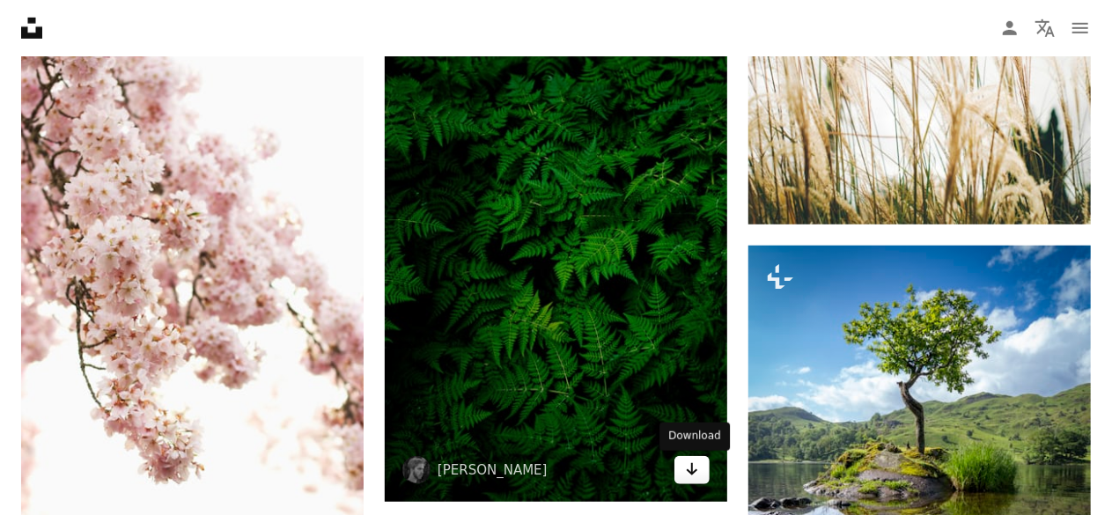
click at [685, 473] on icon "Arrow pointing down" at bounding box center [692, 469] width 14 height 21
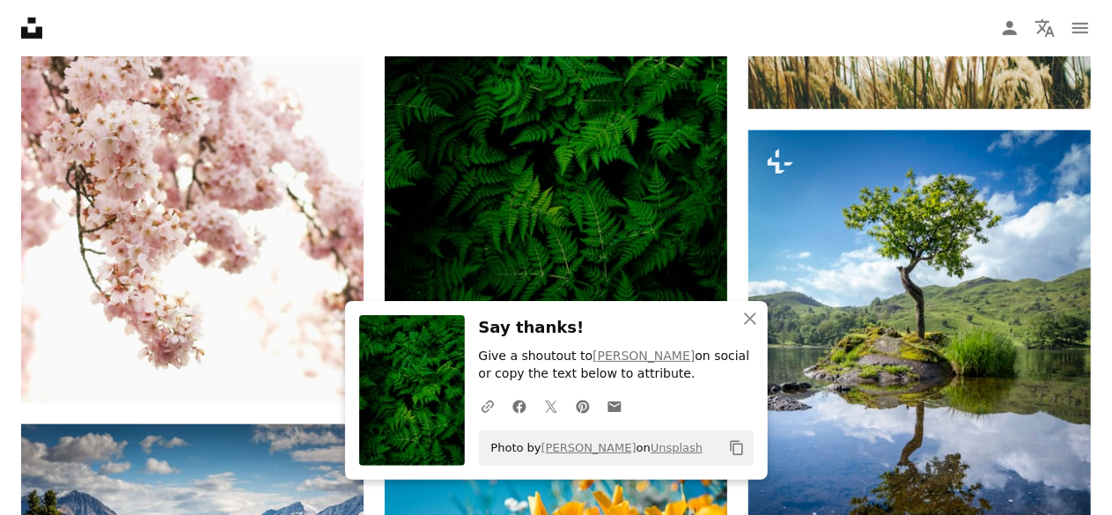
scroll to position [10740, 0]
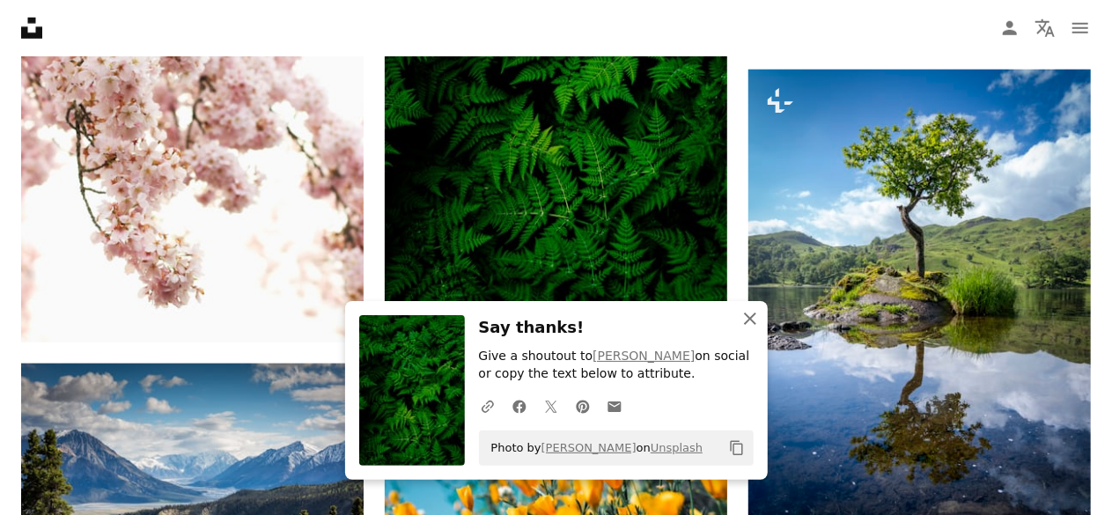
click at [757, 313] on icon "An X shape" at bounding box center [749, 318] width 21 height 21
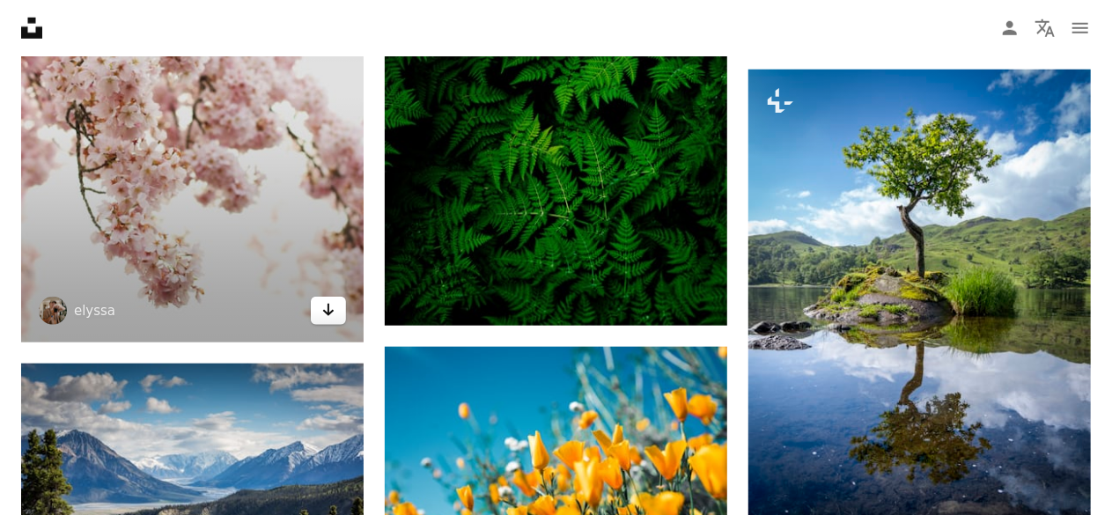
click at [329, 307] on icon "Arrow pointing down" at bounding box center [328, 309] width 14 height 21
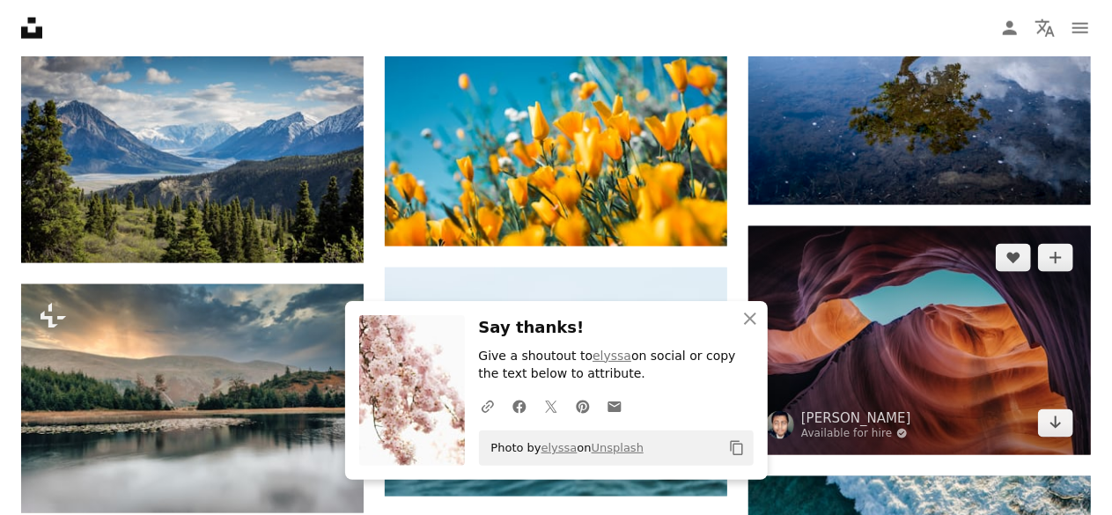
scroll to position [11092, 0]
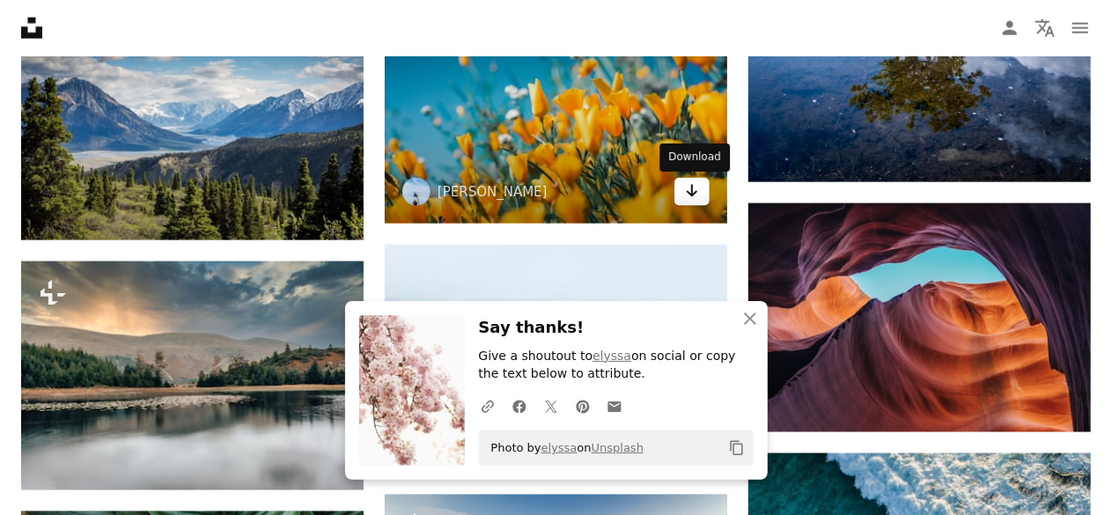
click at [693, 191] on icon "Arrow pointing down" at bounding box center [692, 190] width 14 height 21
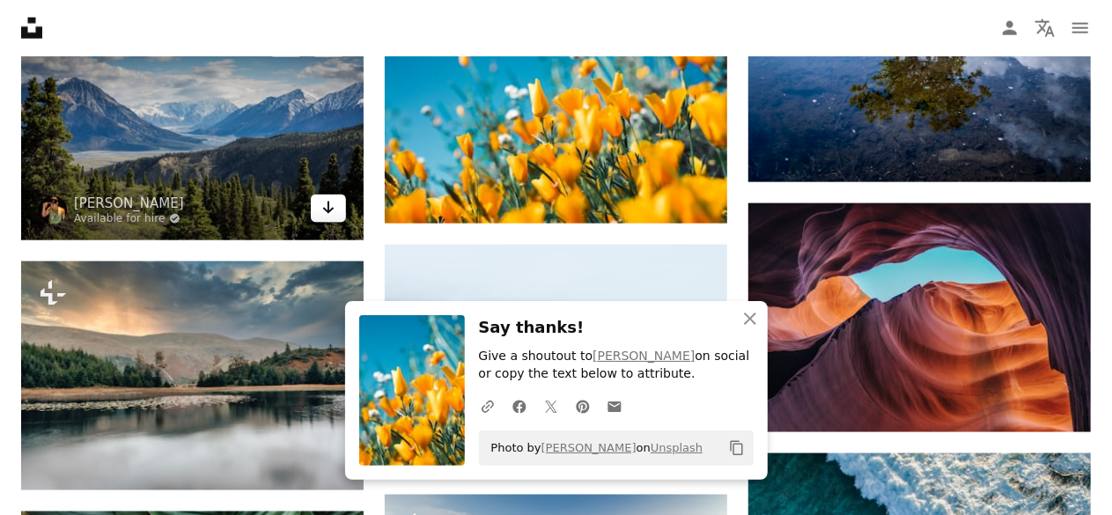
click at [329, 203] on icon "Arrow pointing down" at bounding box center [328, 207] width 14 height 21
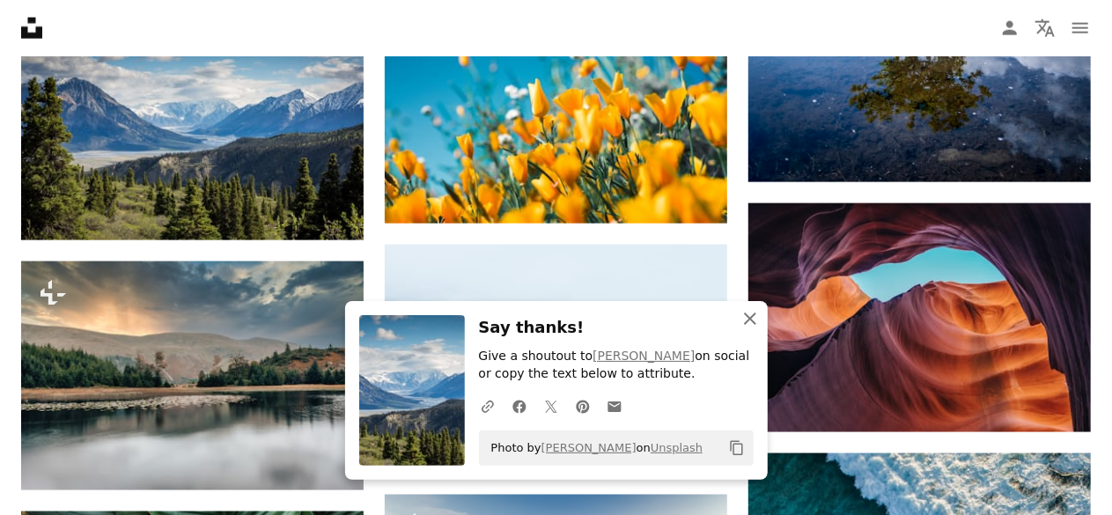
click at [756, 316] on icon "An X shape" at bounding box center [749, 318] width 21 height 21
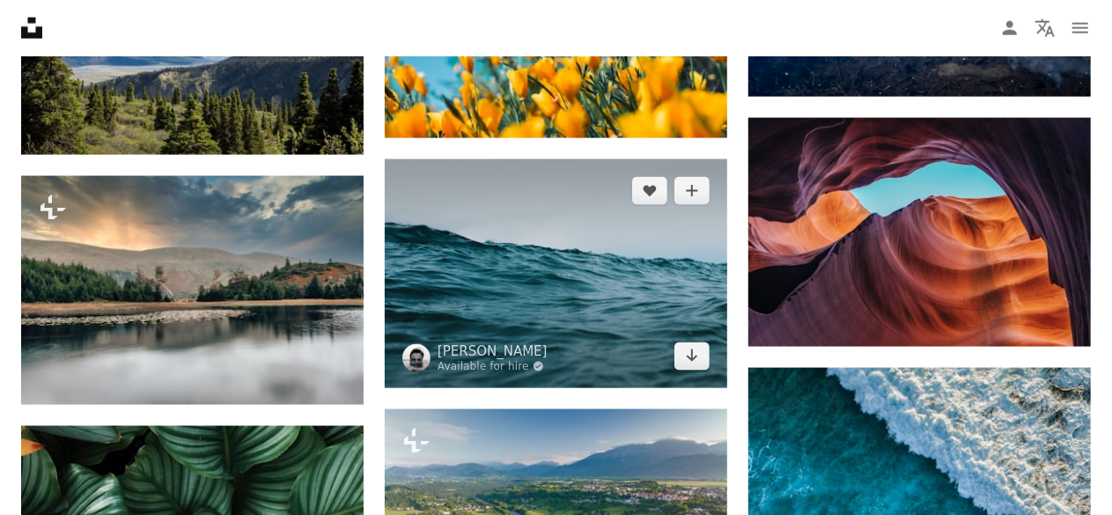
scroll to position [11181, 0]
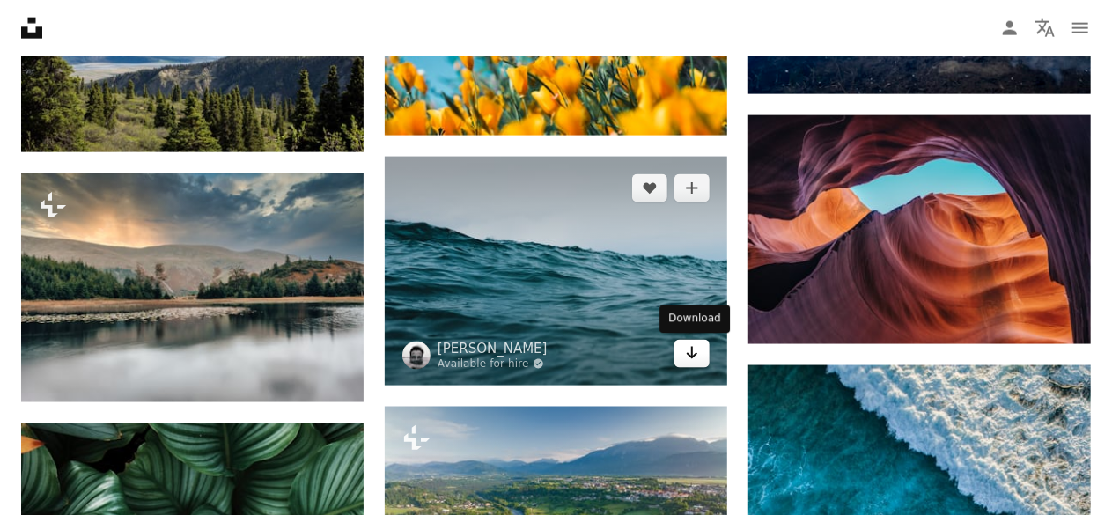
click at [690, 350] on icon "Arrow pointing down" at bounding box center [692, 352] width 14 height 21
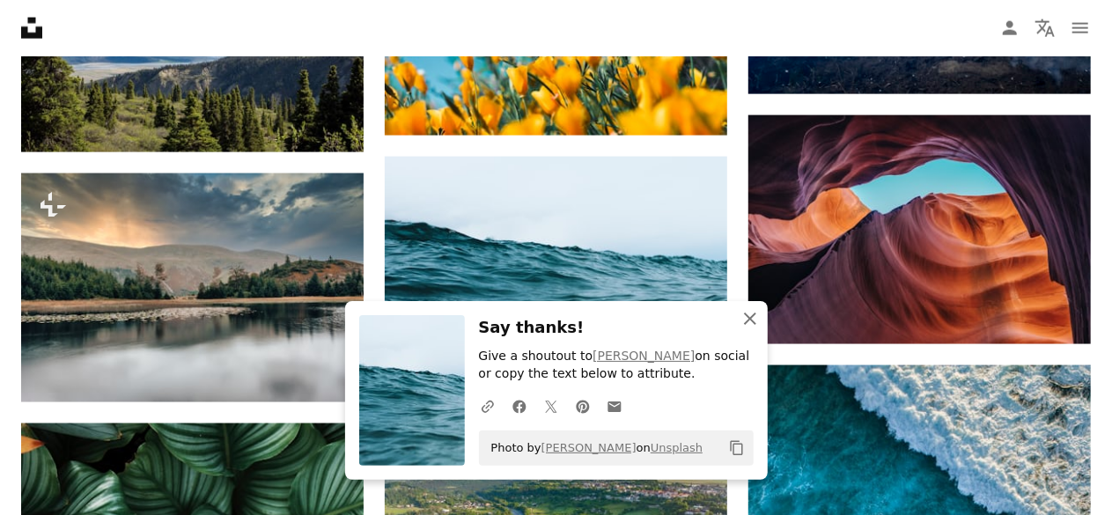
click at [752, 322] on icon "button" at bounding box center [750, 319] width 12 height 12
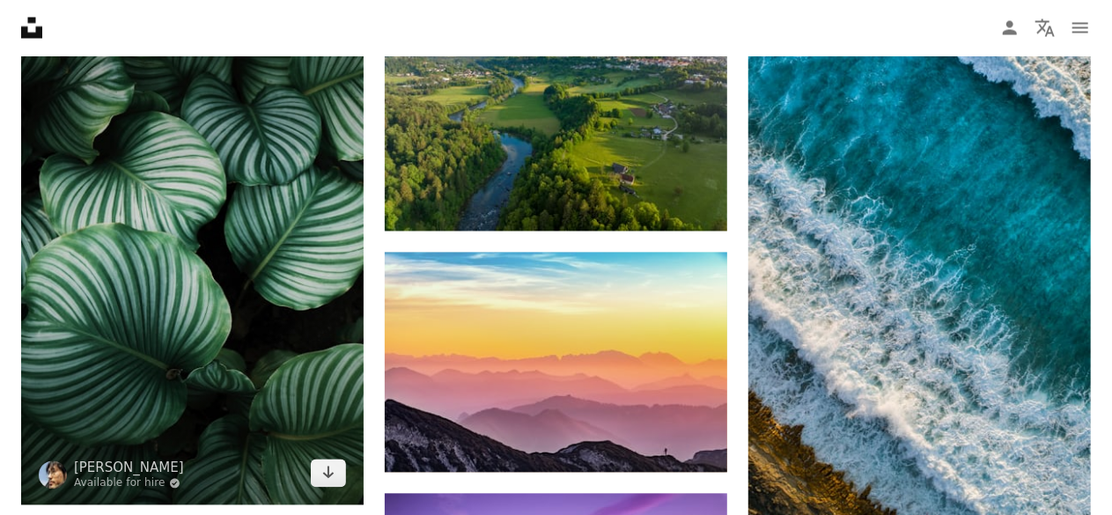
scroll to position [11709, 0]
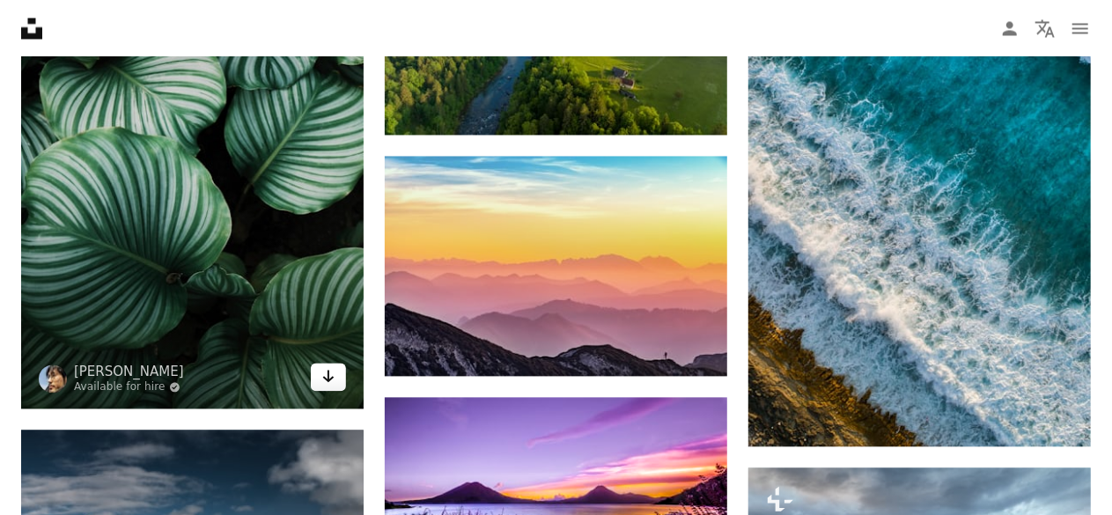
click at [329, 374] on icon "Arrow pointing down" at bounding box center [328, 375] width 14 height 21
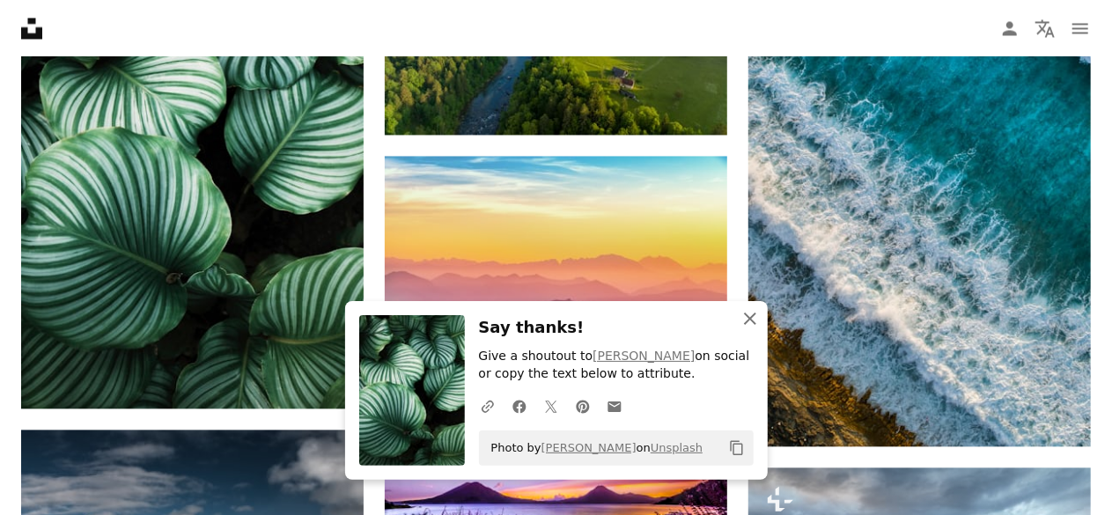
click at [758, 311] on icon "An X shape" at bounding box center [749, 318] width 21 height 21
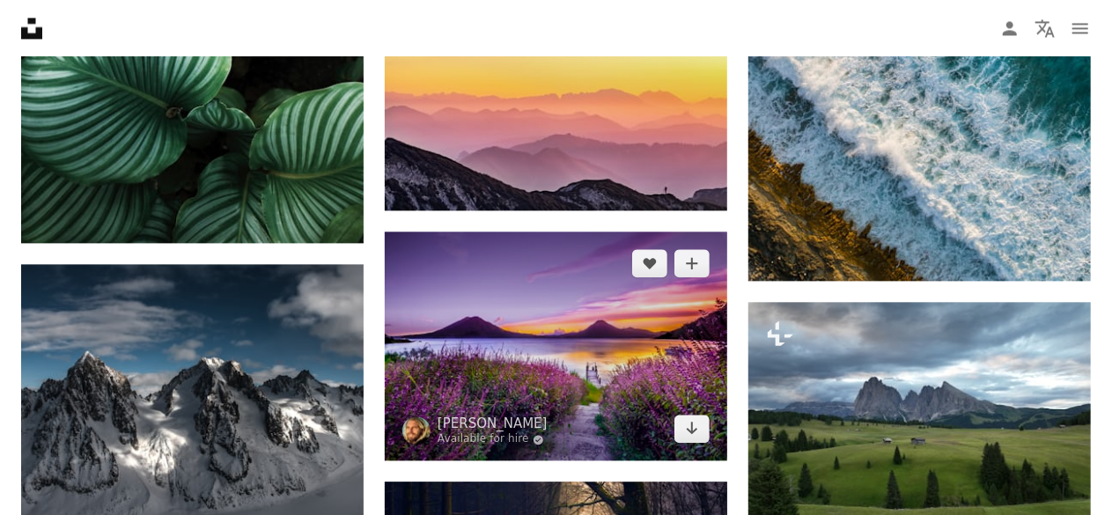
scroll to position [11885, 0]
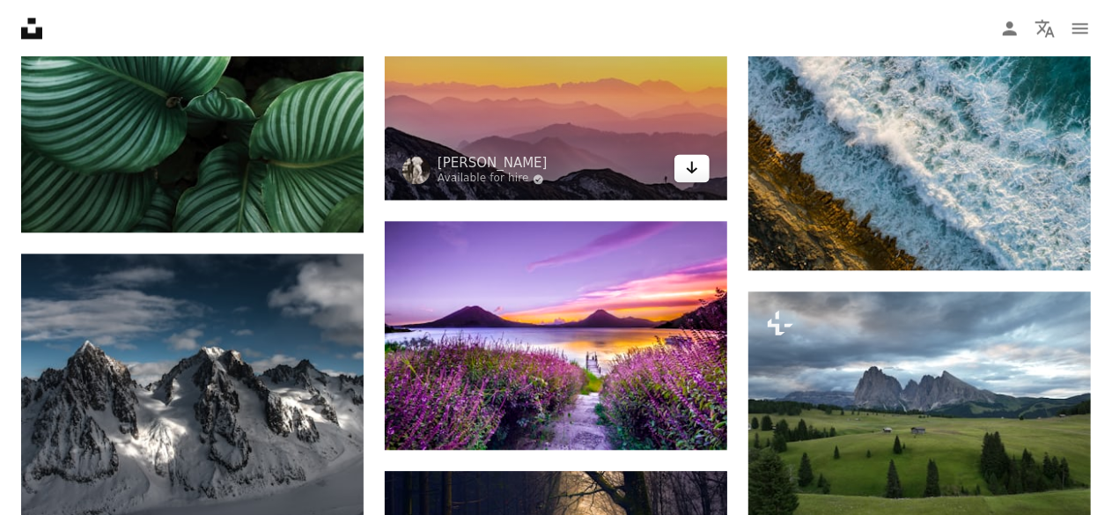
click at [694, 166] on icon "Arrow pointing down" at bounding box center [692, 167] width 14 height 21
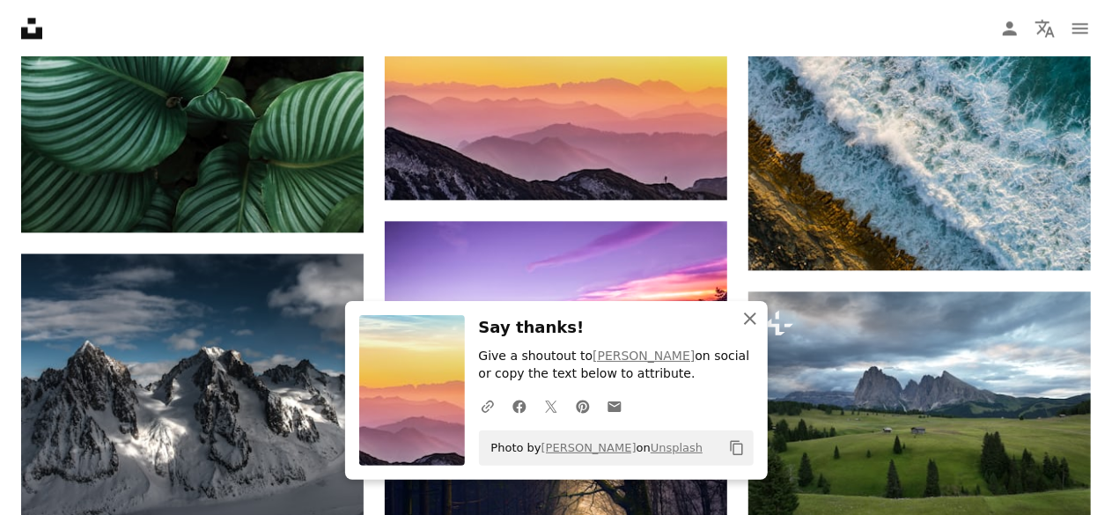
click at [755, 311] on icon "An X shape" at bounding box center [749, 318] width 21 height 21
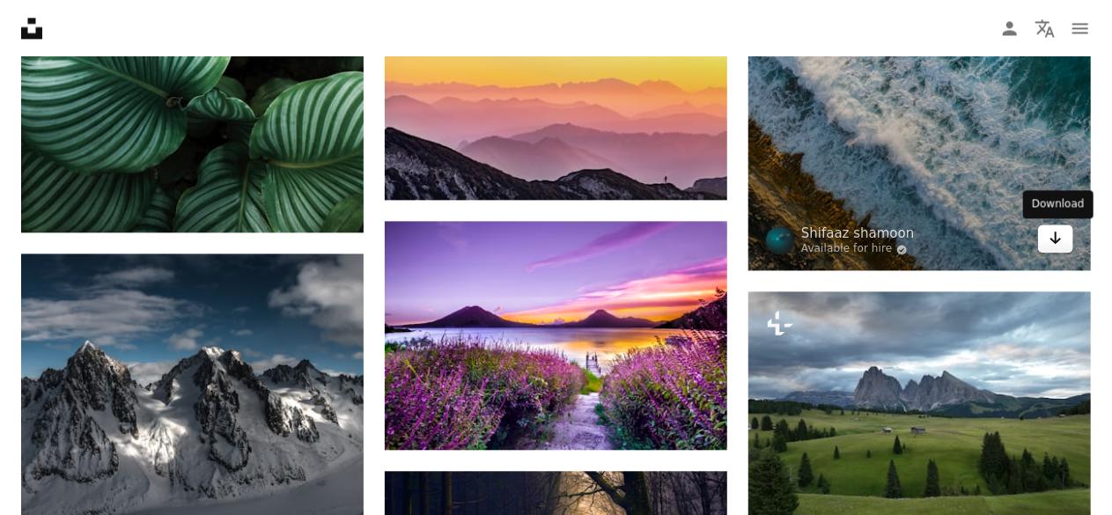
click at [1065, 238] on link "Arrow pointing down" at bounding box center [1055, 238] width 35 height 28
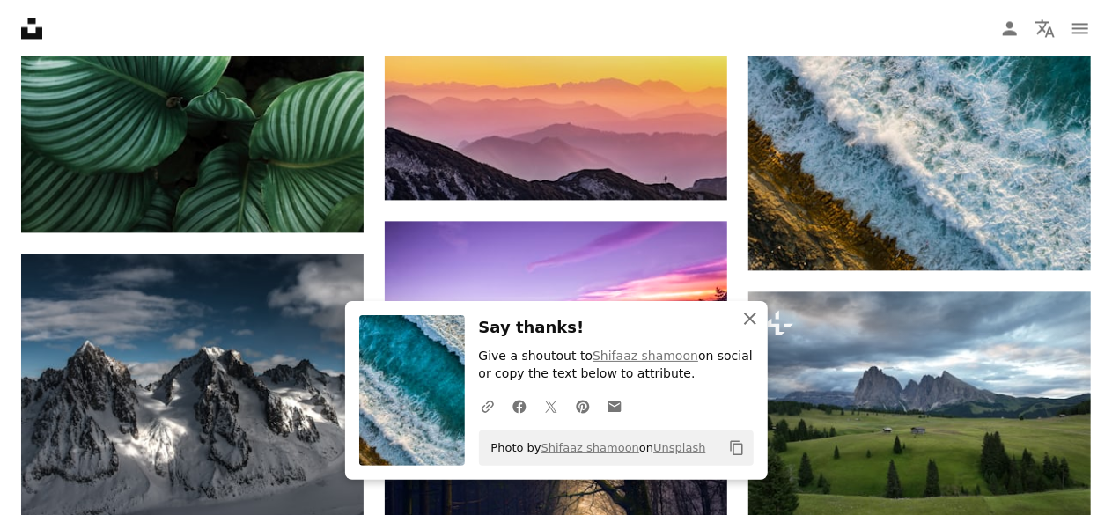
click at [745, 311] on icon "An X shape" at bounding box center [749, 318] width 21 height 21
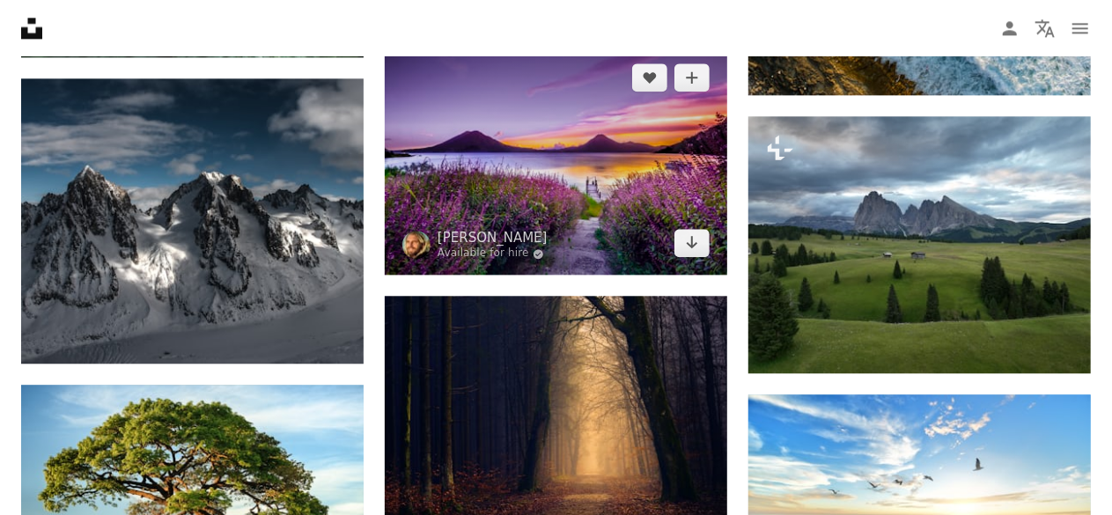
scroll to position [12061, 0]
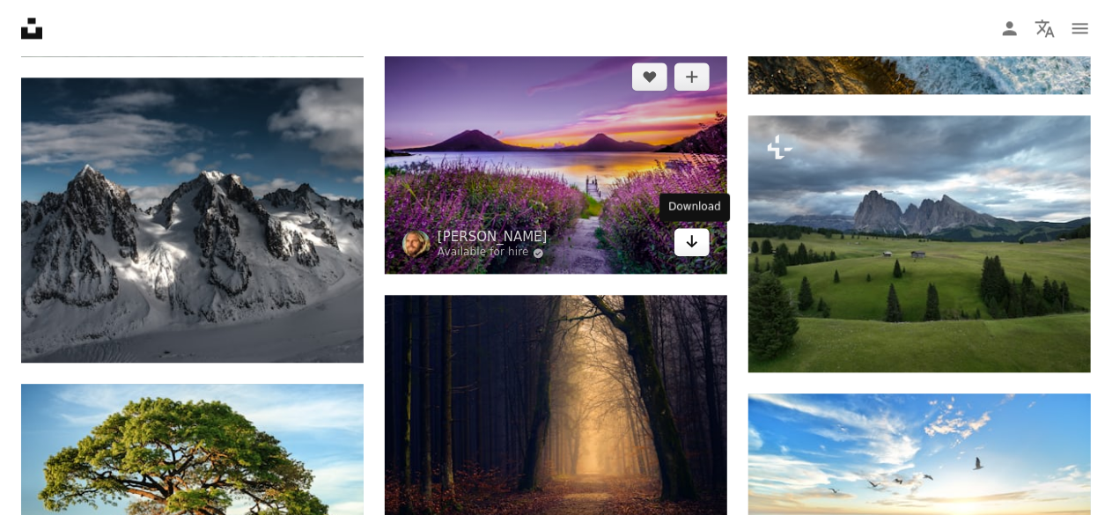
click at [690, 240] on icon "Arrow pointing down" at bounding box center [692, 241] width 14 height 21
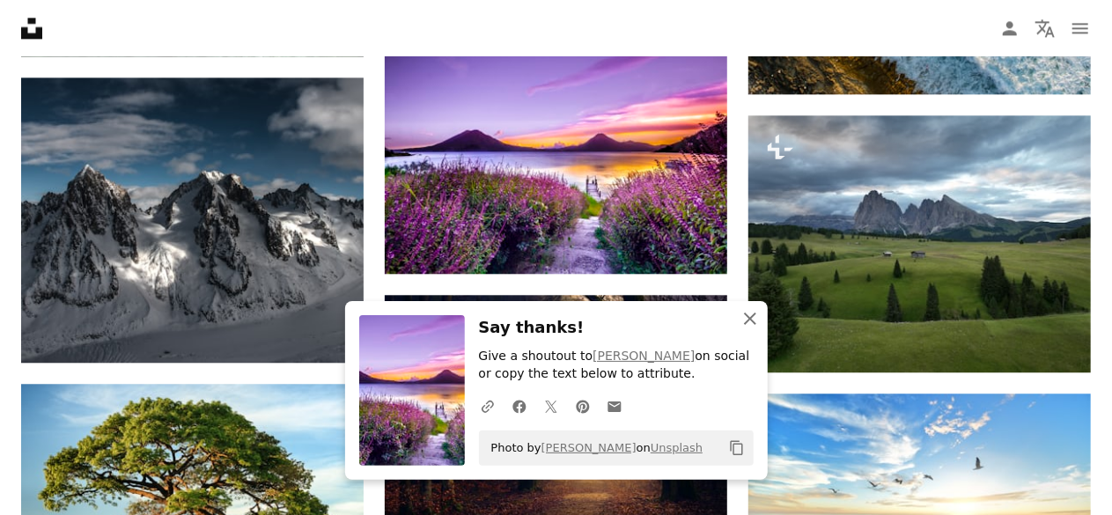
click at [752, 313] on icon "An X shape" at bounding box center [749, 318] width 21 height 21
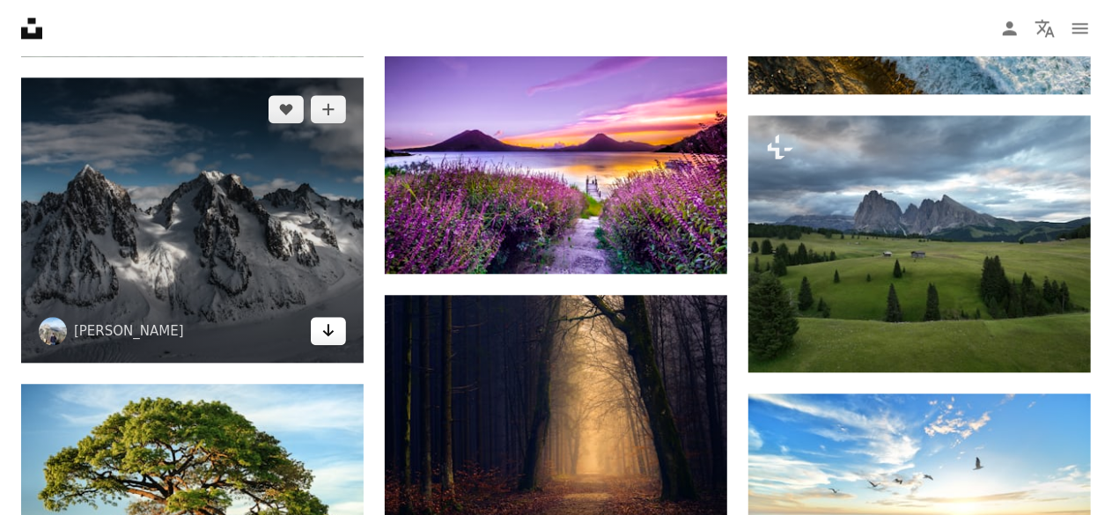
click at [334, 332] on link "Arrow pointing down" at bounding box center [328, 331] width 35 height 28
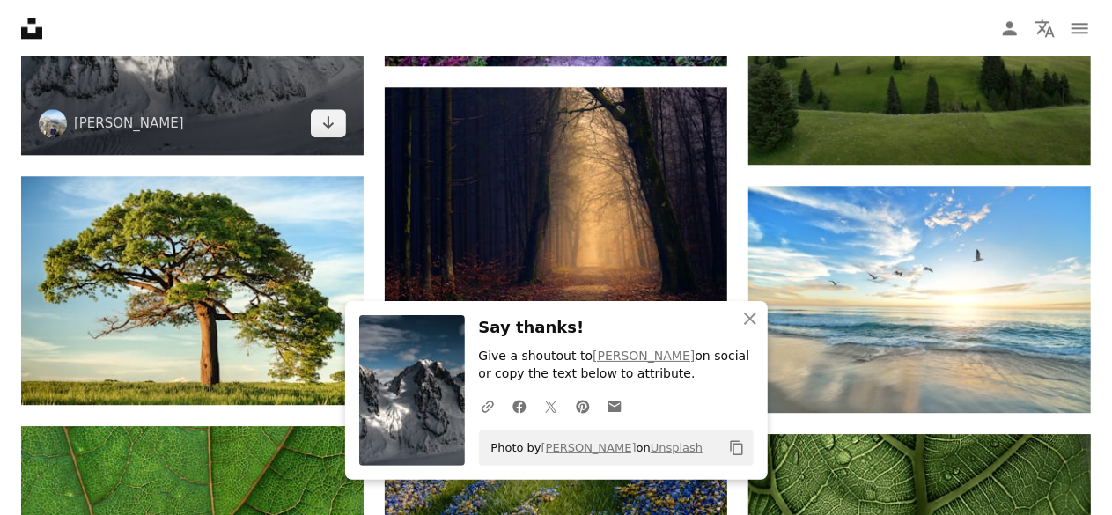
scroll to position [12325, 0]
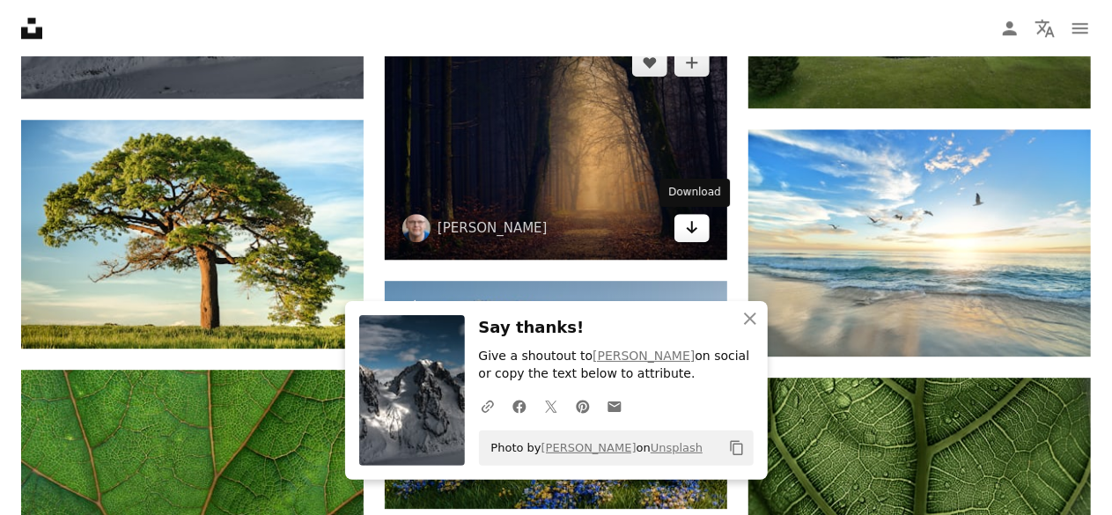
click at [691, 226] on icon "Download" at bounding box center [692, 227] width 11 height 12
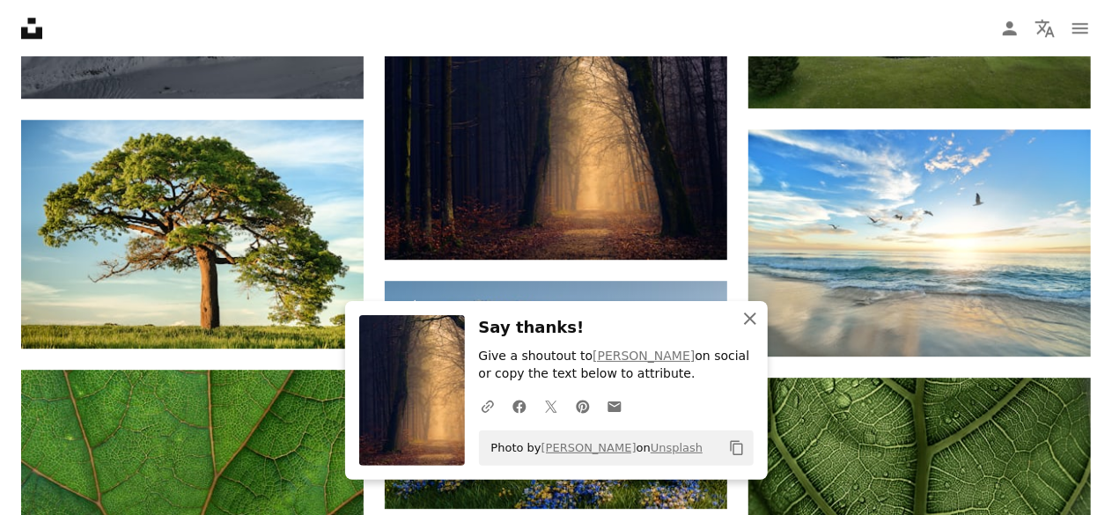
click at [750, 313] on icon "An X shape" at bounding box center [749, 318] width 21 height 21
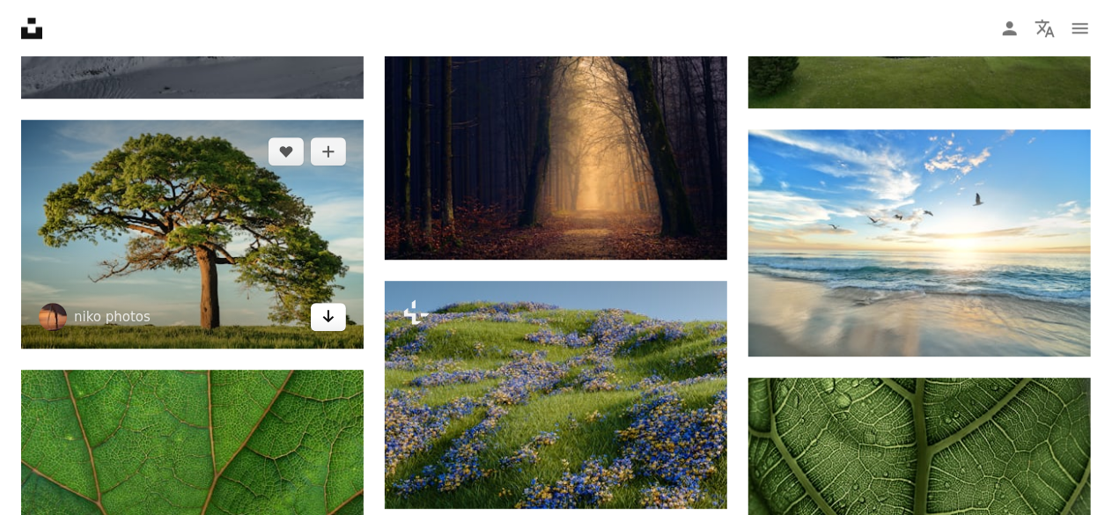
click at [324, 308] on icon "Arrow pointing down" at bounding box center [328, 315] width 14 height 21
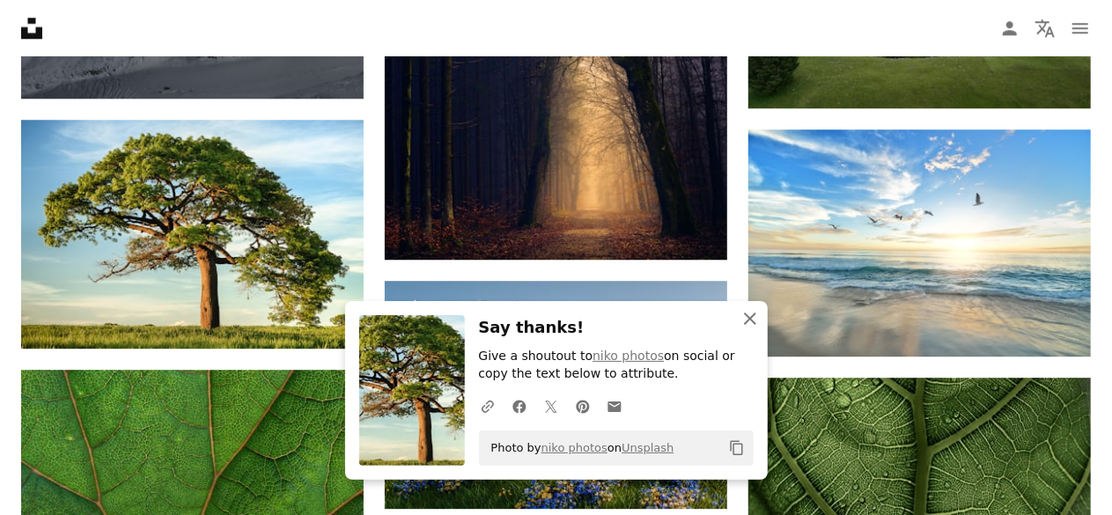
click at [745, 307] on button "An X shape Close" at bounding box center [749, 318] width 35 height 35
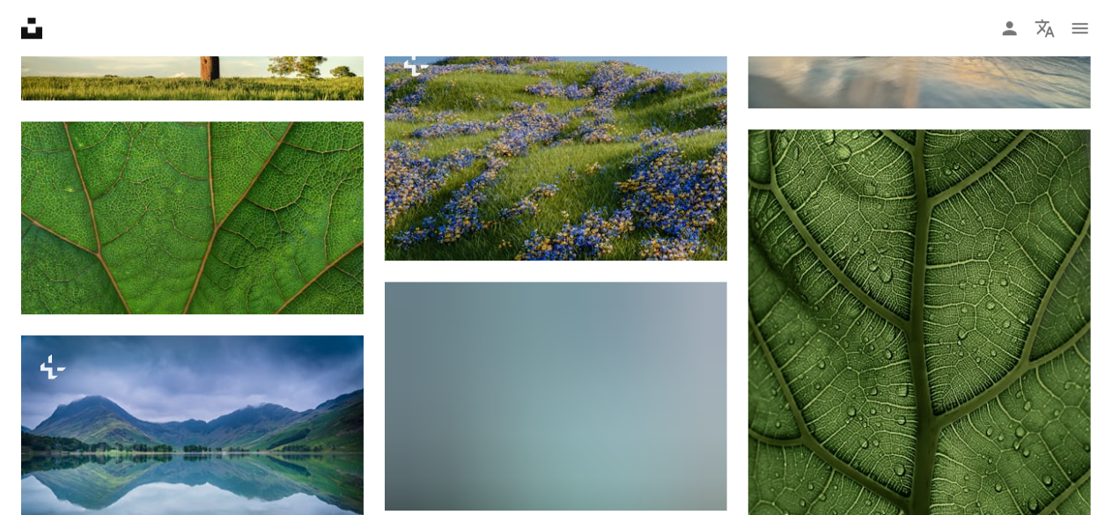
scroll to position [12589, 0]
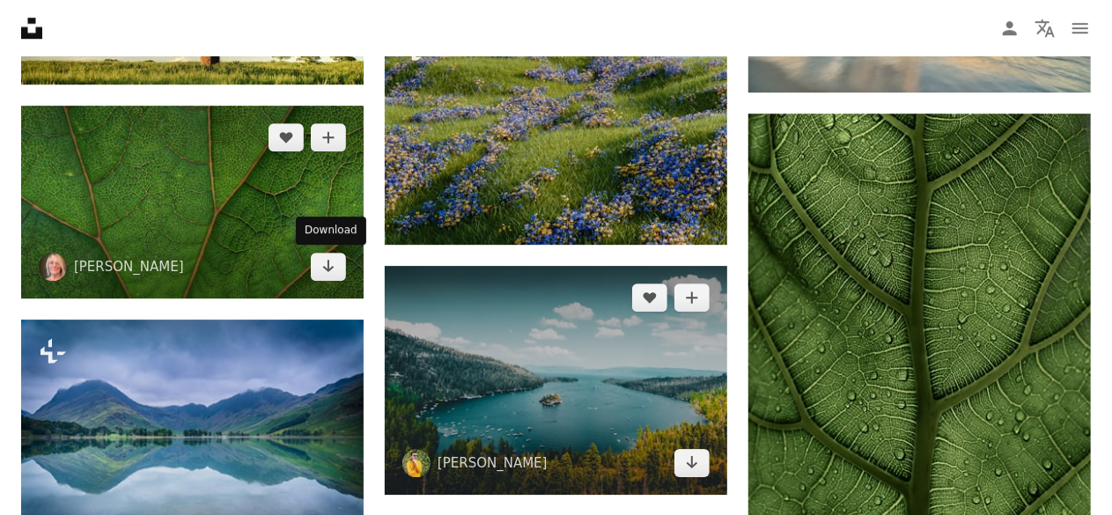
click at [327, 263] on icon "Arrow pointing down" at bounding box center [328, 265] width 14 height 21
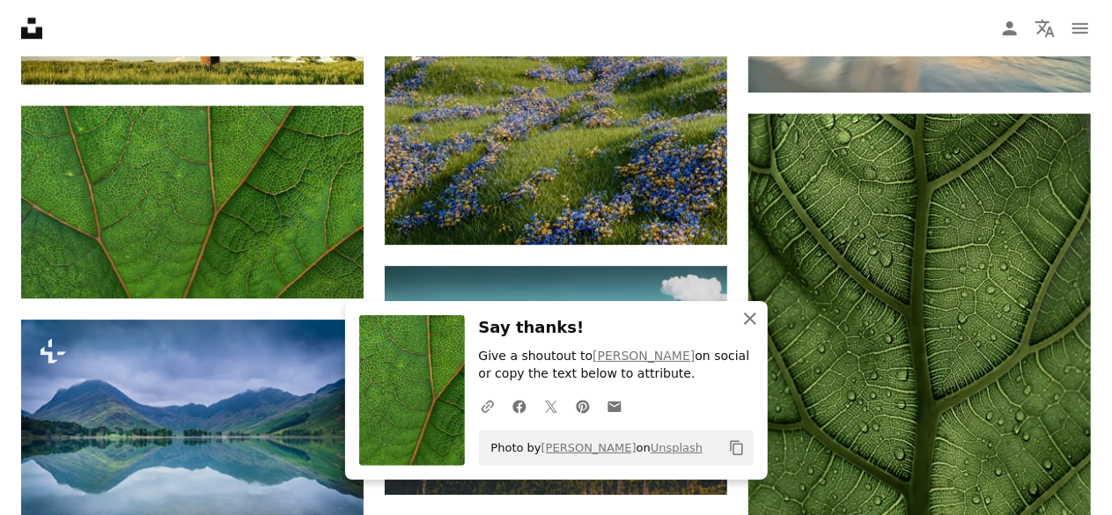
click at [751, 313] on icon "An X shape" at bounding box center [749, 318] width 21 height 21
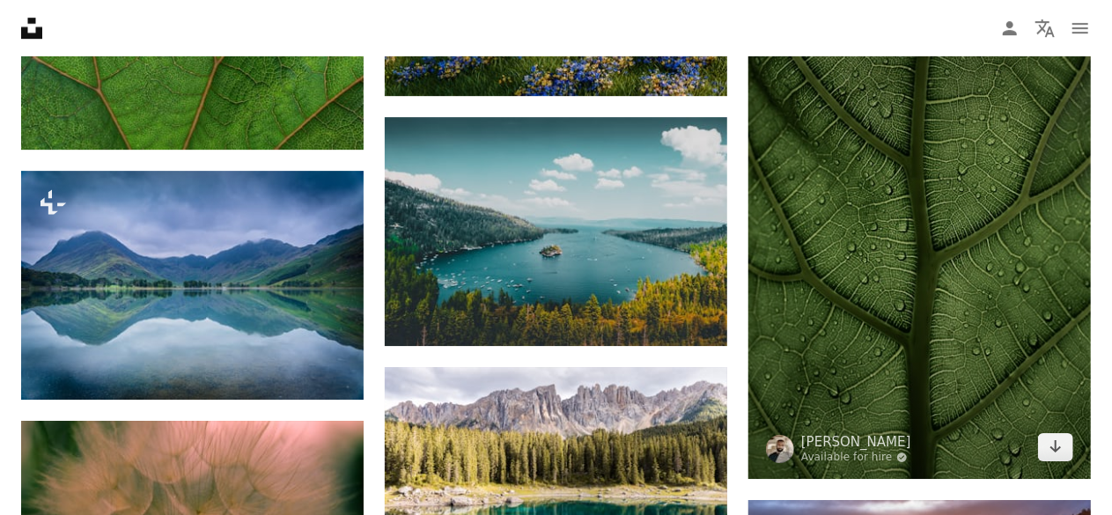
scroll to position [12765, 0]
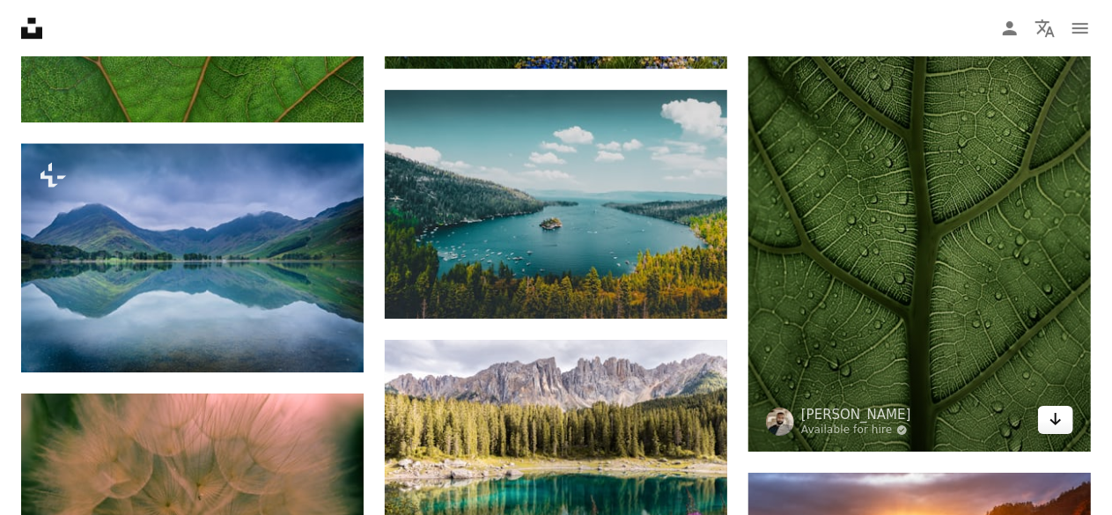
click at [1053, 416] on icon "Arrow pointing down" at bounding box center [1056, 418] width 14 height 21
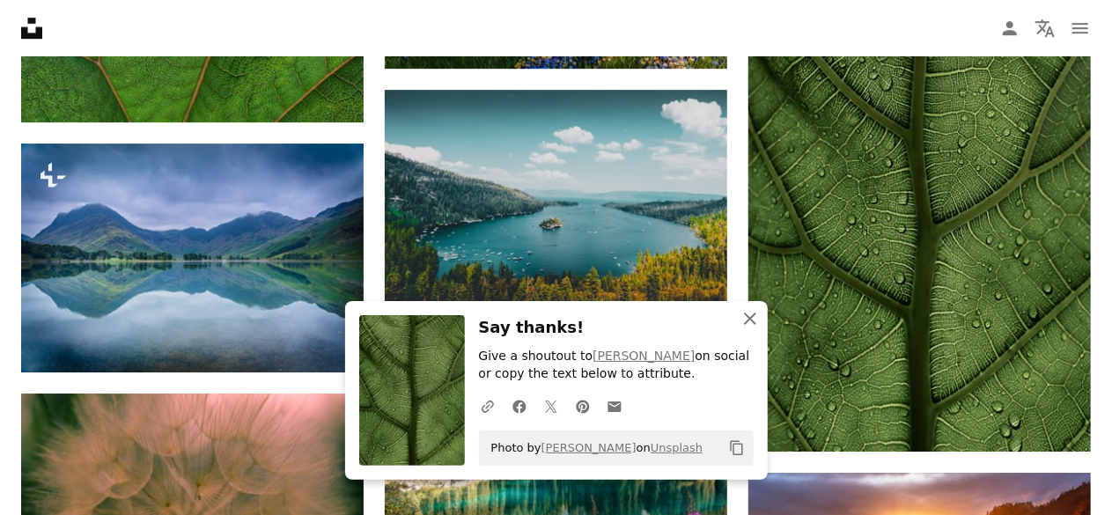
click at [747, 316] on icon "button" at bounding box center [750, 319] width 12 height 12
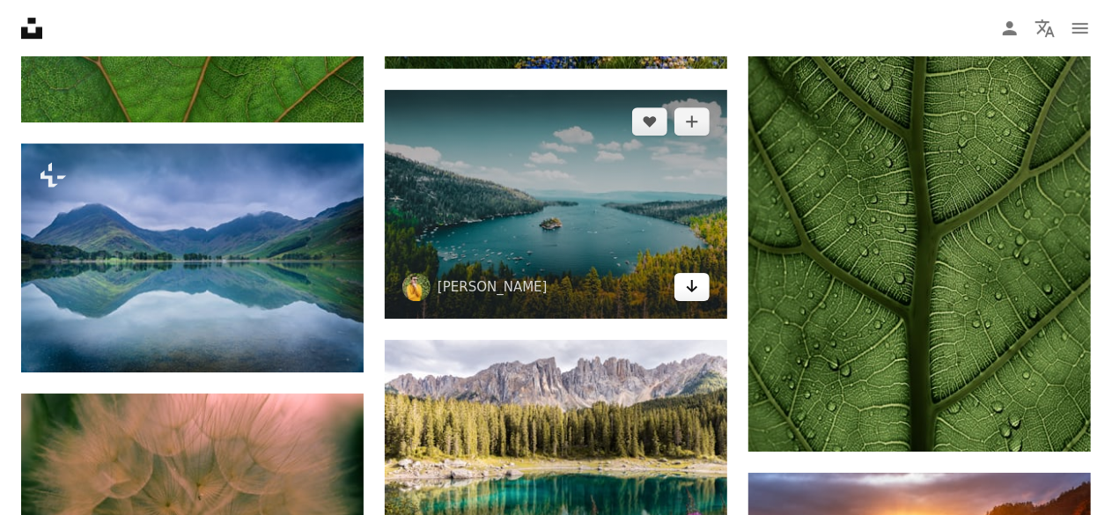
click at [688, 284] on icon "Arrow pointing down" at bounding box center [692, 286] width 14 height 21
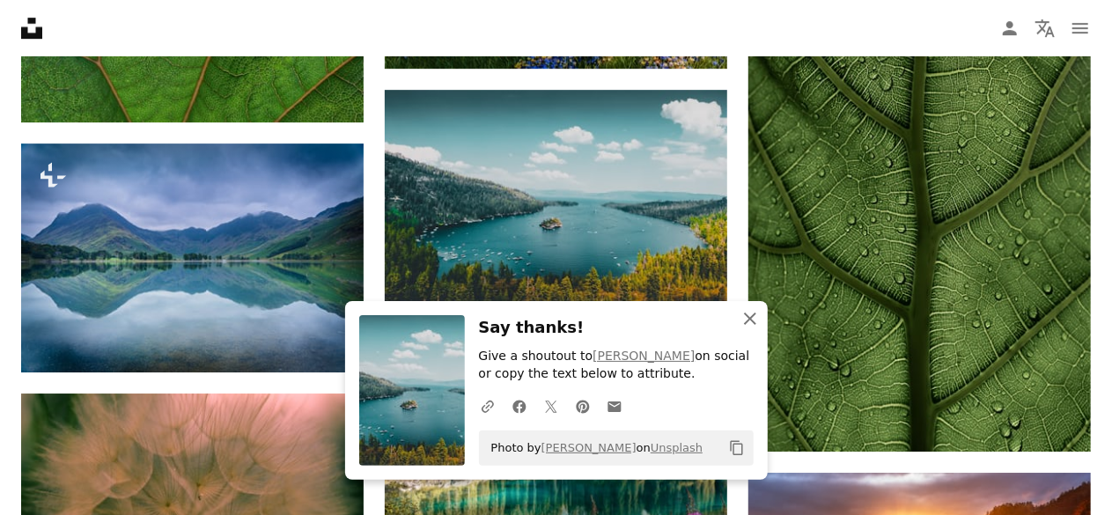
click at [753, 320] on icon "An X shape" at bounding box center [749, 318] width 21 height 21
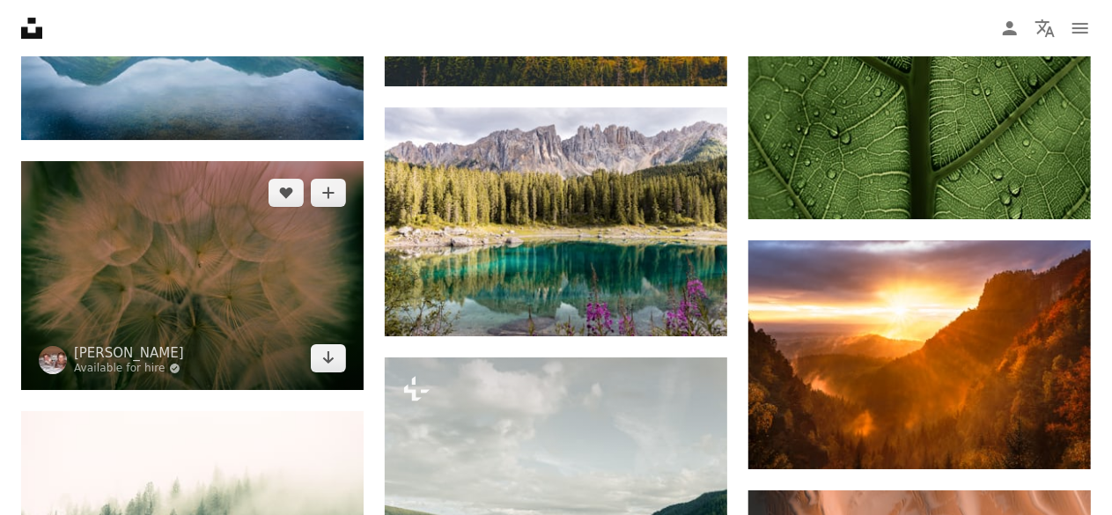
scroll to position [13029, 0]
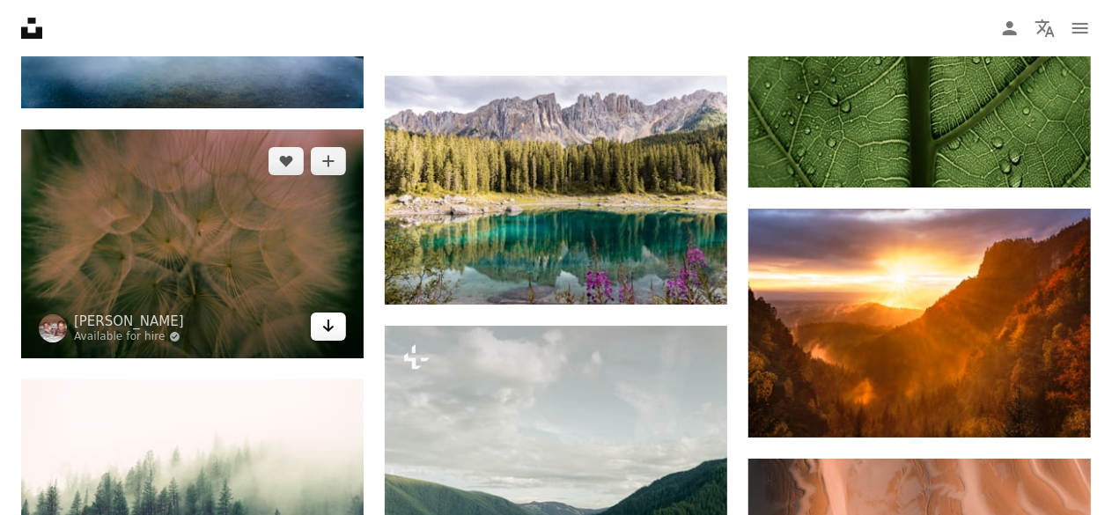
click at [322, 318] on icon "Arrow pointing down" at bounding box center [328, 325] width 14 height 21
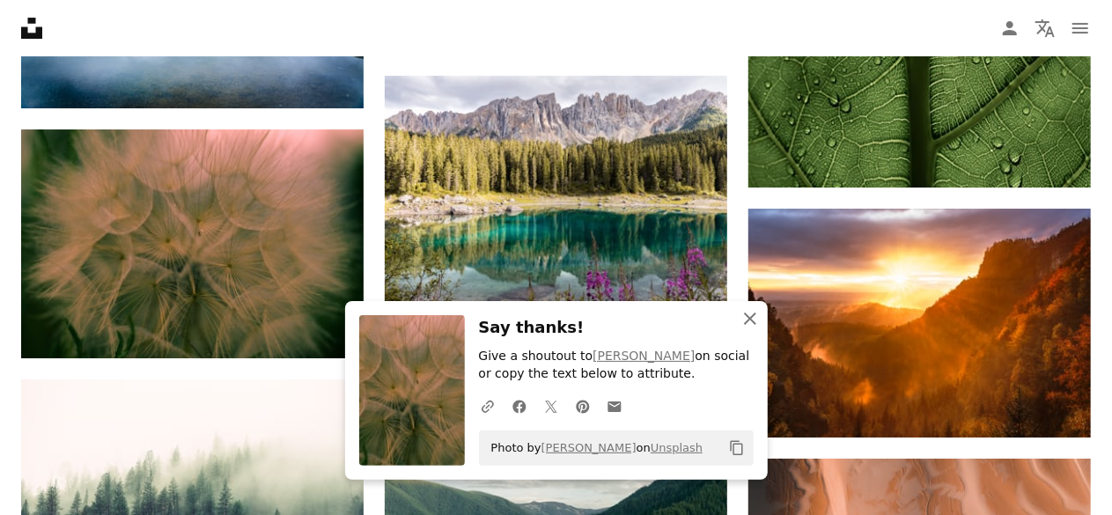
click at [747, 308] on button "An X shape Close" at bounding box center [749, 318] width 35 height 35
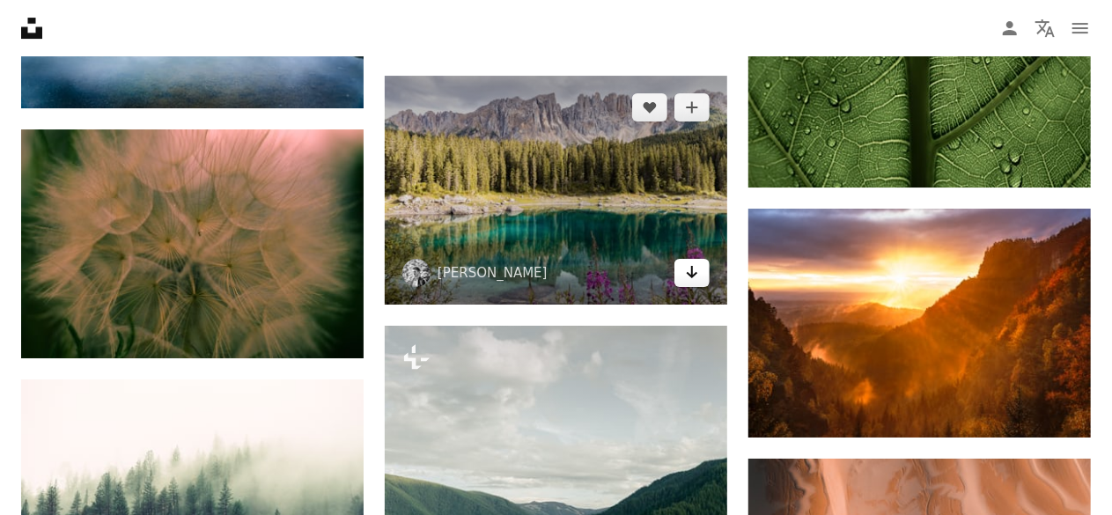
click at [688, 272] on icon "Arrow pointing down" at bounding box center [692, 271] width 14 height 21
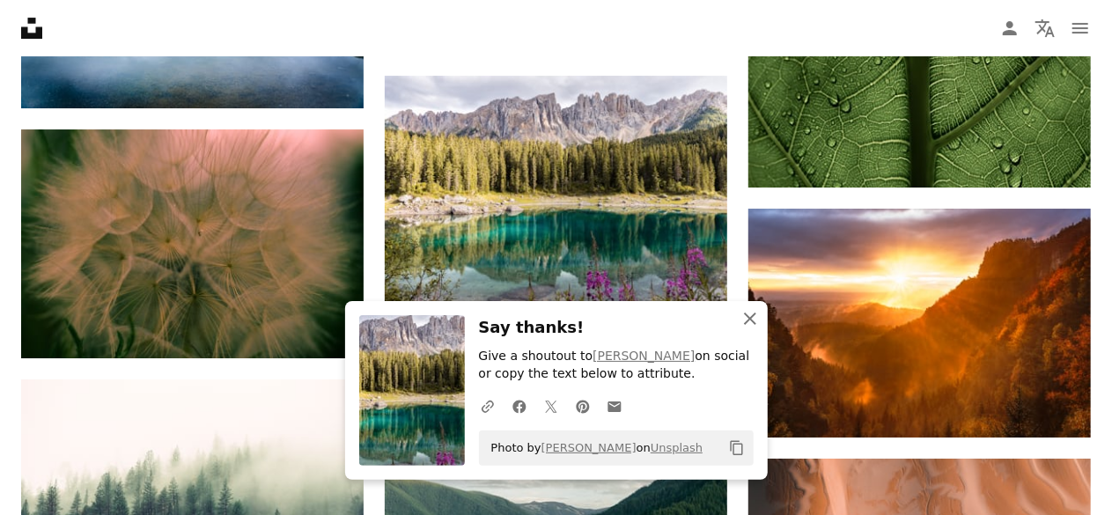
click at [743, 313] on icon "An X shape" at bounding box center [749, 318] width 21 height 21
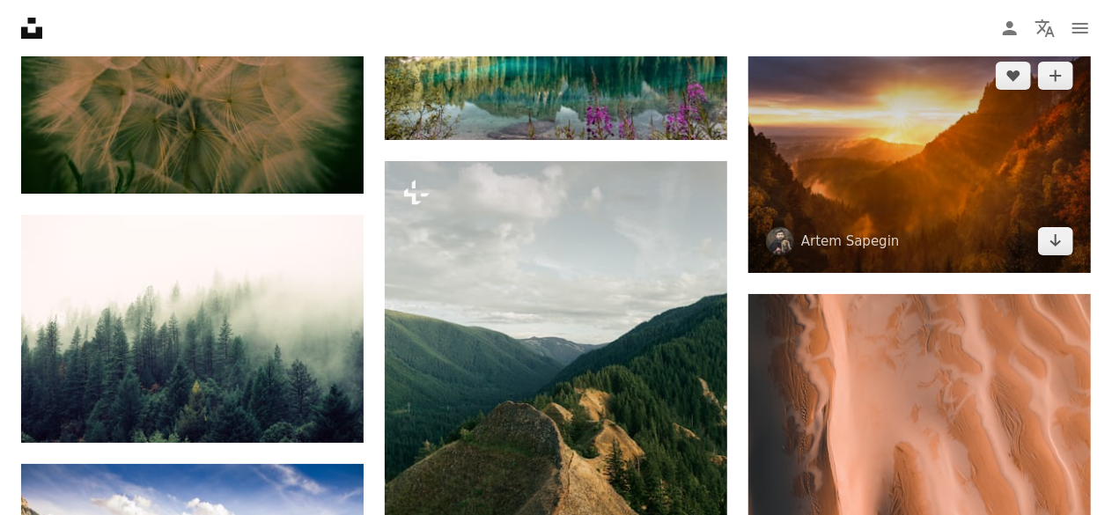
scroll to position [13205, 0]
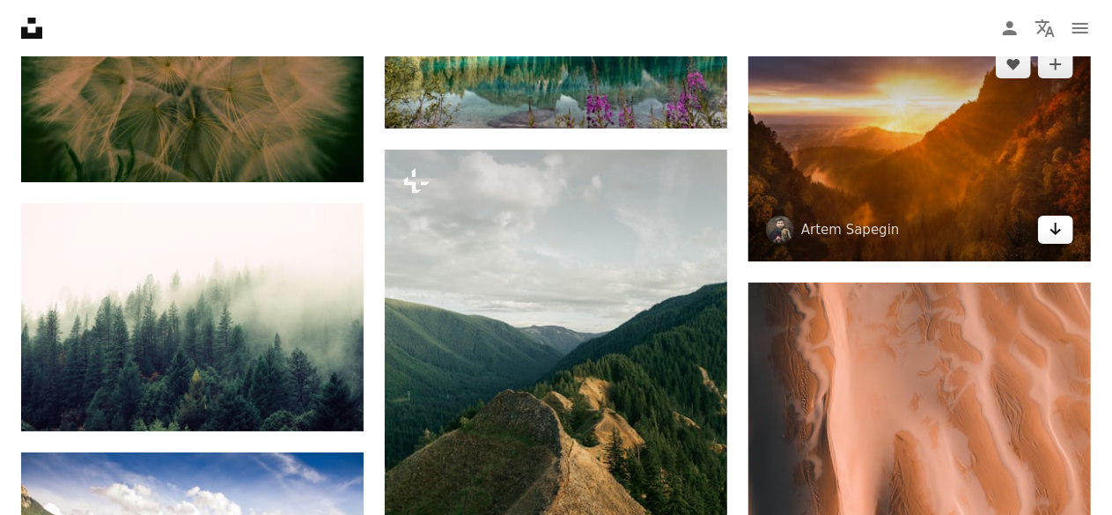
click at [1058, 233] on icon "Arrow pointing down" at bounding box center [1056, 228] width 14 height 21
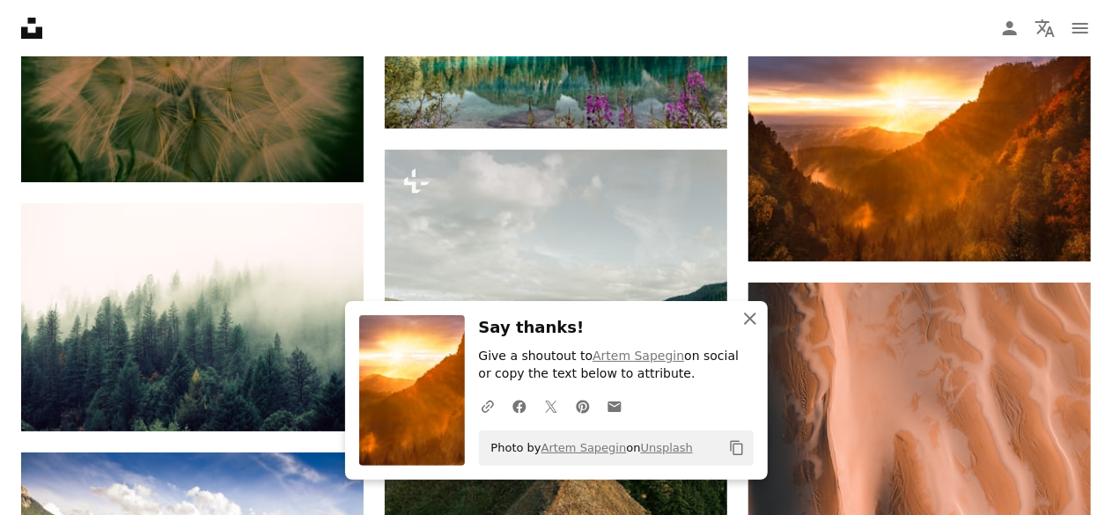
click at [754, 318] on icon "An X shape" at bounding box center [749, 318] width 21 height 21
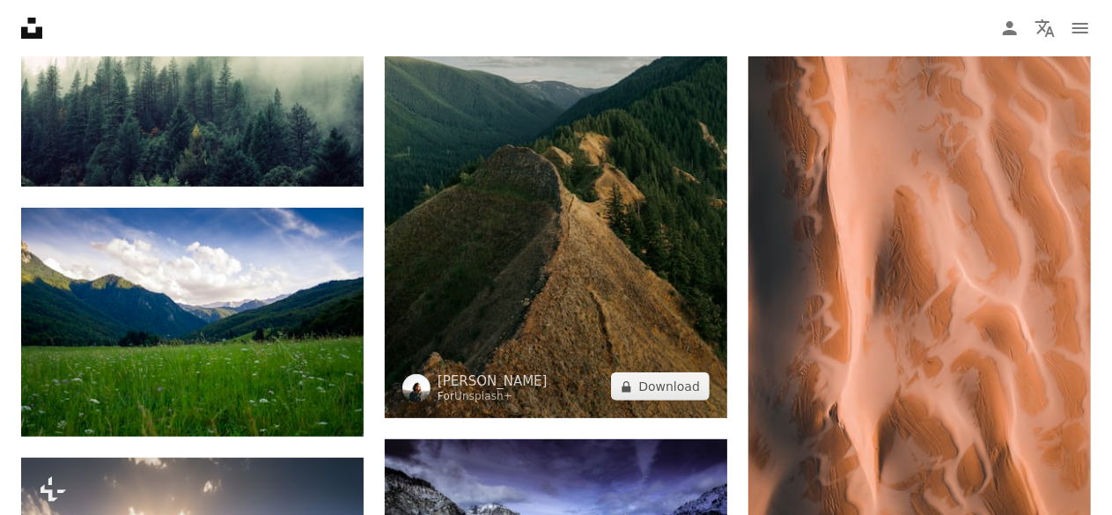
scroll to position [13469, 0]
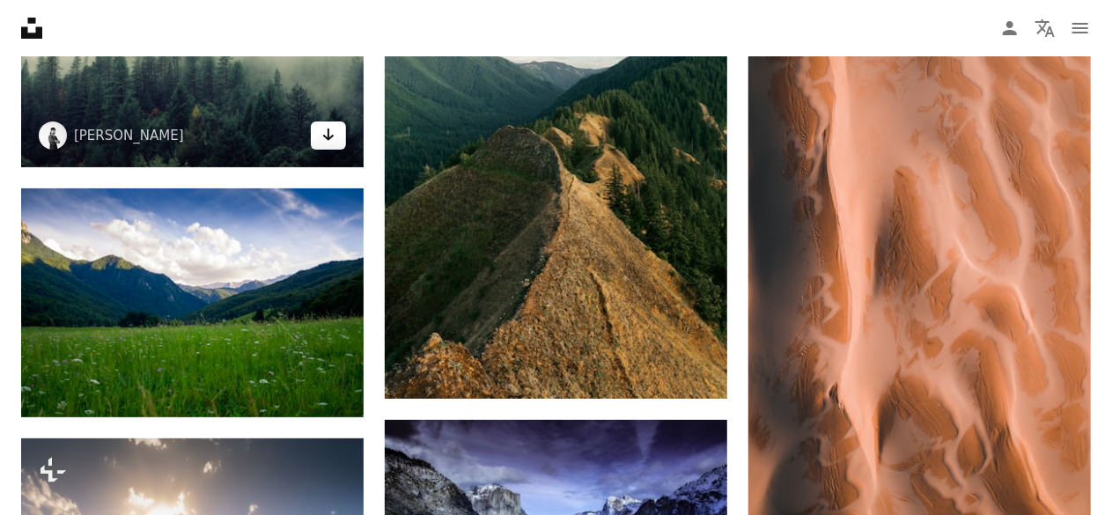
click at [327, 136] on icon "Download" at bounding box center [328, 135] width 11 height 12
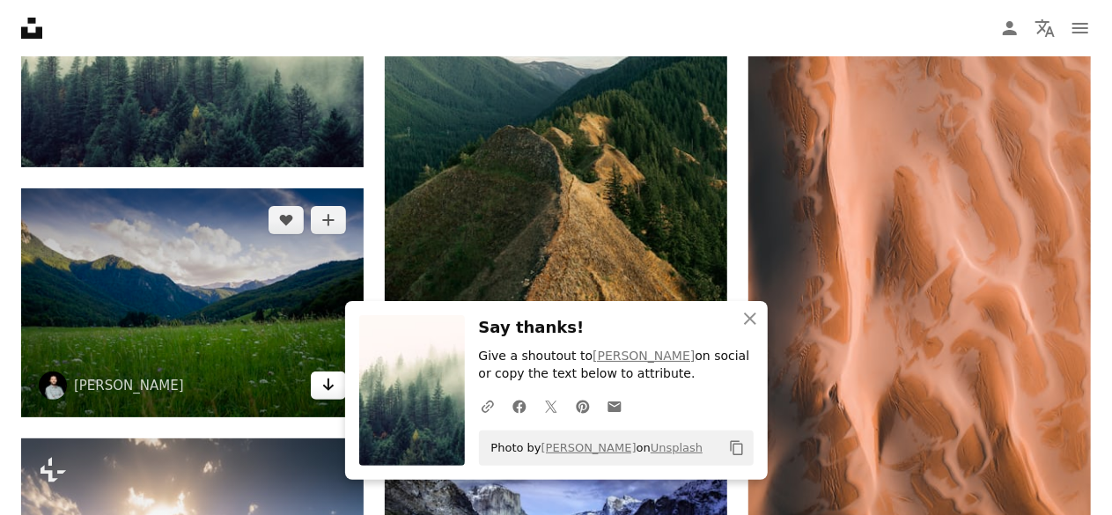
click at [327, 381] on icon "Download" at bounding box center [328, 385] width 11 height 12
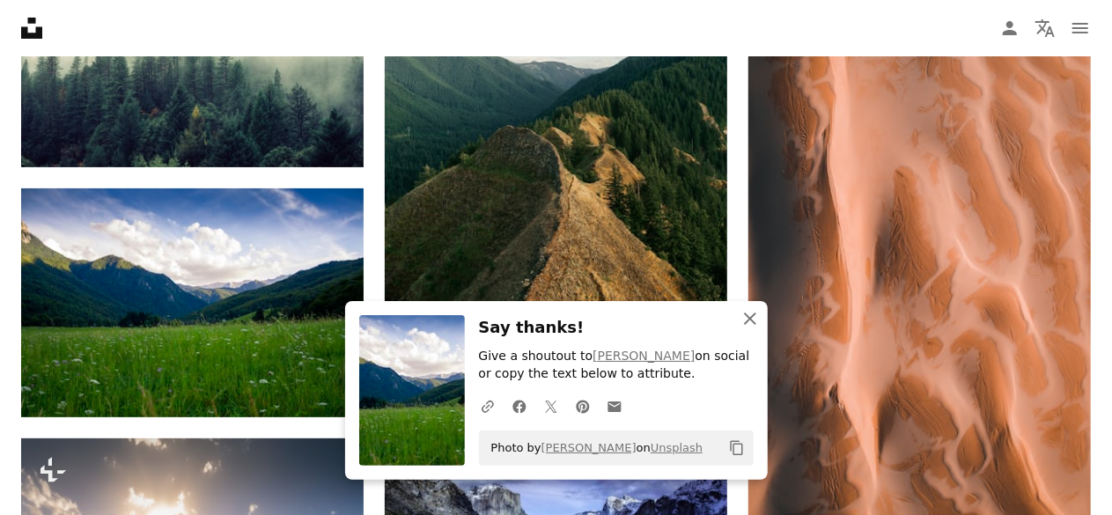
click at [758, 313] on icon "An X shape" at bounding box center [749, 318] width 21 height 21
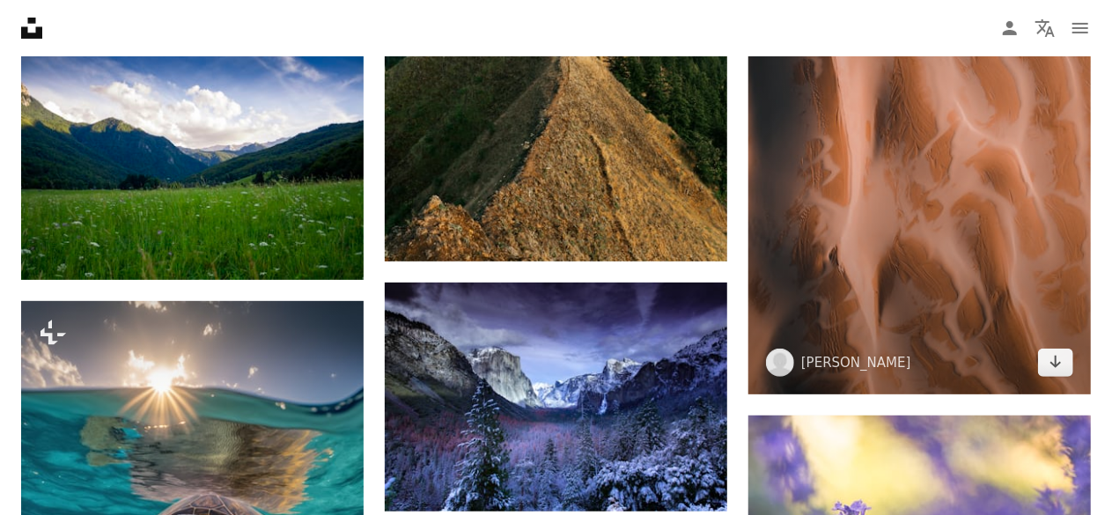
scroll to position [13646, 0]
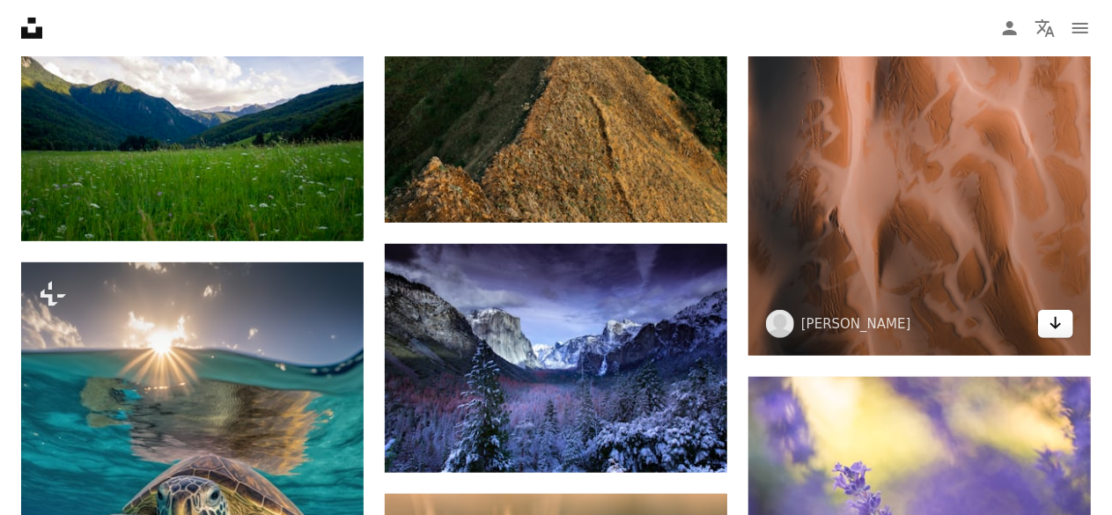
click at [1051, 322] on icon "Arrow pointing down" at bounding box center [1056, 323] width 14 height 21
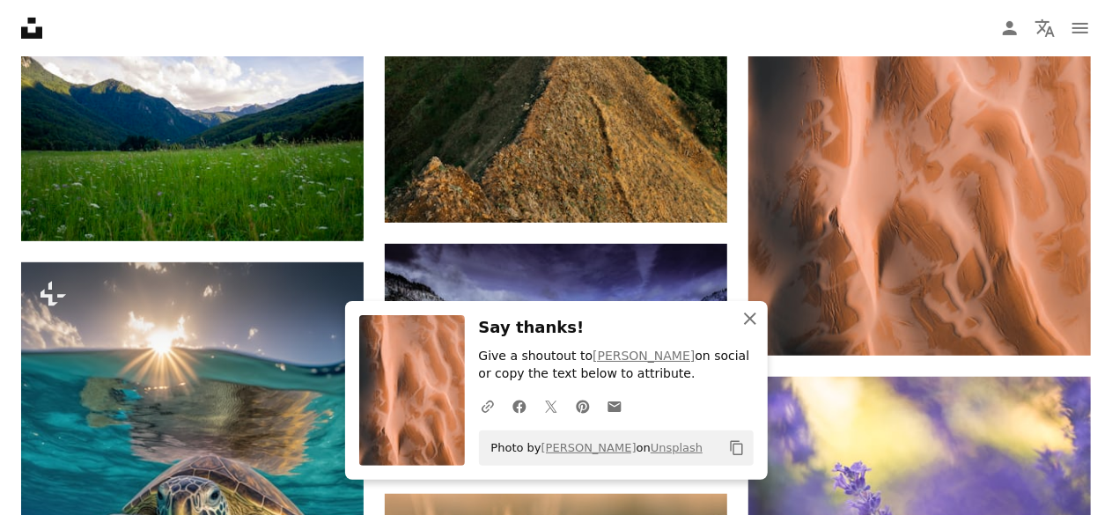
click at [748, 313] on icon "An X shape" at bounding box center [749, 318] width 21 height 21
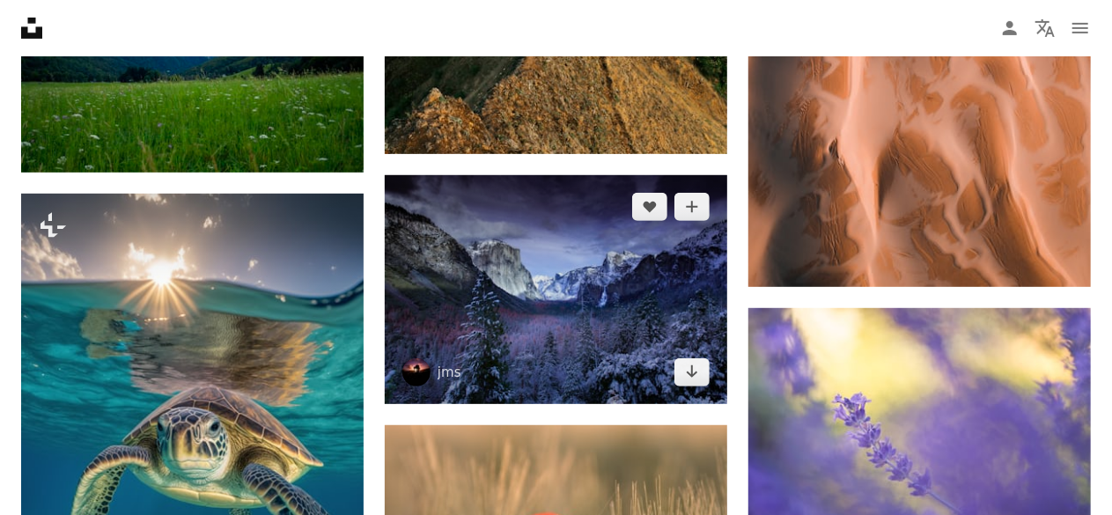
scroll to position [13910, 0]
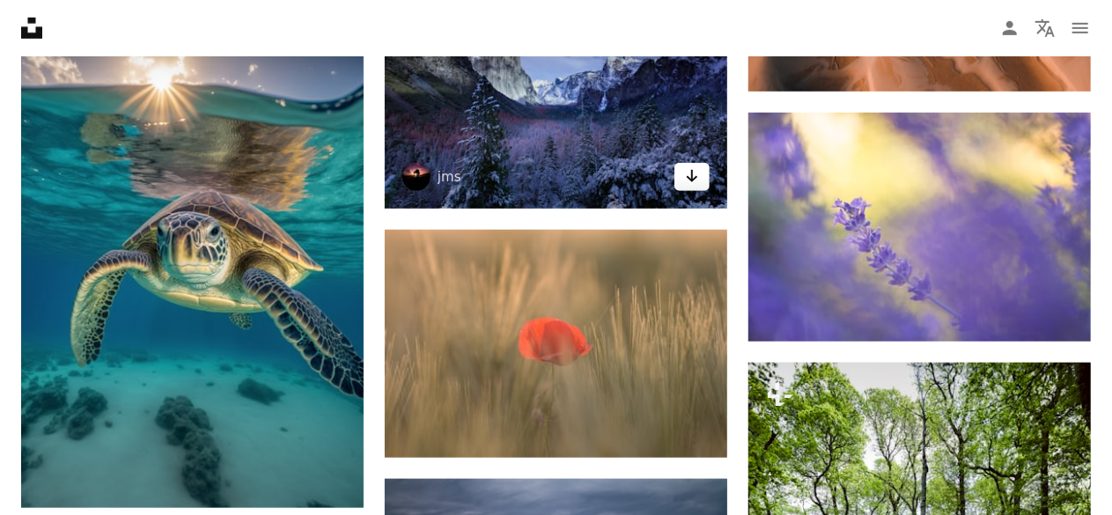
click at [686, 179] on icon "Arrow pointing down" at bounding box center [692, 176] width 14 height 21
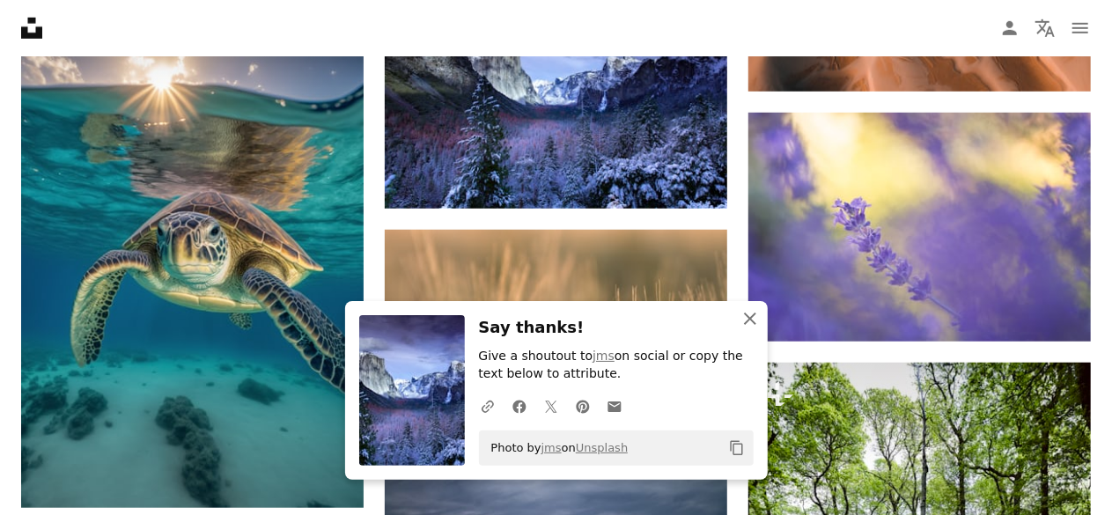
drag, startPoint x: 754, startPoint y: 315, endPoint x: 742, endPoint y: 305, distance: 16.2
click at [754, 315] on icon "button" at bounding box center [750, 319] width 12 height 12
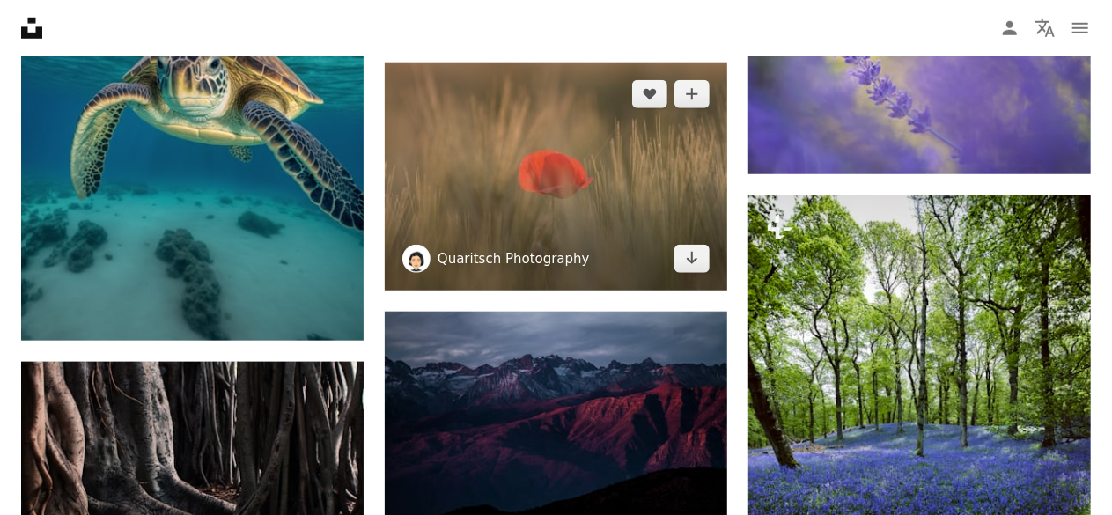
scroll to position [14086, 0]
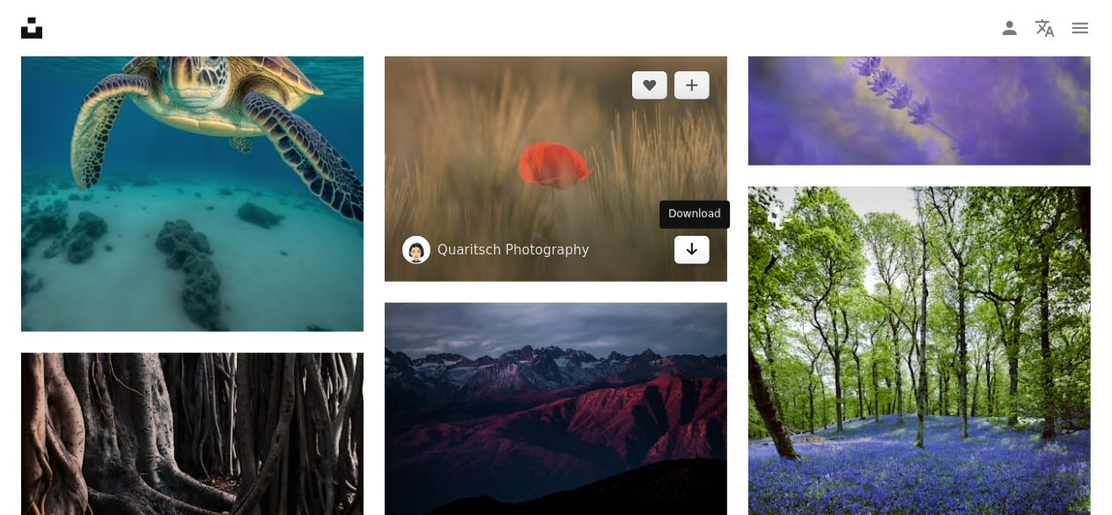
click at [693, 245] on icon "Arrow pointing down" at bounding box center [692, 249] width 14 height 21
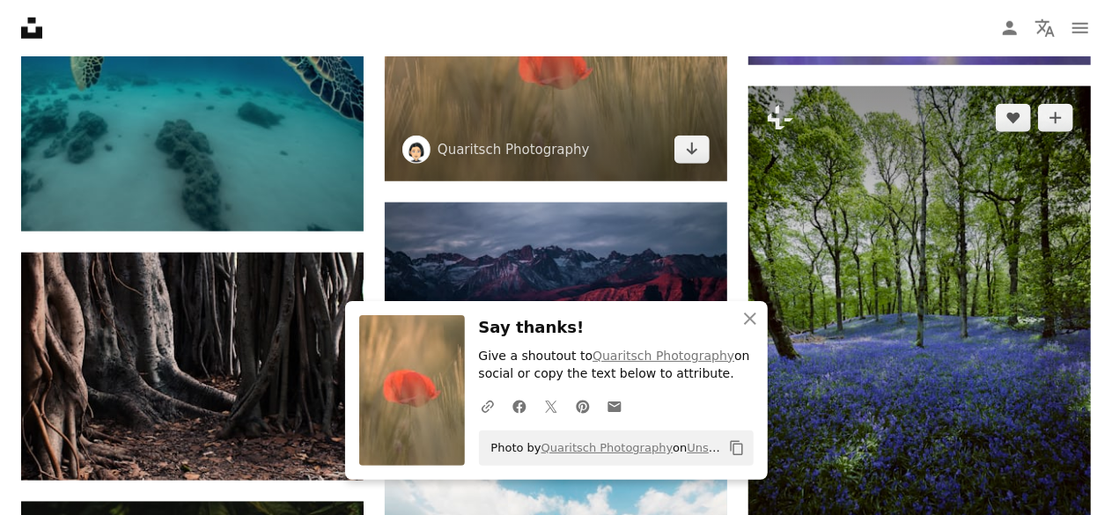
scroll to position [14350, 0]
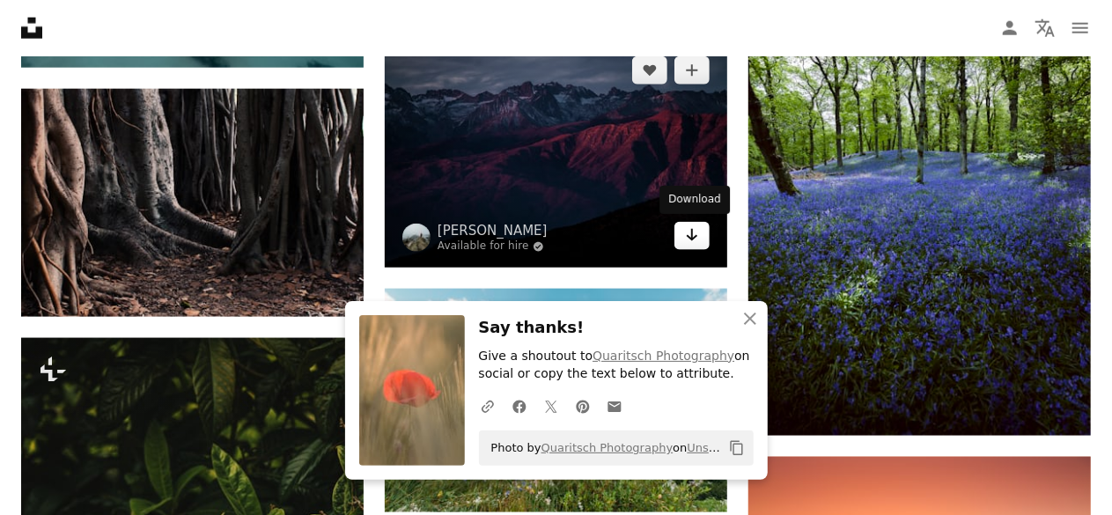
click at [695, 234] on icon "Arrow pointing down" at bounding box center [692, 234] width 14 height 21
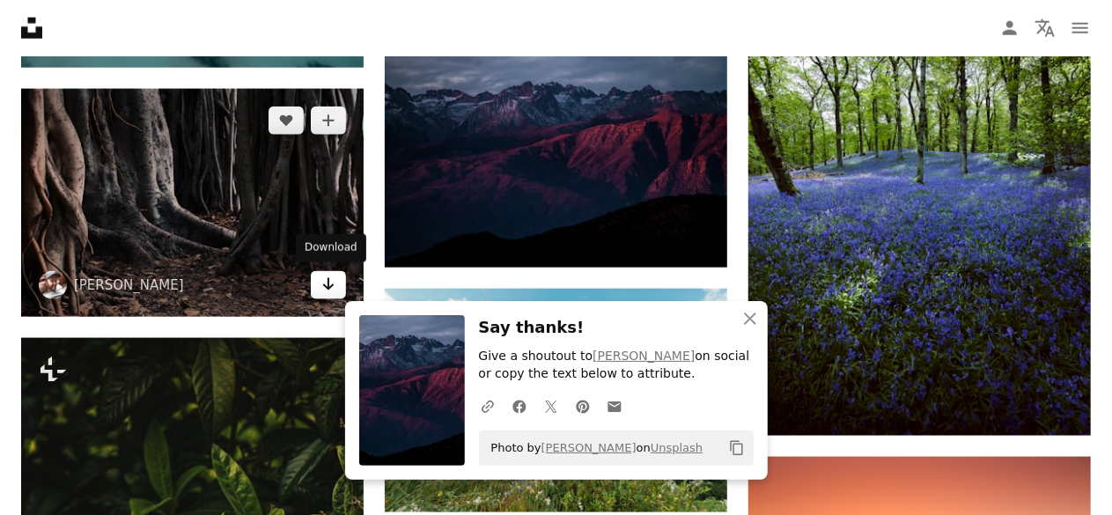
click at [319, 281] on link "Arrow pointing down" at bounding box center [328, 285] width 35 height 28
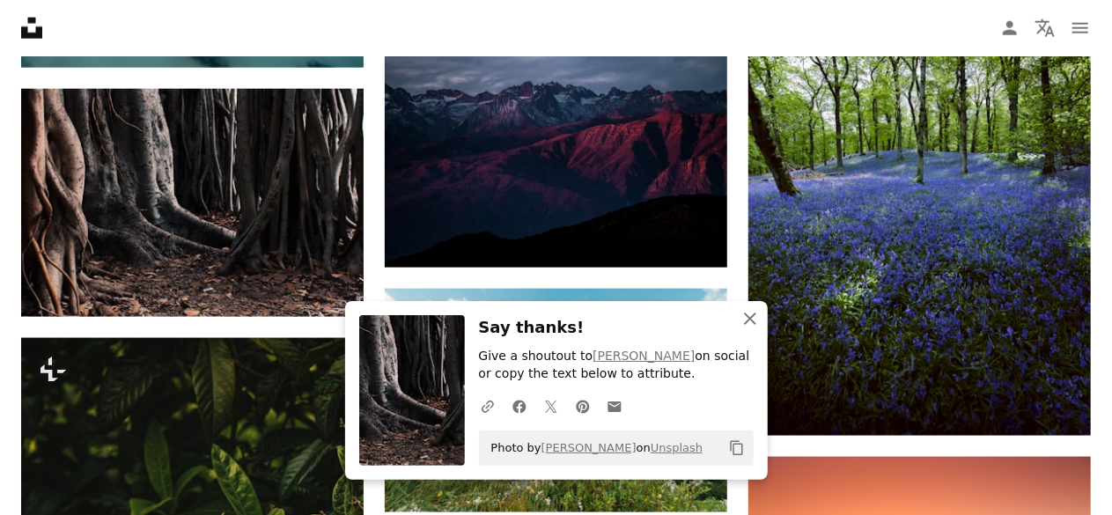
click at [745, 307] on button "An X shape Close" at bounding box center [749, 318] width 35 height 35
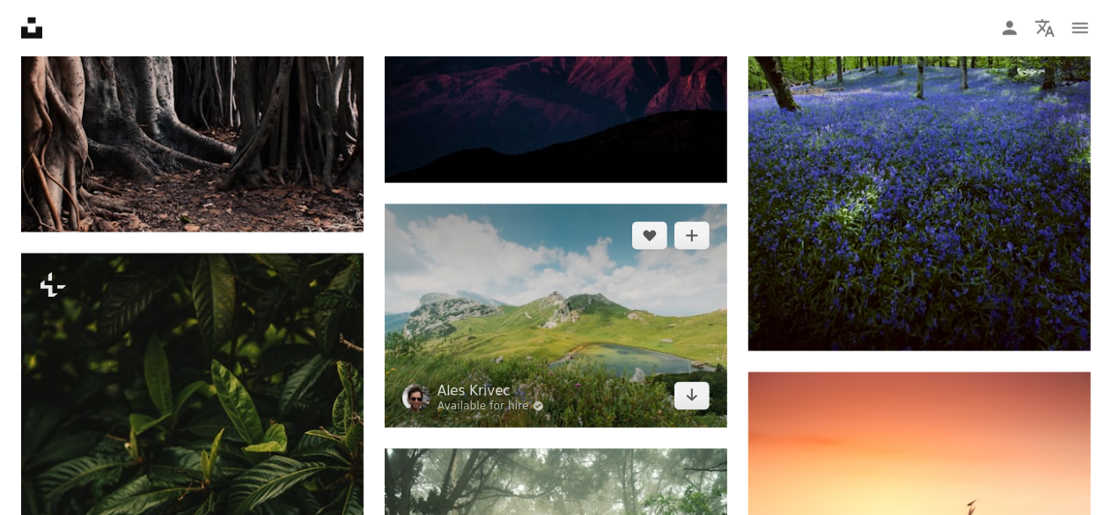
scroll to position [14526, 0]
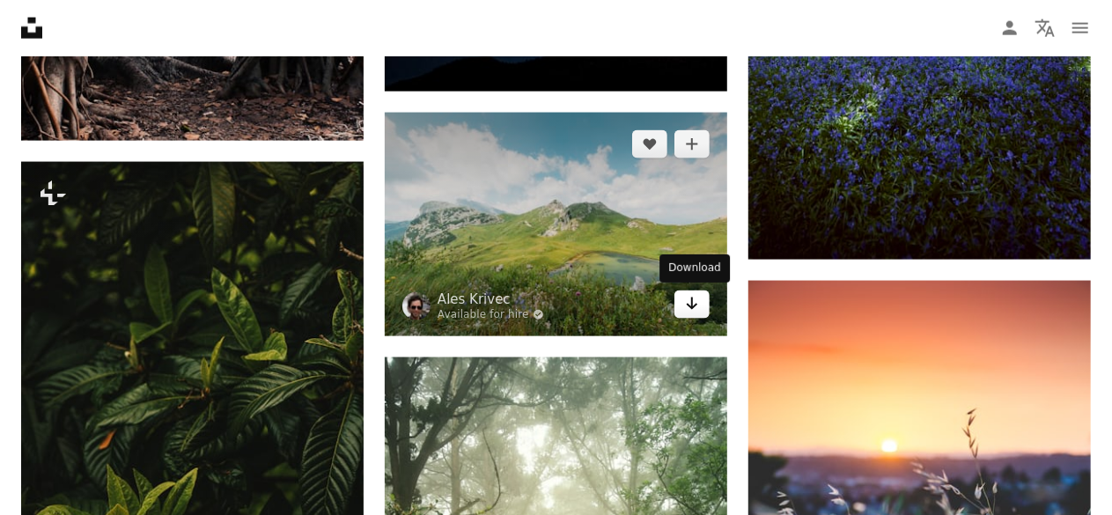
click at [693, 301] on icon "Arrow pointing down" at bounding box center [692, 303] width 14 height 21
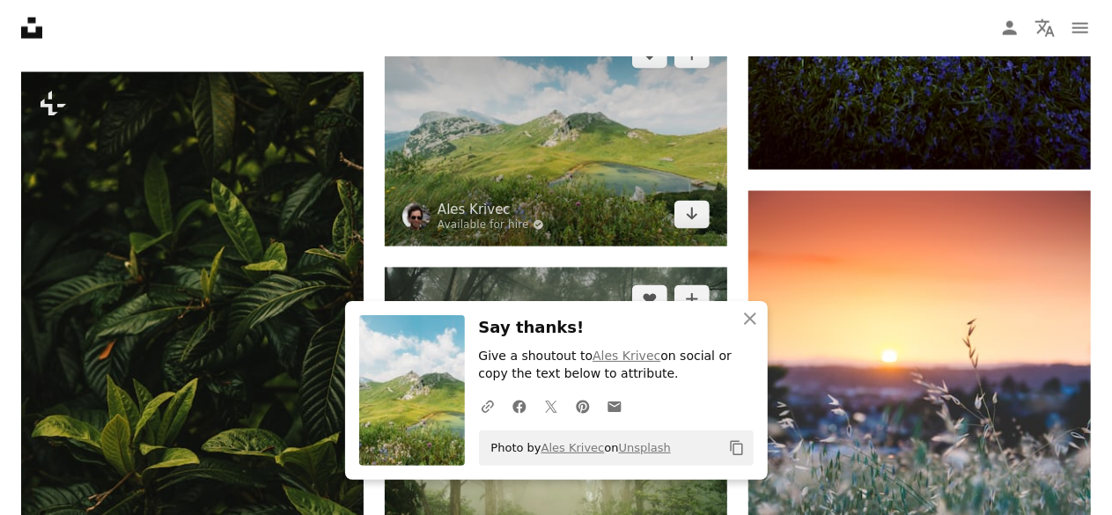
scroll to position [14790, 0]
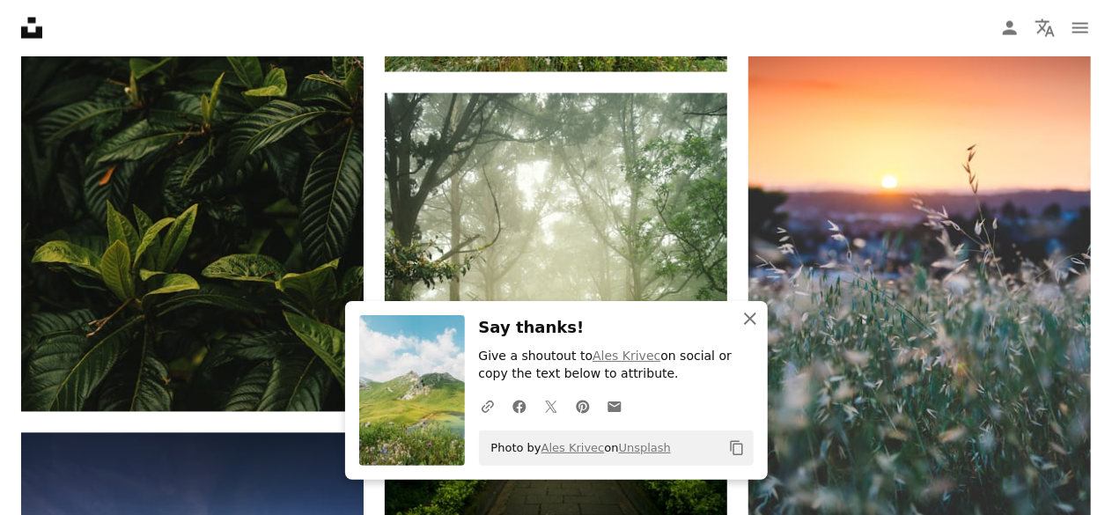
click at [743, 318] on icon "An X shape" at bounding box center [749, 318] width 21 height 21
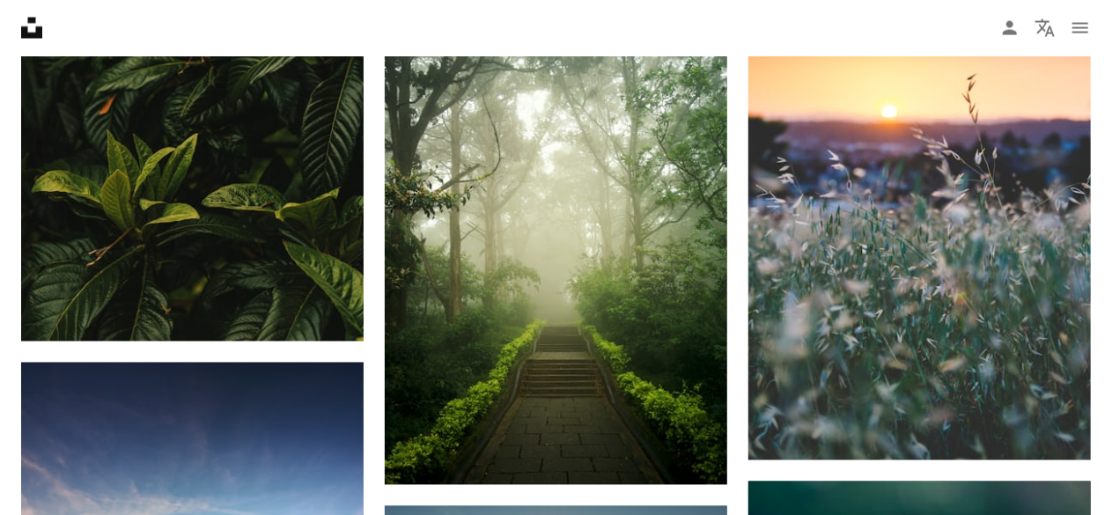
scroll to position [15054, 0]
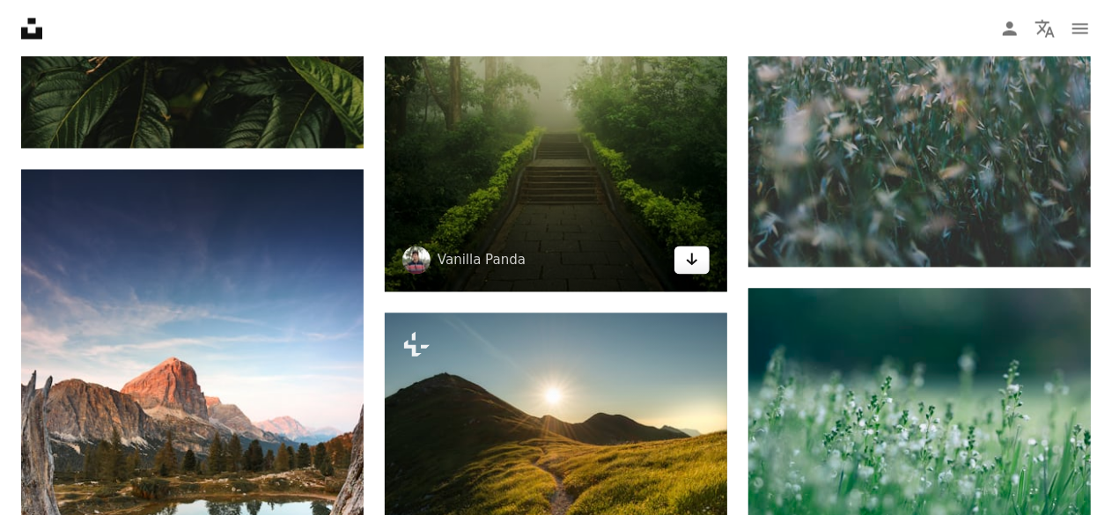
click at [687, 261] on icon "Arrow pointing down" at bounding box center [692, 258] width 14 height 21
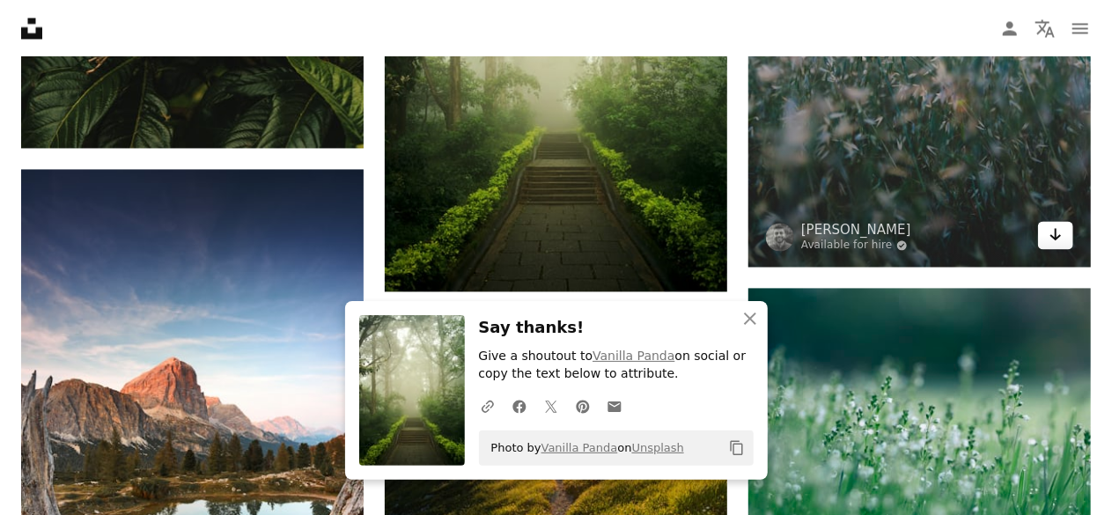
click at [1059, 237] on icon "Download" at bounding box center [1055, 234] width 11 height 12
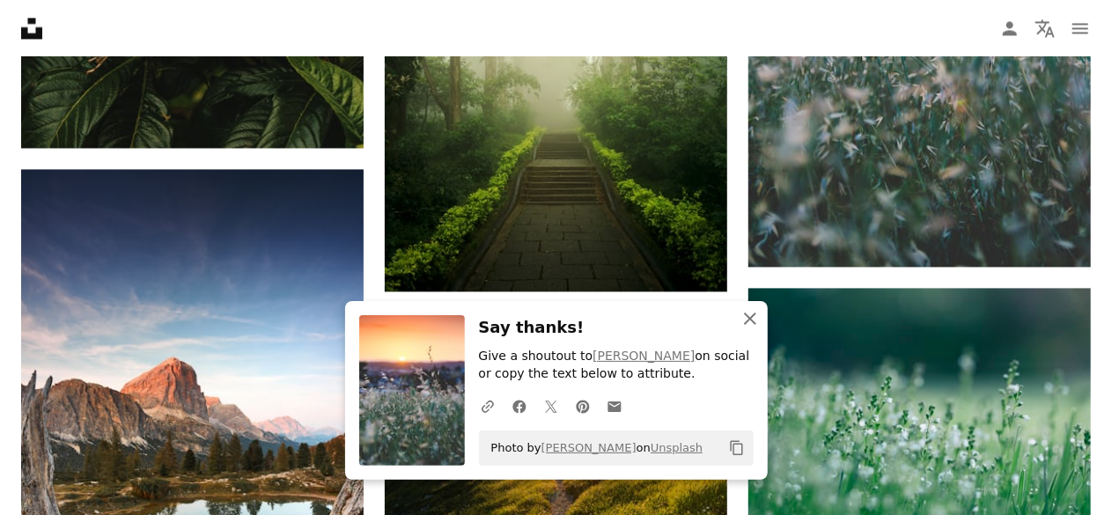
click at [753, 316] on icon "button" at bounding box center [750, 319] width 12 height 12
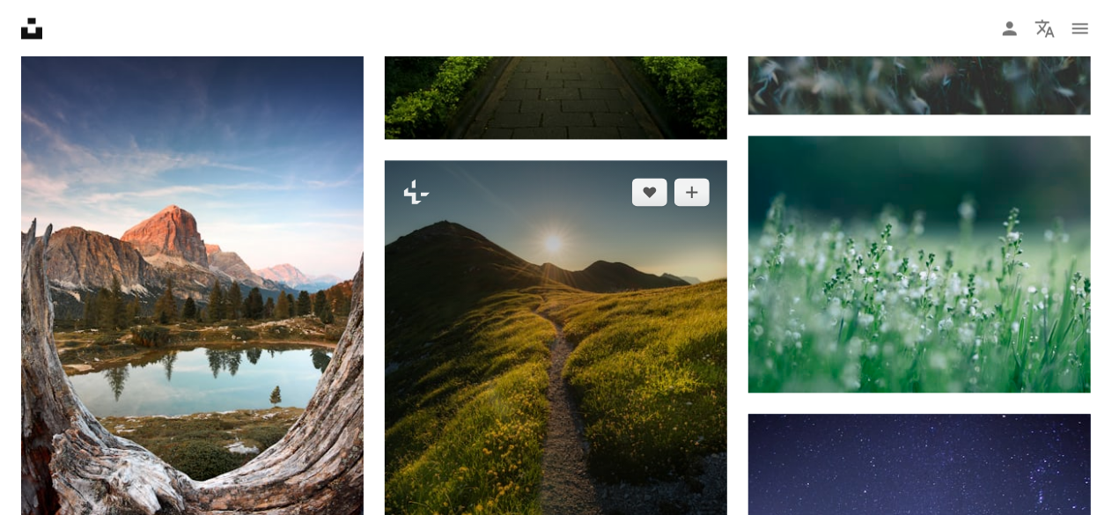
scroll to position [15406, 0]
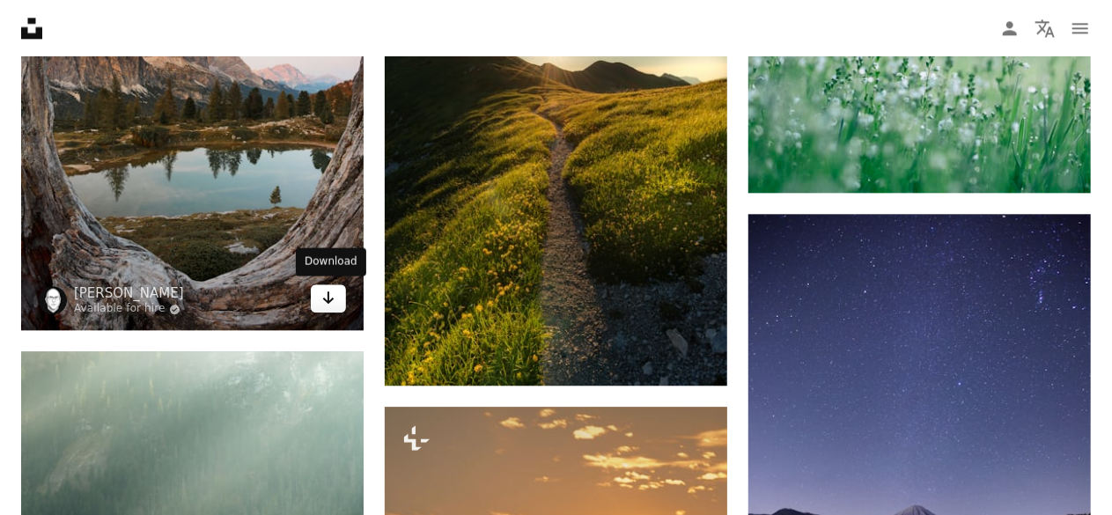
click at [321, 297] on icon "Arrow pointing down" at bounding box center [328, 297] width 14 height 21
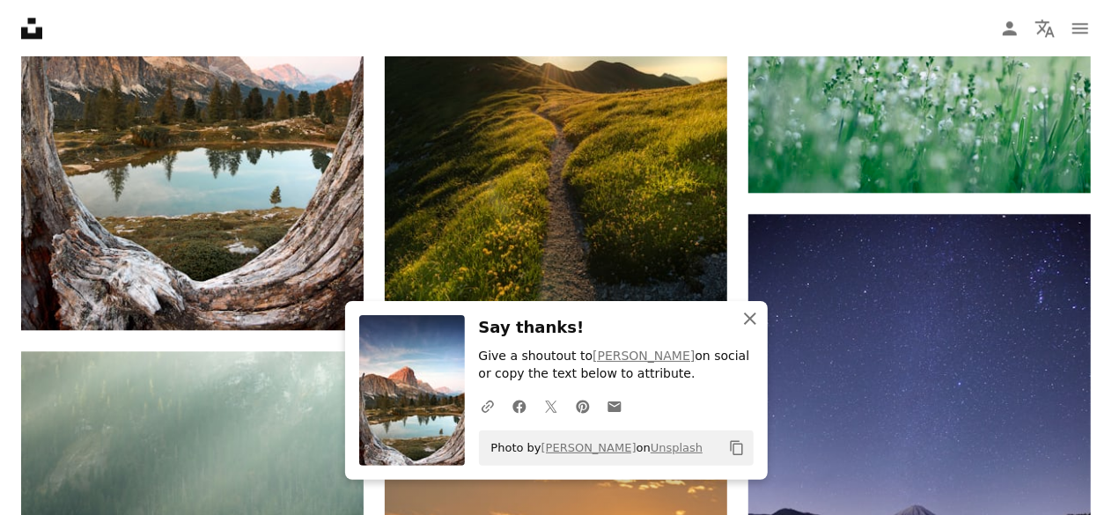
click at [759, 313] on icon "An X shape" at bounding box center [749, 318] width 21 height 21
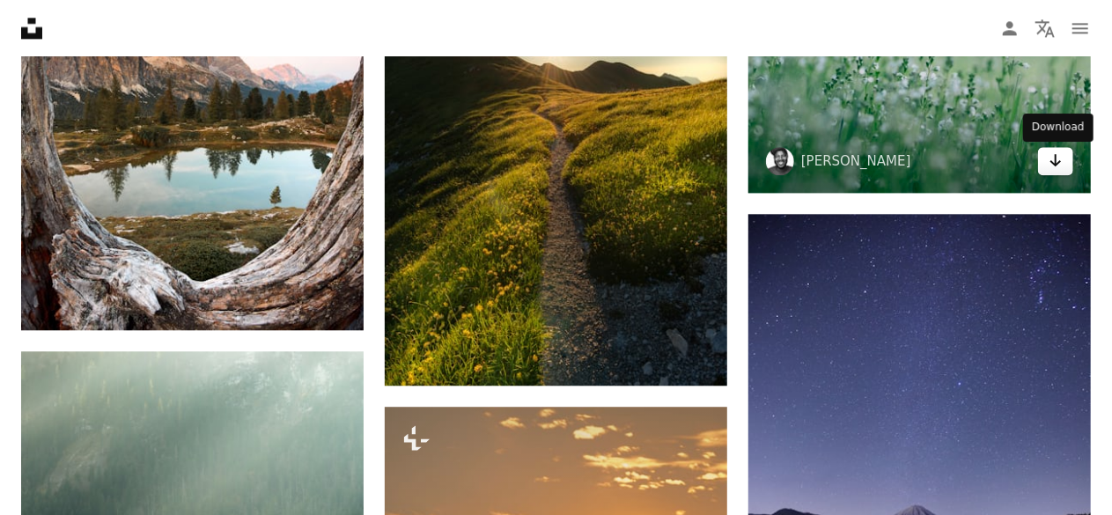
click at [1054, 165] on icon "Download" at bounding box center [1055, 160] width 11 height 12
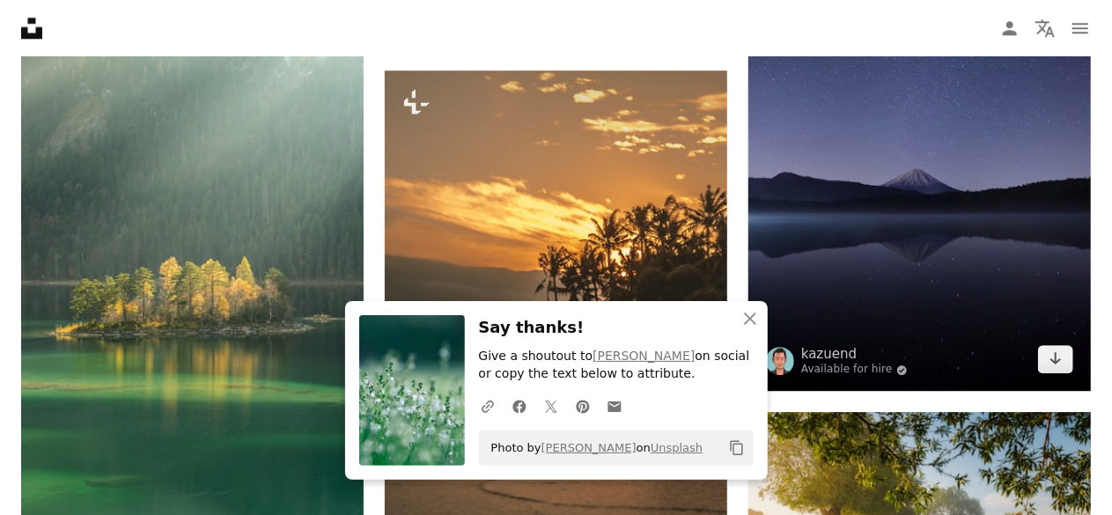
scroll to position [15758, 0]
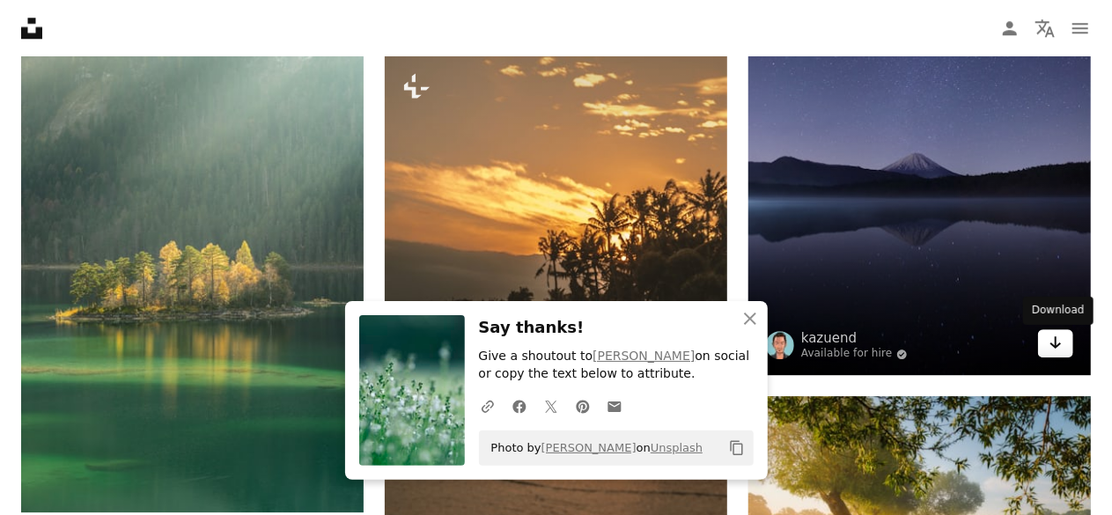
click at [1063, 348] on link "Arrow pointing down" at bounding box center [1055, 343] width 35 height 28
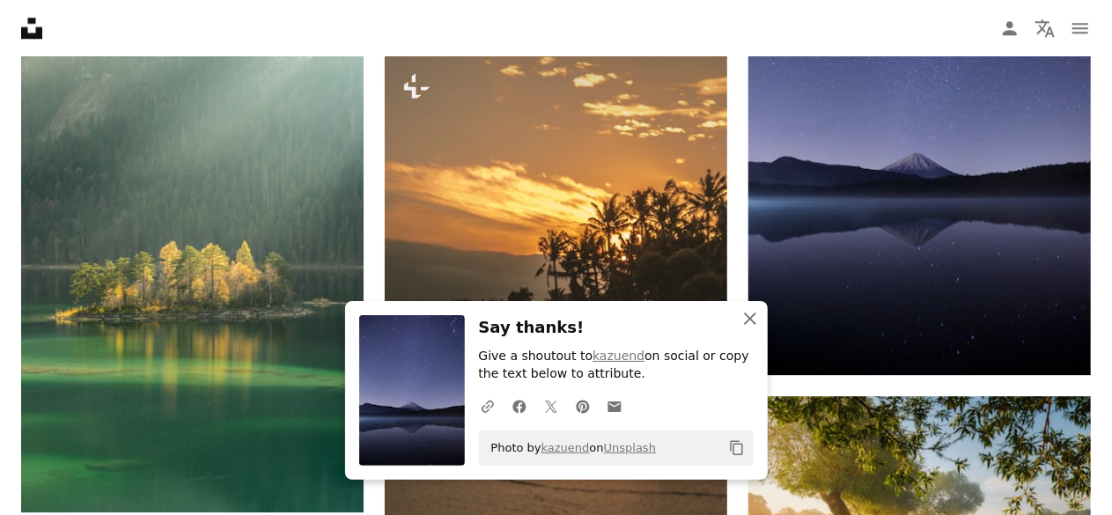
click at [748, 313] on icon "An X shape" at bounding box center [749, 318] width 21 height 21
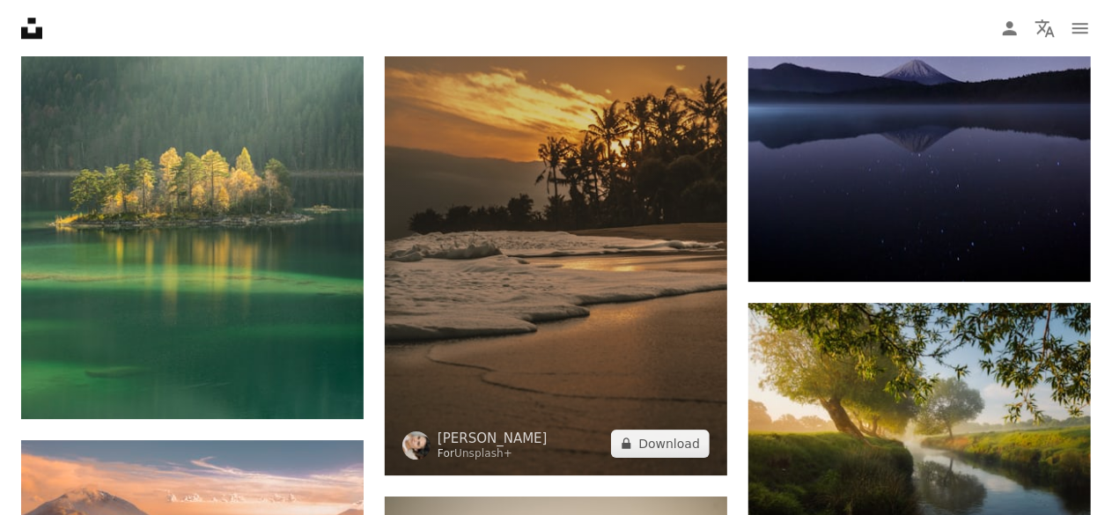
scroll to position [15934, 0]
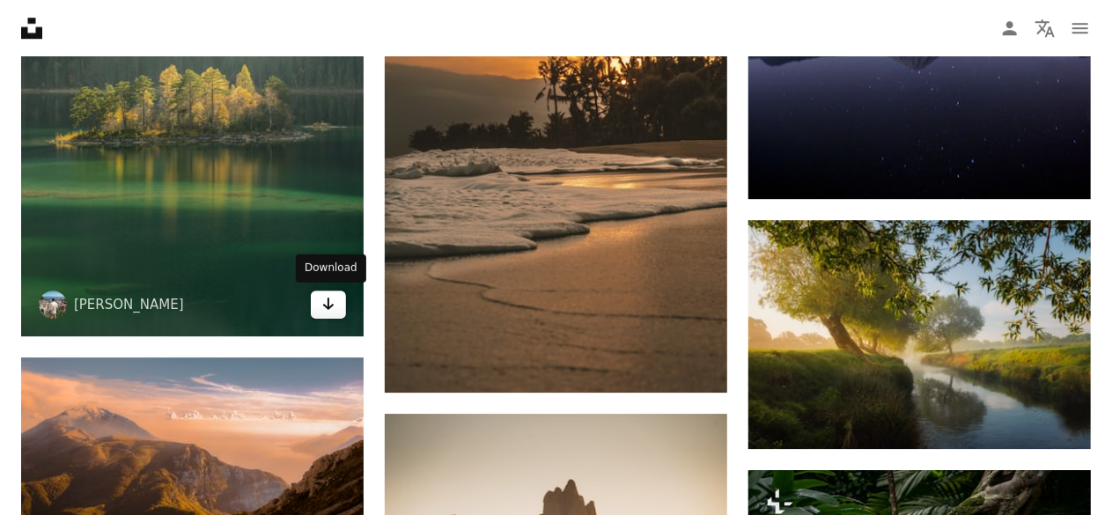
click at [327, 299] on icon "Arrow pointing down" at bounding box center [328, 303] width 14 height 21
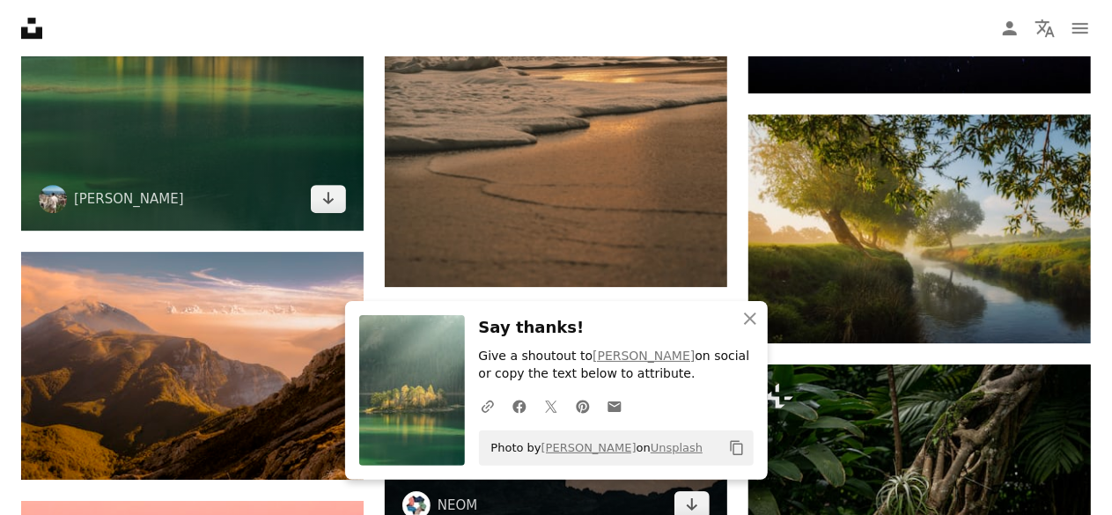
scroll to position [16199, 0]
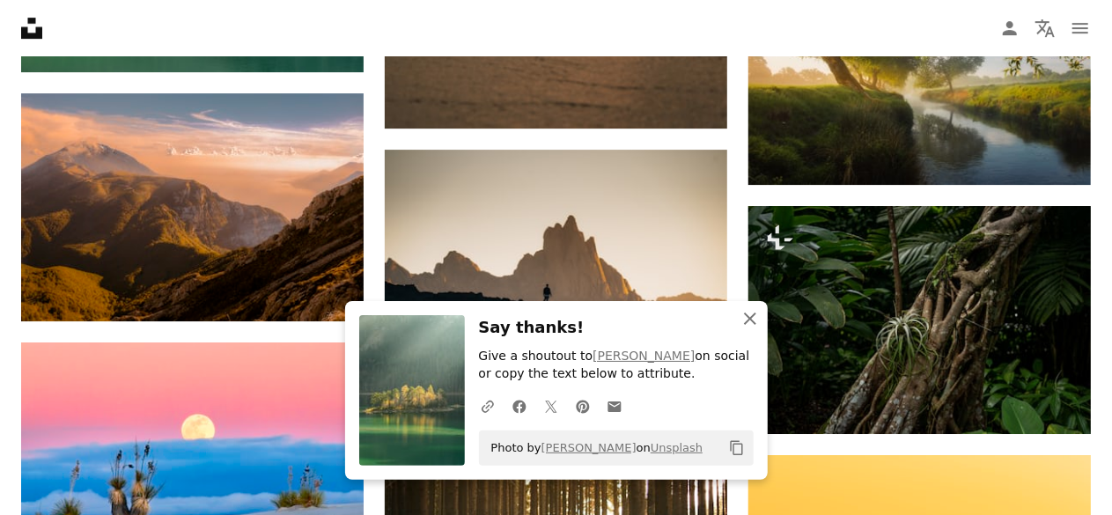
click at [754, 320] on icon "An X shape" at bounding box center [749, 318] width 21 height 21
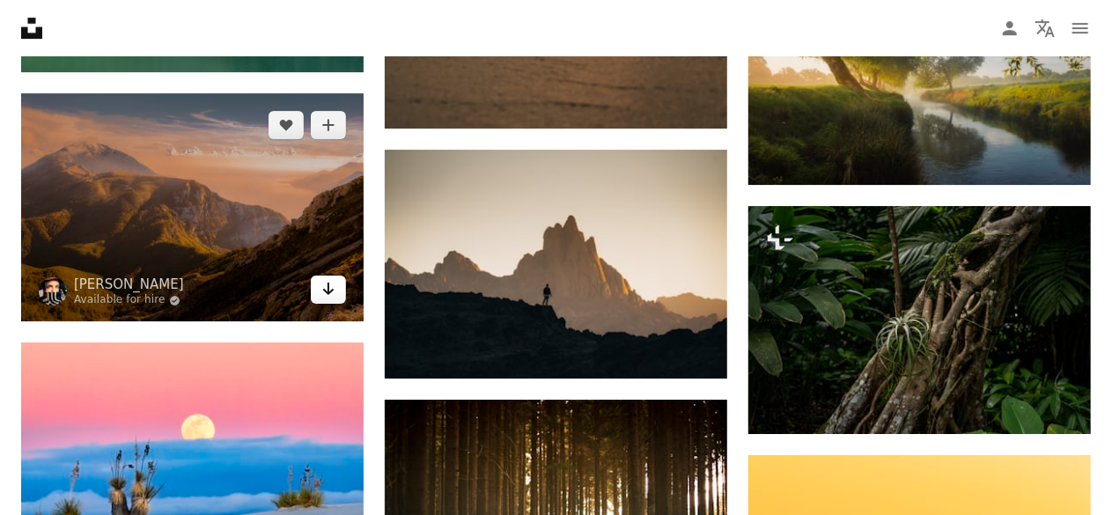
click at [336, 297] on link "Arrow pointing down" at bounding box center [328, 290] width 35 height 28
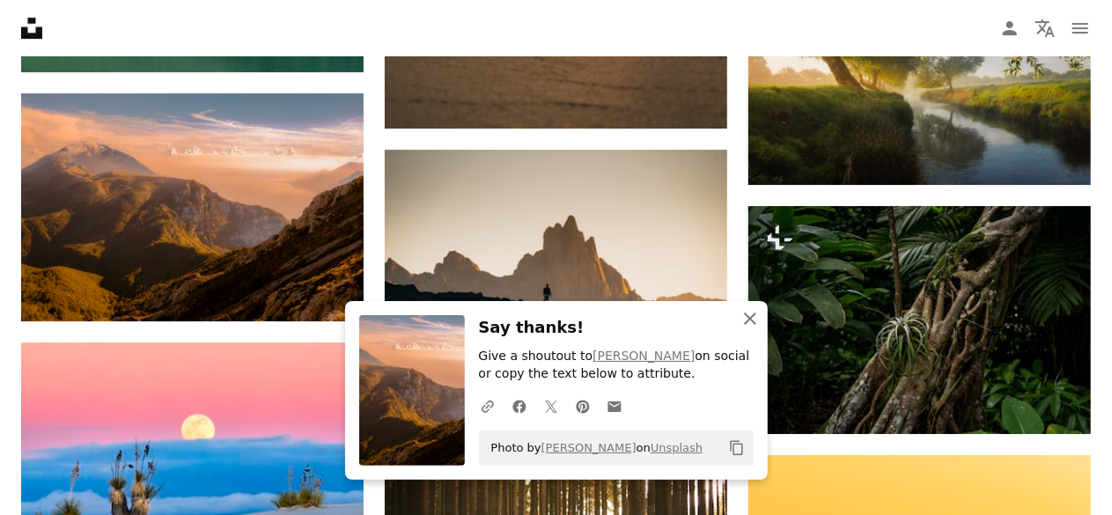
click at [761, 320] on button "An X shape Close" at bounding box center [749, 318] width 35 height 35
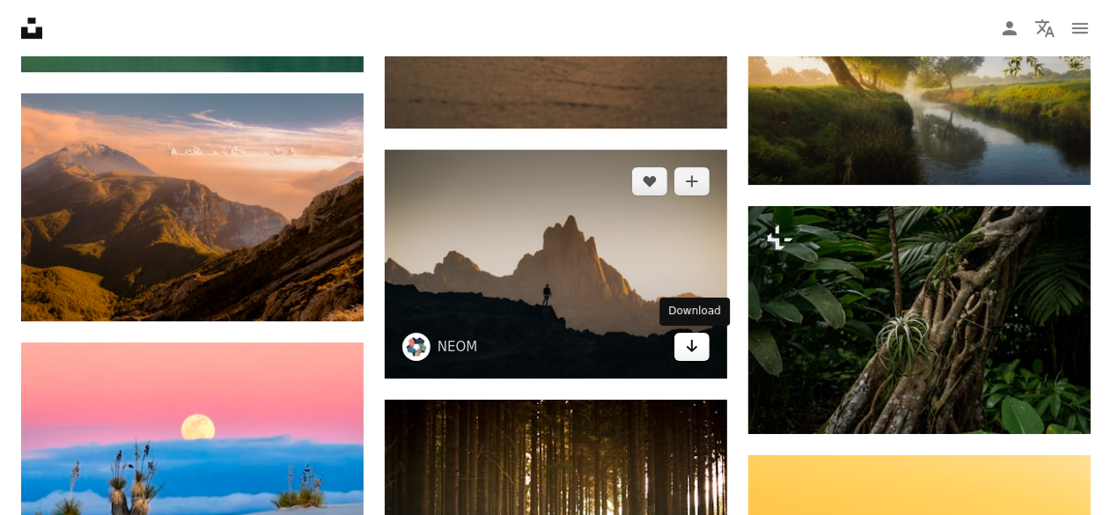
click at [690, 343] on icon "Arrow pointing down" at bounding box center [692, 345] width 14 height 21
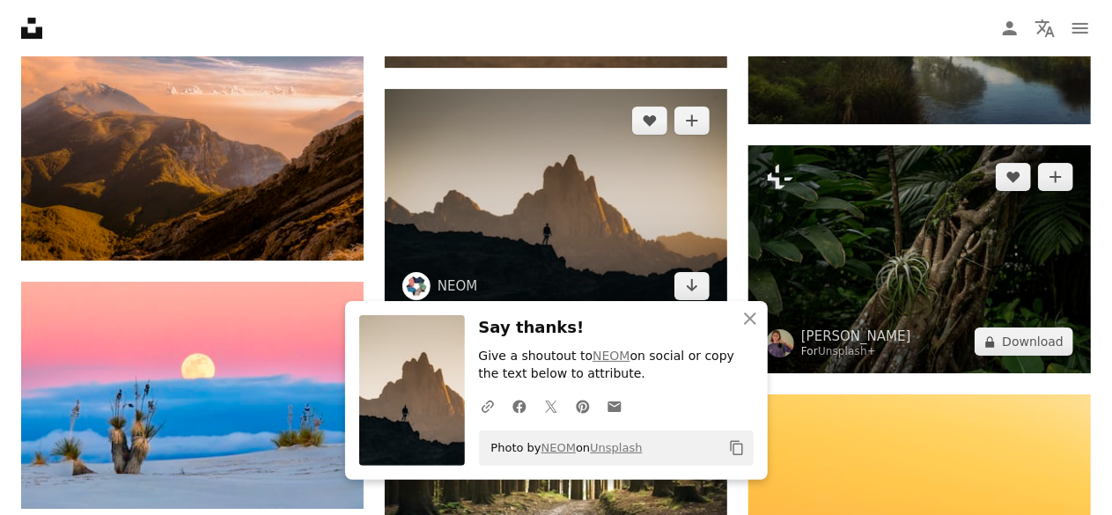
scroll to position [16287, 0]
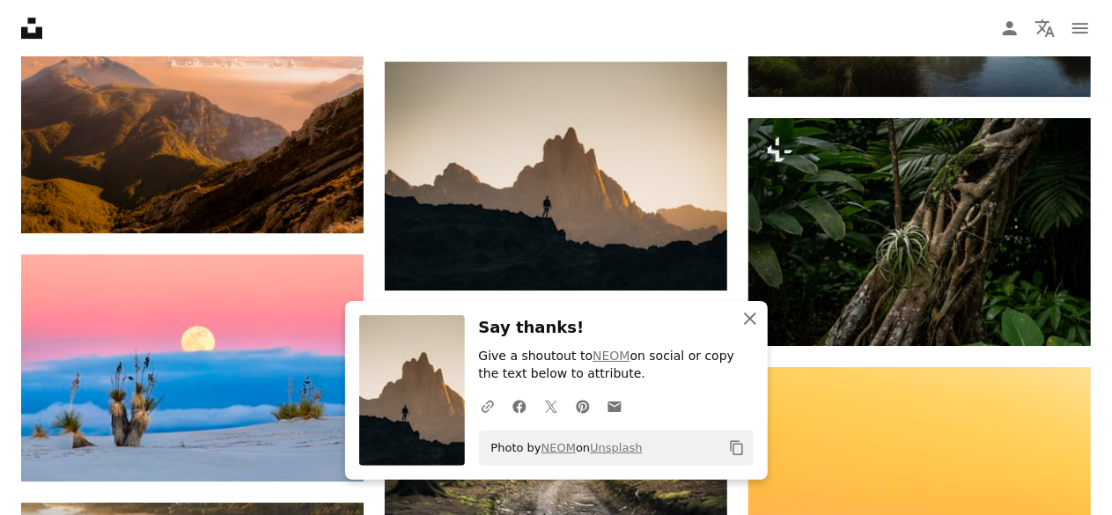
click at [748, 317] on icon "An X shape" at bounding box center [749, 318] width 21 height 21
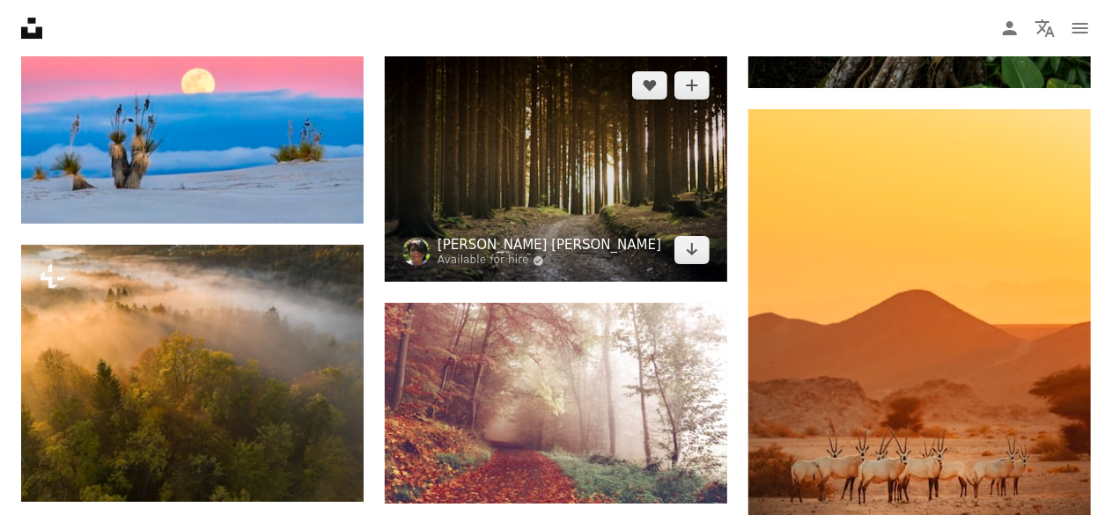
scroll to position [16551, 0]
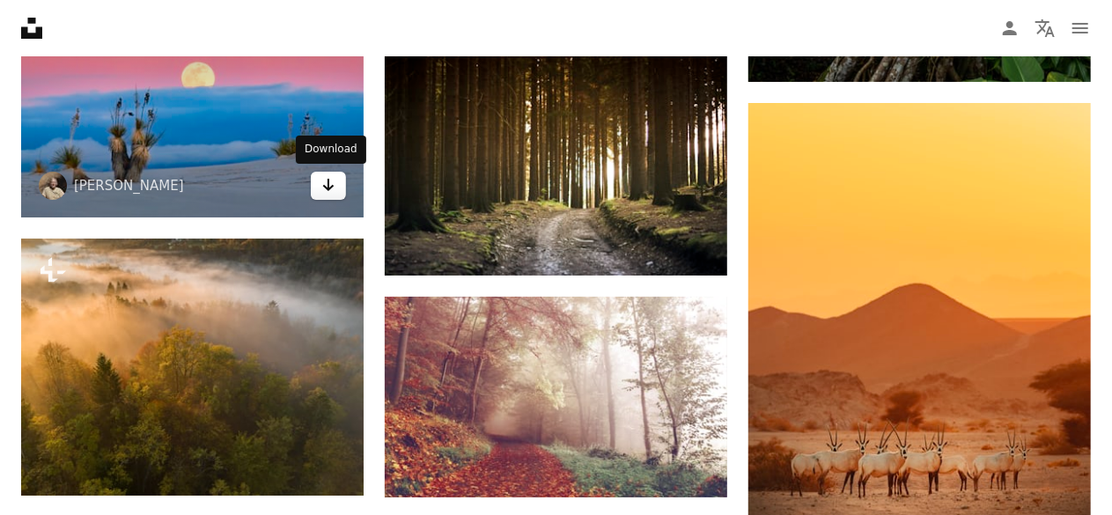
click at [327, 193] on icon "Arrow pointing down" at bounding box center [328, 184] width 14 height 21
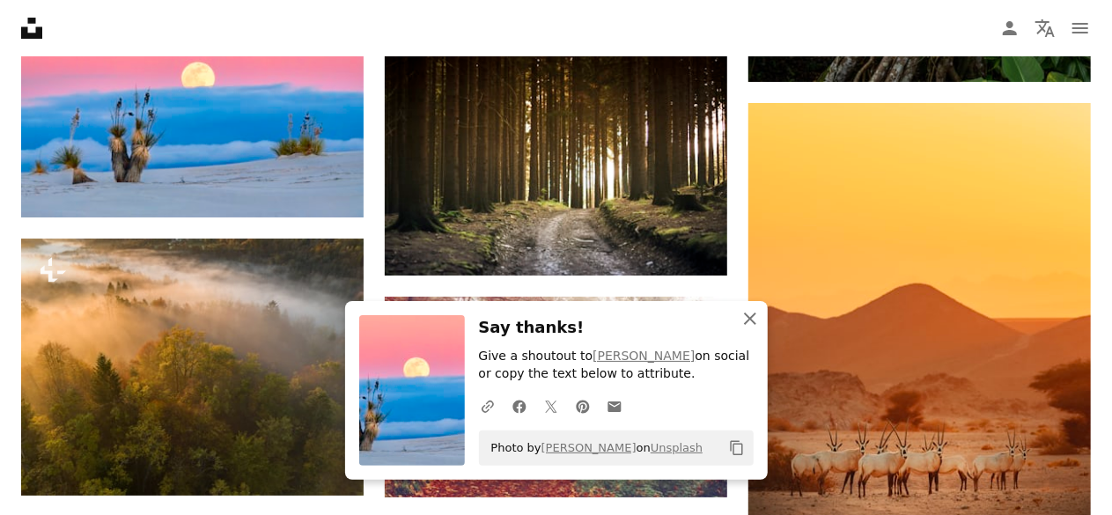
click at [754, 320] on icon "An X shape" at bounding box center [749, 318] width 21 height 21
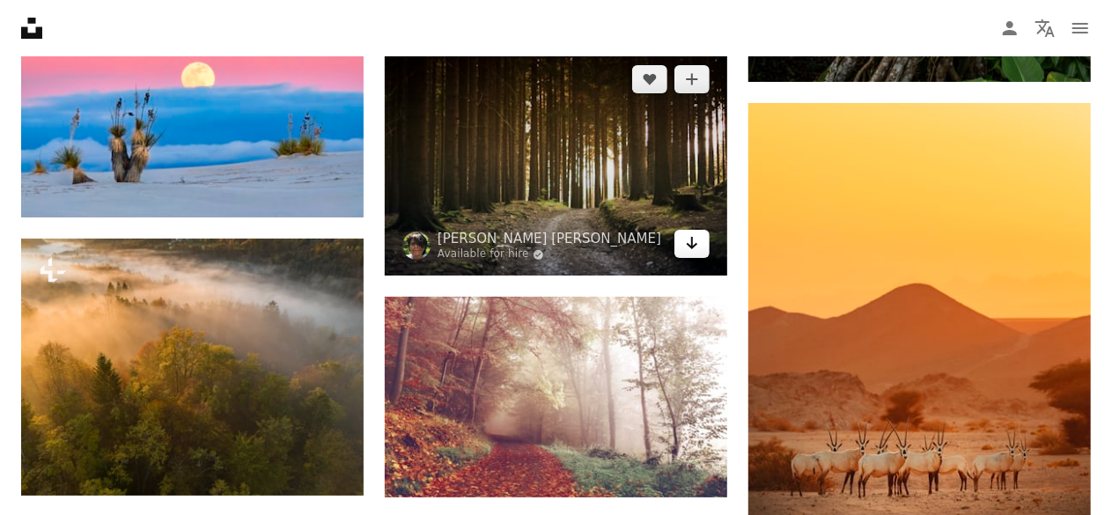
click at [694, 249] on icon "Arrow pointing down" at bounding box center [692, 242] width 14 height 21
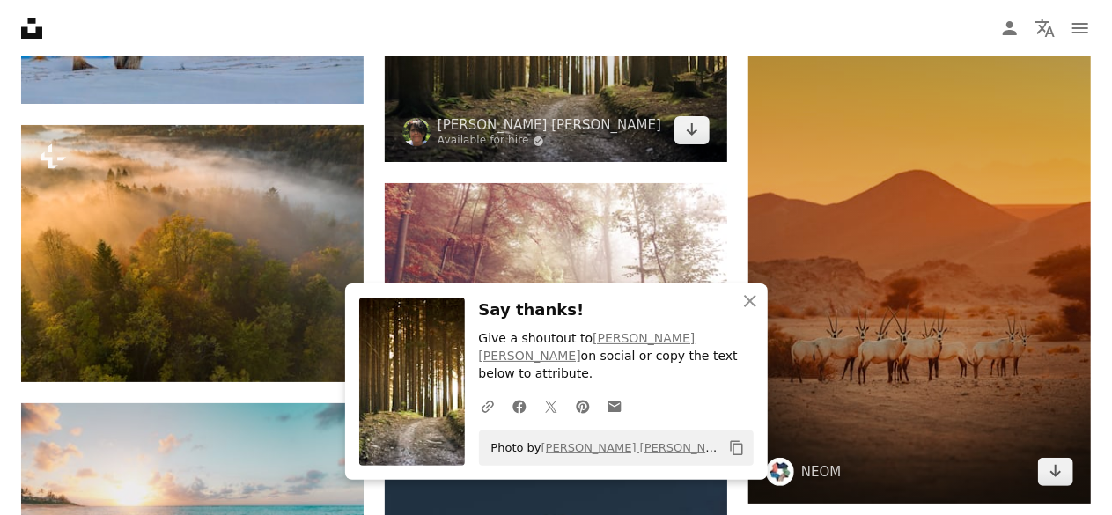
scroll to position [16815, 0]
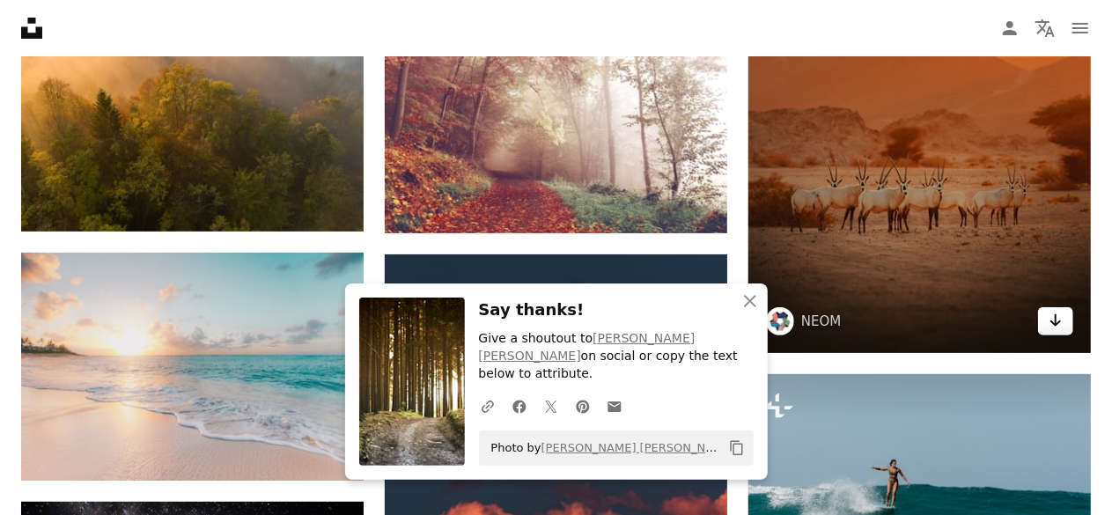
click at [1065, 320] on link "Arrow pointing down" at bounding box center [1055, 321] width 35 height 28
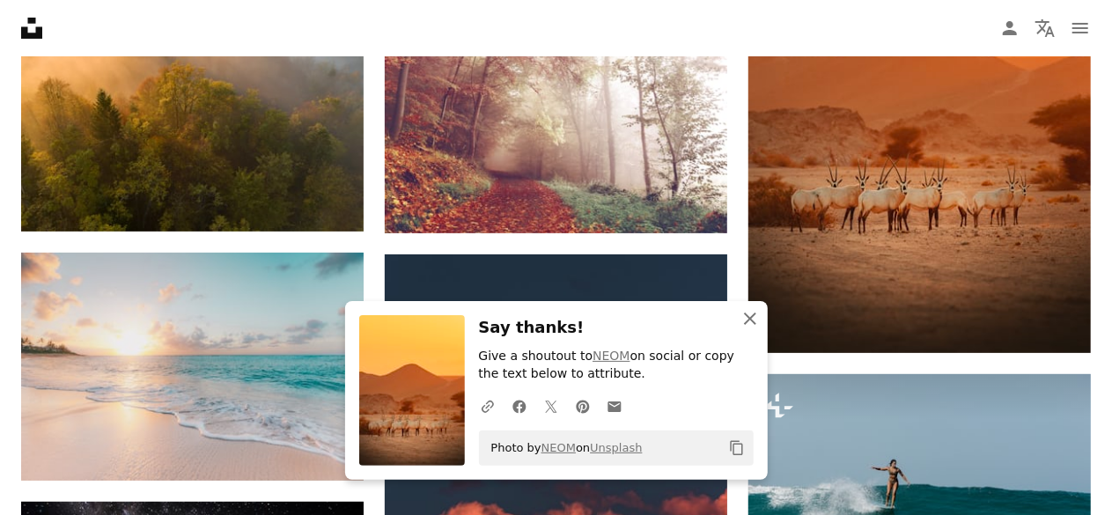
click at [740, 318] on icon "An X shape" at bounding box center [749, 318] width 21 height 21
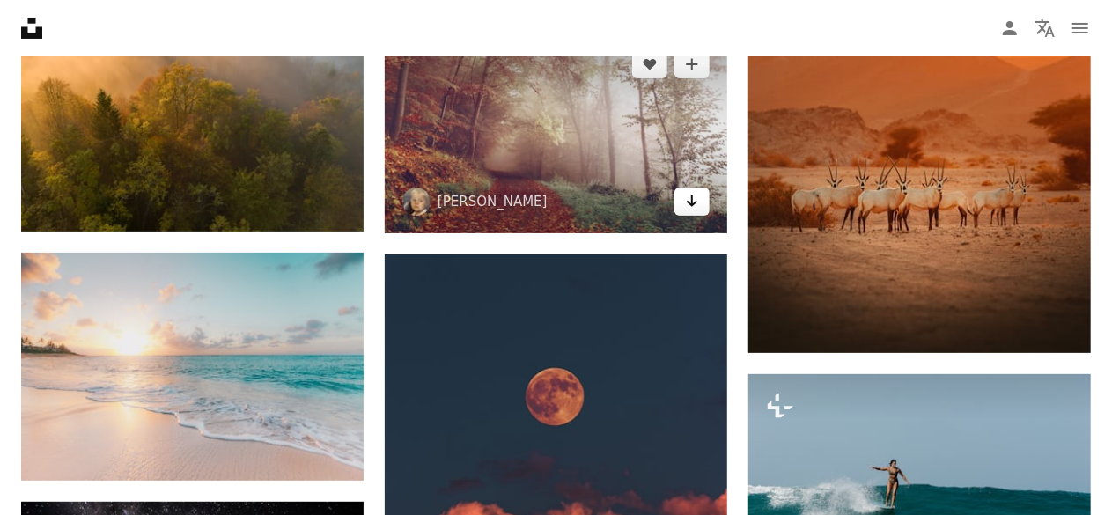
click at [696, 205] on icon "Arrow pointing down" at bounding box center [692, 200] width 14 height 21
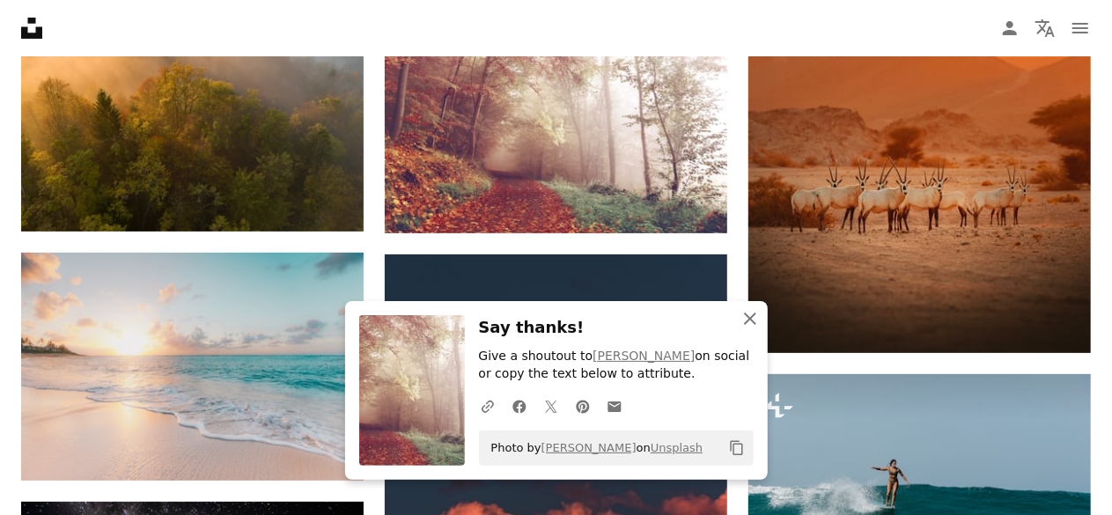
click at [763, 323] on button "An X shape Close" at bounding box center [749, 318] width 35 height 35
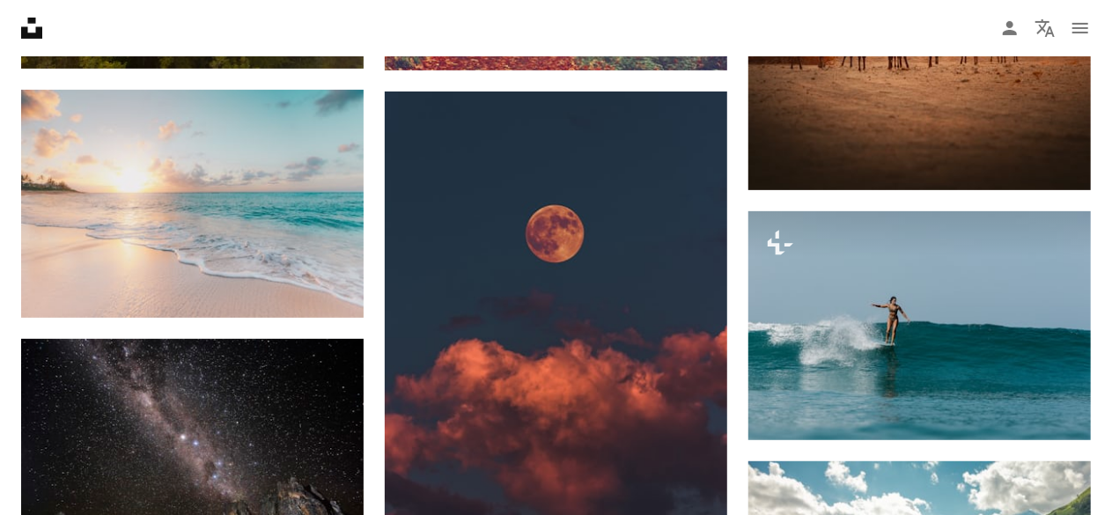
scroll to position [16991, 0]
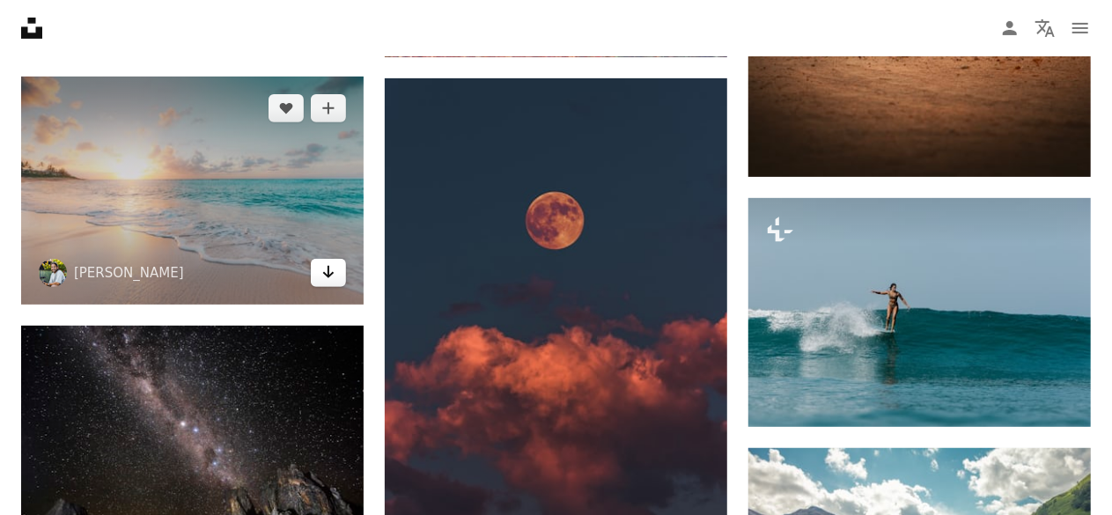
click at [326, 272] on icon "Download" at bounding box center [328, 272] width 11 height 12
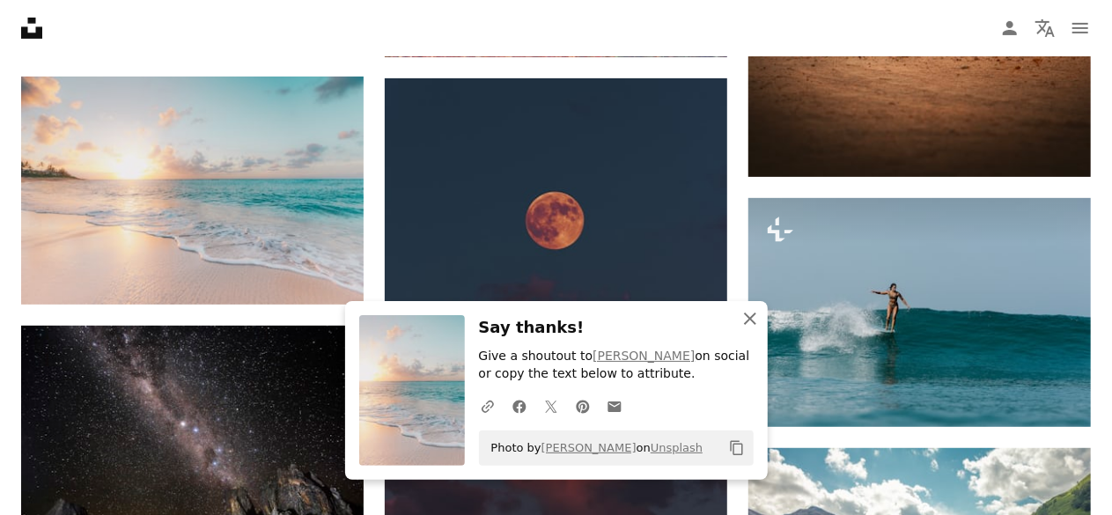
click at [757, 311] on icon "An X shape" at bounding box center [749, 318] width 21 height 21
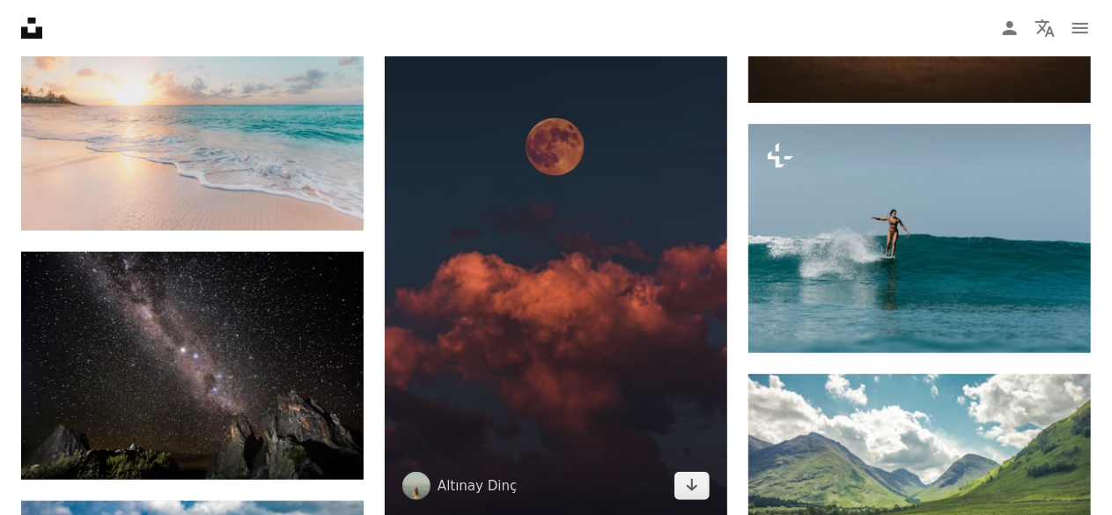
scroll to position [17167, 0]
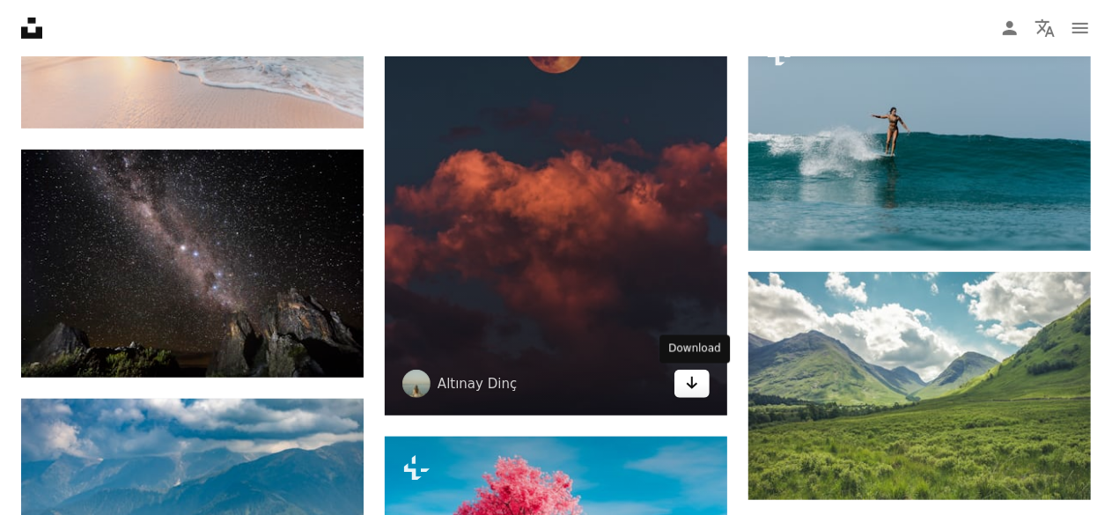
click at [691, 380] on icon "Download" at bounding box center [692, 383] width 11 height 12
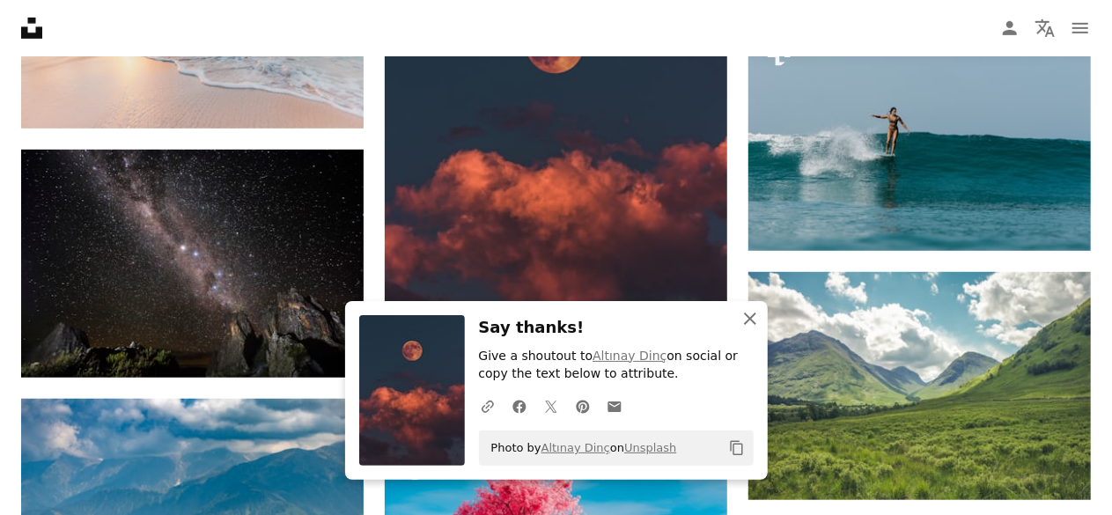
click at [752, 313] on icon "An X shape" at bounding box center [749, 318] width 21 height 21
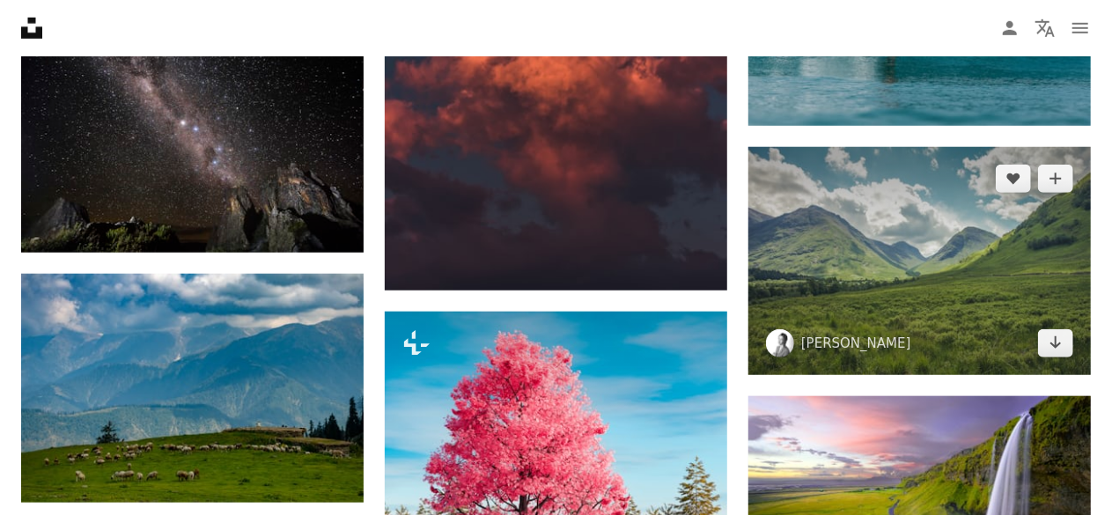
scroll to position [17343, 0]
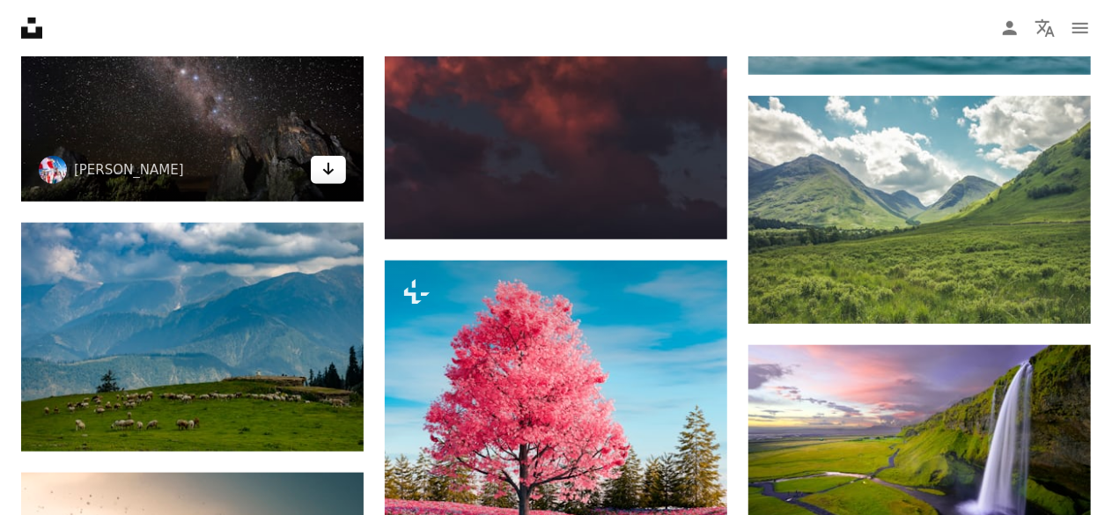
click at [328, 168] on icon "Download" at bounding box center [328, 169] width 11 height 12
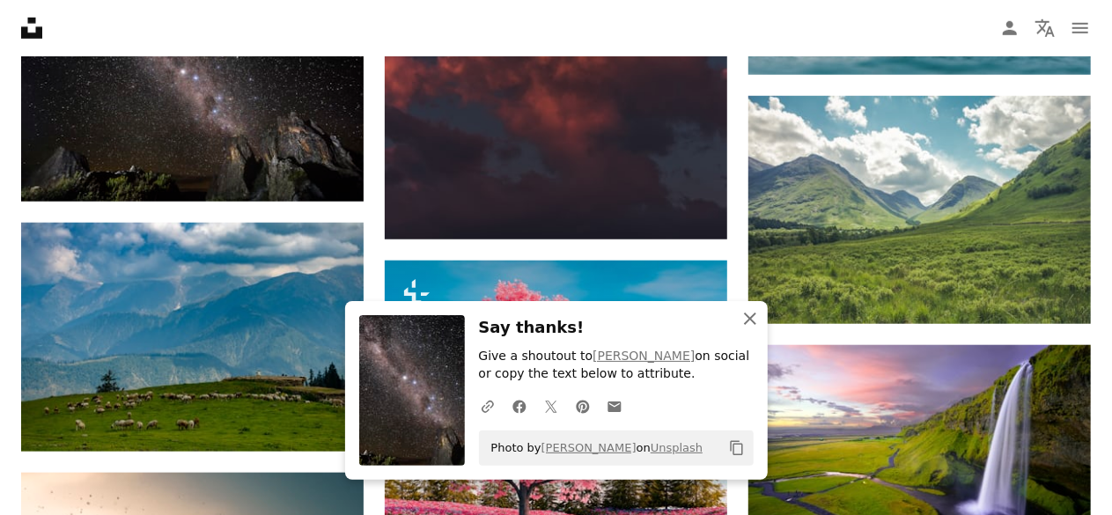
click at [754, 313] on icon "An X shape" at bounding box center [749, 318] width 21 height 21
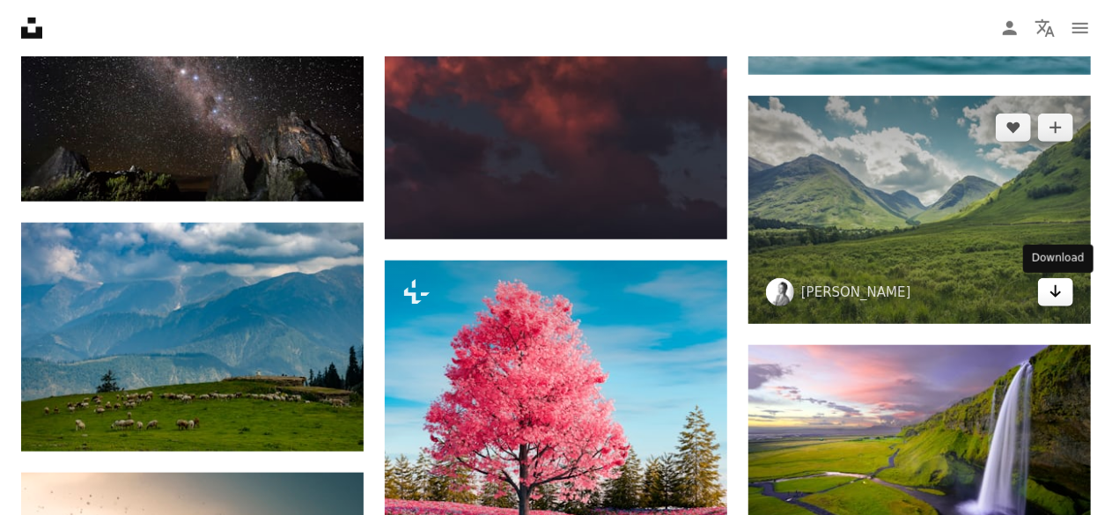
click at [1051, 290] on icon "Arrow pointing down" at bounding box center [1056, 291] width 14 height 21
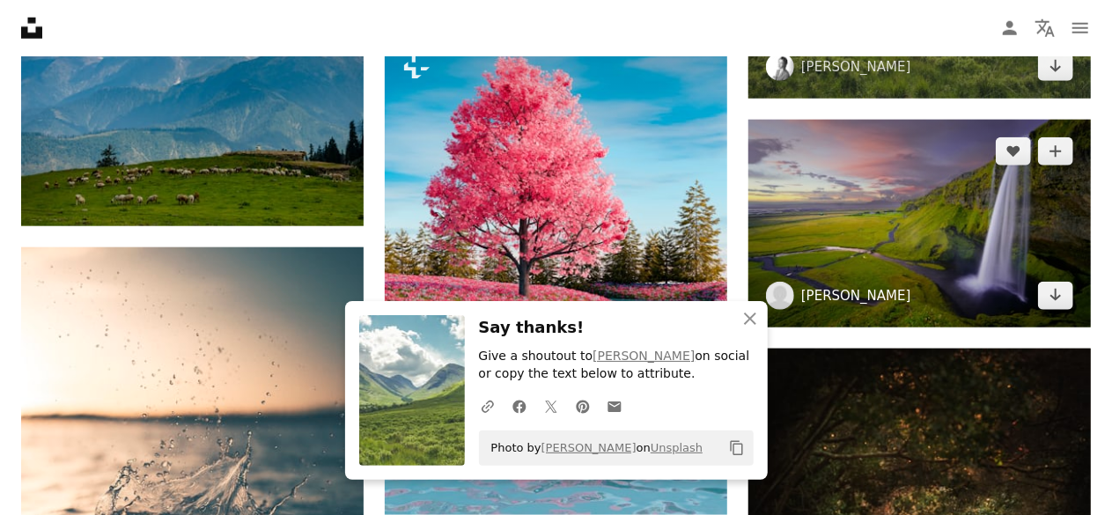
scroll to position [17607, 0]
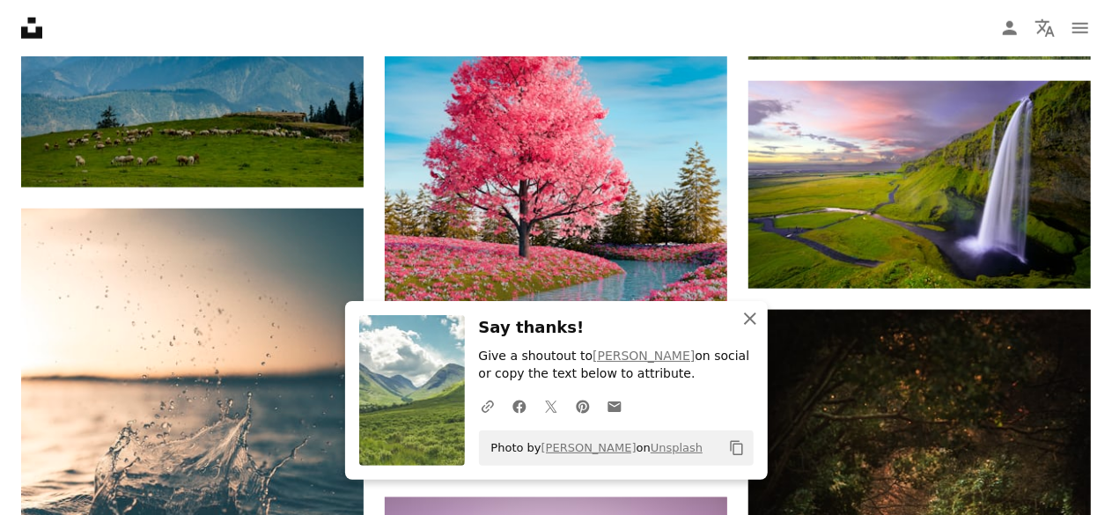
click at [737, 320] on button "An X shape Close" at bounding box center [749, 318] width 35 height 35
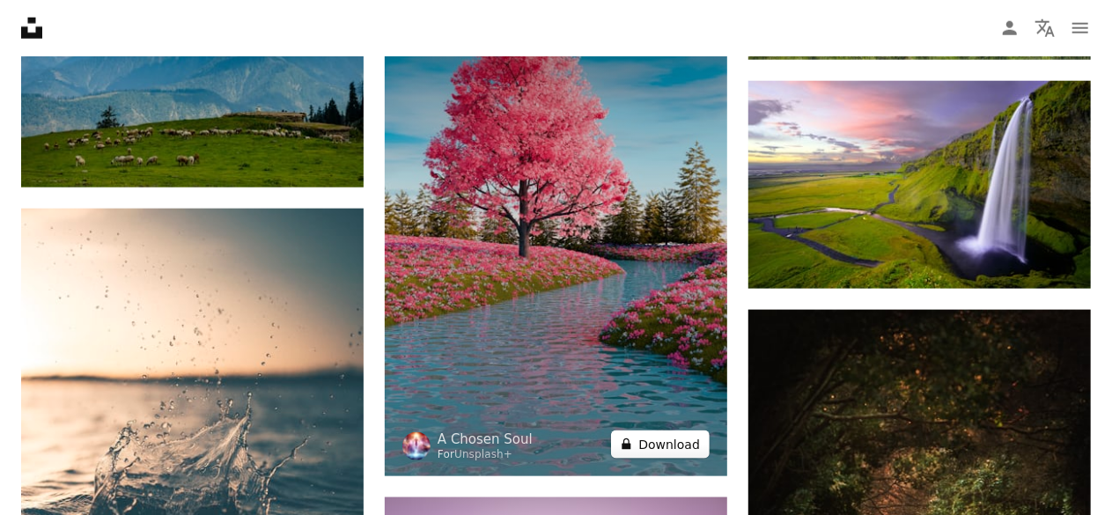
scroll to position [17695, 0]
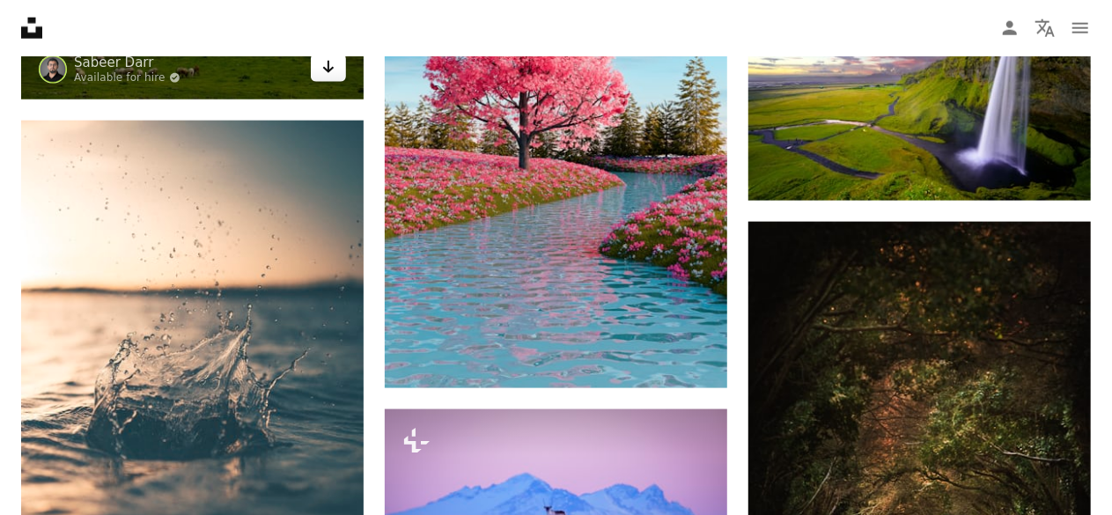
click at [328, 75] on link "Arrow pointing down" at bounding box center [328, 68] width 35 height 28
